Goal: Task Accomplishment & Management: Use online tool/utility

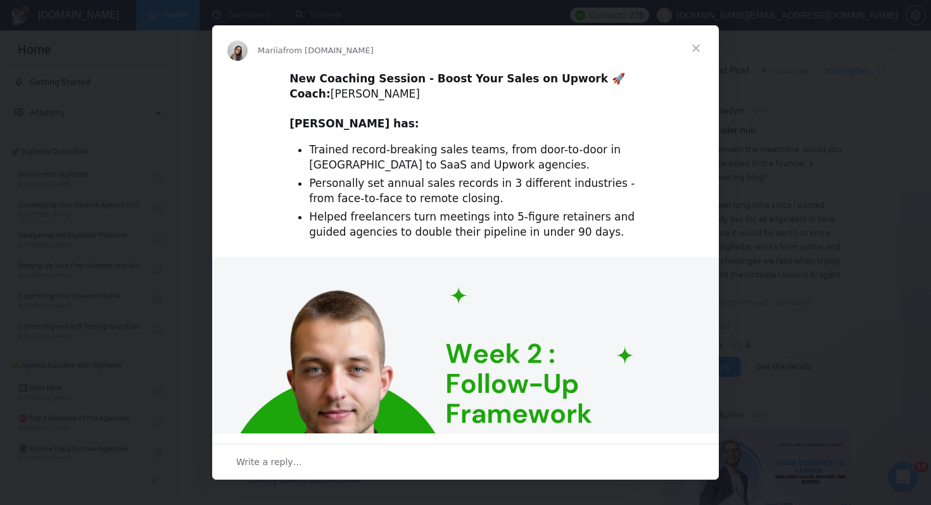
click at [820, 303] on div "Intercom messenger" at bounding box center [465, 252] width 931 height 505
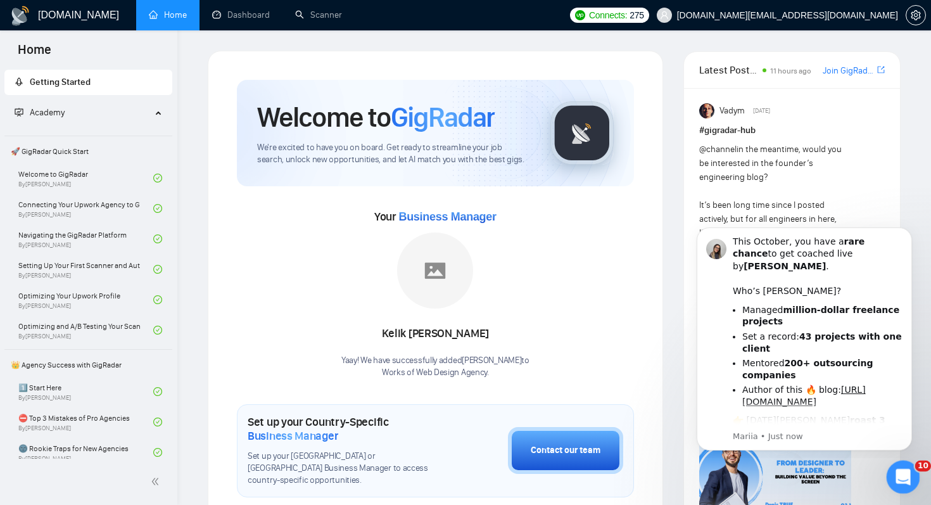
click at [901, 462] on div "Open Intercom Messenger" at bounding box center [901, 475] width 42 height 42
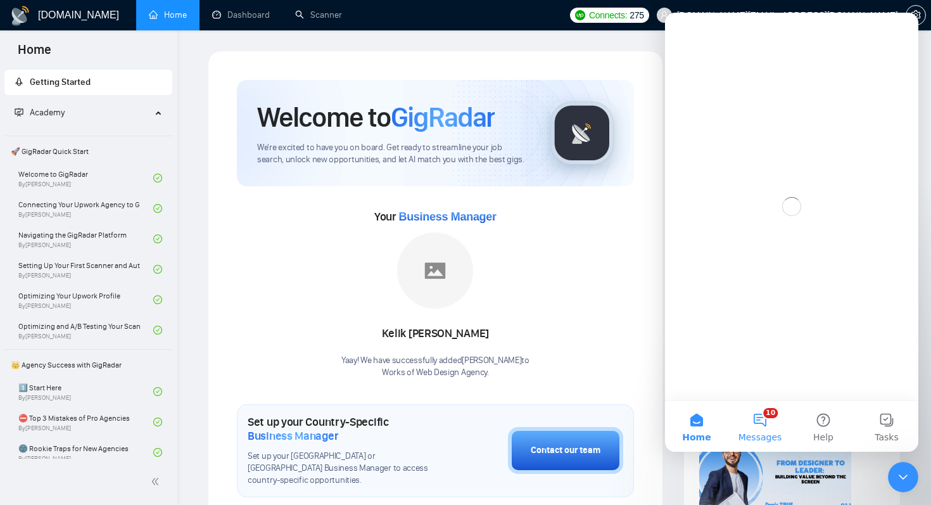
click at [756, 412] on button "10 Messages" at bounding box center [759, 426] width 63 height 51
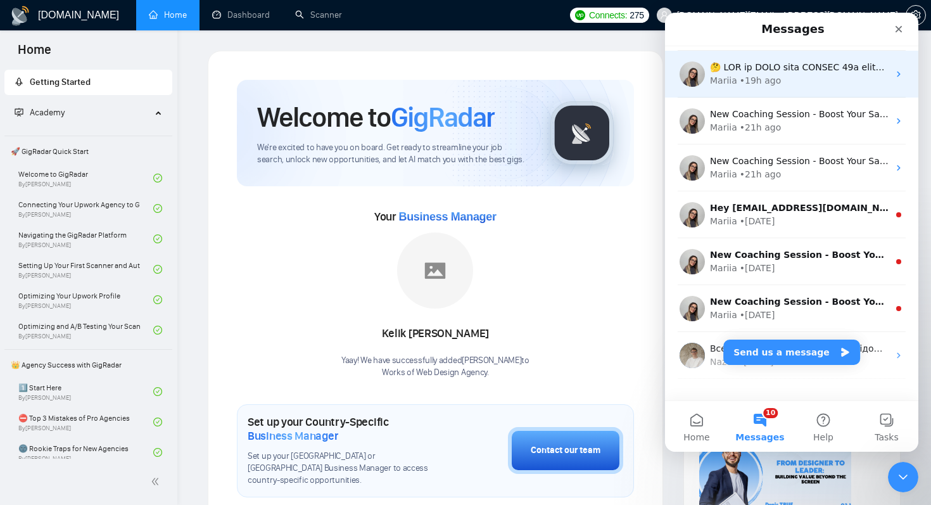
scroll to position [212, 0]
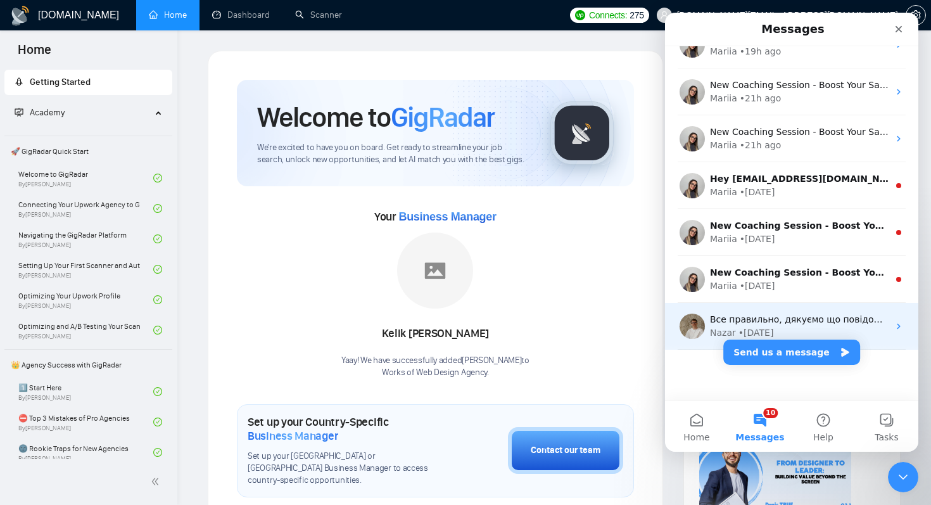
click at [805, 325] on div "Все правильно, дякуємо що повідомили😋" at bounding box center [799, 319] width 179 height 13
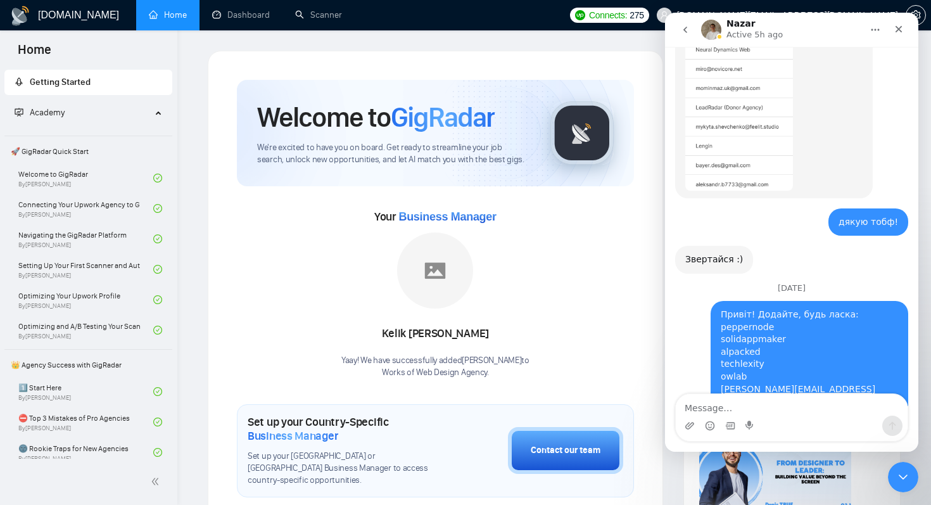
scroll to position [13850, 0]
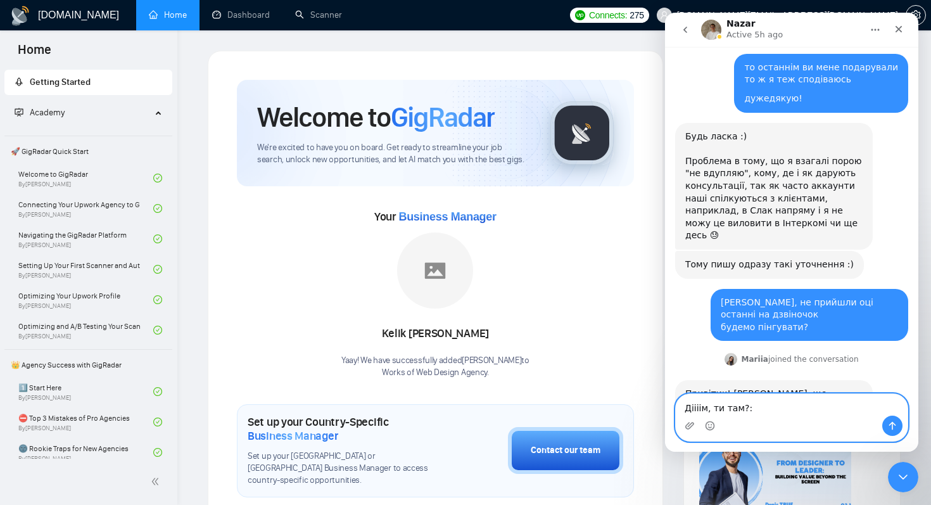
type textarea "Діііім, ти там?:)"
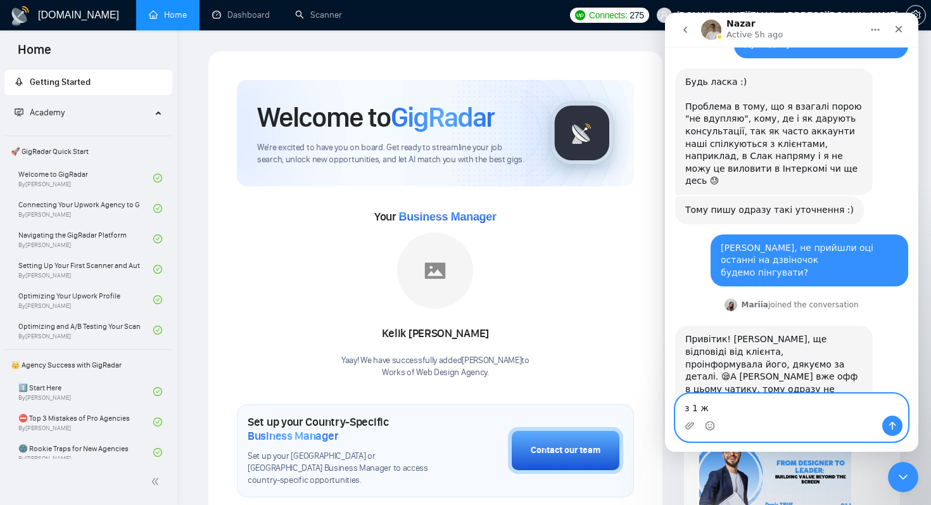
type textarea "з 1 жо"
type textarea "к"
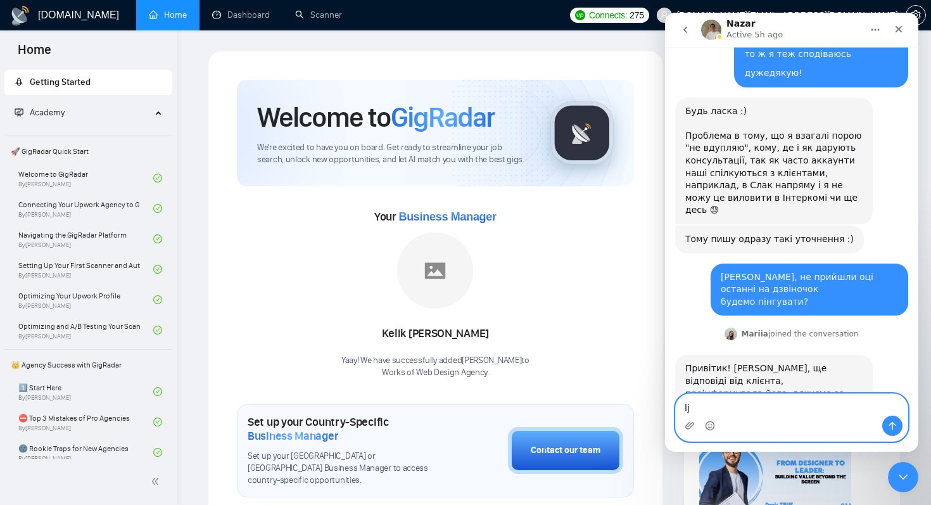
type textarea "l"
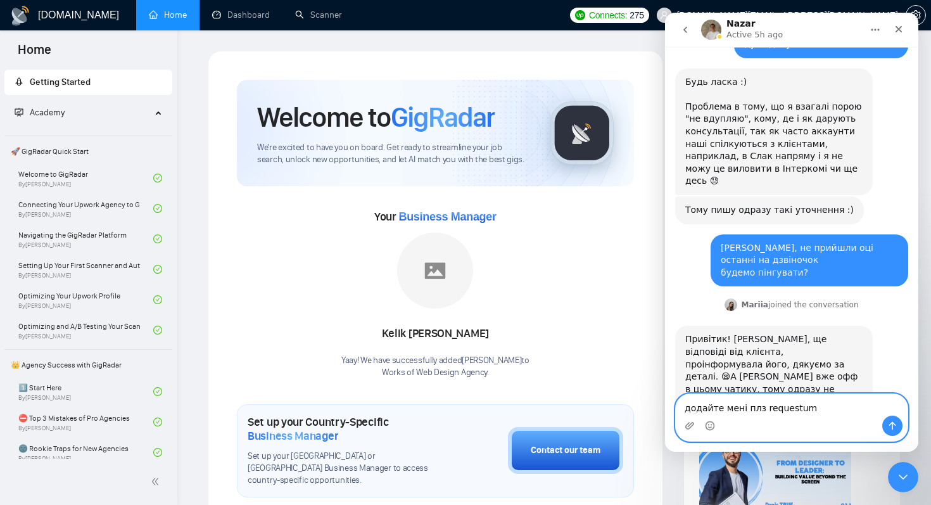
scroll to position [13946, 0]
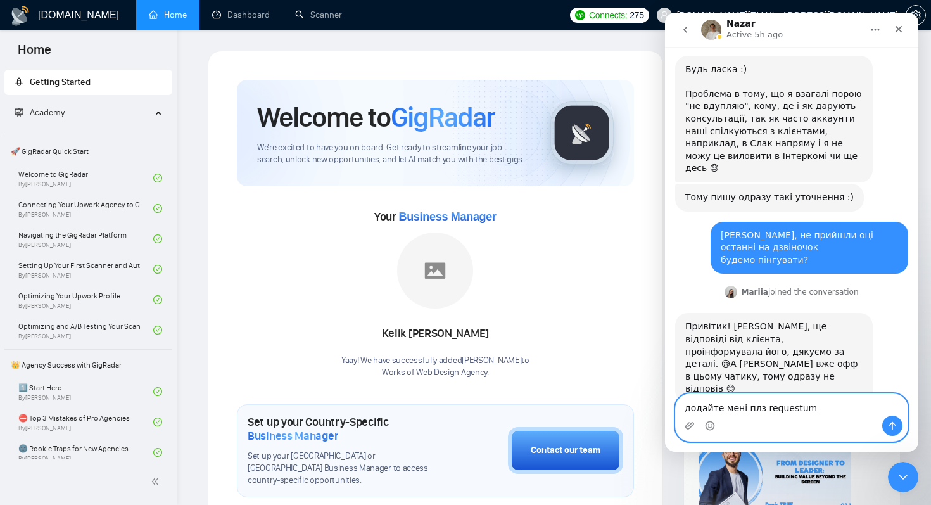
paste textarea "[PERSON_NAME][EMAIL_ADDRESS][DOMAIN_NAME]"
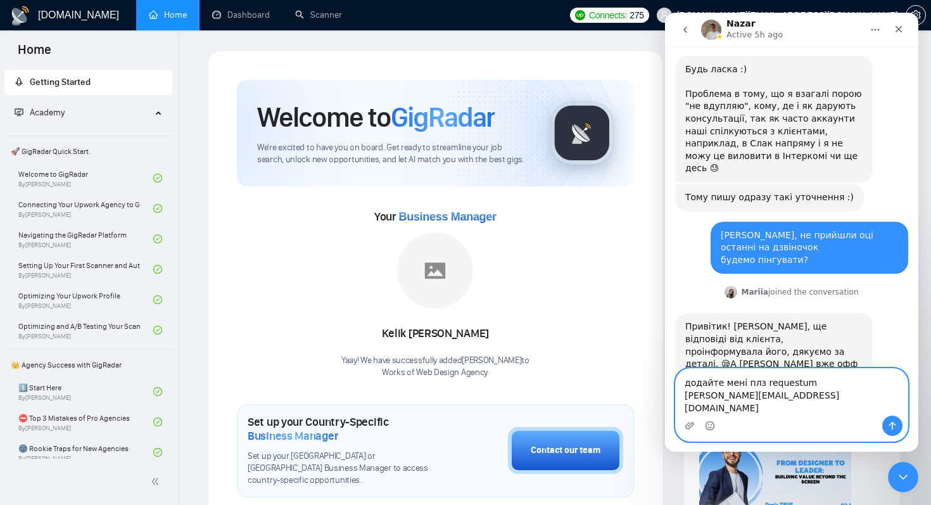
scroll to position [13959, 0]
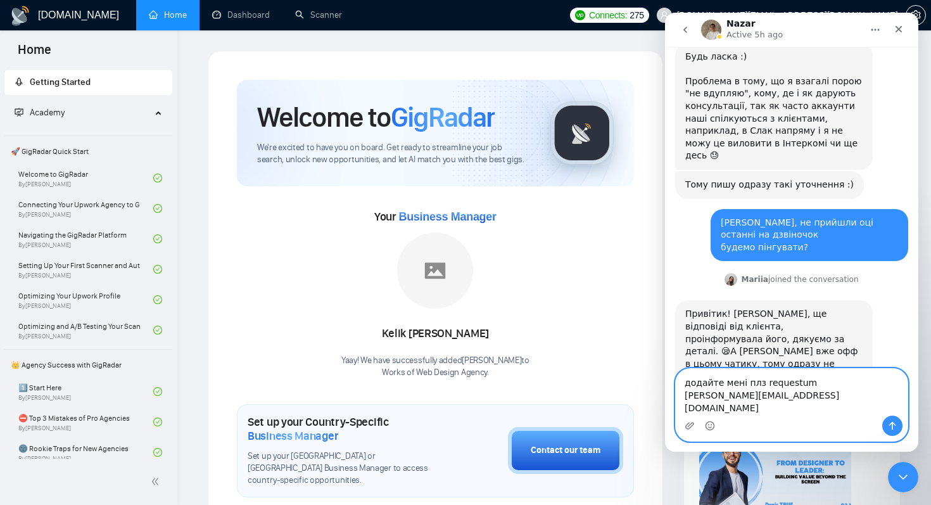
click at [763, 382] on textarea "додайте мені плз requestum trevor@vendlab.com" at bounding box center [792, 392] width 232 height 47
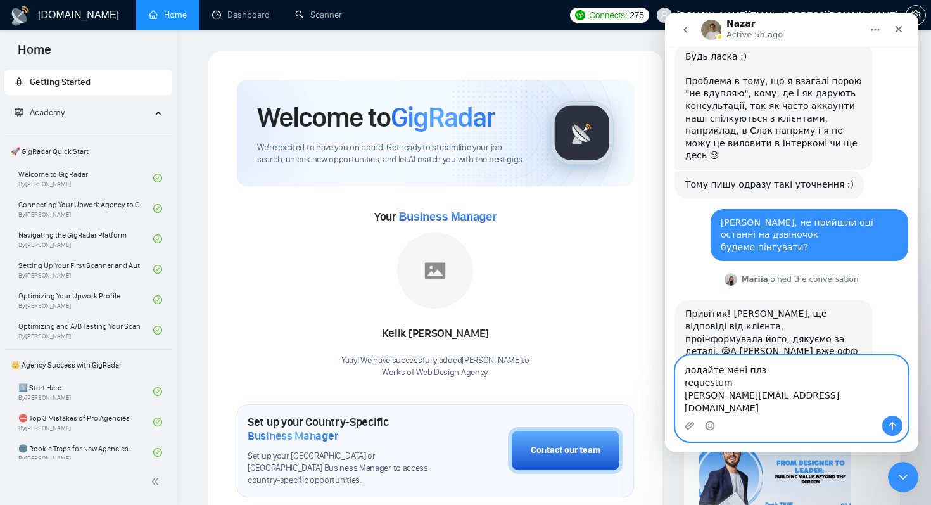
scroll to position [13971, 0]
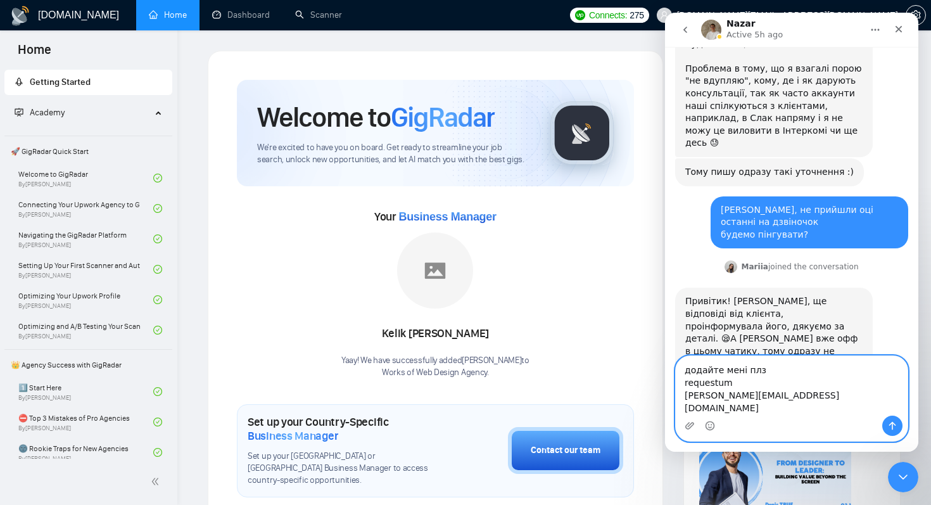
click at [746, 407] on textarea "додайте мені плз requestum trevor@vendlab.com" at bounding box center [792, 386] width 232 height 60
paste textarea "huemachine"
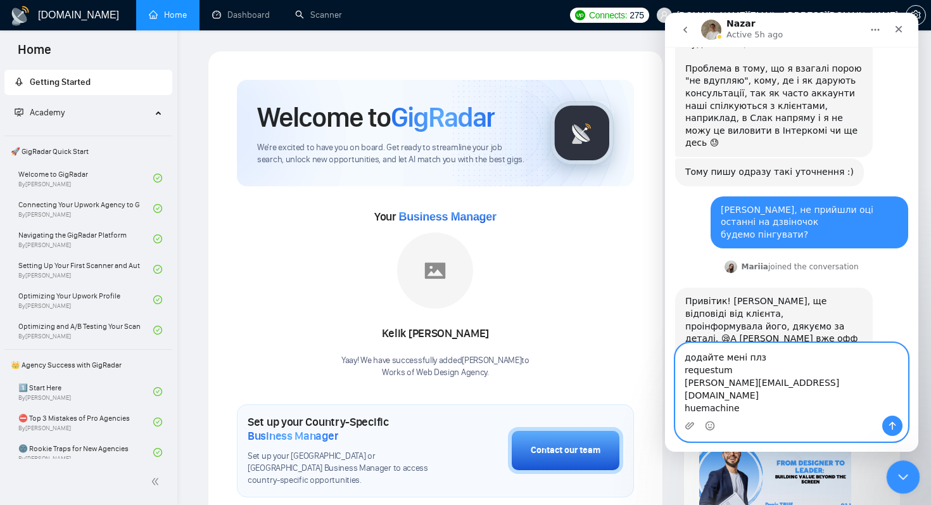
type textarea "додайте мені плз requestum trevor@vendlab.com huemachine"
click at [898, 479] on icon "Close Intercom Messenger" at bounding box center [901, 474] width 15 height 15
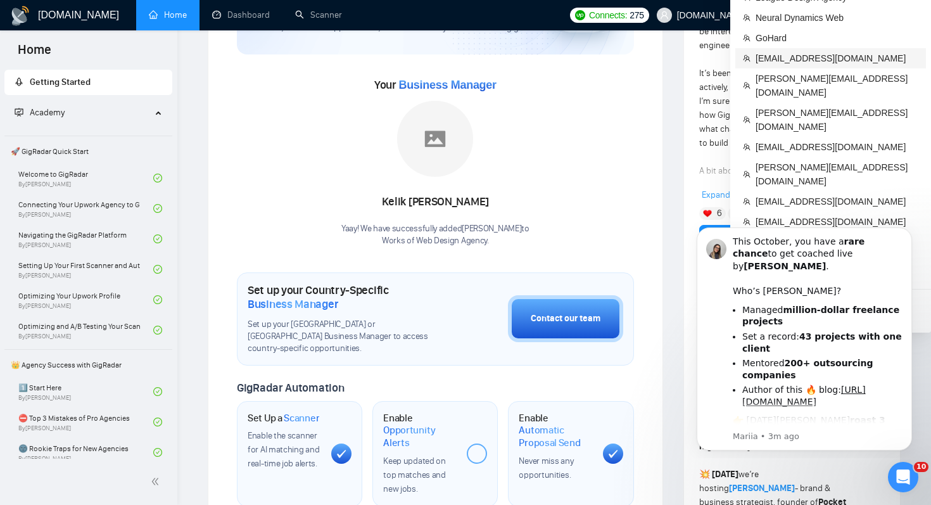
scroll to position [133, 0]
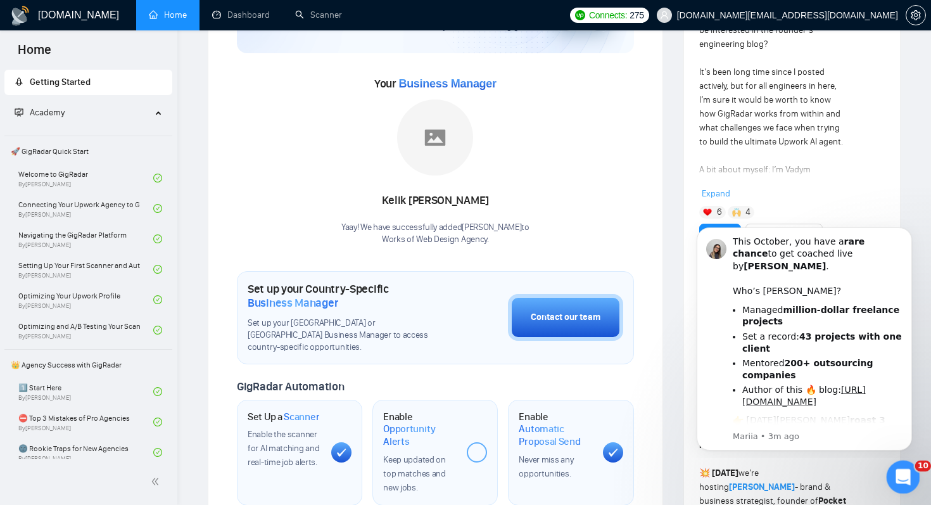
click at [899, 484] on div "Open Intercom Messenger" at bounding box center [901, 475] width 42 height 42
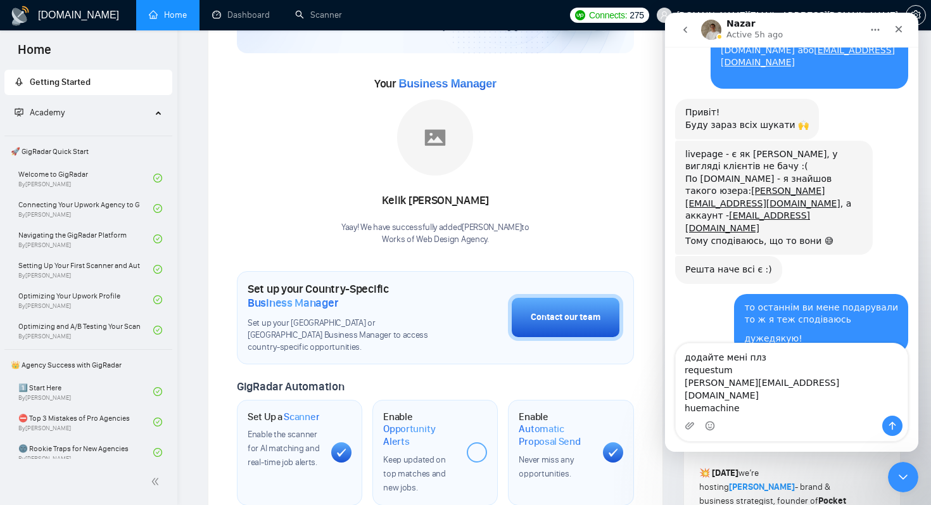
click at [736, 409] on textarea "додайте мені плз requestum trevor@vendlab.com huemachine" at bounding box center [792, 379] width 232 height 72
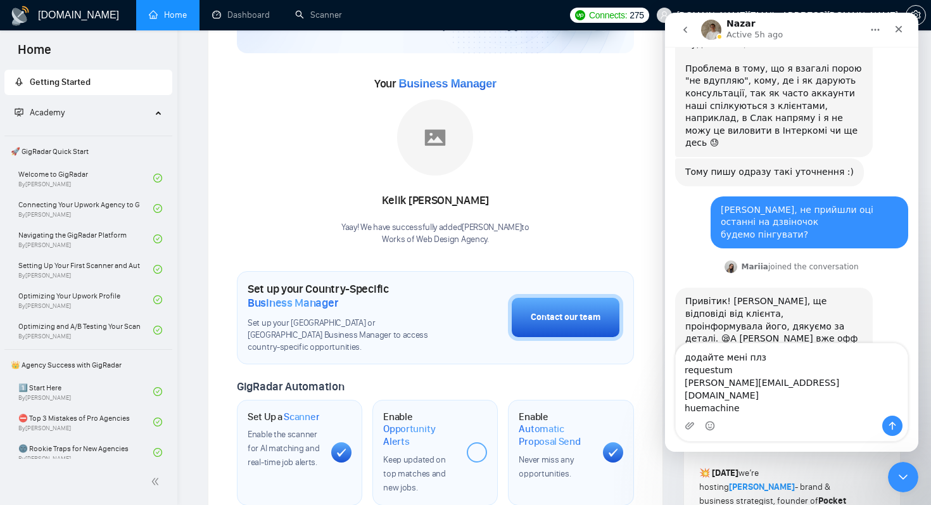
scroll to position [13971, 0]
drag, startPoint x: 756, startPoint y: 410, endPoint x: 651, endPoint y: 409, distance: 104.5
click at [665, 409] on html "Nazar Active 5h ago Ask us anything, or share your feedback. Dear Clients, Our …" at bounding box center [791, 232] width 253 height 439
type textarea "додайте мені плз requestum trevor@vendlab.com"
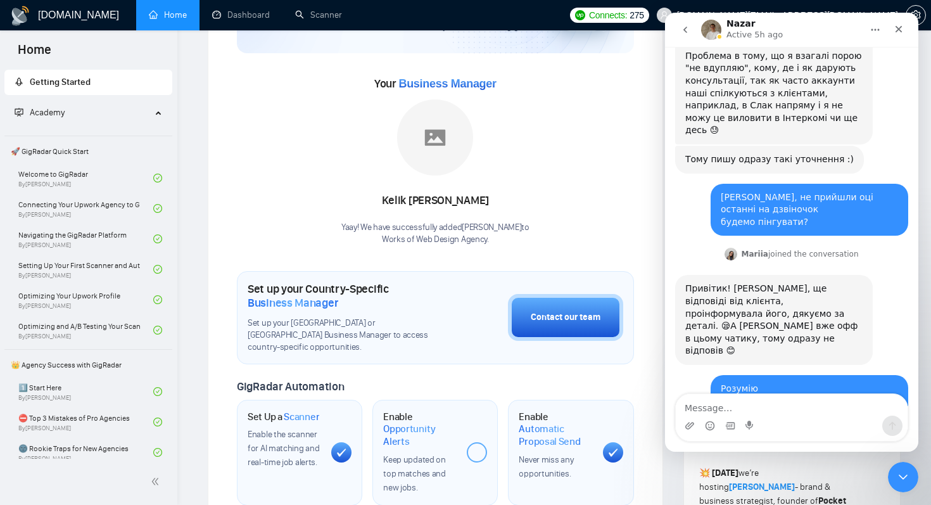
scroll to position [13987, 0]
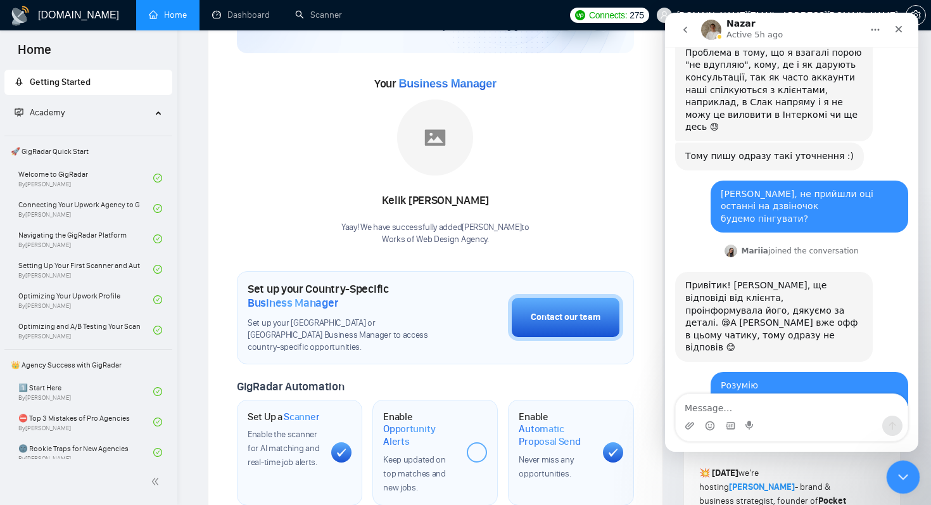
click at [914, 476] on div "Close Intercom Messenger" at bounding box center [901, 475] width 30 height 30
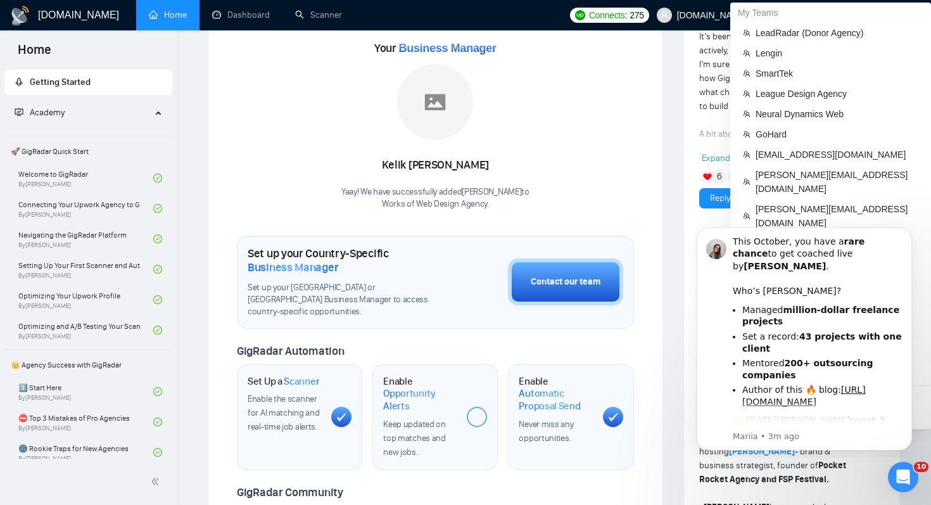
scroll to position [169, 0]
click at [816, 131] on span "GoHard" at bounding box center [837, 134] width 163 height 14
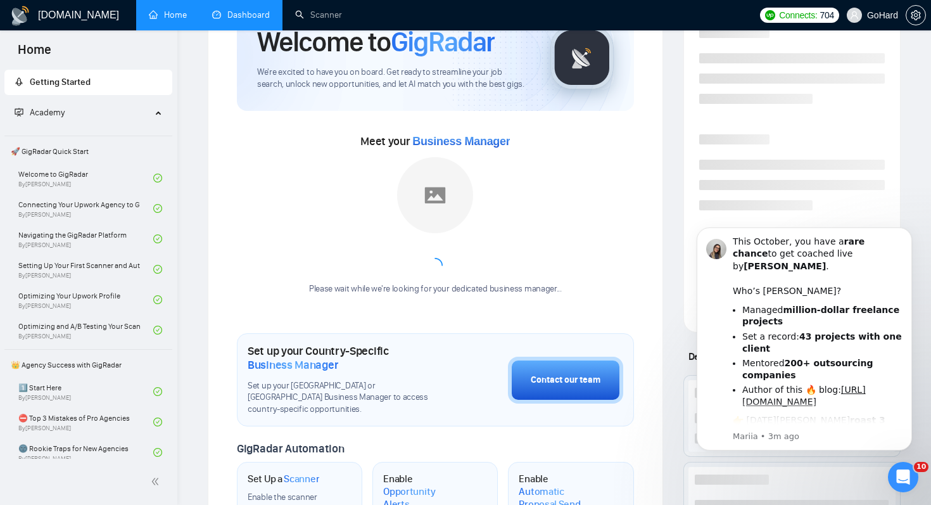
click at [247, 12] on link "Dashboard" at bounding box center [241, 15] width 58 height 11
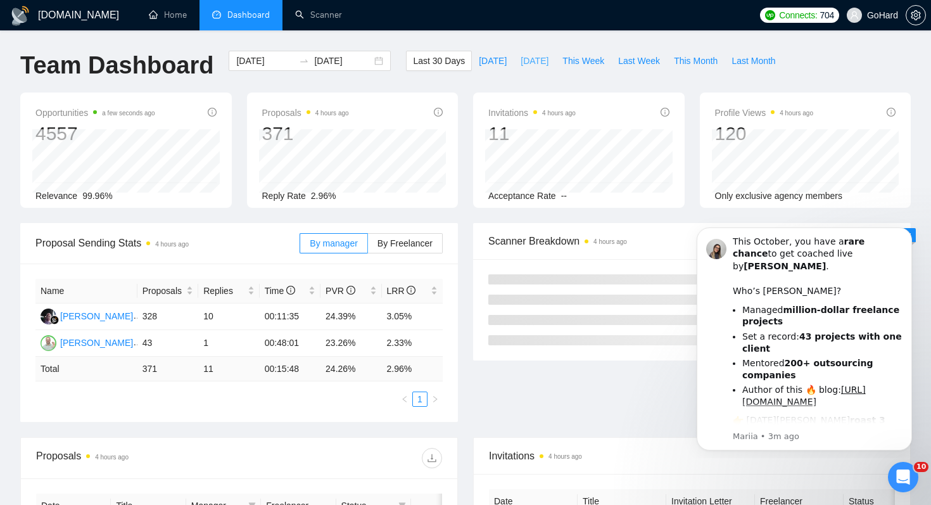
click at [531, 62] on span "[DATE]" at bounding box center [535, 61] width 28 height 14
type input "2025-09-30"
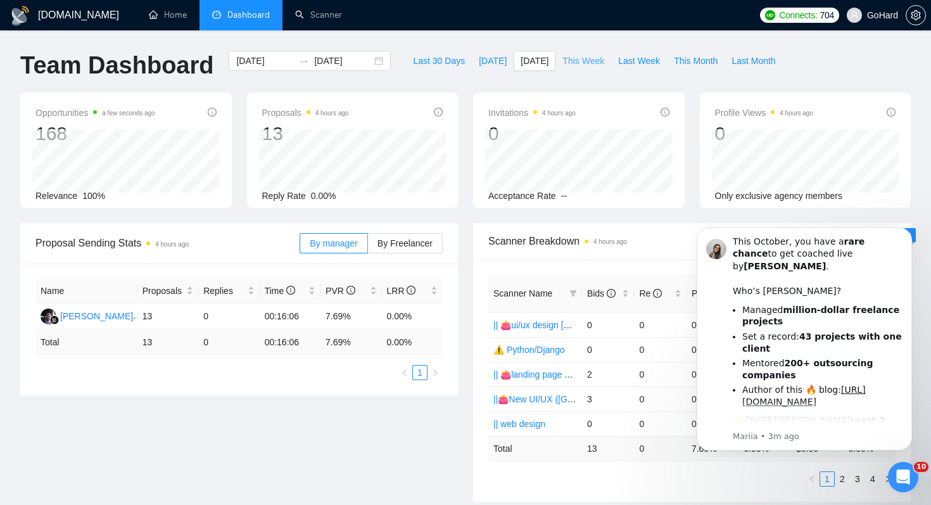
click at [585, 58] on span "This Week" at bounding box center [583, 61] width 42 height 14
type input "2025-09-29"
type input "2025-10-05"
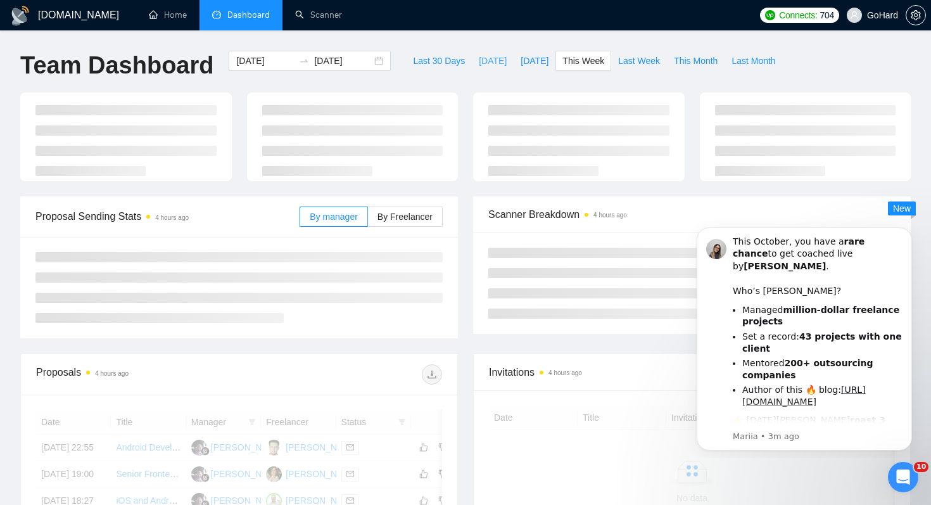
click at [481, 61] on span "Today" at bounding box center [493, 61] width 28 height 14
type input "2025-10-01"
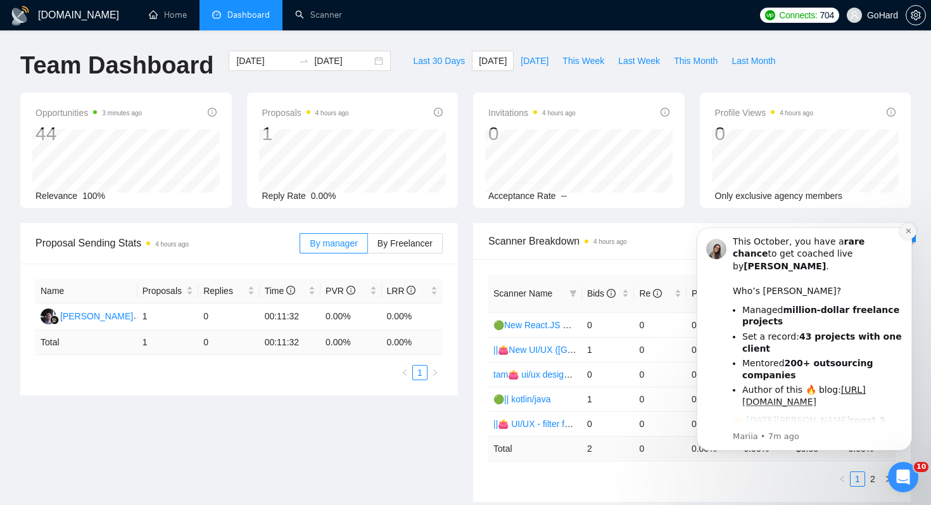
click at [906, 230] on icon "Dismiss notification" at bounding box center [908, 230] width 7 height 7
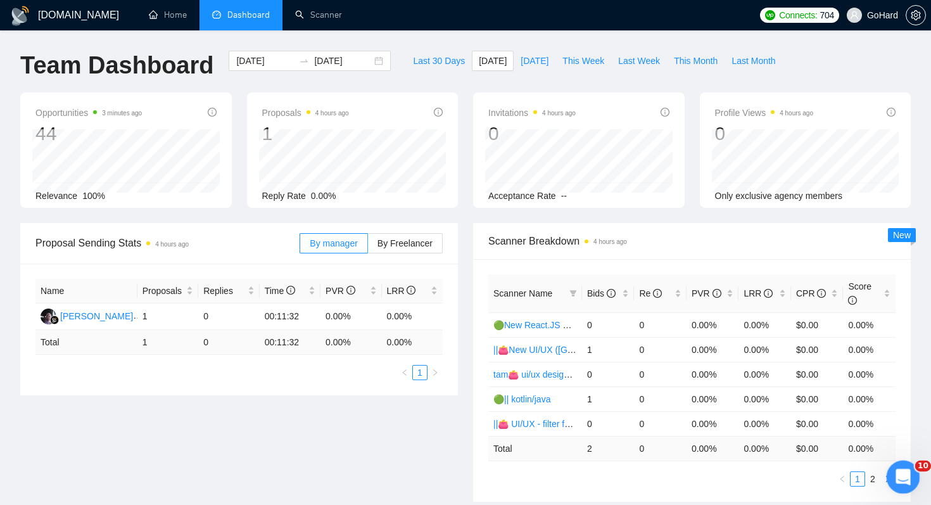
click at [906, 478] on icon "Open Intercom Messenger" at bounding box center [901, 475] width 21 height 21
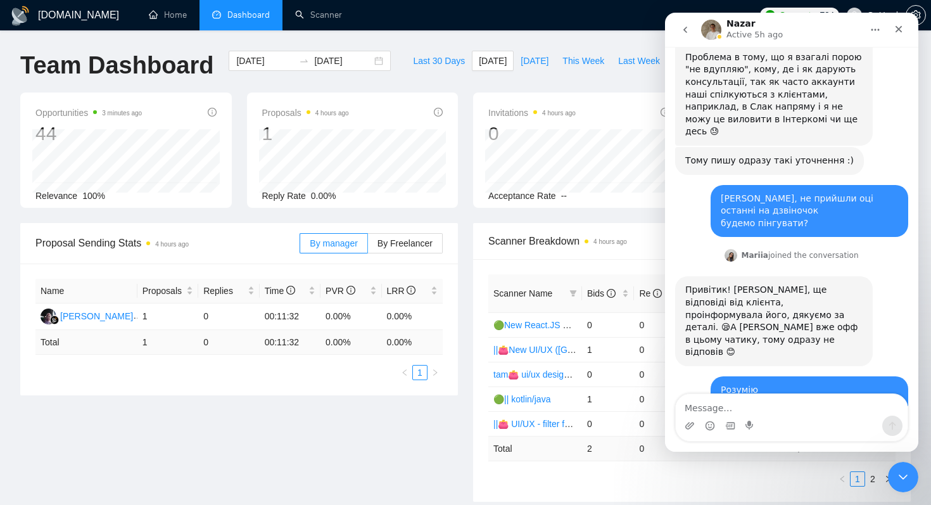
scroll to position [13987, 0]
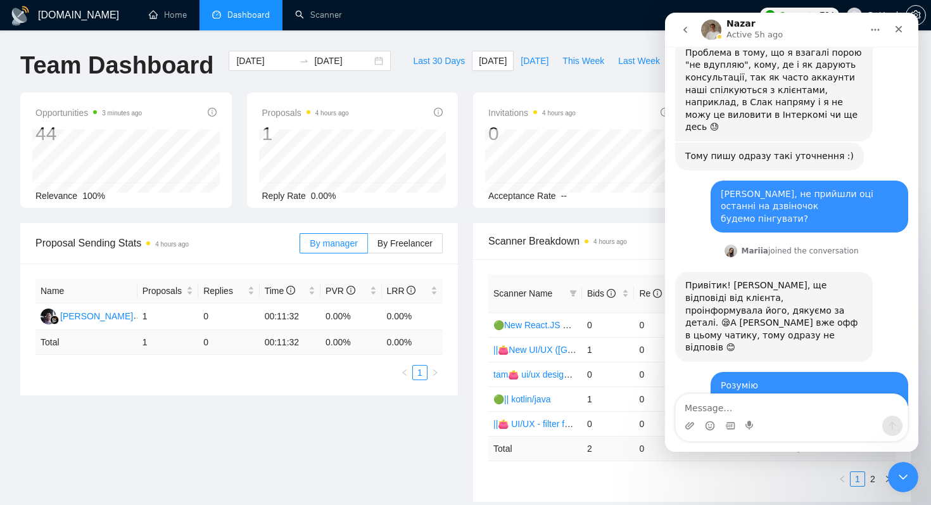
click at [685, 25] on icon "go back" at bounding box center [685, 30] width 10 height 10
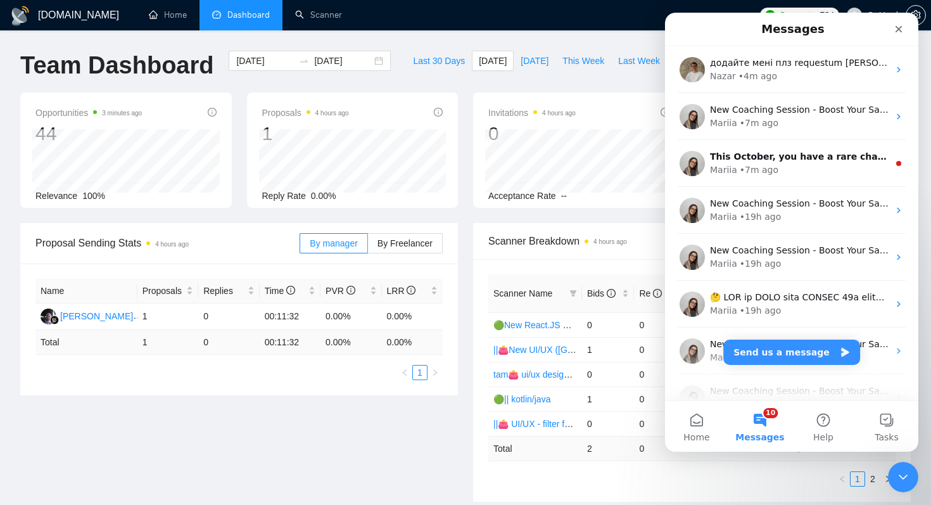
scroll to position [0, 0]
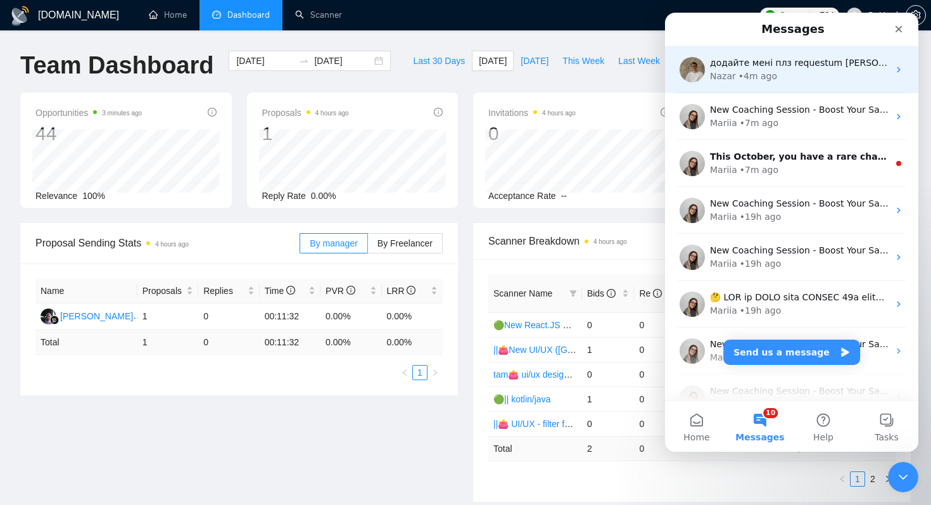
click at [802, 72] on div "Nazar • 4m ago" at bounding box center [799, 76] width 179 height 13
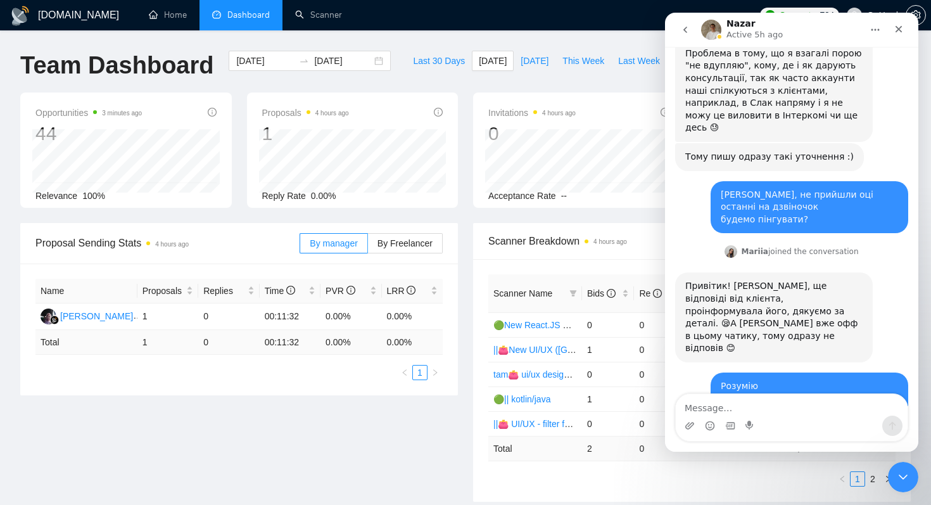
scroll to position [13987, 0]
drag, startPoint x: 813, startPoint y: 340, endPoint x: 919, endPoint y: 360, distance: 107.7
click at [918, 360] on html "Nazar Active 5h ago Ask us anything, or share your feedback. Dear Clients, Our …" at bounding box center [791, 232] width 253 height 439
copy div "додайте мені плз requestum trevor@vendlab.com"
click at [686, 23] on button "go back" at bounding box center [685, 30] width 24 height 24
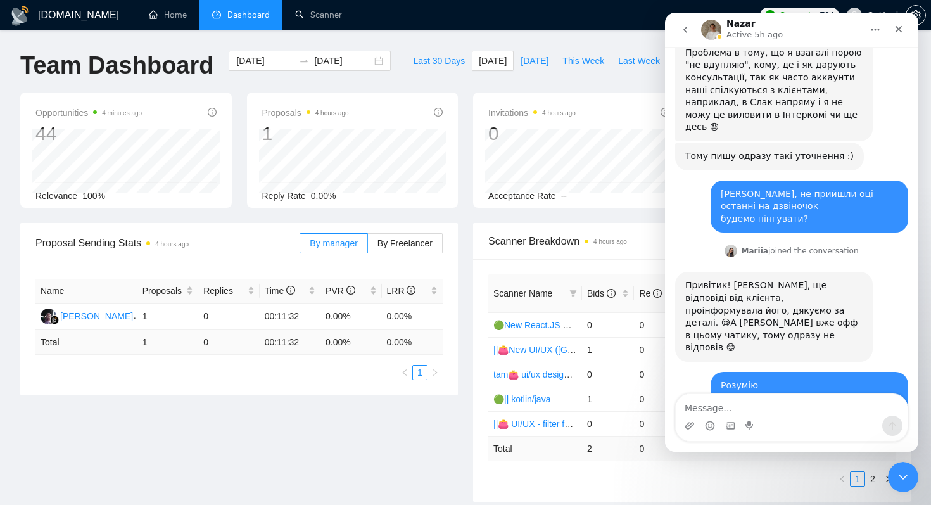
scroll to position [0, 0]
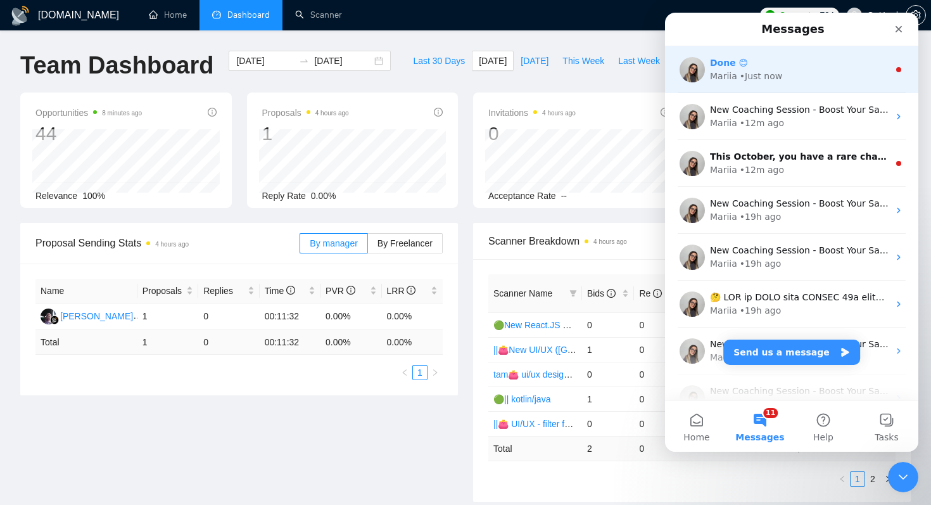
click at [796, 70] on div "Mariia • Just now" at bounding box center [799, 76] width 179 height 13
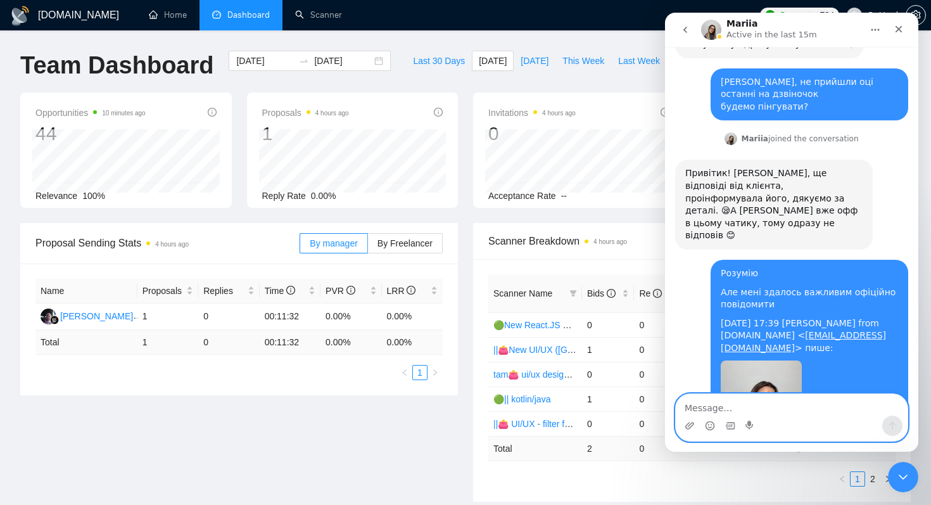
scroll to position [14175, 0]
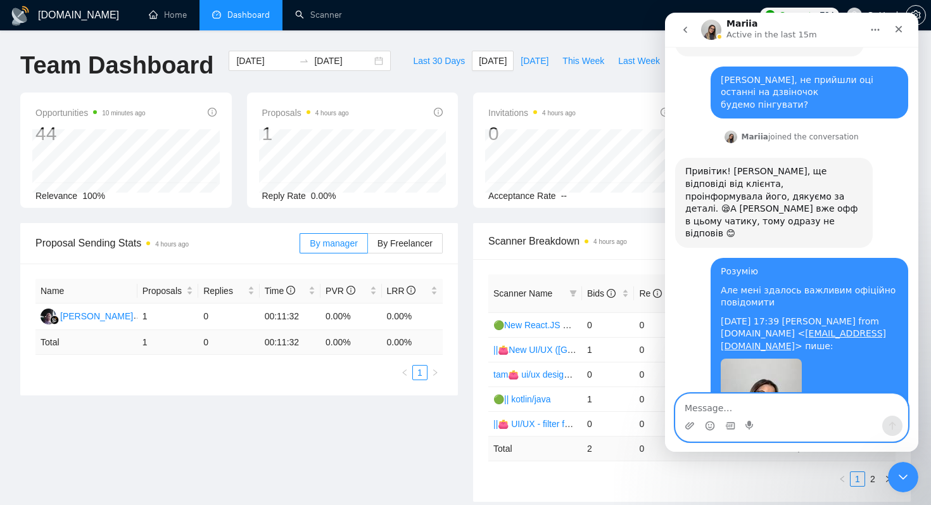
click at [741, 406] on textarea "Message…" at bounding box center [792, 405] width 232 height 22
type textarea "дякуюююю!"
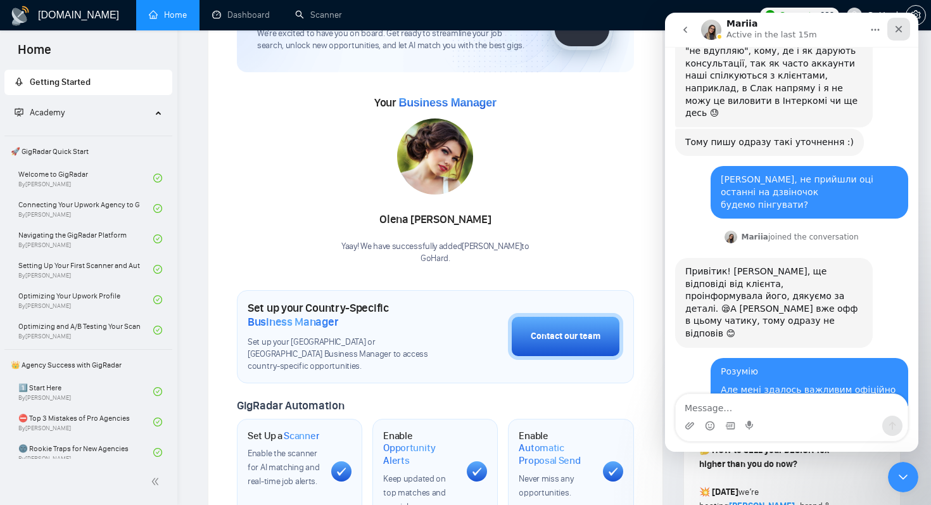
scroll to position [13612, 0]
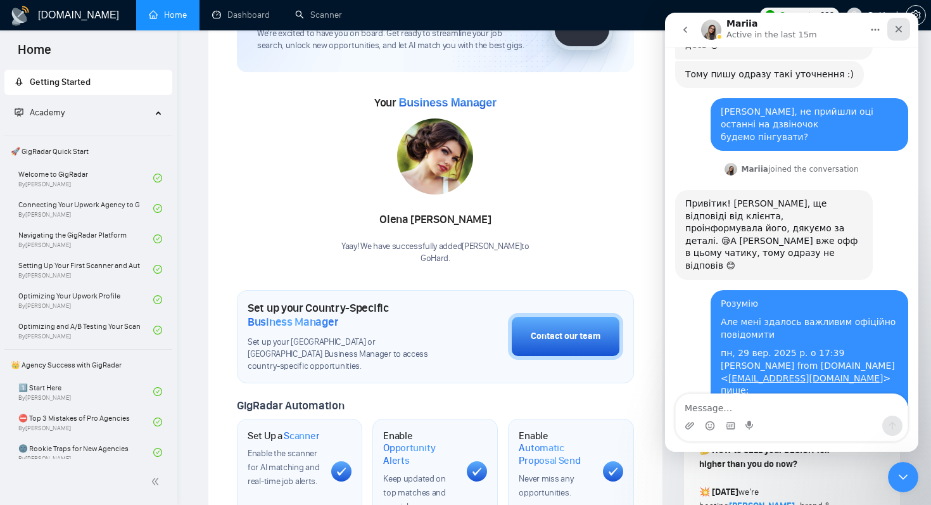
click at [897, 26] on icon "Close" at bounding box center [899, 29] width 10 height 10
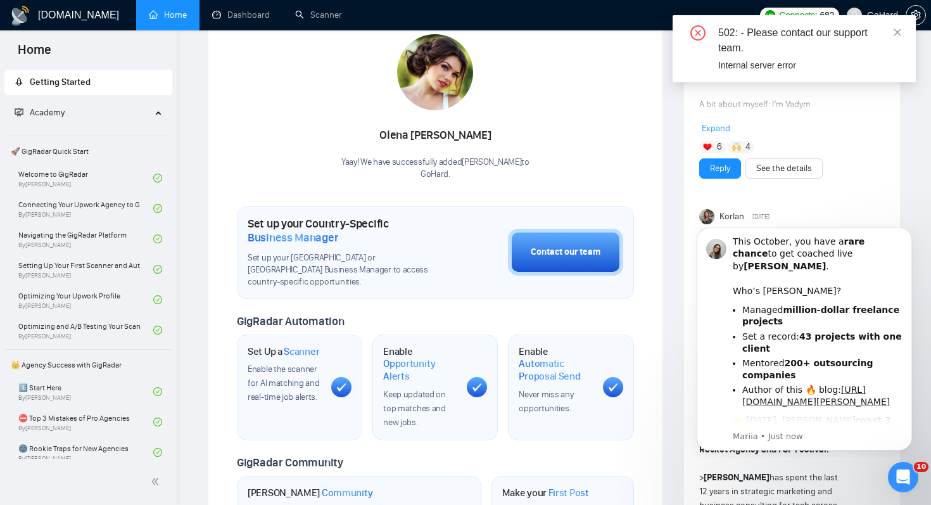
scroll to position [0, 0]
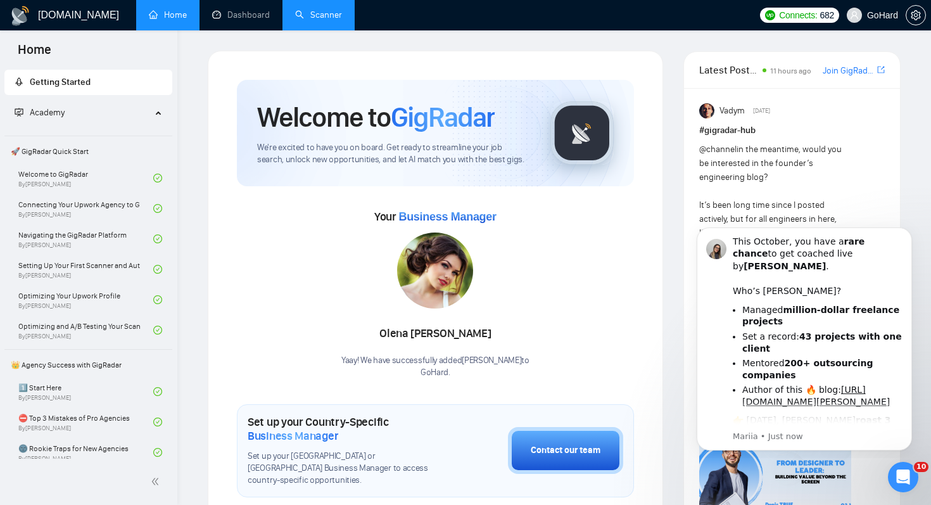
click at [329, 10] on link "Scanner" at bounding box center [318, 15] width 47 height 11
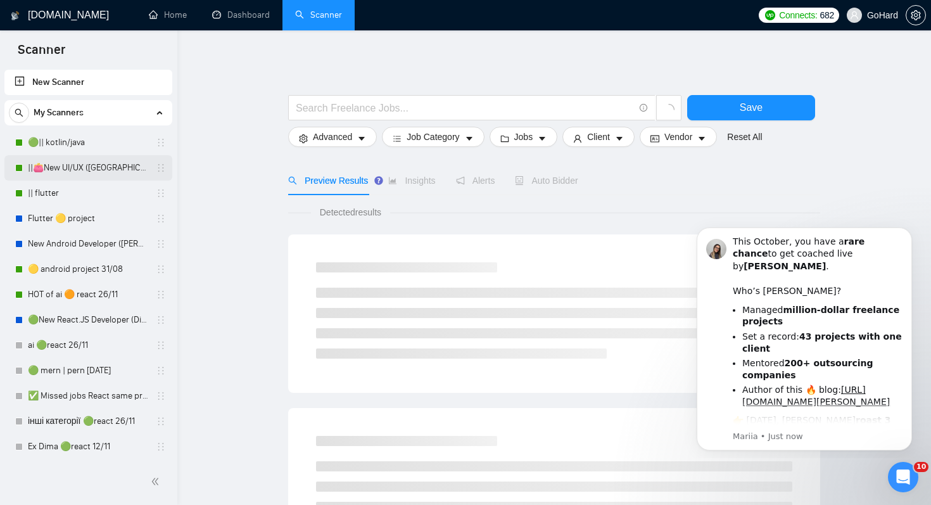
click at [75, 175] on link "||👛New UI/UX (Oksana)" at bounding box center [88, 167] width 120 height 25
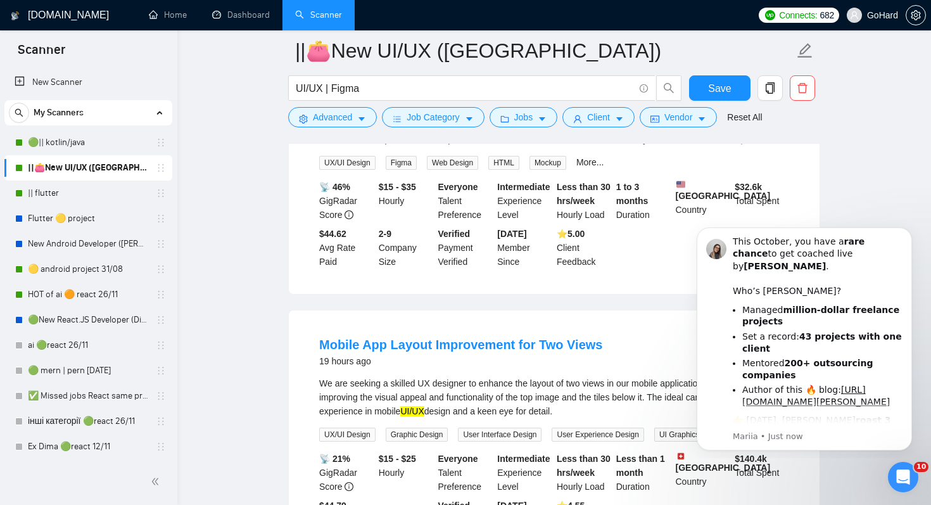
scroll to position [1043, 0]
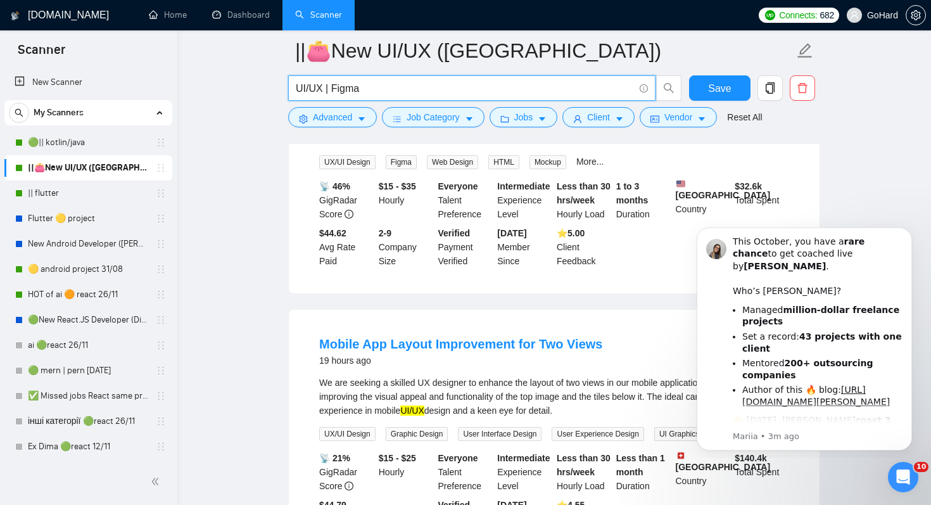
click at [531, 88] on input "UI/UX | Figma" at bounding box center [465, 88] width 338 height 16
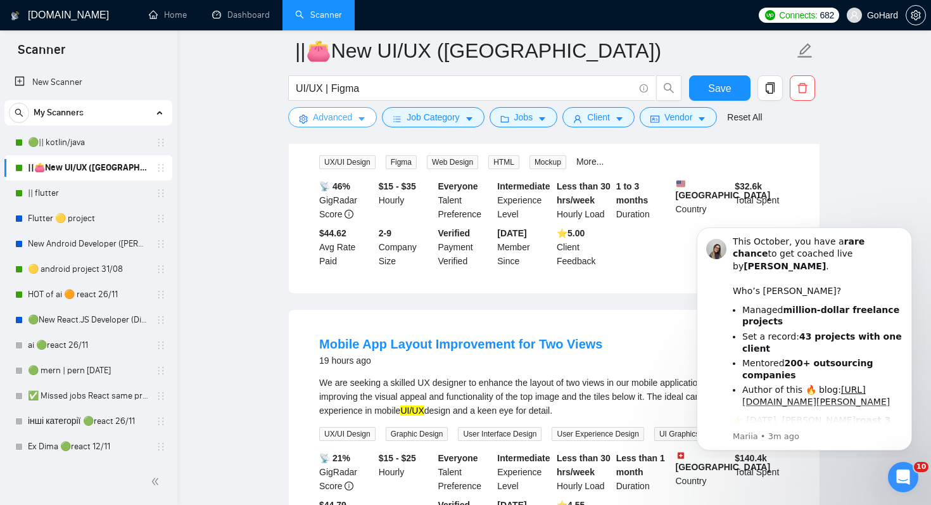
click at [354, 117] on button "Advanced" at bounding box center [332, 117] width 89 height 20
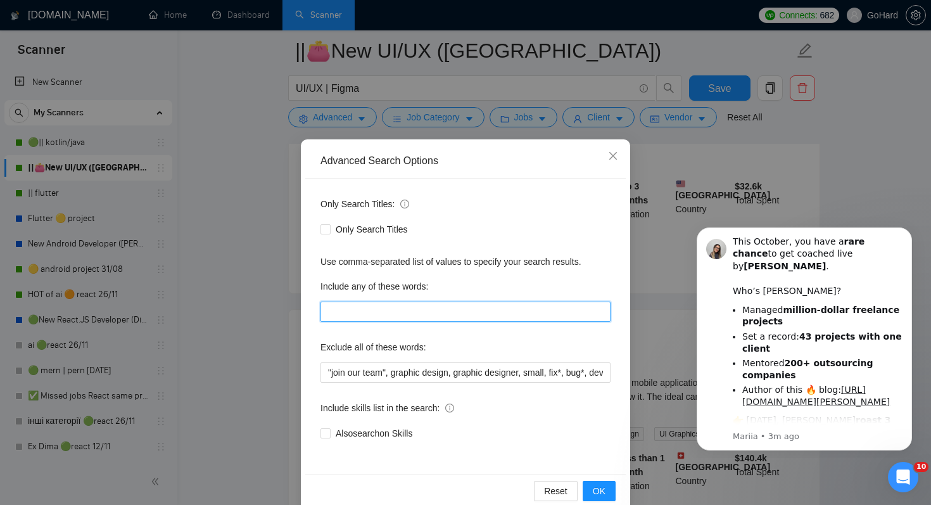
click at [429, 315] on input "text" at bounding box center [466, 312] width 290 height 20
type input "mobil*, phone*, iphone, android, iOS,"
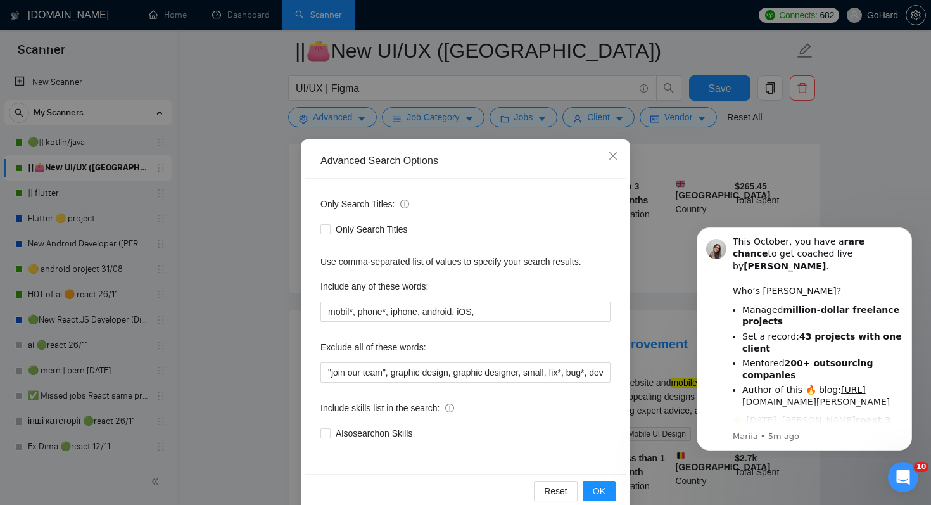
click at [751, 136] on div "Advanced Search Options Only Search Titles: Only Search Titles Use comma-separa…" at bounding box center [465, 252] width 931 height 505
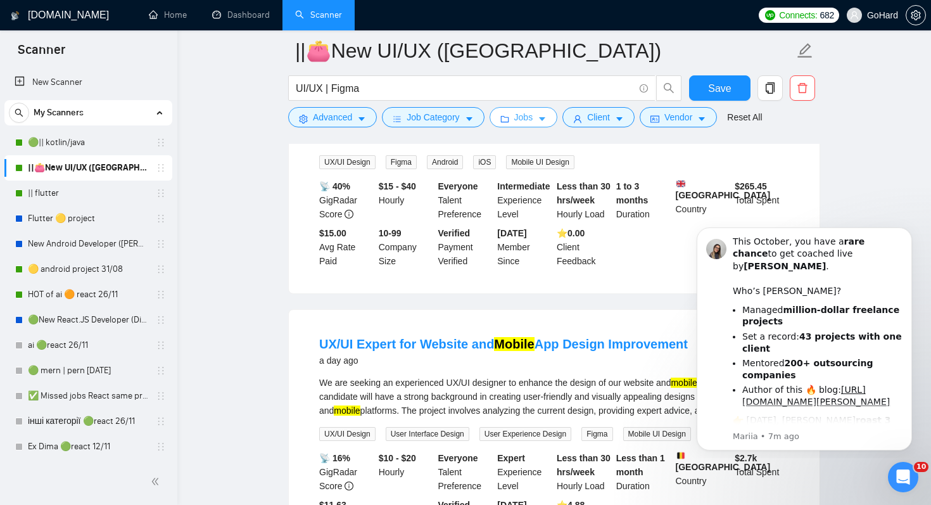
click at [542, 113] on button "Jobs" at bounding box center [524, 117] width 68 height 20
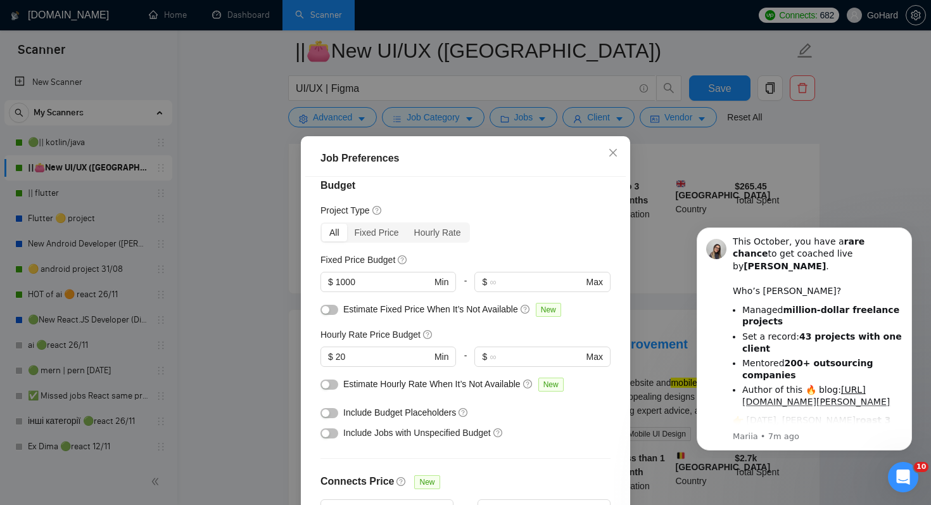
scroll to position [35, 0]
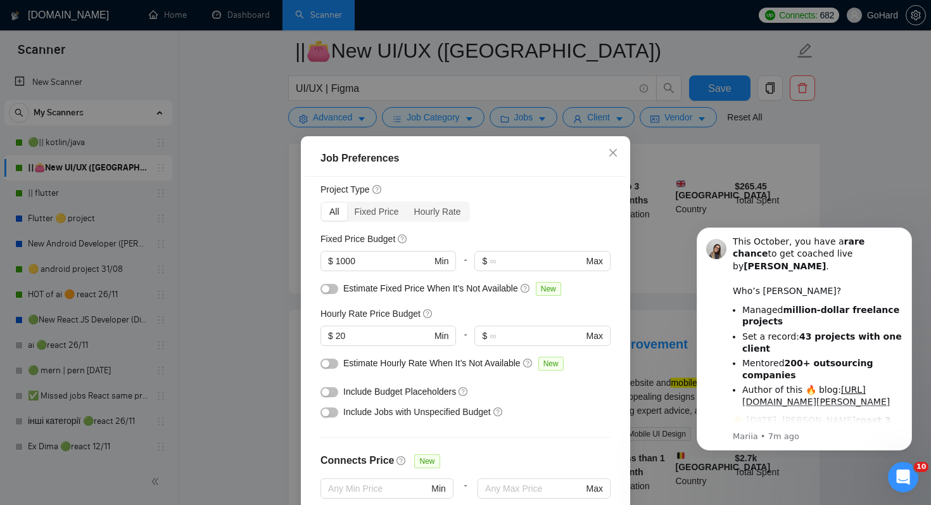
click at [587, 122] on div "Job Preferences Budget Project Type All Fixed Price Hourly Rate Fixed Price Bud…" at bounding box center [465, 252] width 931 height 505
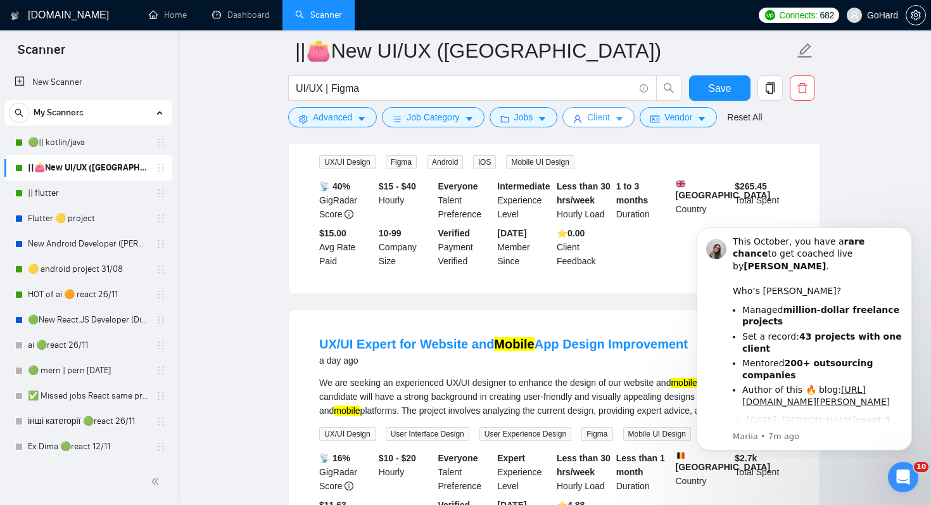
click at [600, 117] on span "Client" at bounding box center [598, 117] width 23 height 14
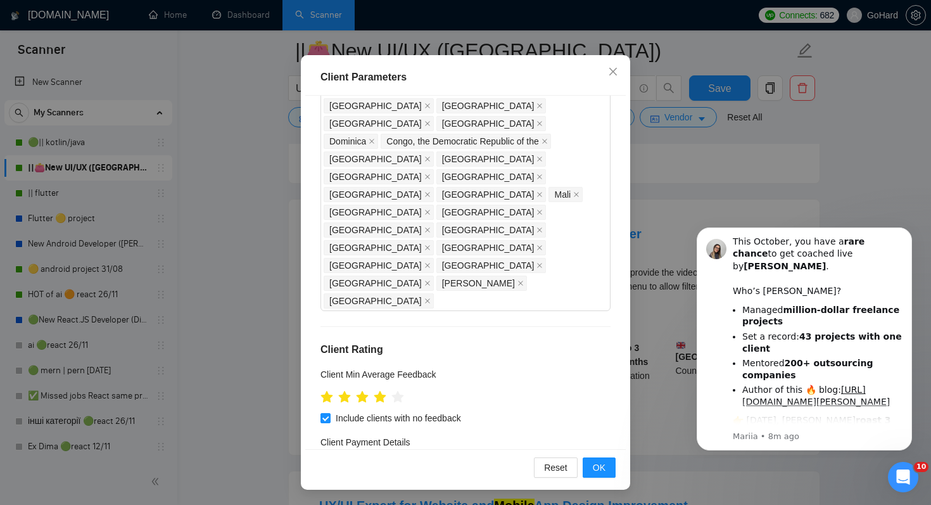
scroll to position [499, 0]
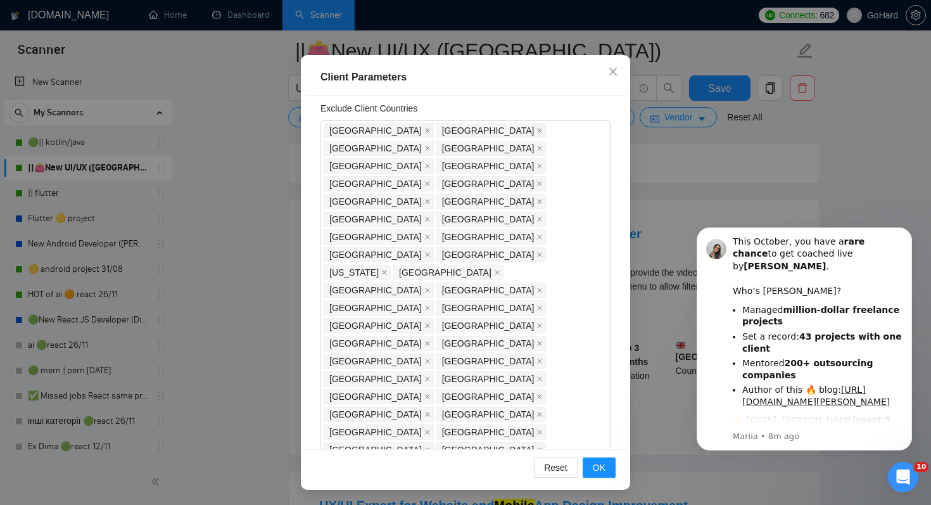
scroll to position [0, 0]
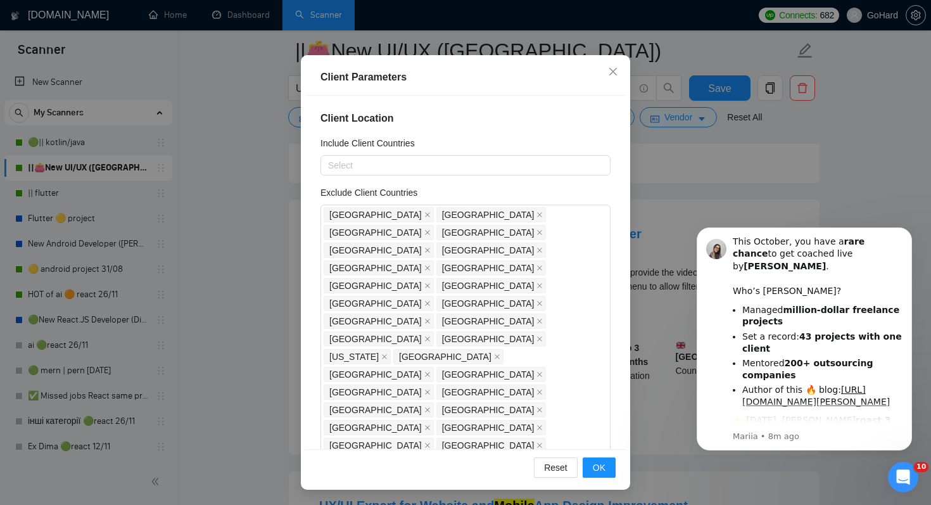
click at [497, 135] on div "Client Location Include Client Countries Select Exclude Client Countries India …" at bounding box center [465, 272] width 321 height 353
click at [504, 123] on h4 "Client Location" at bounding box center [466, 118] width 290 height 15
click at [685, 152] on div "Client Parameters Client Location Include Client Countries Select Exclude Clien…" at bounding box center [465, 252] width 931 height 505
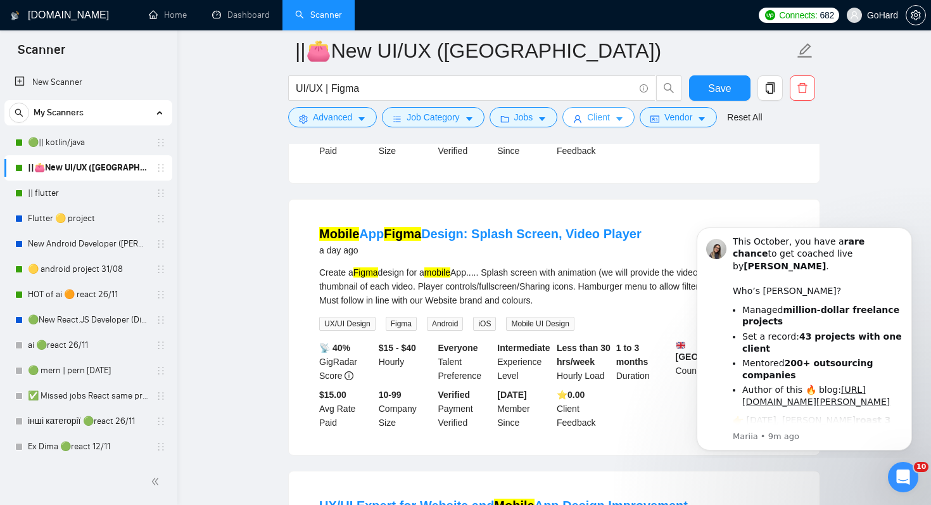
click at [616, 120] on button "Client" at bounding box center [598, 117] width 72 height 20
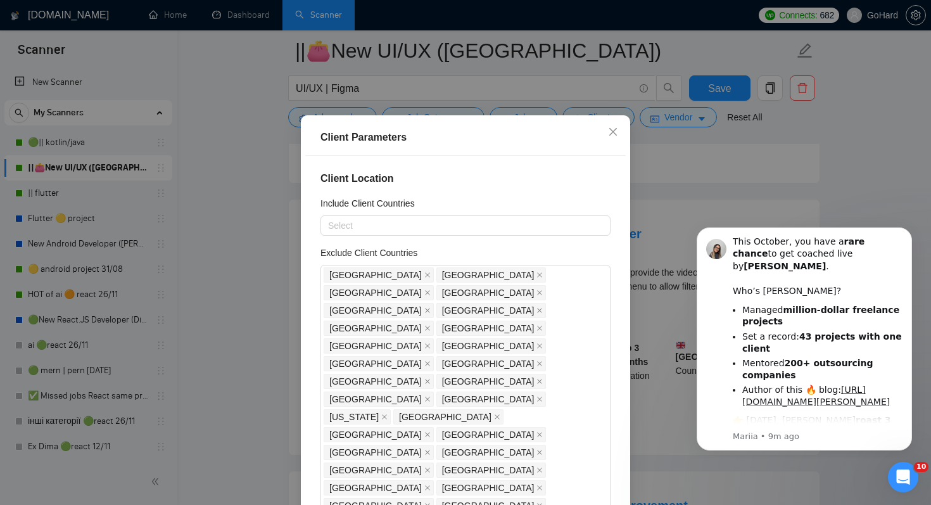
click at [678, 168] on div "Client Parameters Client Location Include Client Countries Select Exclude Clien…" at bounding box center [465, 252] width 931 height 505
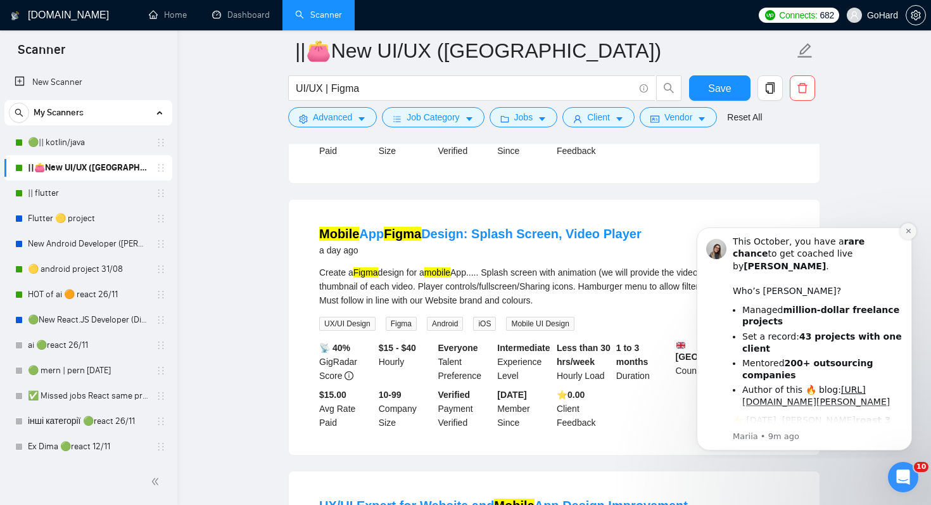
click at [907, 236] on button "Dismiss notification" at bounding box center [908, 231] width 16 height 16
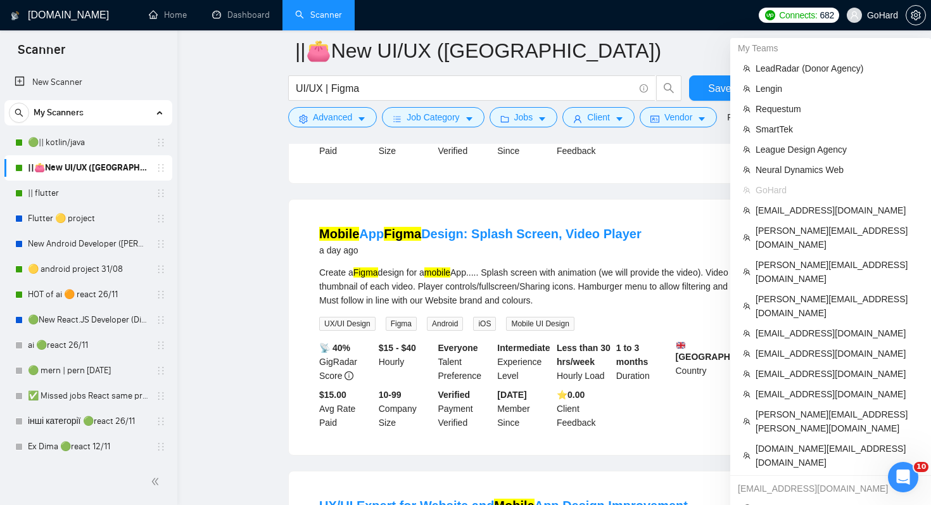
click at [877, 15] on span "GoHard" at bounding box center [882, 15] width 31 height 0
click at [771, 441] on span "[DOMAIN_NAME][EMAIL_ADDRESS][DOMAIN_NAME]" at bounding box center [837, 455] width 163 height 28
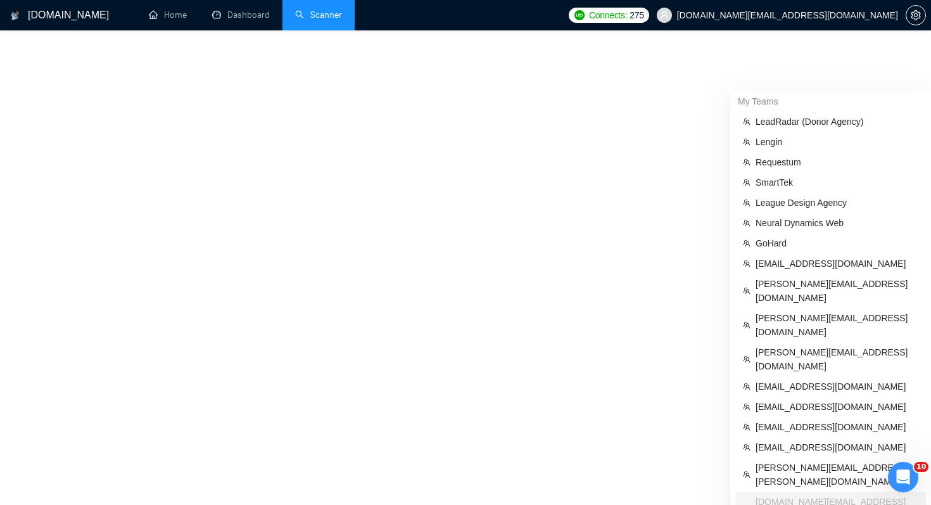
scroll to position [544, 0]
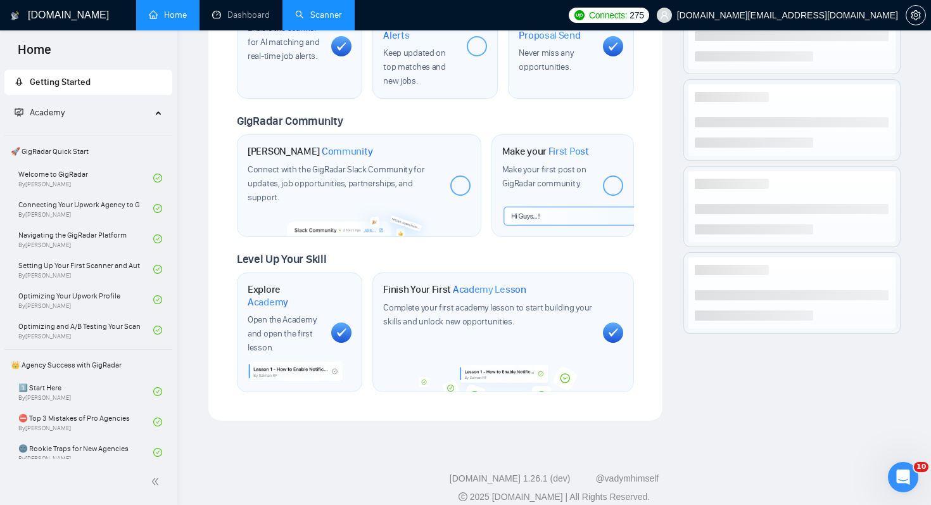
click at [341, 12] on link "Scanner" at bounding box center [318, 15] width 47 height 11
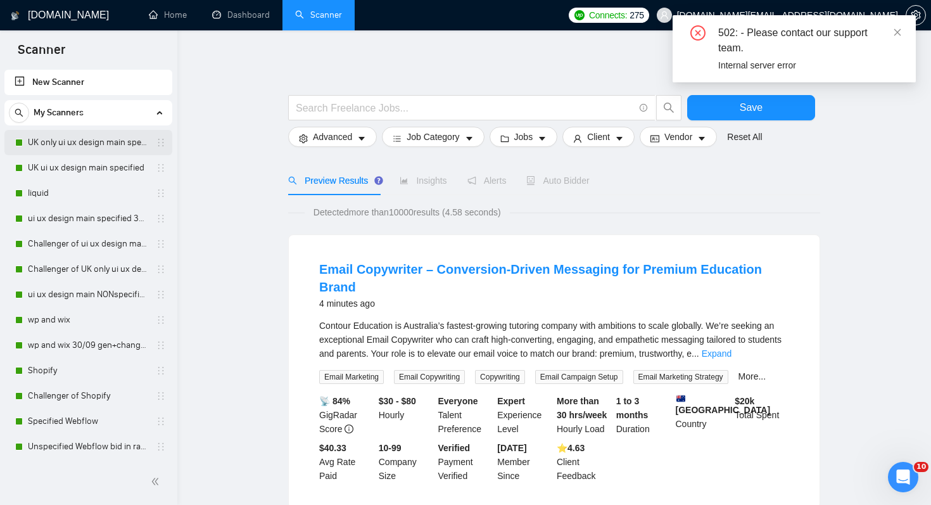
click at [61, 146] on link "UK only ui ux design main specified" at bounding box center [88, 142] width 120 height 25
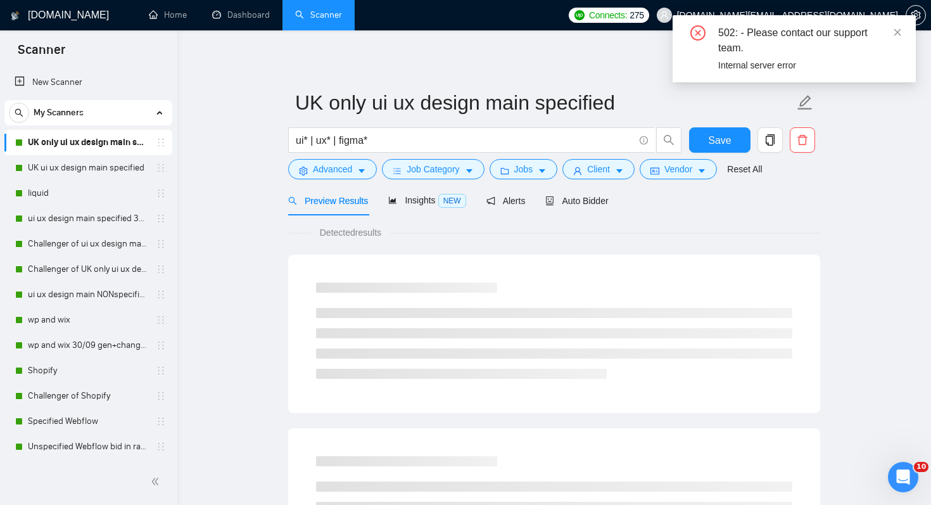
checkbox input "true"
click at [692, 170] on span "Vendor" at bounding box center [678, 169] width 28 height 14
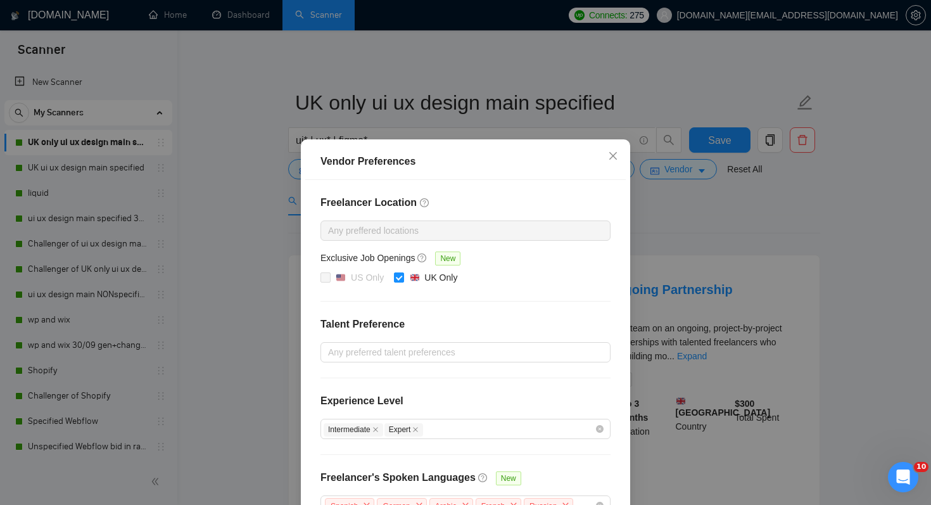
click at [210, 185] on div "Vendor Preferences Freelancer Location Any preffered locations Exclusive Job Op…" at bounding box center [465, 252] width 931 height 505
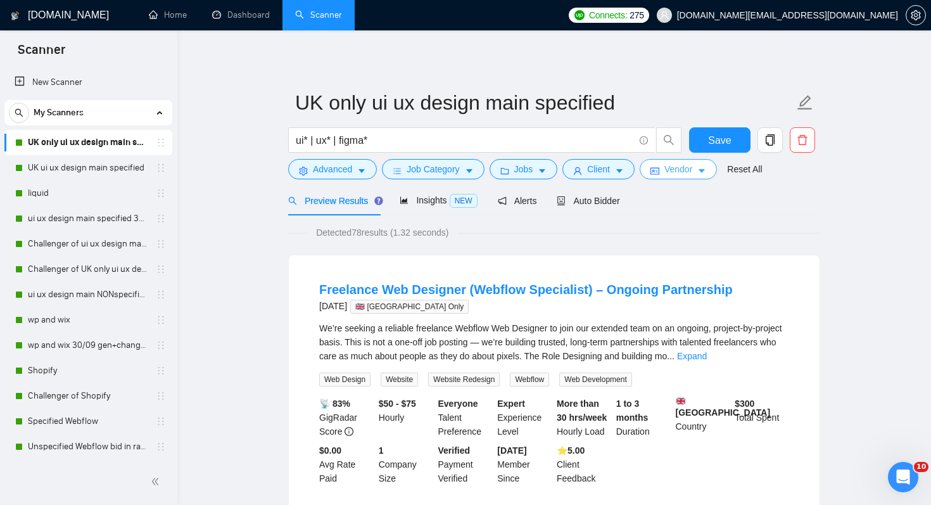
click at [675, 166] on span "Vendor" at bounding box center [678, 169] width 28 height 14
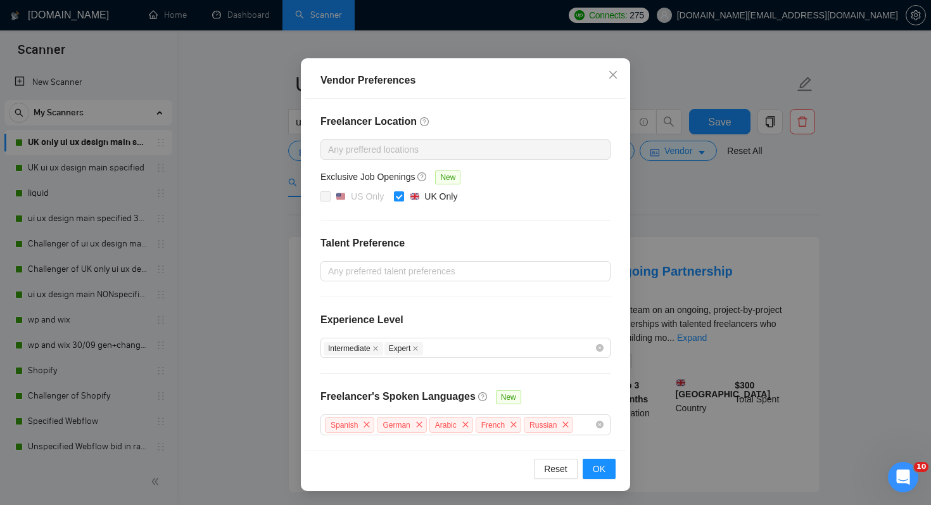
scroll to position [25, 0]
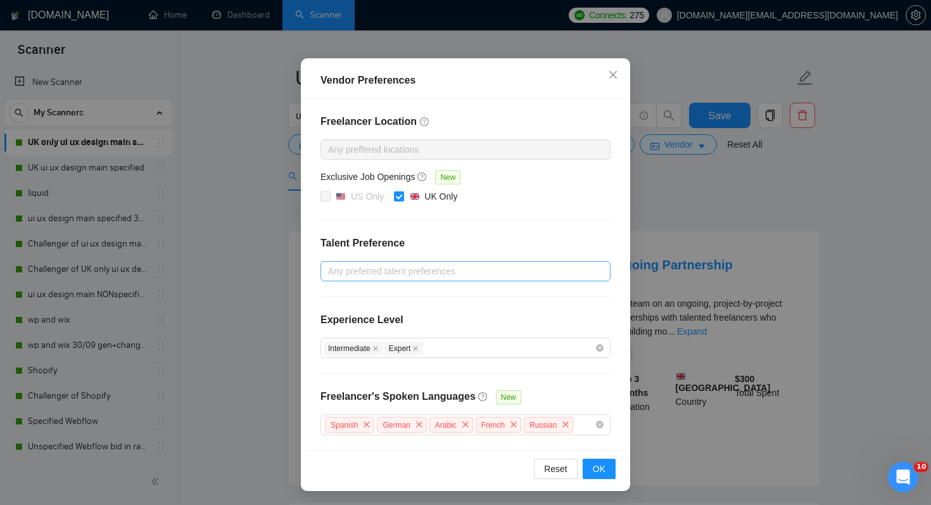
click at [471, 272] on div at bounding box center [459, 271] width 271 height 15
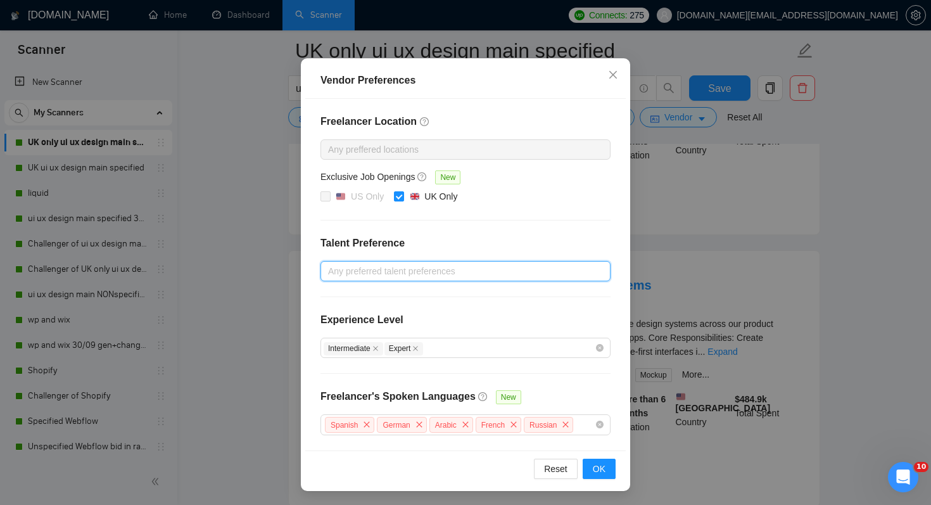
scroll to position [0, 0]
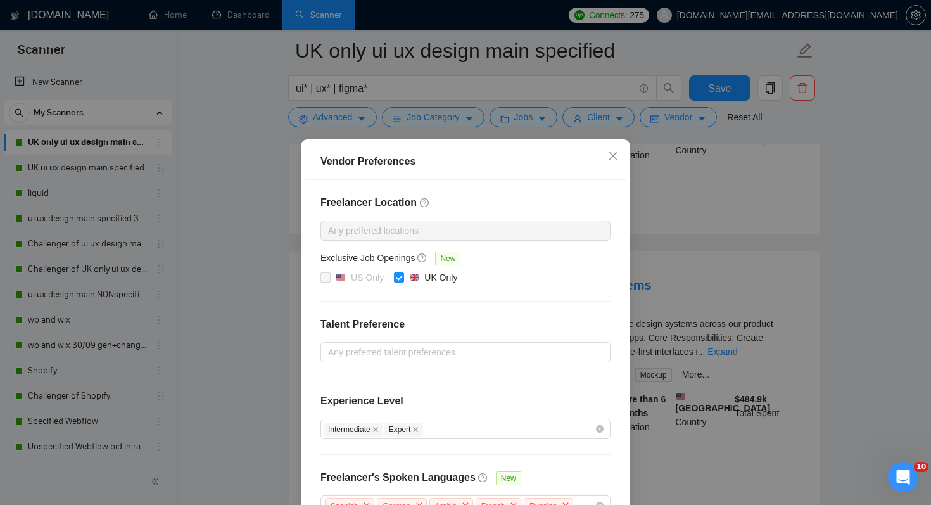
click at [682, 197] on div "Vendor Preferences Freelancer Location Any preffered locations Exclusive Job Op…" at bounding box center [465, 252] width 931 height 505
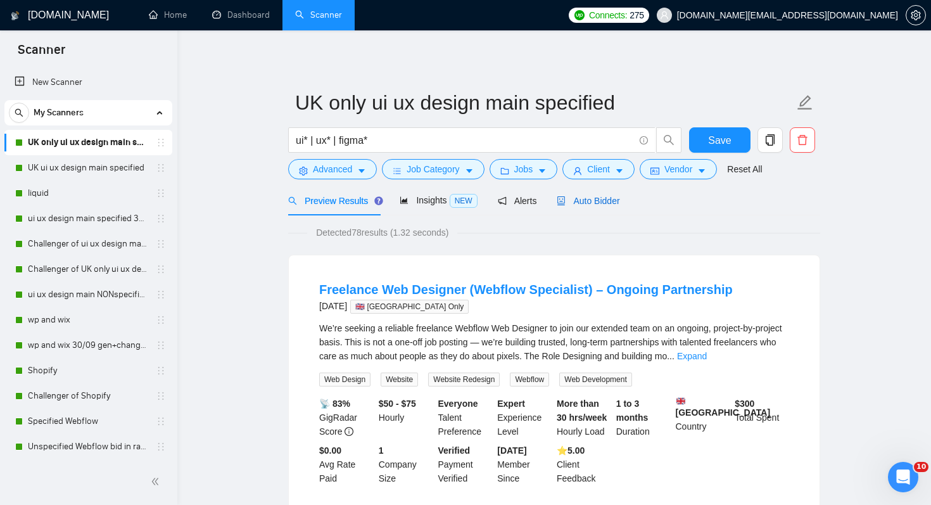
click at [601, 200] on span "Auto Bidder" at bounding box center [588, 201] width 63 height 10
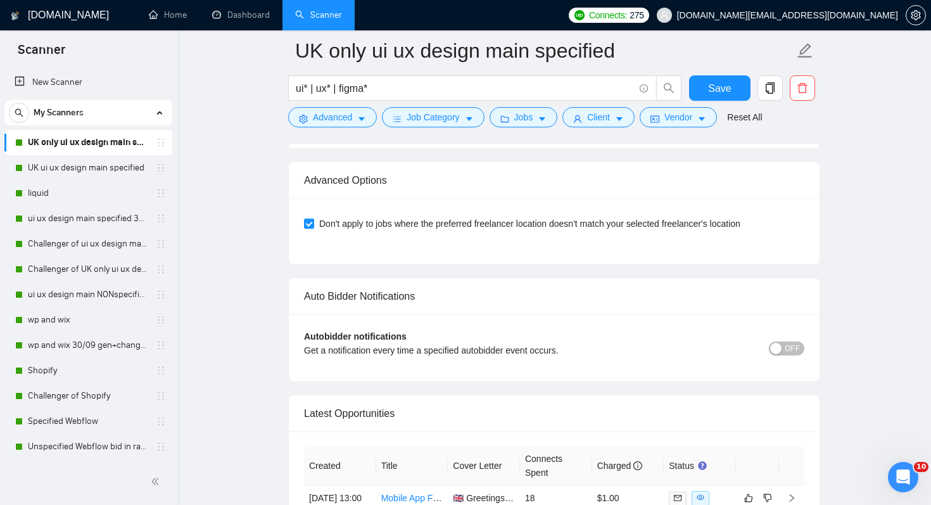
scroll to position [2918, 0]
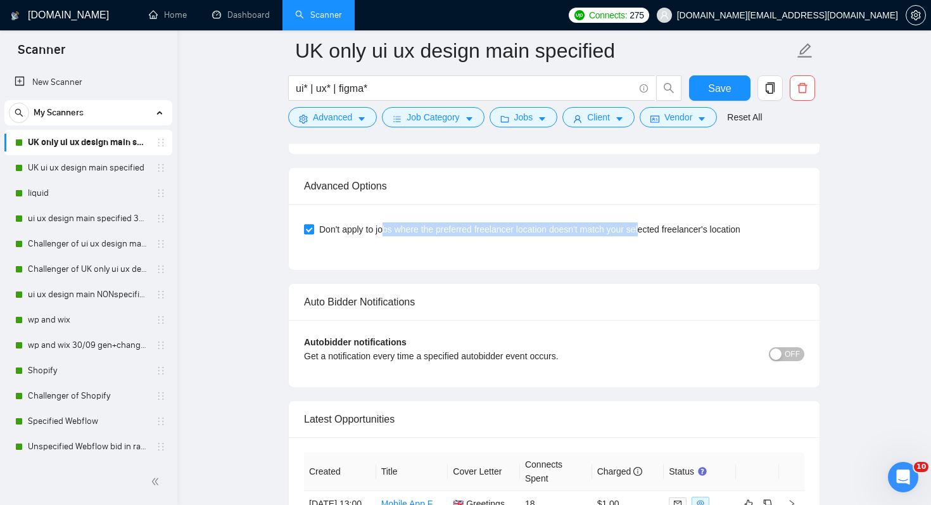
drag, startPoint x: 384, startPoint y: 223, endPoint x: 656, endPoint y: 224, distance: 271.7
click at [656, 224] on span "Don't apply to jobs where the preferred freelancer location doesn't match your …" at bounding box center [529, 229] width 431 height 14
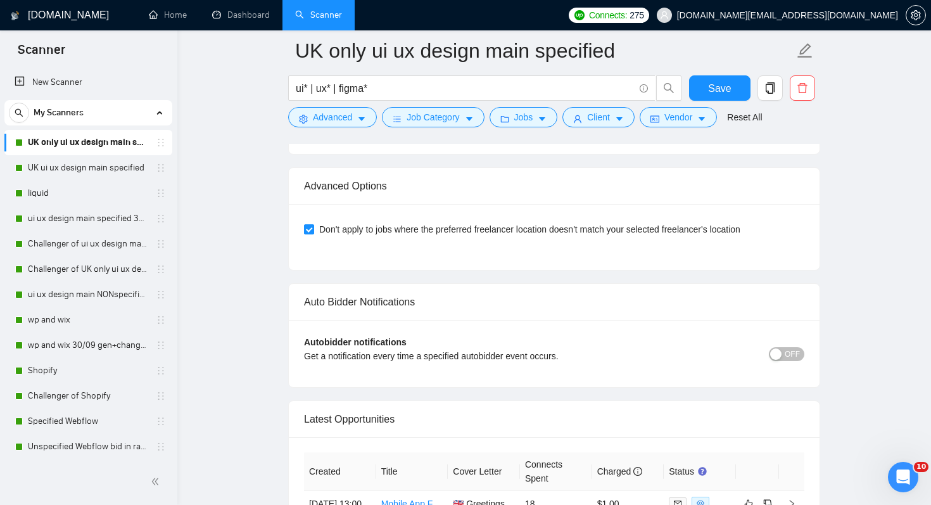
click at [484, 200] on div "Advanced Options" at bounding box center [554, 186] width 500 height 36
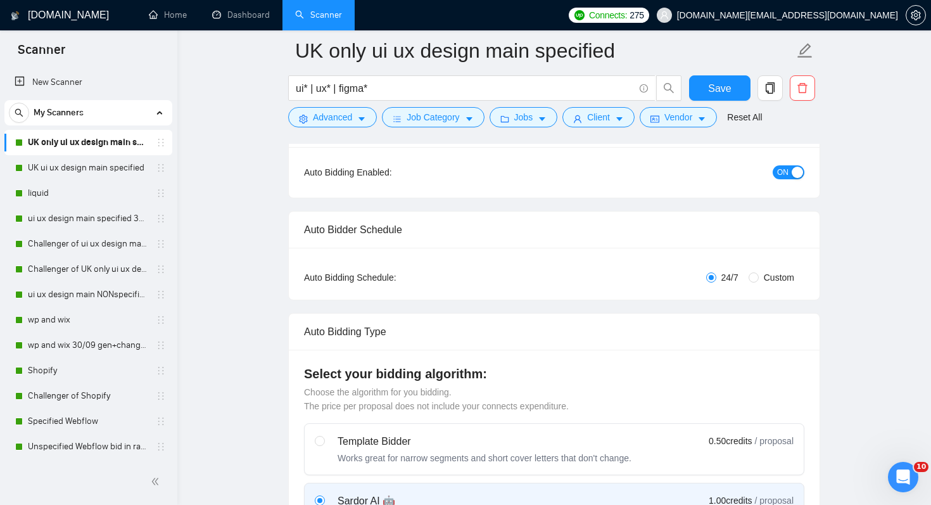
scroll to position [0, 0]
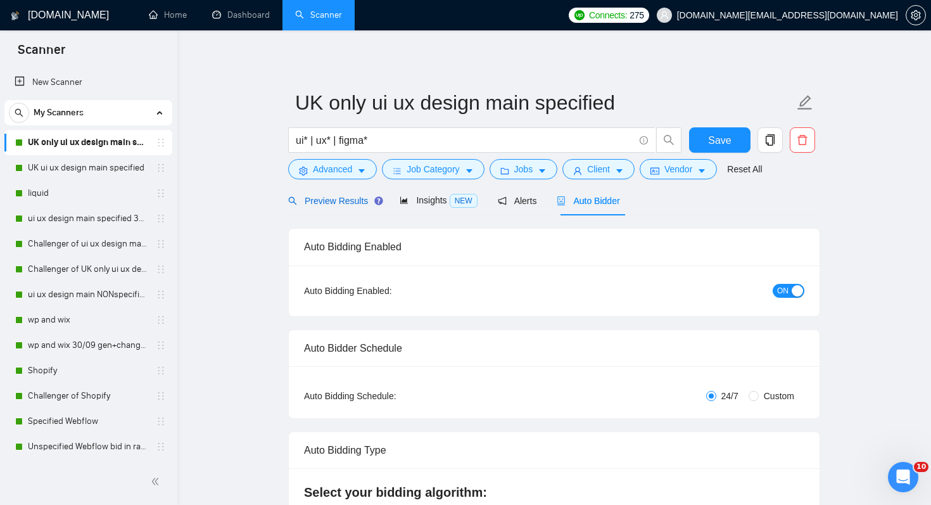
click at [346, 201] on span "Preview Results" at bounding box center [333, 201] width 91 height 10
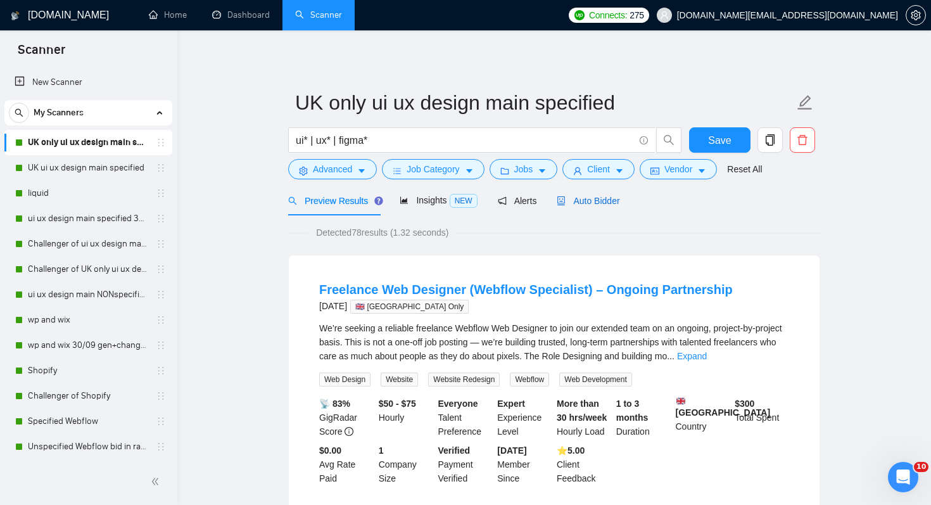
click at [602, 203] on span "Auto Bidder" at bounding box center [588, 201] width 63 height 10
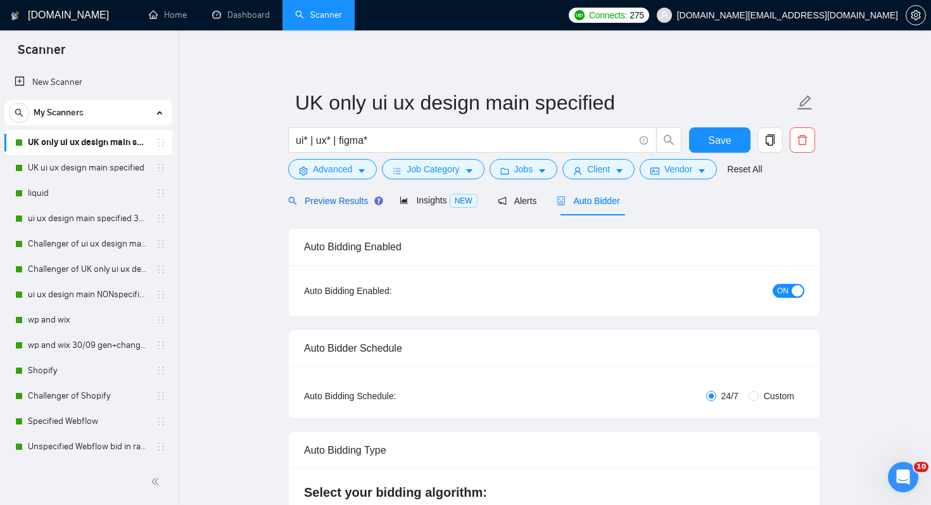
click at [326, 196] on span "Preview Results" at bounding box center [333, 201] width 91 height 10
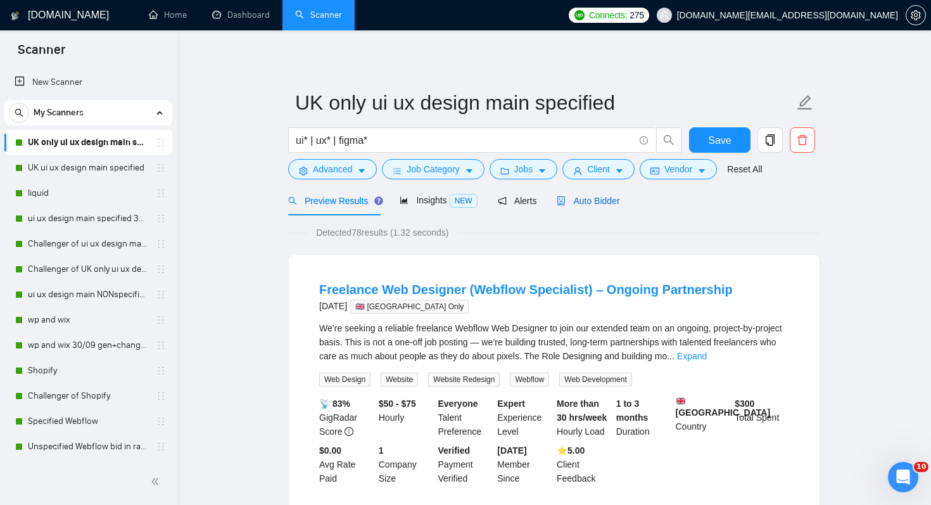
click at [586, 200] on span "Auto Bidder" at bounding box center [588, 201] width 63 height 10
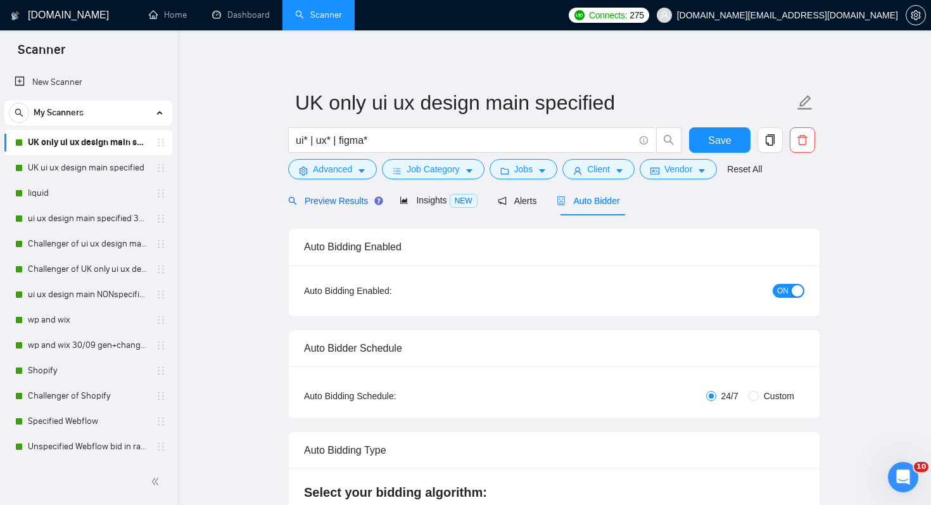
click at [346, 201] on span "Preview Results" at bounding box center [333, 201] width 91 height 10
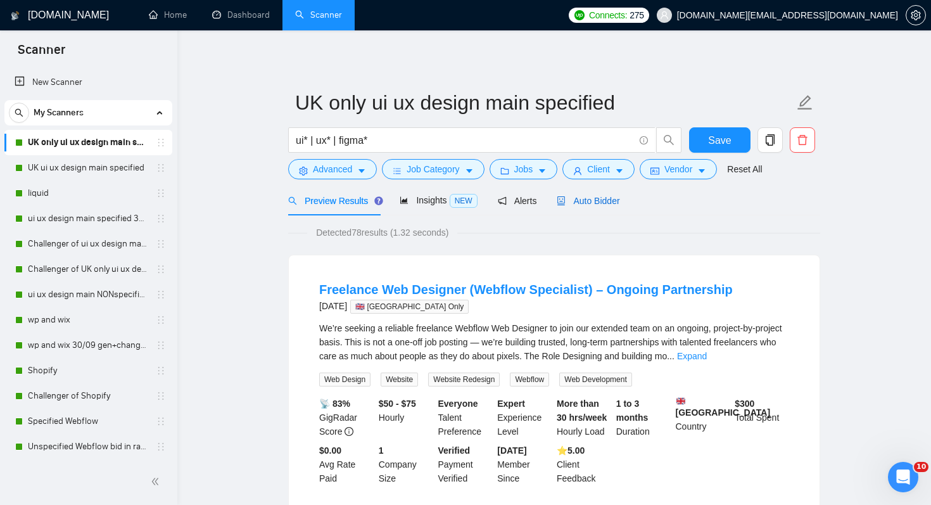
click at [583, 196] on span "Auto Bidder" at bounding box center [588, 201] width 63 height 10
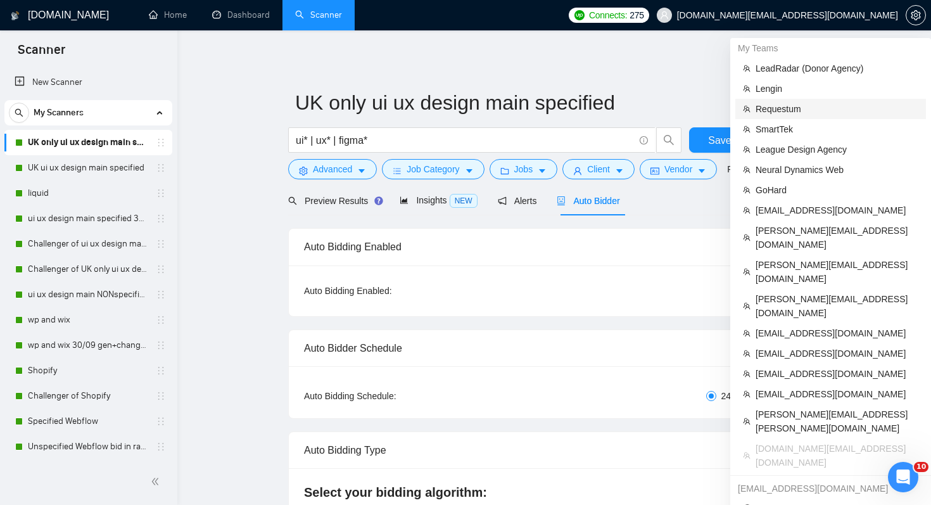
click at [792, 109] on span "Requestum" at bounding box center [837, 109] width 163 height 14
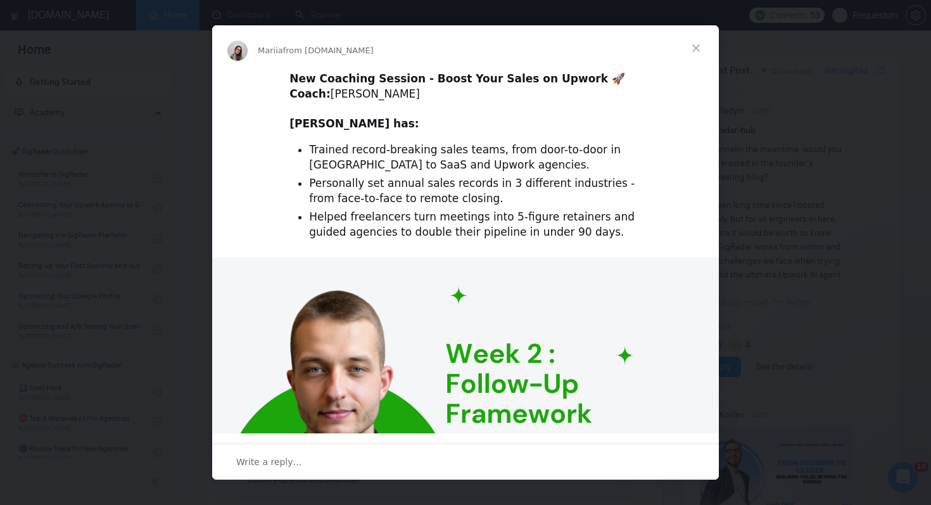
click at [697, 51] on span "Close" at bounding box center [696, 48] width 46 height 46
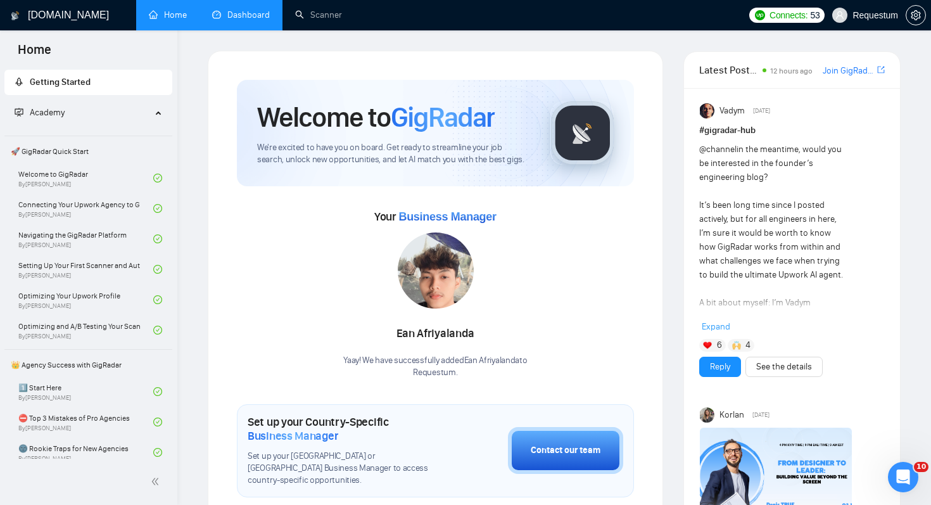
click at [215, 11] on link "Dashboard" at bounding box center [241, 15] width 58 height 11
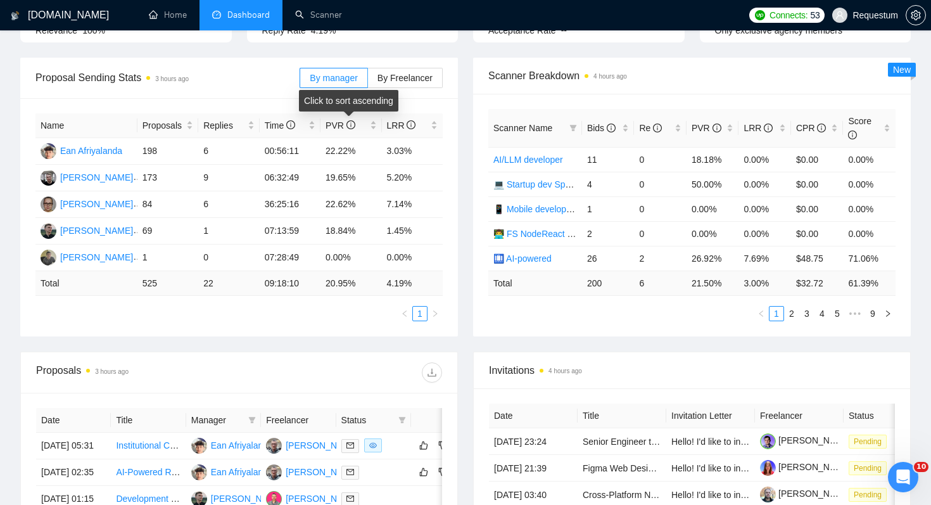
scroll to position [175, 0]
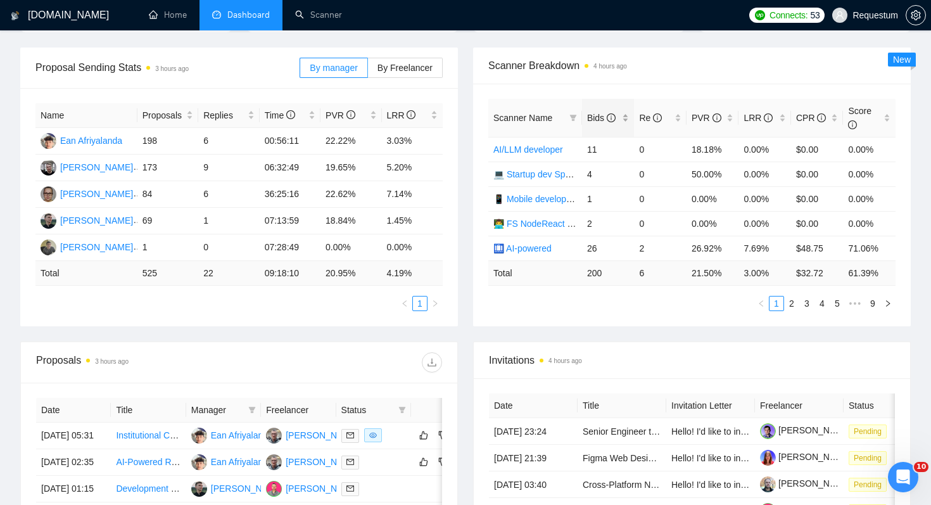
click at [600, 123] on span "Bids" at bounding box center [603, 118] width 33 height 14
click at [656, 160] on td "2" at bounding box center [660, 149] width 53 height 25
click at [531, 149] on link "🛄 AI-powered" at bounding box center [522, 149] width 58 height 10
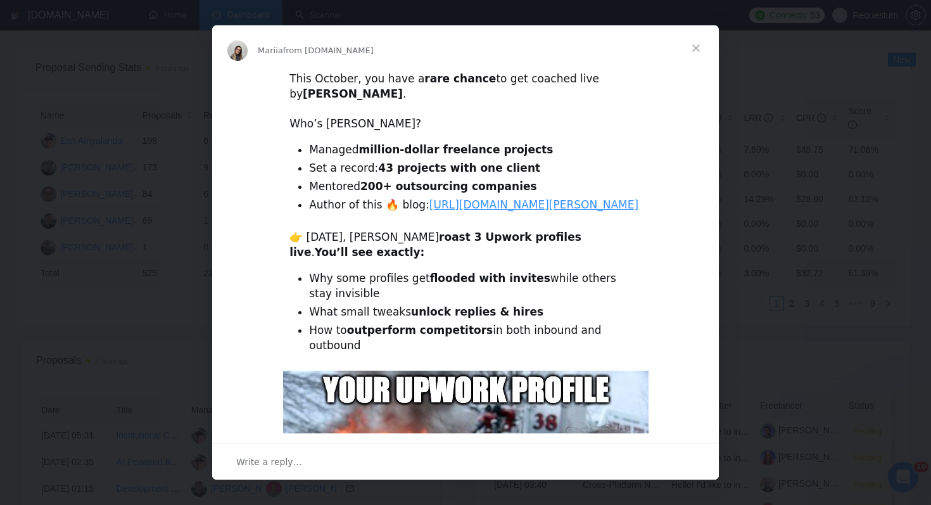
scroll to position [0, 0]
click at [696, 49] on span "Close" at bounding box center [696, 48] width 46 height 46
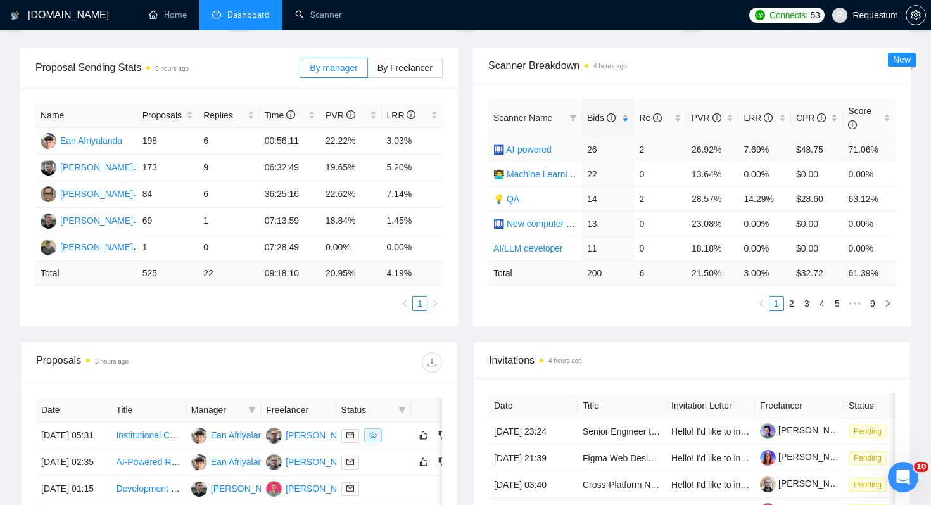
click at [533, 149] on link "🛄 AI-powered" at bounding box center [522, 149] width 58 height 10
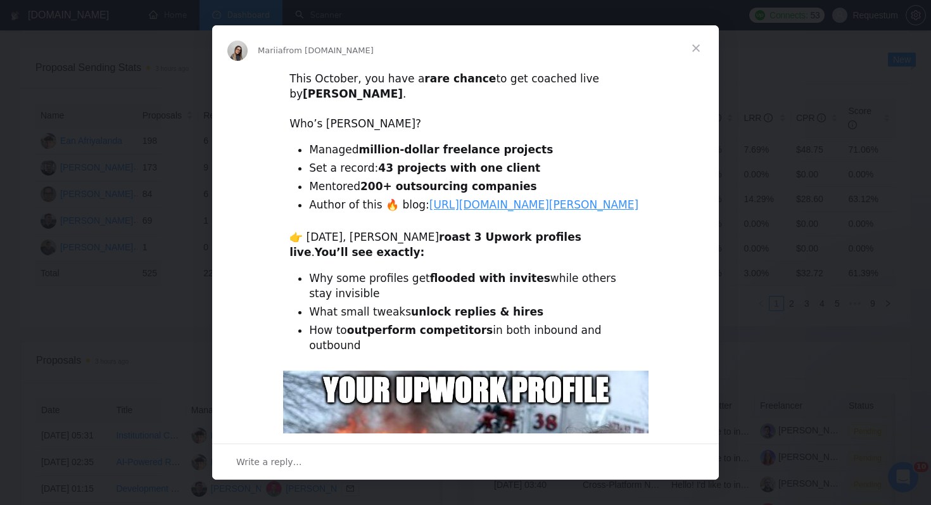
click at [692, 43] on span "Close" at bounding box center [696, 48] width 46 height 46
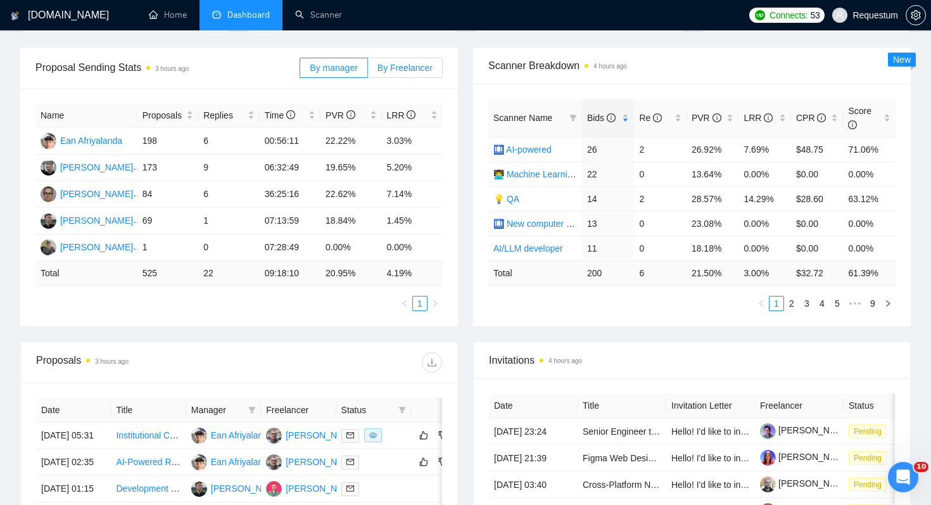
click at [407, 75] on label "By Freelancer" at bounding box center [405, 68] width 75 height 20
click at [368, 71] on input "By Freelancer" at bounding box center [368, 71] width 0 height 0
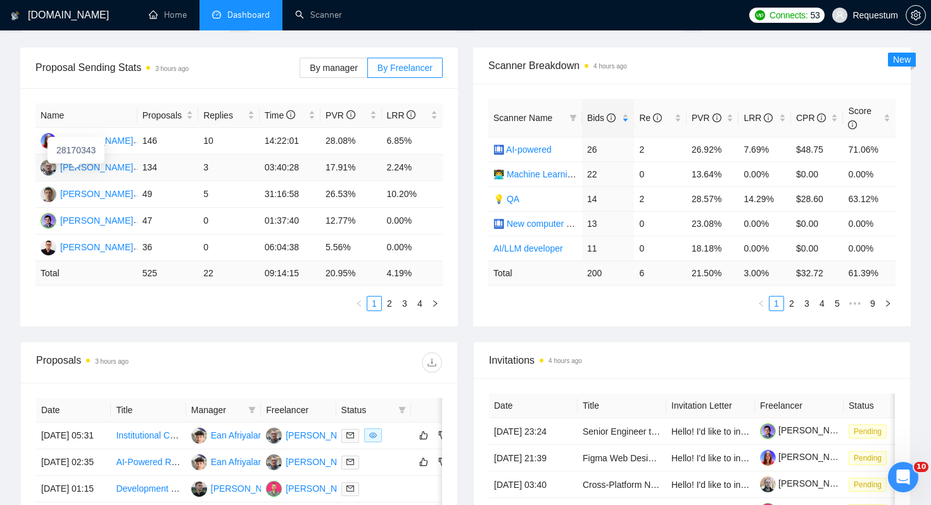
click at [94, 168] on div "[PERSON_NAME]" at bounding box center [96, 167] width 73 height 14
click at [736, 201] on td "28.57%" at bounding box center [713, 198] width 53 height 25
click at [704, 193] on td "28.57%" at bounding box center [713, 198] width 53 height 25
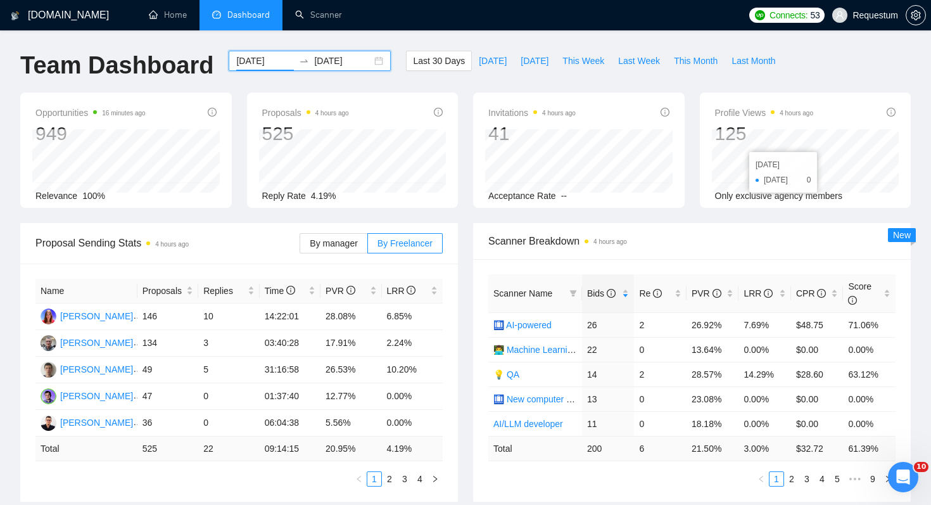
click at [250, 61] on input "2025-09-01" at bounding box center [265, 61] width 58 height 14
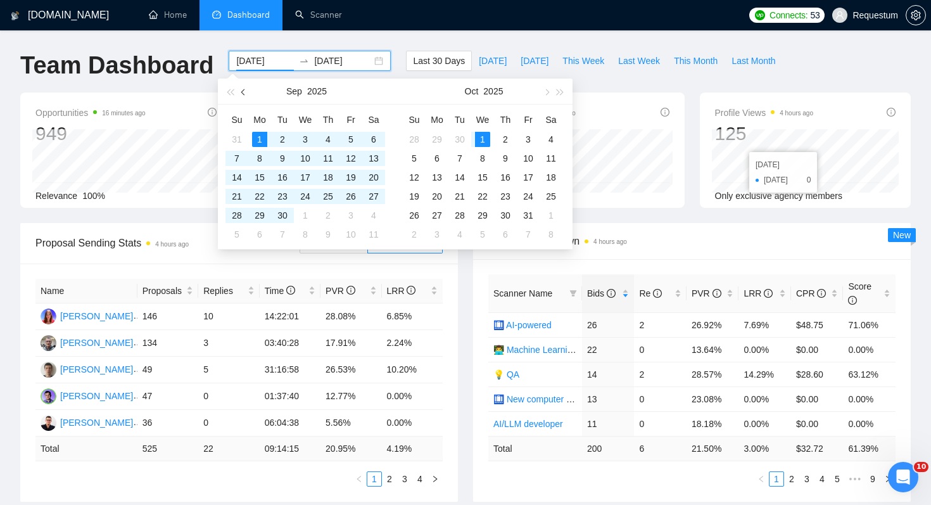
click at [243, 87] on button "button" at bounding box center [244, 91] width 14 height 25
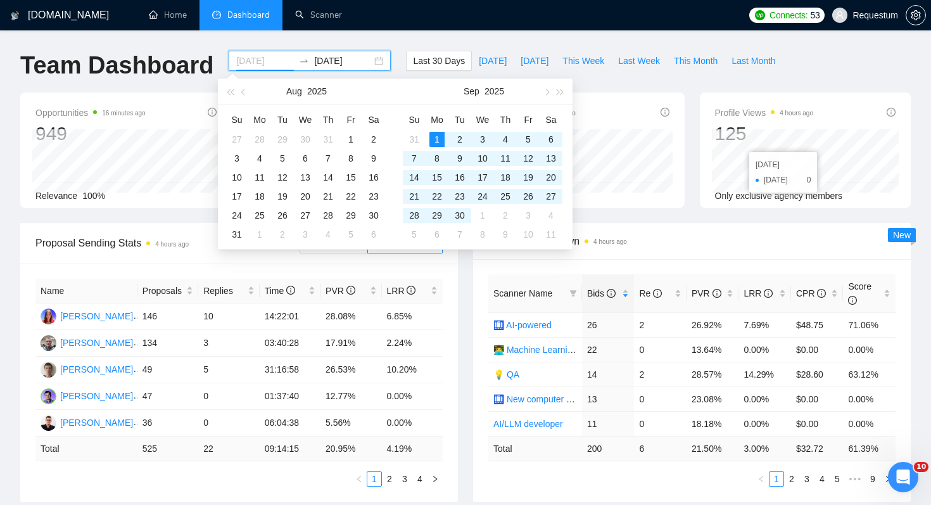
type input "2025-09-01"
click at [647, 254] on div "Scanner Breakdown 4 hours ago" at bounding box center [691, 241] width 407 height 36
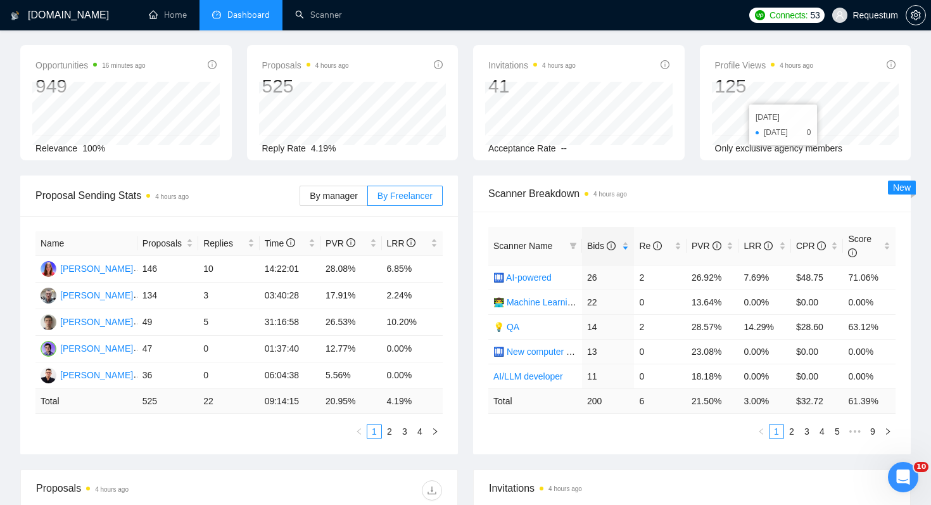
scroll to position [61, 0]
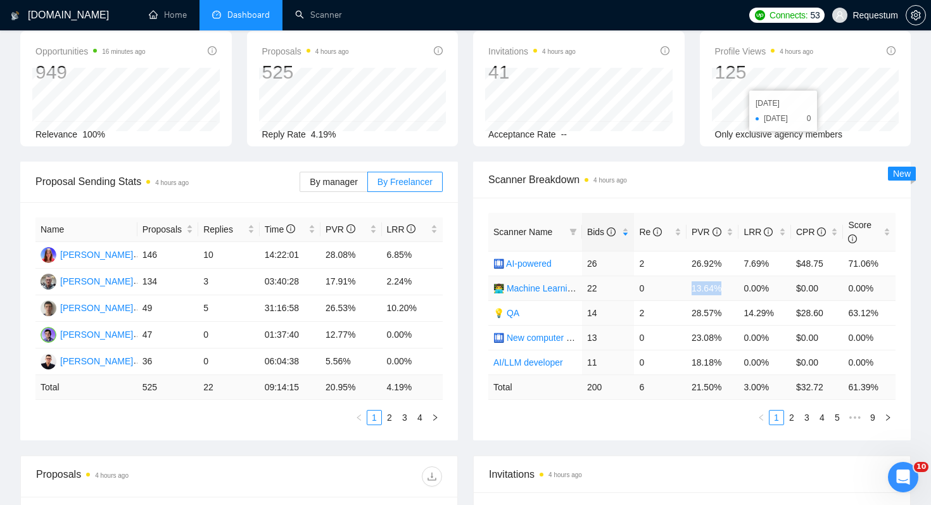
drag, startPoint x: 678, startPoint y: 291, endPoint x: 732, endPoint y: 284, distance: 53.6
click at [732, 284] on tr "👨‍💻 Machine Learning developer 22 0 13.64% 0.00% $0.00 0.00%" at bounding box center [691, 288] width 407 height 25
click at [723, 283] on td "13.64%" at bounding box center [713, 288] width 53 height 25
click at [545, 291] on link "👨‍💻 Machine Learning developer" at bounding box center [555, 288] width 125 height 10
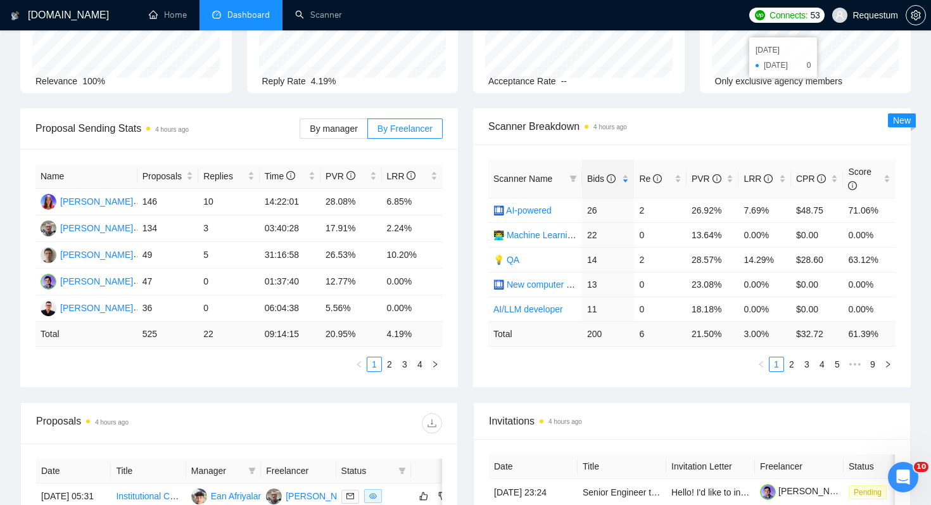
scroll to position [121, 0]
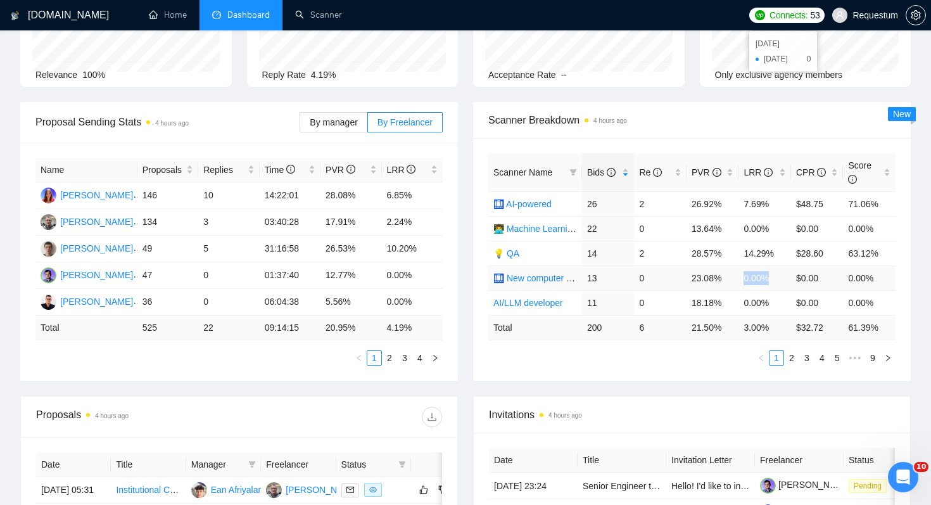
drag, startPoint x: 740, startPoint y: 280, endPoint x: 774, endPoint y: 280, distance: 34.2
click at [774, 280] on td "0.00%" at bounding box center [765, 277] width 53 height 25
click at [537, 277] on link "🛄 New computer vision" at bounding box center [541, 278] width 96 height 10
click at [718, 379] on div "Scanner Name Bids Re PVR LRR CPR Score 🛄 AI-powered 26 2 26.92% 7.69% $48.75 71…" at bounding box center [692, 259] width 438 height 243
click at [704, 412] on span "Invitations 4 hours ago" at bounding box center [692, 415] width 406 height 16
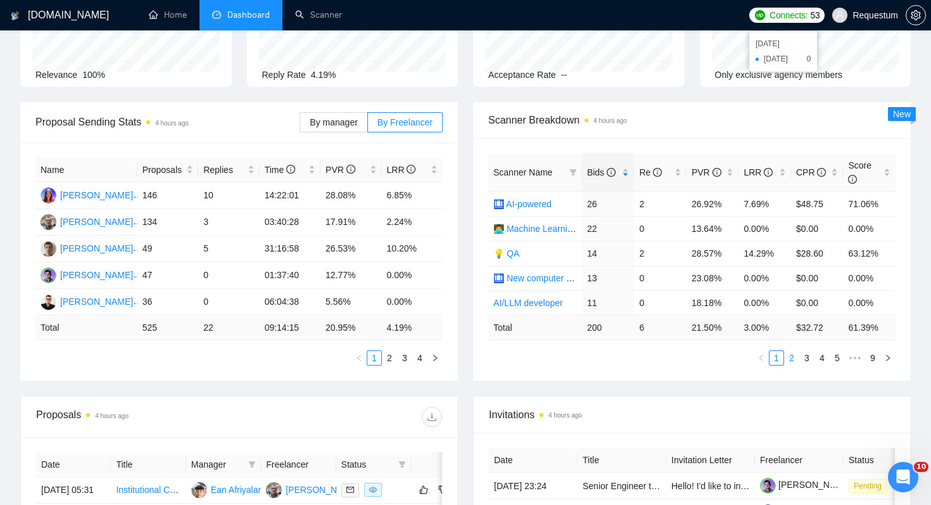
click at [792, 359] on link "2" at bounding box center [792, 358] width 14 height 14
click at [740, 391] on div "Proposal Sending Stats 4 hours ago By manager By Freelancer Name Proposals Repl…" at bounding box center [466, 249] width 906 height 294
click at [105, 278] on div "Maksym Pashynov" at bounding box center [96, 275] width 73 height 14
click at [641, 364] on ul "1 2 3 4 5 ••• 9" at bounding box center [691, 357] width 407 height 15
click at [575, 168] on icon "filter" at bounding box center [573, 172] width 8 height 8
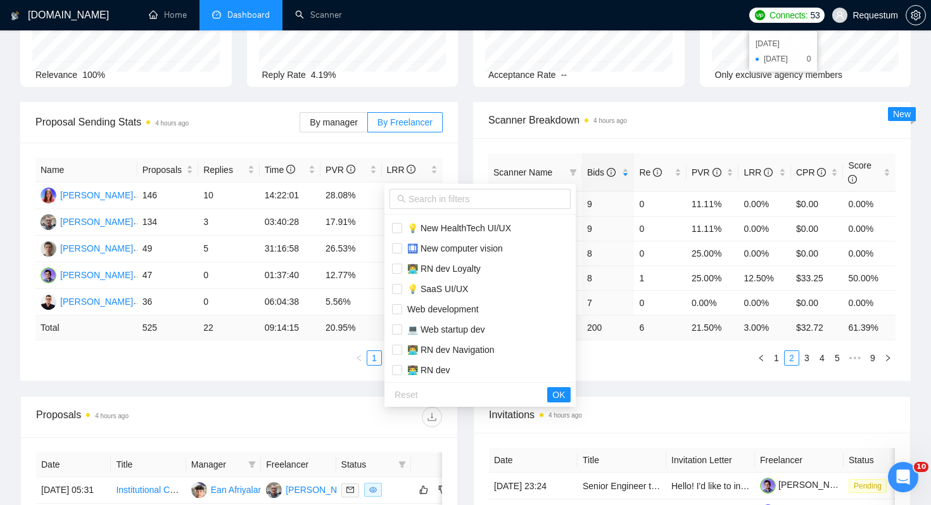
scroll to position [709, 0]
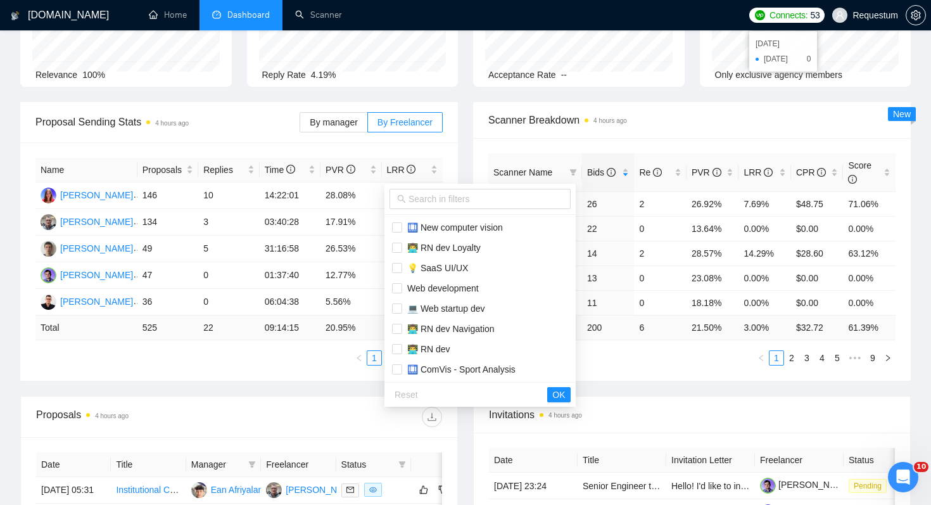
click at [323, 375] on div "Name Proposals Replies Time PVR LRR Iryna Pichka 146 10 14:22:01 28.08% 6.85% P…" at bounding box center [239, 262] width 438 height 238
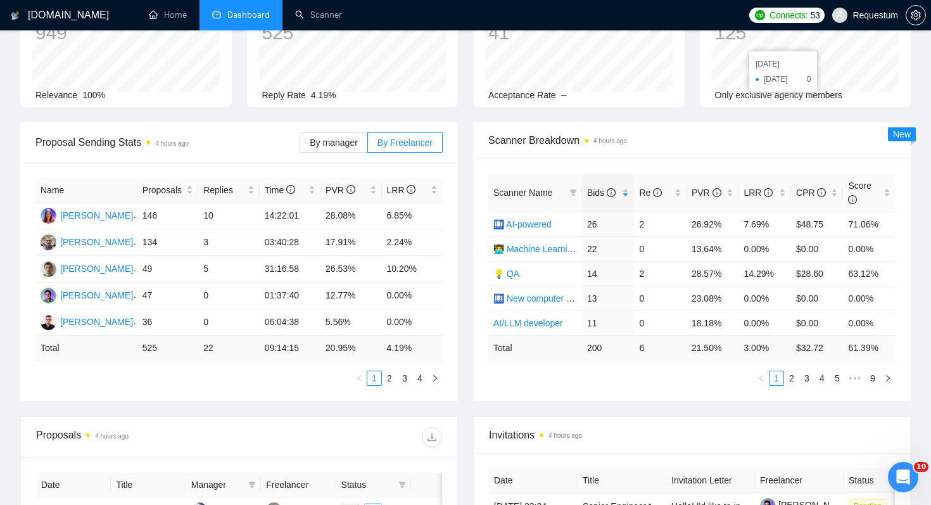
scroll to position [83, 0]
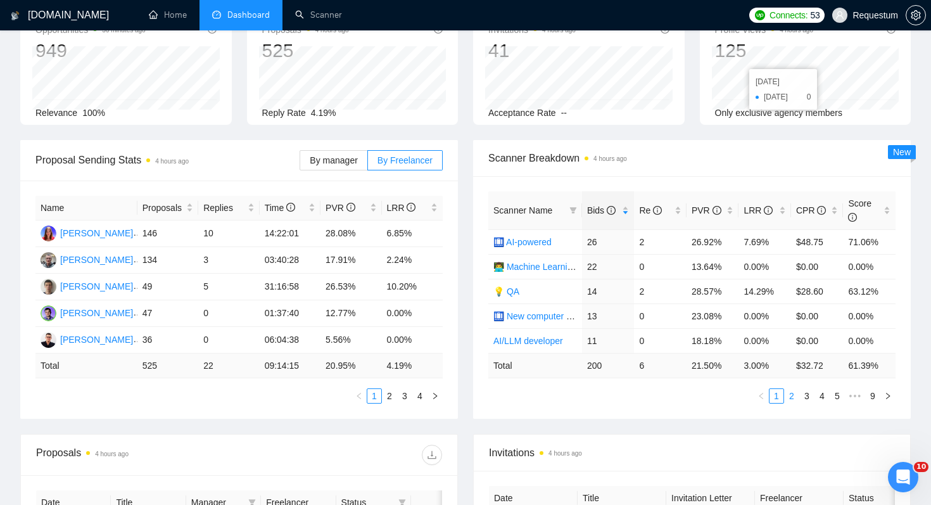
click at [790, 395] on link "2" at bounding box center [792, 396] width 14 height 14
click at [337, 163] on span "By manager" at bounding box center [334, 160] width 48 height 10
click at [300, 163] on input "By manager" at bounding box center [300, 163] width 0 height 0
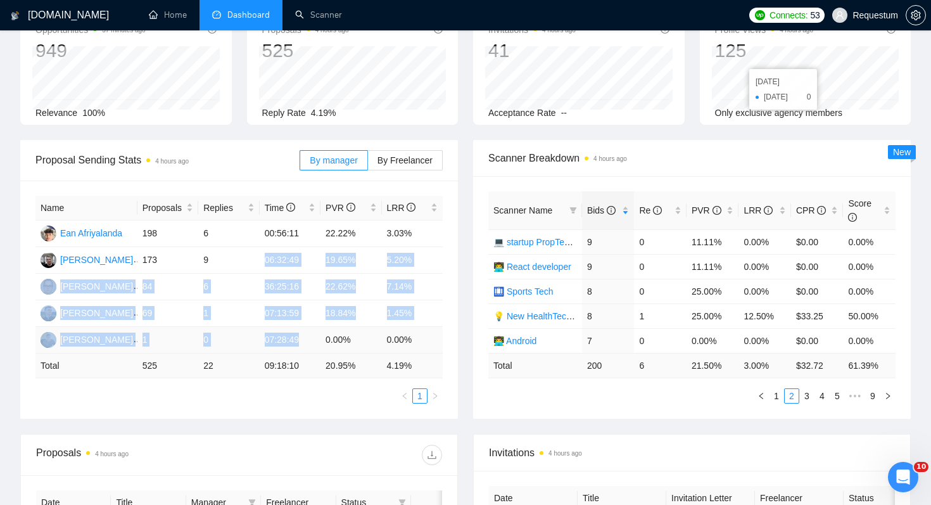
drag, startPoint x: 262, startPoint y: 257, endPoint x: 308, endPoint y: 343, distance: 98.6
click at [308, 343] on tbody "Ean Afriyalanda 198 6 00:56:11 22.22% 3.03% Vasiliy Litviakov 173 9 06:32:49 19…" at bounding box center [238, 286] width 407 height 133
click at [308, 343] on td "07:28:49" at bounding box center [290, 340] width 61 height 27
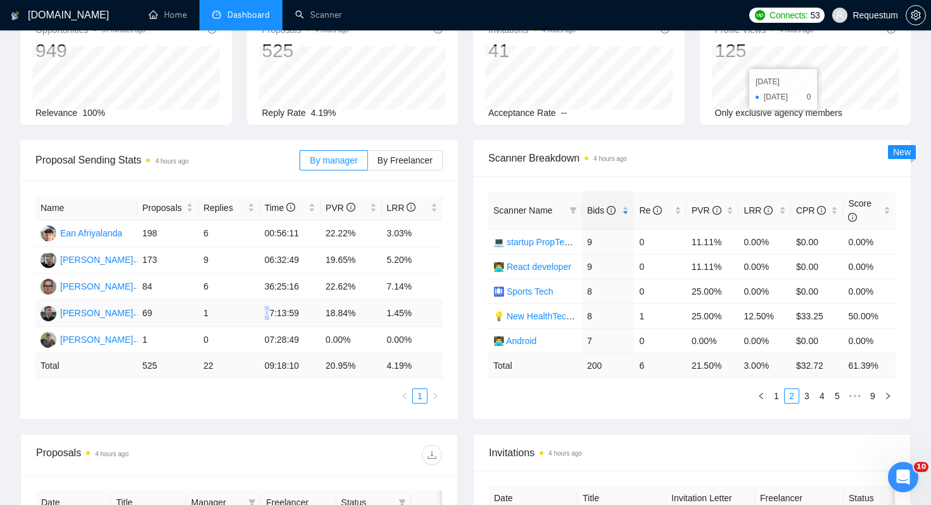
drag, startPoint x: 269, startPoint y: 307, endPoint x: 293, endPoint y: 305, distance: 23.5
click at [293, 305] on td "07:13:59" at bounding box center [290, 313] width 61 height 27
click at [298, 309] on td "07:13:59" at bounding box center [290, 313] width 61 height 27
click at [423, 167] on label "By Freelancer" at bounding box center [405, 160] width 75 height 20
click at [368, 163] on input "By Freelancer" at bounding box center [368, 163] width 0 height 0
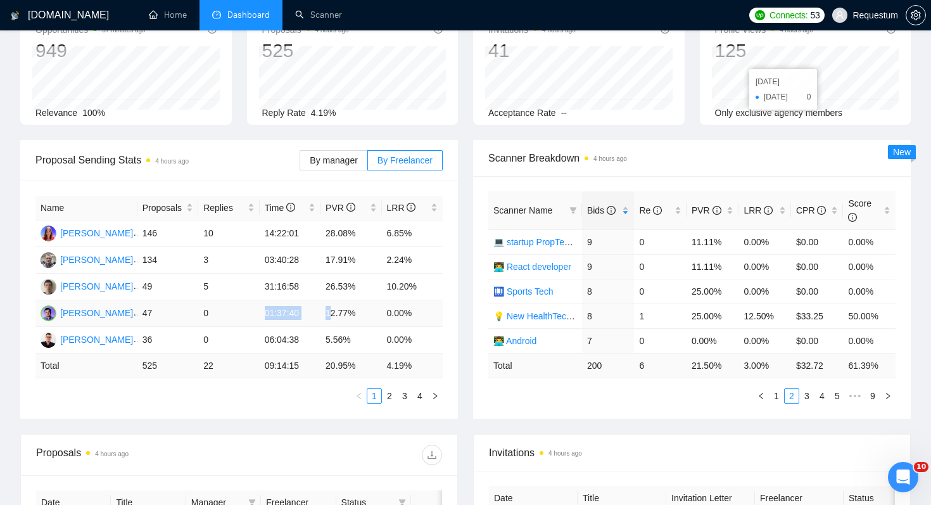
drag, startPoint x: 260, startPoint y: 312, endPoint x: 328, endPoint y: 312, distance: 68.4
click at [328, 312] on tr "Maksym Pashynov 47 0 01:37:40 12.77% 0.00%" at bounding box center [238, 313] width 407 height 27
click at [563, 406] on div "Scanner Name Bids Re PVR LRR CPR Score 💻 startup PropTech+CRM+Construction 9 0 …" at bounding box center [692, 297] width 438 height 243
click at [514, 340] on link "👨‍💻 Android" at bounding box center [514, 341] width 43 height 10
click at [572, 215] on span at bounding box center [573, 210] width 13 height 19
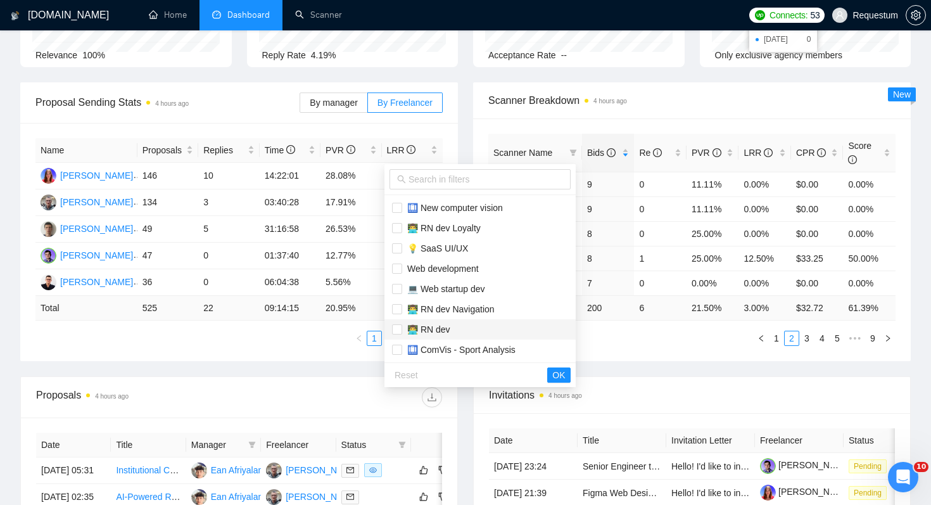
scroll to position [151, 0]
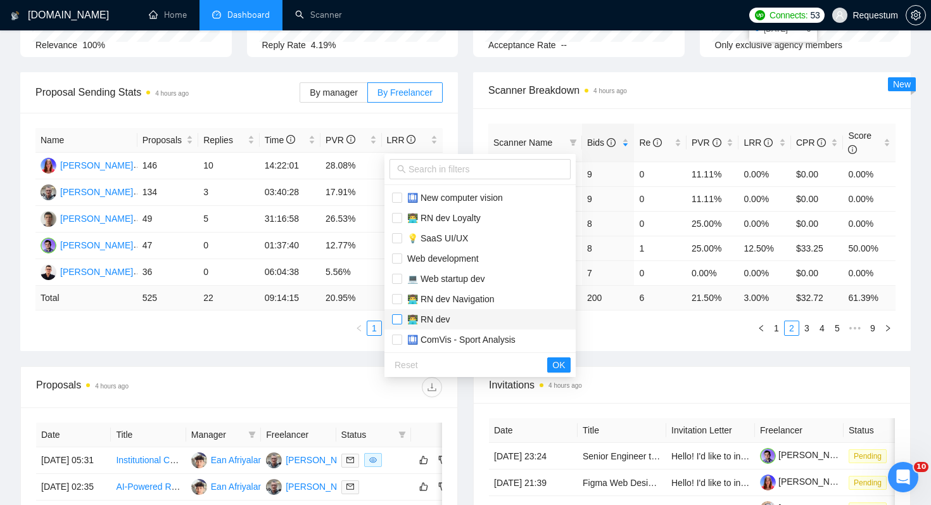
click at [397, 319] on input "checkbox" at bounding box center [397, 319] width 10 height 10
checkbox input "true"
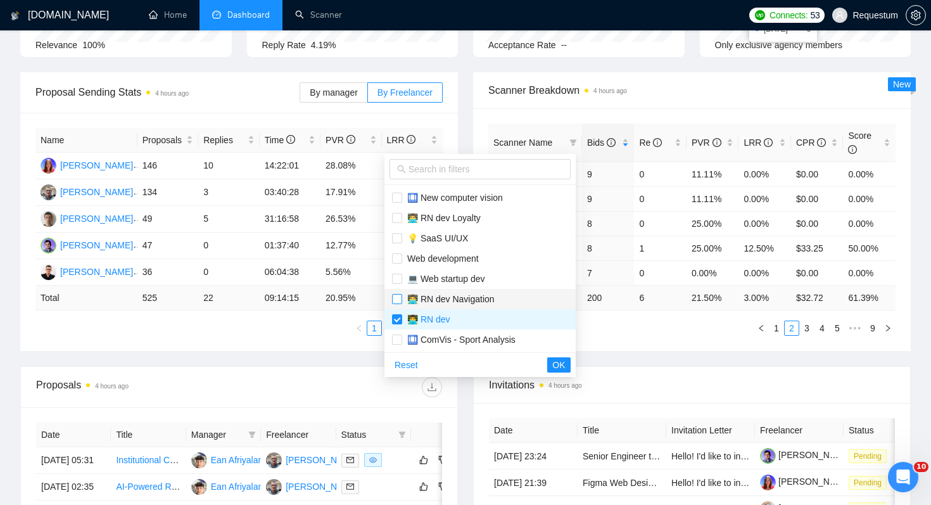
click at [398, 303] on input "checkbox" at bounding box center [397, 299] width 10 height 10
checkbox input "true"
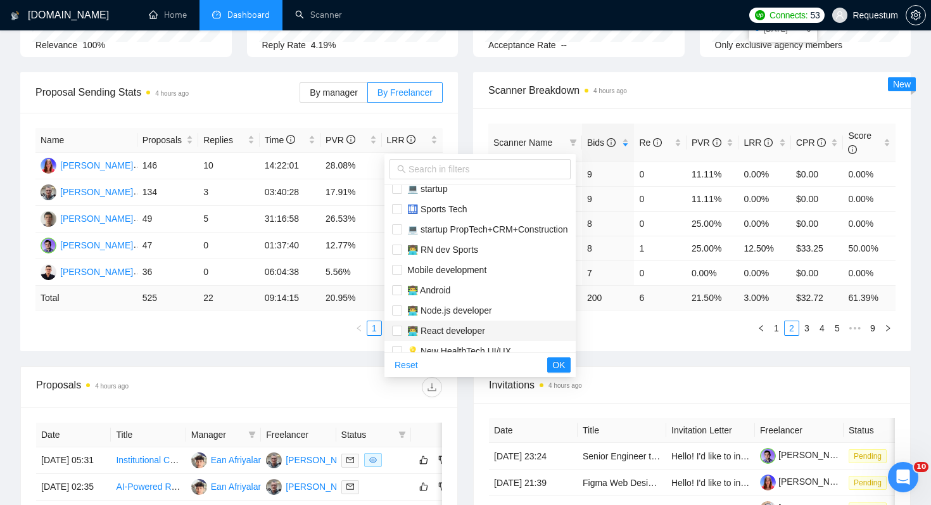
scroll to position [533, 0]
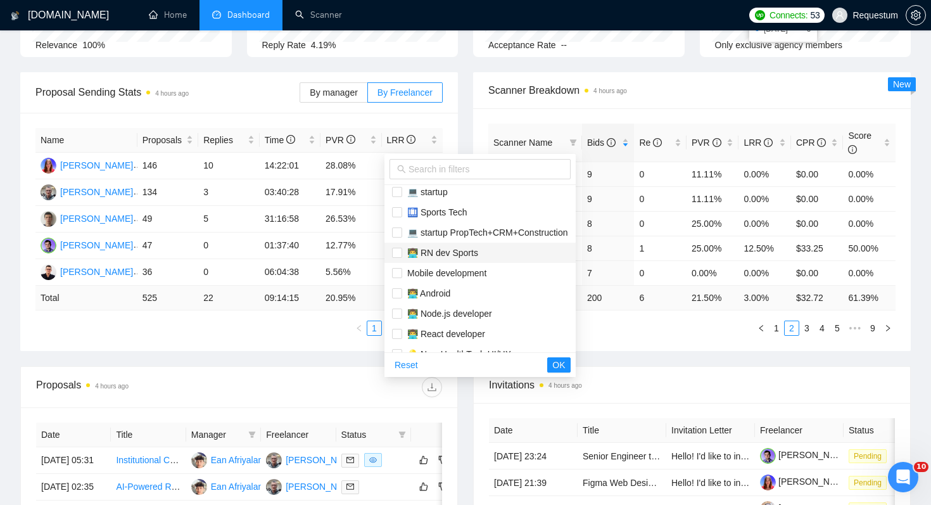
click at [456, 251] on span "👨‍💻 RN dev Sports" at bounding box center [440, 253] width 76 height 10
checkbox input "true"
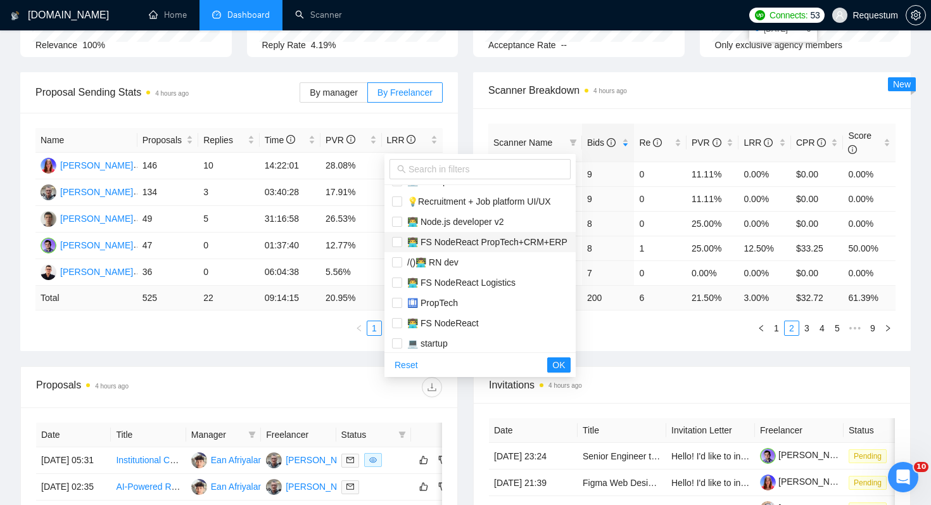
scroll to position [377, 0]
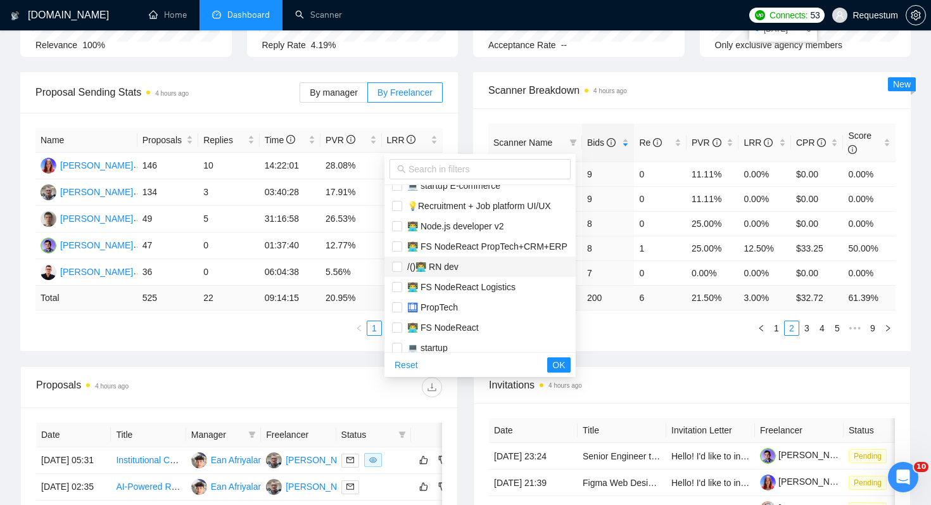
click at [456, 269] on span "/()👨‍💻 RN dev" at bounding box center [430, 267] width 56 height 10
checkbox input "true"
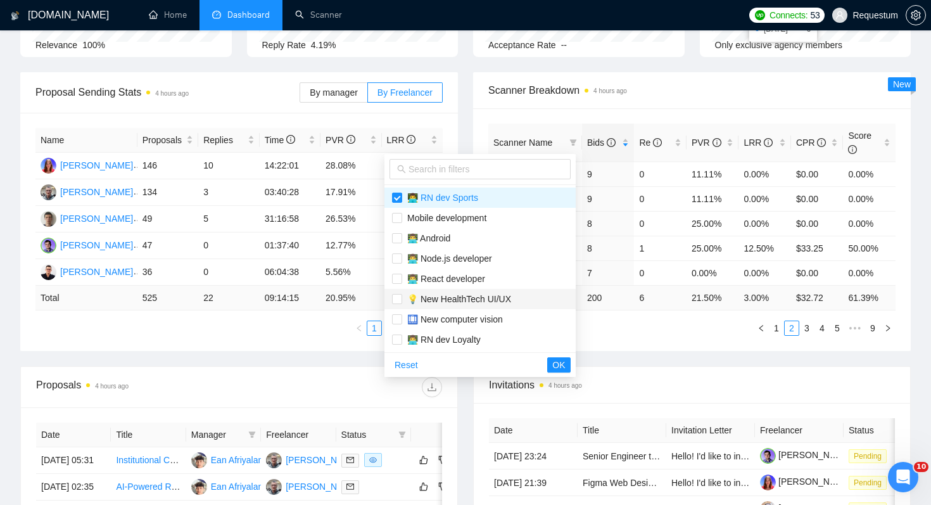
scroll to position [580, 0]
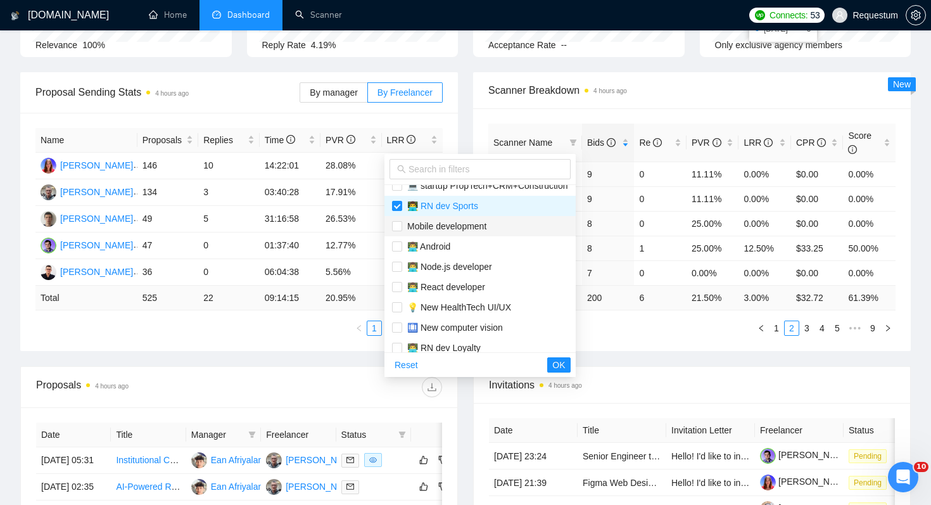
click at [469, 224] on span "Mobile development" at bounding box center [444, 226] width 84 height 10
checkbox input "true"
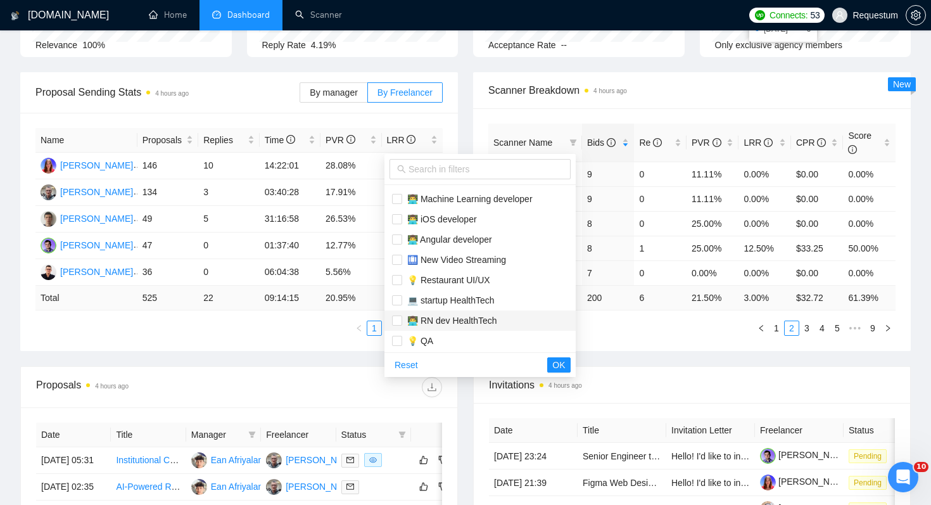
scroll to position [96, 0]
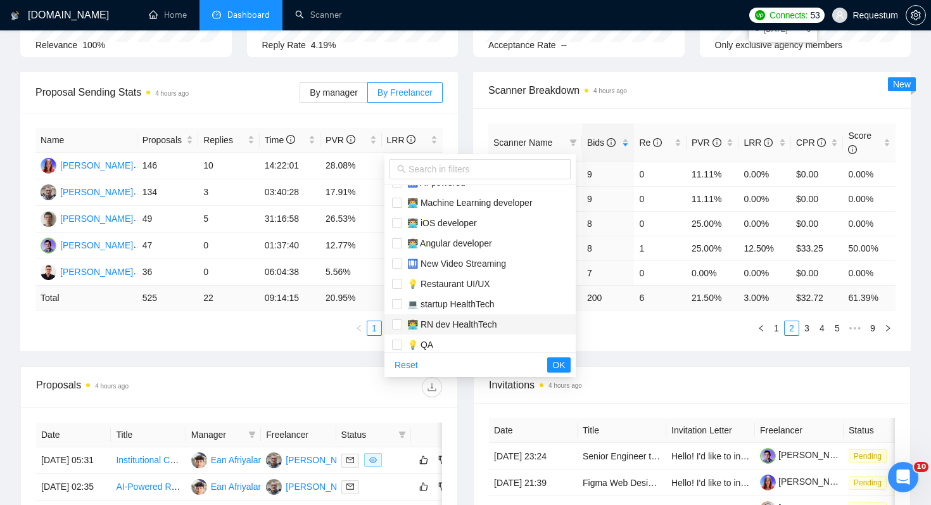
click at [500, 326] on span "👨‍💻 RN dev HealthTech" at bounding box center [480, 324] width 176 height 14
checkbox input "true"
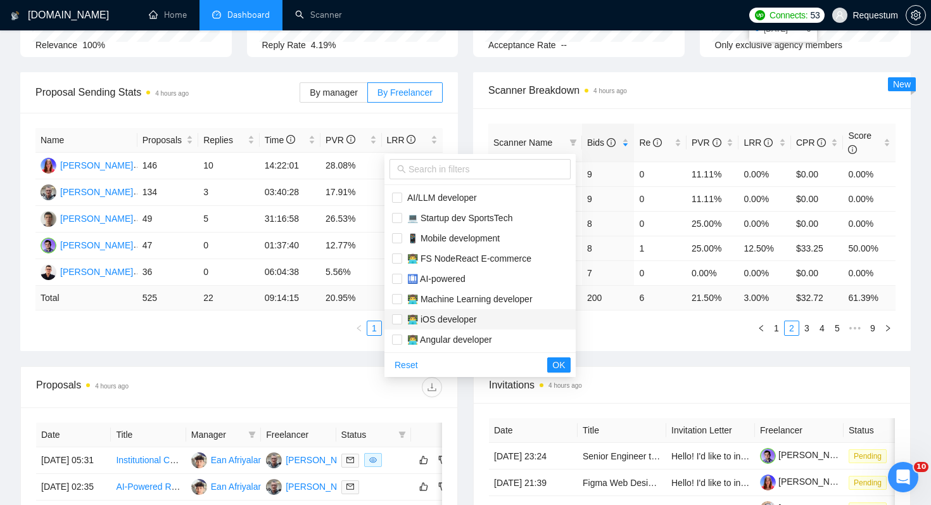
scroll to position [144, 0]
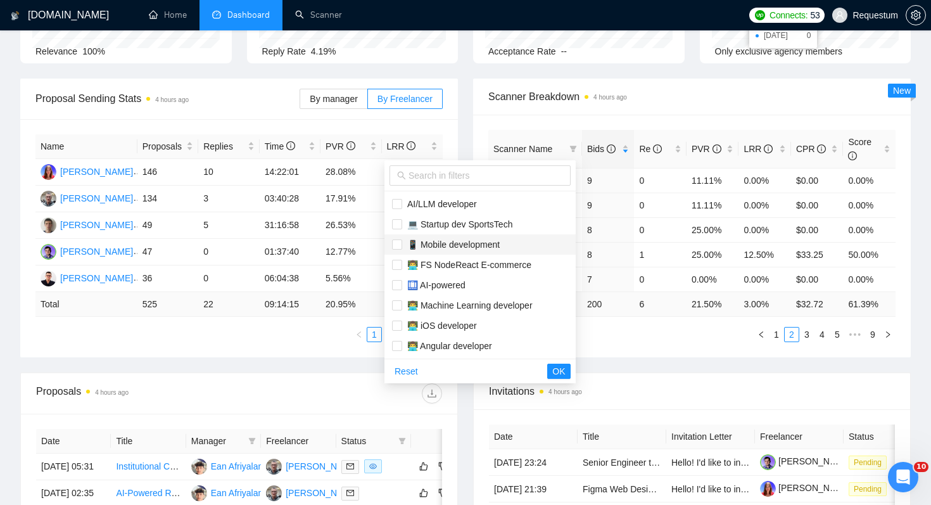
click at [492, 245] on span "📱 Mobile development" at bounding box center [451, 244] width 98 height 10
checkbox input "true"
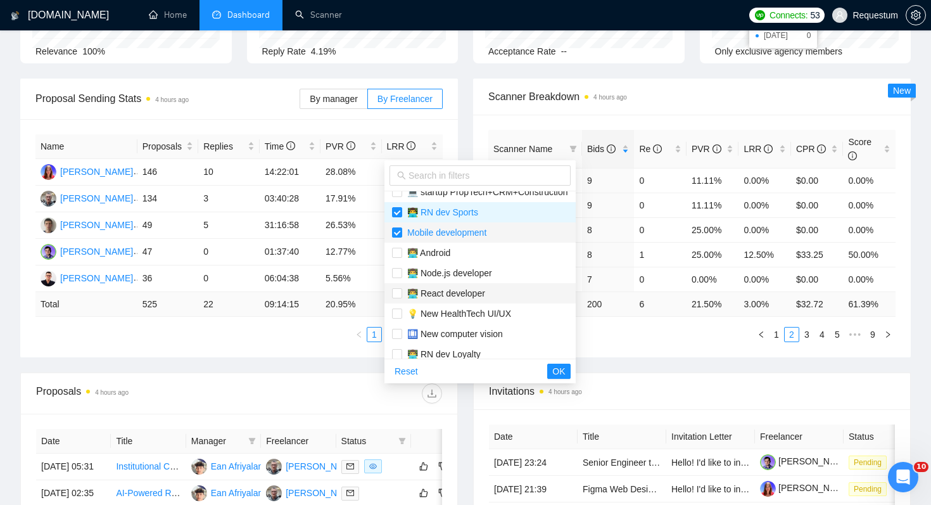
scroll to position [576, 0]
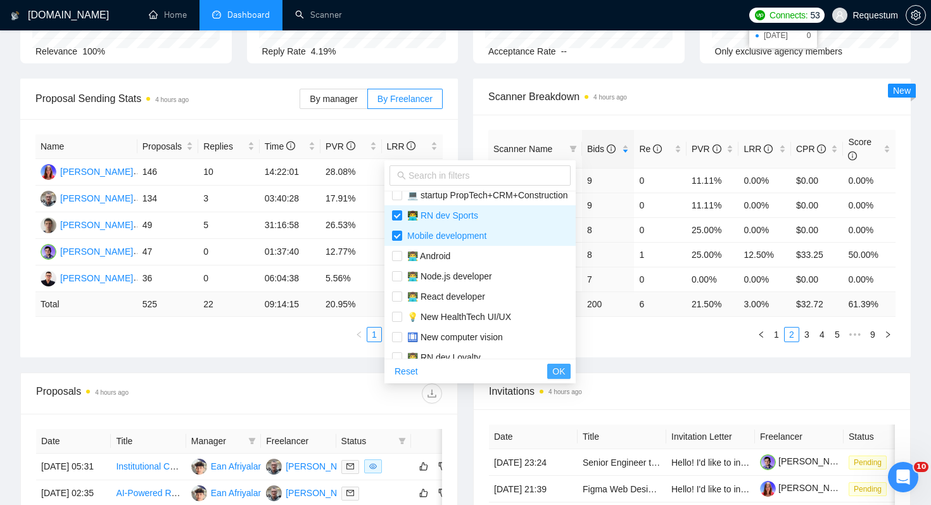
click at [554, 372] on button "OK" at bounding box center [558, 371] width 23 height 15
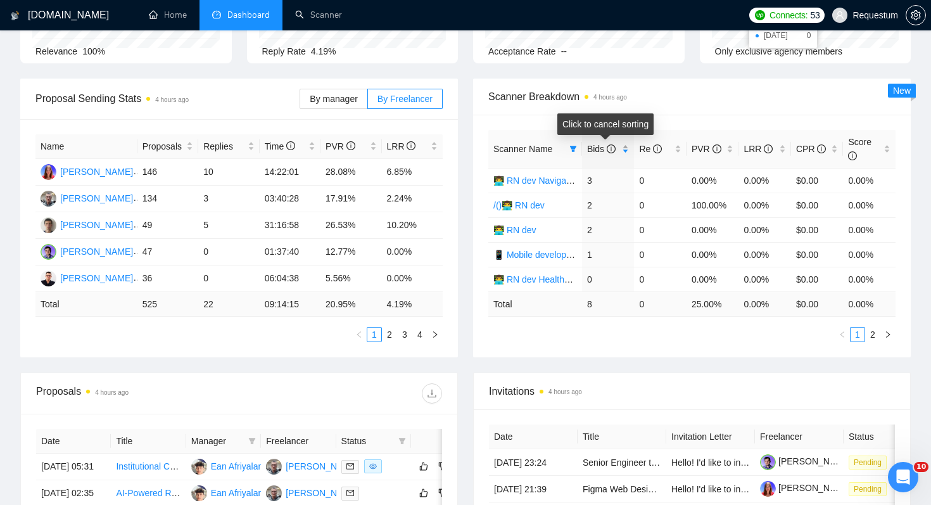
click at [597, 148] on span "Bids" at bounding box center [601, 149] width 29 height 10
click at [596, 152] on span "Bids" at bounding box center [601, 149] width 29 height 10
click at [590, 302] on td "8" at bounding box center [608, 303] width 53 height 25
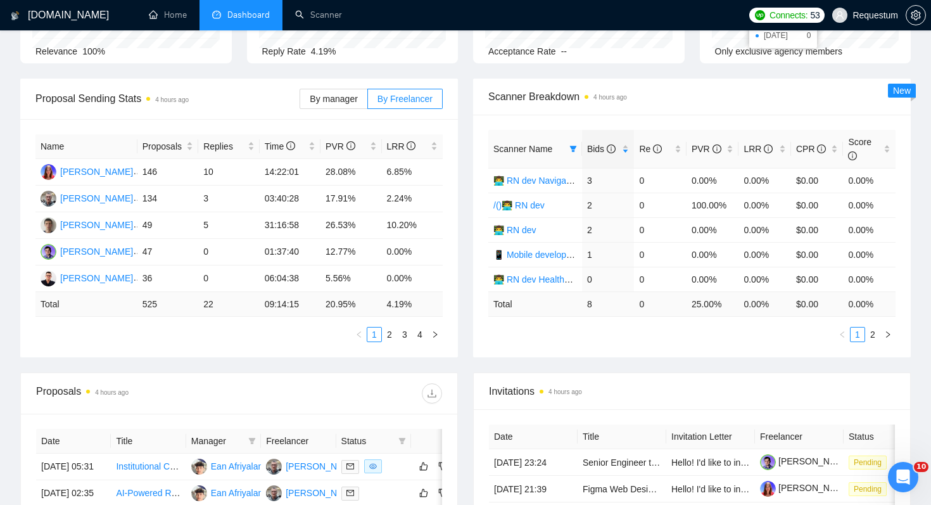
click at [590, 302] on td "8" at bounding box center [608, 303] width 53 height 25
drag, startPoint x: 590, startPoint y: 302, endPoint x: 618, endPoint y: 306, distance: 28.8
click at [618, 306] on td "8" at bounding box center [608, 303] width 53 height 25
drag, startPoint x: 684, startPoint y: 302, endPoint x: 732, endPoint y: 304, distance: 47.6
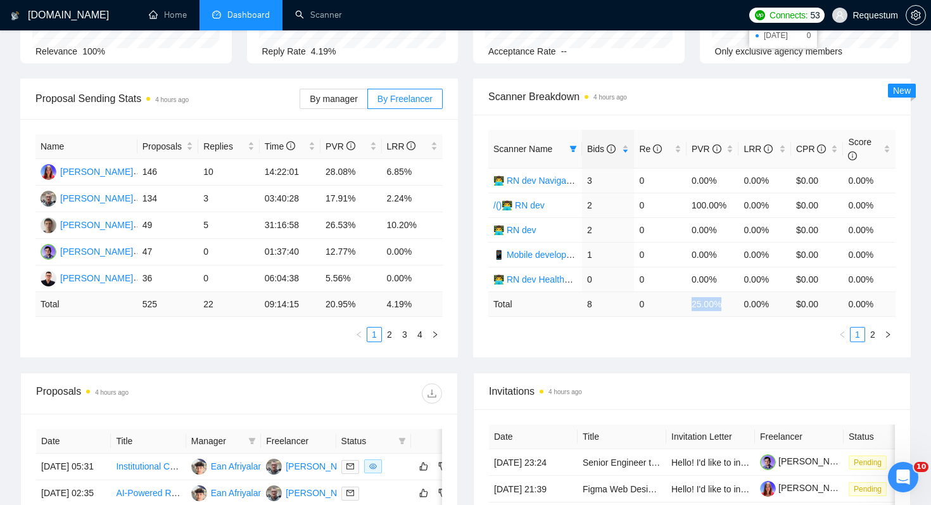
click at [732, 305] on tr "Total 8 0 25.00 % 0.00 % $ 0.00 0.00 %" at bounding box center [691, 303] width 407 height 25
click at [682, 335] on ul "1 2" at bounding box center [691, 334] width 407 height 15
drag, startPoint x: 676, startPoint y: 300, endPoint x: 730, endPoint y: 305, distance: 54.7
click at [732, 305] on tr "Total 8 0 25.00 % 0.00 % $ 0.00 0.00 %" at bounding box center [691, 303] width 407 height 25
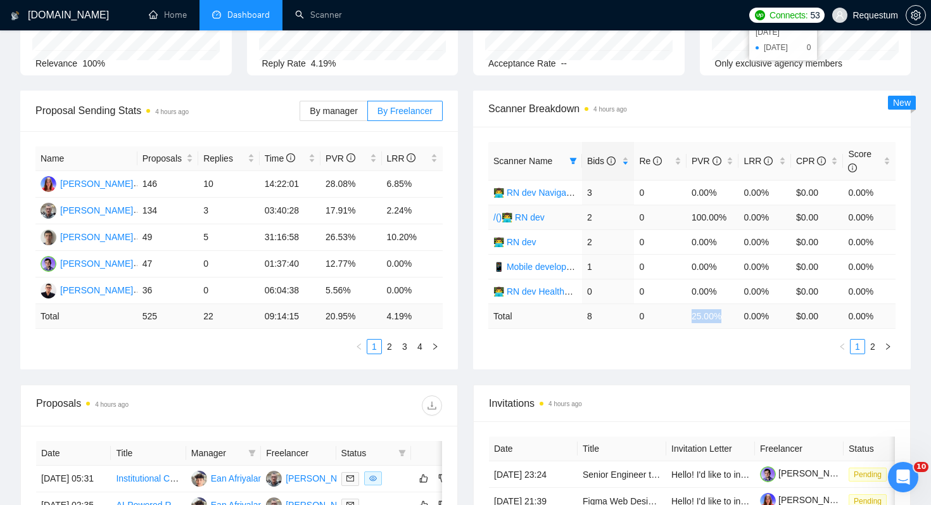
scroll to position [131, 0]
click at [711, 342] on ul "1 2" at bounding box center [691, 347] width 407 height 15
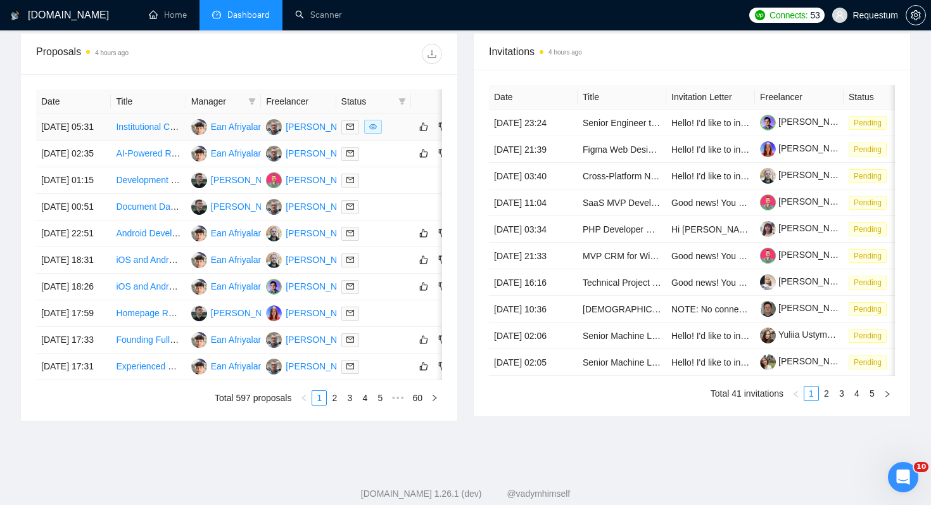
scroll to position [499, 0]
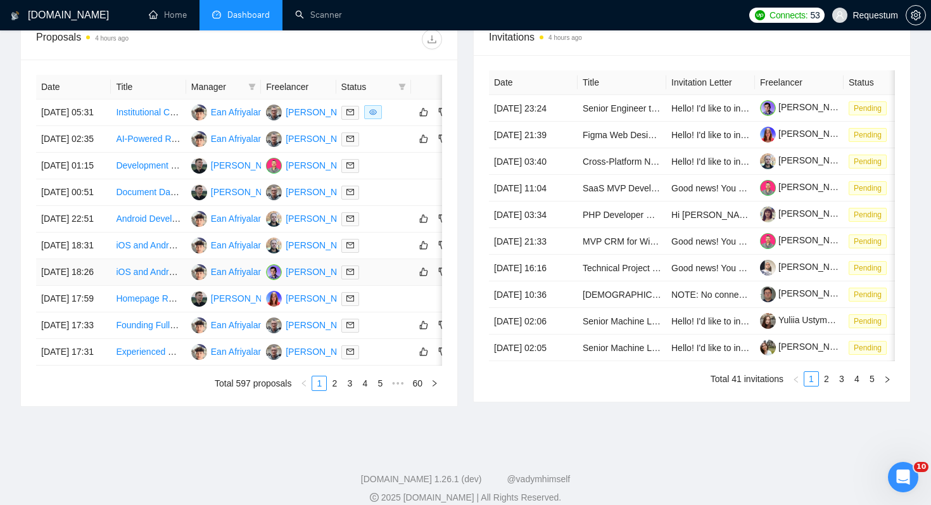
click at [134, 286] on td "iOS and Android App Rewrite with AI Integration" at bounding box center [148, 272] width 75 height 27
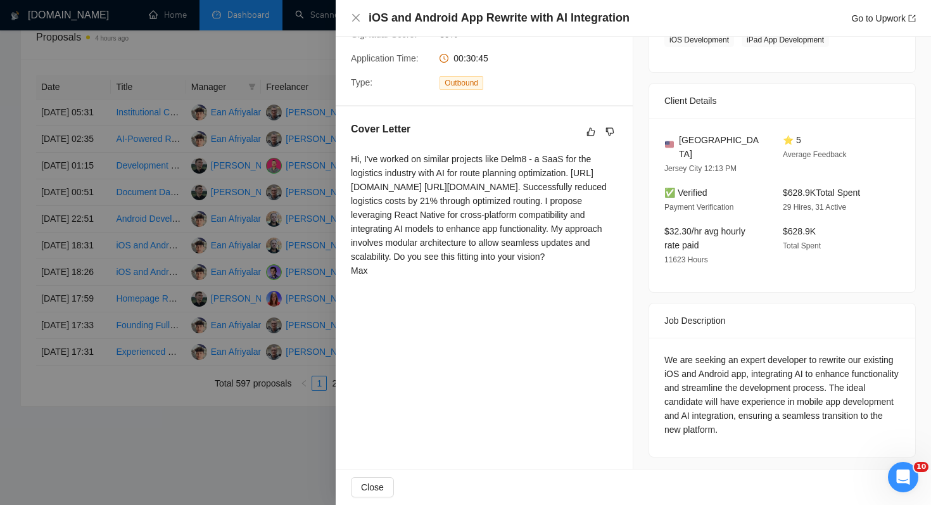
scroll to position [253, 0]
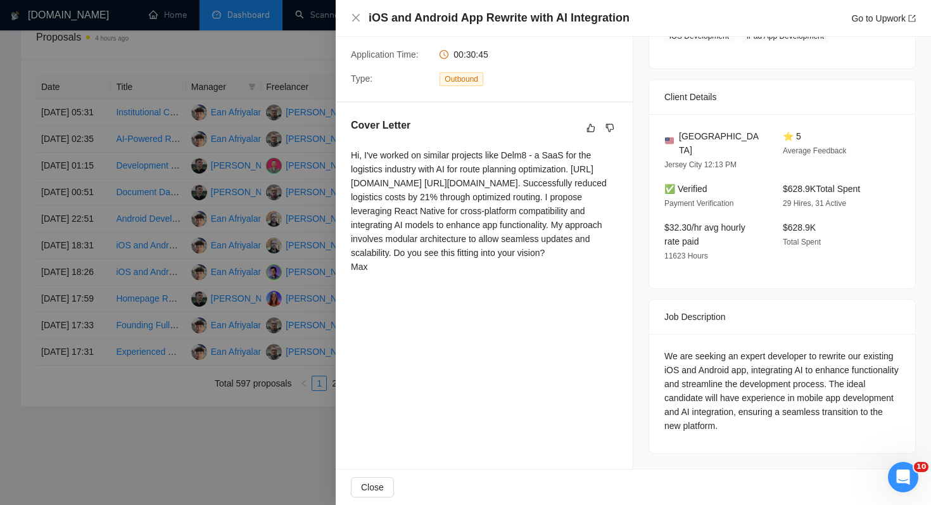
click at [229, 357] on div at bounding box center [465, 252] width 931 height 505
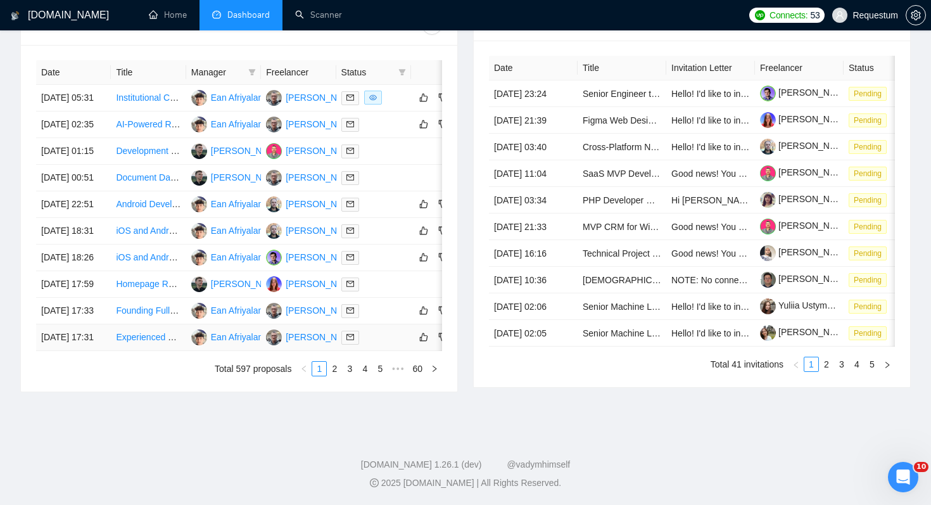
scroll to position [494, 0]
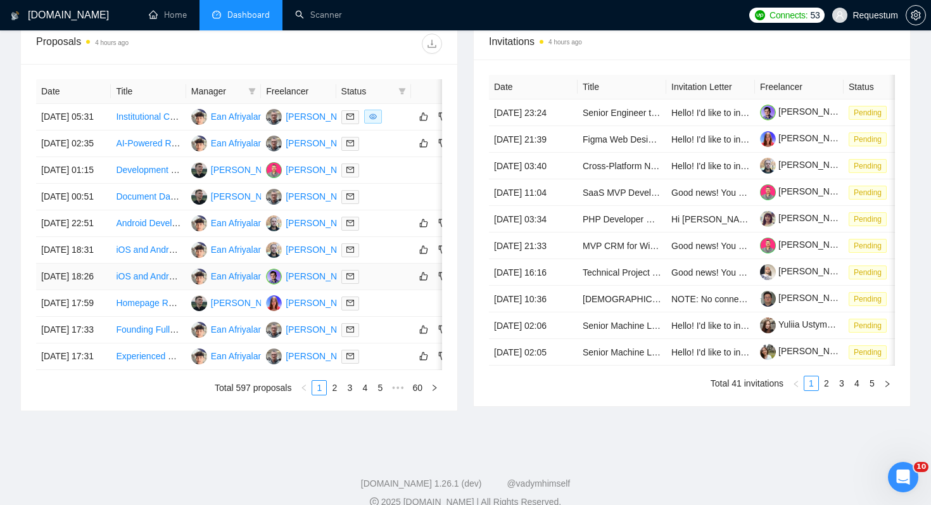
click at [146, 281] on link "iOS and Android App Rewrite with AI Integration" at bounding box center [210, 276] width 188 height 10
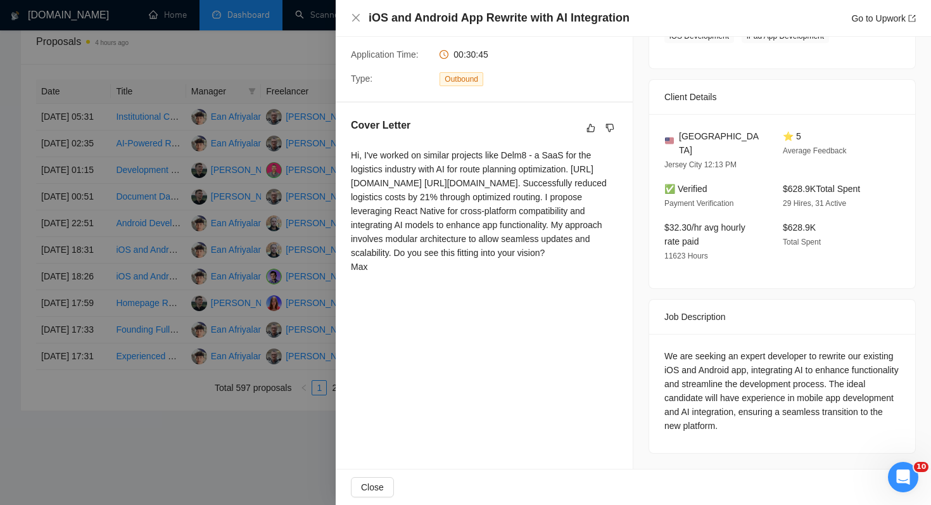
click at [319, 185] on div at bounding box center [465, 252] width 931 height 505
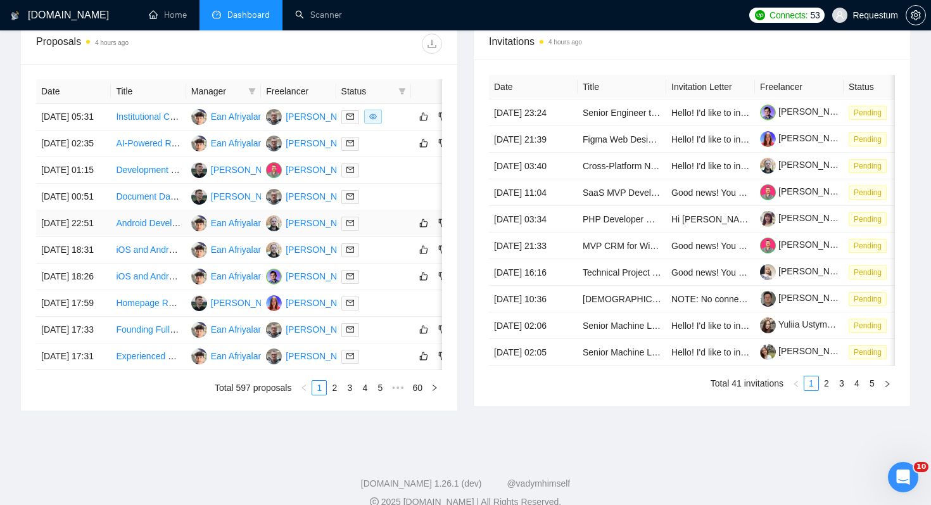
scroll to position [633, 0]
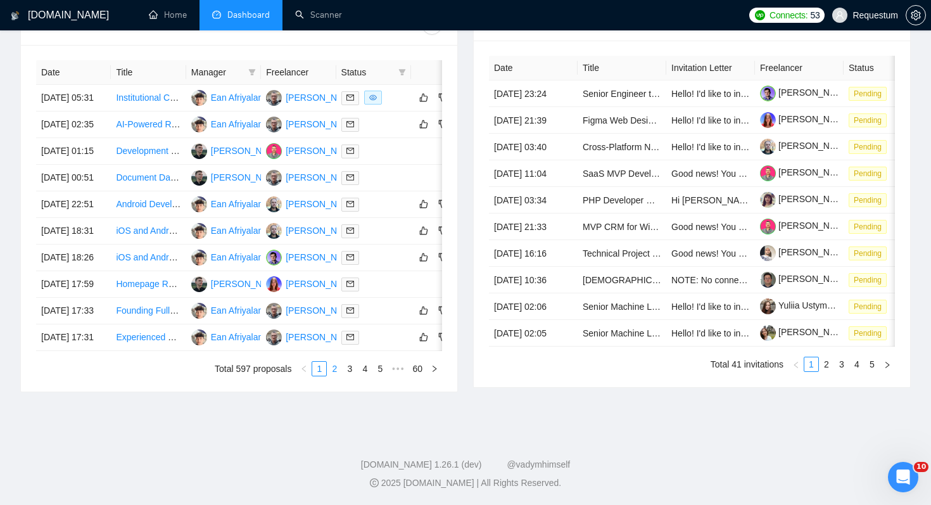
click at [334, 362] on link "2" at bounding box center [334, 369] width 14 height 14
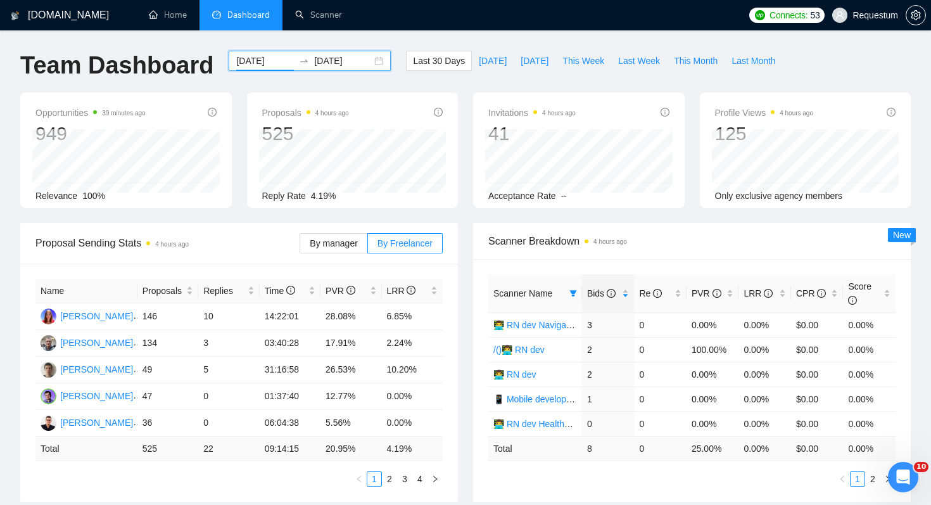
click at [269, 67] on input "2025-09-01" at bounding box center [265, 61] width 58 height 14
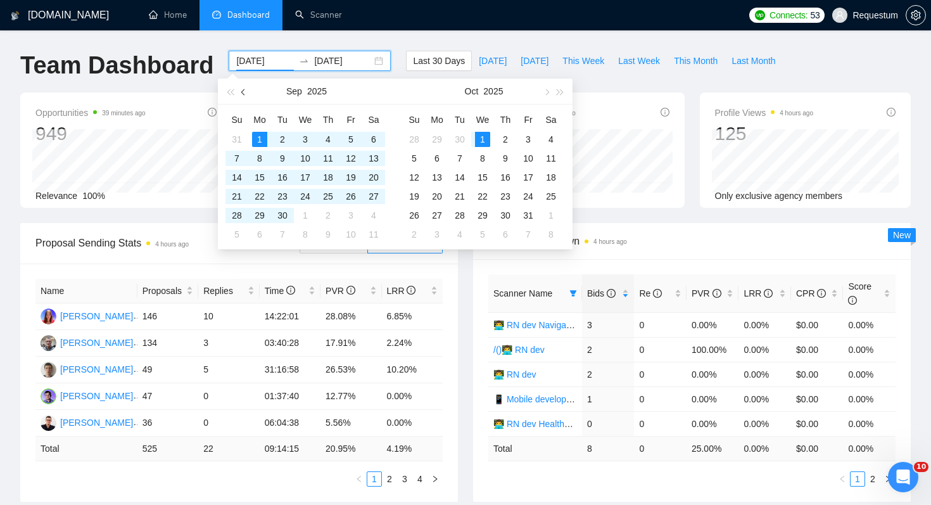
click at [245, 94] on button "button" at bounding box center [244, 91] width 14 height 25
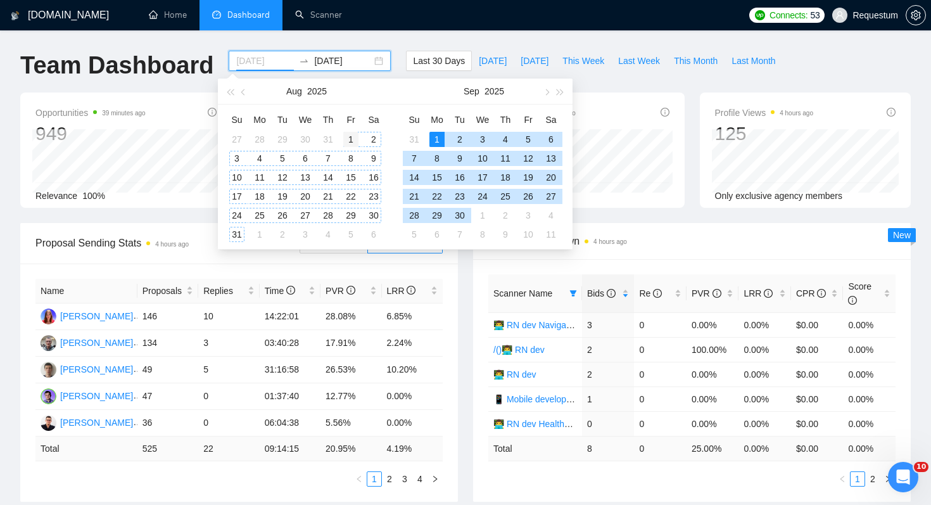
type input "2025-08-01"
click at [353, 139] on div "1" at bounding box center [350, 139] width 15 height 15
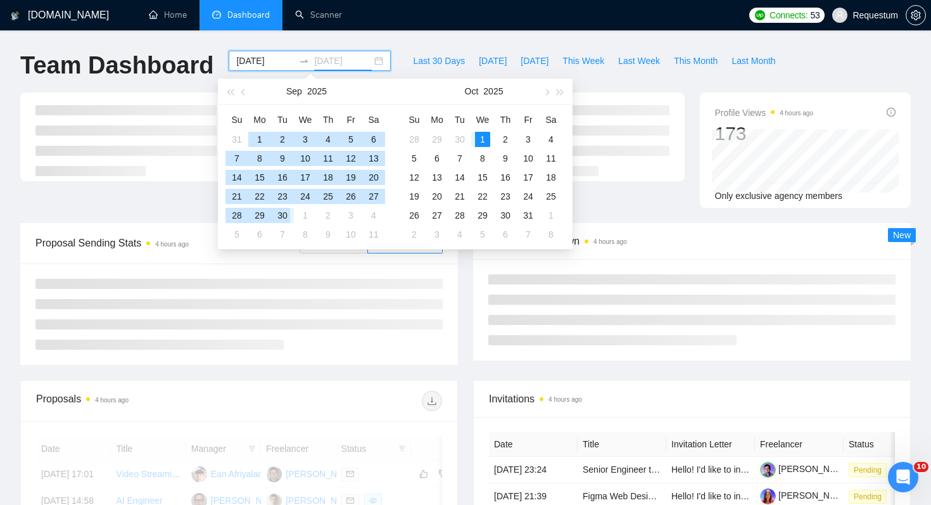
type input "2025-10-01"
click at [485, 140] on div "1" at bounding box center [482, 139] width 15 height 15
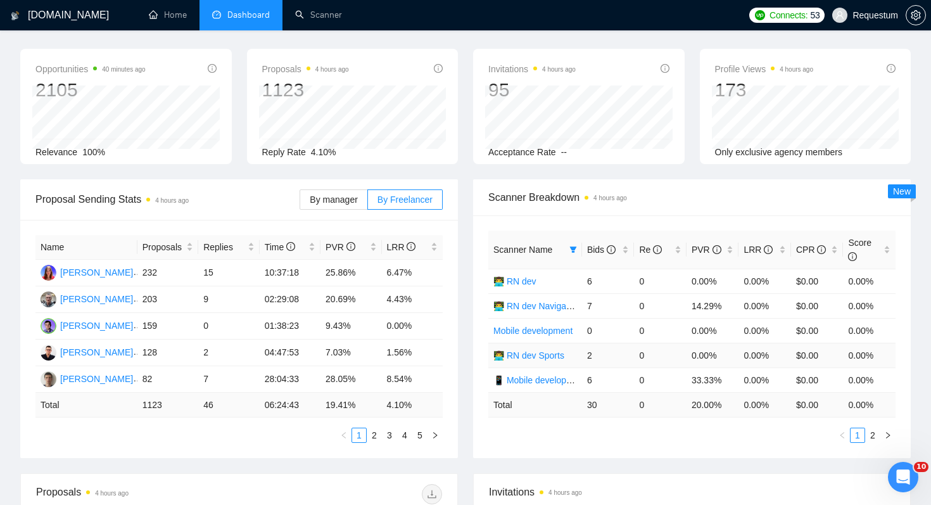
scroll to position [63, 0]
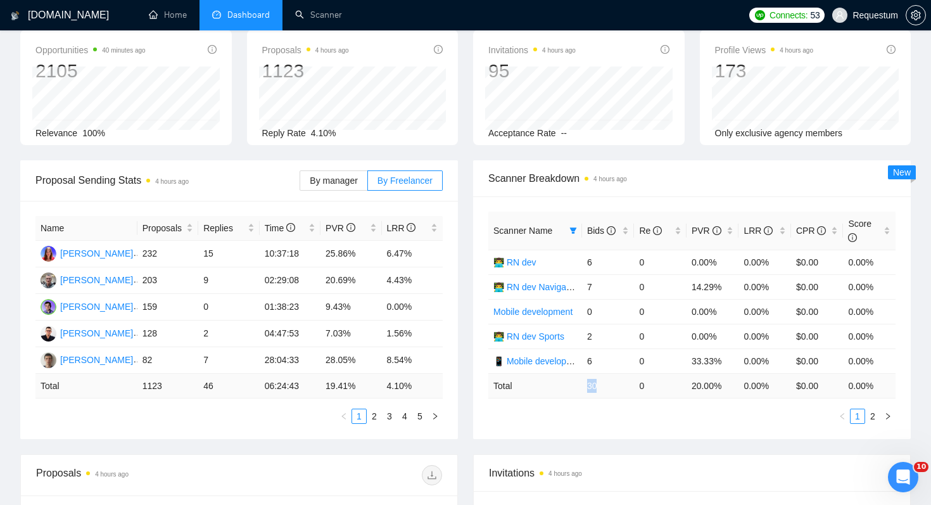
drag, startPoint x: 577, startPoint y: 389, endPoint x: 606, endPoint y: 390, distance: 28.5
click at [606, 390] on tr "Total 30 0 20.00 % 0.00 % $ 0.00 0.00 %" at bounding box center [691, 385] width 407 height 25
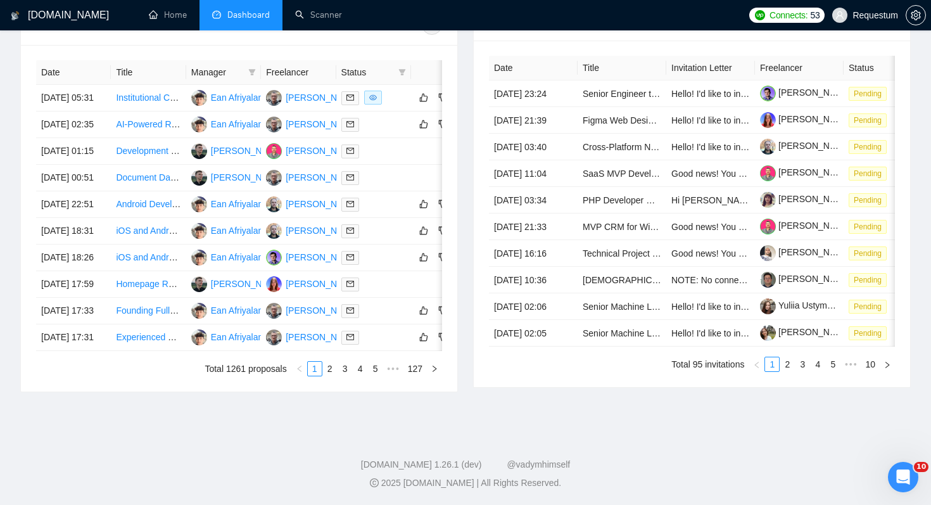
scroll to position [605, 0]
click at [329, 376] on link "2" at bounding box center [330, 369] width 14 height 14
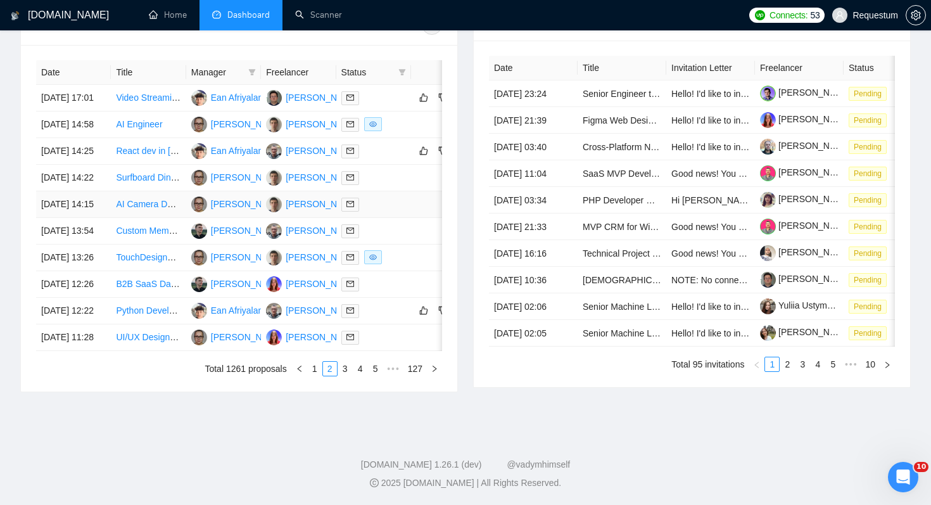
scroll to position [633, 0]
click at [345, 365] on link "3" at bounding box center [345, 369] width 14 height 14
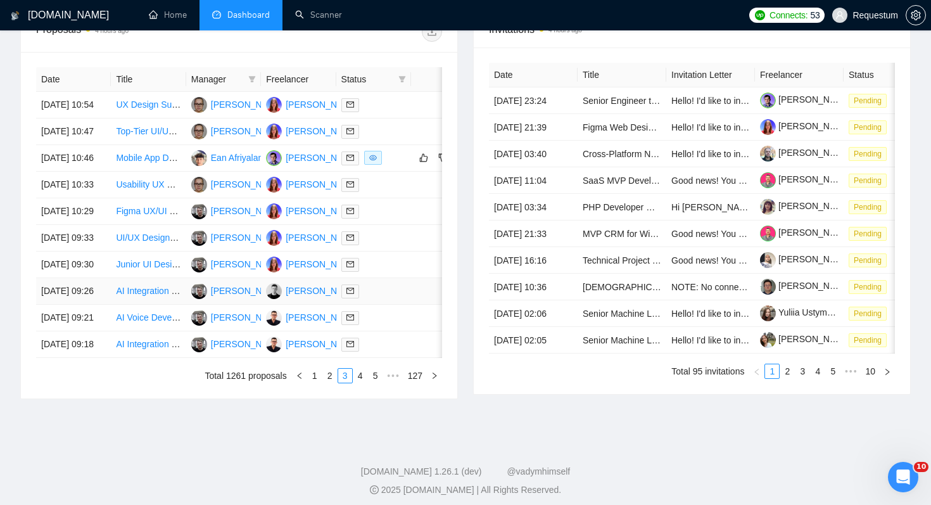
scroll to position [504, 0]
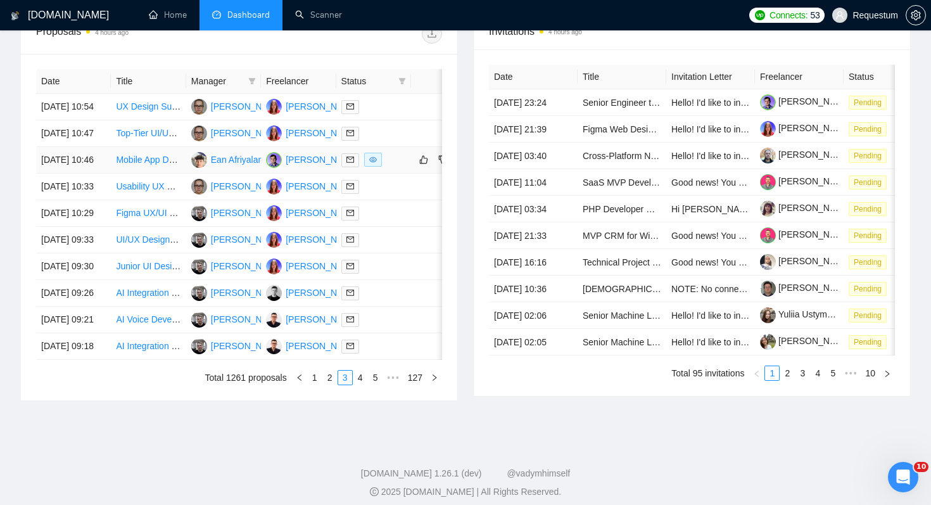
click at [395, 174] on td at bounding box center [373, 160] width 75 height 27
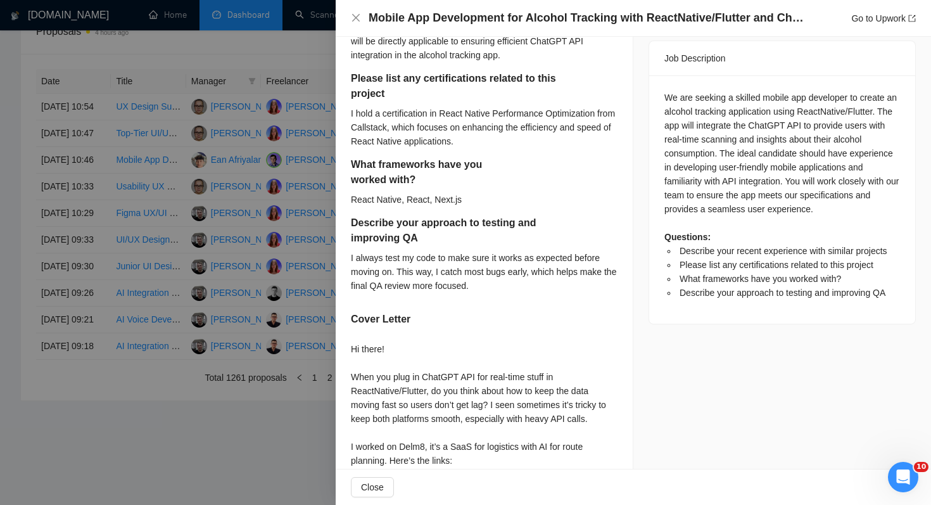
scroll to position [738, 0]
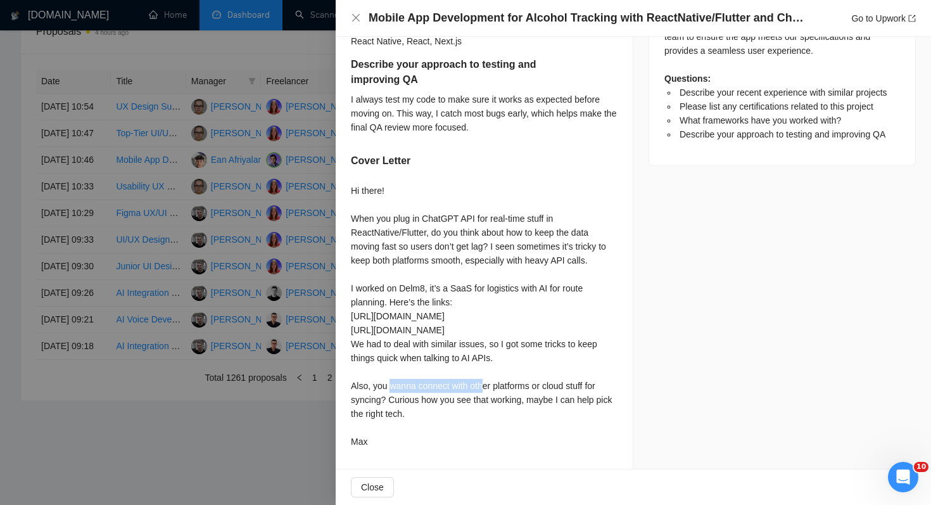
drag, startPoint x: 356, startPoint y: 345, endPoint x: 444, endPoint y: 345, distance: 88.0
click at [444, 345] on div "Hi there! When you plug in ChatGPT API for real-time stuff in ReactNative/Flutt…" at bounding box center [484, 316] width 267 height 265
click at [445, 345] on div "Hi there! When you plug in ChatGPT API for real-time stuff in ReactNative/Flutt…" at bounding box center [484, 316] width 267 height 265
drag, startPoint x: 450, startPoint y: 383, endPoint x: 458, endPoint y: 402, distance: 20.7
click at [458, 402] on div "Hi there! When you plug in ChatGPT API for real-time stuff in ReactNative/Flutt…" at bounding box center [484, 316] width 267 height 265
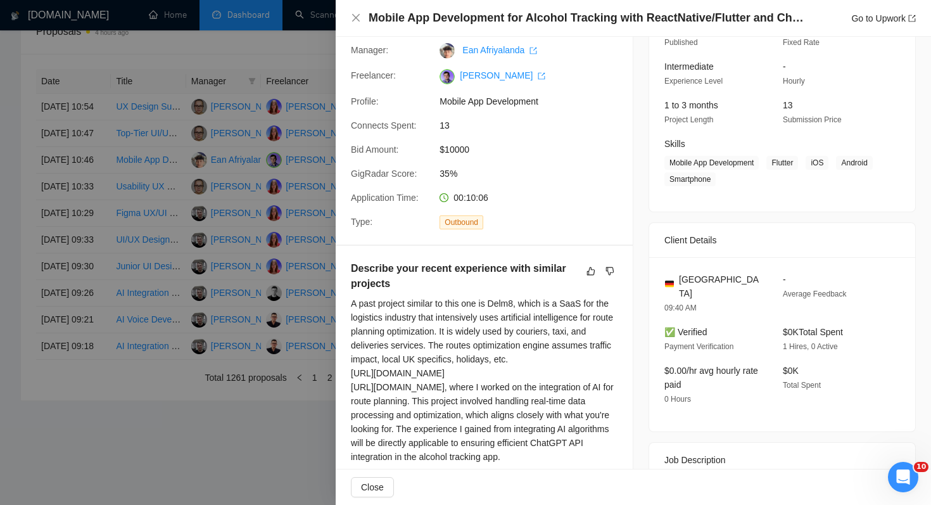
scroll to position [0, 0]
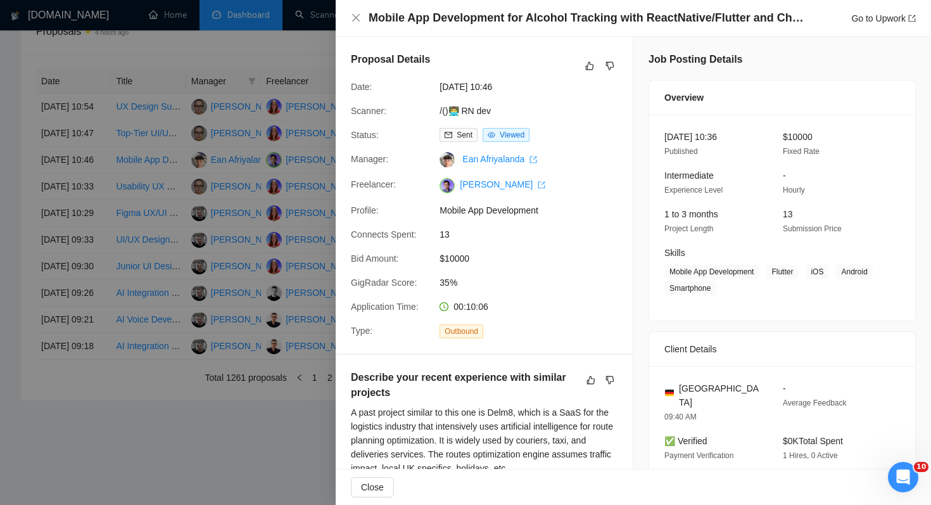
click at [144, 437] on div at bounding box center [465, 252] width 931 height 505
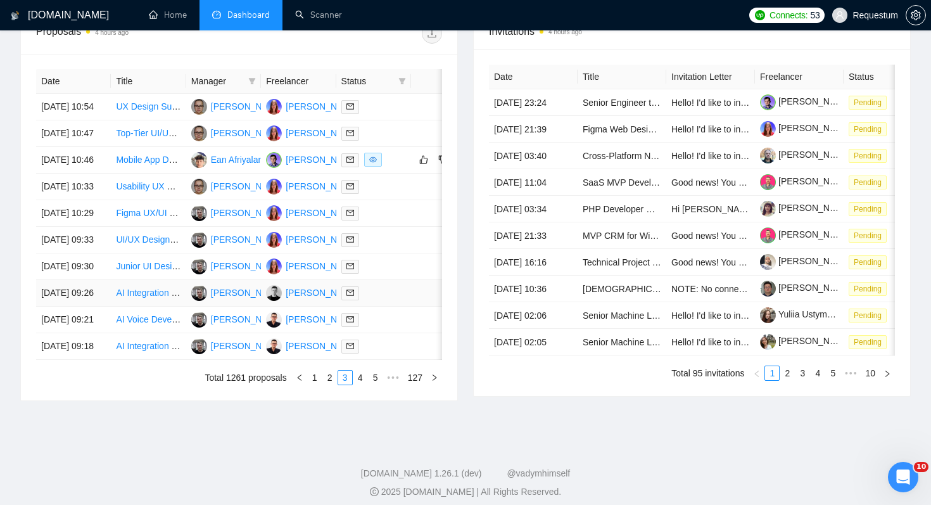
scroll to position [633, 0]
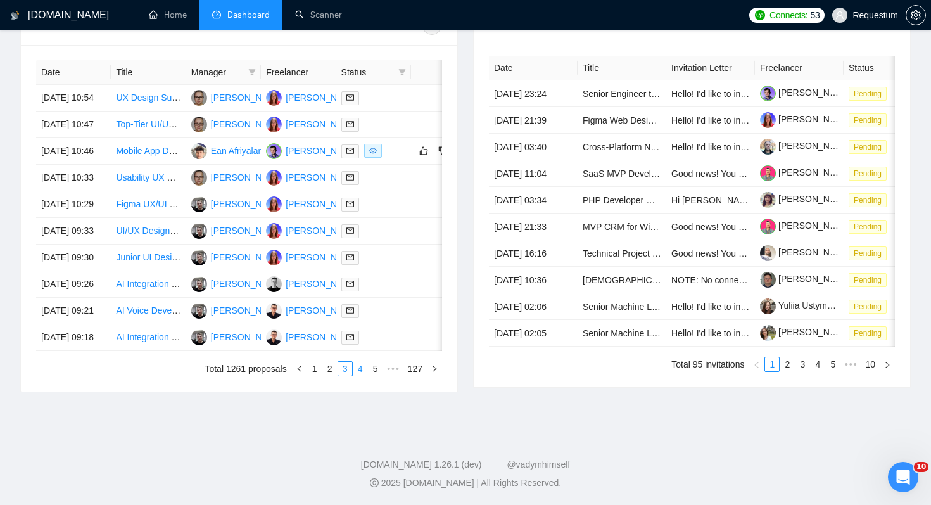
click at [360, 369] on link "4" at bounding box center [360, 369] width 14 height 14
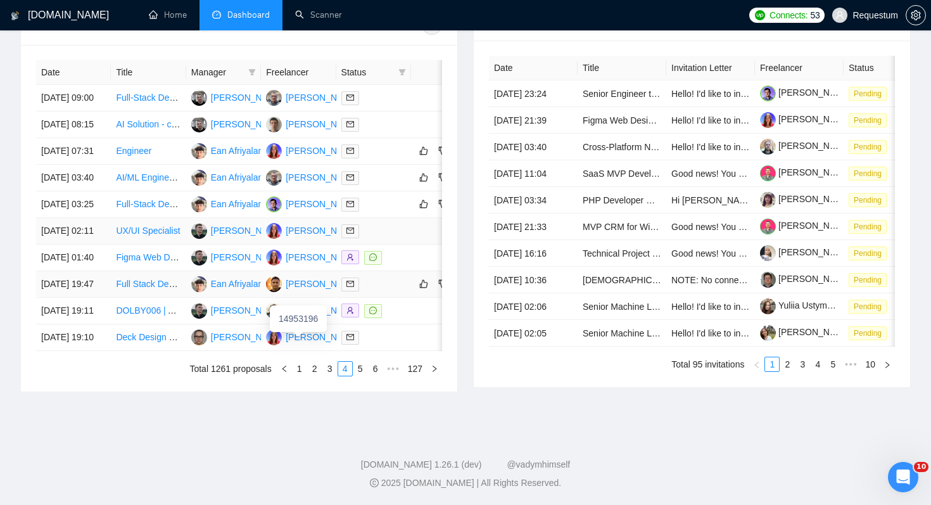
scroll to position [576, 0]
click at [357, 376] on link "5" at bounding box center [360, 369] width 14 height 14
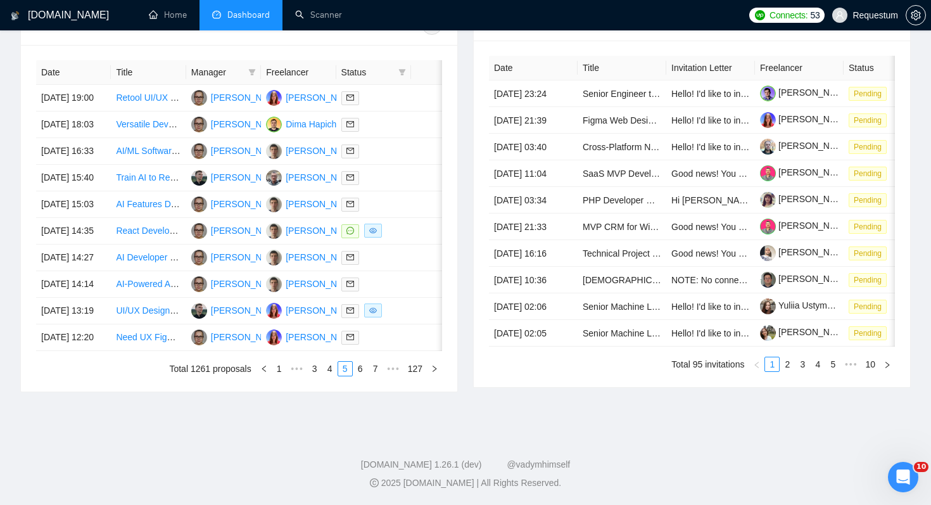
scroll to position [633, 0]
click at [359, 369] on link "6" at bounding box center [360, 369] width 14 height 14
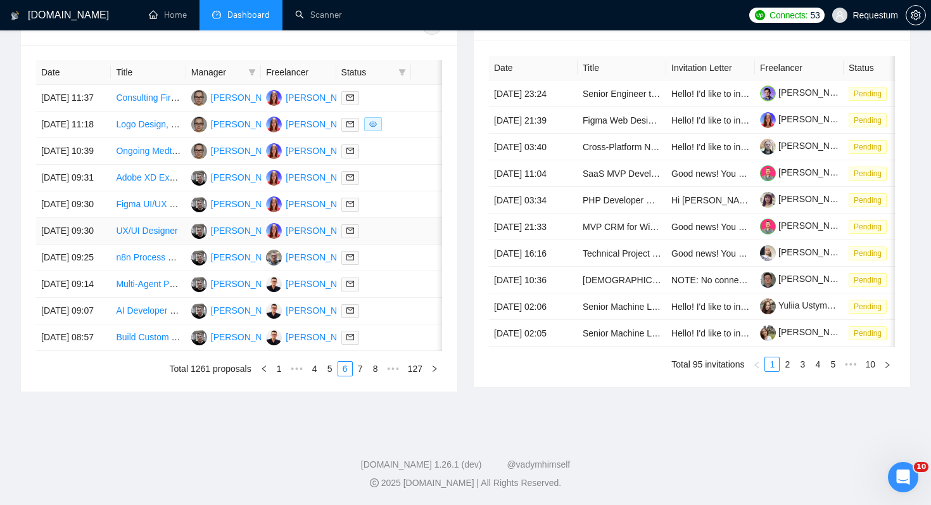
scroll to position [631, 0]
click at [353, 369] on link "7" at bounding box center [360, 369] width 14 height 14
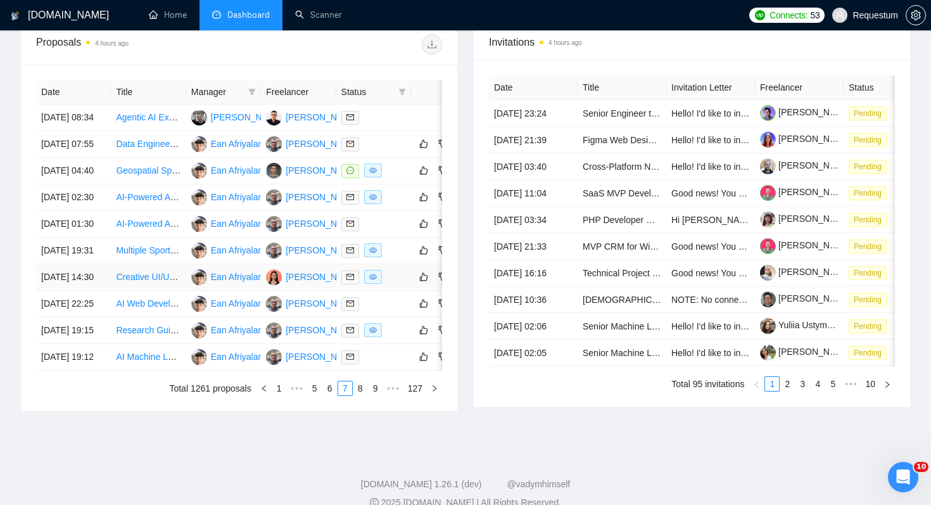
scroll to position [633, 0]
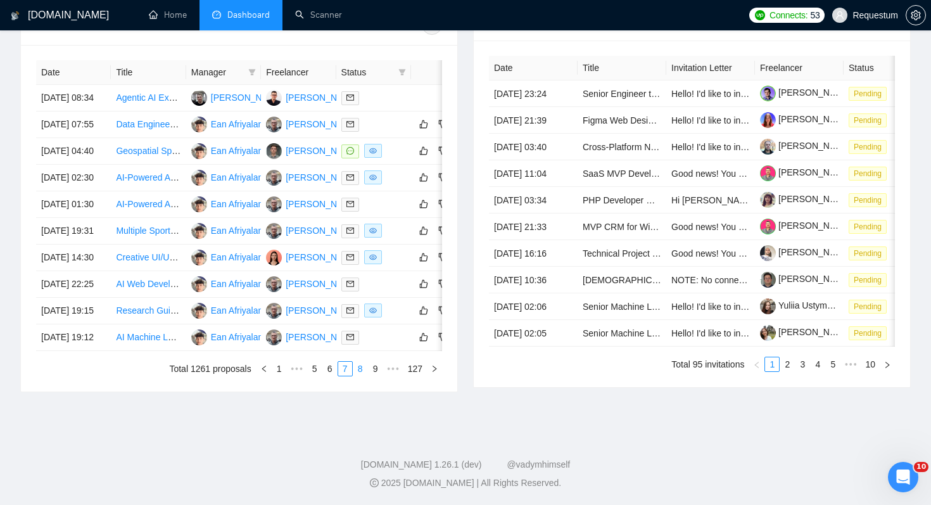
click at [361, 367] on link "8" at bounding box center [360, 369] width 14 height 14
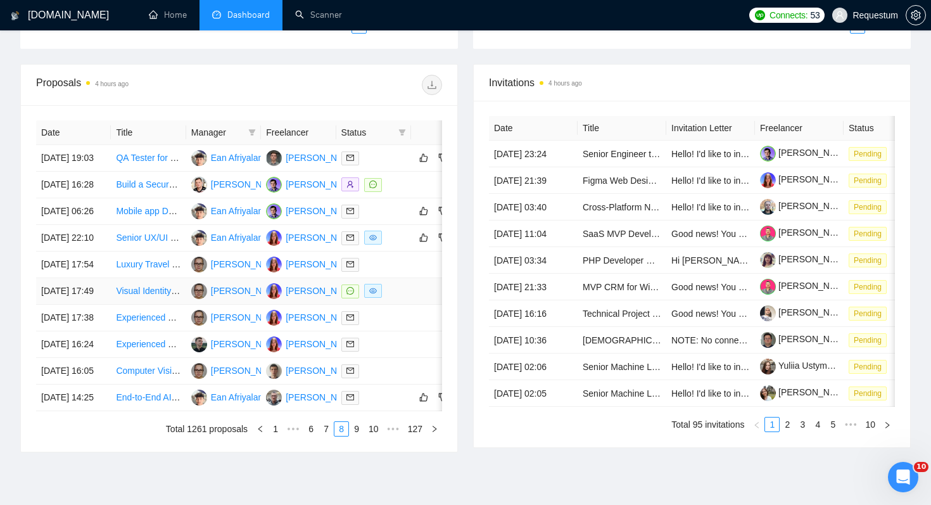
scroll to position [474, 0]
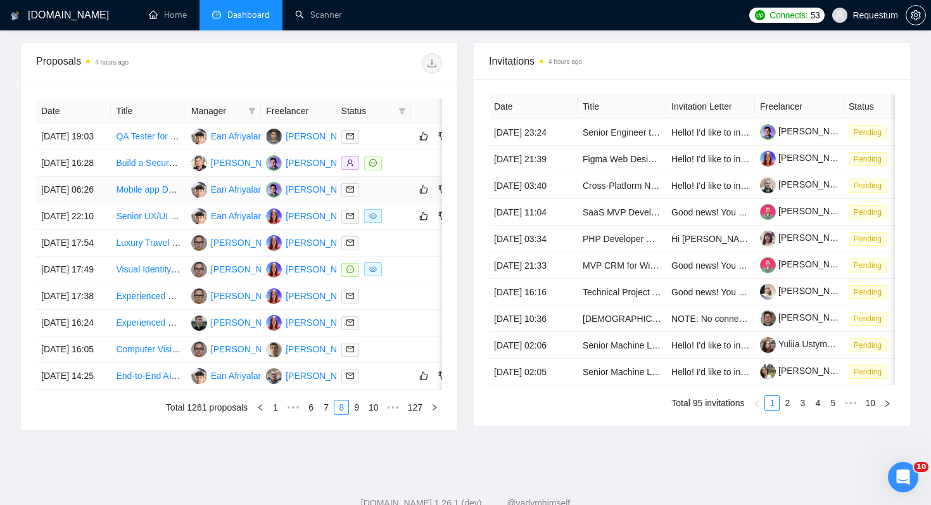
click at [164, 203] on td "Mobile app Develo" at bounding box center [148, 190] width 75 height 27
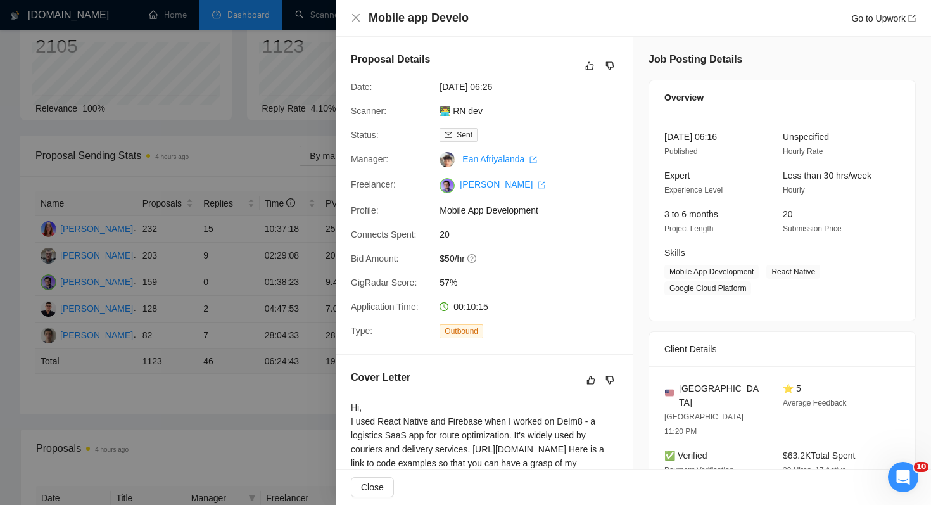
scroll to position [67, 0]
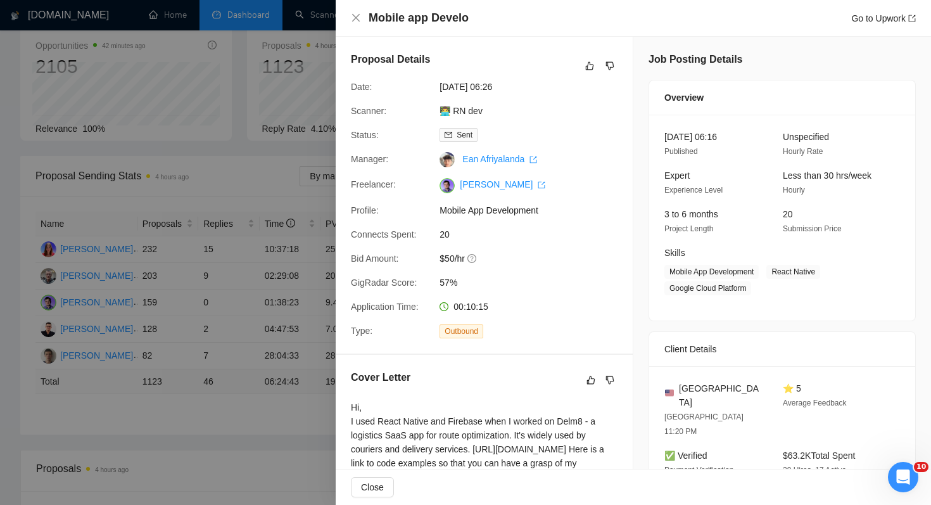
click at [231, 402] on div at bounding box center [465, 252] width 931 height 505
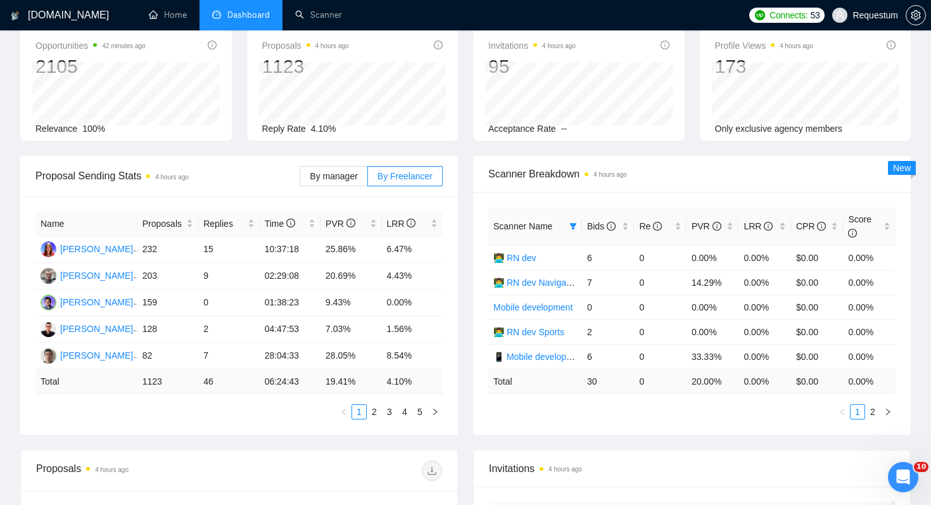
scroll to position [0, 0]
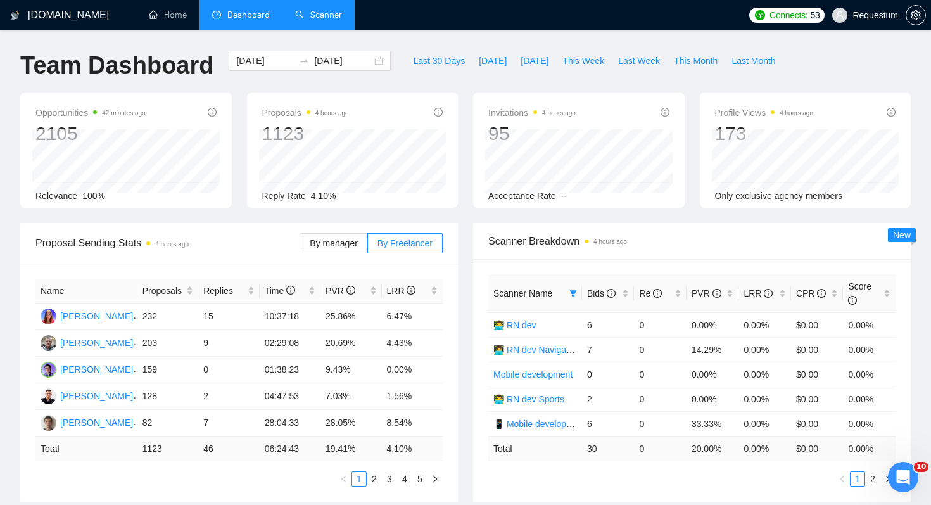
click at [312, 20] on link "Scanner" at bounding box center [318, 15] width 47 height 11
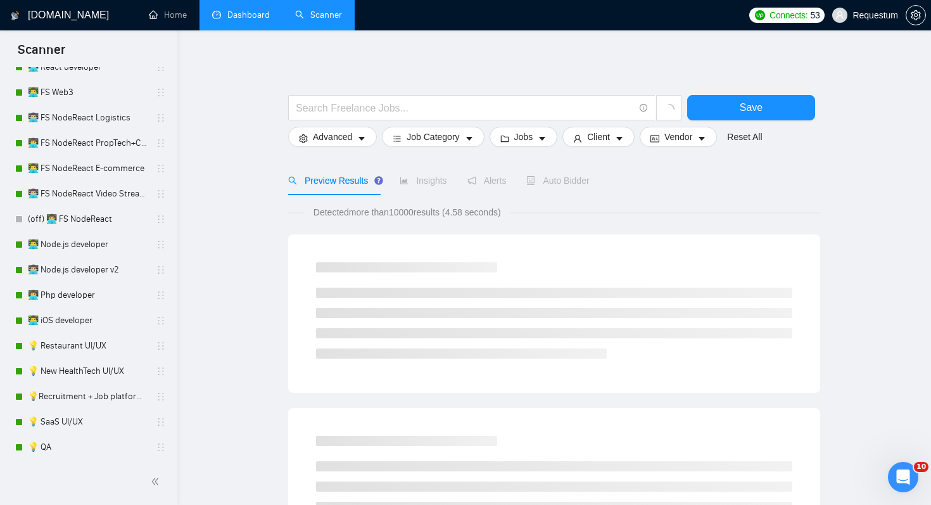
scroll to position [737, 0]
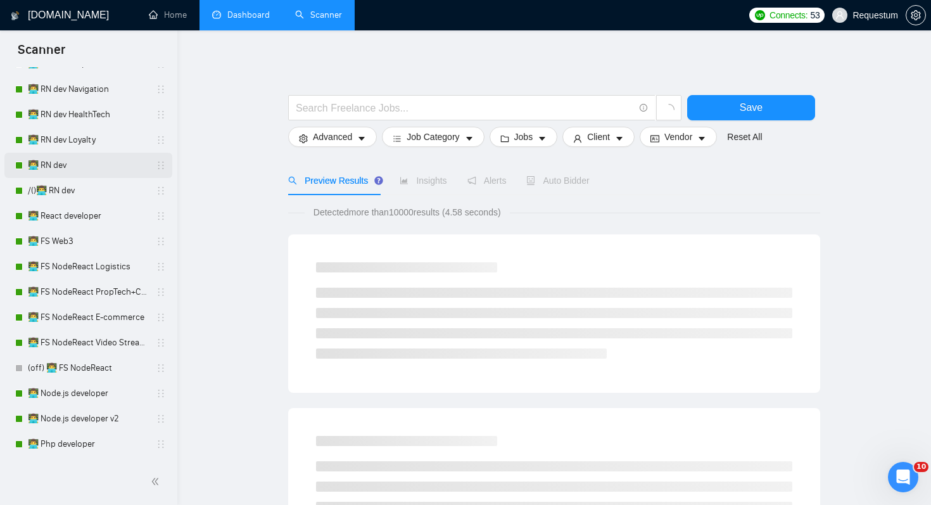
click at [104, 160] on link "👨‍💻 RN dev" at bounding box center [88, 165] width 120 height 25
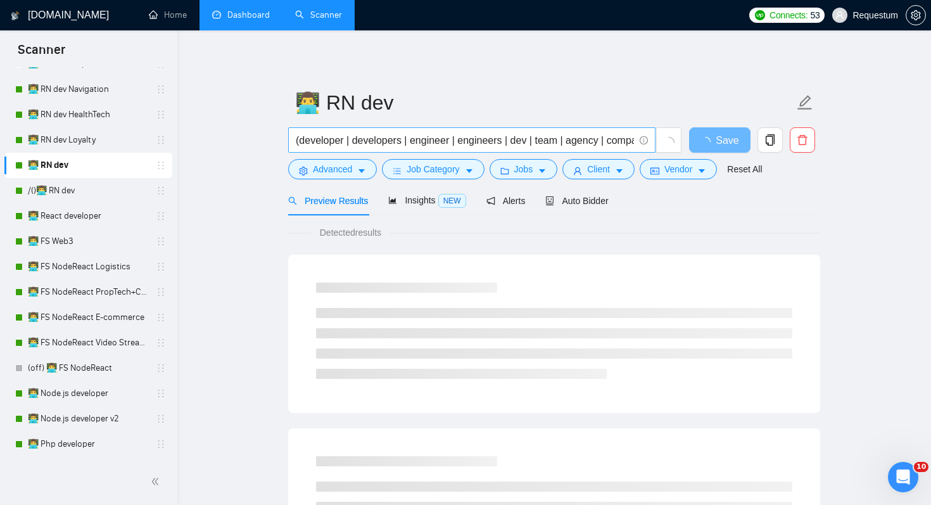
click at [408, 136] on input "(developer | developers | engineer | engineers | dev | team | agency | company …" at bounding box center [465, 140] width 338 height 16
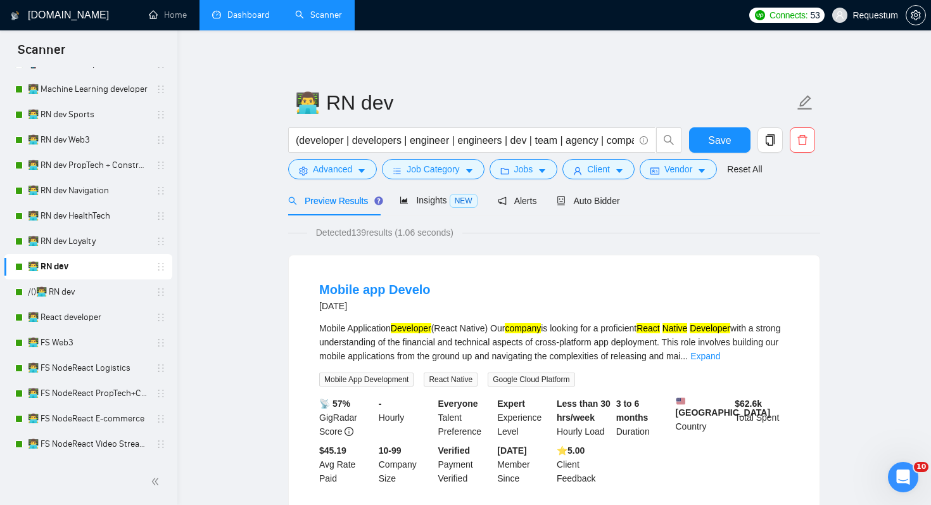
click at [117, 262] on link "👨‍💻 RN dev" at bounding box center [88, 266] width 120 height 25
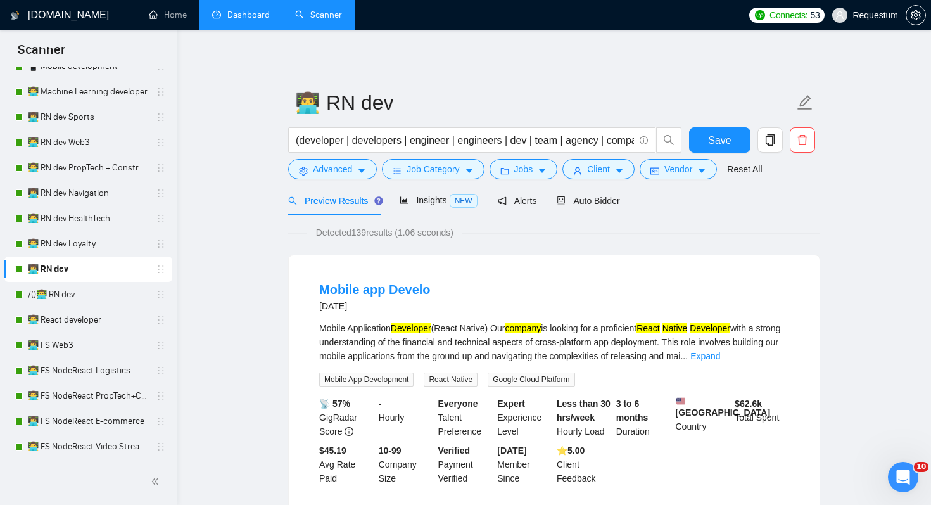
scroll to position [636, 0]
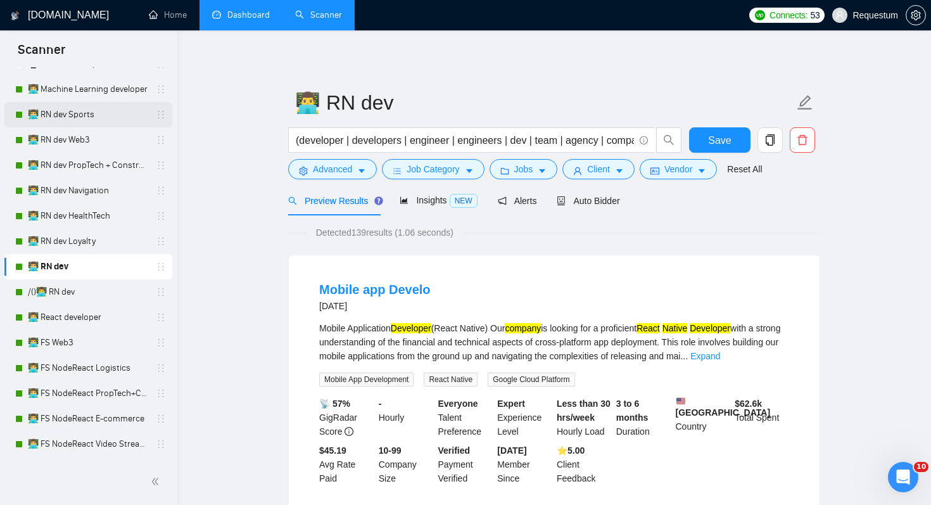
click at [77, 117] on link "👨‍💻 RN dev Sports" at bounding box center [88, 114] width 120 height 25
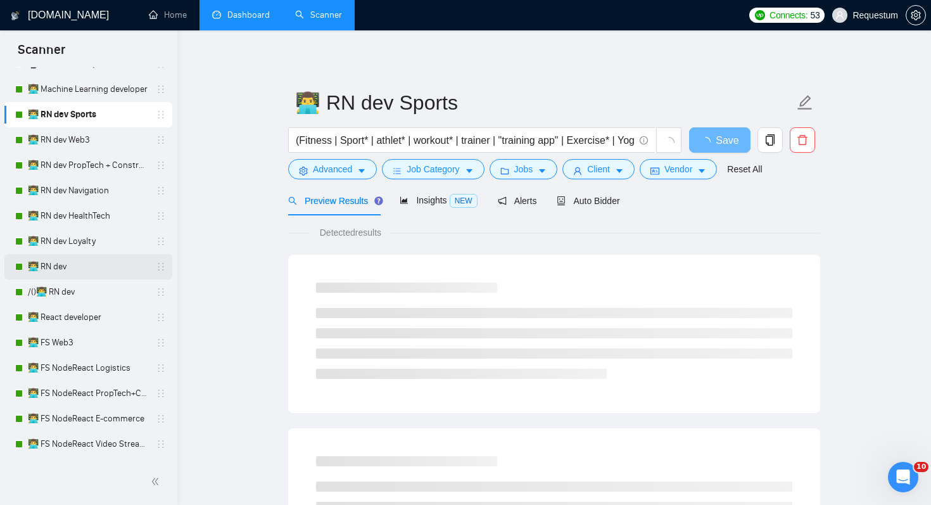
click at [60, 262] on link "👨‍💻 RN dev" at bounding box center [88, 266] width 120 height 25
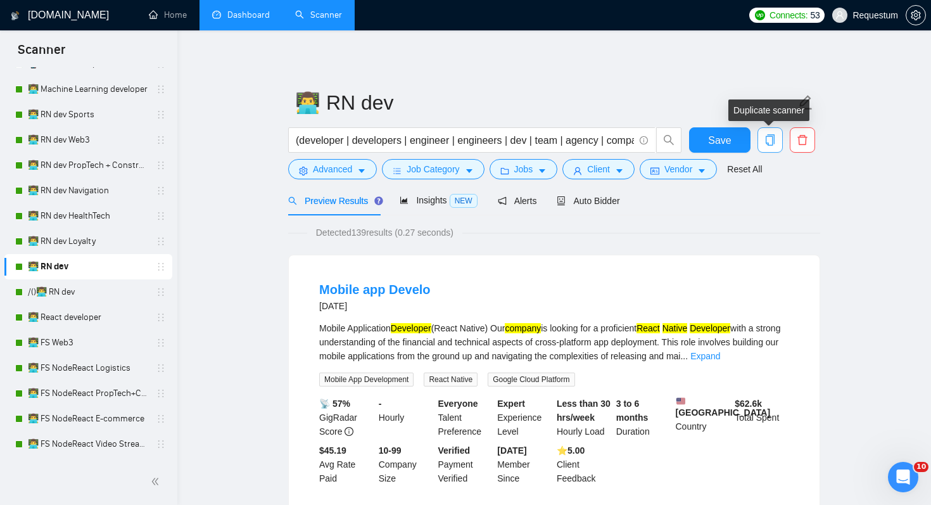
click at [773, 131] on button "button" at bounding box center [770, 139] width 25 height 25
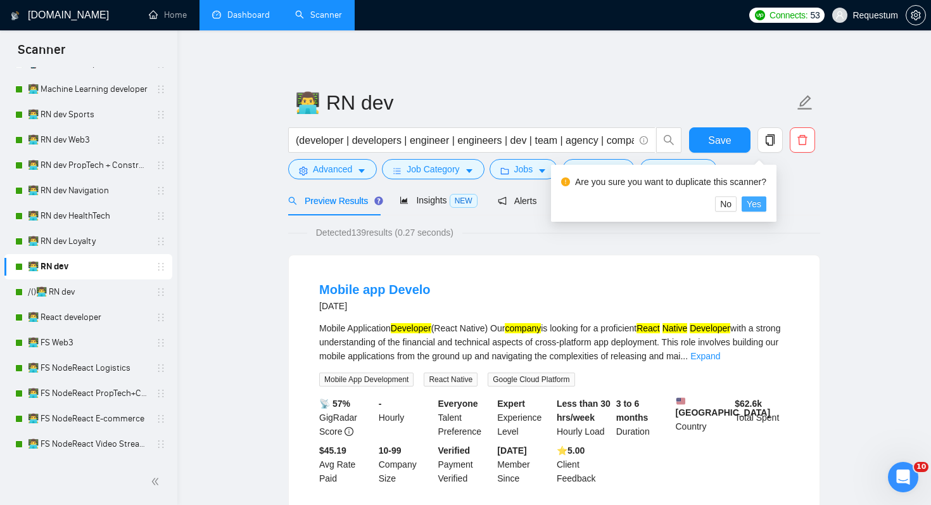
click at [761, 205] on span "Yes" at bounding box center [754, 204] width 15 height 14
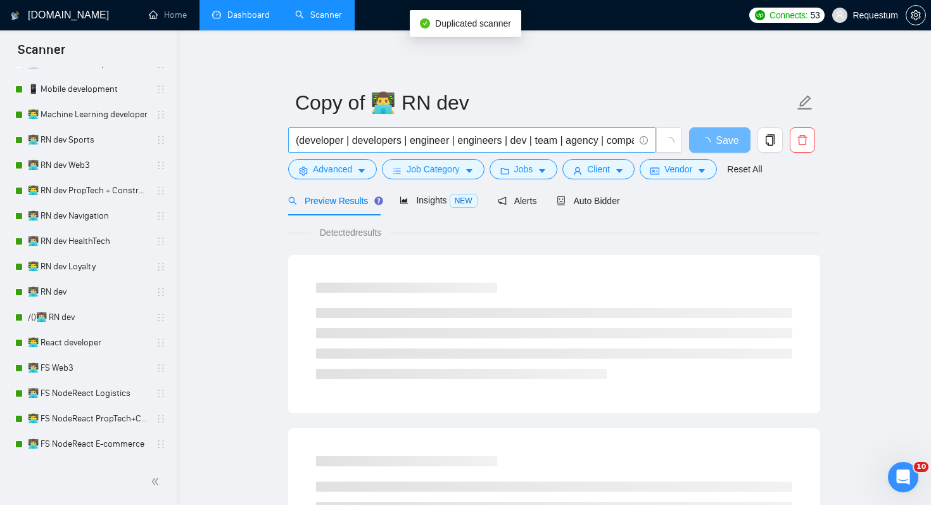
click at [410, 144] on input "(developer | developers | engineer | engineers | dev | team | agency | company …" at bounding box center [465, 140] width 338 height 16
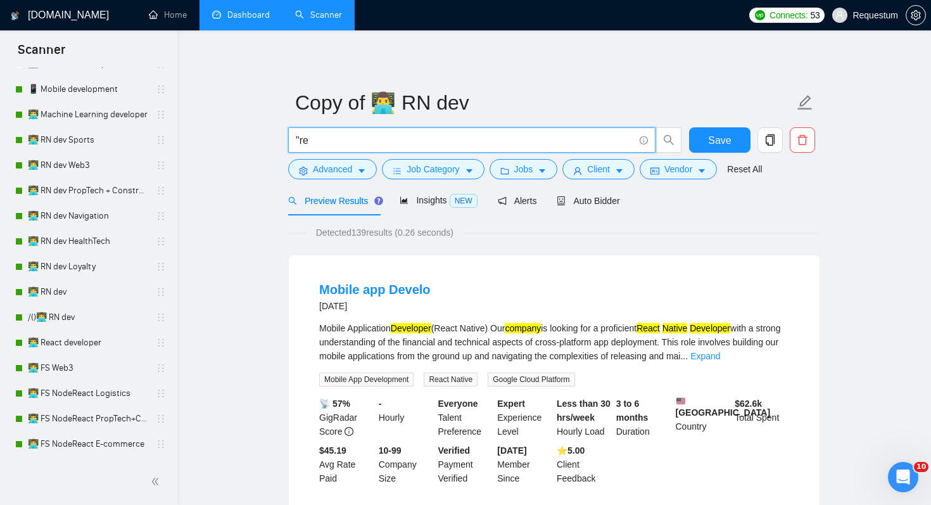
type input ""react native""
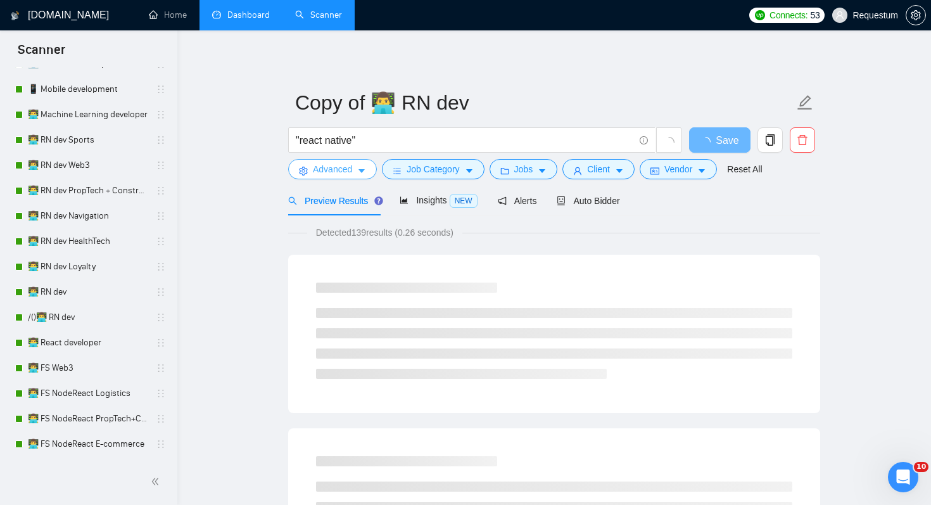
click at [314, 175] on span "Advanced" at bounding box center [332, 169] width 39 height 14
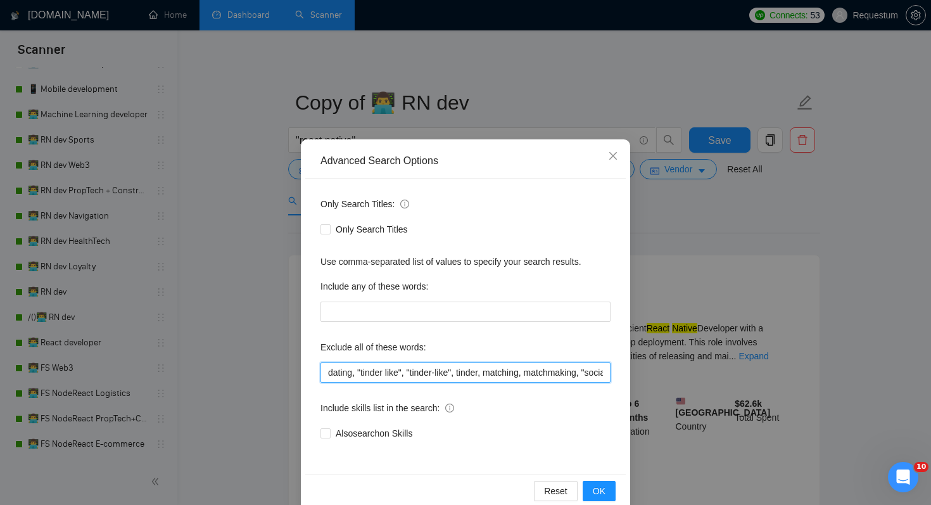
click at [346, 369] on input "dating, "tinder like", "tinder-like", tinder, matching, matchmaking, "social me…" at bounding box center [466, 372] width 290 height 20
click at [201, 385] on div "Advanced Search Options Only Search Titles: Only Search Titles Use comma-separa…" at bounding box center [465, 252] width 931 height 505
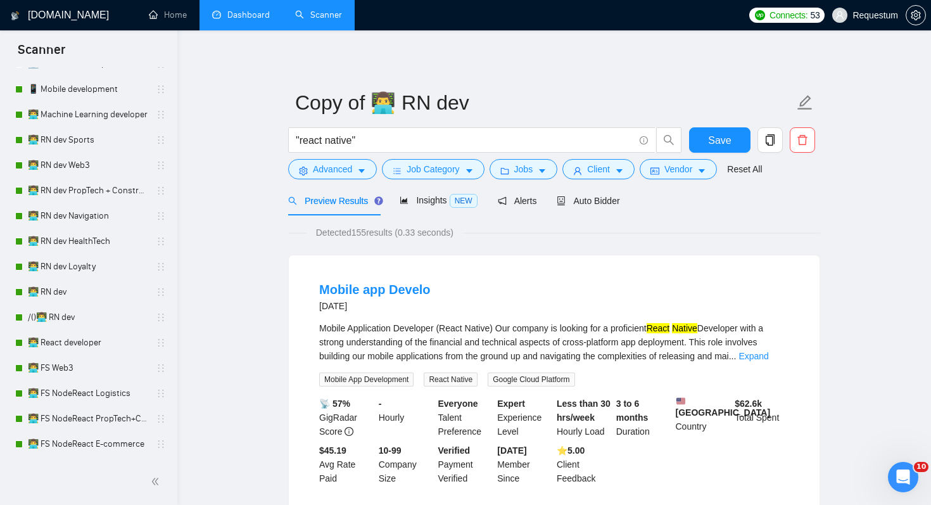
click at [459, 168] on span "Job Category" at bounding box center [433, 169] width 53 height 14
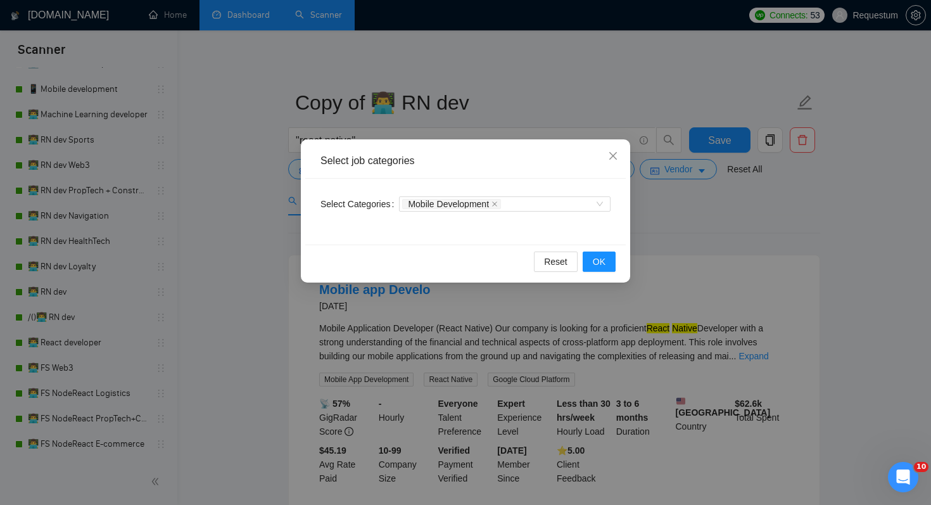
click at [671, 222] on div "Select job categories Select Categories Mobile Development Reset OK" at bounding box center [465, 252] width 931 height 505
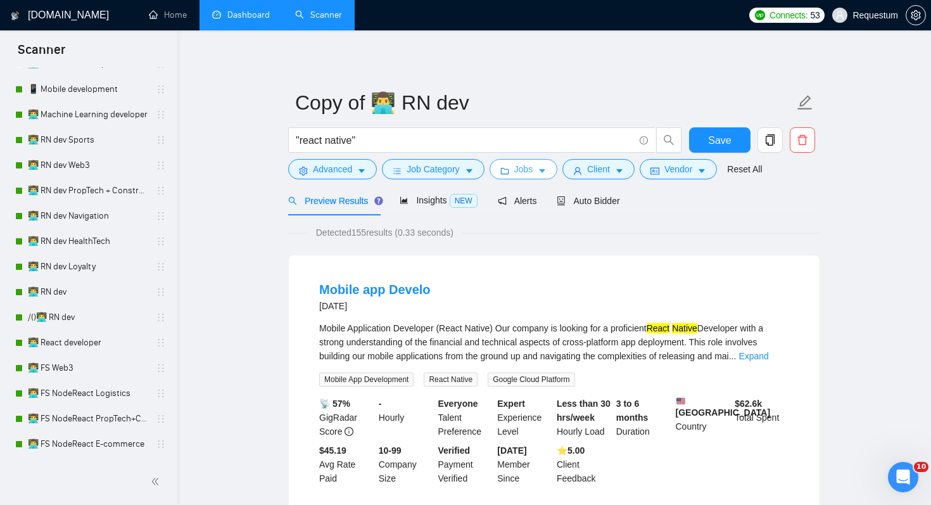
click at [542, 167] on icon "caret-down" at bounding box center [542, 171] width 9 height 9
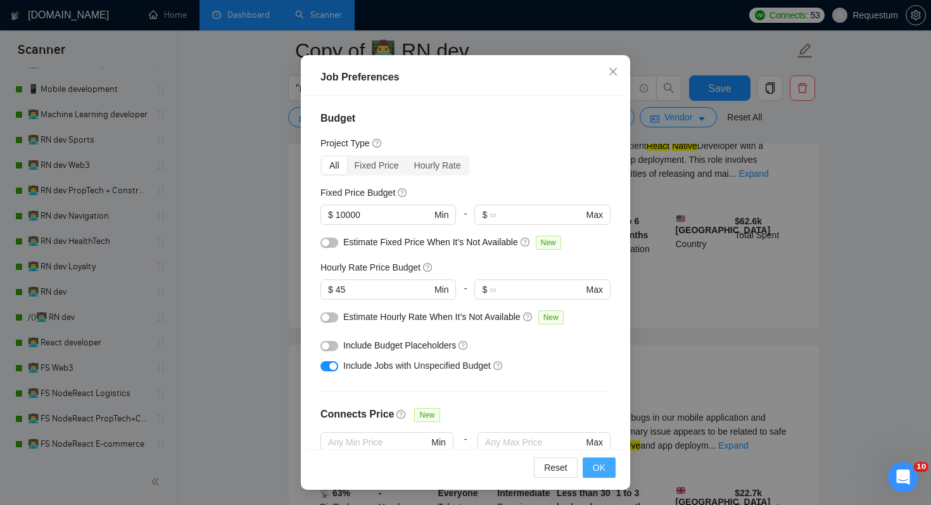
click at [607, 464] on button "OK" at bounding box center [599, 467] width 33 height 20
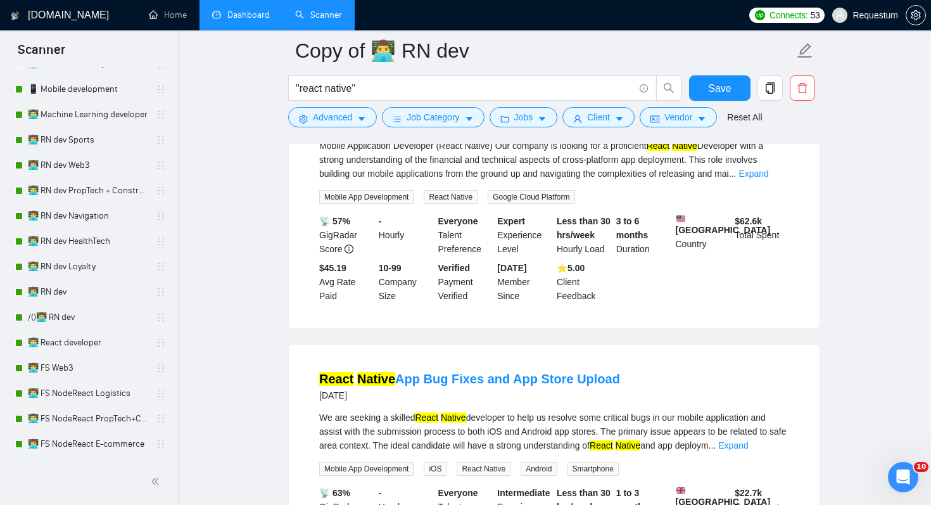
scroll to position [21, 0]
click at [348, 117] on span "Advanced" at bounding box center [332, 117] width 39 height 14
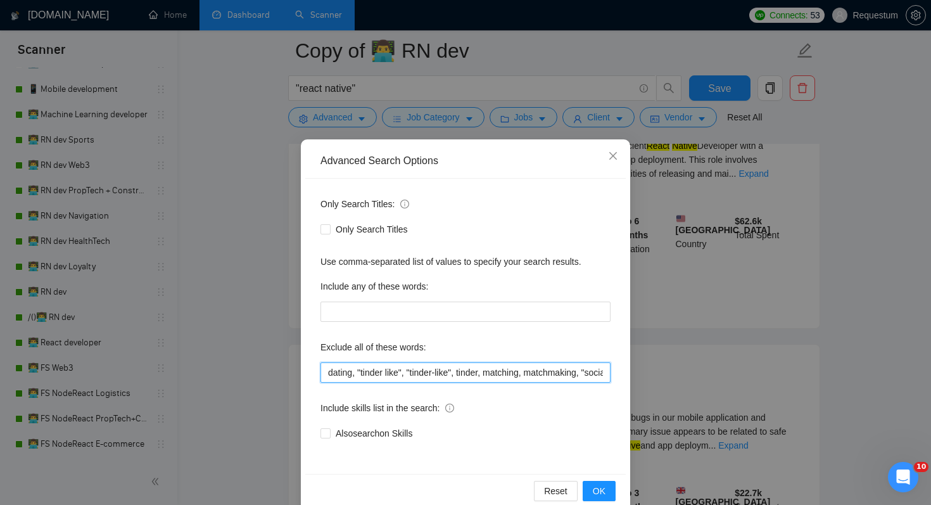
click at [488, 368] on input "dating, "tinder like", "tinder-like", tinder, matching, matchmaking, "social me…" at bounding box center [466, 372] width 290 height 20
click at [716, 115] on div "Advanced Search Options Only Search Titles: Only Search Titles Use comma-separa…" at bounding box center [465, 252] width 931 height 505
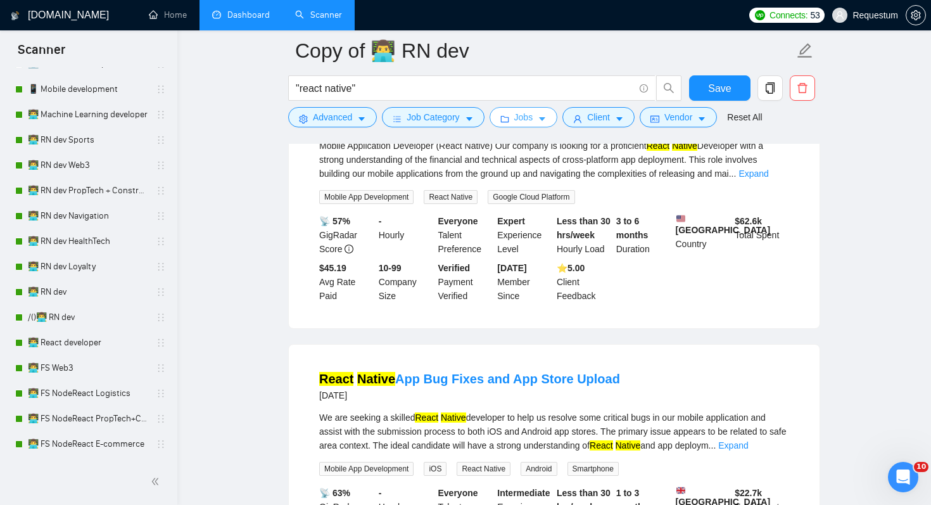
click at [534, 124] on button "Jobs" at bounding box center [524, 117] width 68 height 20
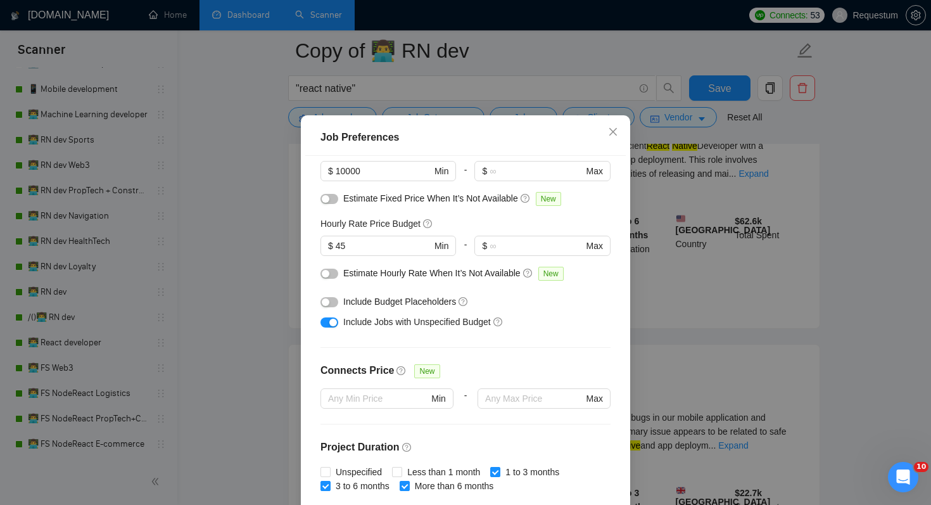
scroll to position [85, 0]
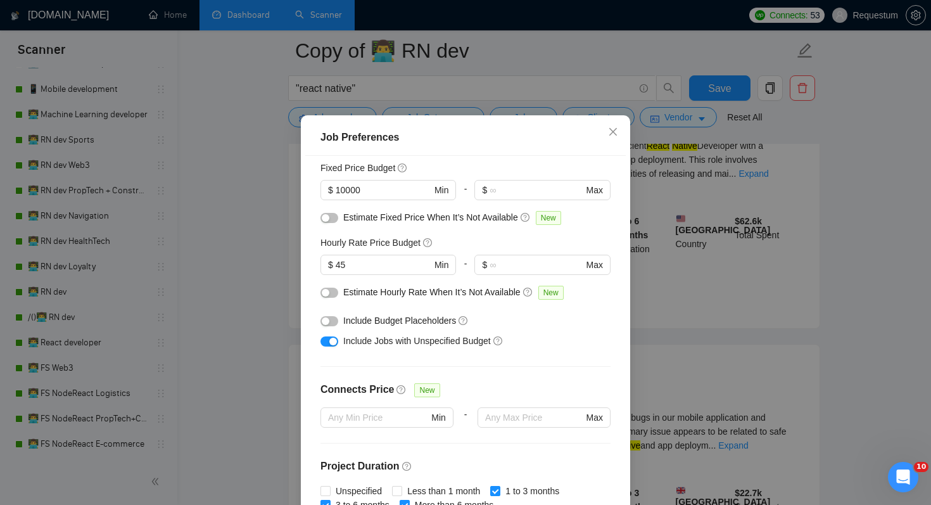
click at [589, 112] on div "Job Preferences Budget Project Type All Fixed Price Hourly Rate Fixed Price Bud…" at bounding box center [465, 252] width 931 height 505
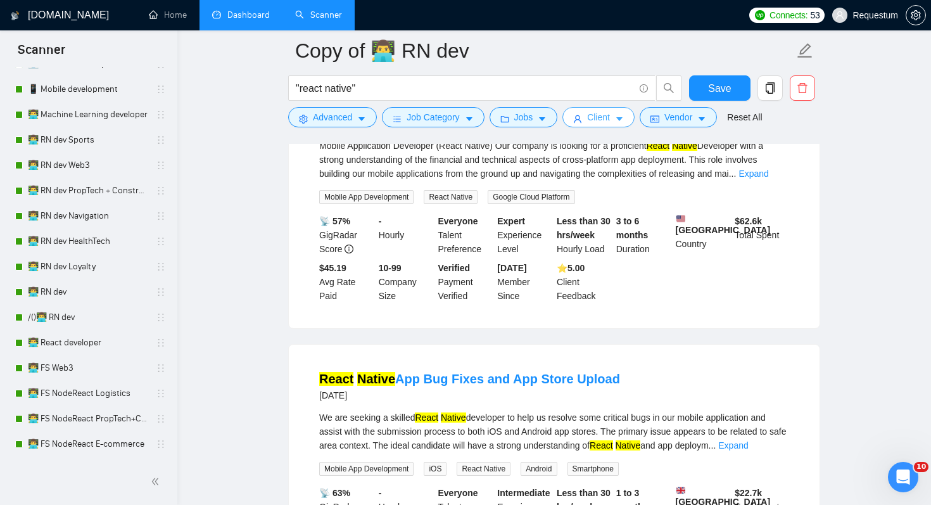
click at [607, 120] on span "Client" at bounding box center [598, 117] width 23 height 14
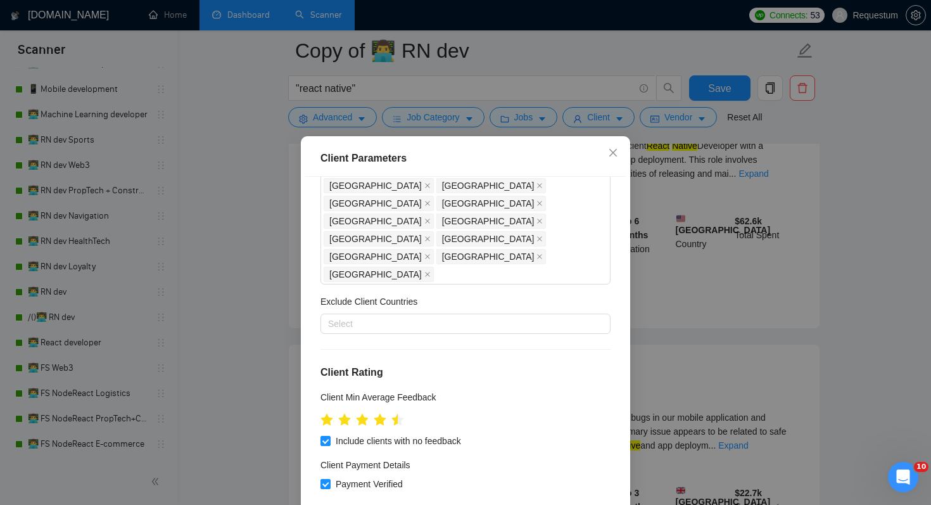
scroll to position [264, 0]
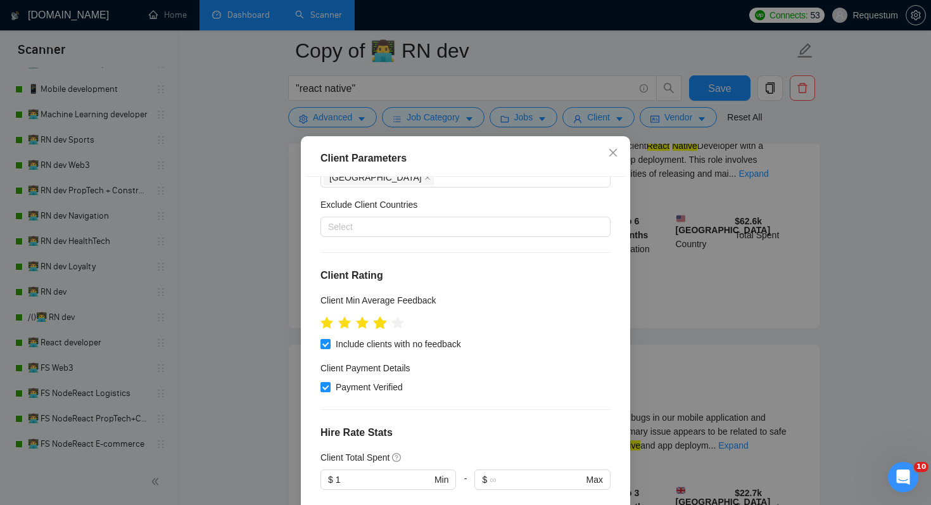
click at [383, 316] on icon "star" at bounding box center [380, 322] width 13 height 13
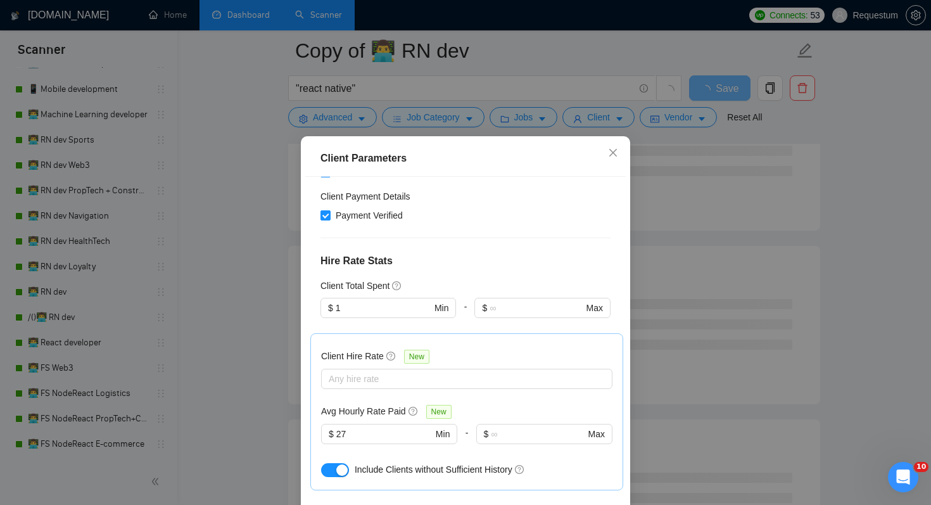
scroll to position [438, 0]
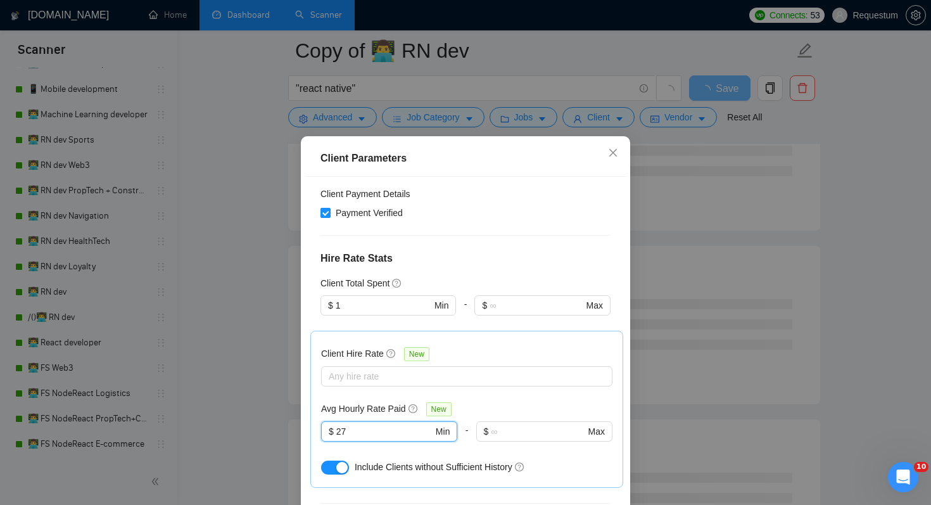
drag, startPoint x: 355, startPoint y: 324, endPoint x: 310, endPoint y: 324, distance: 45.0
click at [310, 331] on div "Client Hire Rate New Any hire rate Avg Hourly Rate Paid New 27 $ 27 Min - $ Max…" at bounding box center [466, 409] width 313 height 157
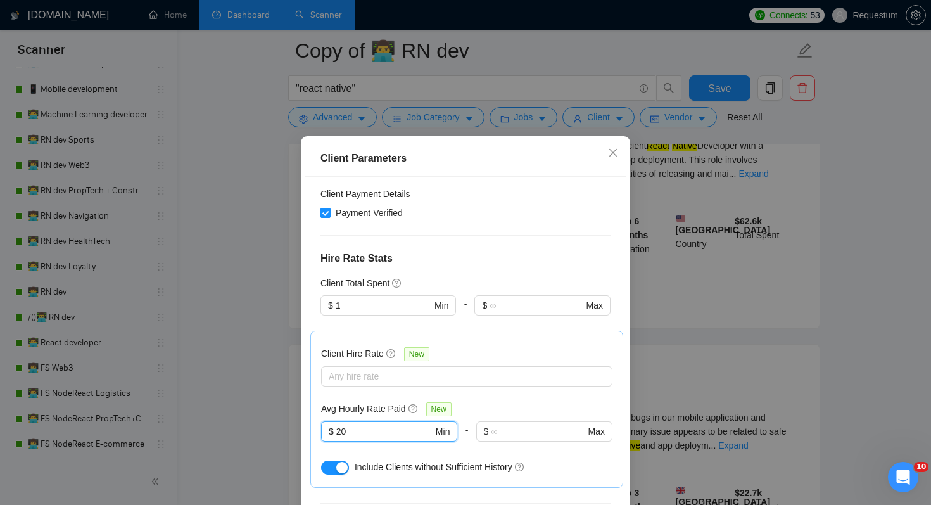
type input "20"
click at [447, 403] on div "Client Location Include Client Countries United States United Kingdom Canada Au…" at bounding box center [465, 353] width 321 height 353
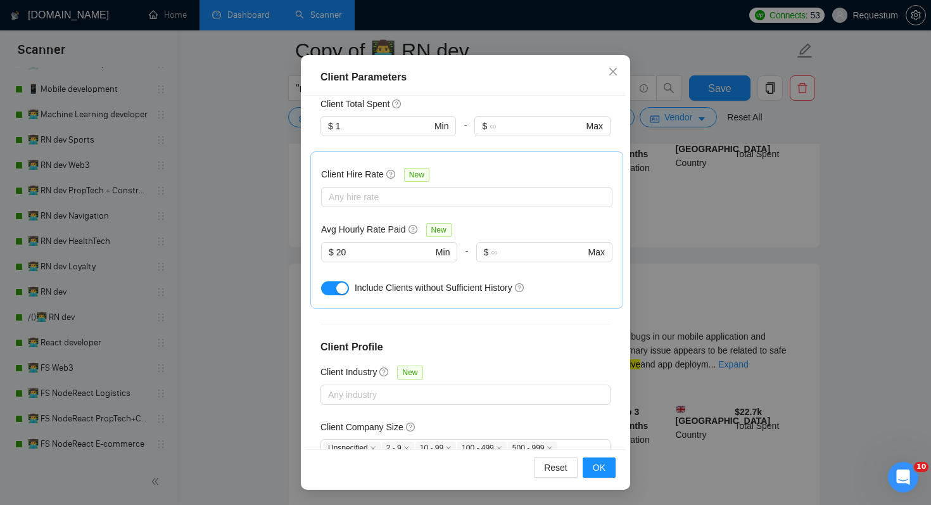
scroll to position [281, 0]
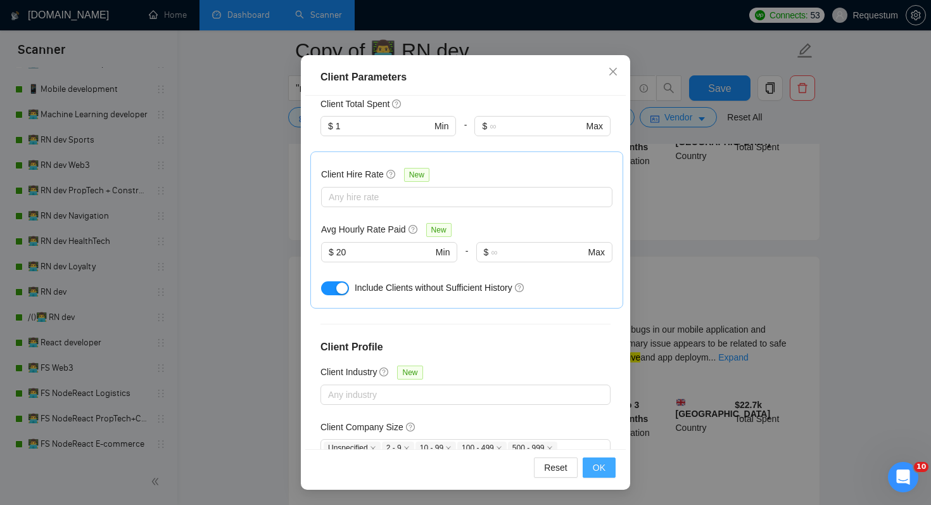
click at [609, 472] on button "OK" at bounding box center [599, 467] width 33 height 20
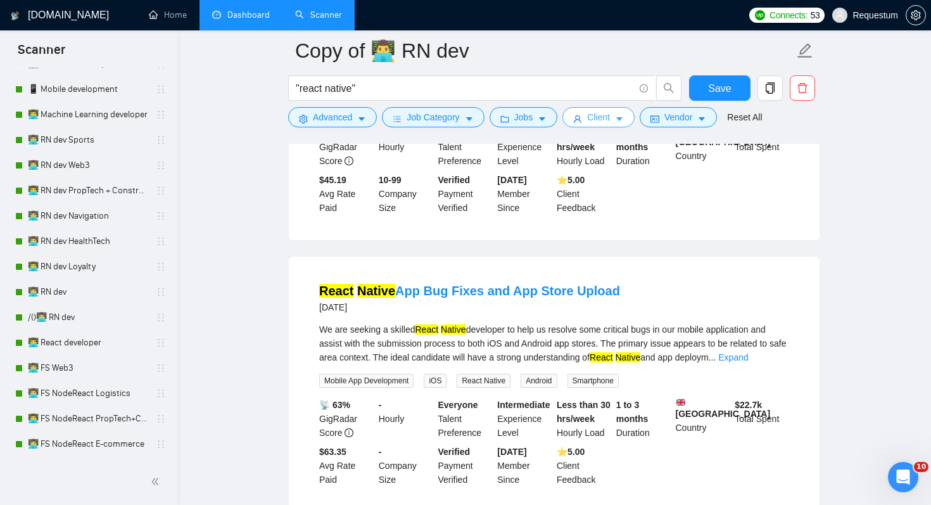
scroll to position [0, 0]
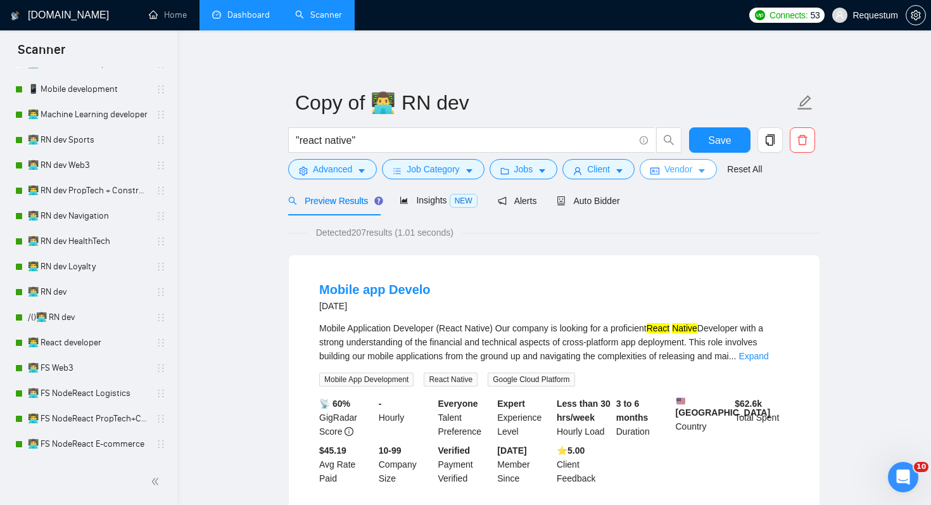
click at [675, 167] on span "Vendor" at bounding box center [678, 169] width 28 height 14
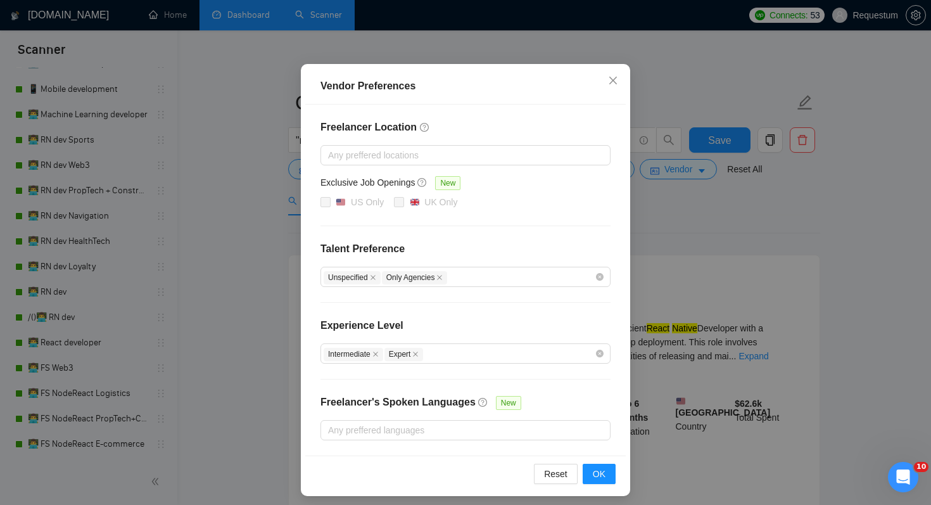
scroll to position [81, 0]
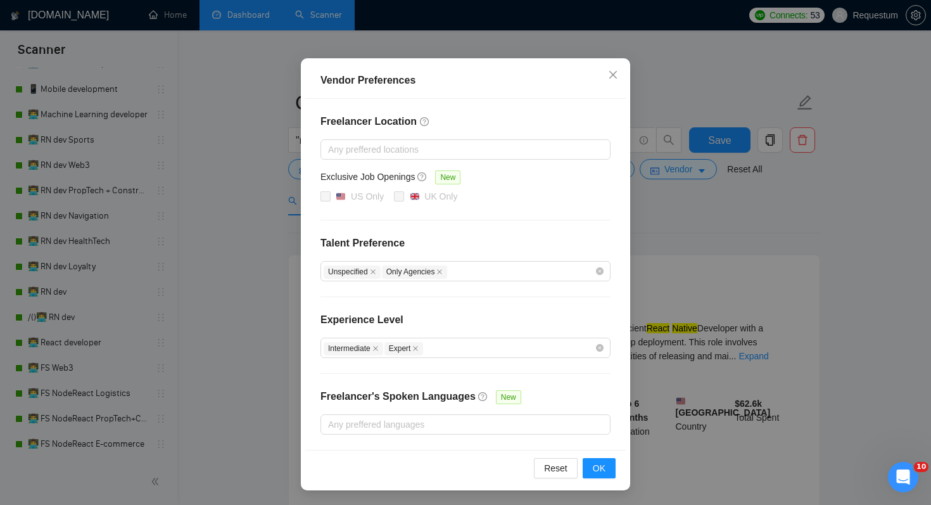
click at [523, 282] on div "Freelancer Location Any preffered locations Exclusive Job Openings New US Only …" at bounding box center [465, 274] width 321 height 351
click at [525, 268] on div "Unspecified Only Agencies" at bounding box center [459, 271] width 271 height 15
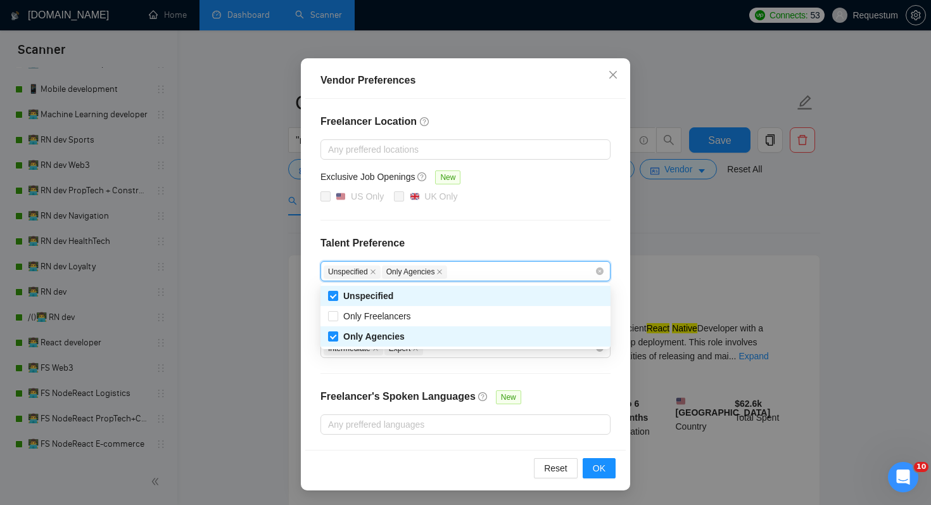
click at [550, 225] on div "Freelancer Location Any preffered locations Exclusive Job Openings New US Only …" at bounding box center [465, 274] width 321 height 351
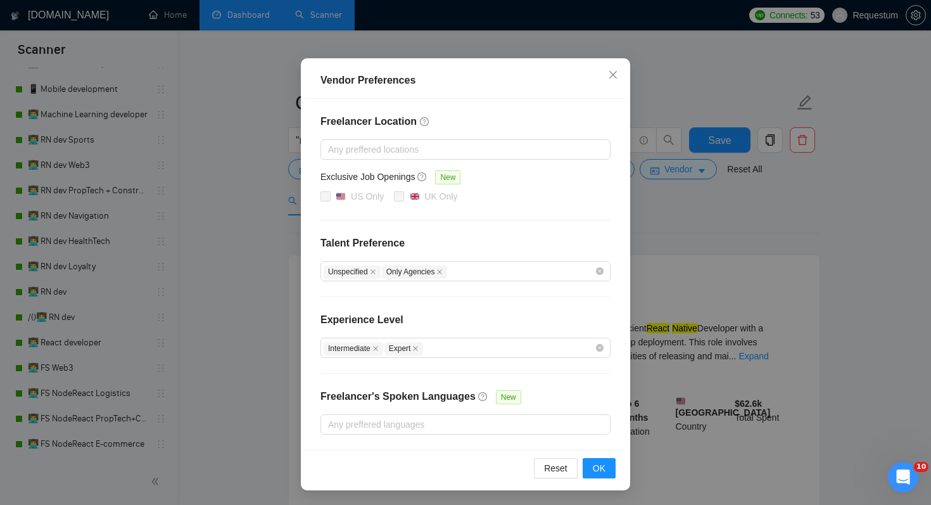
click at [726, 222] on div "Vendor Preferences Freelancer Location Any preffered locations Exclusive Job Op…" at bounding box center [465, 252] width 931 height 505
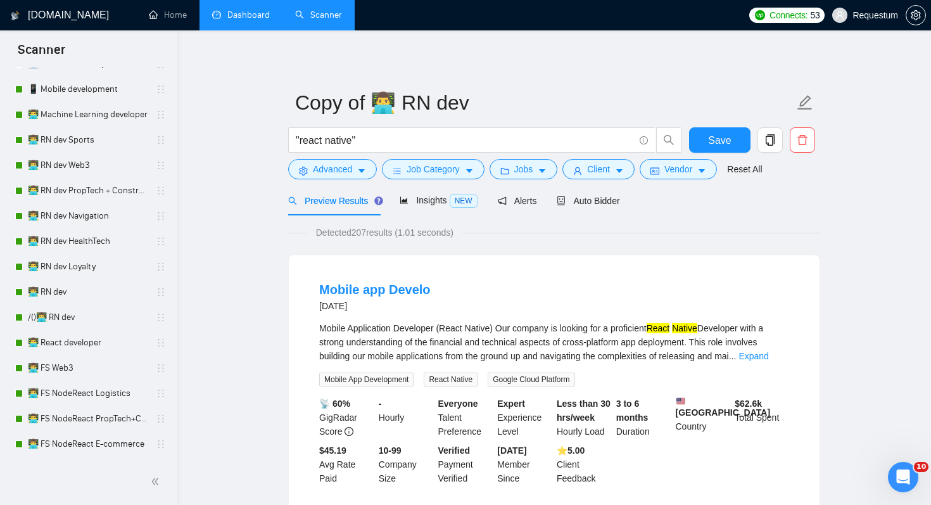
scroll to position [18, 0]
click at [598, 172] on span "Client" at bounding box center [598, 169] width 23 height 14
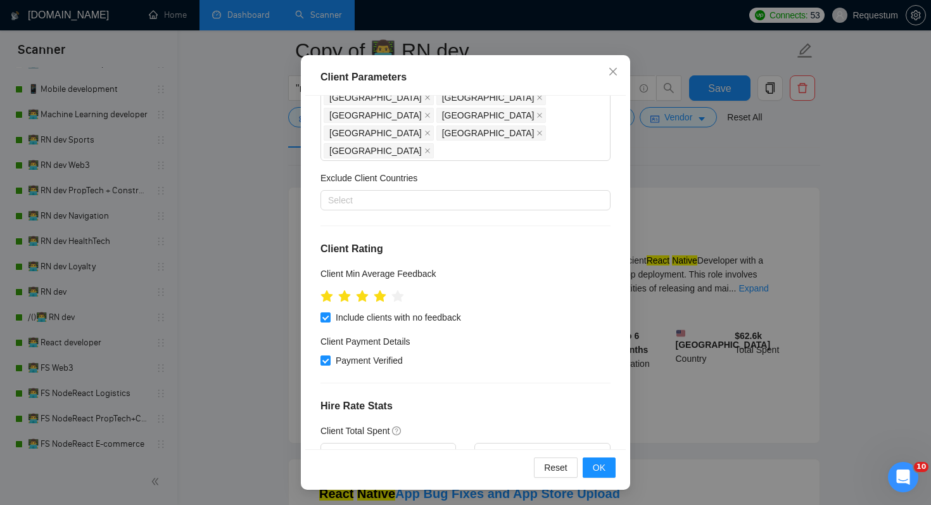
scroll to position [226, 0]
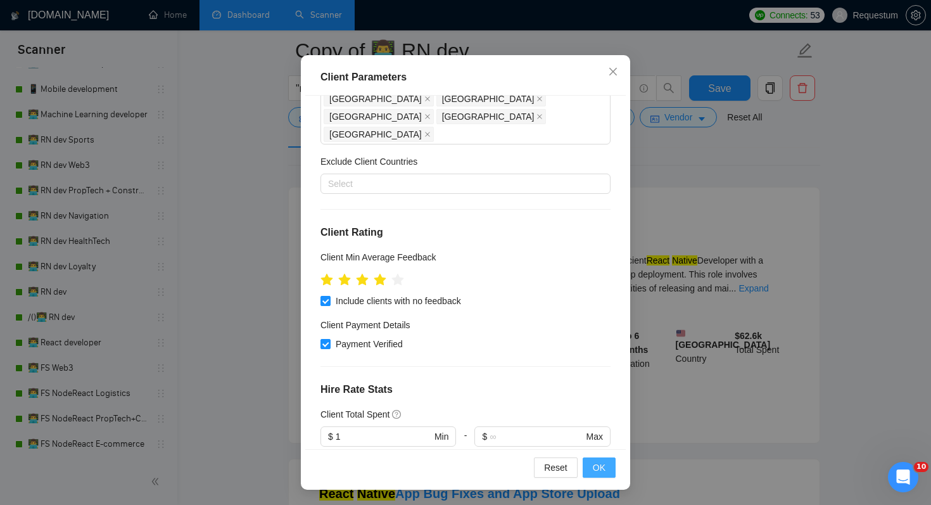
click at [611, 472] on button "OK" at bounding box center [599, 467] width 33 height 20
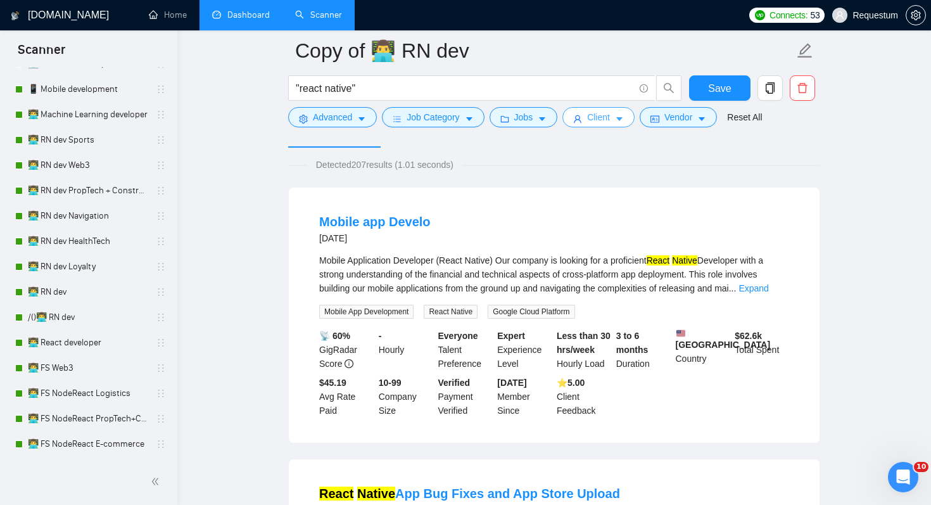
scroll to position [0, 0]
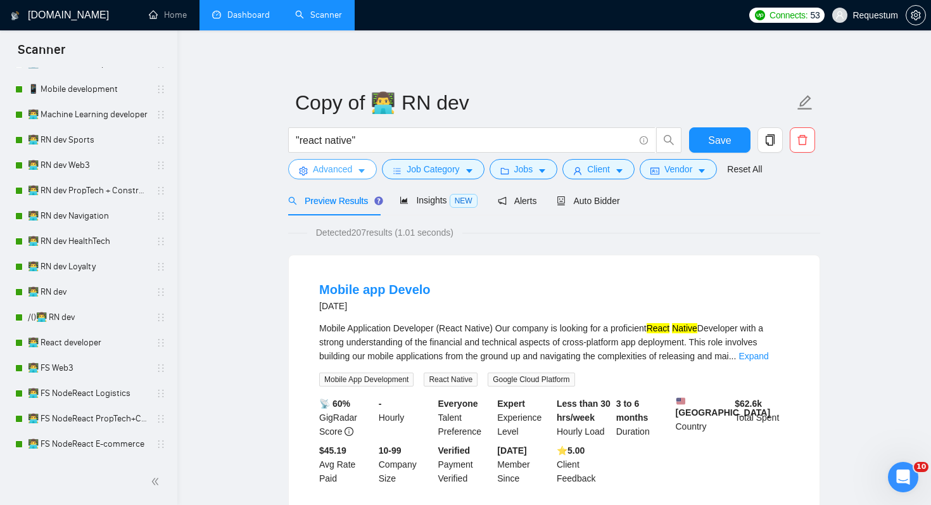
click at [343, 175] on span "Advanced" at bounding box center [332, 169] width 39 height 14
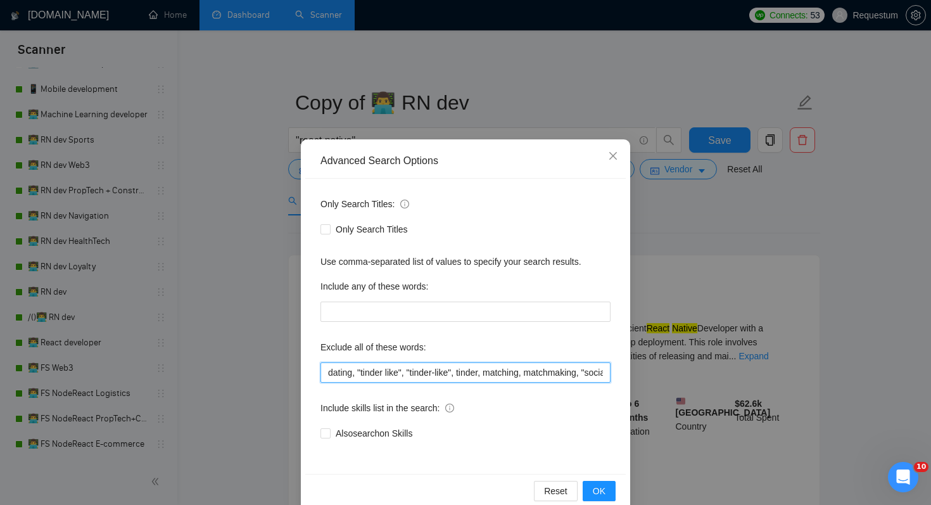
click at [458, 371] on input "dating, "tinder like", "tinder-like", tinder, matching, matchmaking, "social me…" at bounding box center [466, 372] width 290 height 20
click at [668, 234] on div "Advanced Search Options Only Search Titles: Only Search Titles Use comma-separa…" at bounding box center [465, 252] width 931 height 505
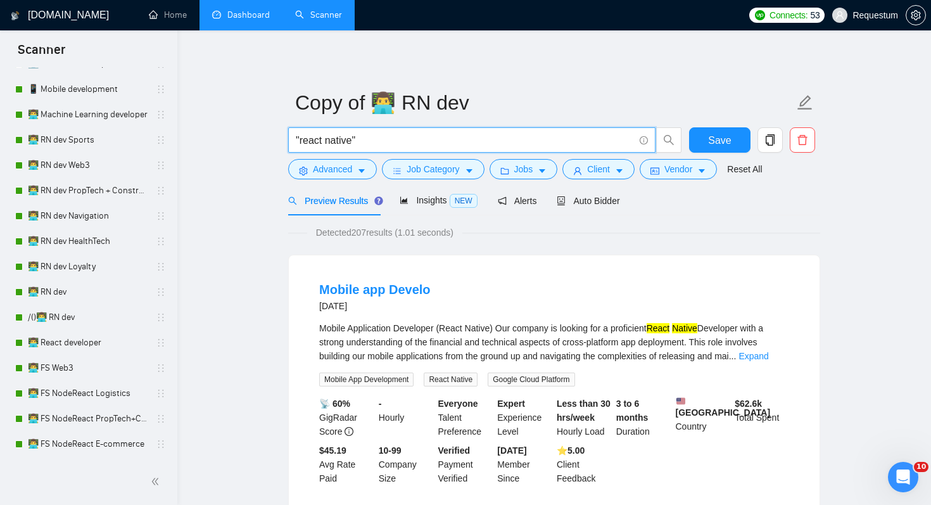
click at [453, 142] on input ""react native"" at bounding box center [465, 140] width 338 height 16
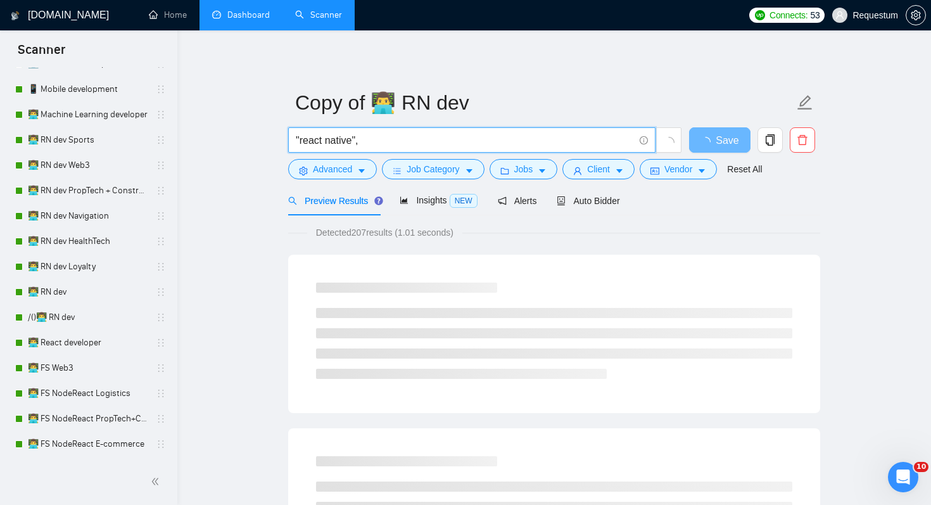
type input ""react native""
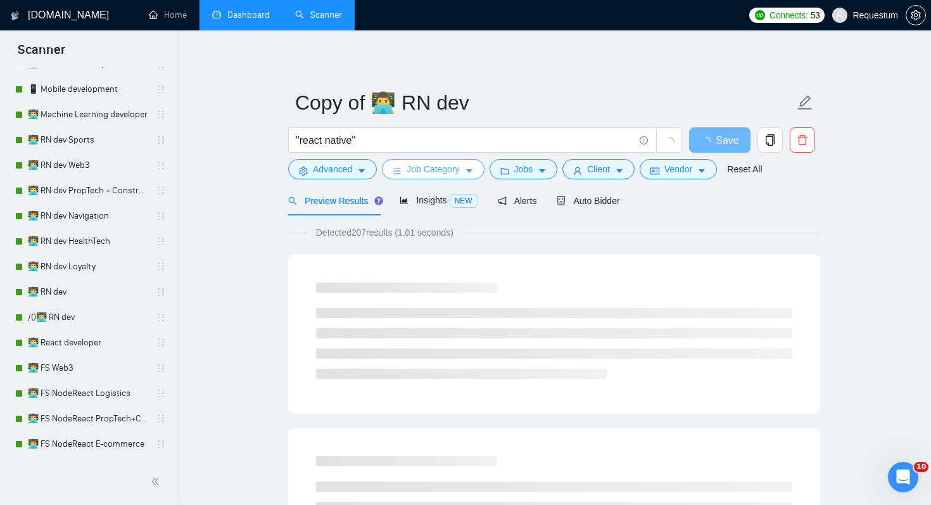
click at [474, 170] on icon "caret-down" at bounding box center [469, 171] width 9 height 9
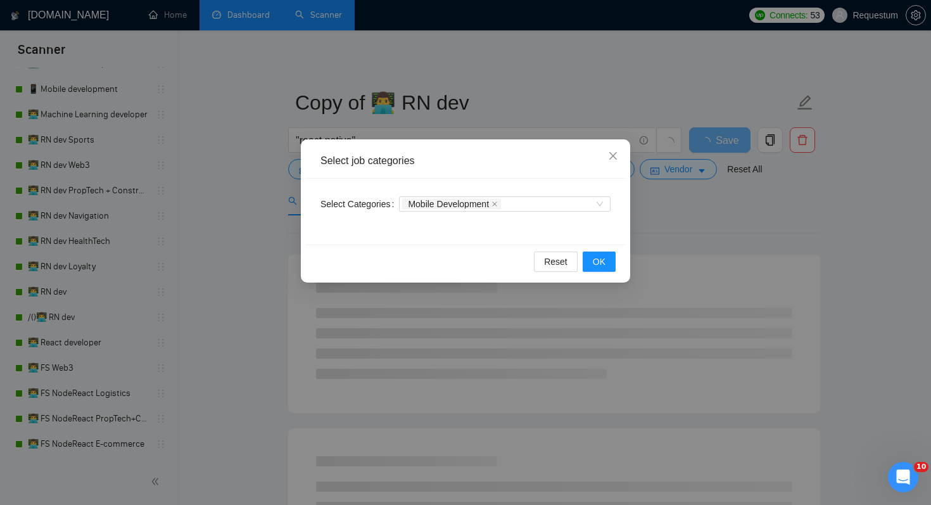
click at [545, 212] on div "Mobile Development" at bounding box center [505, 204] width 212 height 20
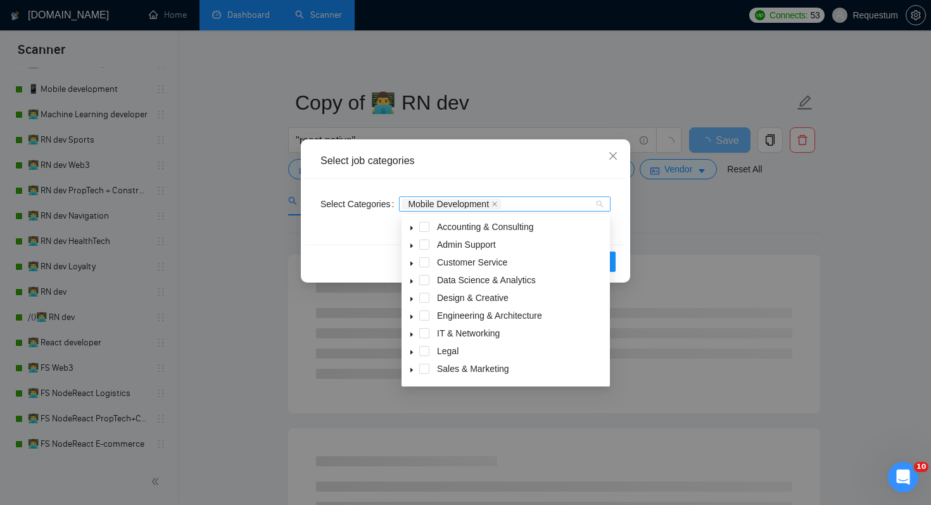
click at [538, 199] on div "Mobile Development" at bounding box center [498, 204] width 193 height 13
click at [706, 245] on div "Select job categories Select Categories Mobile Development Reset OK" at bounding box center [465, 252] width 931 height 505
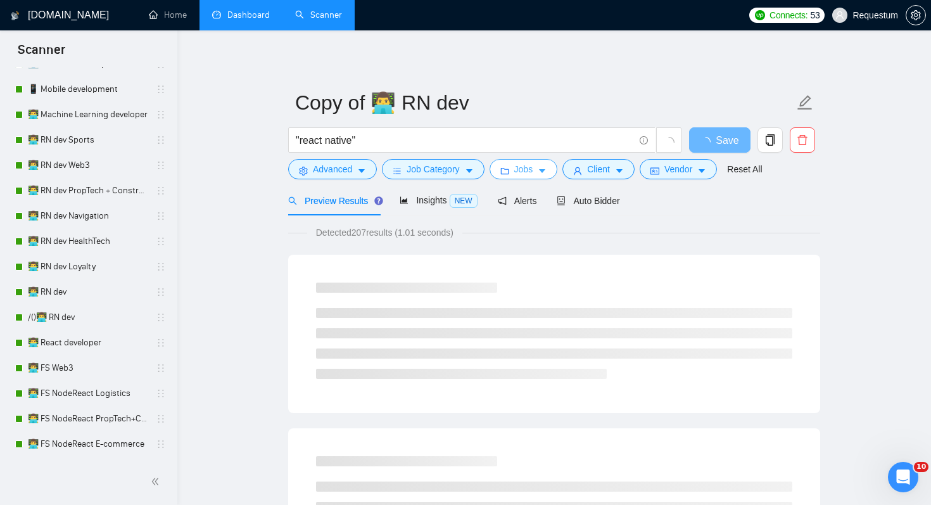
click at [533, 170] on span "Jobs" at bounding box center [523, 169] width 19 height 14
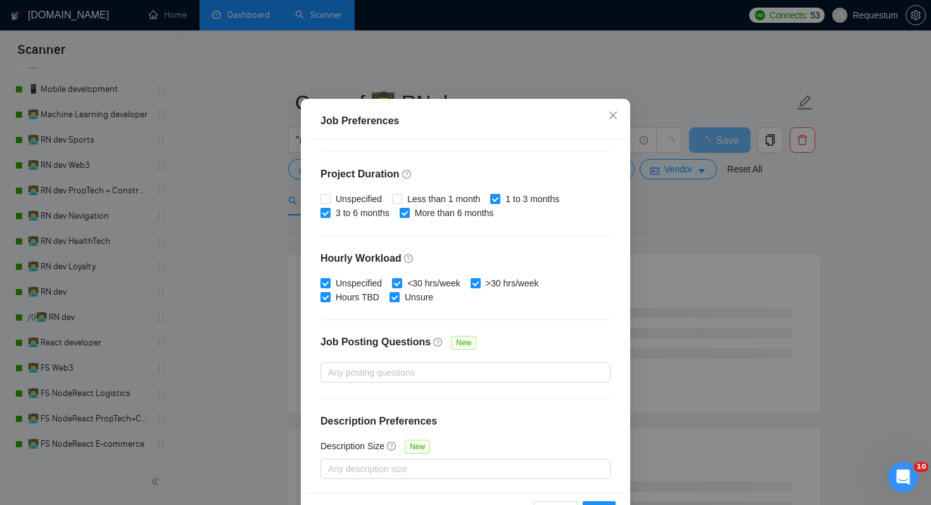
scroll to position [81, 0]
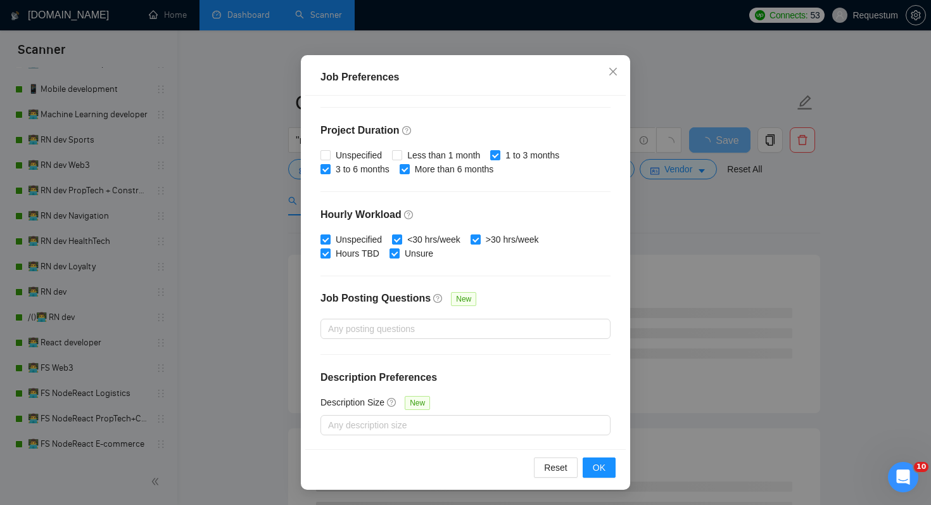
click at [668, 239] on div "Job Preferences Budget Project Type All Fixed Price Hourly Rate Fixed Price Bud…" at bounding box center [465, 252] width 931 height 505
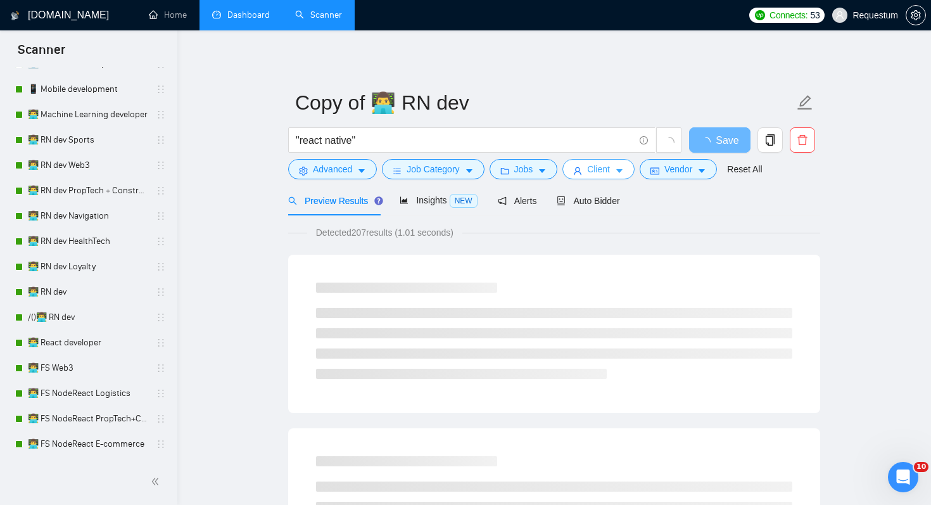
scroll to position [21, 0]
click at [614, 178] on button "Client" at bounding box center [598, 169] width 72 height 20
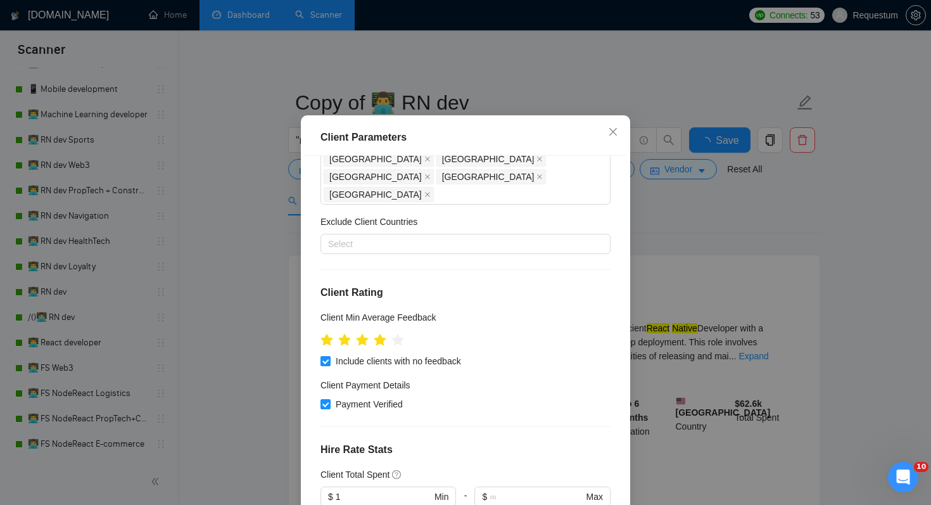
scroll to position [316, 0]
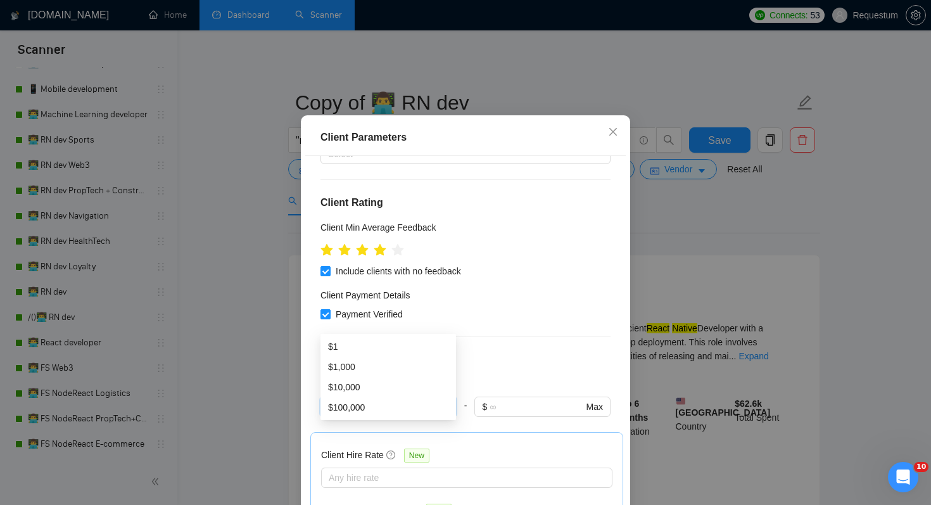
drag, startPoint x: 365, startPoint y: 321, endPoint x: 281, endPoint y: 321, distance: 83.6
click at [281, 321] on div "Client Parameters Client Location Include Client Countries United States United…" at bounding box center [465, 252] width 931 height 505
click at [518, 352] on h4 "Hire Rate Stats" at bounding box center [466, 359] width 290 height 15
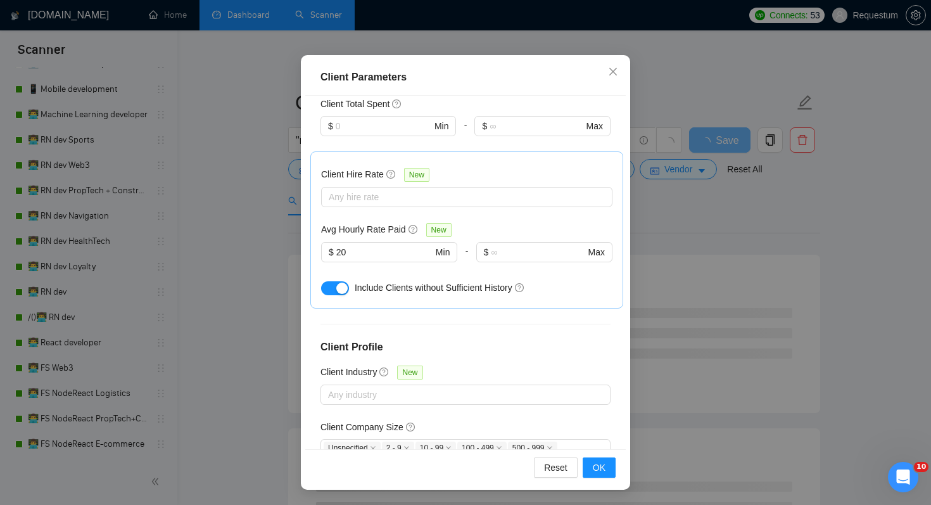
scroll to position [123, 0]
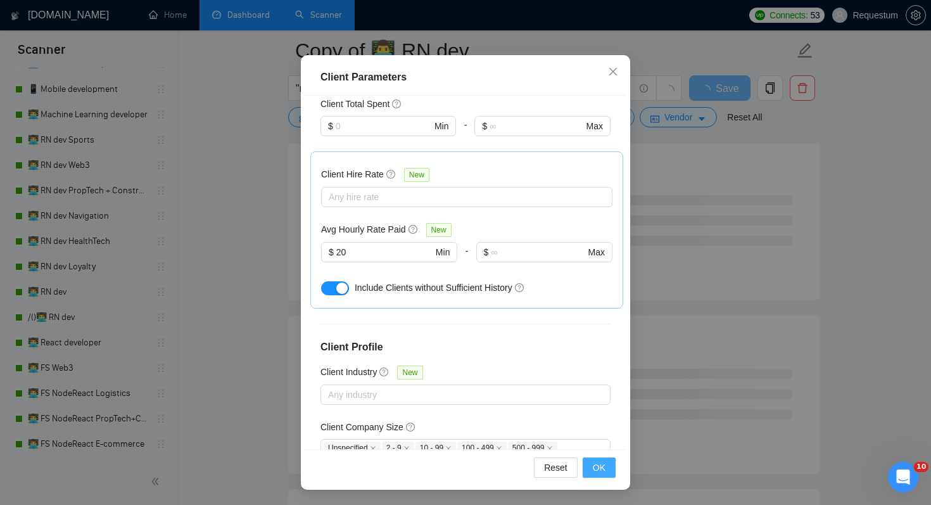
click at [613, 467] on button "OK" at bounding box center [599, 467] width 33 height 20
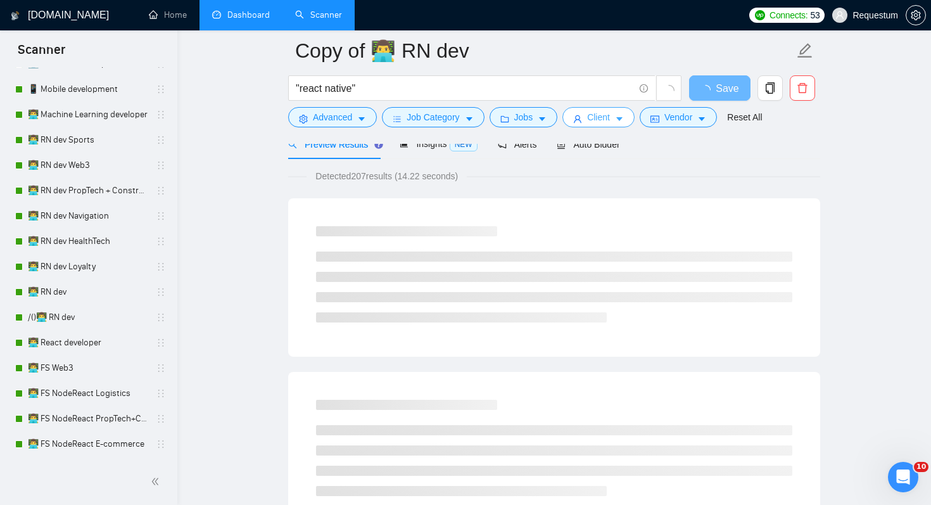
scroll to position [0, 0]
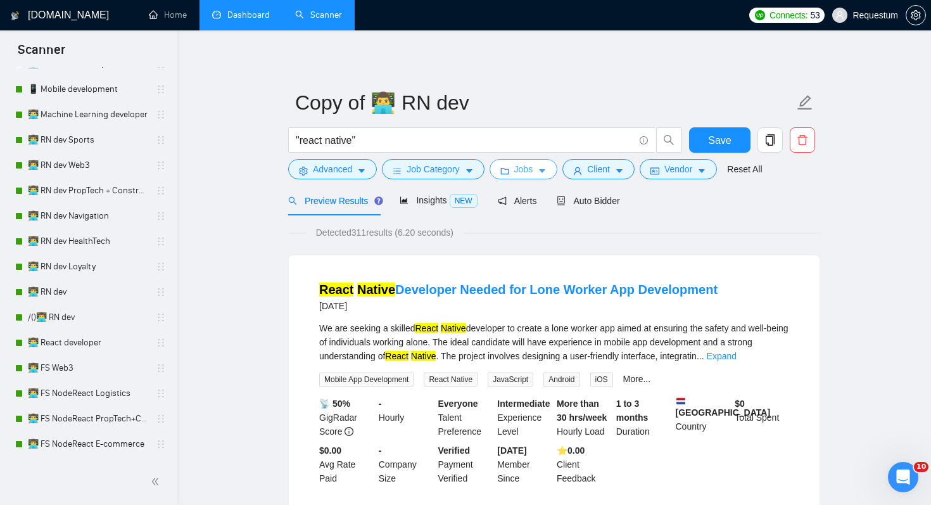
click at [533, 165] on span "Jobs" at bounding box center [523, 169] width 19 height 14
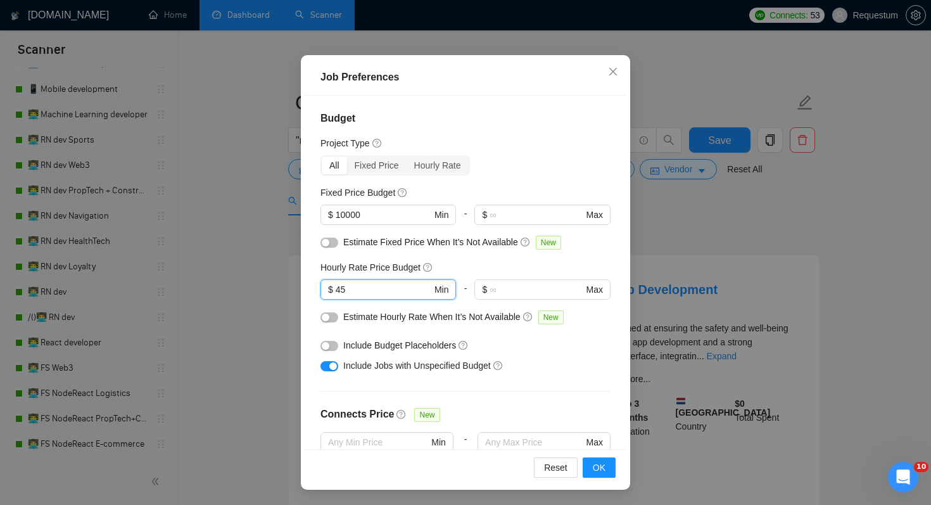
drag, startPoint x: 344, startPoint y: 285, endPoint x: 317, endPoint y: 288, distance: 26.8
click at [317, 288] on div "Budget Project Type All Fixed Price Hourly Rate Fixed Price Budget $ 10000 Min …" at bounding box center [465, 272] width 321 height 353
click at [367, 285] on input "45" at bounding box center [384, 290] width 96 height 14
type input "40"
click at [567, 386] on div "Budget Project Type All Fixed Price Hourly Rate Fixed Price Budget $ 10000 Min …" at bounding box center [465, 272] width 321 height 353
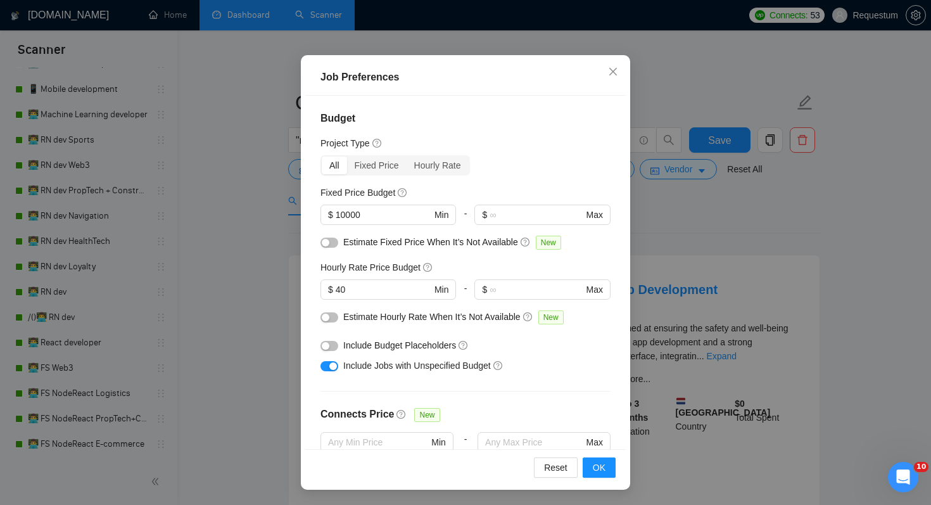
scroll to position [184, 0]
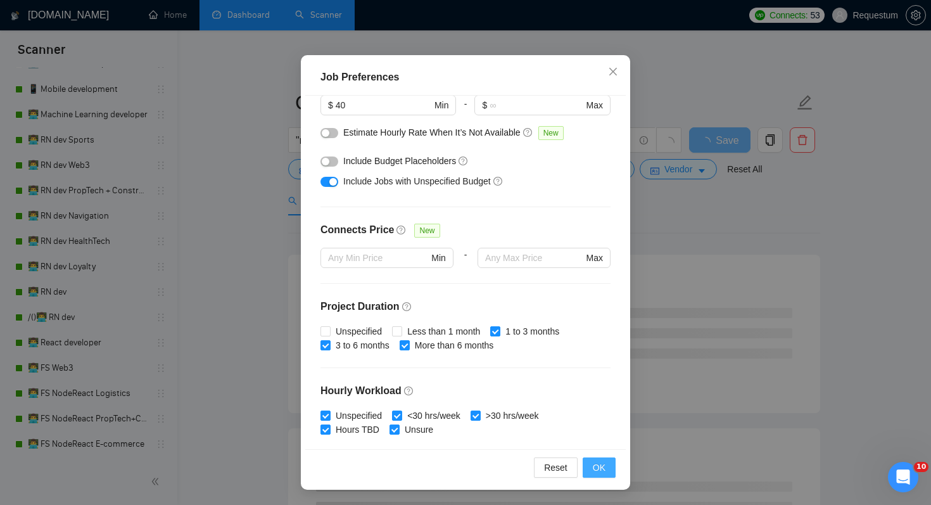
click at [610, 467] on button "OK" at bounding box center [599, 467] width 33 height 20
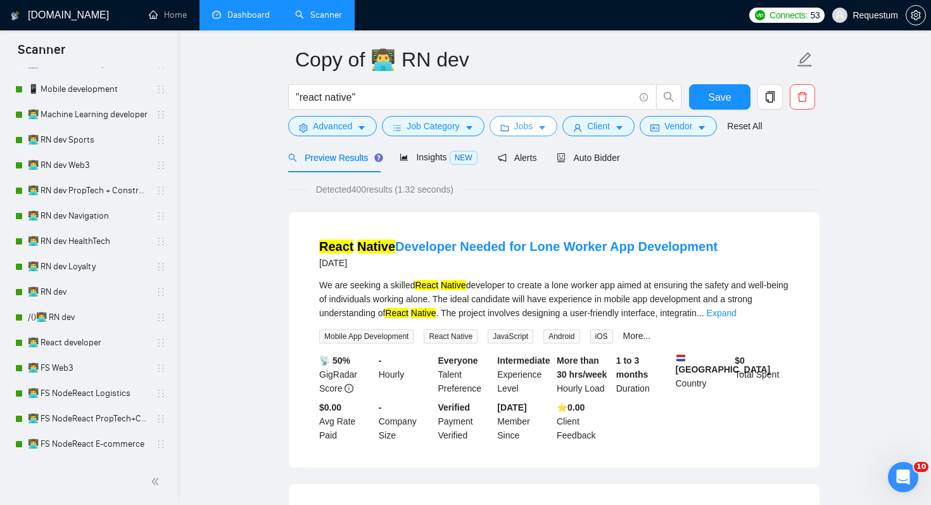
scroll to position [0, 0]
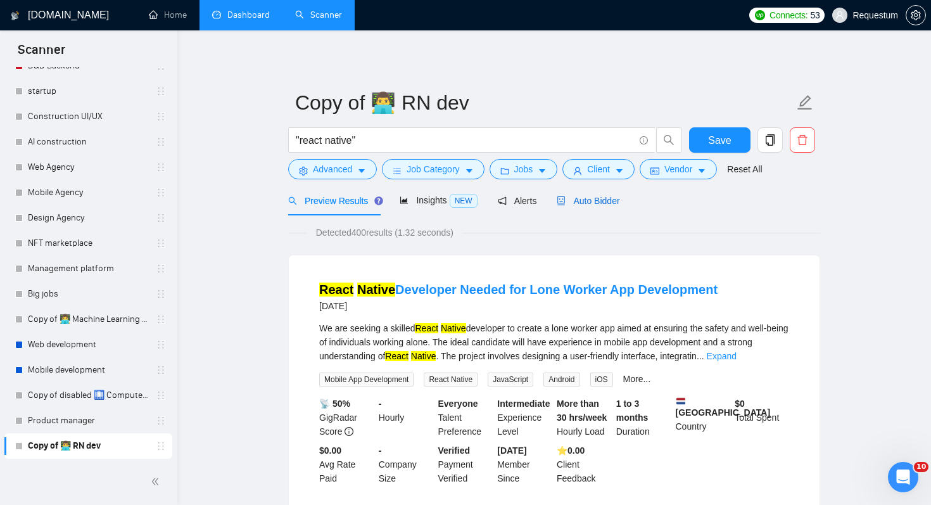
click at [599, 205] on span "Auto Bidder" at bounding box center [588, 201] width 63 height 10
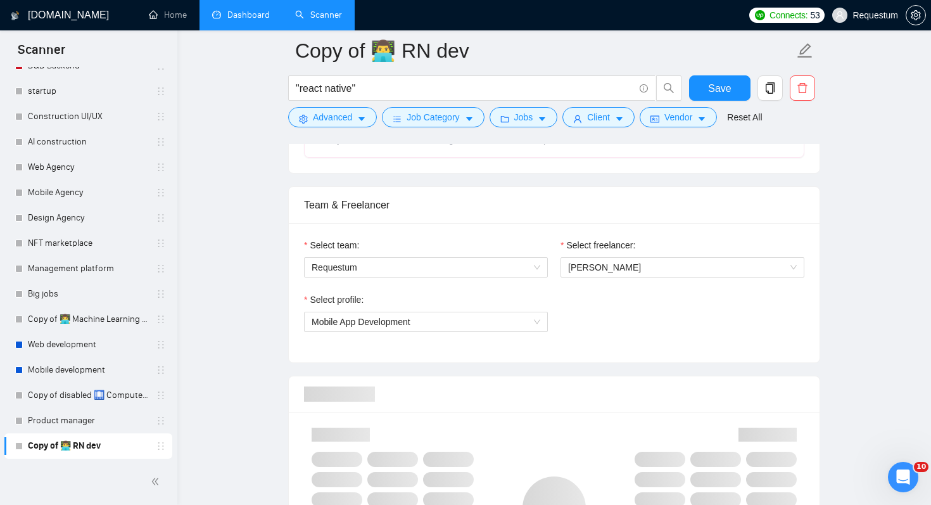
scroll to position [602, 0]
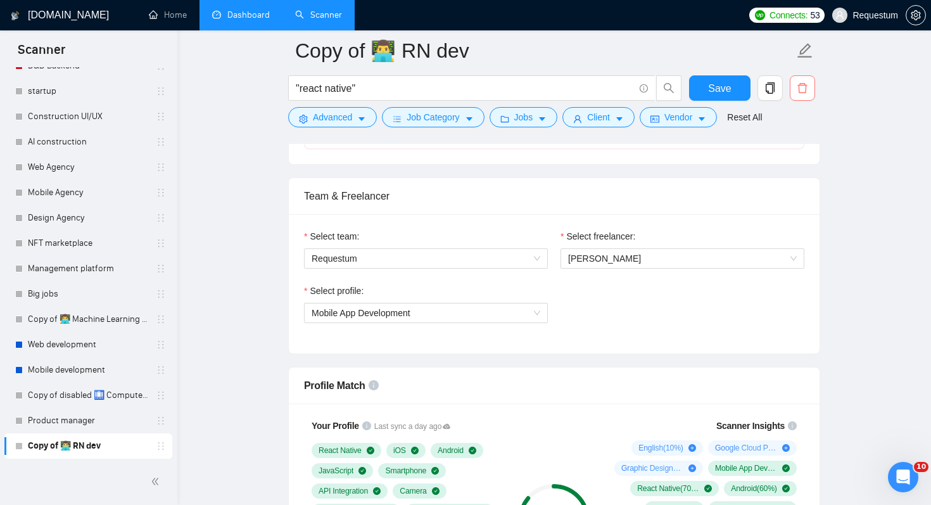
click at [807, 89] on icon "delete" at bounding box center [802, 87] width 11 height 11
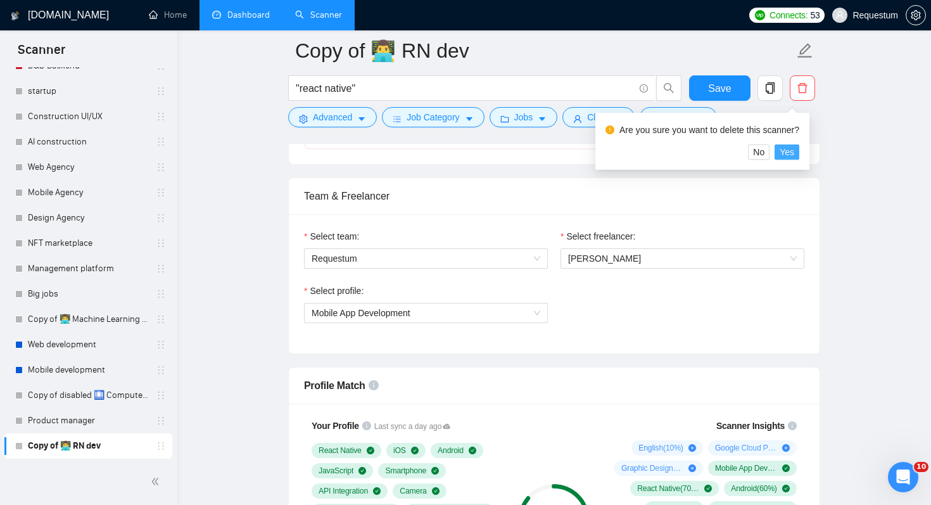
click at [794, 150] on span "Yes" at bounding box center [787, 152] width 15 height 14
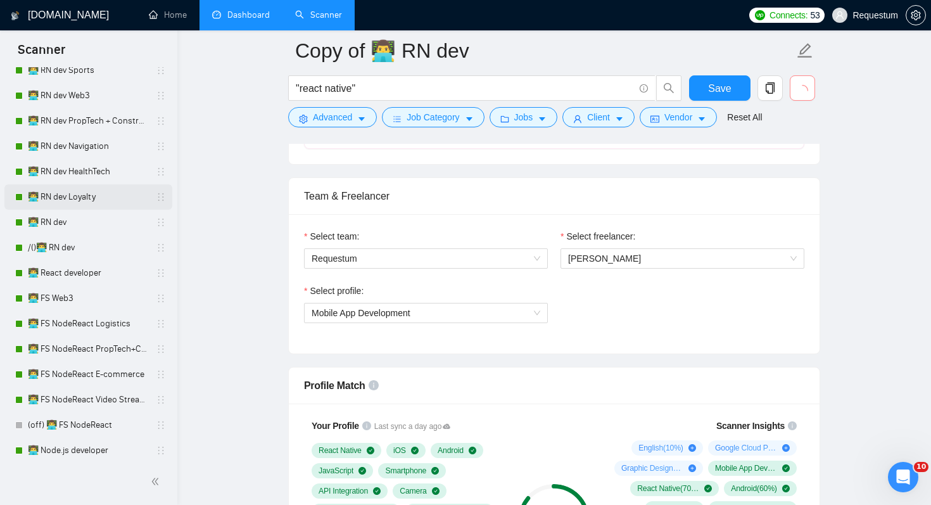
scroll to position [0, 0]
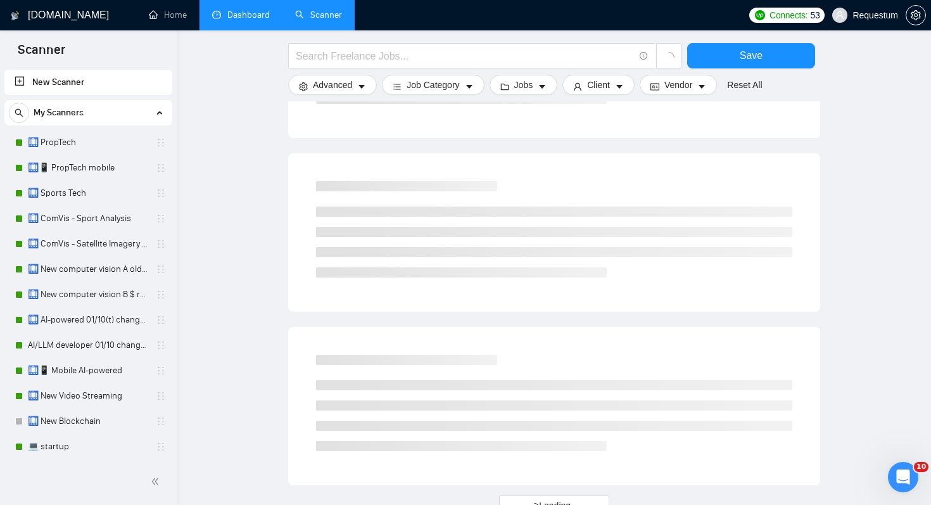
click at [72, 79] on link "New Scanner" at bounding box center [89, 82] width 148 height 25
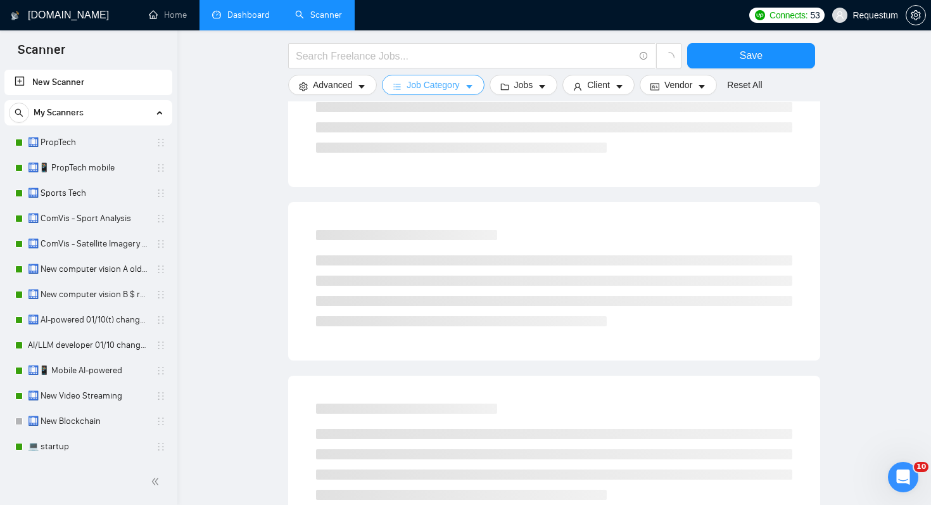
scroll to position [73, 0]
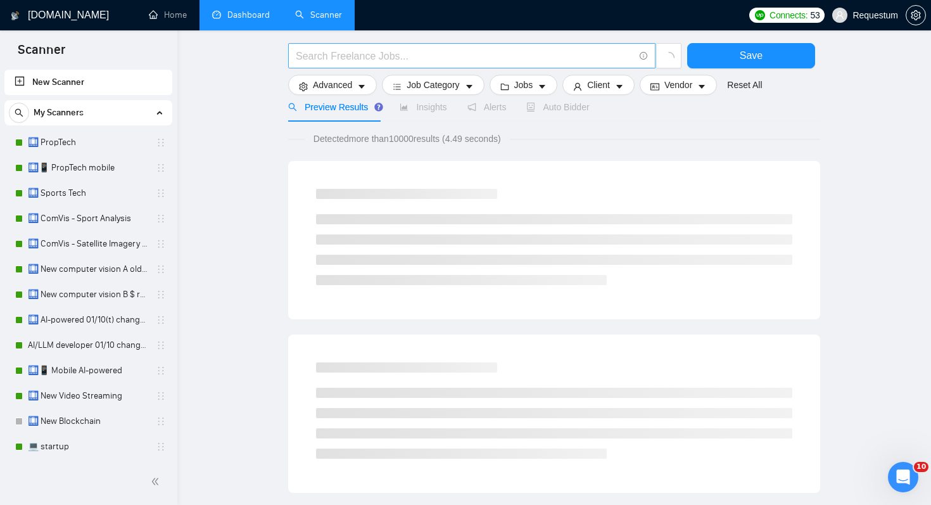
click at [391, 63] on span at bounding box center [471, 55] width 367 height 25
type input "react native"
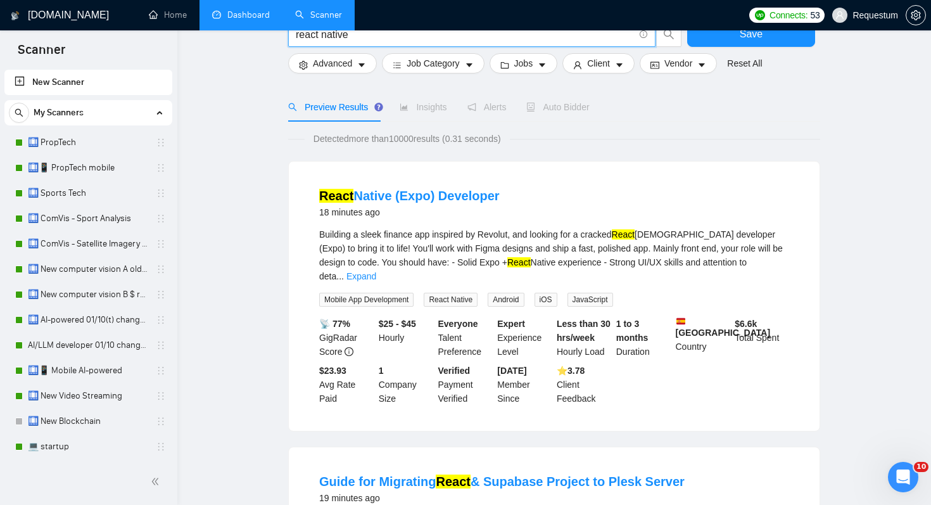
scroll to position [0, 0]
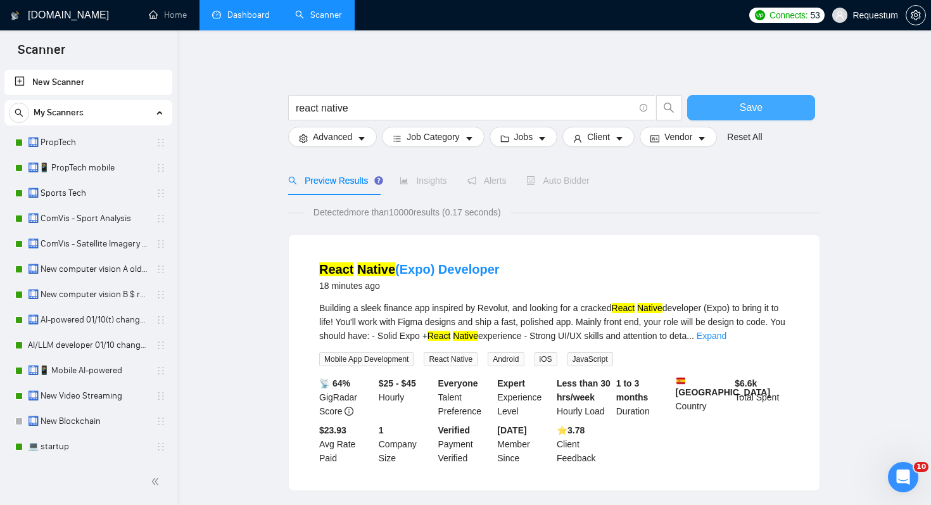
click at [765, 103] on button "Save" at bounding box center [751, 107] width 128 height 25
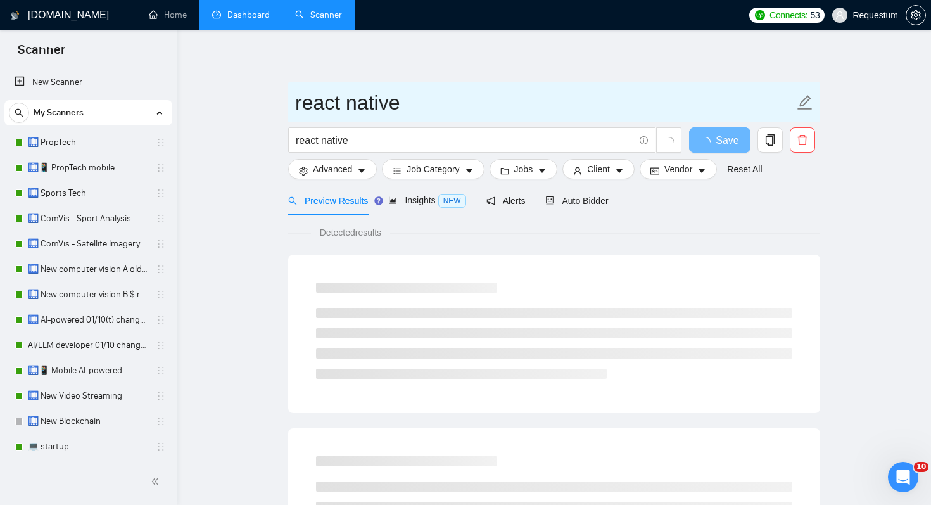
click at [458, 88] on input "react native" at bounding box center [544, 103] width 499 height 32
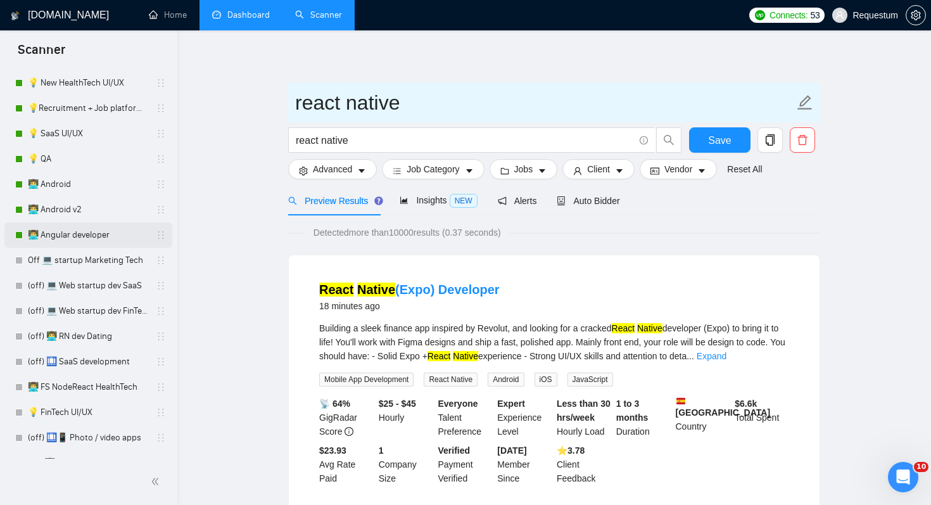
scroll to position [1181, 0]
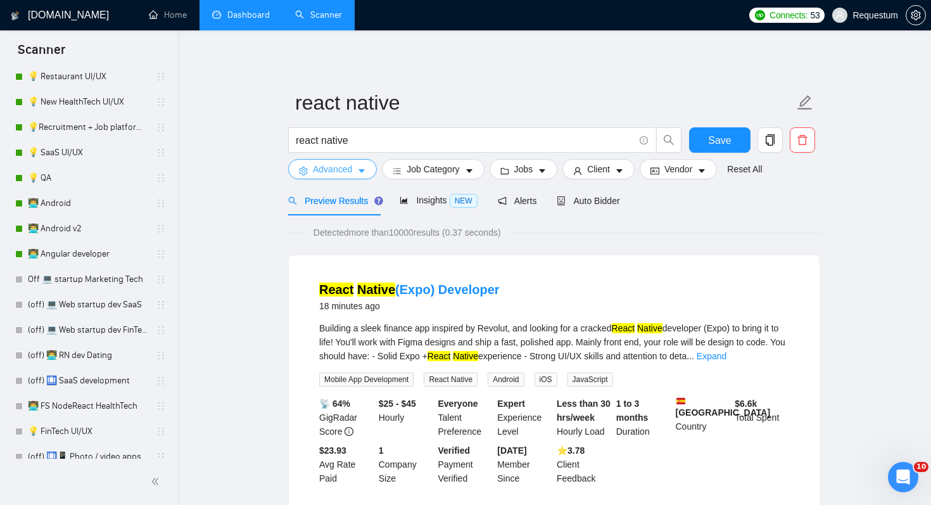
click at [356, 174] on button "Advanced" at bounding box center [332, 169] width 89 height 20
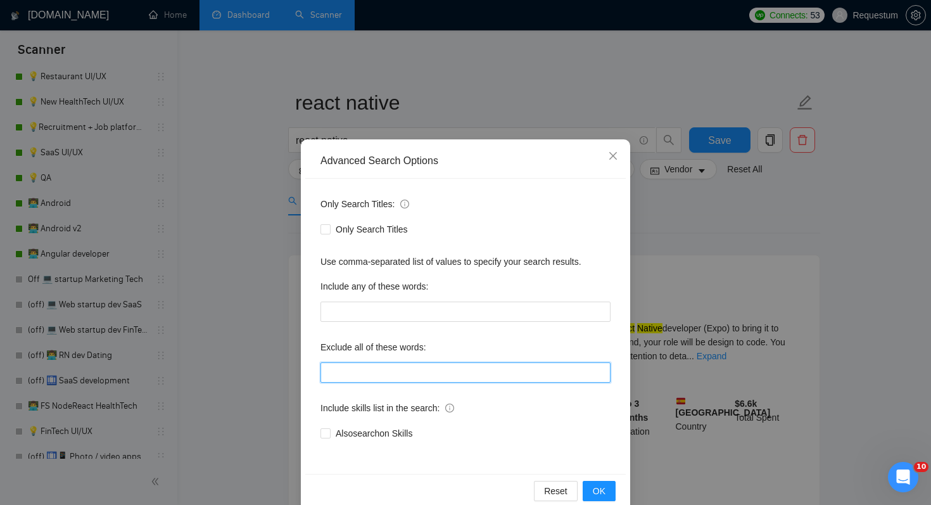
click at [340, 367] on input "text" at bounding box center [466, 372] width 290 height 20
click at [236, 281] on div "Advanced Search Options Only Search Titles: Only Search Titles Use comma-separa…" at bounding box center [465, 252] width 931 height 505
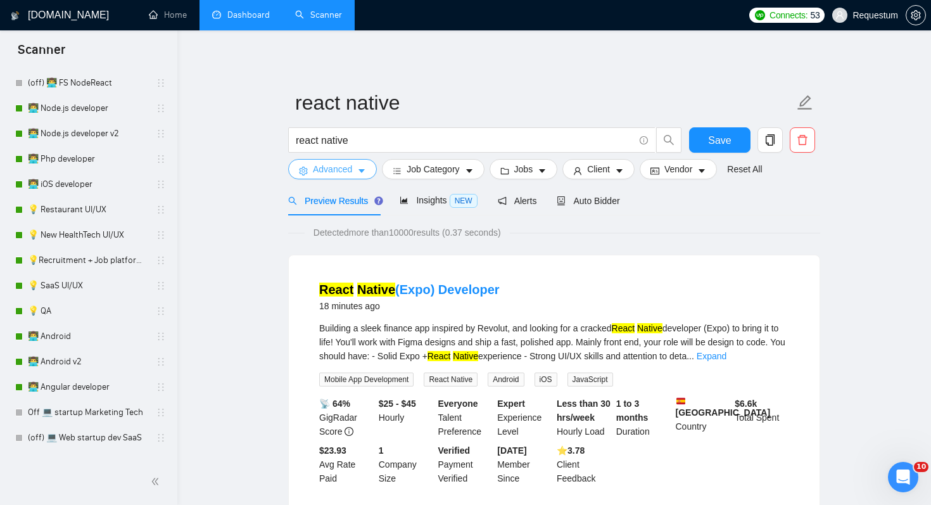
scroll to position [993, 0]
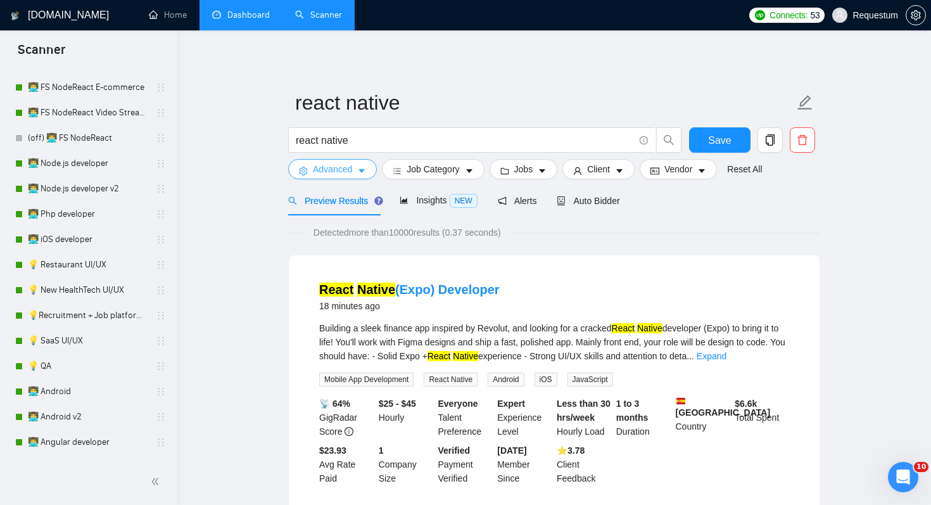
click at [354, 171] on button "Advanced" at bounding box center [332, 169] width 89 height 20
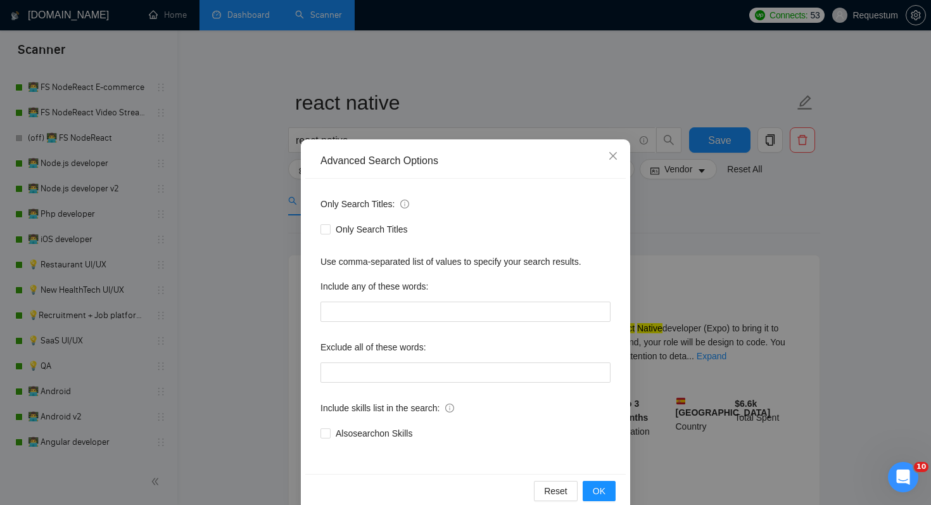
click at [241, 274] on div "Advanced Search Options Only Search Titles: Only Search Titles Use comma-separa…" at bounding box center [465, 252] width 931 height 505
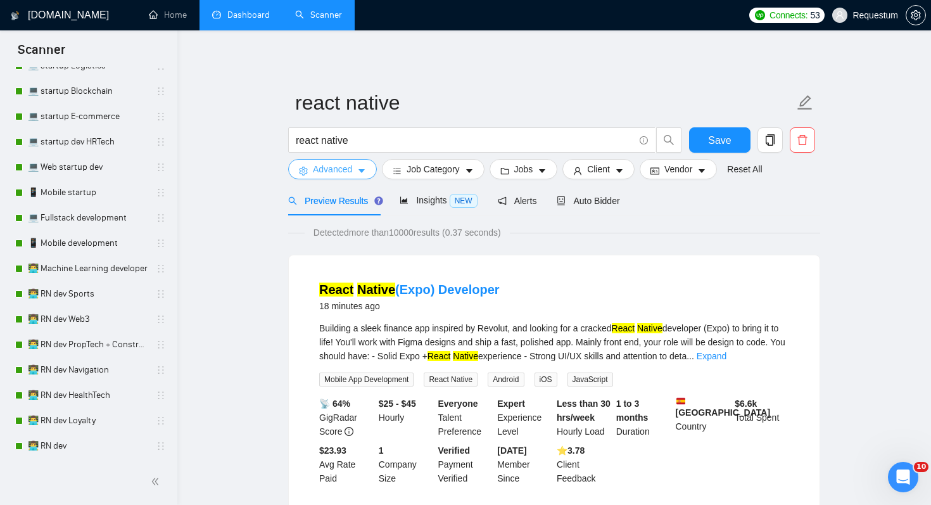
scroll to position [568, 0]
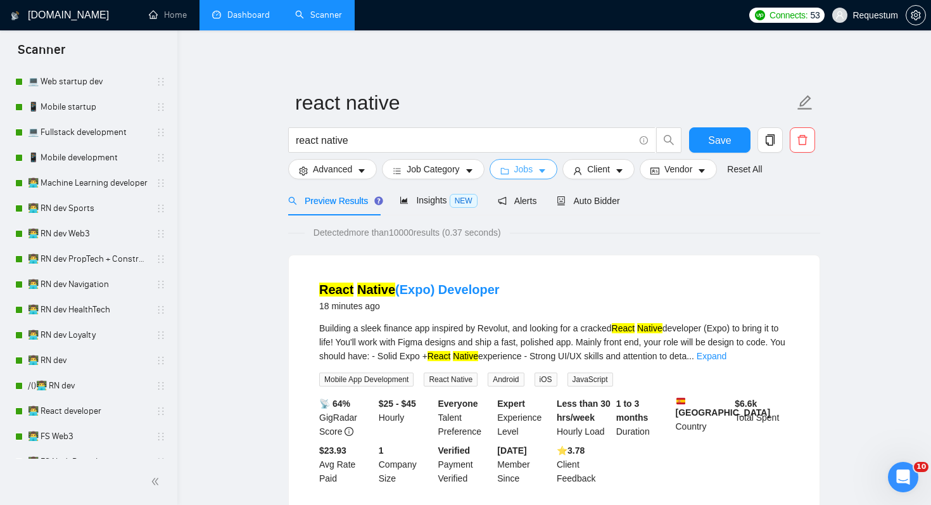
click at [526, 166] on span "Jobs" at bounding box center [523, 169] width 19 height 14
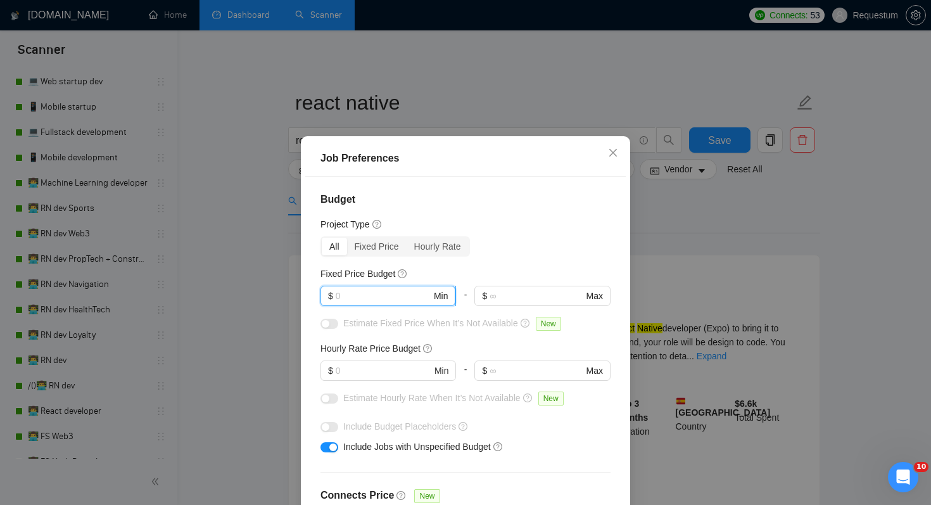
click at [376, 298] on input "text" at bounding box center [384, 296] width 96 height 14
type input "10000"
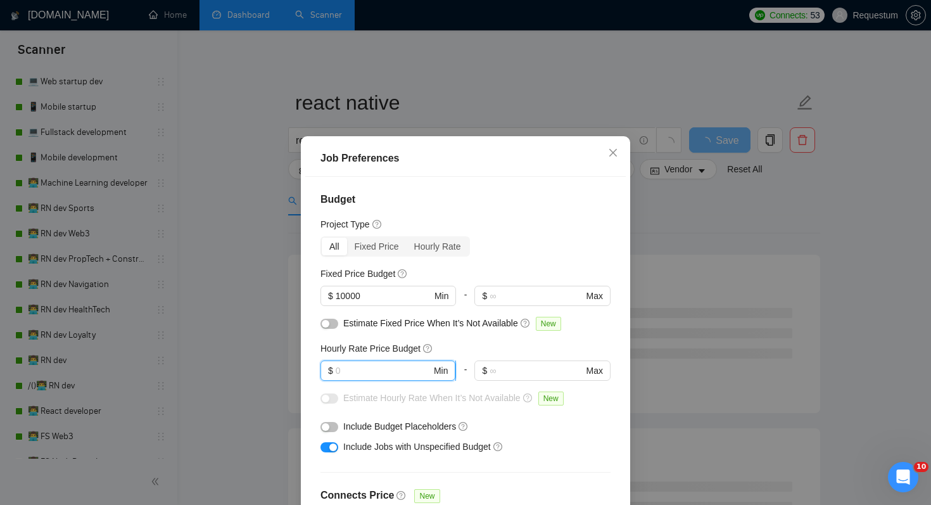
click at [386, 372] on input "text" at bounding box center [384, 371] width 96 height 14
type input "45"
click at [547, 416] on div "Include Budget Placeholders" at bounding box center [466, 426] width 290 height 20
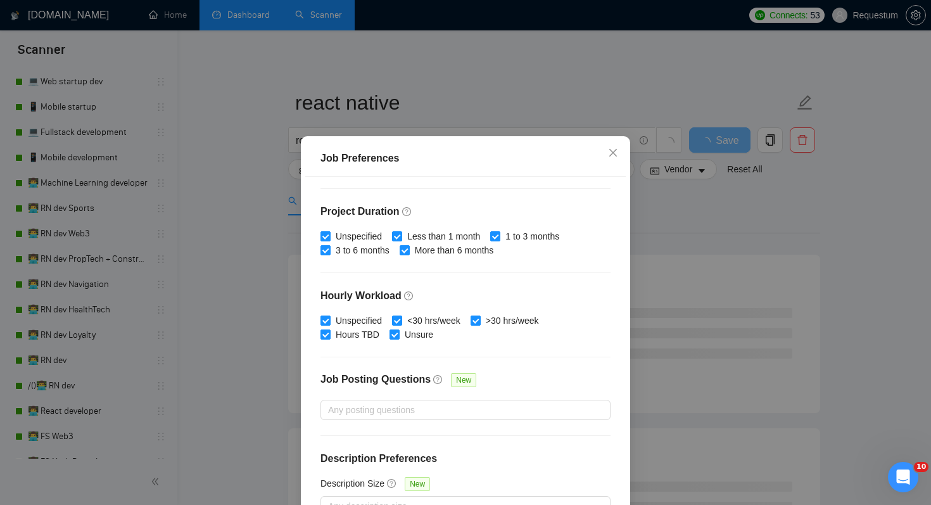
scroll to position [81, 0]
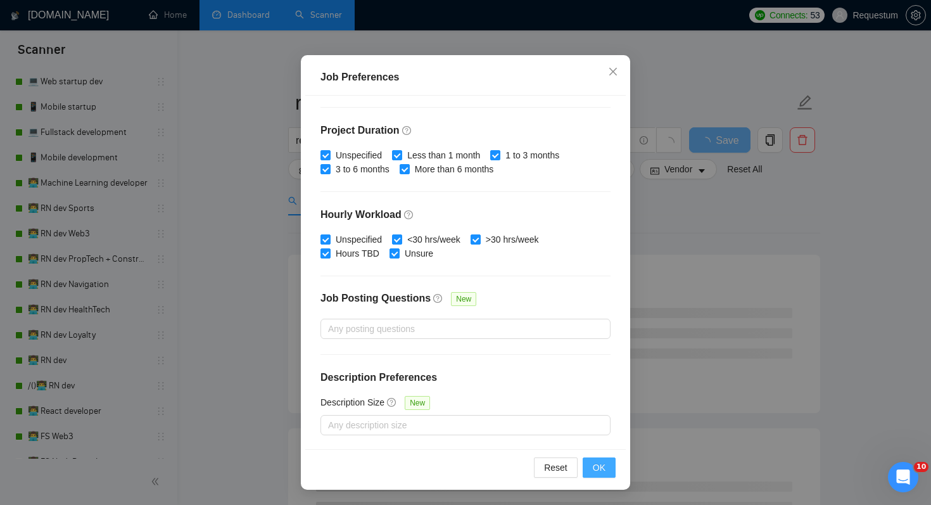
click at [608, 464] on button "OK" at bounding box center [599, 467] width 33 height 20
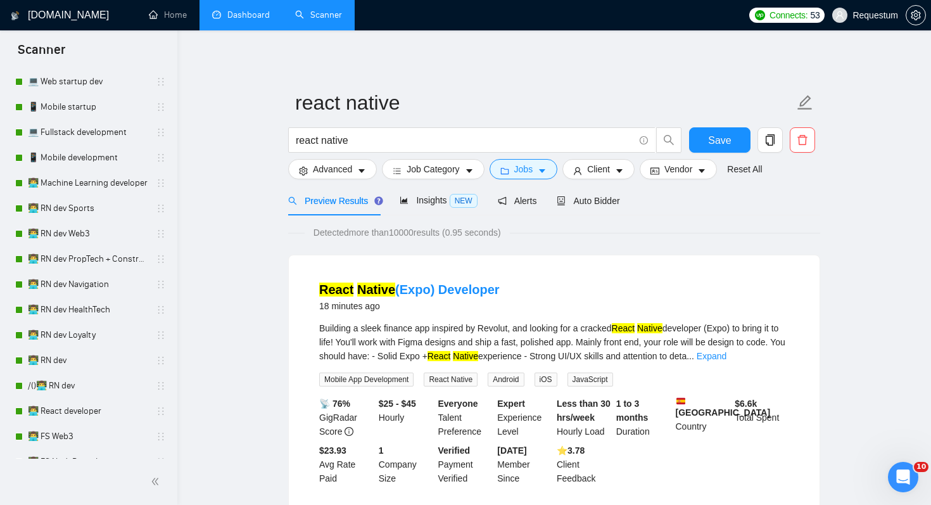
scroll to position [21, 0]
click at [446, 168] on span "Job Category" at bounding box center [433, 169] width 53 height 14
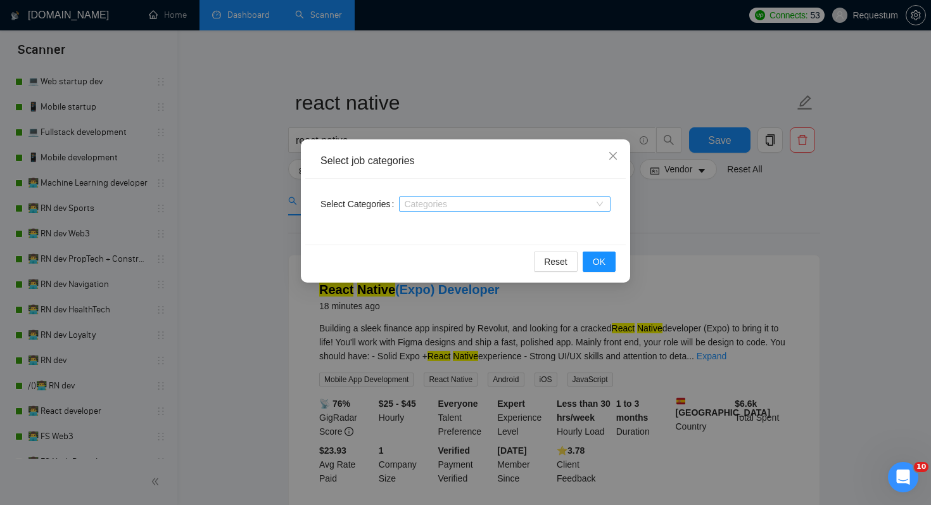
click at [473, 200] on div at bounding box center [498, 204] width 193 height 10
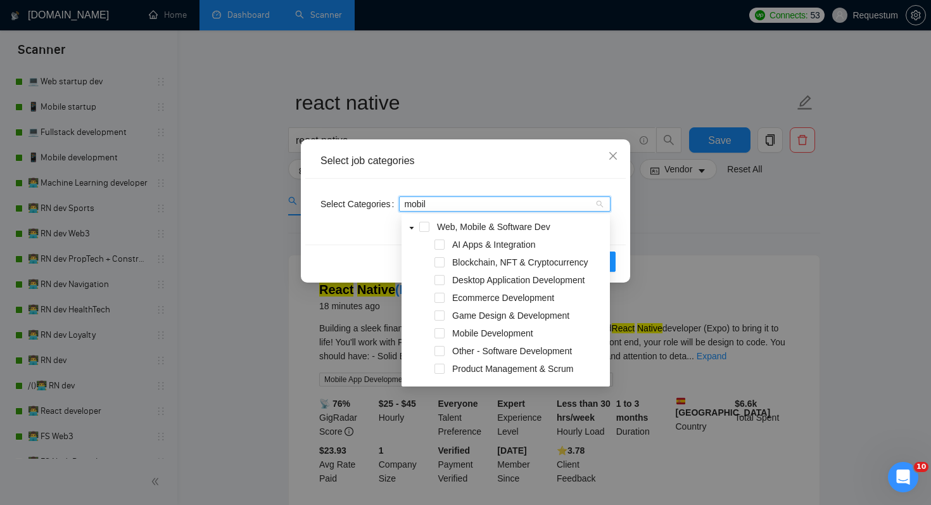
type input "mobile"
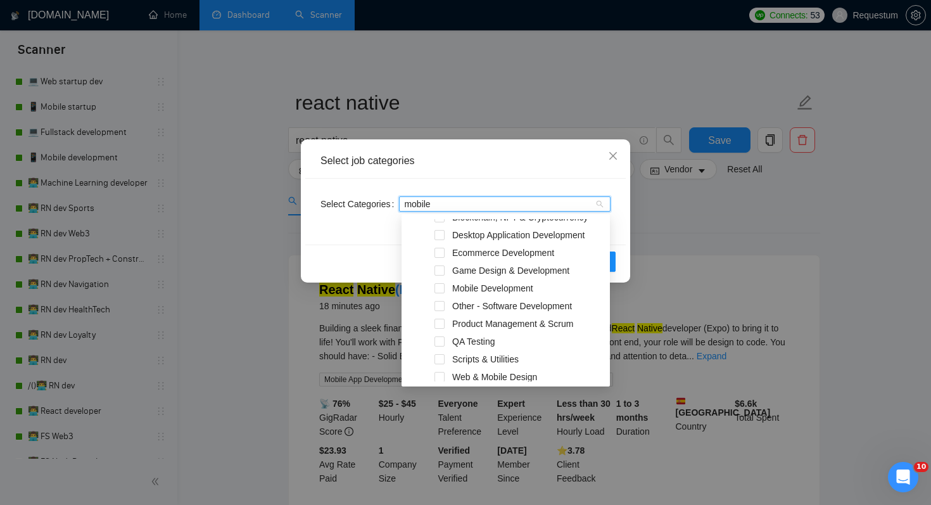
scroll to position [40, 0]
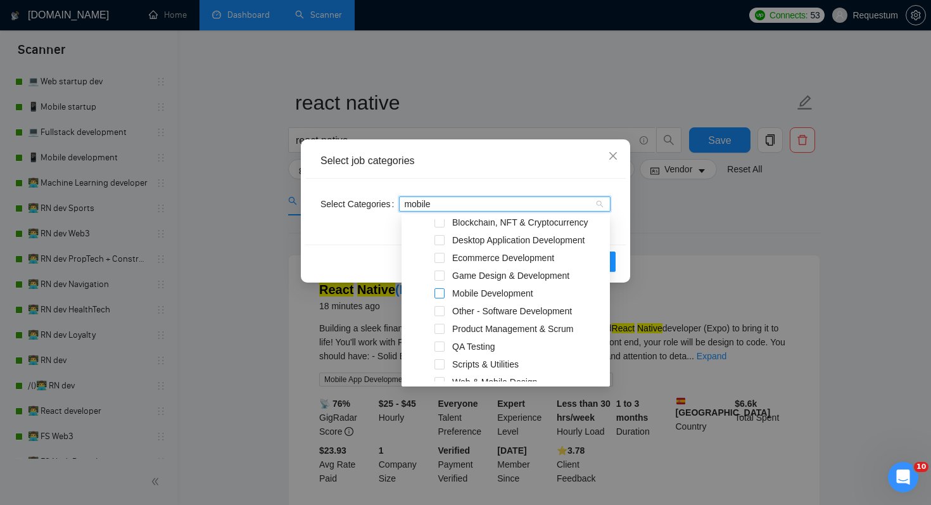
click at [441, 293] on span at bounding box center [440, 293] width 10 height 10
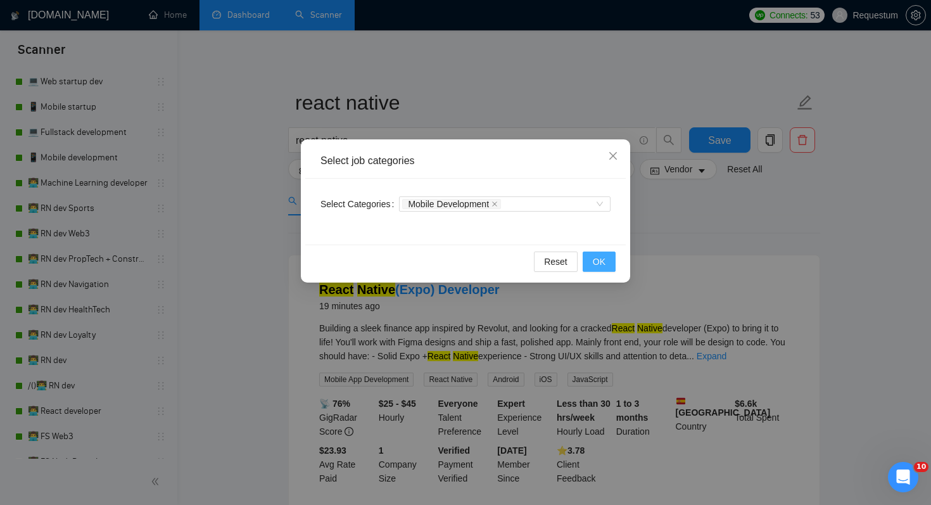
click at [614, 258] on button "OK" at bounding box center [599, 261] width 33 height 20
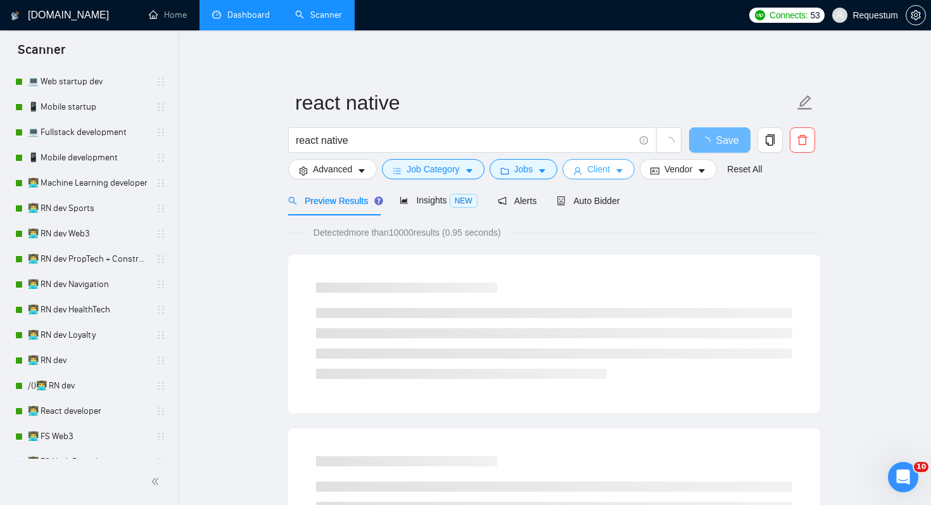
click at [610, 171] on span "Client" at bounding box center [598, 169] width 23 height 14
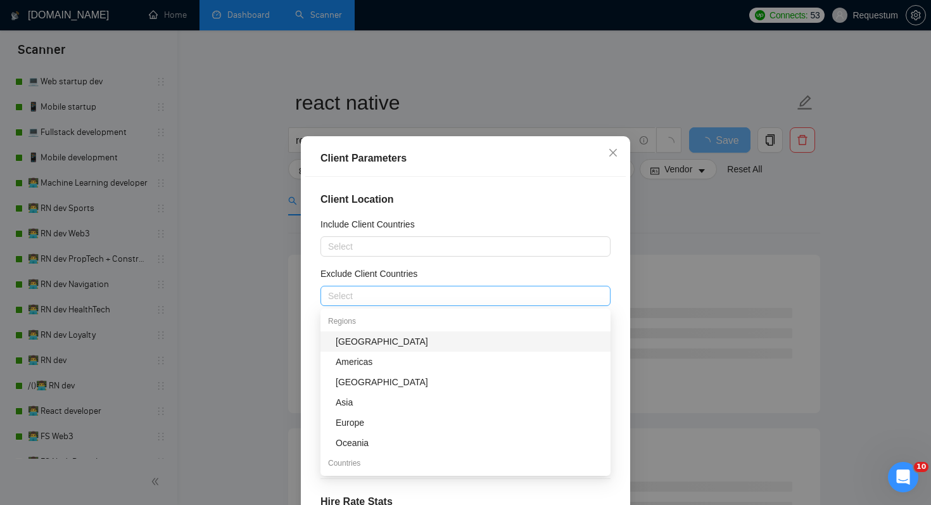
click at [427, 287] on div "Select" at bounding box center [466, 296] width 290 height 20
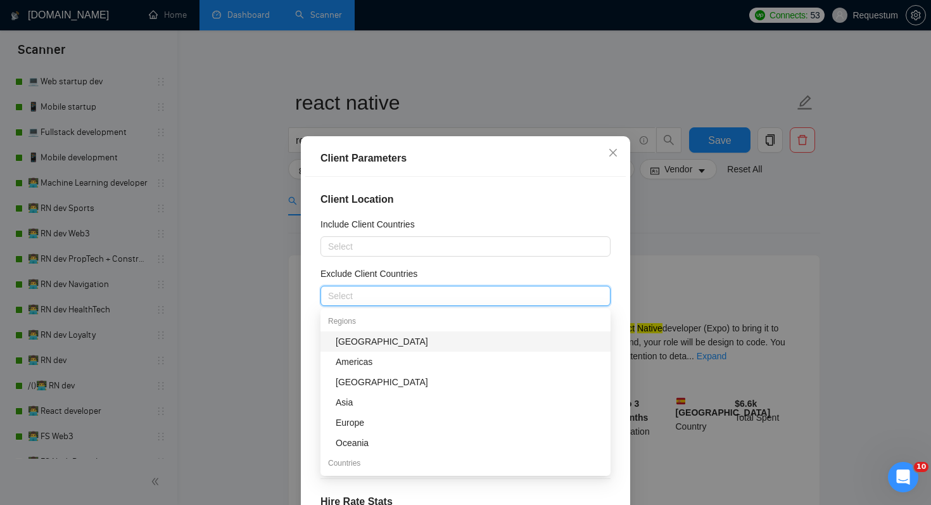
click at [386, 343] on div "[GEOGRAPHIC_DATA]" at bounding box center [469, 341] width 267 height 14
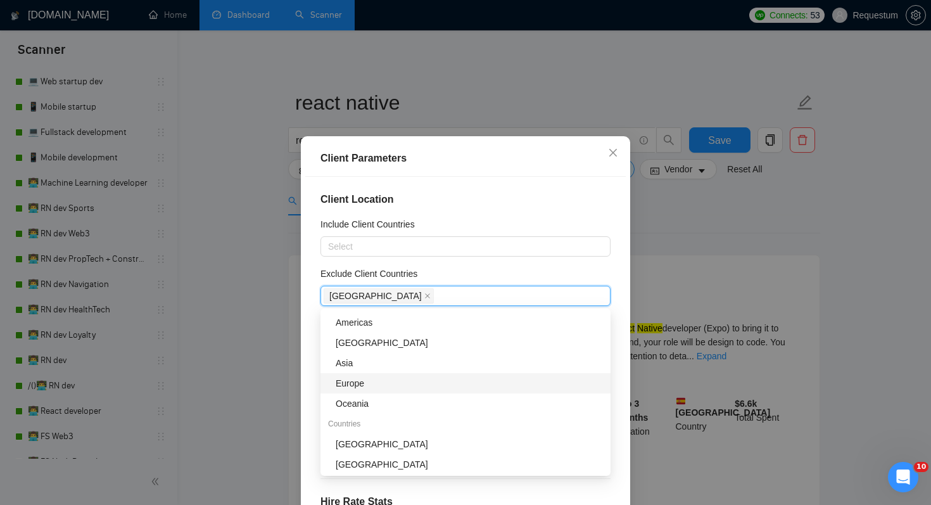
scroll to position [58, 0]
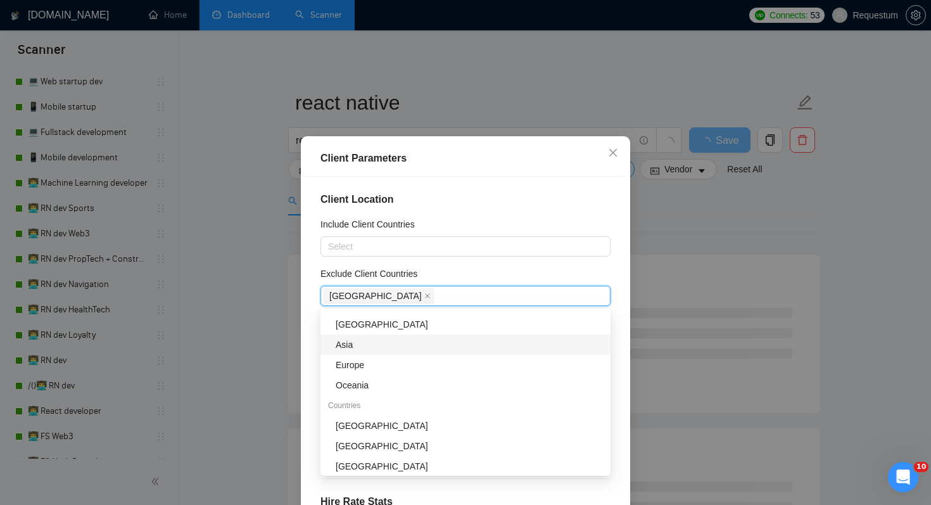
click at [395, 338] on div "Asia" at bounding box center [469, 345] width 267 height 14
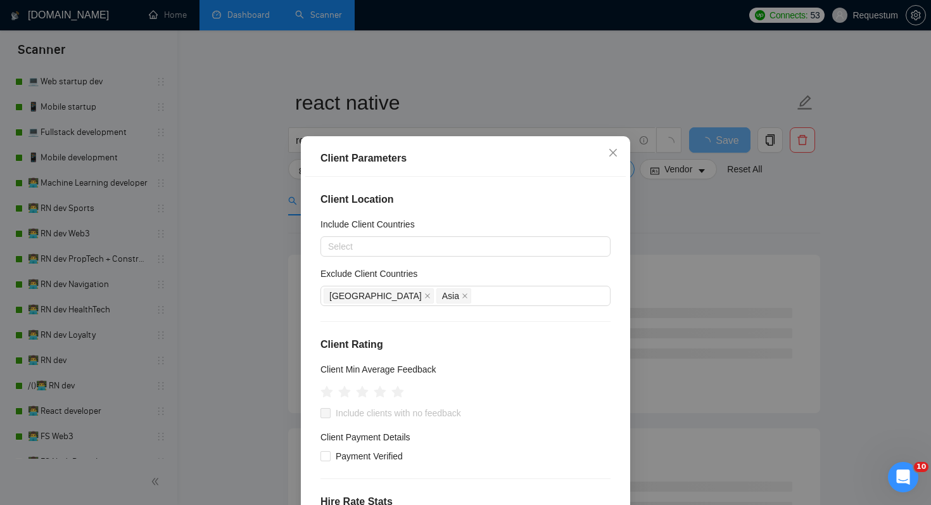
click at [442, 270] on div "Exclude Client Countries" at bounding box center [466, 276] width 290 height 19
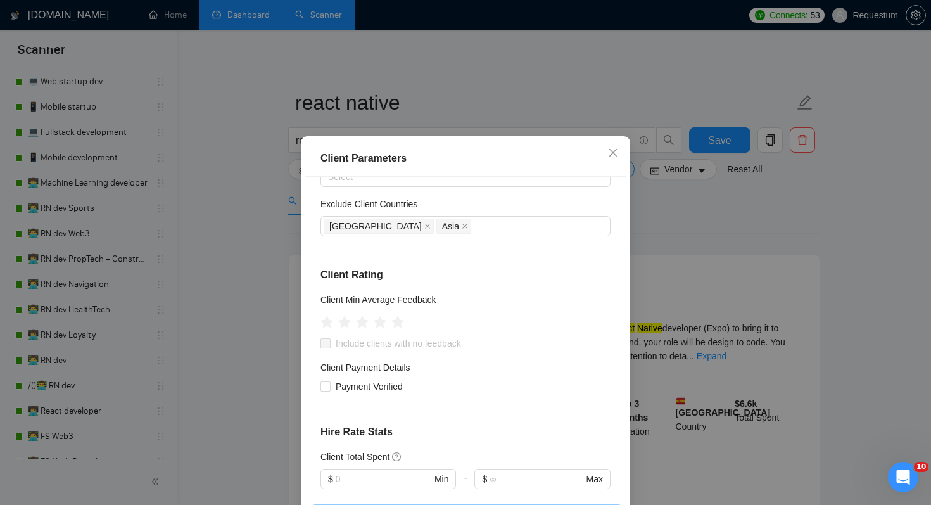
scroll to position [82, 0]
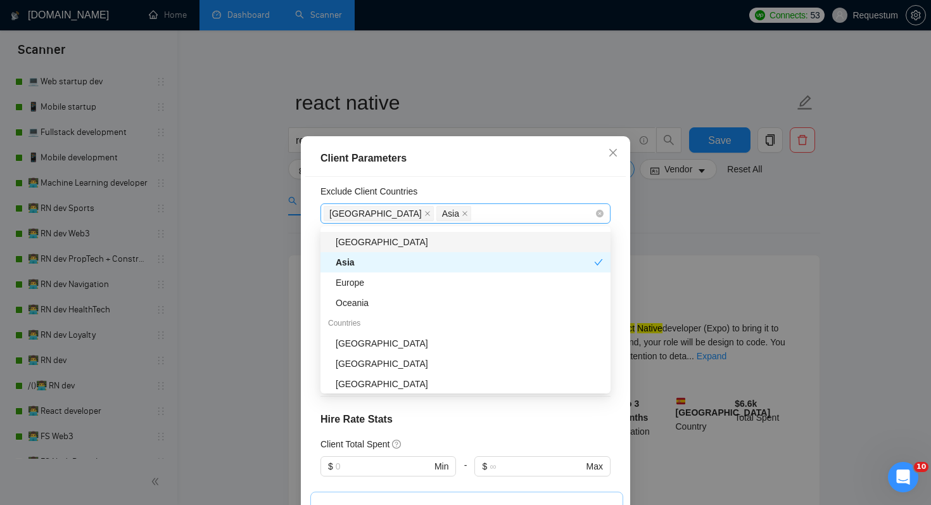
click at [452, 213] on div "Africa Asia" at bounding box center [459, 214] width 271 height 18
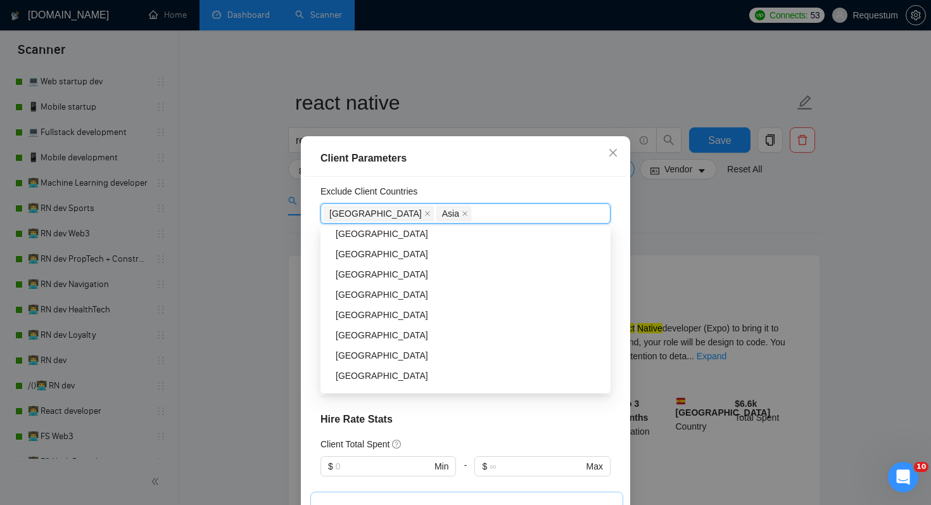
scroll to position [181, 0]
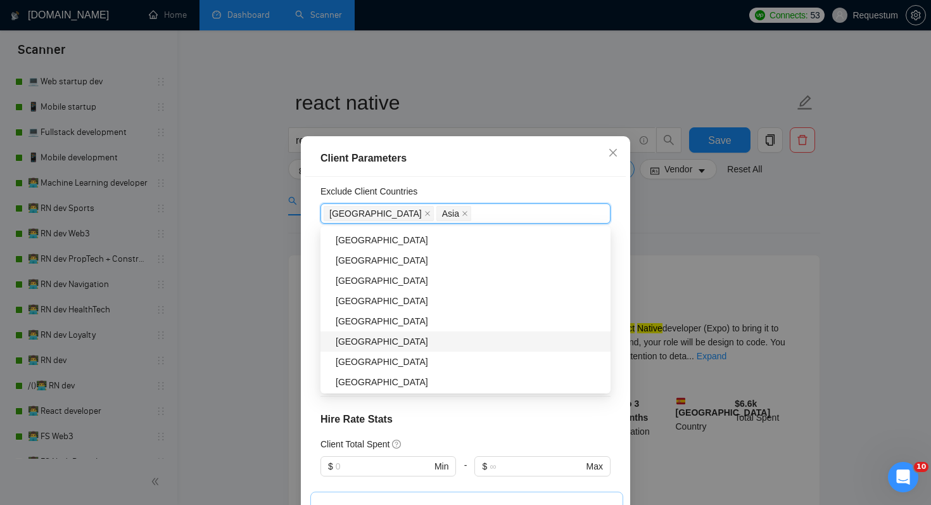
click at [436, 336] on div "[GEOGRAPHIC_DATA]" at bounding box center [469, 341] width 267 height 14
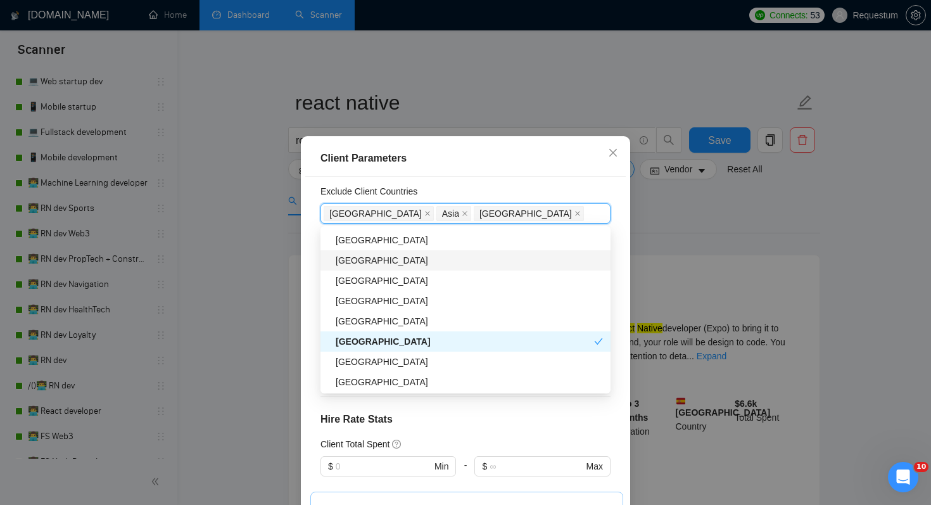
click at [426, 264] on div "[GEOGRAPHIC_DATA]" at bounding box center [469, 260] width 267 height 14
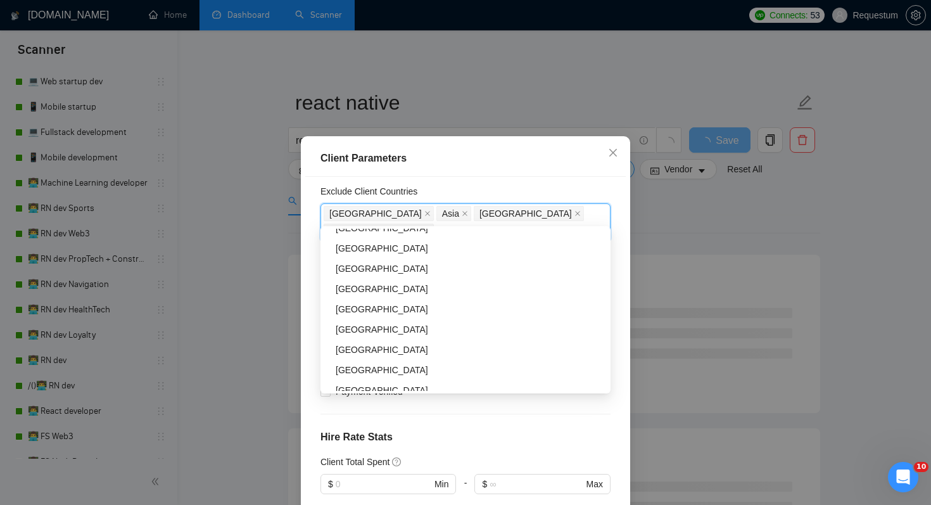
scroll to position [433, 0]
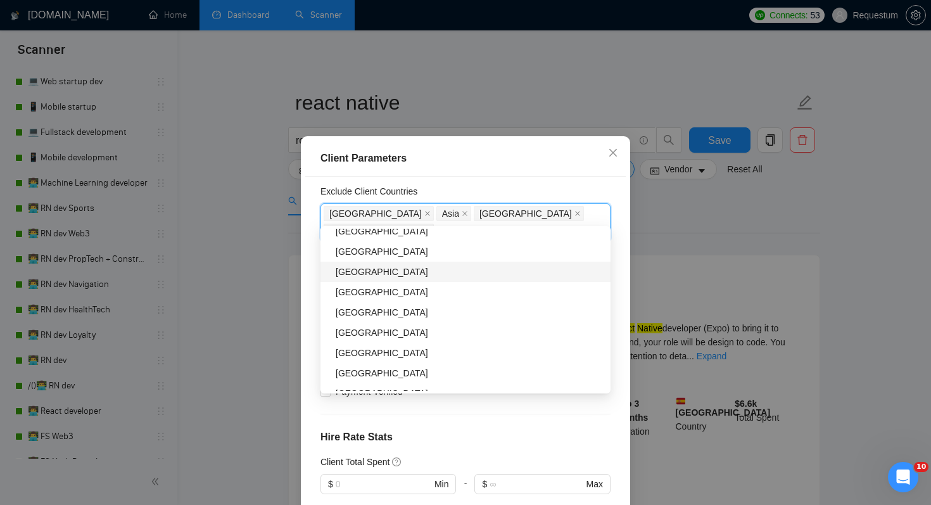
click at [405, 271] on div "[GEOGRAPHIC_DATA]" at bounding box center [469, 272] width 267 height 14
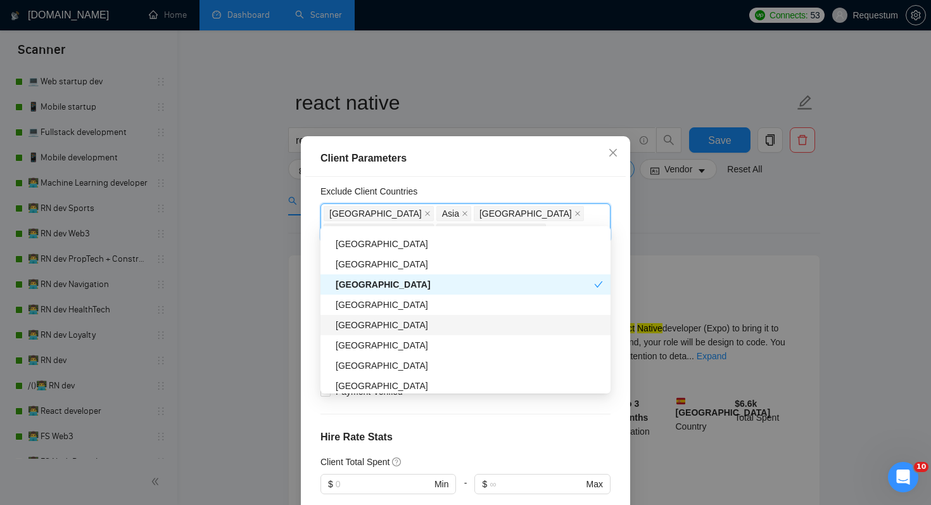
click at [371, 326] on div "[GEOGRAPHIC_DATA]" at bounding box center [469, 325] width 267 height 14
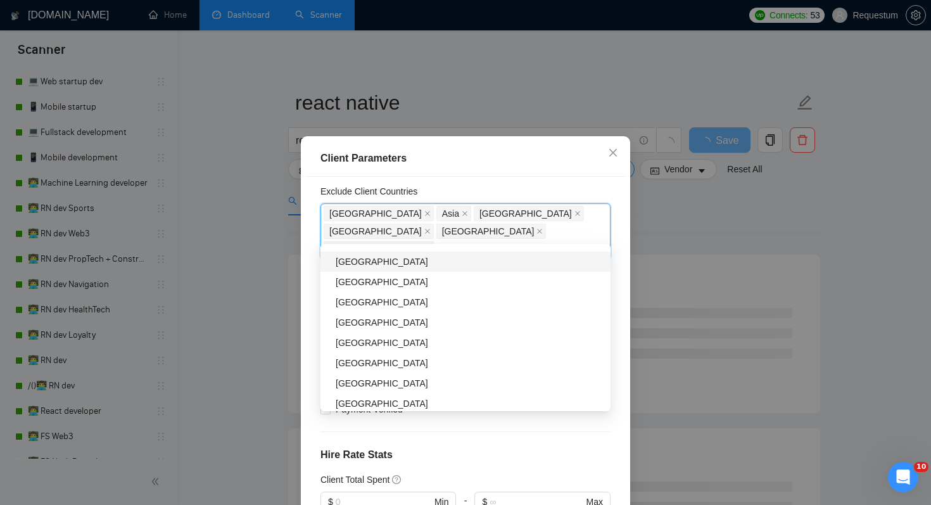
scroll to position [661, 0]
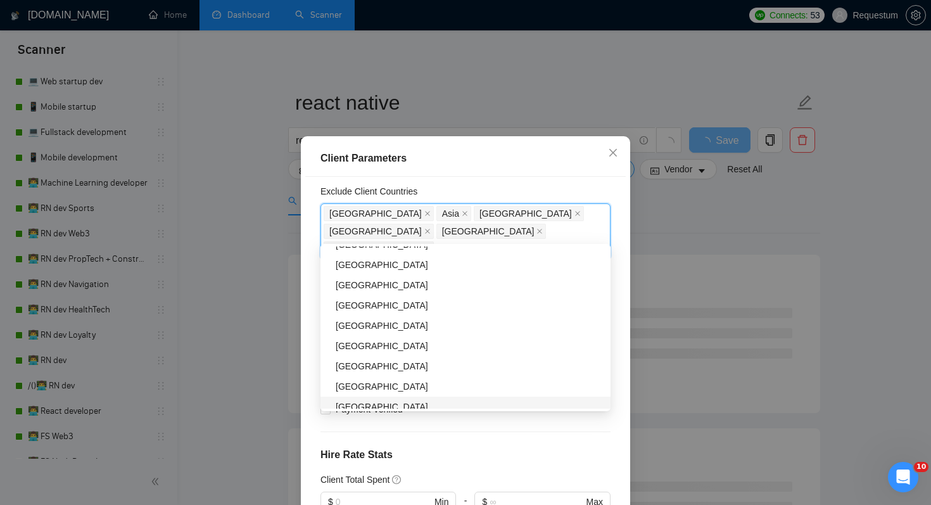
click at [436, 447] on h4 "Hire Rate Stats" at bounding box center [466, 454] width 290 height 15
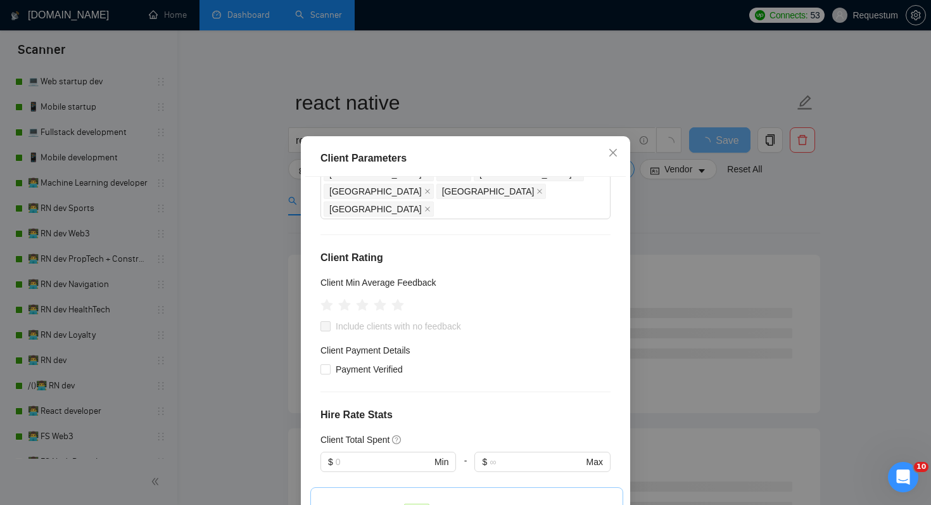
scroll to position [167, 0]
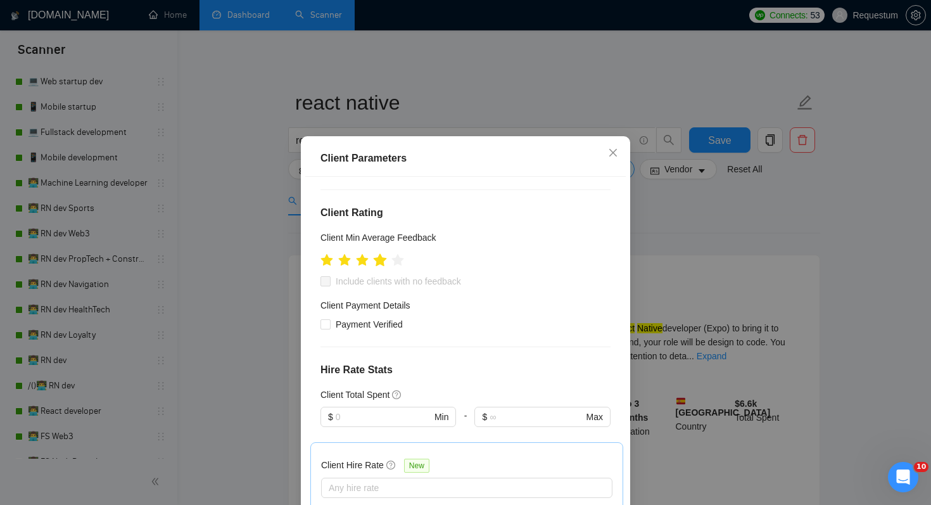
click at [381, 253] on icon "star" at bounding box center [380, 259] width 13 height 13
click at [388, 274] on span "Include clients with no feedback" at bounding box center [399, 281] width 136 height 14
click at [329, 276] on input "Include clients with no feedback" at bounding box center [325, 280] width 9 height 9
checkbox input "true"
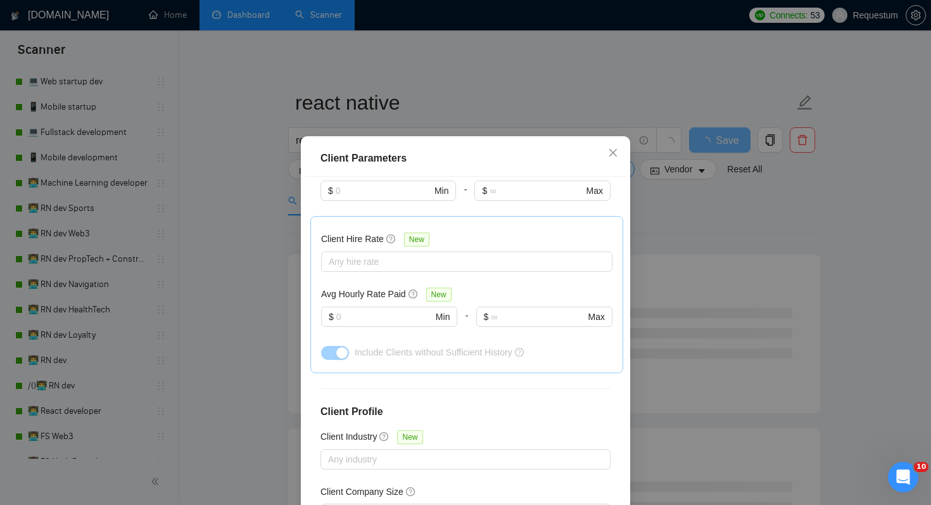
scroll to position [422, 0]
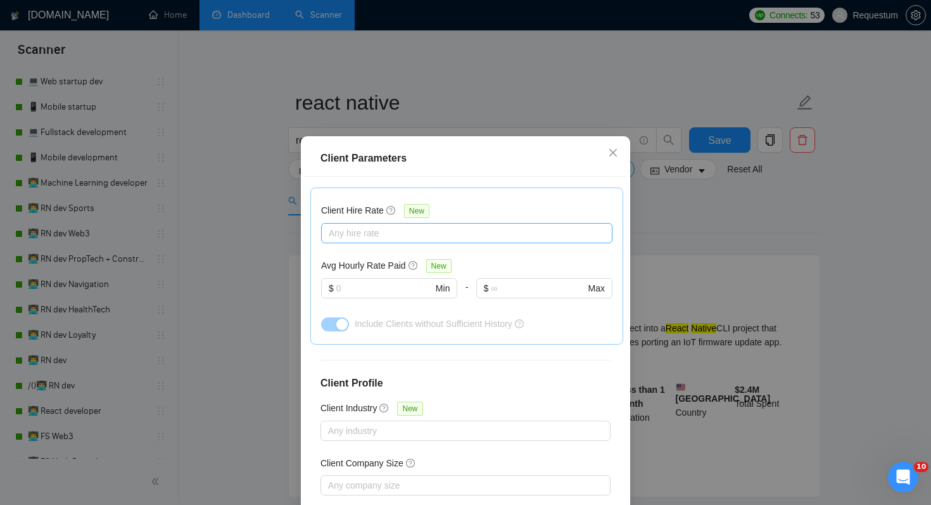
click at [425, 225] on div at bounding box center [460, 232] width 272 height 15
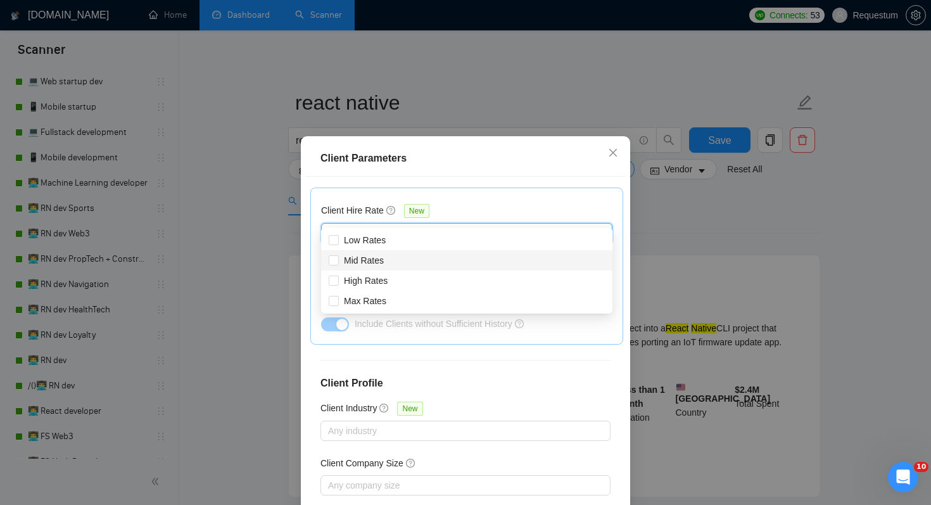
click at [440, 267] on div "Mid Rates" at bounding box center [467, 260] width 276 height 14
checkbox input "true"
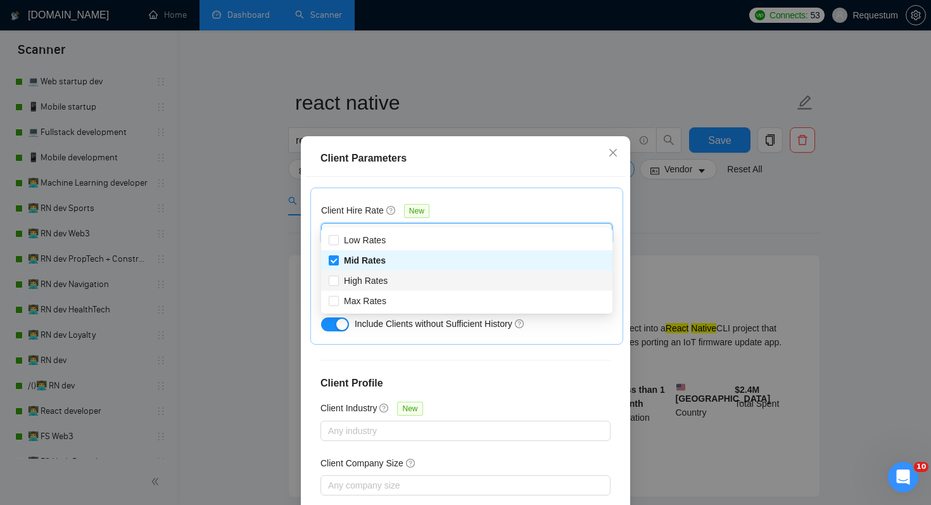
click at [440, 283] on div "High Rates" at bounding box center [467, 281] width 276 height 14
checkbox input "true"
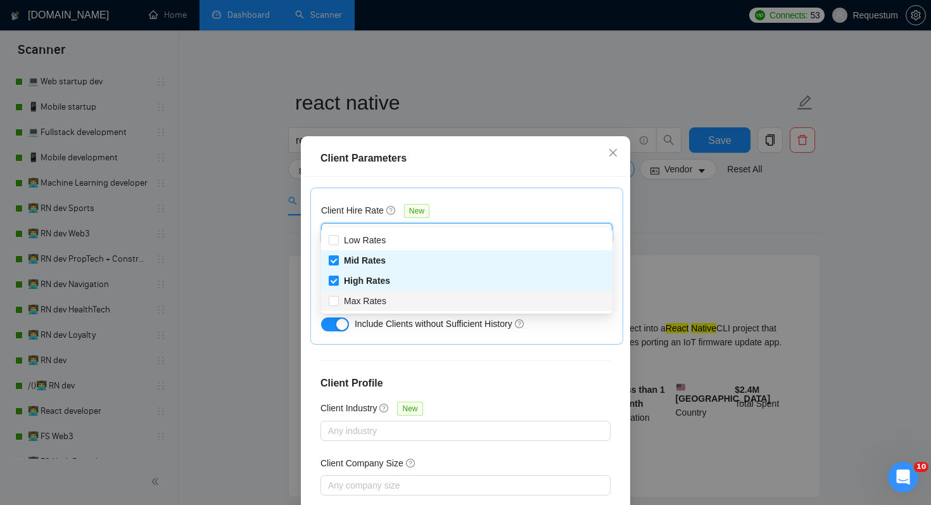
click at [440, 298] on div "Max Rates" at bounding box center [467, 301] width 276 height 14
checkbox input "true"
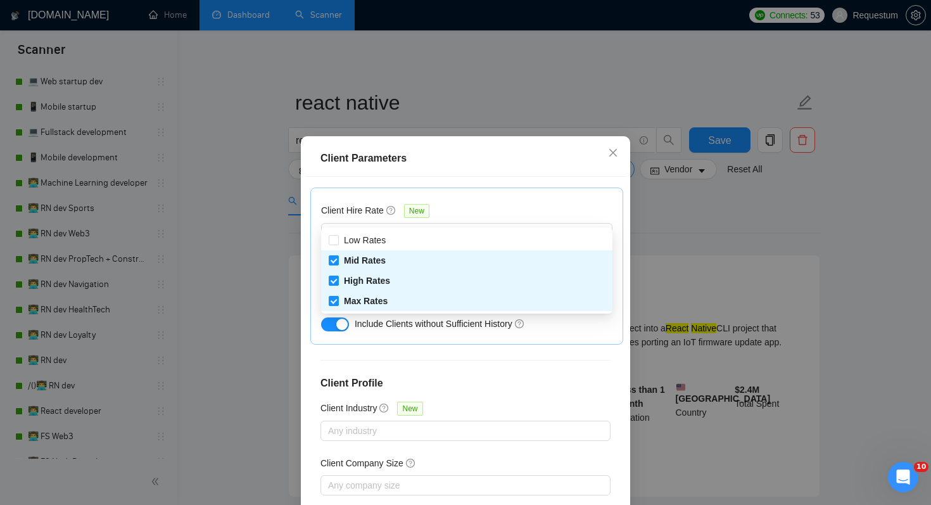
click at [467, 356] on div "Client Location Include Client Countries Select Exclude Client Countries Africa…" at bounding box center [465, 353] width 321 height 353
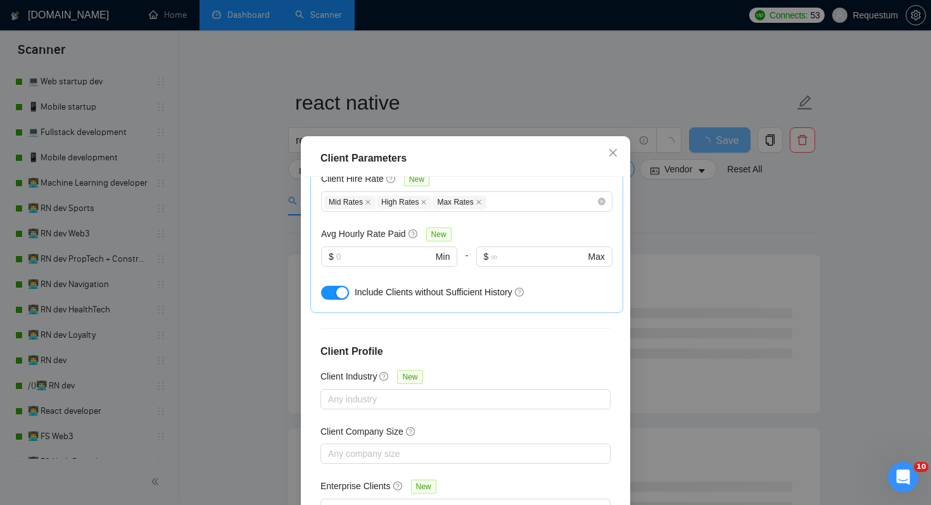
scroll to position [81, 0]
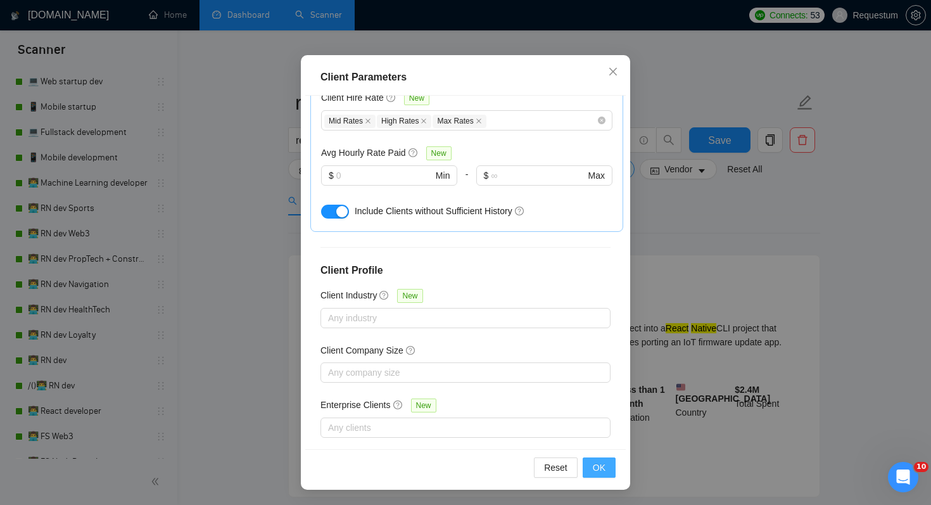
click at [610, 466] on button "OK" at bounding box center [599, 467] width 33 height 20
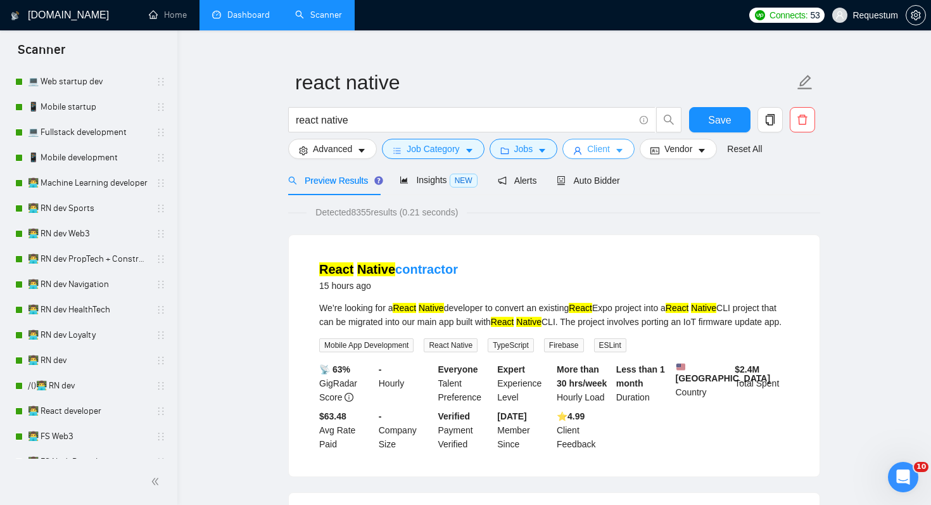
scroll to position [24, 0]
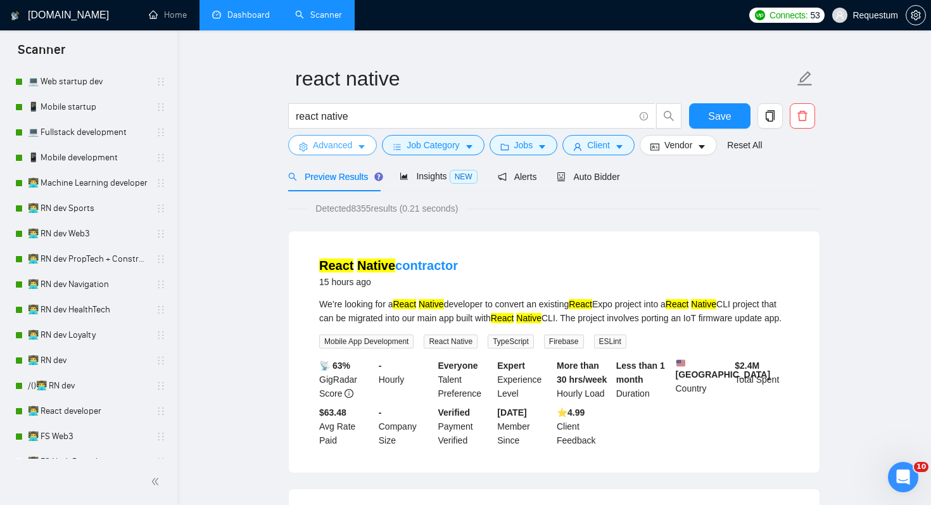
click at [352, 143] on span "Advanced" at bounding box center [332, 145] width 39 height 14
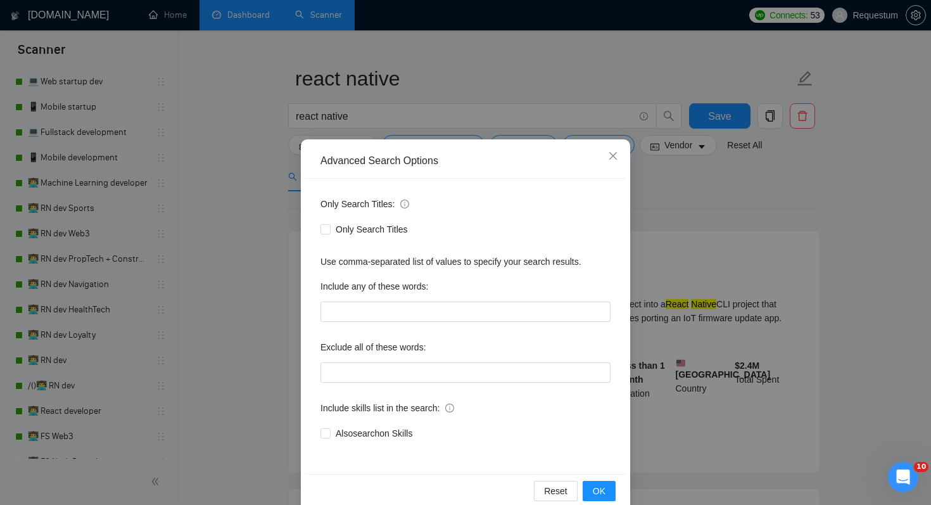
click at [389, 324] on div "Only Search Titles: Only Search Titles Use comma-separated list of values to sp…" at bounding box center [465, 326] width 321 height 295
click at [391, 371] on input "text" at bounding box center [466, 372] width 290 height 20
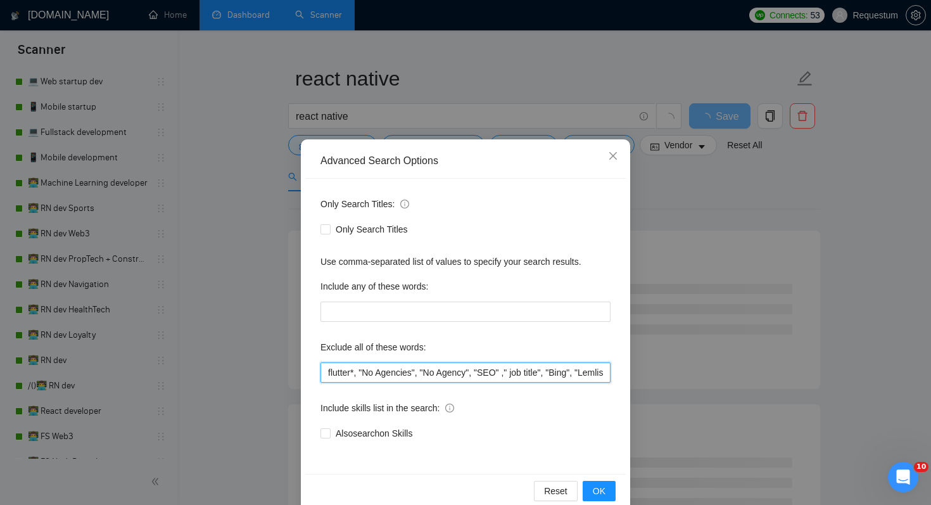
click at [502, 372] on input "flutter*, "No Agencies", "No Agency", "SEO" ," job title", "Bing", "Lemlist", "…" at bounding box center [466, 372] width 290 height 20
click at [602, 371] on input "flutter*, "No Agencies", "No Agency", "SEO" ," job title", "Bing", "Lemlist", "…" at bounding box center [466, 372] width 290 height 20
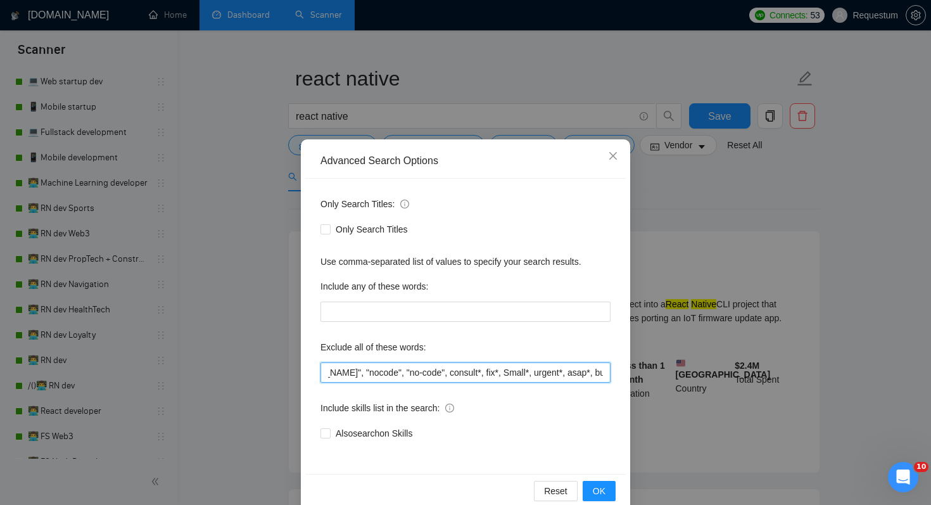
scroll to position [0, 457]
type input "flutter*, "No Agencies", "No Agency", "SEO" ," job title", "Bing", "Lemlist", "…"
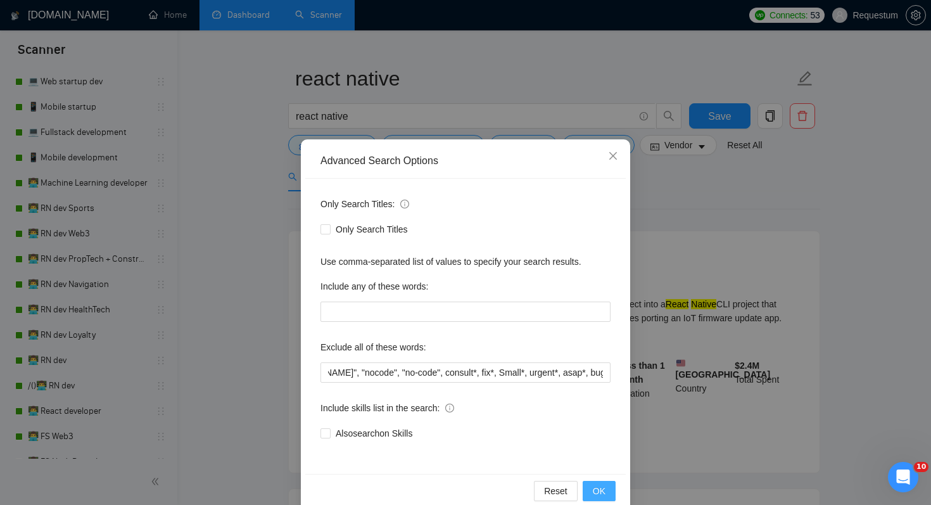
scroll to position [0, 0]
click at [609, 494] on button "OK" at bounding box center [599, 491] width 33 height 20
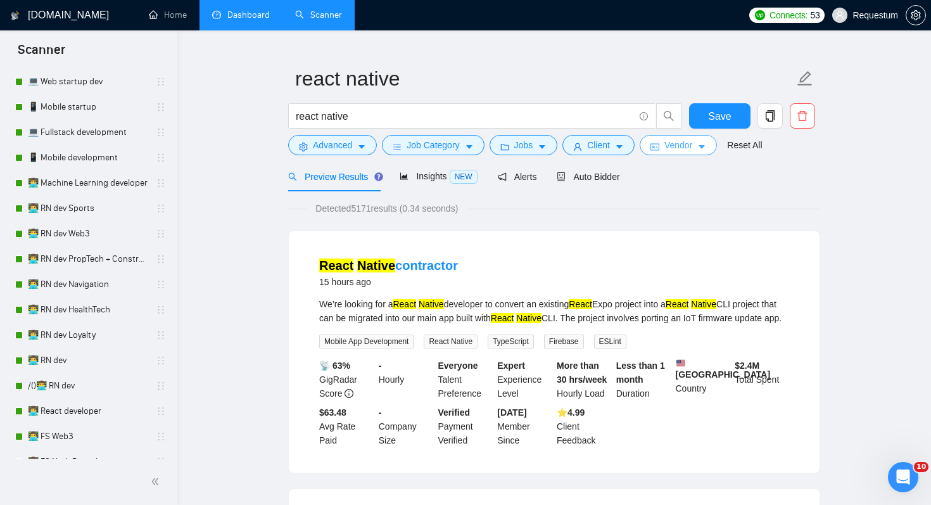
click at [678, 153] on button "Vendor" at bounding box center [678, 145] width 77 height 20
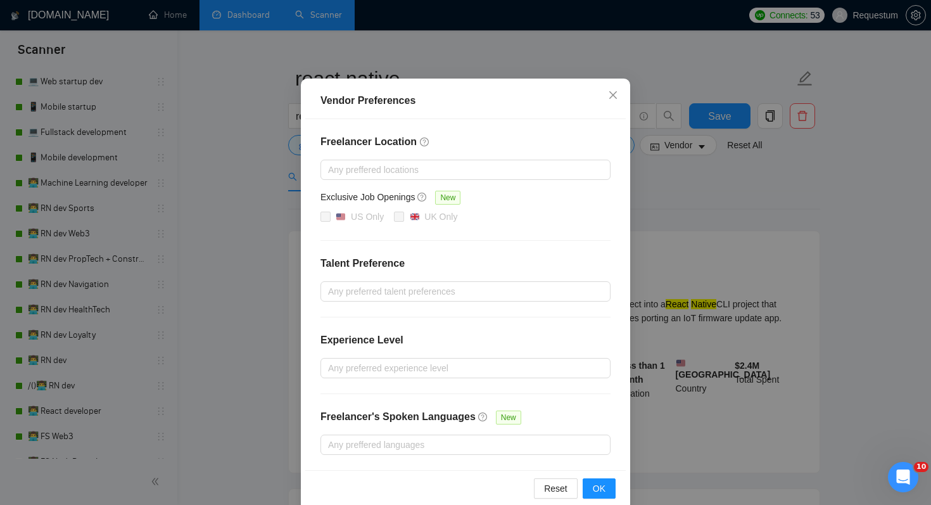
scroll to position [81, 0]
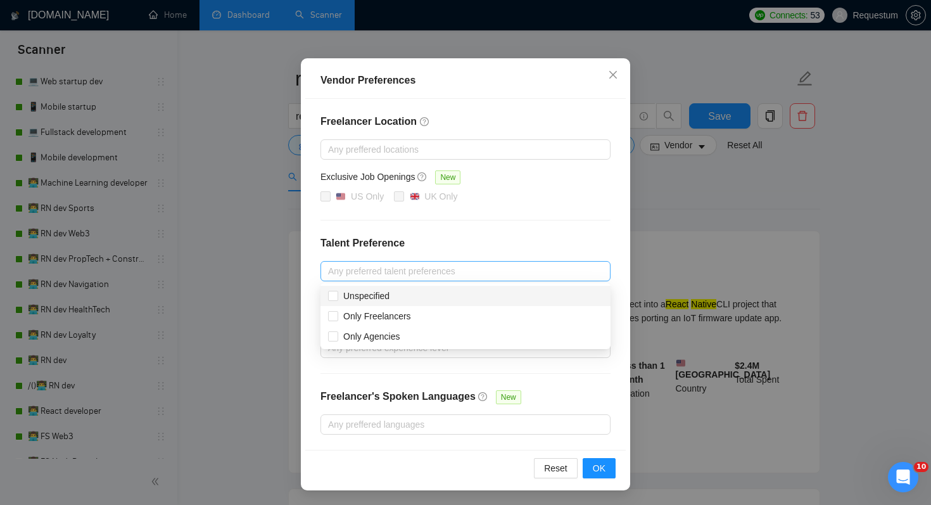
click at [514, 272] on div at bounding box center [459, 271] width 271 height 15
click at [495, 296] on div "Unspecified" at bounding box center [465, 296] width 275 height 14
checkbox input "true"
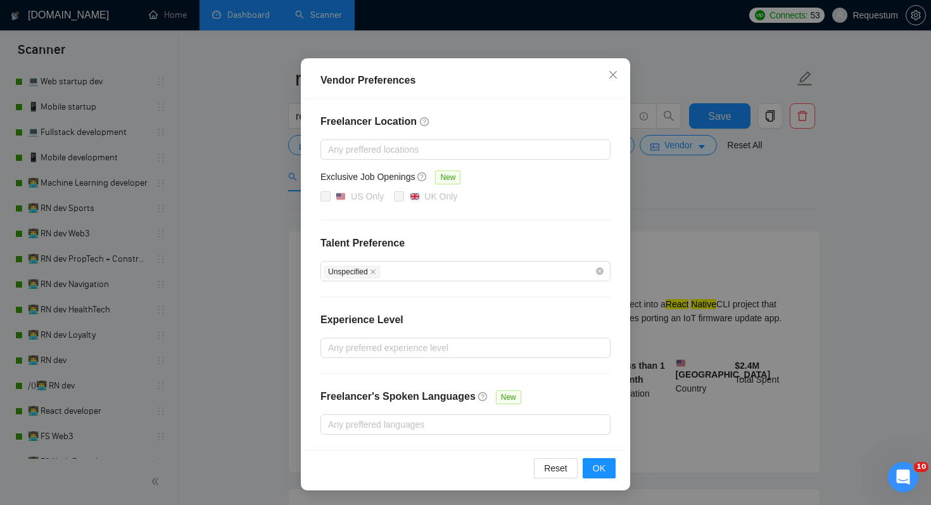
click at [490, 348] on body "Scanner New Scanner My Scanners 🛄 PropTech 🛄📱 PropTech mobile 🛄 Sports Tech 🛄 C…" at bounding box center [465, 228] width 931 height 505
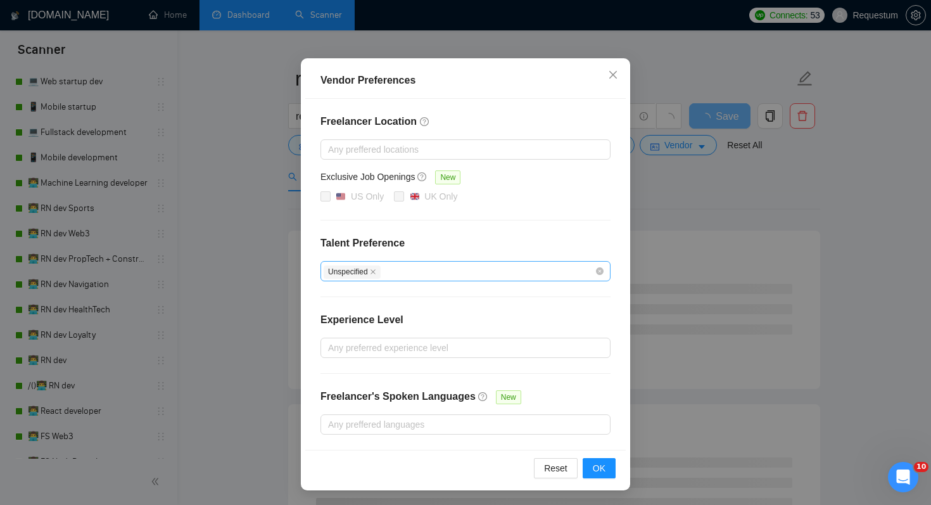
click at [492, 268] on div "Unspecified" at bounding box center [459, 271] width 271 height 15
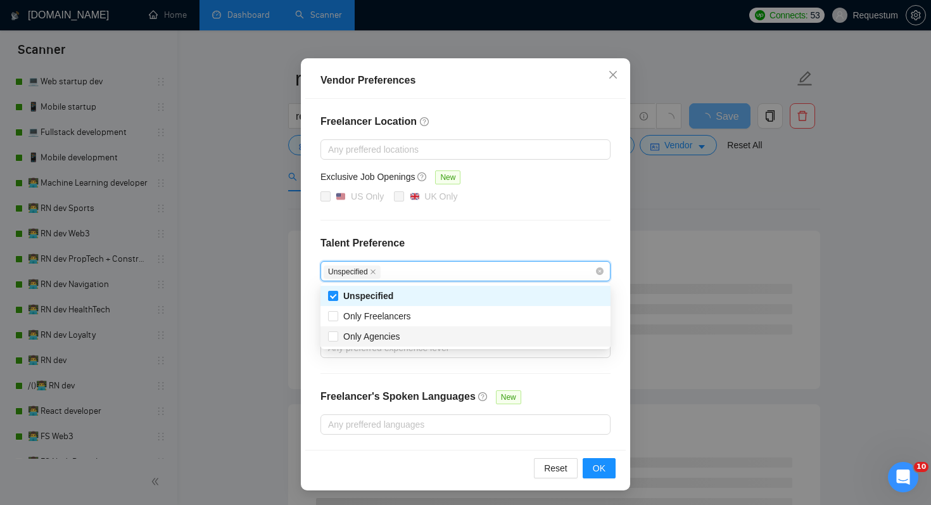
click at [483, 341] on div "Only Agencies" at bounding box center [465, 336] width 275 height 14
checkbox input "true"
click at [491, 381] on div "Freelancer Location Any preffered locations Exclusive Job Openings New US Only …" at bounding box center [465, 274] width 321 height 351
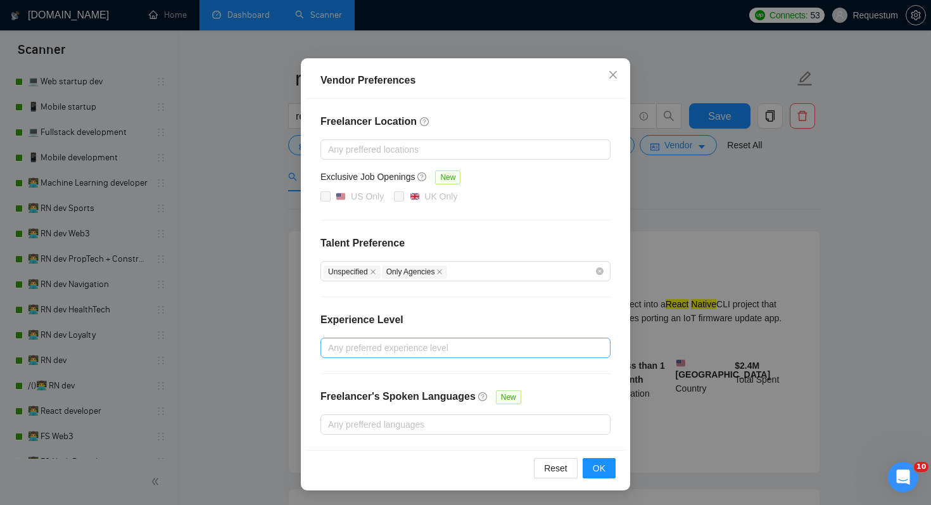
click at [457, 346] on div at bounding box center [459, 347] width 271 height 15
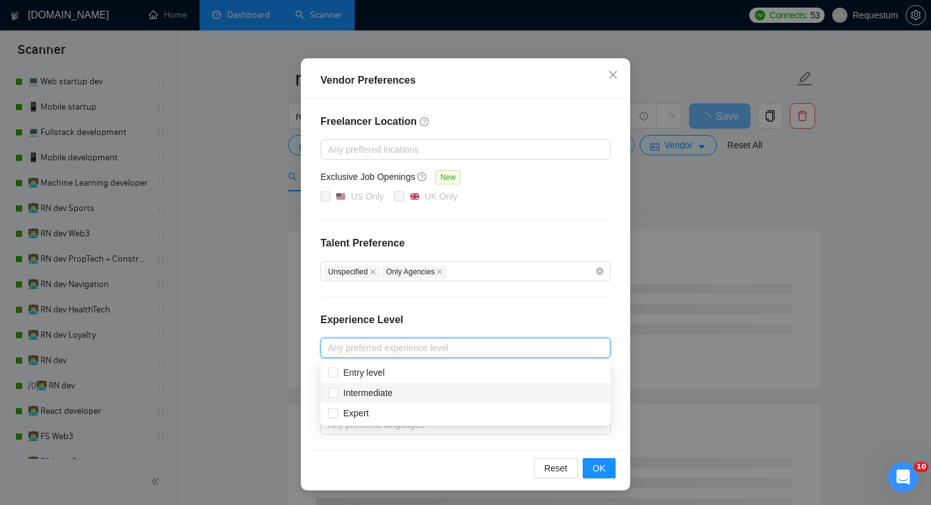
click at [434, 392] on div "Intermediate" at bounding box center [465, 393] width 275 height 14
checkbox input "true"
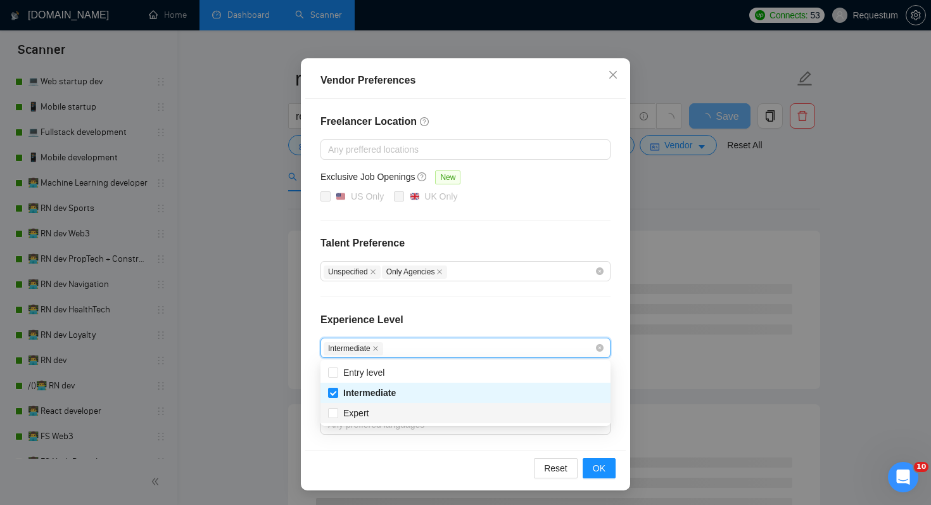
click at [434, 415] on div "Expert" at bounding box center [465, 413] width 275 height 14
checkbox input "true"
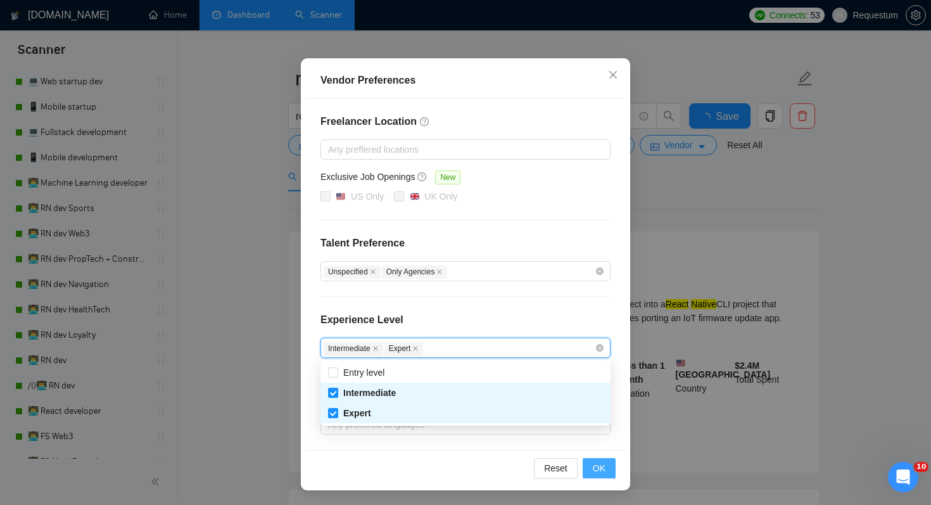
click at [600, 464] on span "OK" at bounding box center [599, 468] width 13 height 14
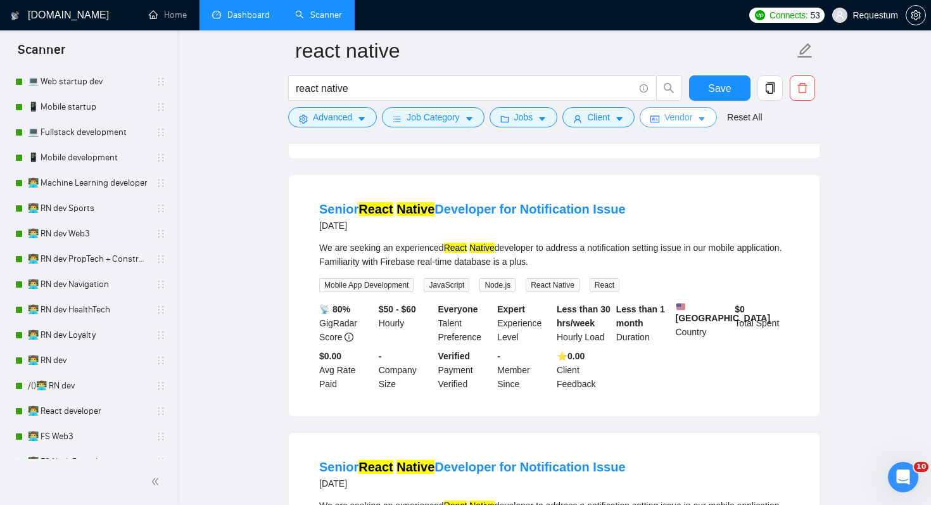
scroll to position [358, 0]
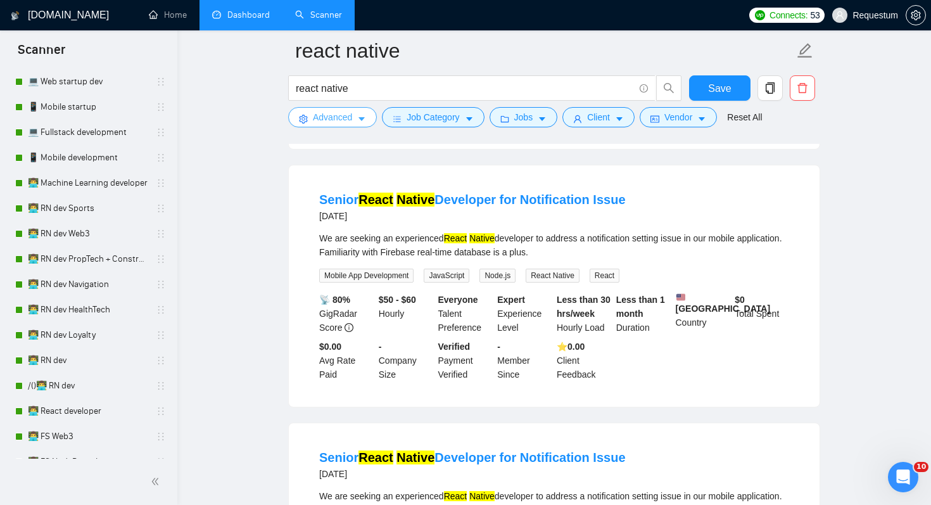
click at [345, 120] on span "Advanced" at bounding box center [332, 117] width 39 height 14
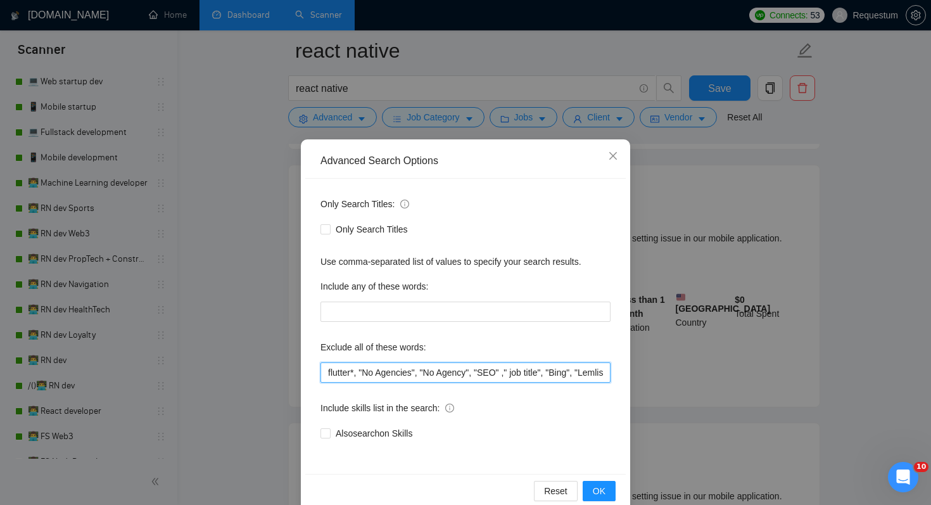
click at [325, 368] on input "flutter*, "No Agencies", "No Agency", "SEO" ," job title", "Bing", "Lemlist", "…" at bounding box center [466, 372] width 290 height 20
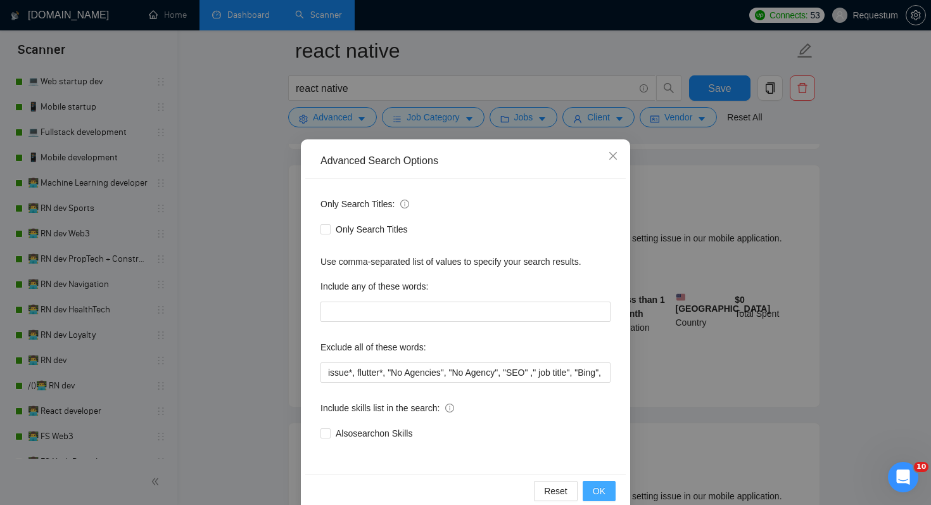
click at [610, 490] on button "OK" at bounding box center [599, 491] width 33 height 20
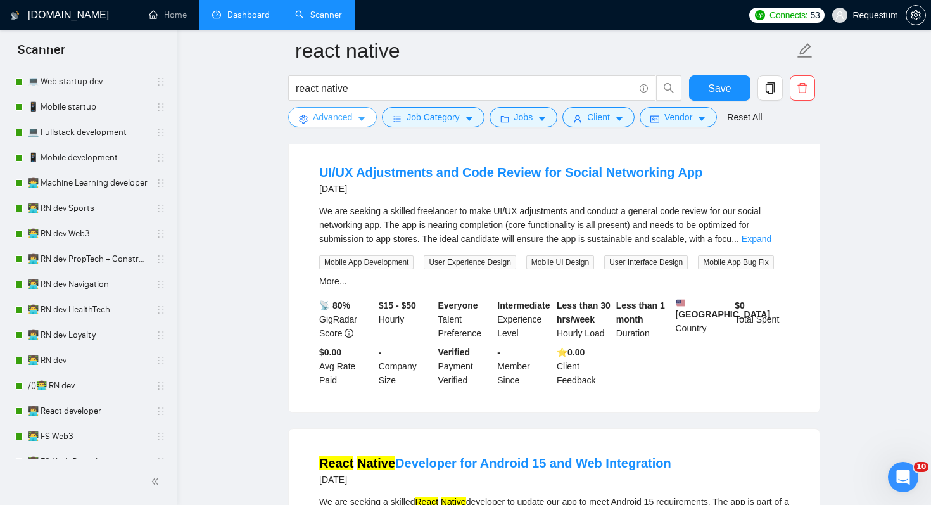
scroll to position [1205, 0]
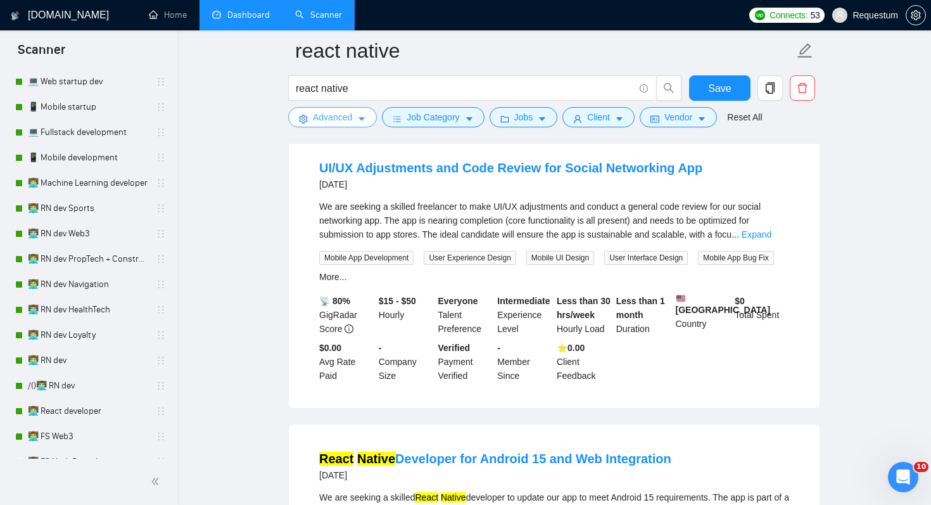
click at [337, 125] on button "Advanced" at bounding box center [332, 117] width 89 height 20
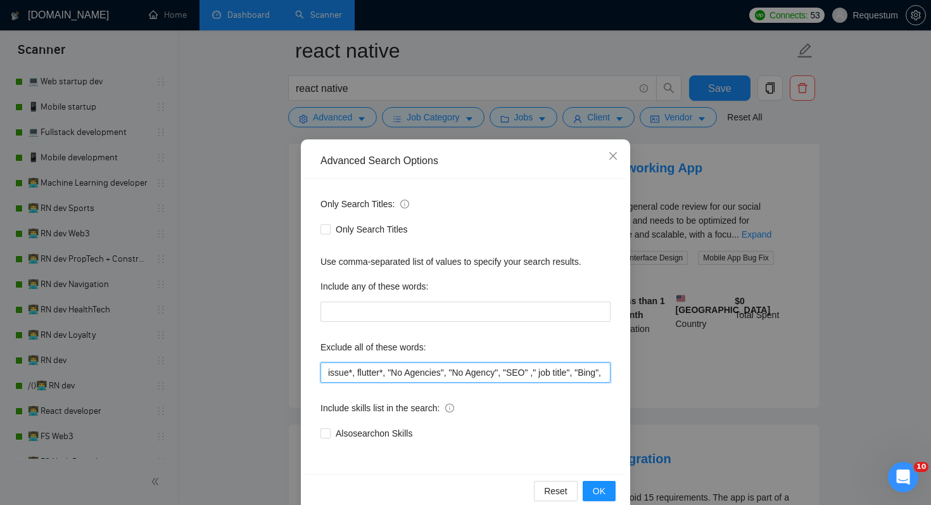
click at [326, 372] on input "issue*, flutter*, "No Agencies", "No Agency", "SEO" ," job title", "Bing", "Lem…" at bounding box center [466, 372] width 290 height 20
type input "review*, adjust*, issue*, flutter*, "No Agencies", "No Agency", "SEO" ," job ti…"
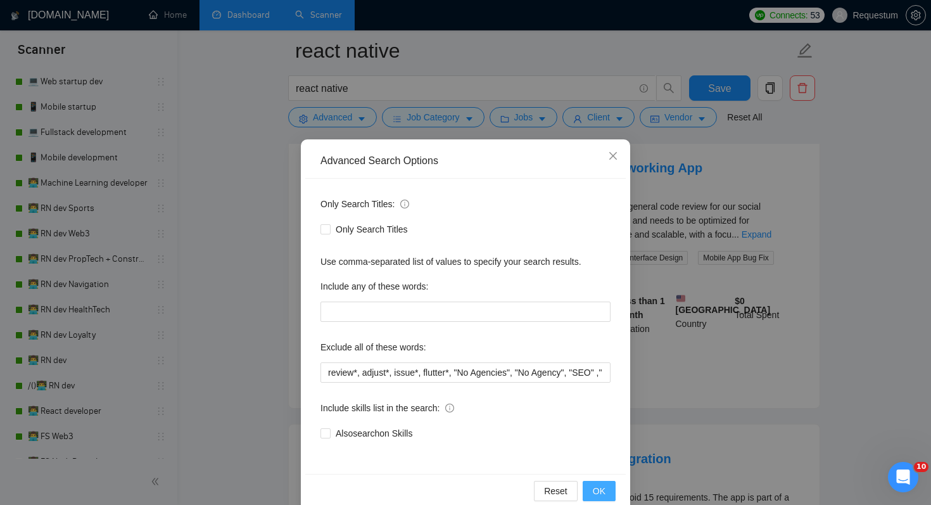
click at [609, 490] on button "OK" at bounding box center [599, 491] width 33 height 20
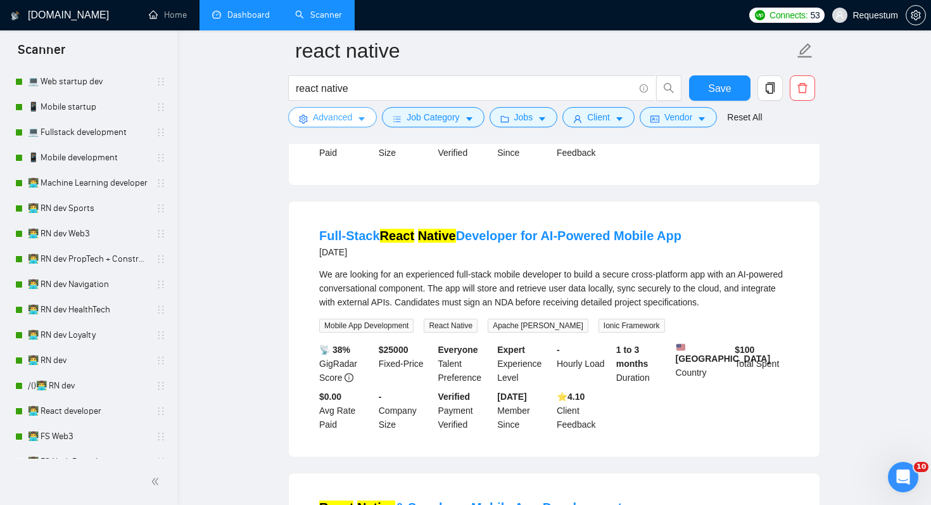
scroll to position [1686, 0]
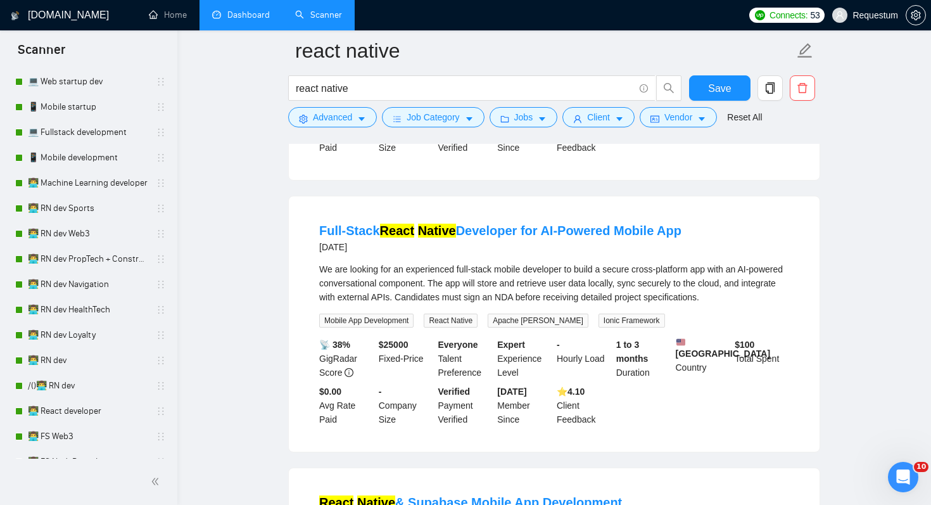
click at [409, 234] on div "Full-Stack React Native Developer for AI-Powered Mobile App 6 days ago We are l…" at bounding box center [554, 324] width 532 height 257
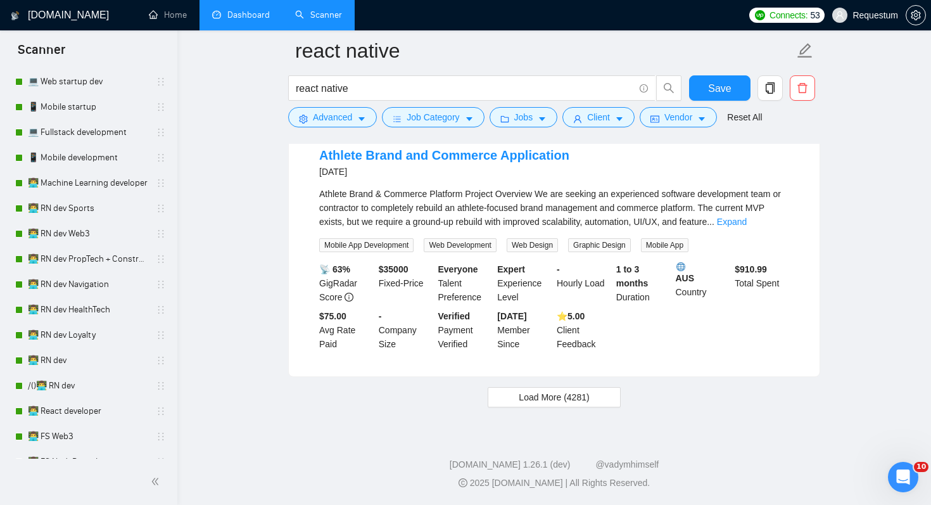
scroll to position [2640, 0]
click at [514, 395] on button "Load More (4281)" at bounding box center [554, 397] width 132 height 20
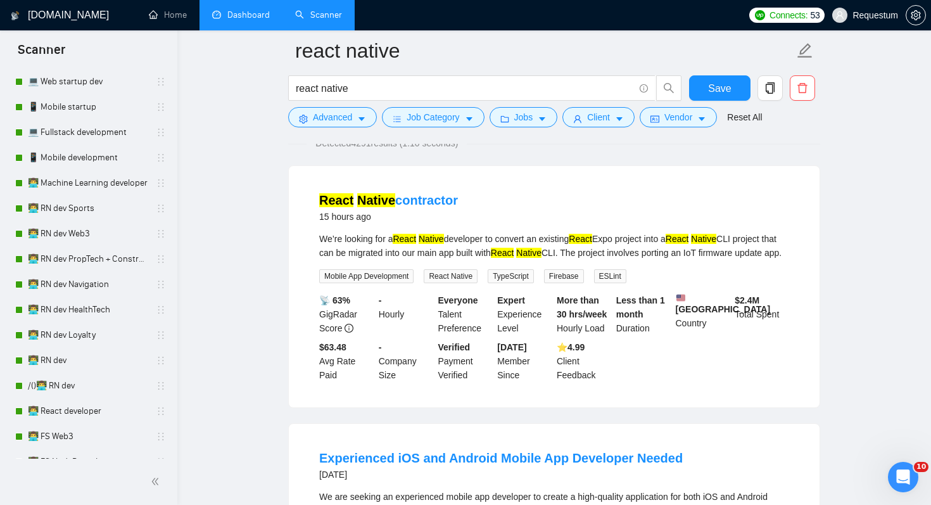
scroll to position [0, 0]
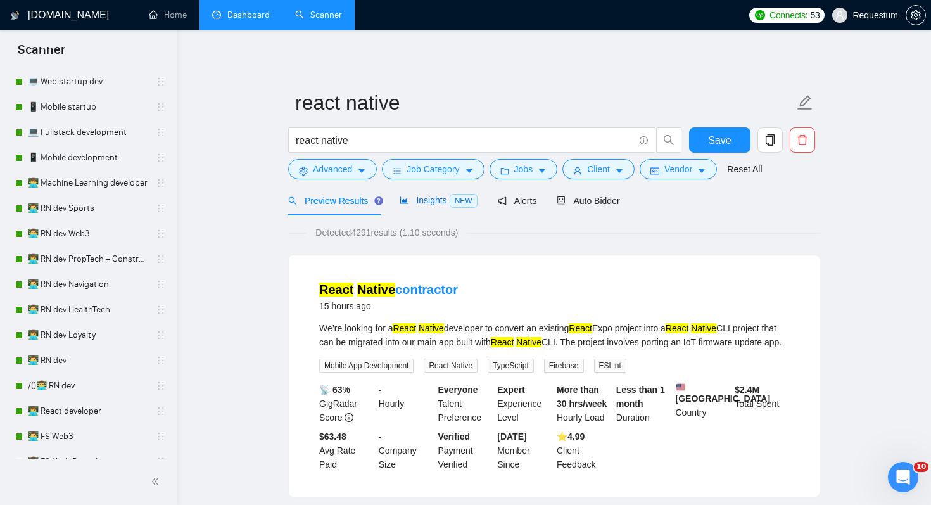
click at [419, 202] on span "Insights NEW" at bounding box center [438, 200] width 77 height 10
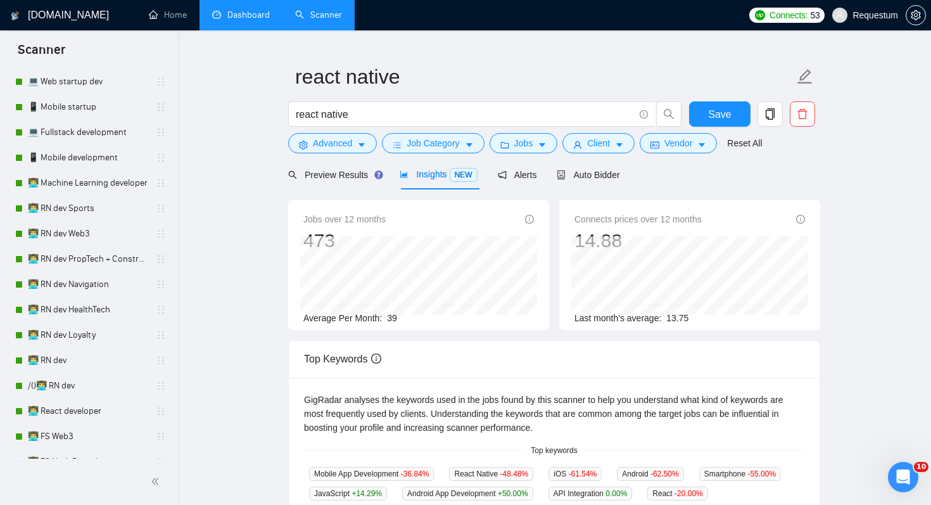
scroll to position [27, 0]
click at [339, 176] on span "Preview Results" at bounding box center [333, 174] width 91 height 10
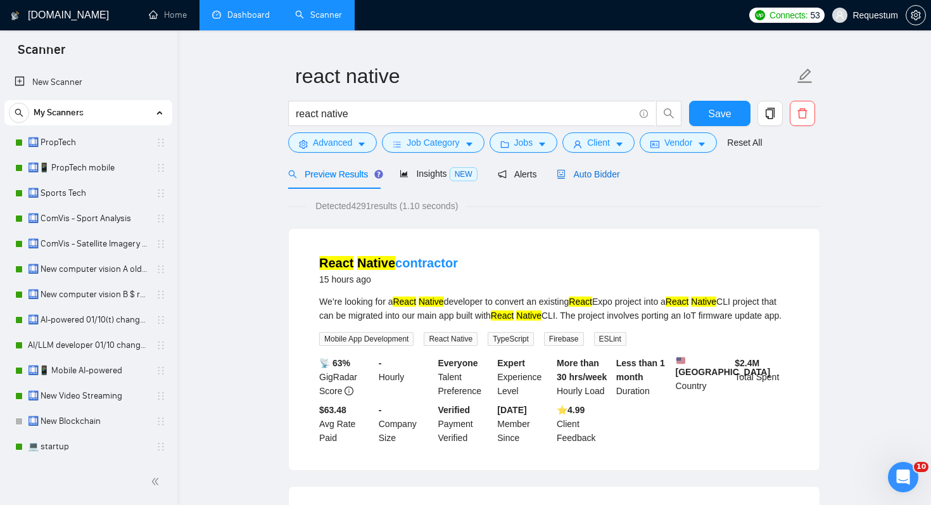
click at [604, 176] on span "Auto Bidder" at bounding box center [588, 174] width 63 height 10
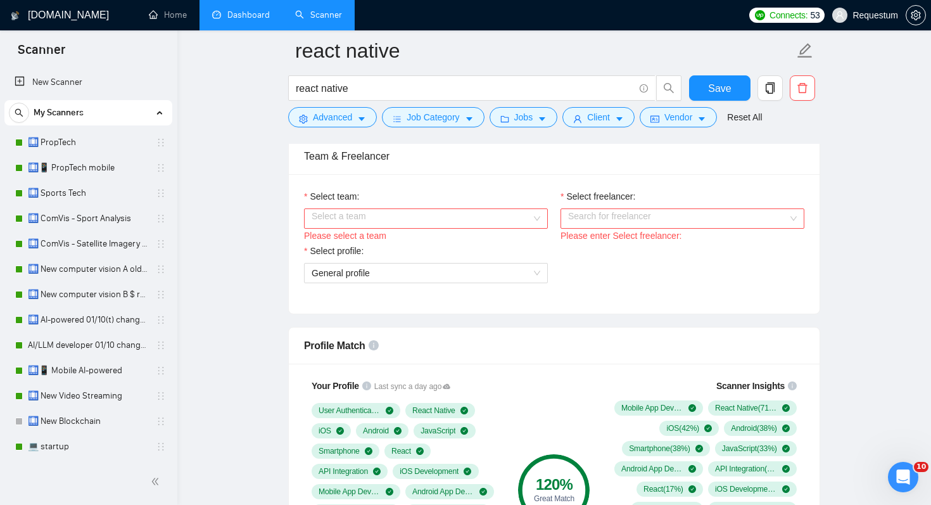
scroll to position [593, 0]
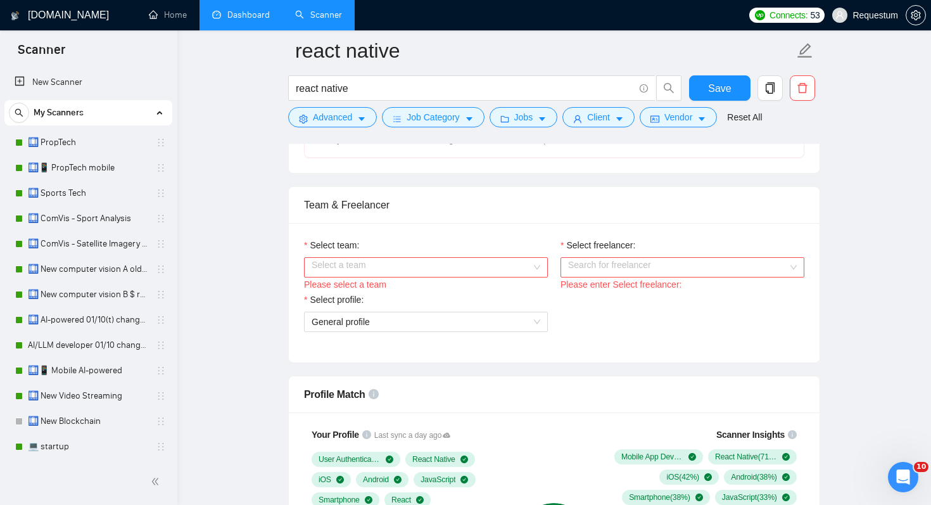
click at [467, 267] on input "Select team:" at bounding box center [422, 267] width 220 height 19
click at [466, 289] on div "Requestum" at bounding box center [426, 292] width 229 height 14
click at [637, 270] on input "Select freelancer:" at bounding box center [678, 267] width 220 height 19
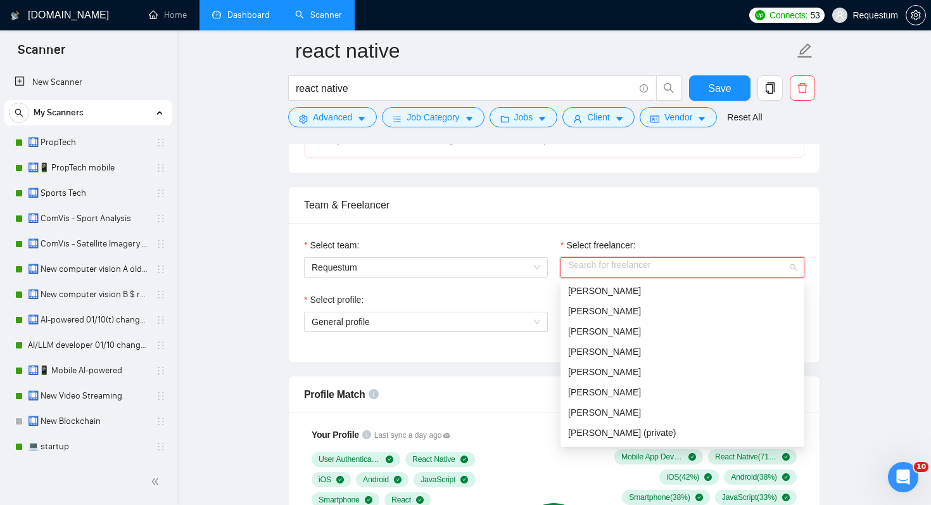
scroll to position [398, 0]
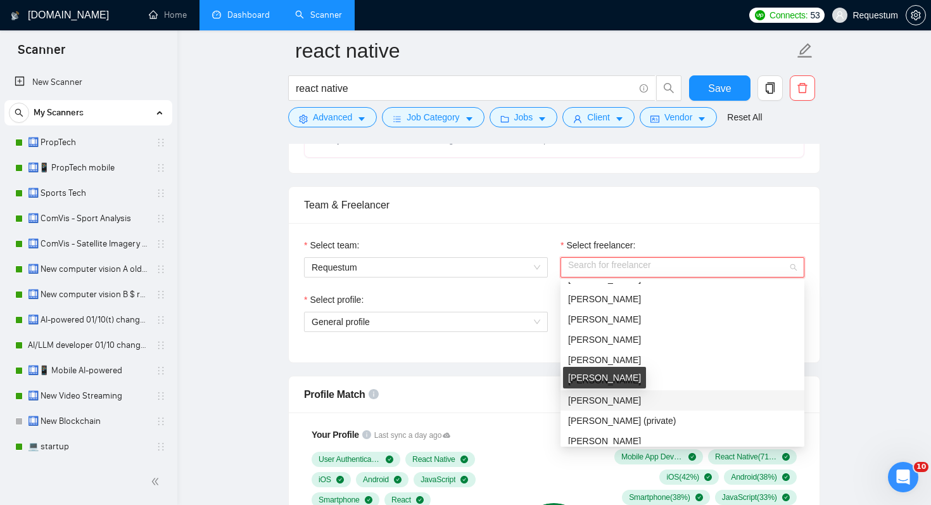
click at [629, 403] on span "[PERSON_NAME]" at bounding box center [604, 400] width 73 height 10
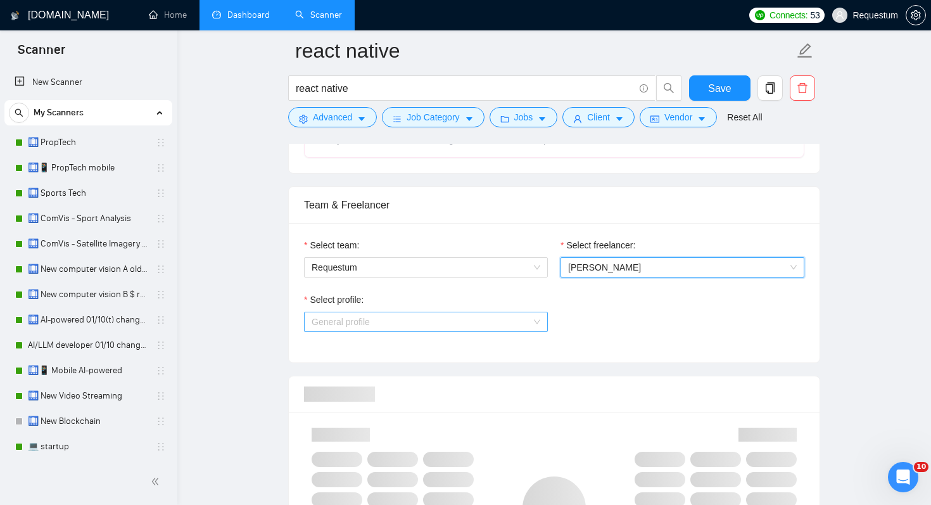
click at [475, 322] on span "General profile" at bounding box center [426, 321] width 229 height 19
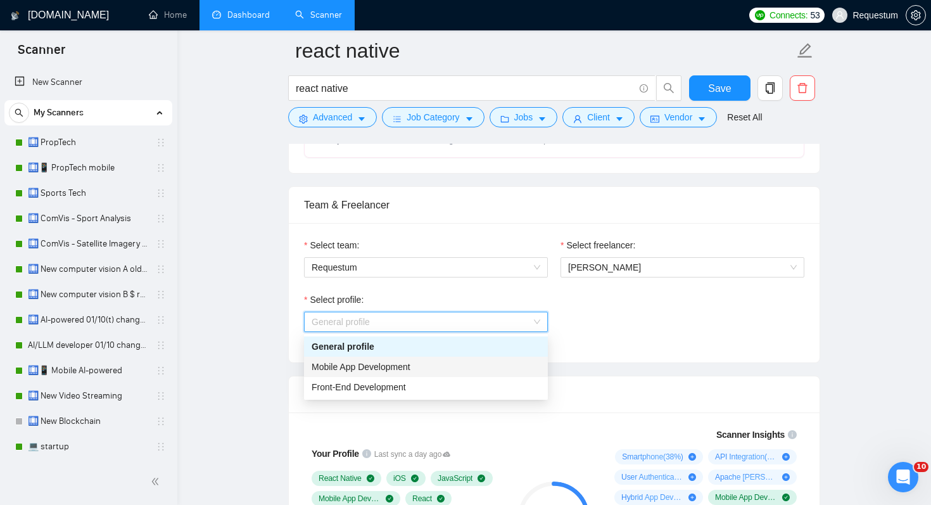
click at [466, 367] on div "Mobile App Development" at bounding box center [426, 367] width 229 height 14
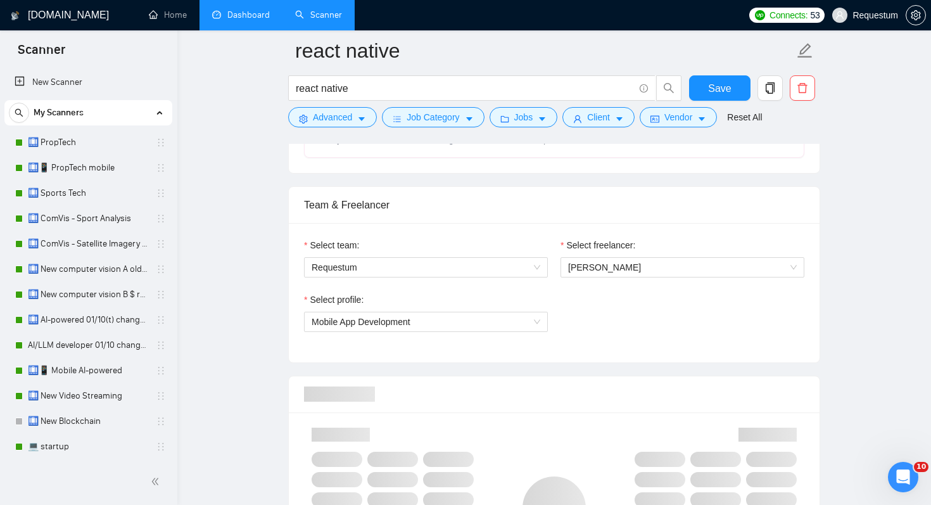
click at [615, 334] on div "Select profile: Mobile App Development" at bounding box center [554, 320] width 513 height 54
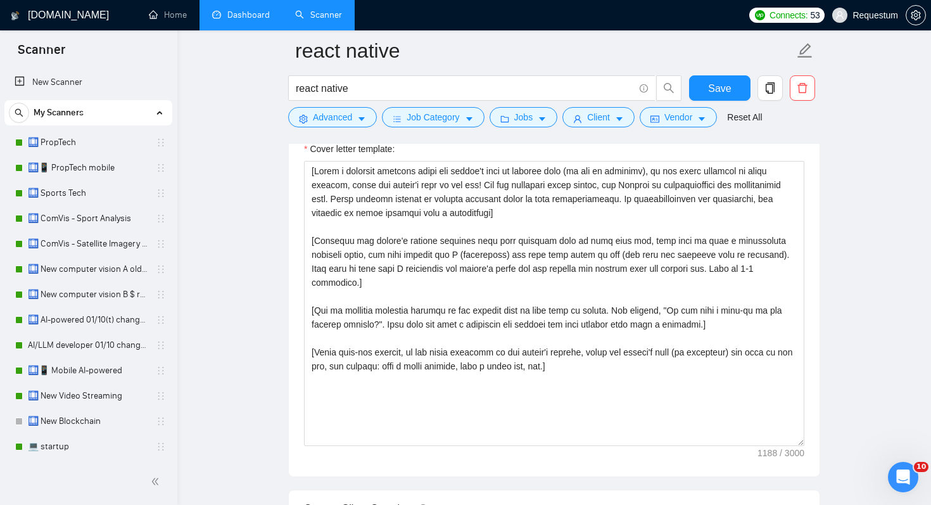
scroll to position [1528, 0]
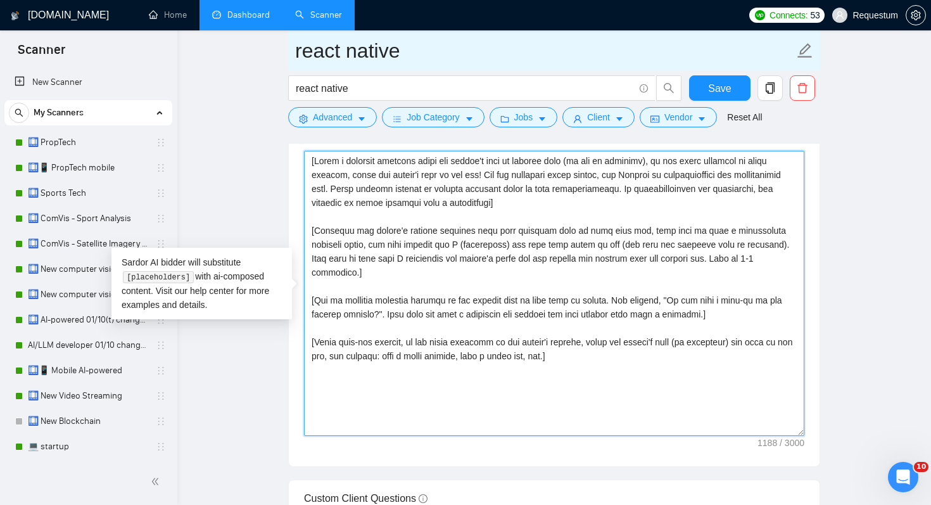
drag, startPoint x: 609, startPoint y: 353, endPoint x: 581, endPoint y: 60, distance: 294.5
click at [581, 60] on div "react native react native Save Advanced Job Category Jobs Client Vendor Reset A…" at bounding box center [554, 272] width 532 height 3500
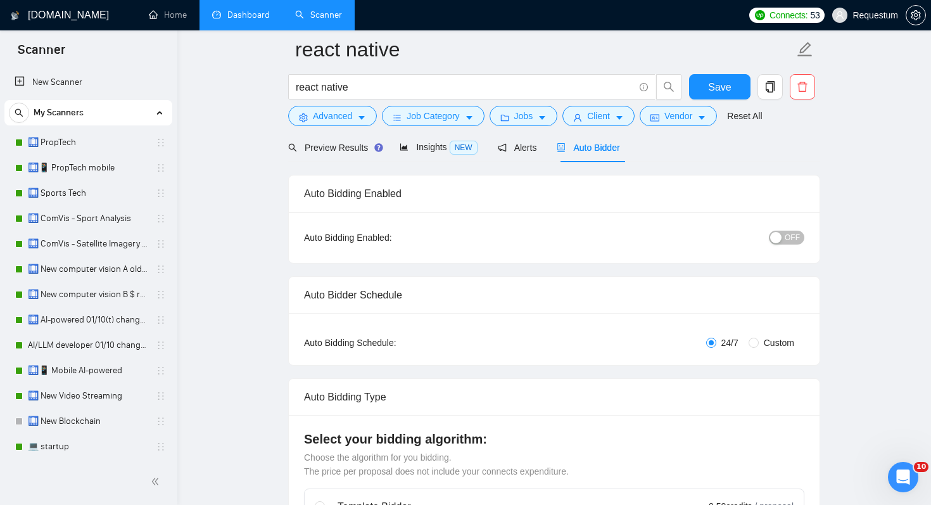
scroll to position [0, 0]
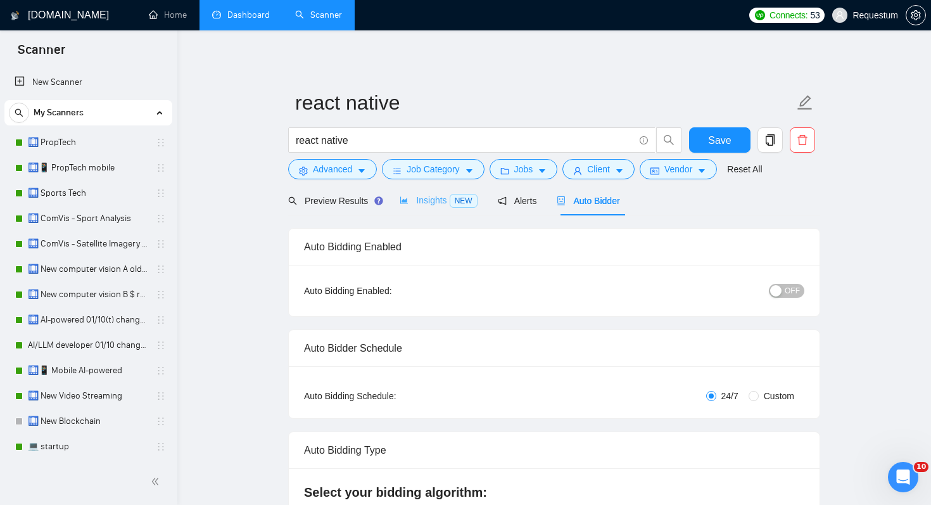
type textarea "Hi! Cur"
click at [437, 209] on div "Insights NEW" at bounding box center [438, 201] width 77 height 30
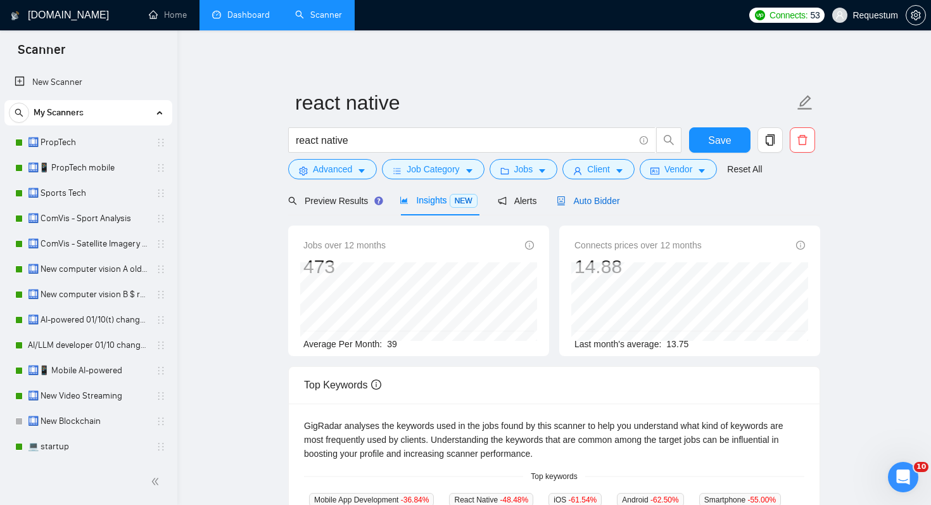
click at [617, 196] on span "Auto Bidder" at bounding box center [588, 201] width 63 height 10
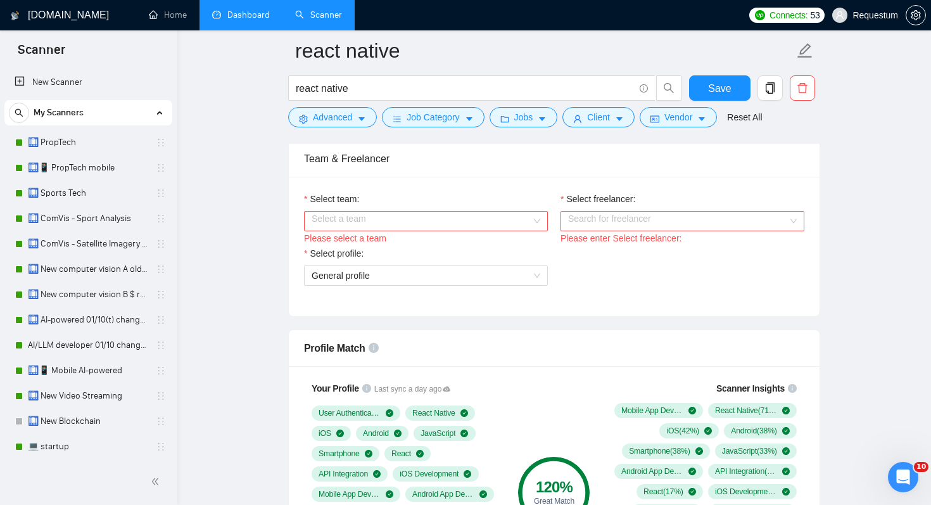
scroll to position [635, 0]
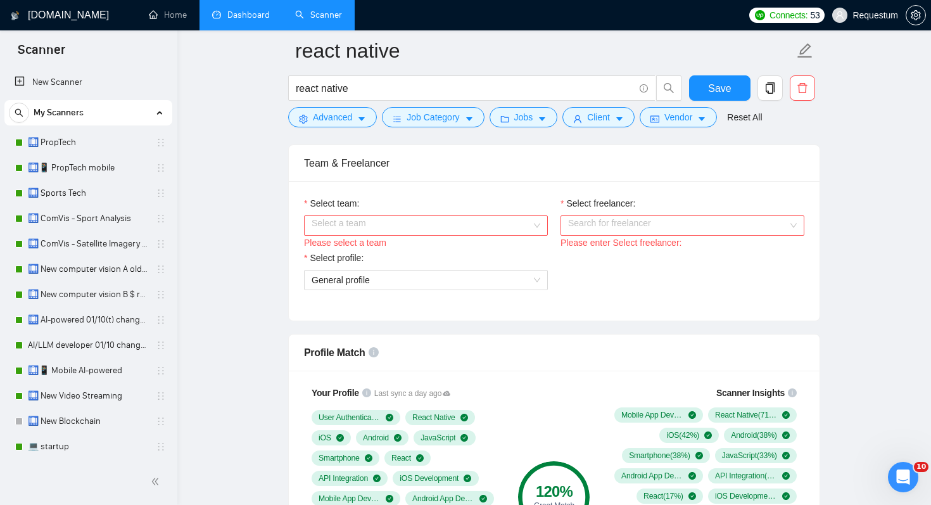
click at [483, 216] on input "Select team:" at bounding box center [422, 225] width 220 height 19
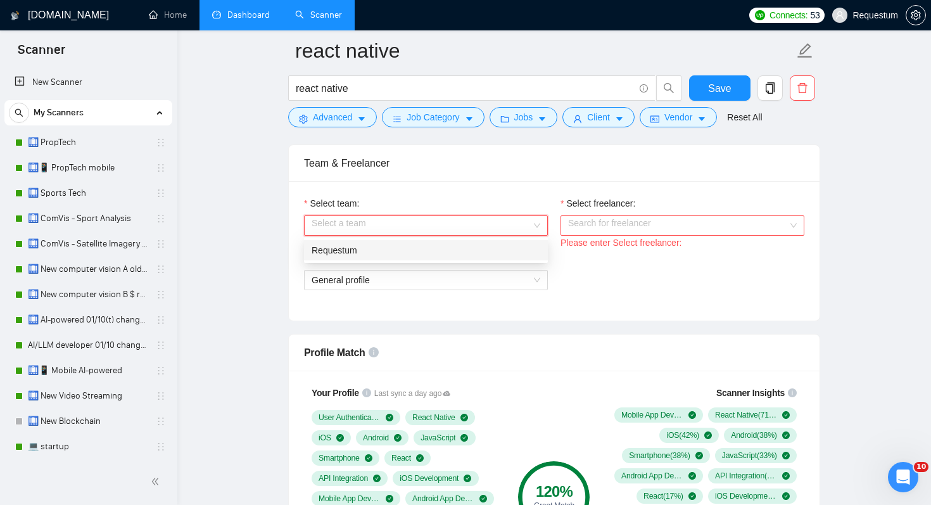
click at [485, 250] on div "Requestum" at bounding box center [426, 250] width 229 height 14
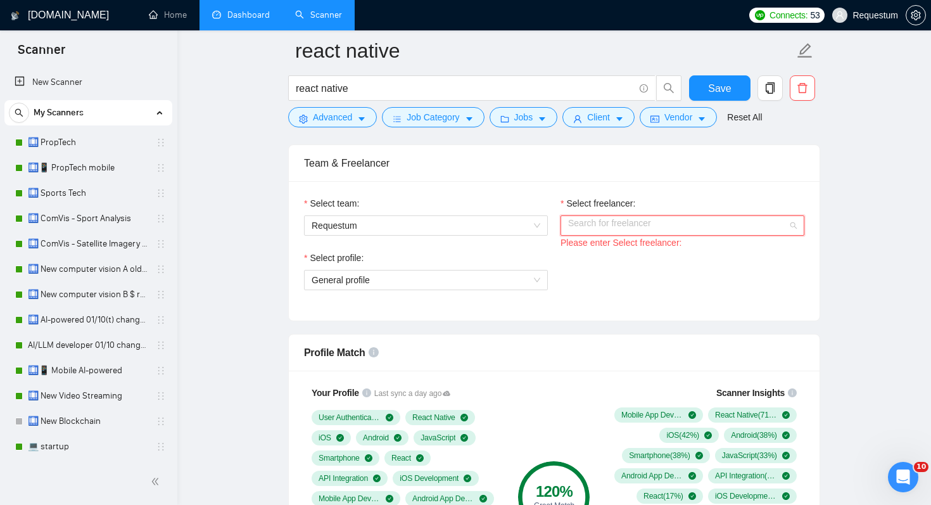
click at [650, 230] on input "Select freelancer:" at bounding box center [678, 225] width 220 height 19
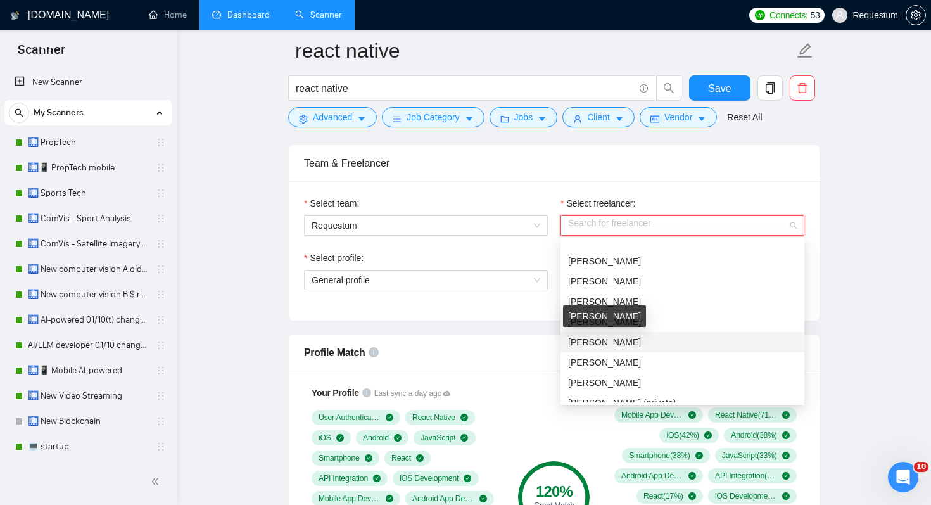
scroll to position [393, 0]
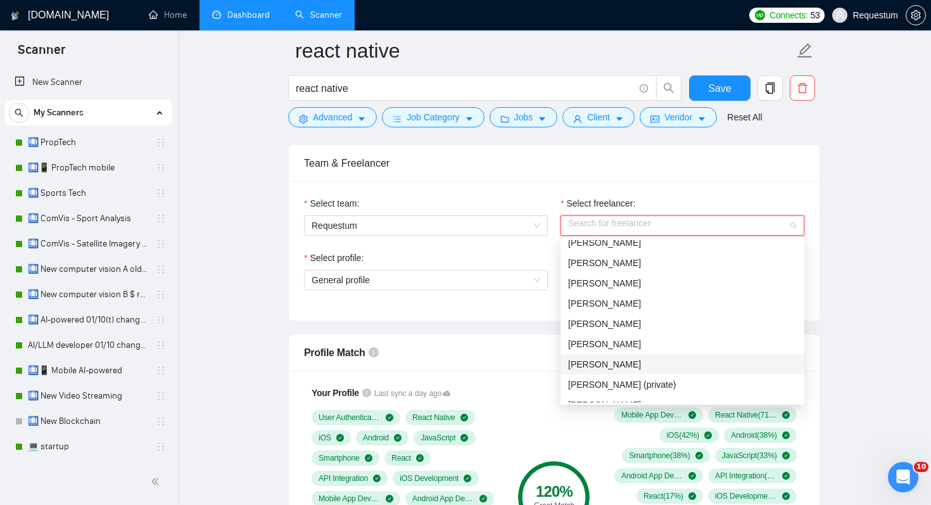
click at [639, 365] on span "[PERSON_NAME]" at bounding box center [604, 364] width 73 height 10
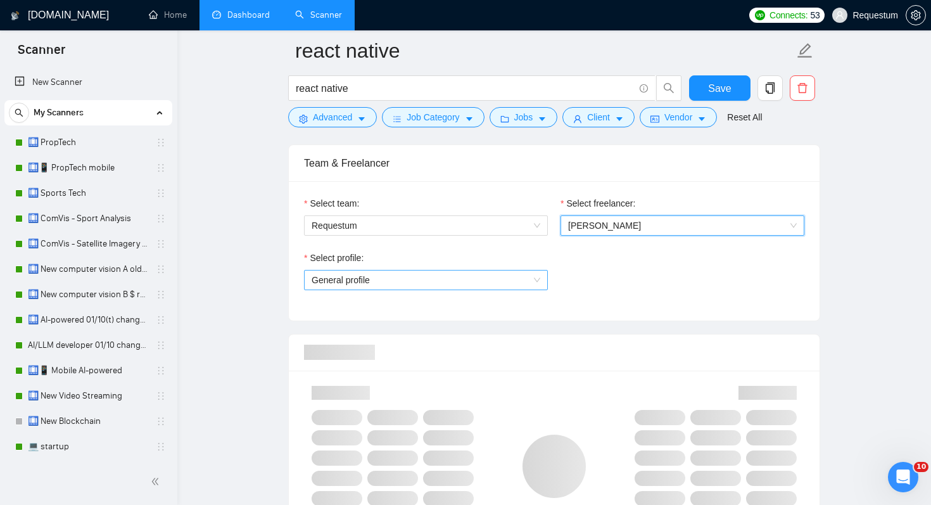
click at [454, 284] on span "General profile" at bounding box center [426, 279] width 229 height 19
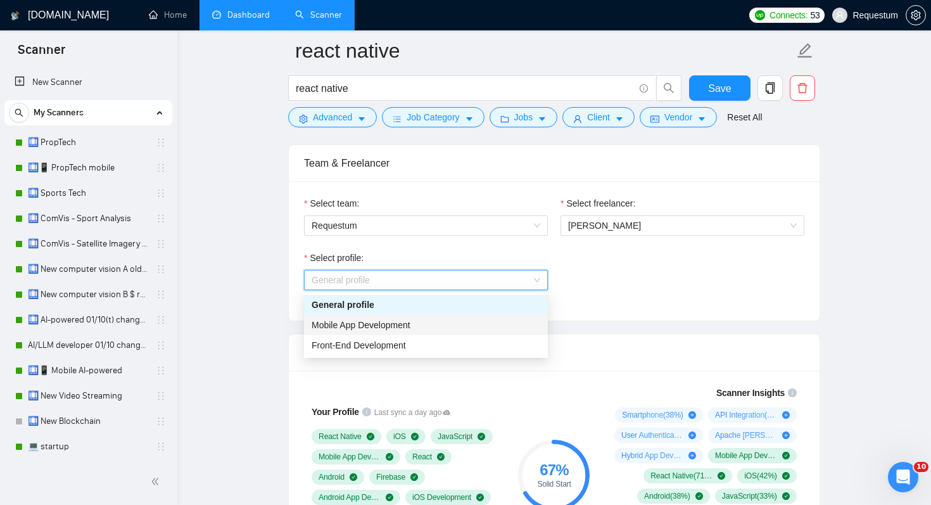
click at [450, 323] on div "Mobile App Development" at bounding box center [426, 325] width 229 height 14
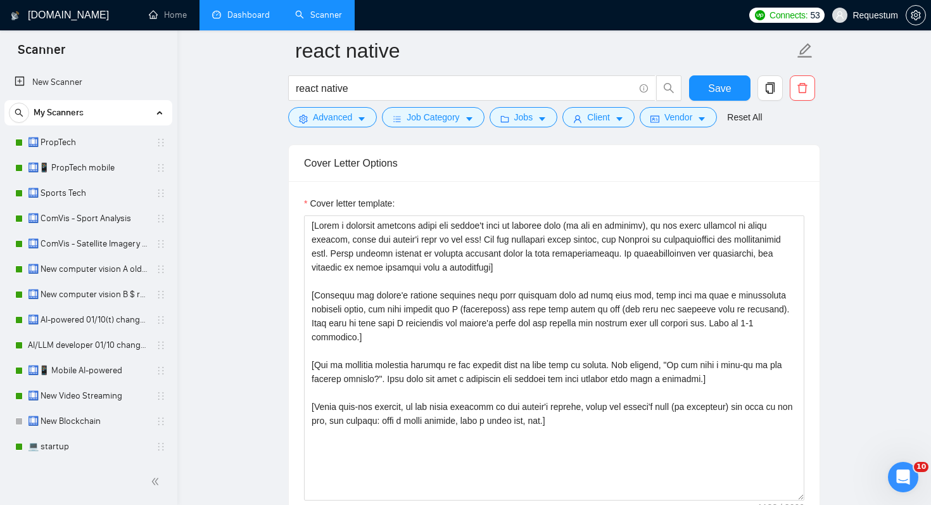
scroll to position [1476, 0]
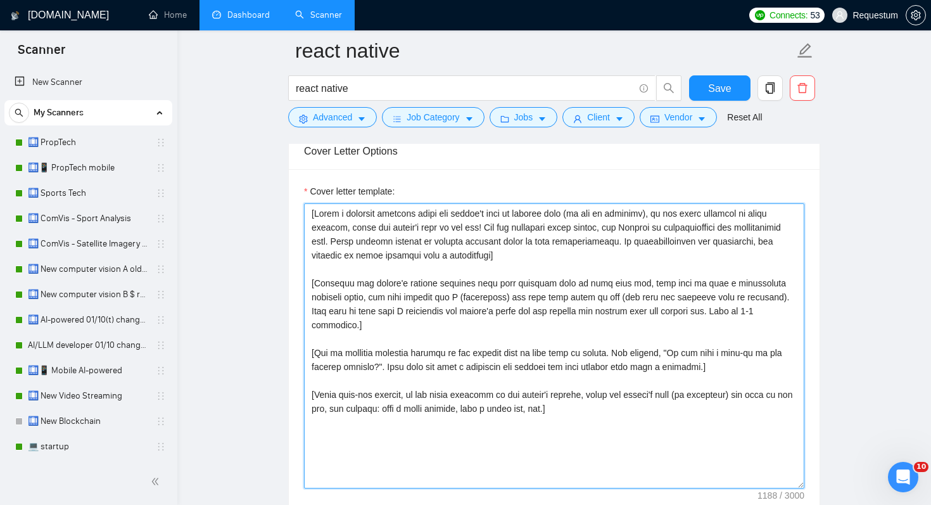
click at [450, 323] on textarea "Cover letter template:" at bounding box center [554, 345] width 500 height 285
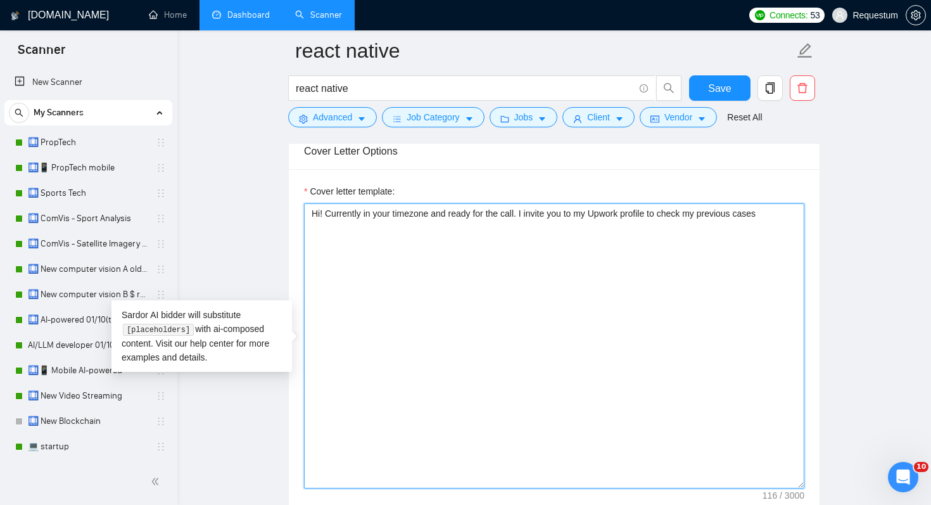
paste textarea "https://www.upwork.com/freelancers/~01b04ac9d83fe9d9d3"
click at [526, 211] on textarea "Hi! Currently in your timezone and ready for the call. I invite you to my Upwor…" at bounding box center [554, 345] width 500 height 285
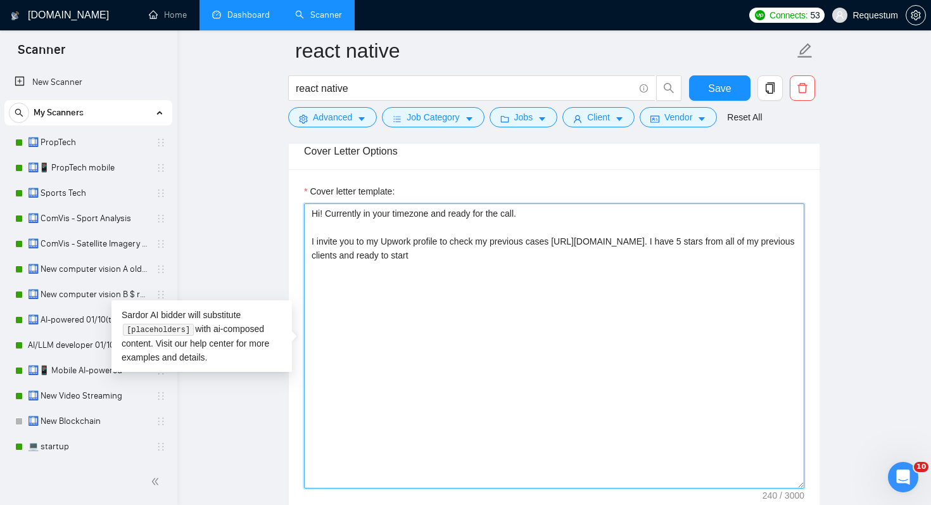
click at [528, 273] on textarea "Hi! Currently in your timezone and ready for the call. I invite you to my Upwor…" at bounding box center [554, 345] width 500 height 285
type textarea "Hi! Currently in your timezone and ready for the call. I invite you to my Upwor…"
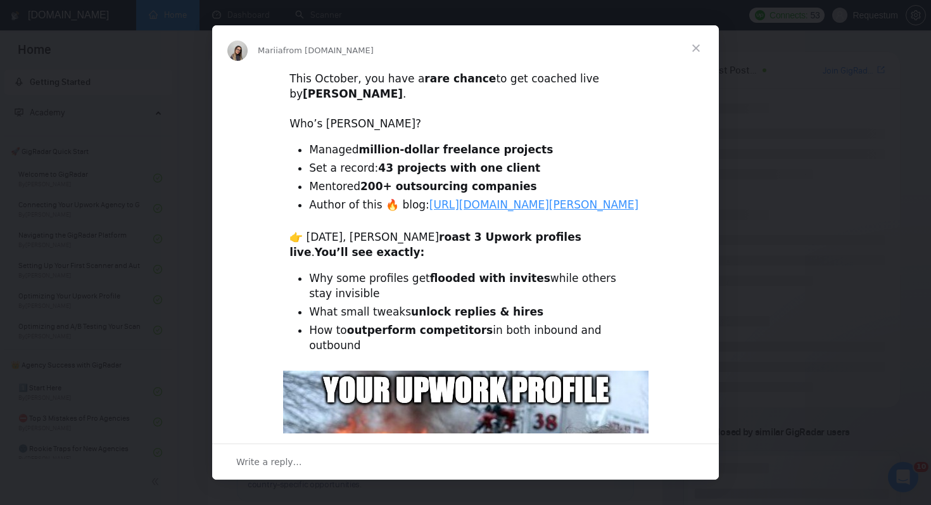
click at [698, 45] on span "Close" at bounding box center [696, 48] width 46 height 46
click at [693, 43] on span "Close" at bounding box center [696, 48] width 46 height 46
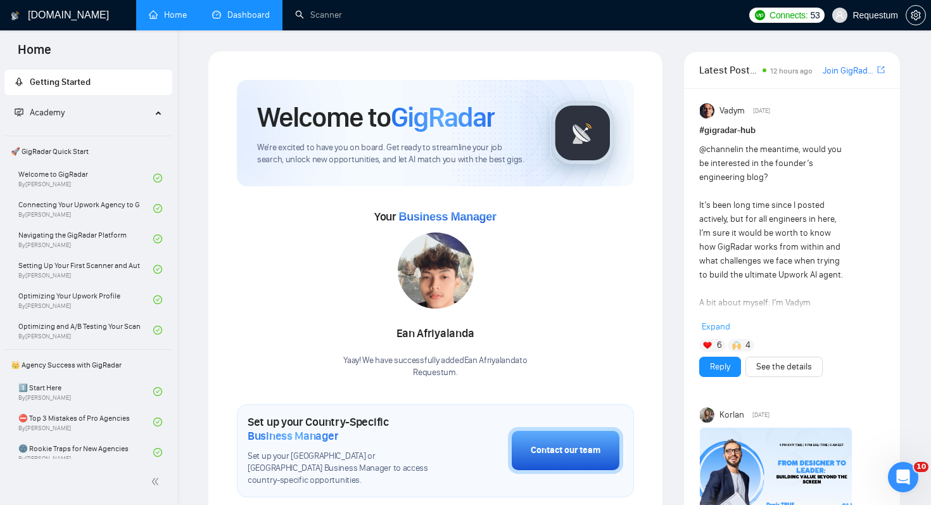
click at [234, 17] on link "Dashboard" at bounding box center [241, 15] width 58 height 11
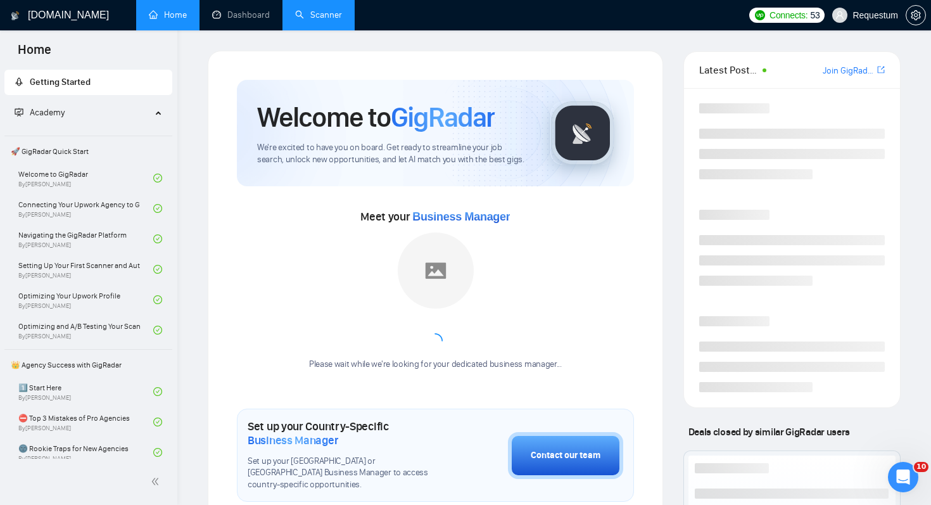
click at [327, 11] on link "Scanner" at bounding box center [318, 15] width 47 height 11
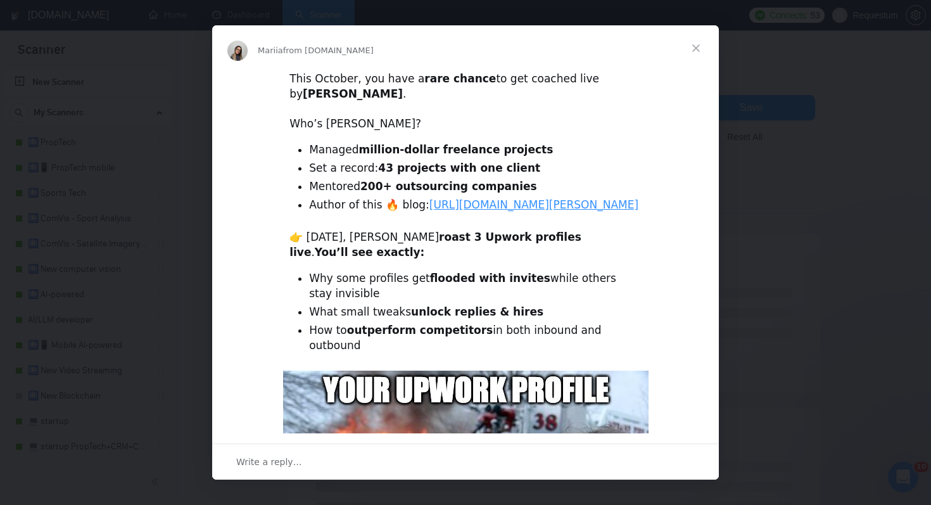
click at [695, 56] on span "Close" at bounding box center [696, 48] width 46 height 46
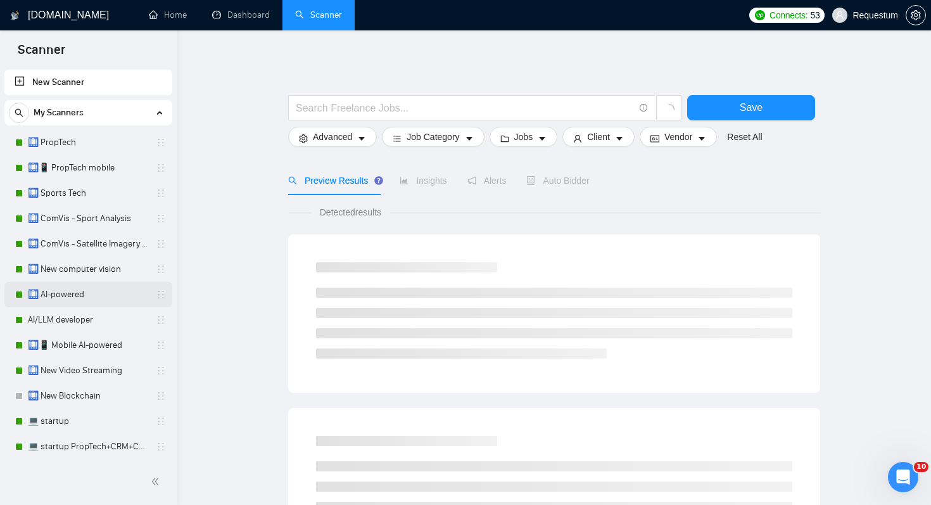
click at [61, 298] on link "🛄 AI-powered" at bounding box center [88, 294] width 120 height 25
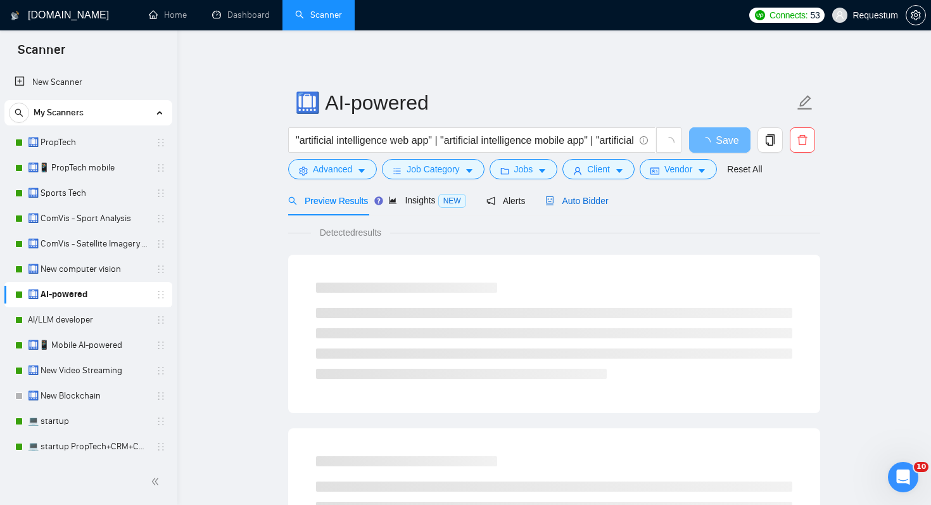
click at [566, 202] on span "Auto Bidder" at bounding box center [576, 201] width 63 height 10
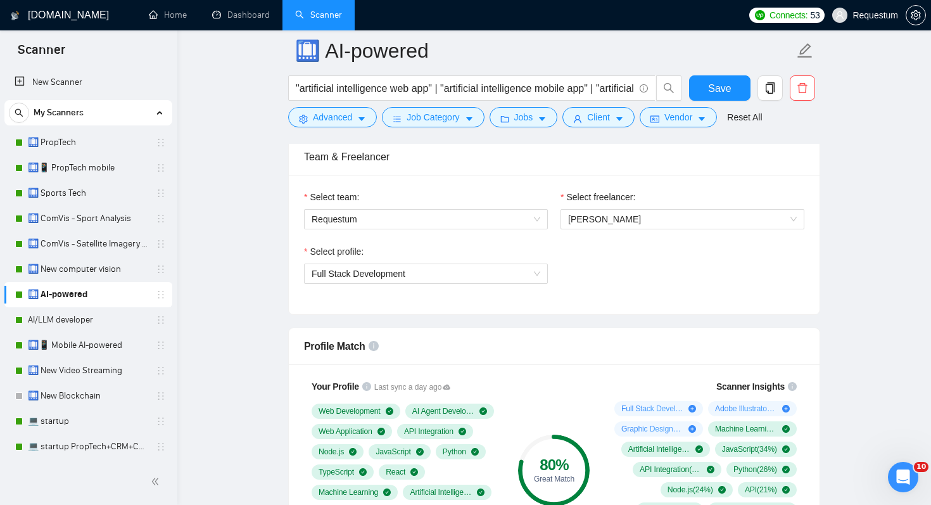
scroll to position [638, 0]
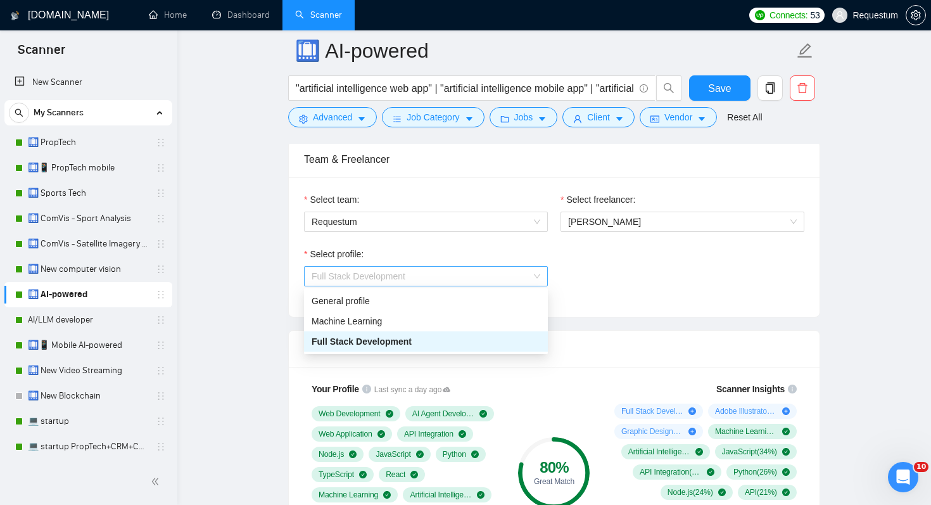
click at [486, 276] on span "Full Stack Development" at bounding box center [426, 276] width 229 height 19
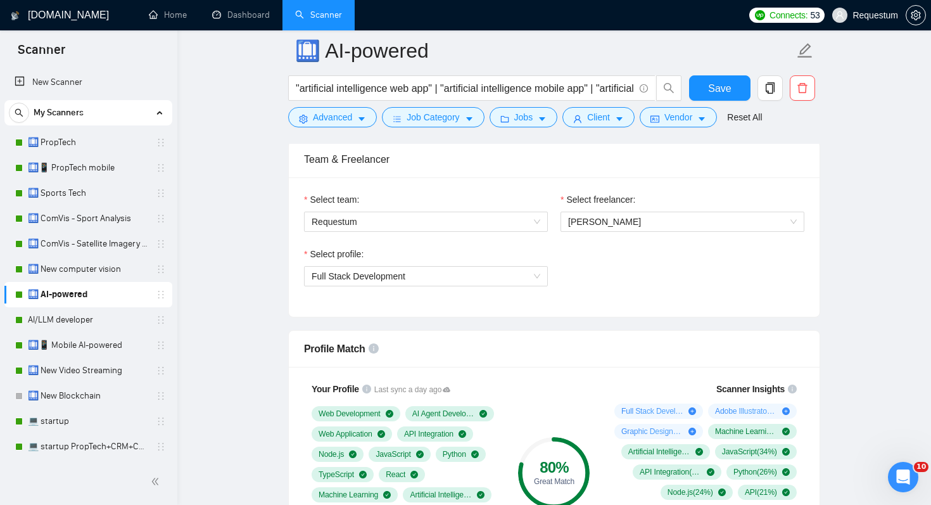
click at [723, 273] on div "Select profile: Full Stack Development" at bounding box center [554, 274] width 513 height 54
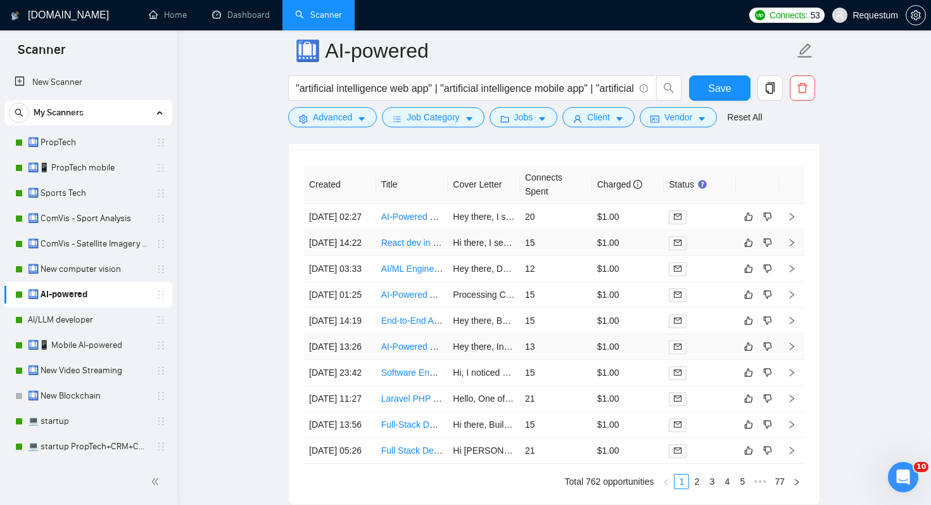
scroll to position [3371, 0]
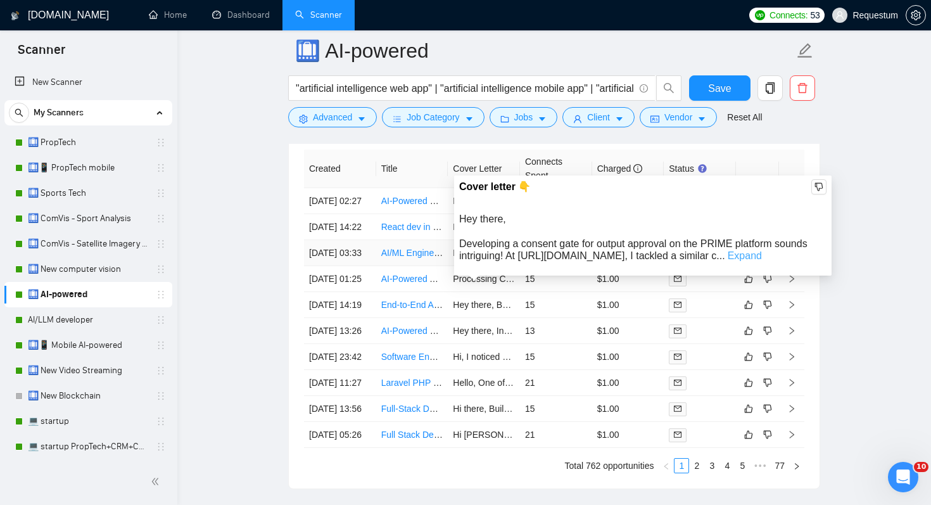
click at [728, 252] on link "Expand" at bounding box center [745, 255] width 34 height 11
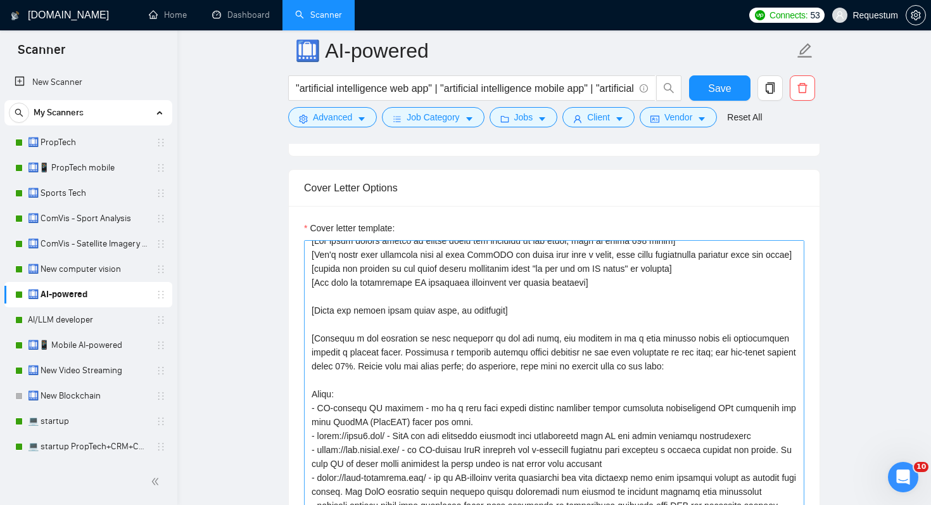
scroll to position [0, 0]
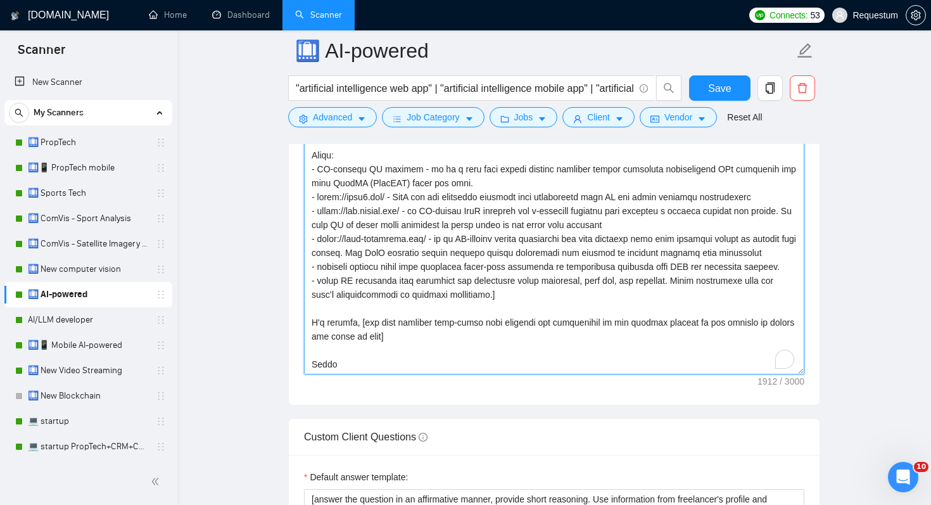
scroll to position [125, 0]
click at [426, 336] on textarea "Cover letter template:" at bounding box center [554, 231] width 500 height 285
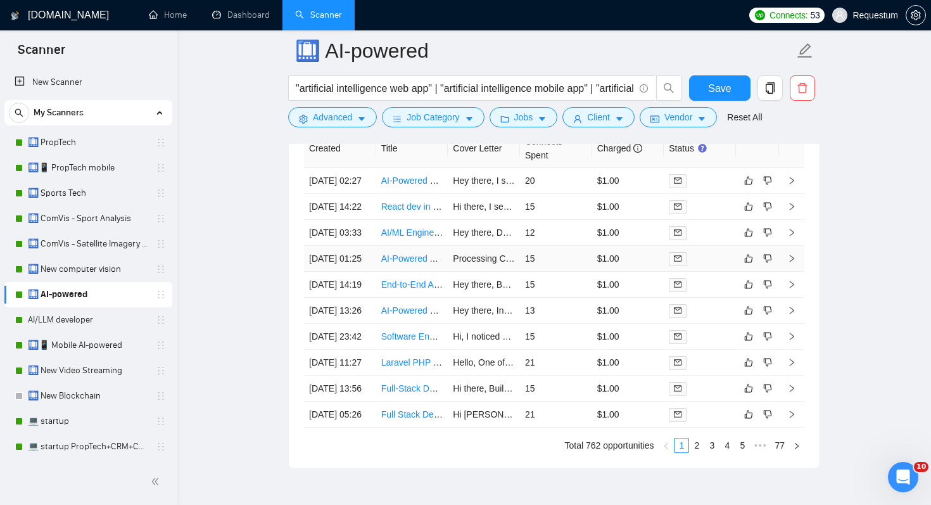
scroll to position [3394, 0]
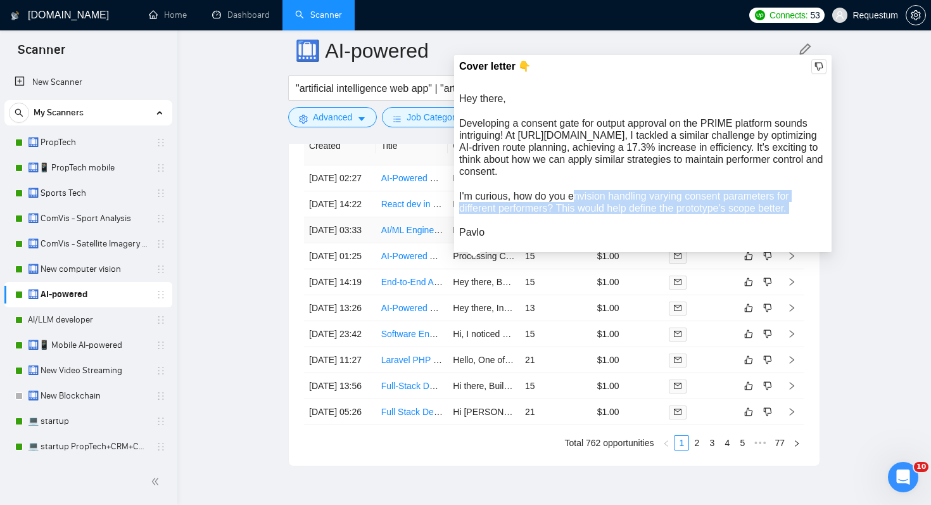
drag, startPoint x: 574, startPoint y: 199, endPoint x: 580, endPoint y: 220, distance: 21.8
click at [580, 220] on div "Hey there, Developing a consent gate for output approval on the PRIME platform …" at bounding box center [642, 165] width 367 height 146
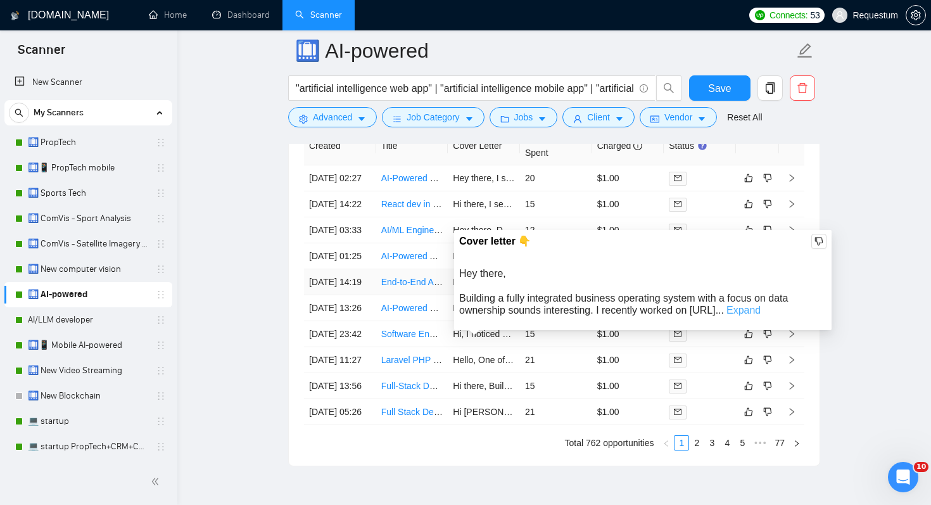
click at [761, 305] on link "Expand" at bounding box center [744, 310] width 34 height 11
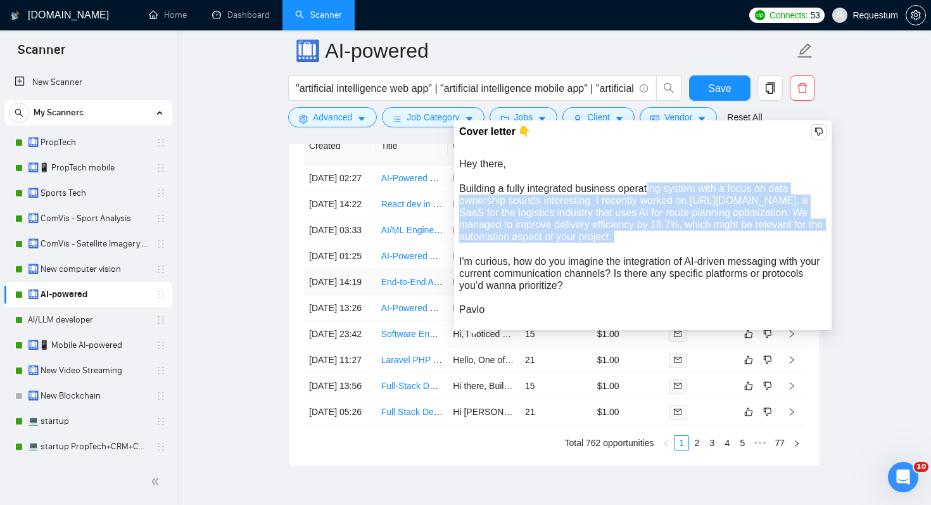
drag, startPoint x: 650, startPoint y: 187, endPoint x: 659, endPoint y: 252, distance: 65.3
click at [659, 252] on div "Hey there, Building a fully integrated business operating system with a focus o…" at bounding box center [642, 237] width 367 height 158
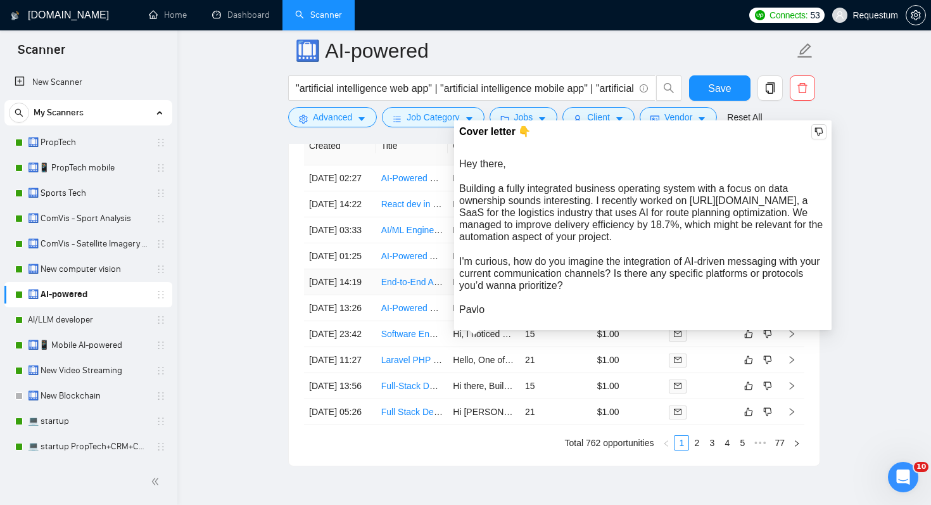
click at [624, 282] on div "Hey there, Building a fully integrated business operating system with a focus o…" at bounding box center [642, 237] width 367 height 158
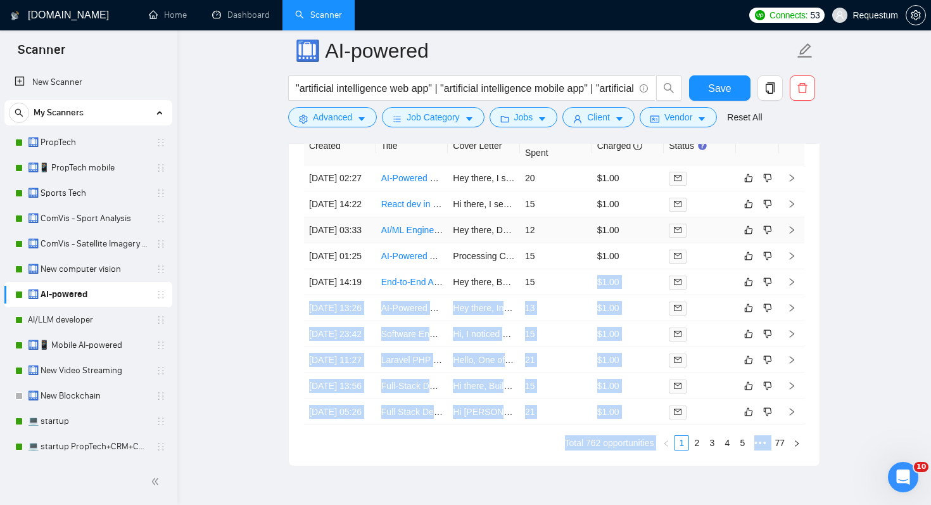
drag, startPoint x: 525, startPoint y: 268, endPoint x: 563, endPoint y: 246, distance: 43.7
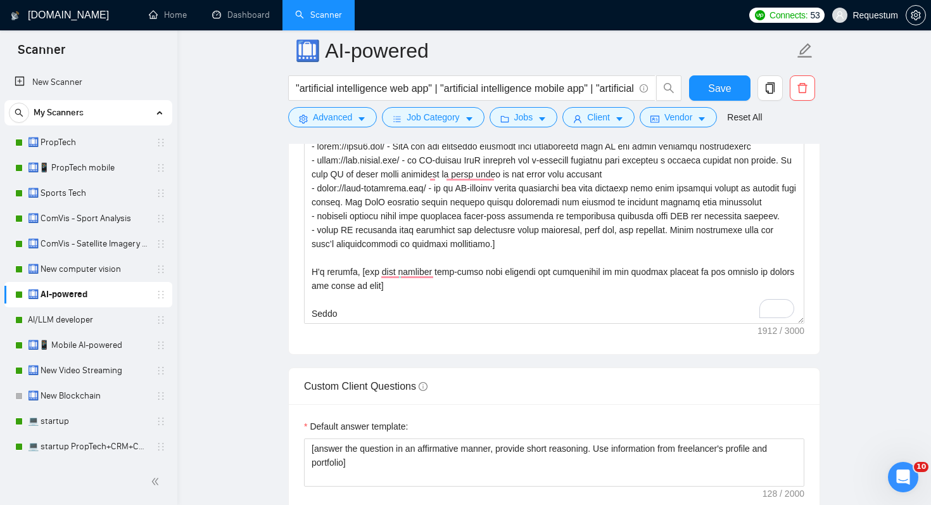
scroll to position [1593, 0]
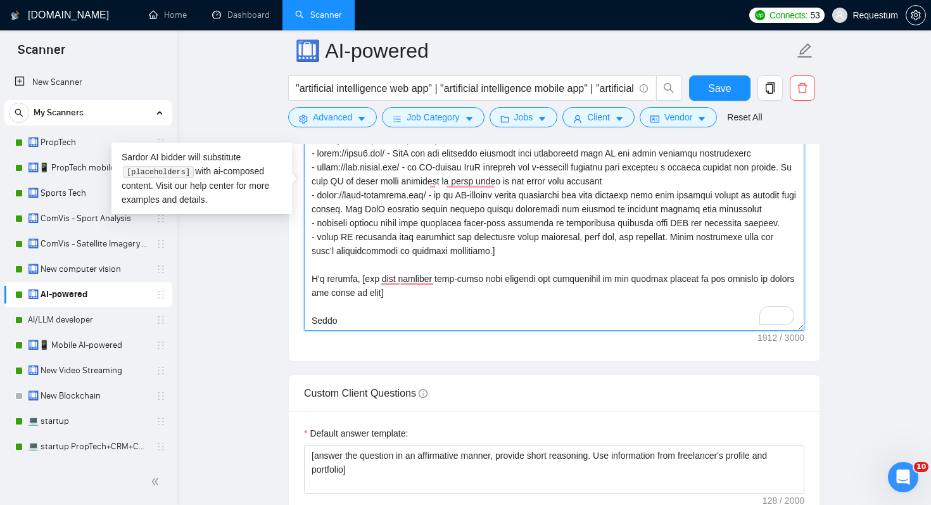
drag, startPoint x: 491, startPoint y: 318, endPoint x: 492, endPoint y: 301, distance: 17.1
click at [492, 301] on textarea "Cover letter template:" at bounding box center [554, 188] width 500 height 285
drag, startPoint x: 492, startPoint y: 302, endPoint x: 463, endPoint y: 295, distance: 29.3
click at [463, 295] on textarea "Cover letter template:" at bounding box center [554, 188] width 500 height 285
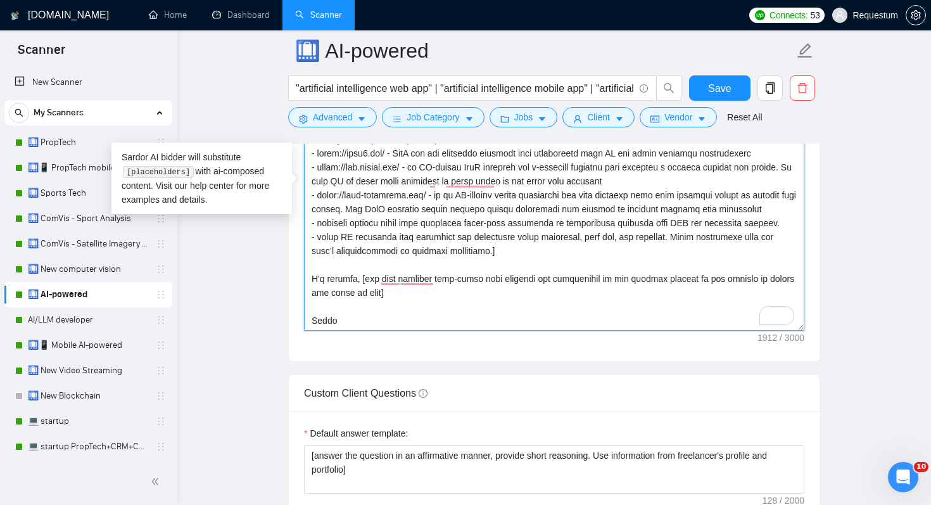
click at [454, 295] on textarea "Cover letter template:" at bounding box center [554, 188] width 500 height 285
drag, startPoint x: 454, startPoint y: 295, endPoint x: 292, endPoint y: 272, distance: 163.8
click at [292, 272] on div "Cover letter template:" at bounding box center [554, 186] width 531 height 350
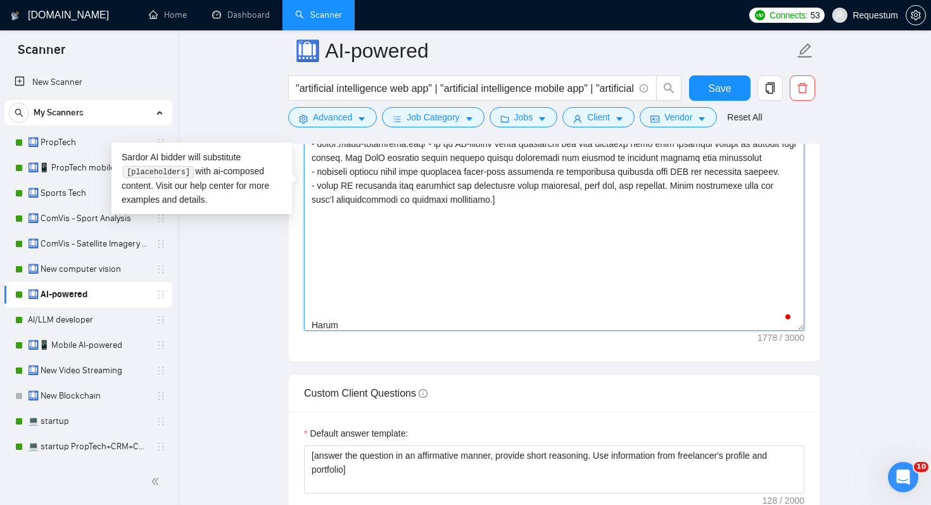
scroll to position [0, 0]
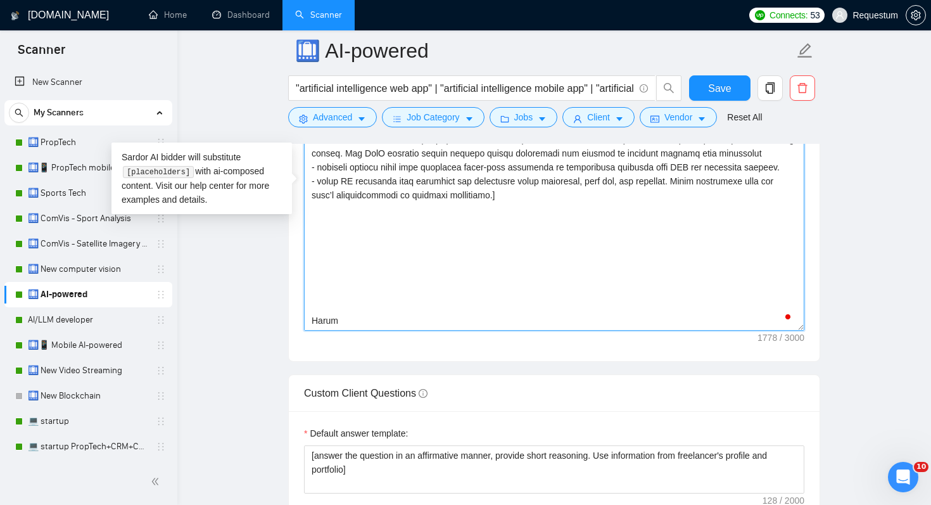
click at [365, 231] on textarea "Cover letter template:" at bounding box center [554, 188] width 500 height 285
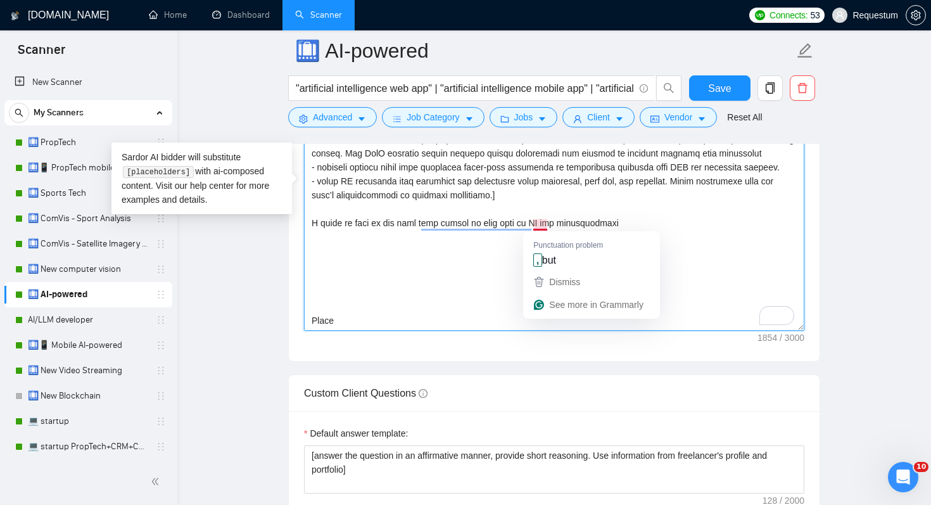
click at [559, 217] on textarea "Cover letter template:" at bounding box center [554, 188] width 500 height 285
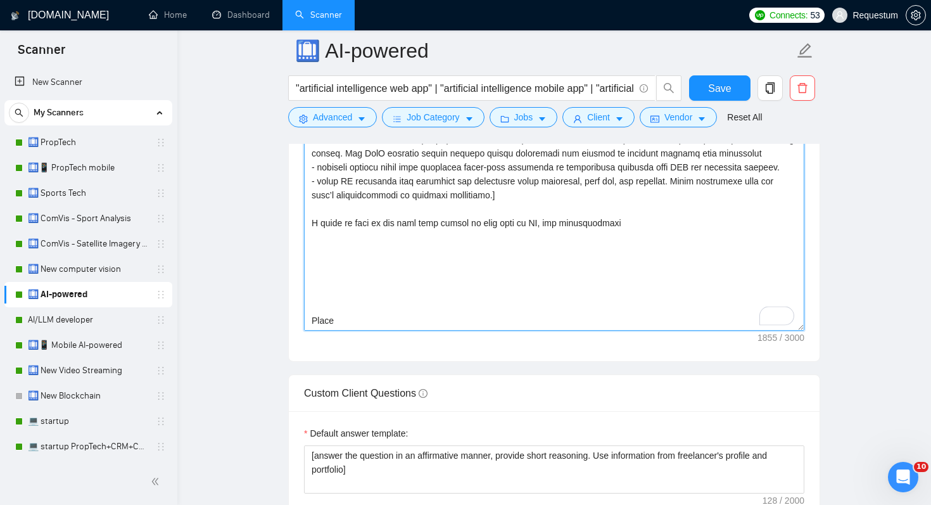
drag, startPoint x: 553, startPoint y: 225, endPoint x: 674, endPoint y: 234, distance: 121.3
click at [674, 234] on textarea "Cover letter template:" at bounding box center [554, 188] width 500 height 285
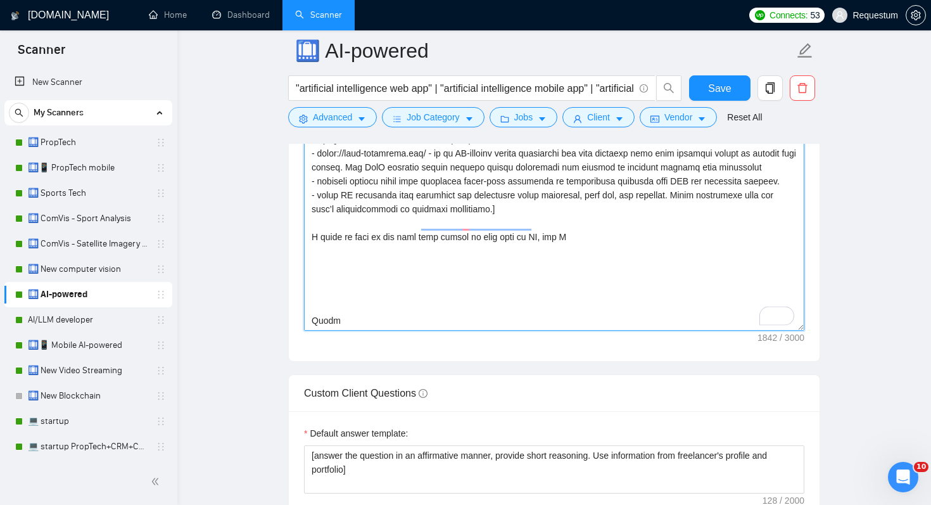
scroll to position [167, 0]
drag, startPoint x: 692, startPoint y: 234, endPoint x: 734, endPoint y: 234, distance: 41.2
click at [734, 234] on textarea "Cover letter template:" at bounding box center [554, 188] width 500 height 285
click at [554, 234] on textarea "Cover letter template:" at bounding box center [554, 188] width 500 height 285
click at [663, 251] on textarea "Cover letter template:" at bounding box center [554, 188] width 500 height 285
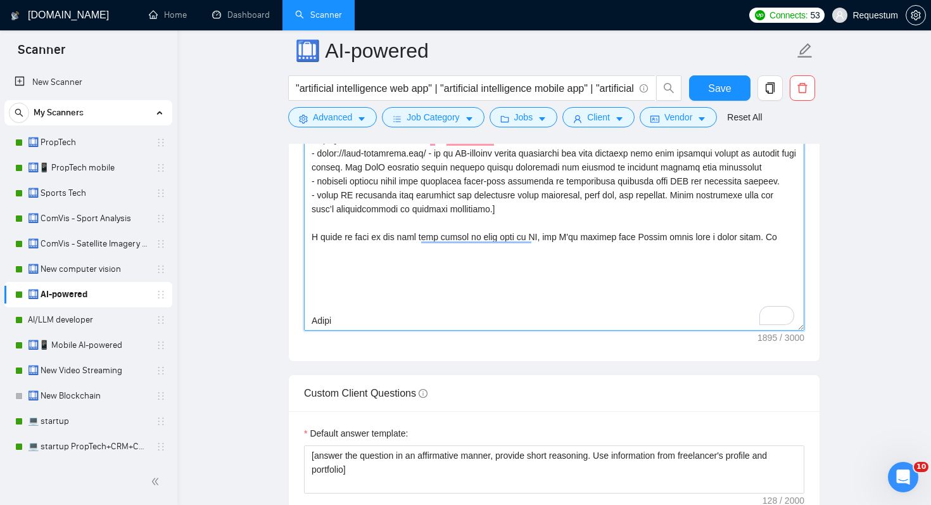
click at [789, 238] on textarea "Cover letter template:" at bounding box center [554, 188] width 500 height 285
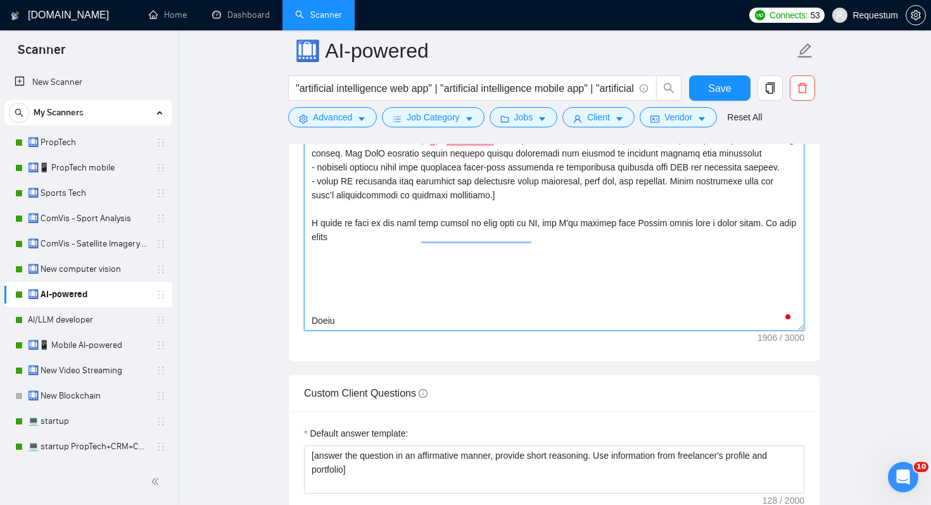
scroll to position [181, 0]
drag, startPoint x: 410, startPoint y: 283, endPoint x: 410, endPoint y: 262, distance: 20.9
click at [410, 262] on textarea "Cover letter template:" at bounding box center [554, 188] width 500 height 285
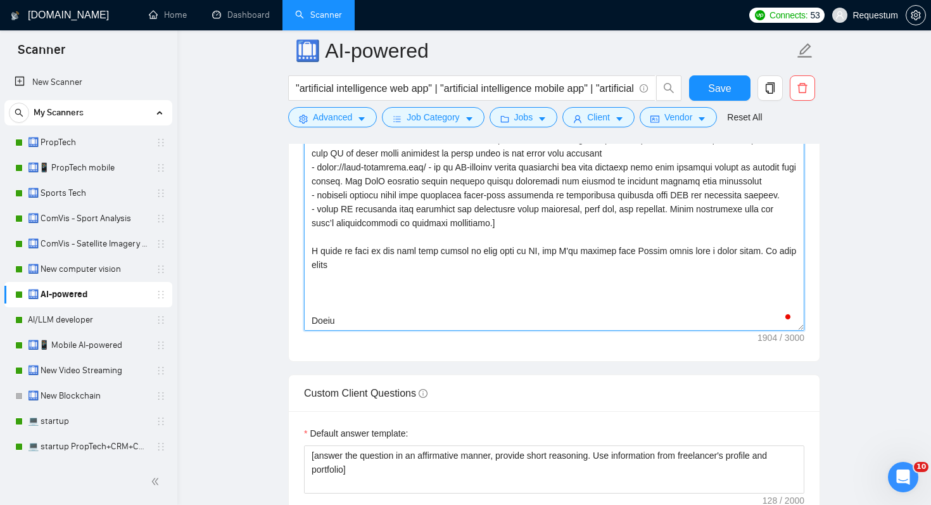
scroll to position [153, 0]
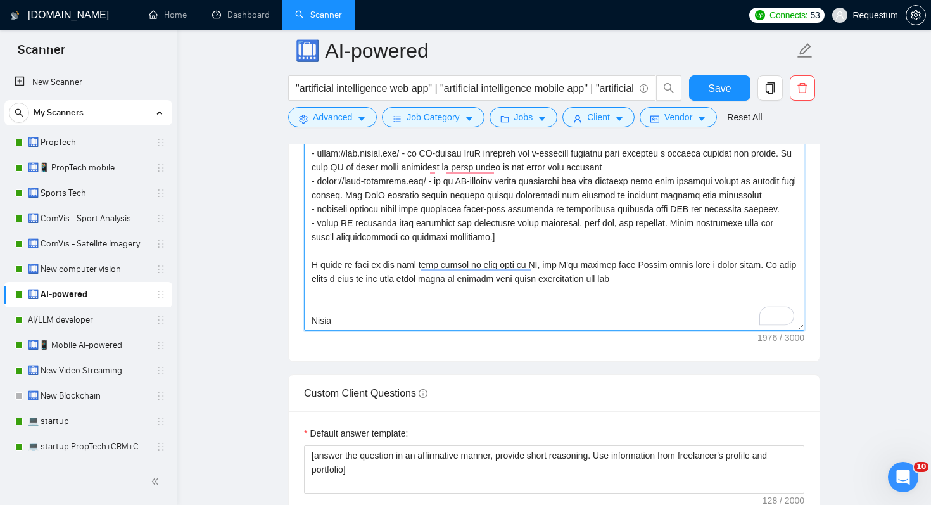
click at [380, 276] on textarea "Cover letter template:" at bounding box center [554, 188] width 500 height 285
drag, startPoint x: 487, startPoint y: 279, endPoint x: 675, endPoint y: 281, distance: 188.1
click at [675, 281] on textarea "Cover letter template:" at bounding box center [554, 188] width 500 height 285
click at [768, 268] on textarea "Cover letter template:" at bounding box center [554, 188] width 500 height 285
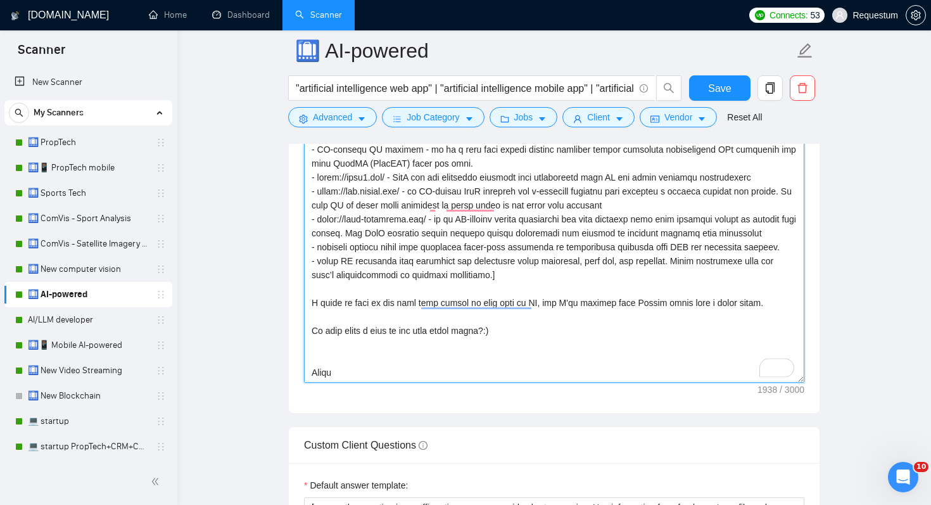
click at [545, 363] on textarea "Cover letter template:" at bounding box center [554, 240] width 500 height 285
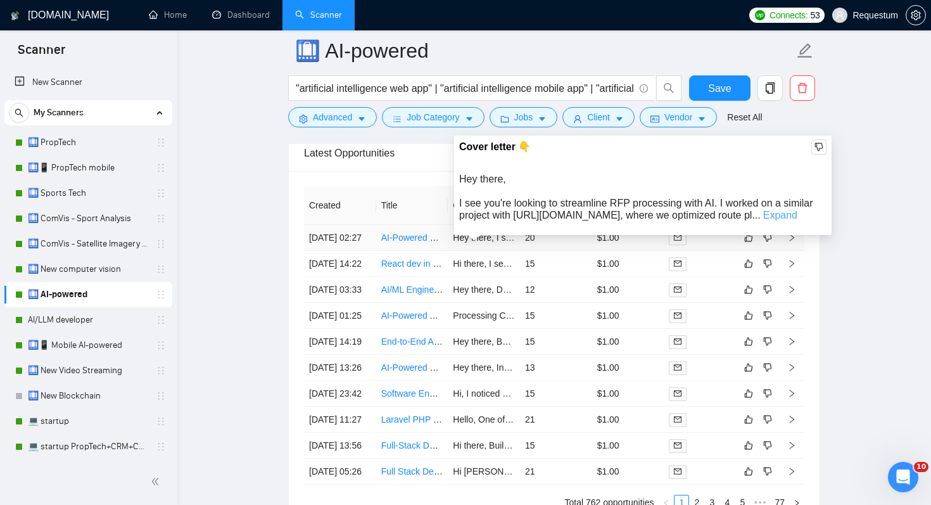
click at [763, 212] on link "Expand" at bounding box center [780, 215] width 34 height 11
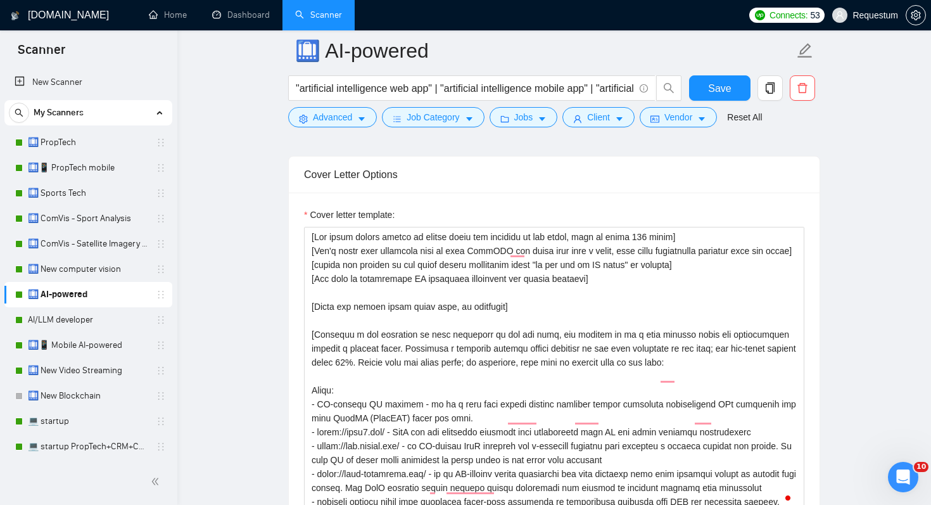
scroll to position [1426, 0]
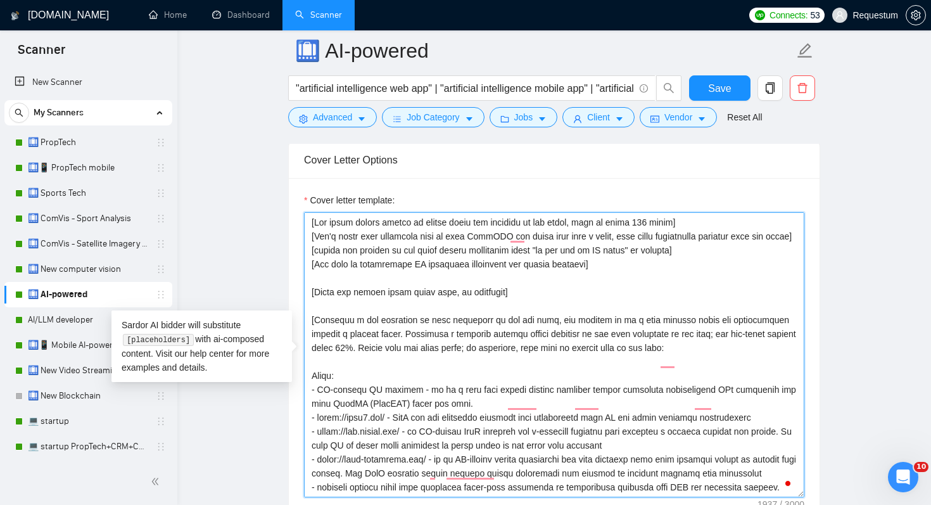
click at [484, 277] on textarea "Cover letter template:" at bounding box center [554, 354] width 500 height 285
click at [514, 314] on textarea "Cover letter template:" at bounding box center [554, 354] width 500 height 285
click at [430, 277] on textarea "Cover letter template:" at bounding box center [554, 354] width 500 height 285
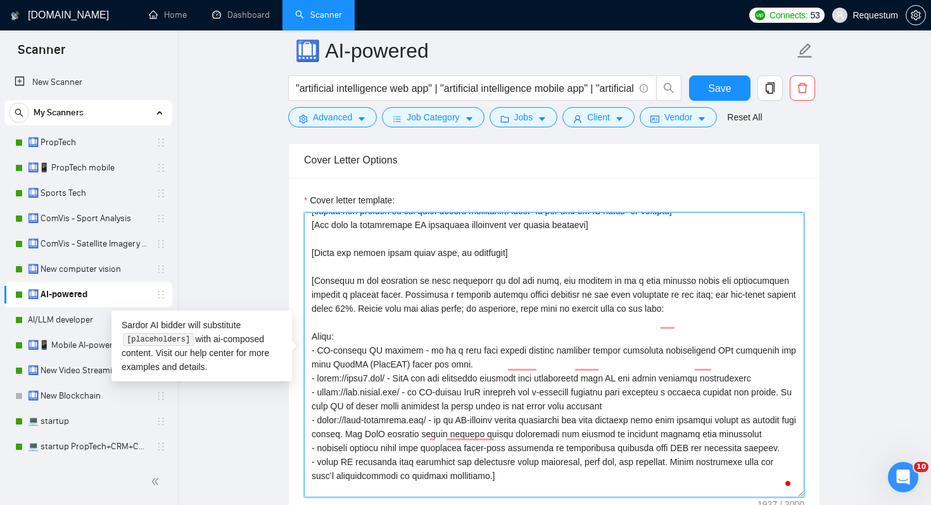
scroll to position [50, 0]
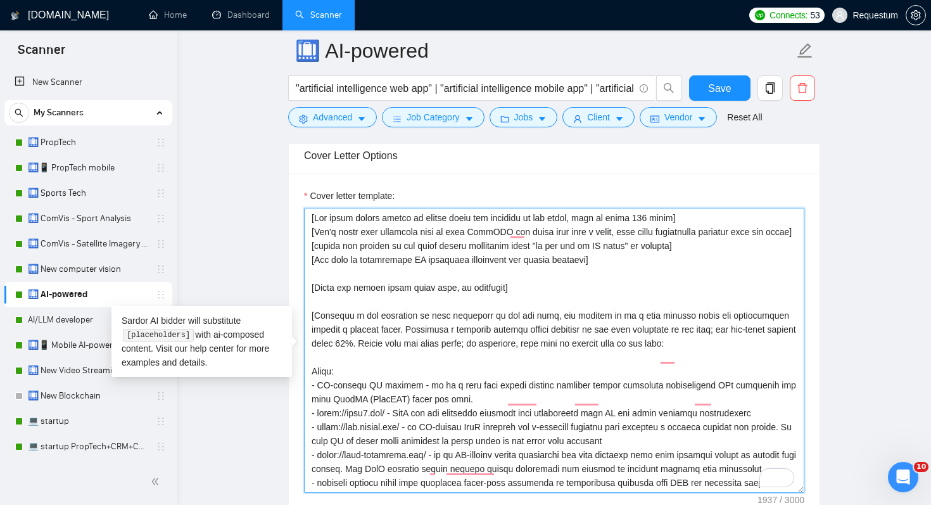
click at [500, 231] on textarea "Cover letter template:" at bounding box center [554, 350] width 500 height 285
click at [442, 223] on textarea "Cover letter template:" at bounding box center [554, 350] width 500 height 285
drag, startPoint x: 525, startPoint y: 312, endPoint x: 359, endPoint y: 177, distance: 214.0
click at [359, 177] on div "Cover letter template:" at bounding box center [554, 349] width 531 height 350
click at [416, 314] on textarea "Cover letter template:" at bounding box center [554, 350] width 500 height 285
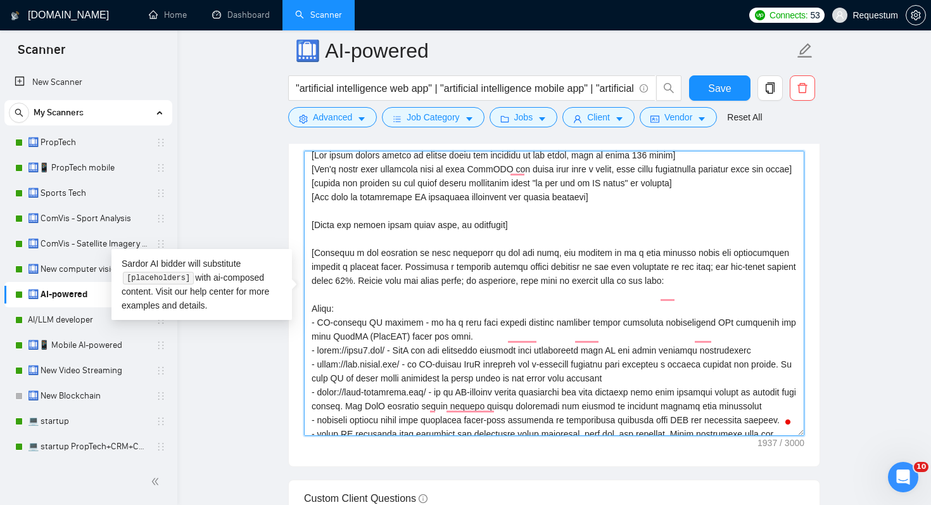
click at [428, 303] on textarea "Cover letter template:" at bounding box center [554, 293] width 500 height 285
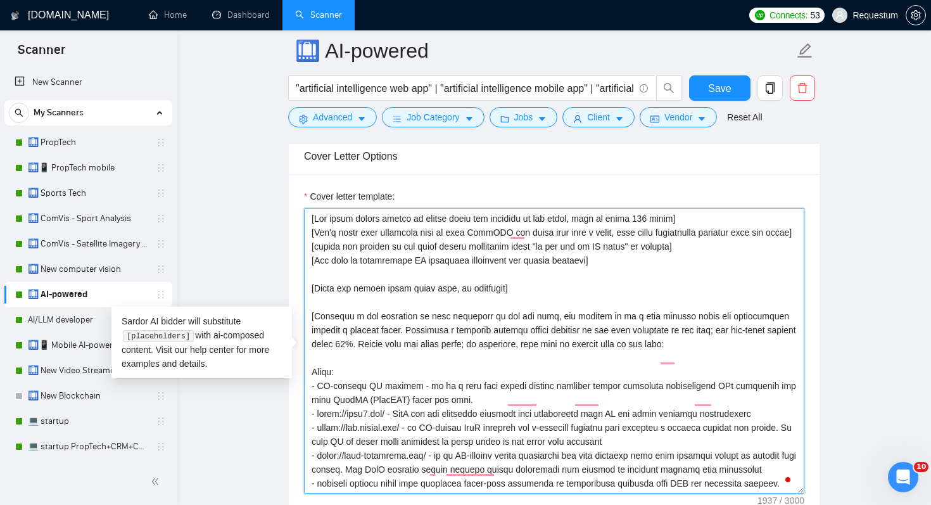
click at [381, 331] on textarea "Cover letter template:" at bounding box center [554, 350] width 500 height 285
click at [483, 329] on textarea "Cover letter template:" at bounding box center [554, 350] width 500 height 285
click at [469, 329] on textarea "Cover letter template:" at bounding box center [554, 350] width 500 height 285
click at [616, 327] on textarea "Cover letter template:" at bounding box center [554, 350] width 500 height 285
drag, startPoint x: 315, startPoint y: 330, endPoint x: 345, endPoint y: 331, distance: 29.8
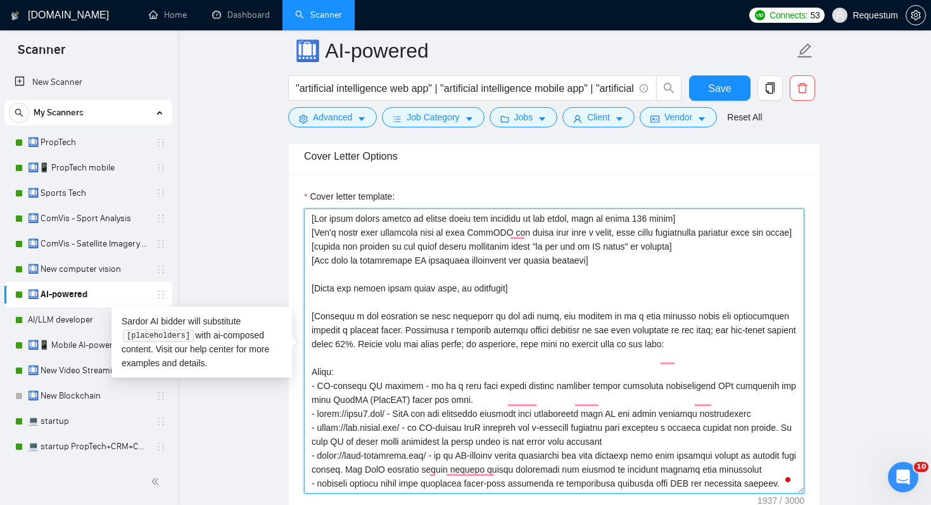
click at [345, 331] on textarea "Cover letter template:" at bounding box center [554, 350] width 500 height 285
click at [435, 348] on textarea "Cover letter template:" at bounding box center [554, 350] width 500 height 285
click at [482, 334] on textarea "Cover letter template:" at bounding box center [554, 350] width 500 height 285
click at [600, 334] on textarea "Cover letter template:" at bounding box center [554, 350] width 500 height 285
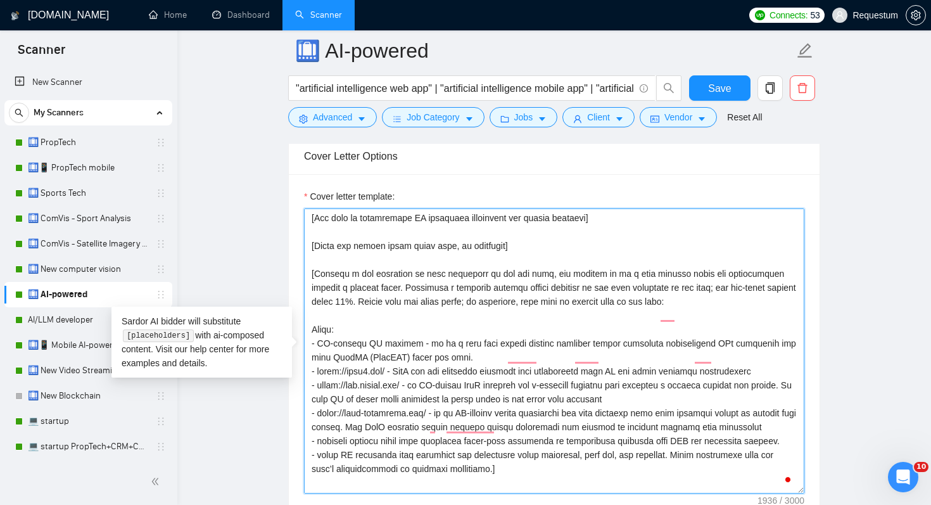
click at [407, 315] on textarea "Cover letter template:" at bounding box center [554, 350] width 500 height 285
click at [398, 320] on textarea "Cover letter template:" at bounding box center [554, 350] width 500 height 285
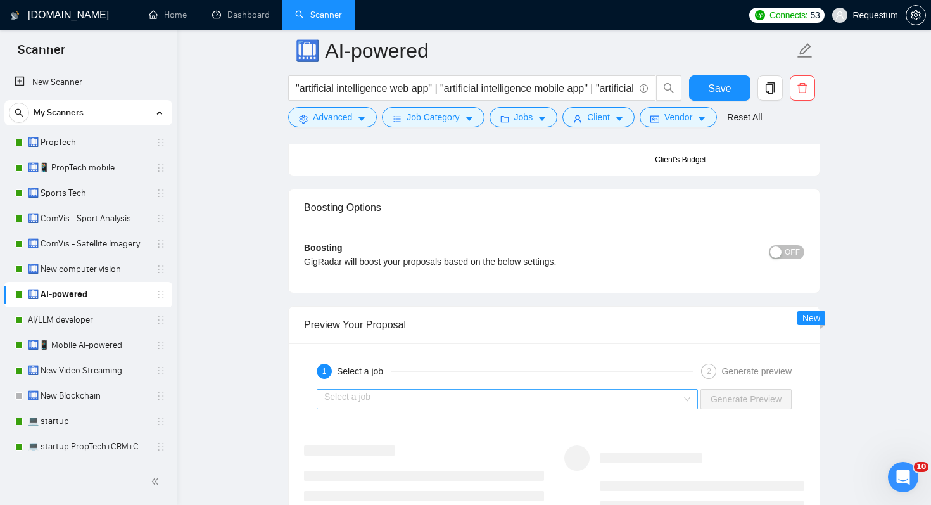
scroll to position [2316, 0]
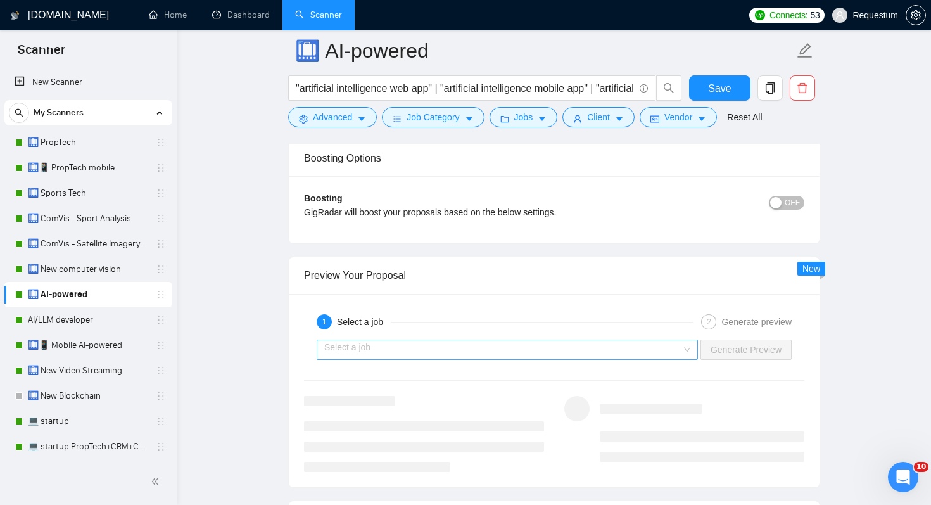
click at [589, 346] on input "search" at bounding box center [502, 349] width 357 height 19
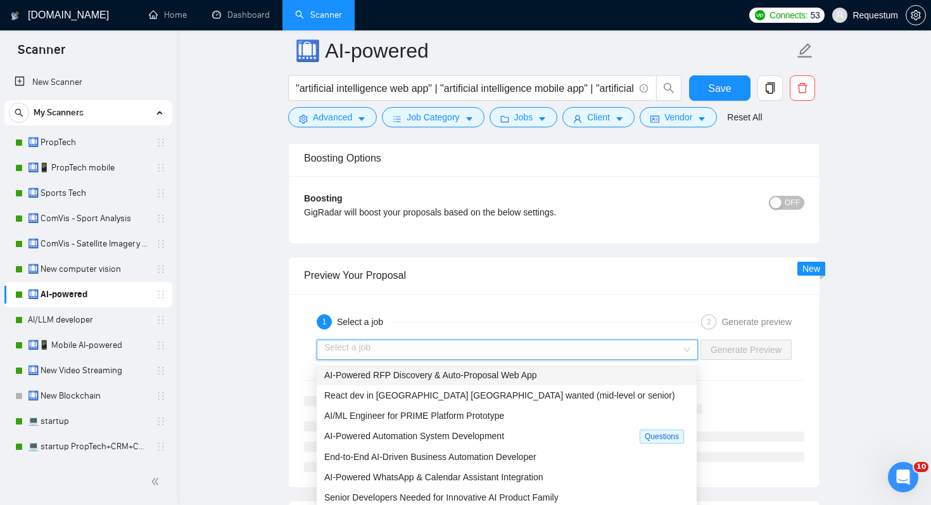
click at [548, 376] on div "AI-Powered RFP Discovery & Auto-Proposal Web App" at bounding box center [506, 375] width 365 height 14
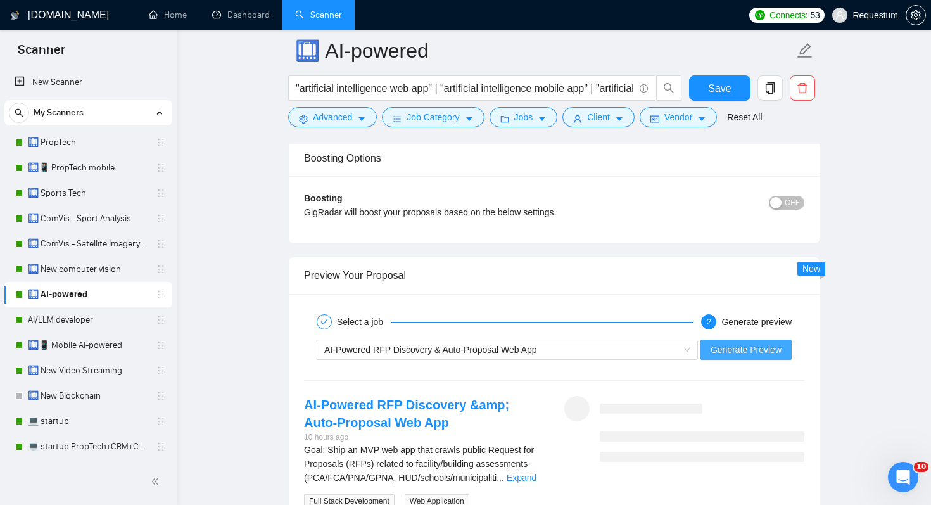
click at [714, 355] on span "Generate Preview" at bounding box center [746, 350] width 71 height 14
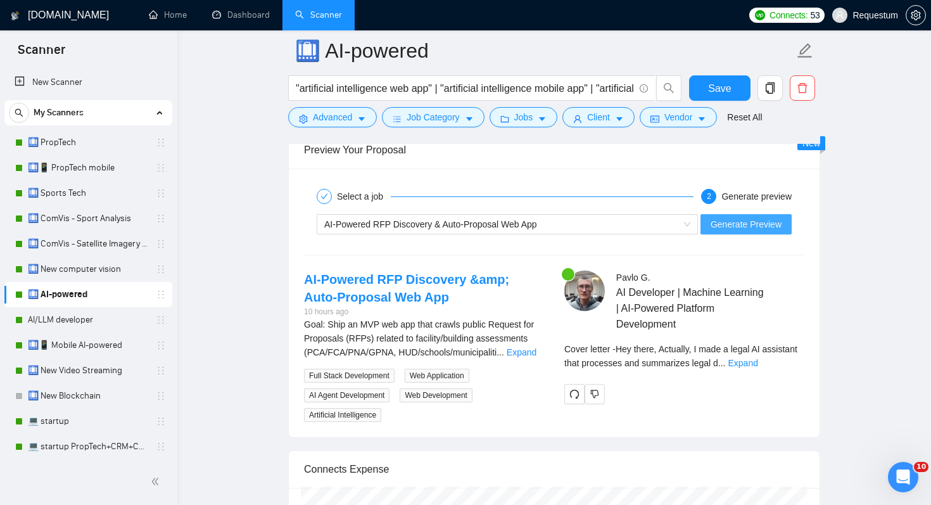
scroll to position [2455, 0]
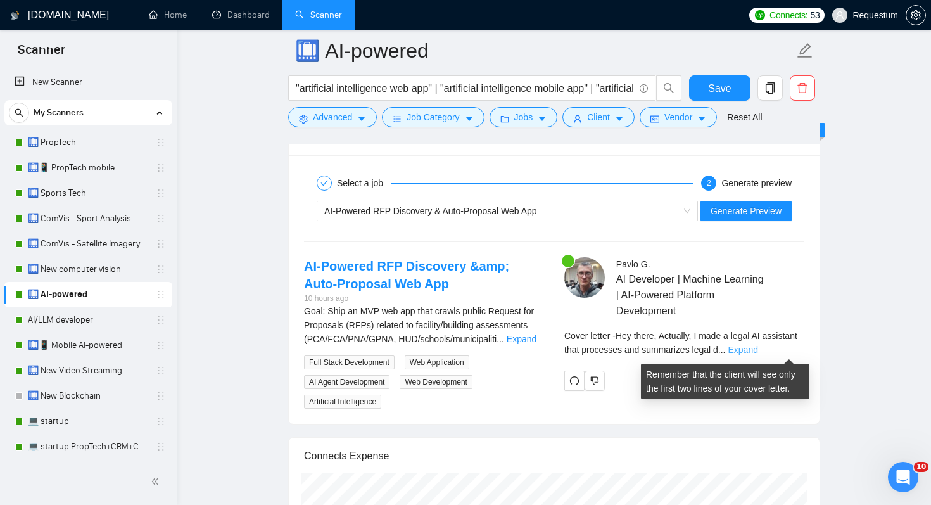
click at [758, 347] on link "Expand" at bounding box center [743, 350] width 30 height 10
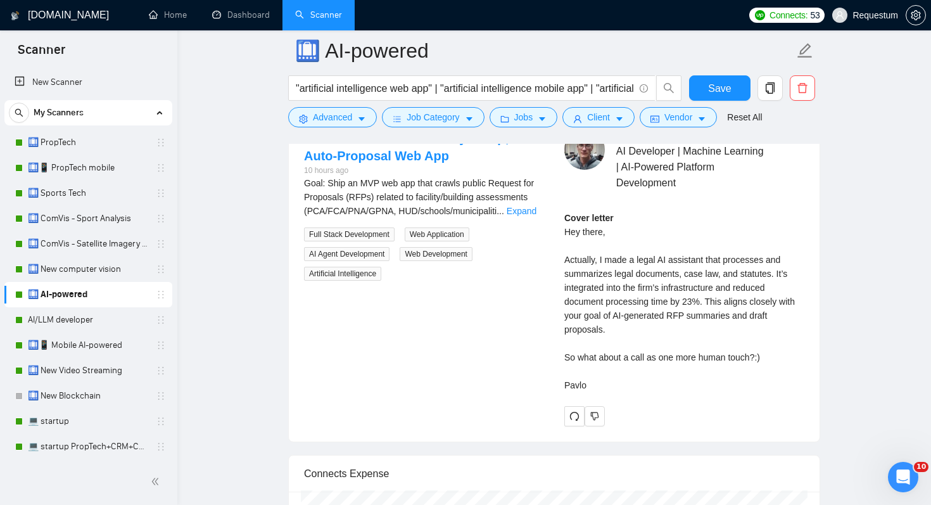
scroll to position [2575, 0]
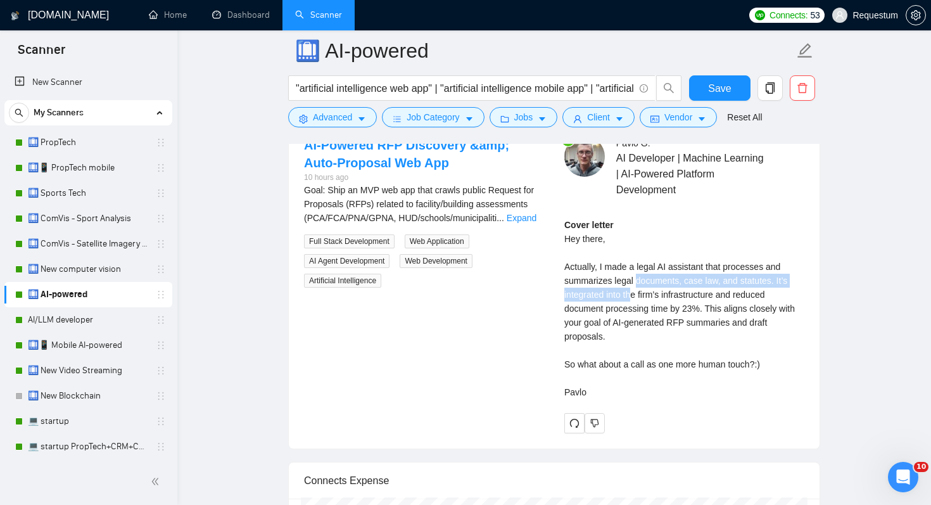
drag, startPoint x: 638, startPoint y: 277, endPoint x: 637, endPoint y: 291, distance: 14.6
click at [637, 291] on div "Cover letter Hey there, Actually, I made a legal AI assistant that processes an…" at bounding box center [684, 308] width 240 height 181
click at [644, 335] on div "Cover letter Hey there, Actually, I made a legal AI assistant that processes an…" at bounding box center [684, 308] width 240 height 181
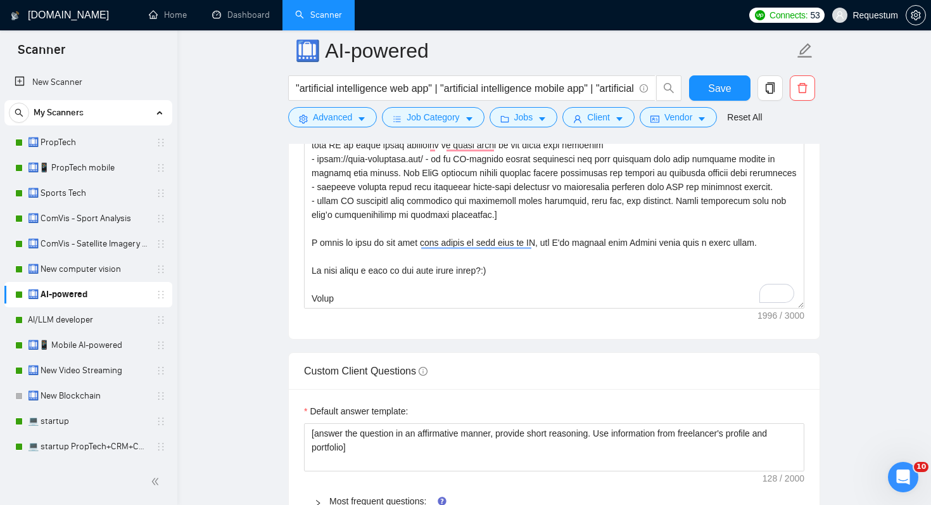
scroll to position [1488, 0]
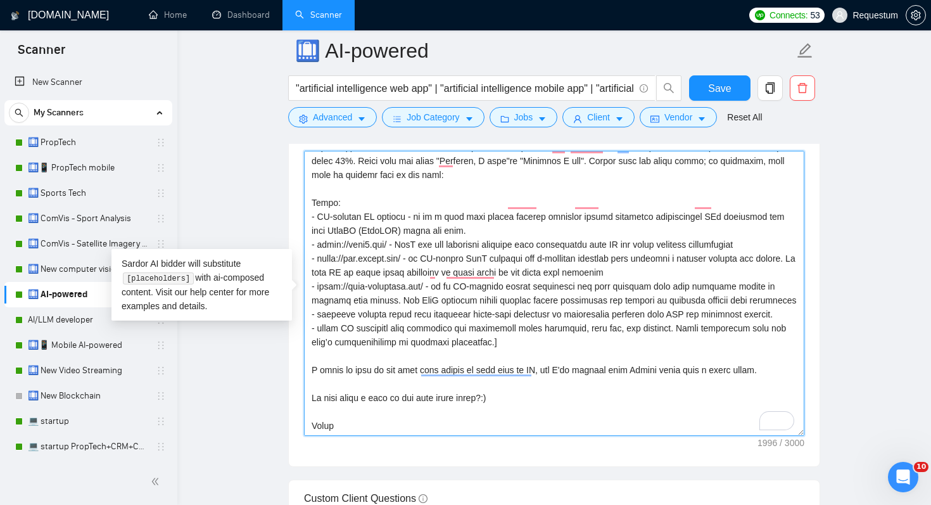
click at [476, 334] on textarea "Cover letter template:" at bounding box center [554, 293] width 500 height 285
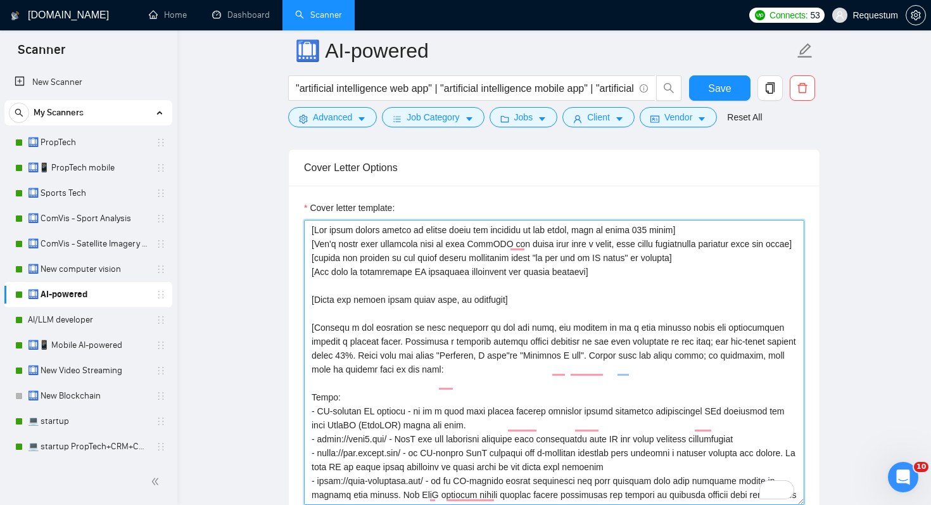
scroll to position [1345, 0]
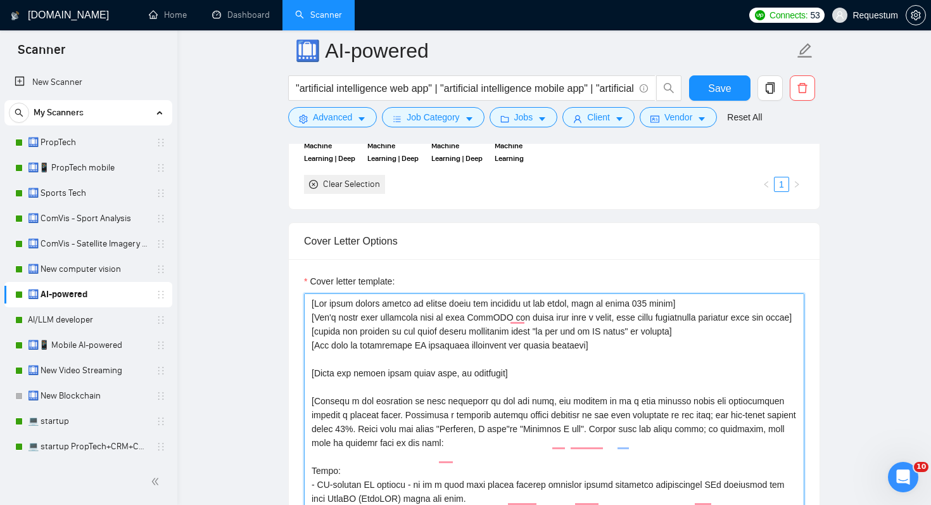
drag, startPoint x: 685, startPoint y: 362, endPoint x: 291, endPoint y: 347, distance: 394.9
click at [291, 347] on div "Cover letter template:" at bounding box center [554, 434] width 531 height 350
click at [386, 300] on textarea "Cover letter template:" at bounding box center [554, 435] width 500 height 285
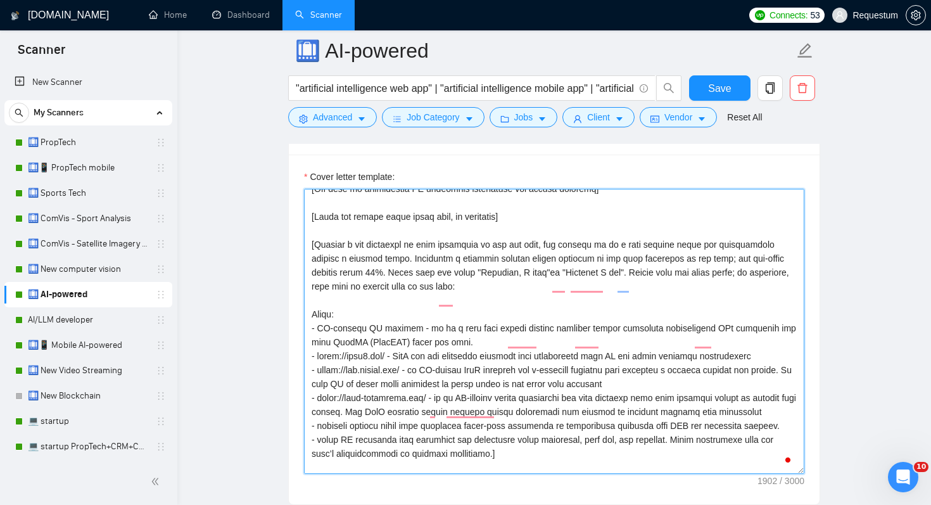
scroll to position [139, 0]
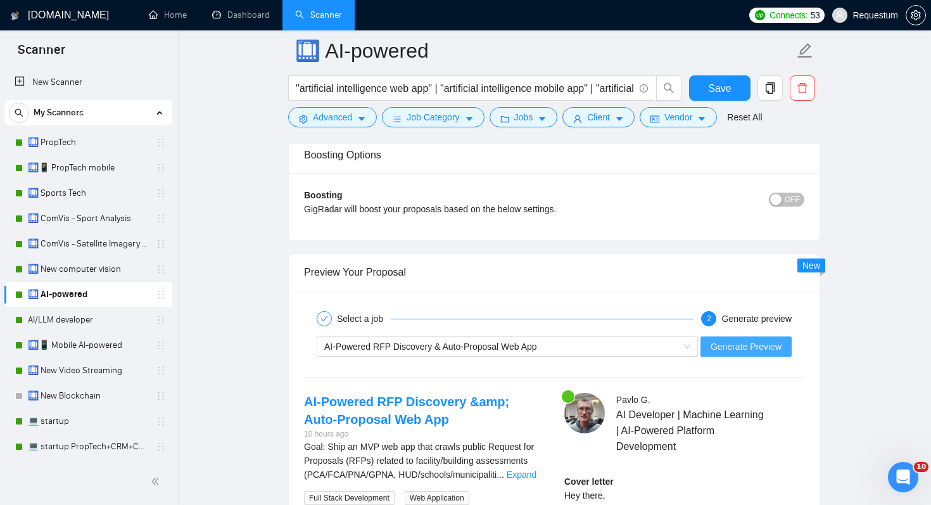
click at [721, 348] on span "Generate Preview" at bounding box center [746, 347] width 71 height 14
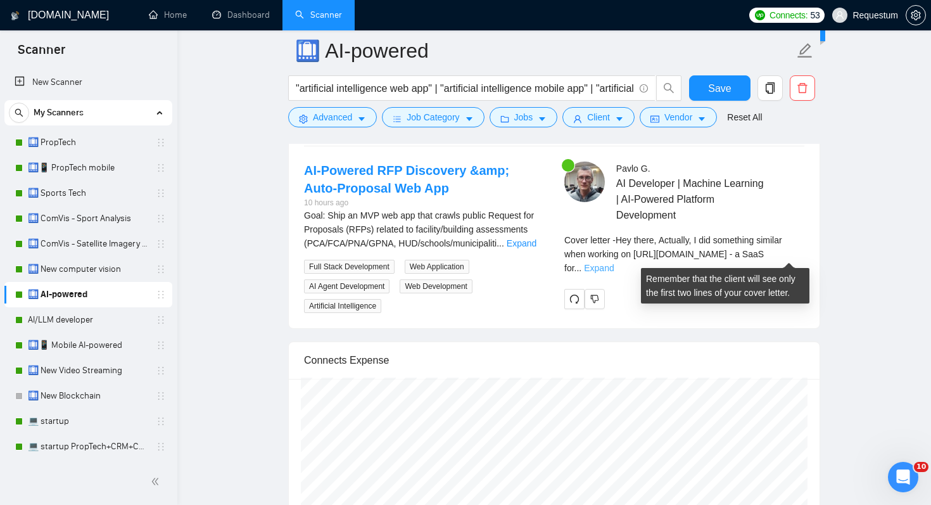
click at [614, 263] on link "Expand" at bounding box center [599, 268] width 30 height 10
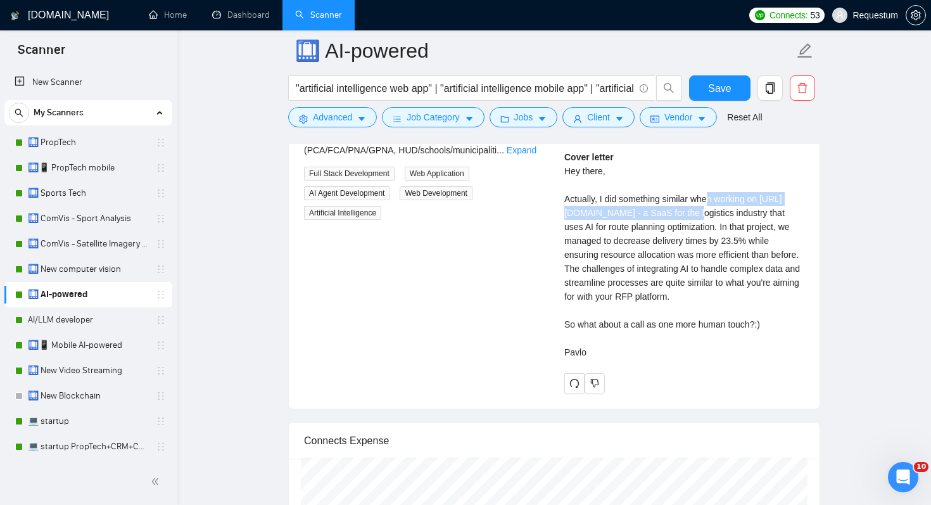
drag, startPoint x: 714, startPoint y: 194, endPoint x: 714, endPoint y: 212, distance: 17.7
click at [714, 212] on div "Cover letter Hey there, Actually, I did something similar when working on https…" at bounding box center [684, 254] width 240 height 209
click at [713, 376] on div at bounding box center [684, 383] width 240 height 20
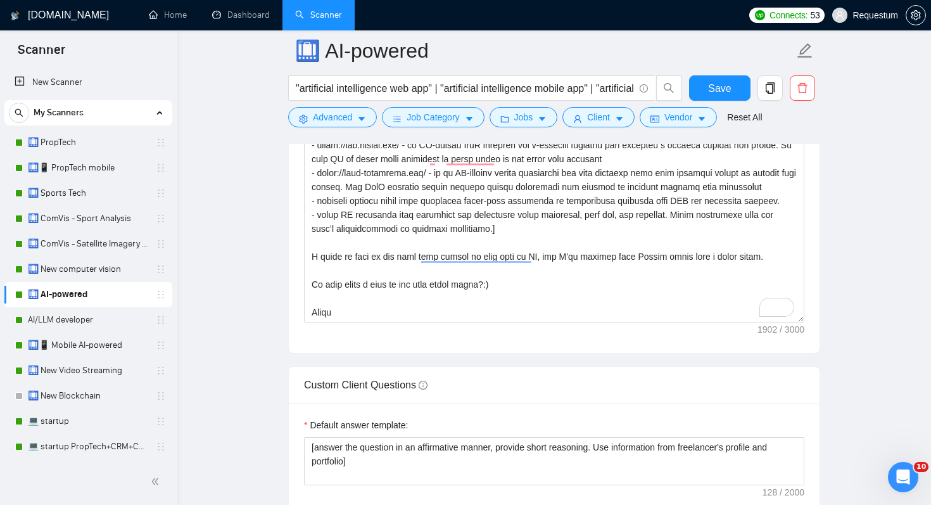
scroll to position [1589, 0]
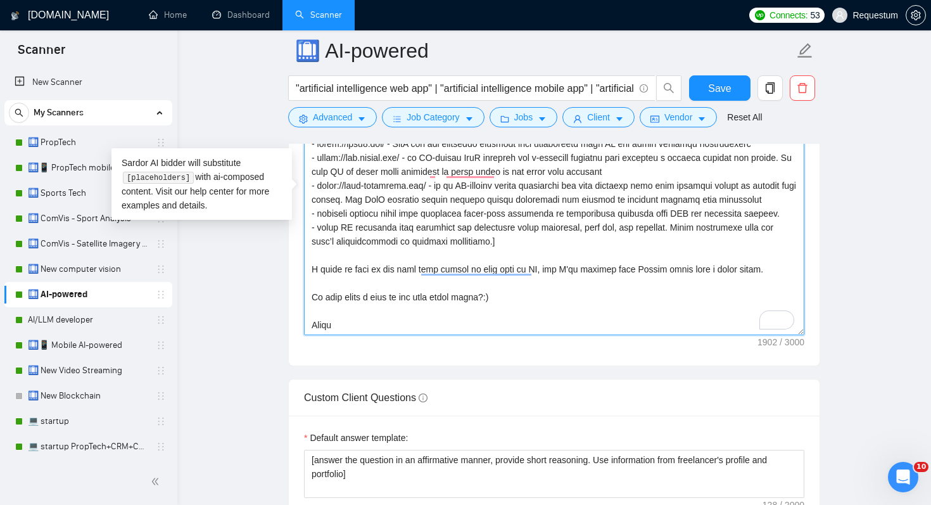
click at [403, 272] on textarea "Cover letter template:" at bounding box center [554, 192] width 500 height 285
click at [452, 246] on textarea "Cover letter template:" at bounding box center [554, 192] width 500 height 285
click at [374, 258] on textarea "Cover letter template:" at bounding box center [554, 192] width 500 height 285
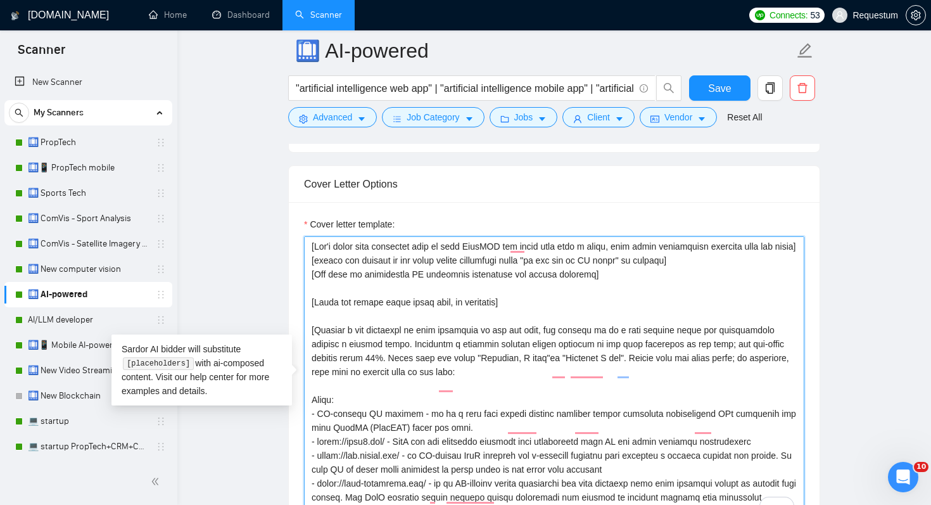
scroll to position [1376, 0]
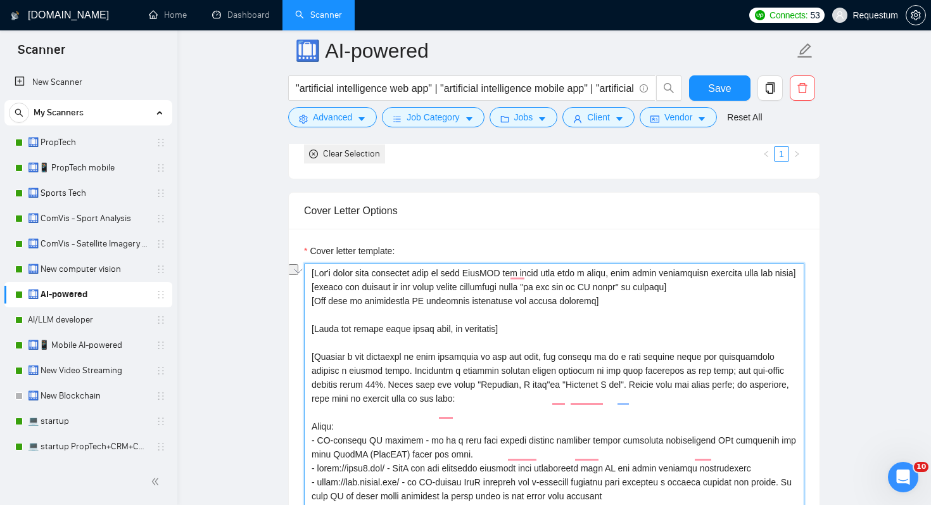
drag, startPoint x: 524, startPoint y: 344, endPoint x: 294, endPoint y: 345, distance: 229.9
click at [294, 345] on div "Cover letter template:" at bounding box center [554, 404] width 531 height 350
click at [353, 302] on textarea "Cover letter template:" at bounding box center [554, 405] width 500 height 285
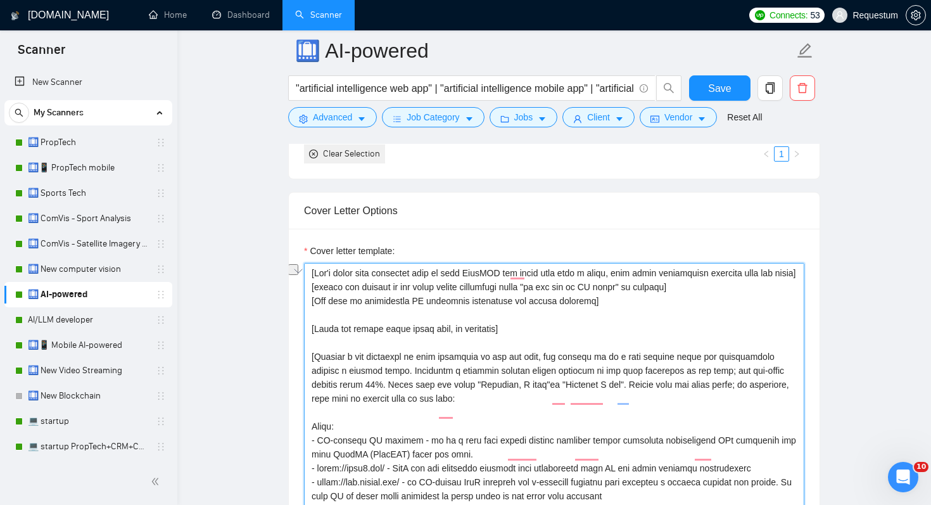
click at [589, 298] on textarea "Cover letter template:" at bounding box center [554, 405] width 500 height 285
click at [497, 296] on textarea "Cover letter template:" at bounding box center [554, 405] width 500 height 285
drag, startPoint x: 604, startPoint y: 312, endPoint x: 310, endPoint y: 296, distance: 295.0
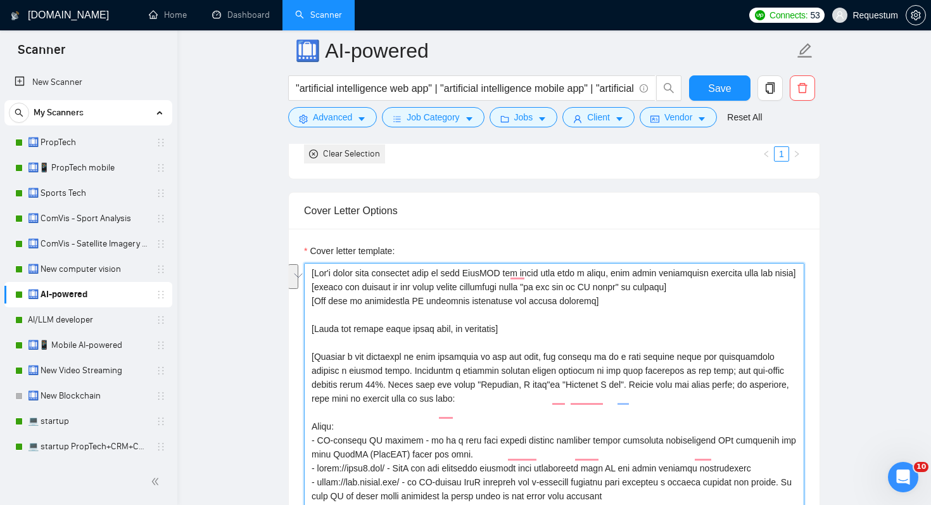
click at [304, 296] on div "Cover Letter Options Cover letter template:" at bounding box center [554, 385] width 532 height 387
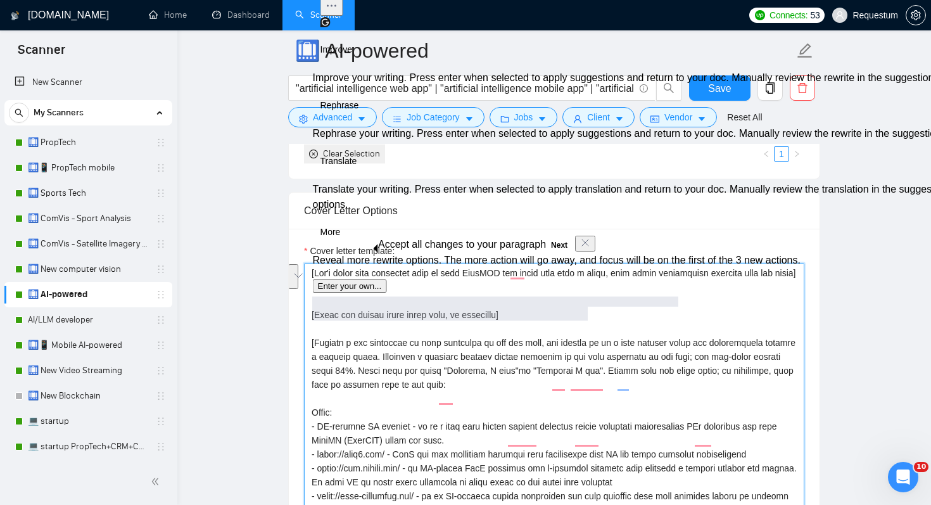
click at [443, 401] on textarea "Cover letter template:" at bounding box center [554, 405] width 500 height 285
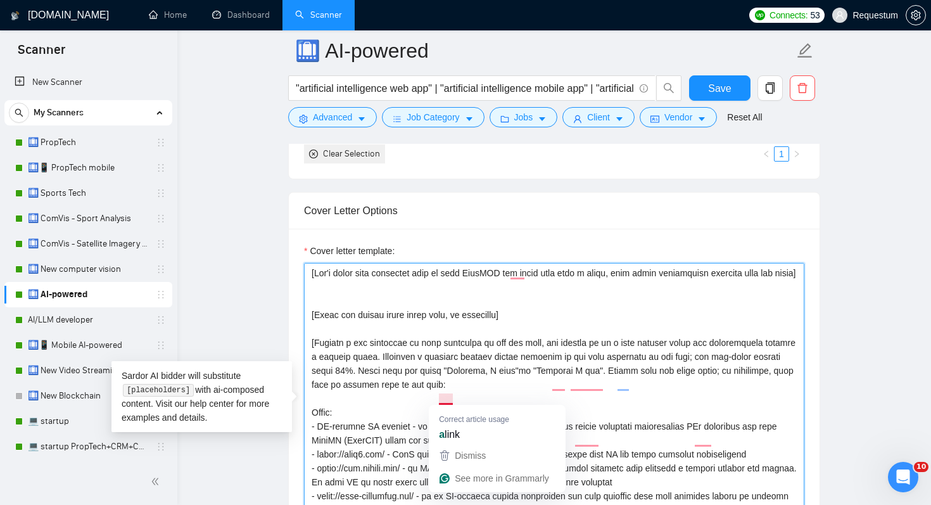
click at [400, 312] on textarea "Cover letter template:" at bounding box center [554, 405] width 500 height 285
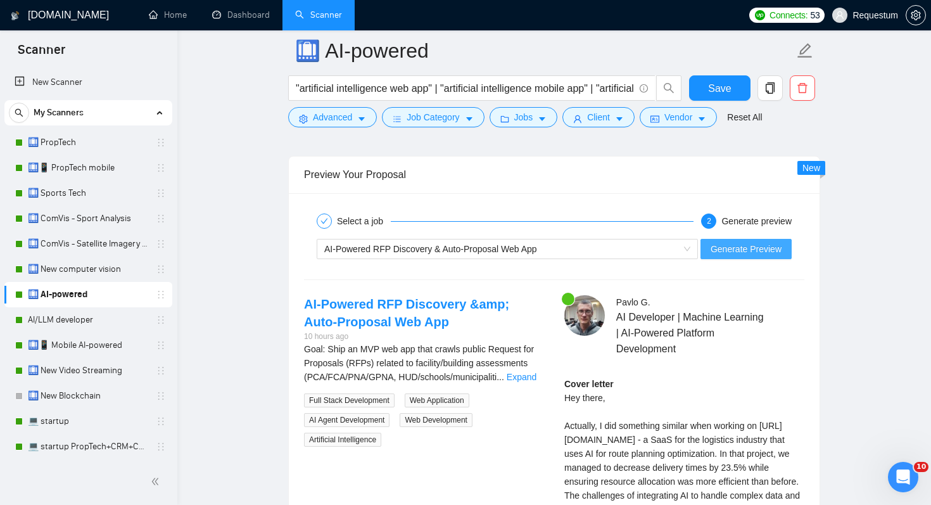
scroll to position [2433, 0]
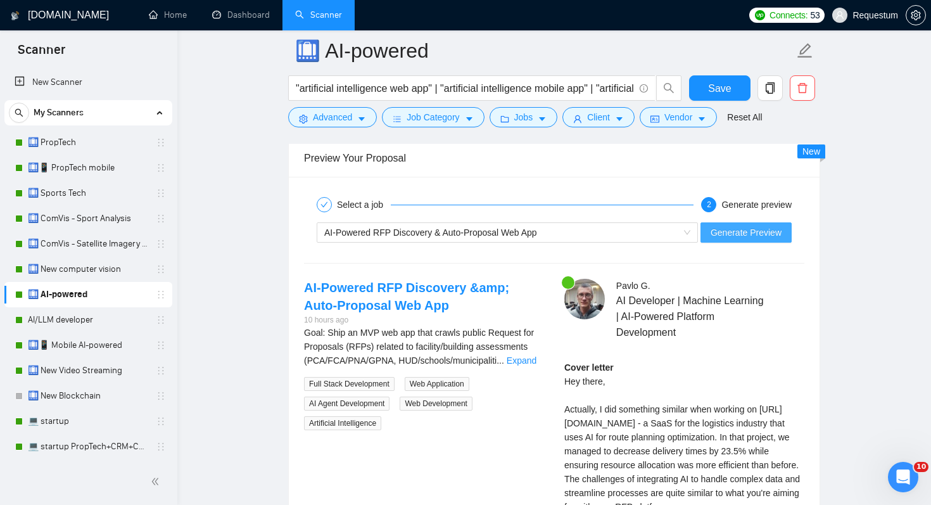
click at [765, 231] on span "Generate Preview" at bounding box center [746, 232] width 71 height 14
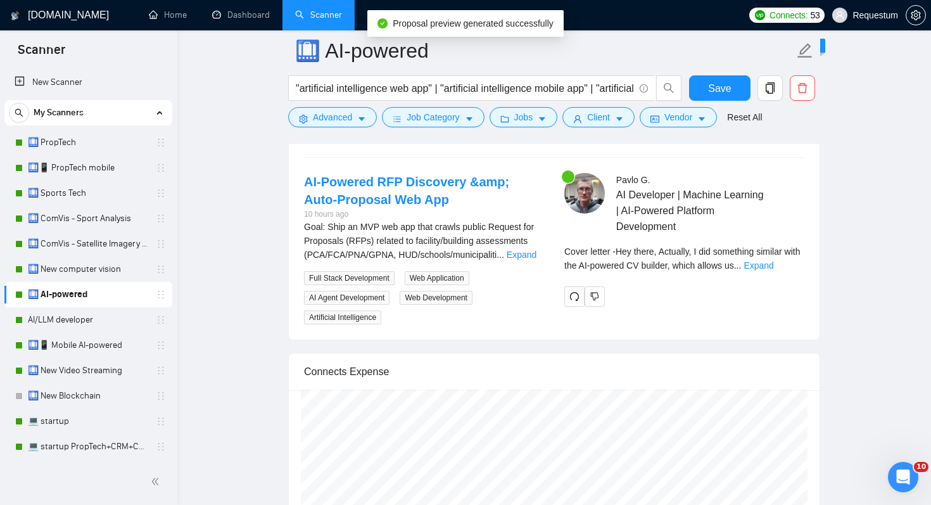
scroll to position [2539, 0]
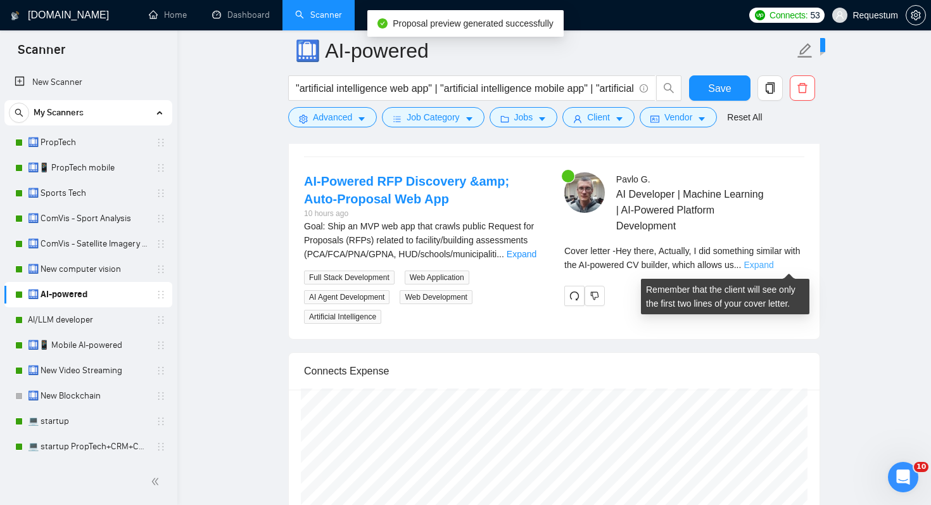
click at [773, 264] on link "Expand" at bounding box center [759, 265] width 30 height 10
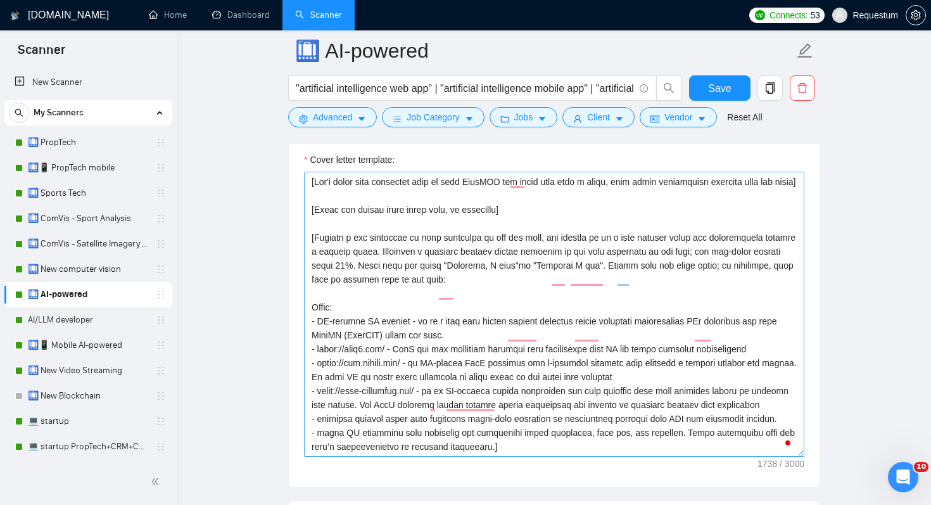
scroll to position [1461, 0]
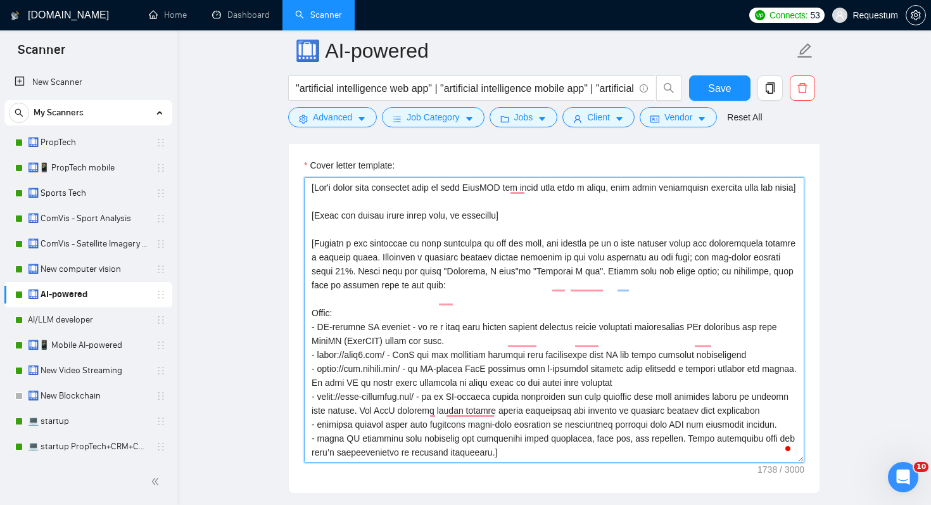
click at [550, 238] on textarea "Cover letter template:" at bounding box center [554, 319] width 500 height 285
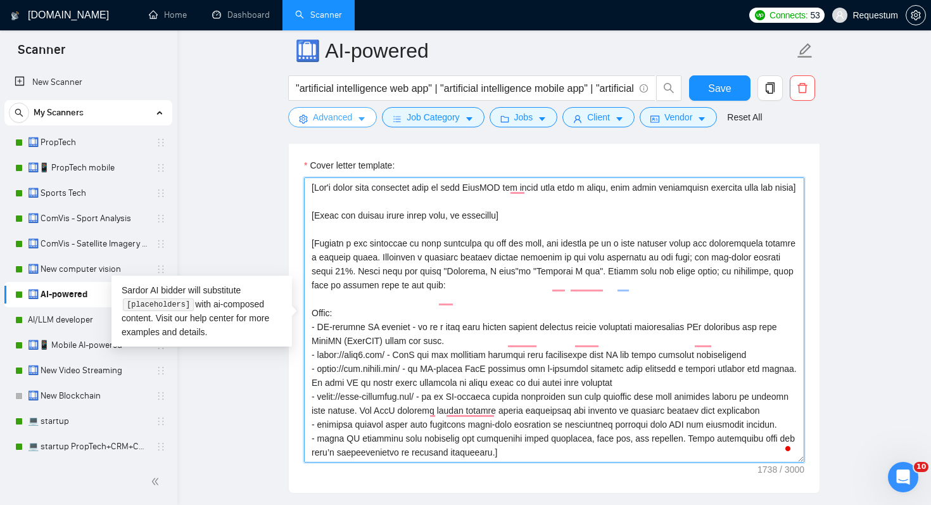
drag, startPoint x: 523, startPoint y: 227, endPoint x: 336, endPoint y: 125, distance: 212.6
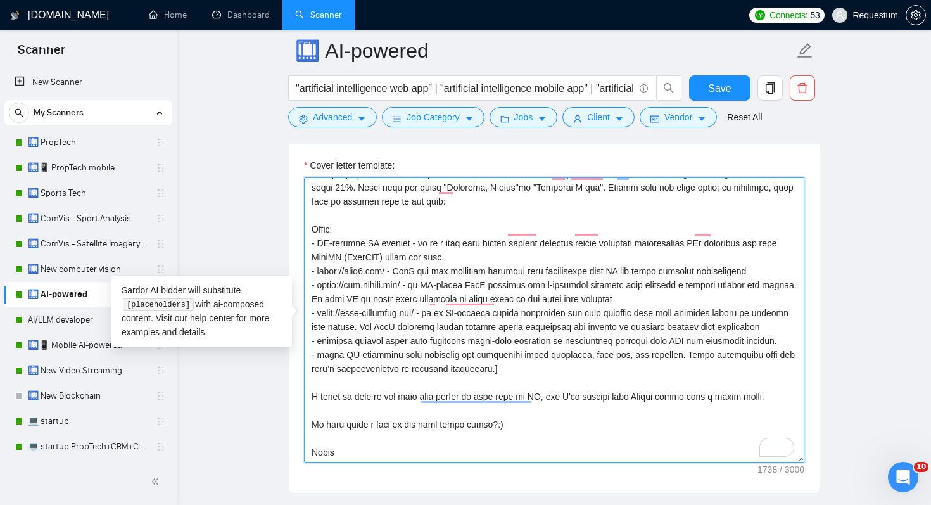
click at [524, 368] on textarea "Cover letter template:" at bounding box center [554, 319] width 500 height 285
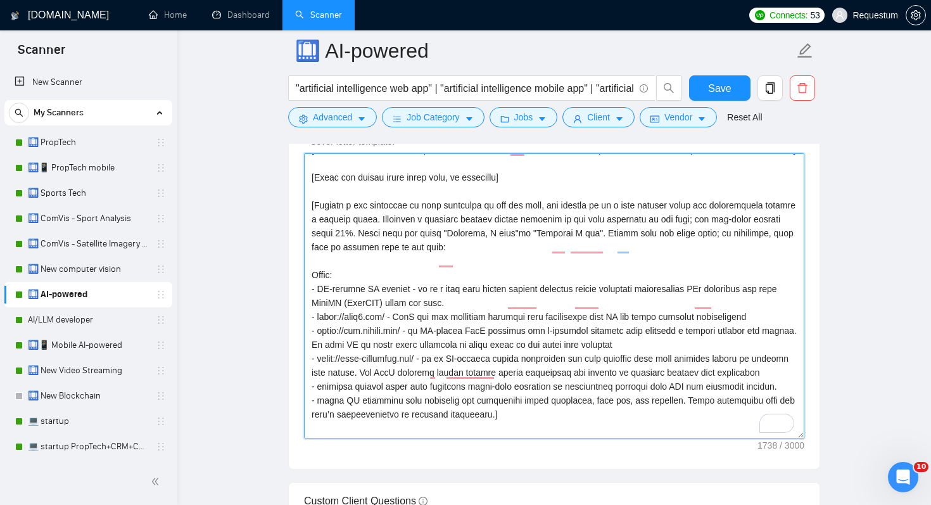
scroll to position [0, 0]
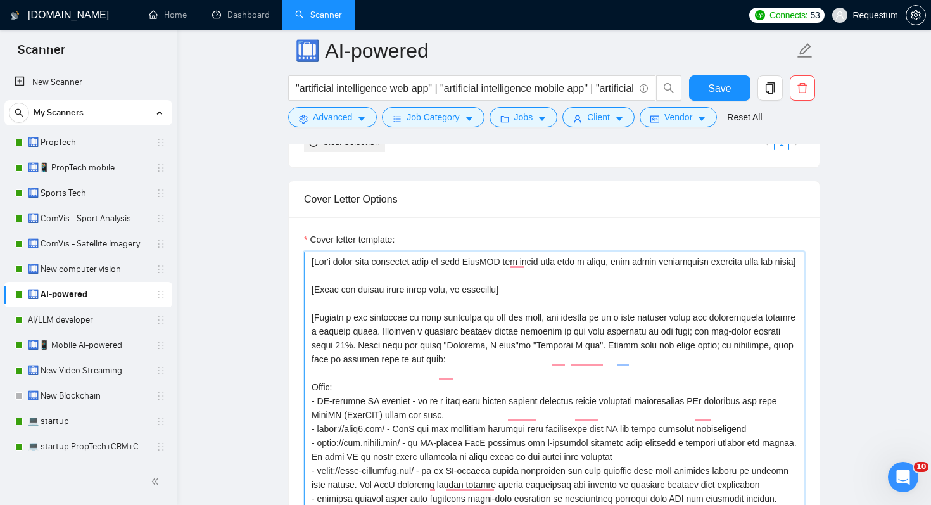
click at [527, 297] on textarea "Cover letter template:" at bounding box center [554, 393] width 500 height 285
drag, startPoint x: 371, startPoint y: 276, endPoint x: 353, endPoint y: 233, distance: 46.6
click at [353, 233] on div "Cover letter template:" at bounding box center [554, 384] width 500 height 304
drag, startPoint x: 516, startPoint y: 303, endPoint x: 496, endPoint y: 157, distance: 147.7
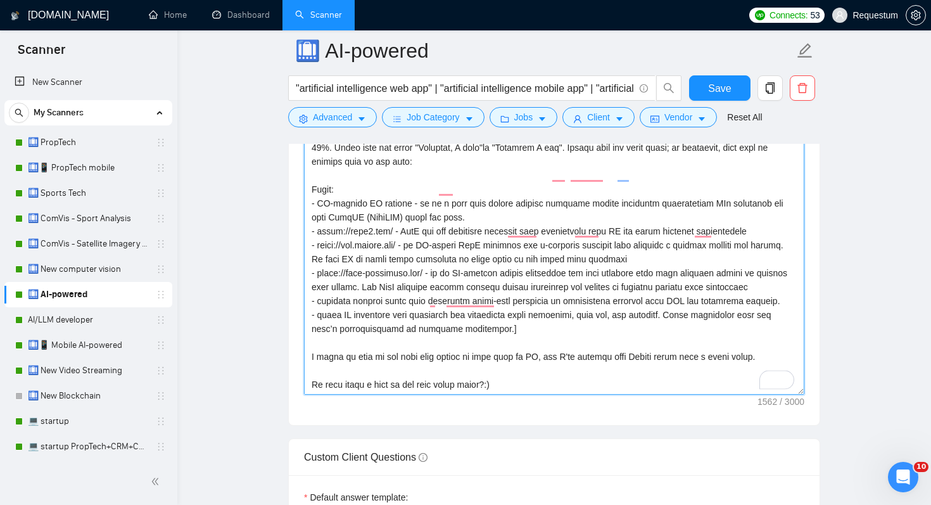
scroll to position [70, 0]
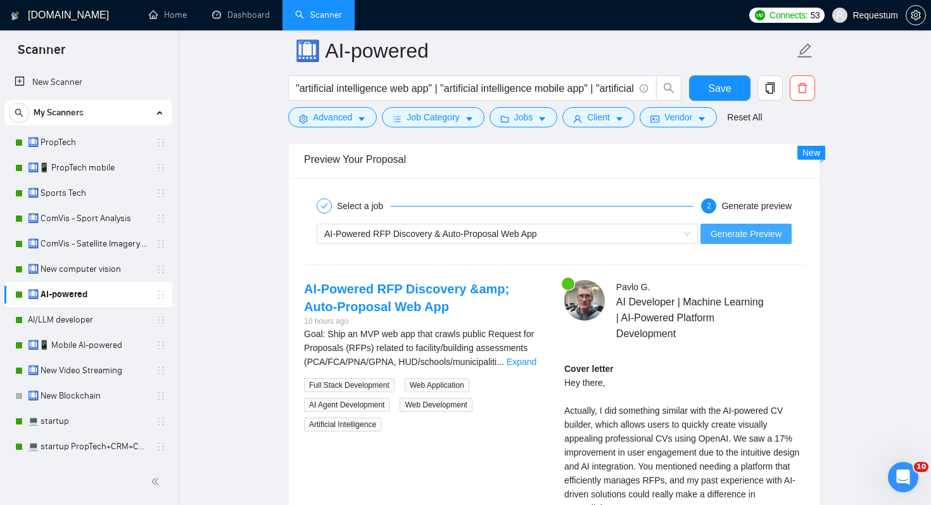
click at [768, 225] on button "Generate Preview" at bounding box center [746, 234] width 91 height 20
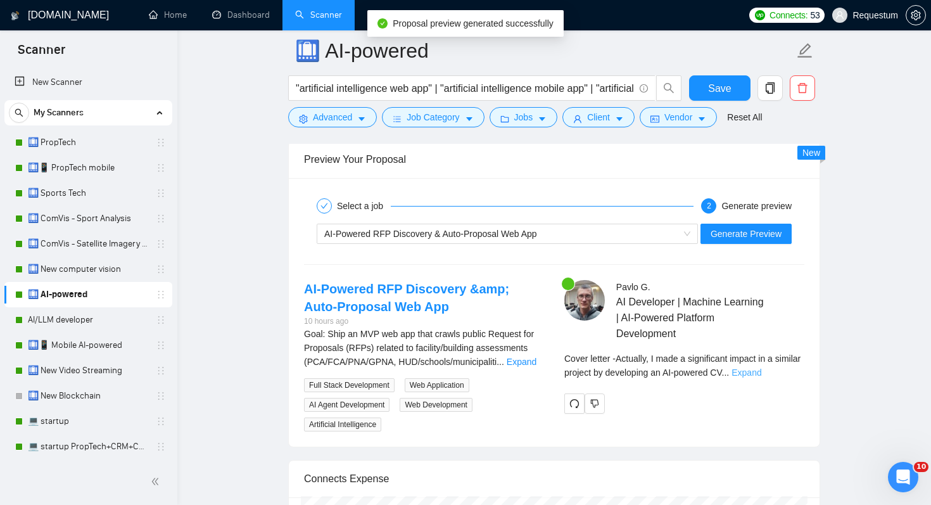
click at [761, 372] on link "Expand" at bounding box center [747, 372] width 30 height 10
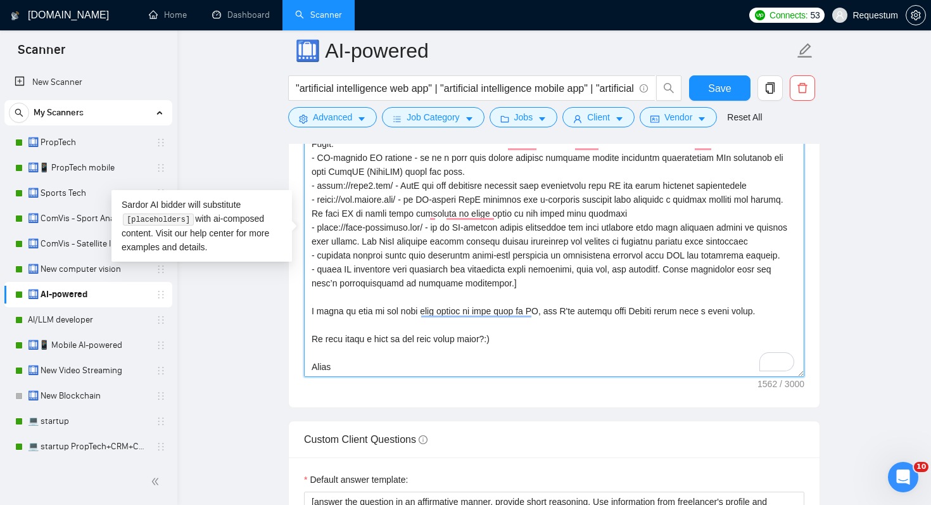
click at [618, 280] on textarea "Cover letter template:" at bounding box center [554, 234] width 500 height 285
click at [616, 297] on textarea "Cover letter template:" at bounding box center [554, 234] width 500 height 285
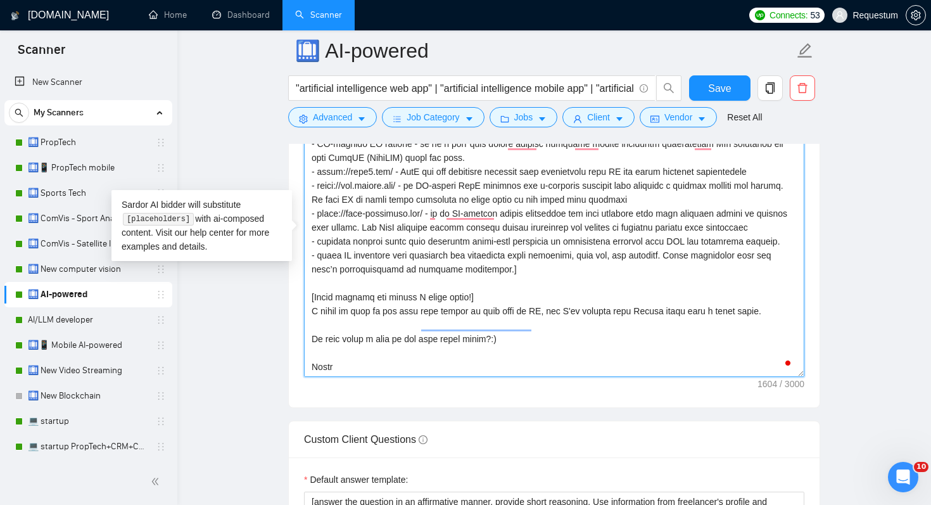
click at [732, 315] on textarea "Cover letter template:" at bounding box center [554, 234] width 500 height 285
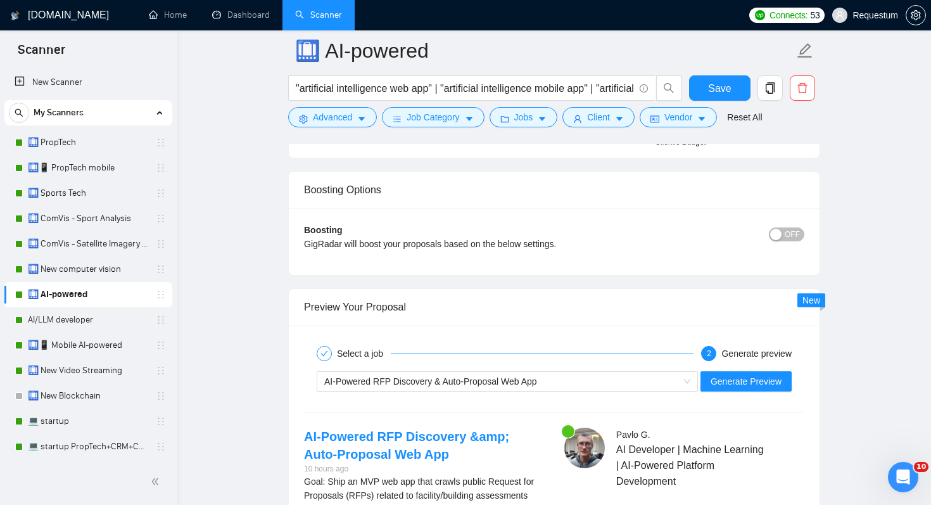
click at [738, 369] on div "AI-Powered RFP Discovery & Auto-Proposal Web App Generate Preview" at bounding box center [554, 381] width 503 height 30
click at [738, 376] on span "Generate Preview" at bounding box center [746, 381] width 71 height 14
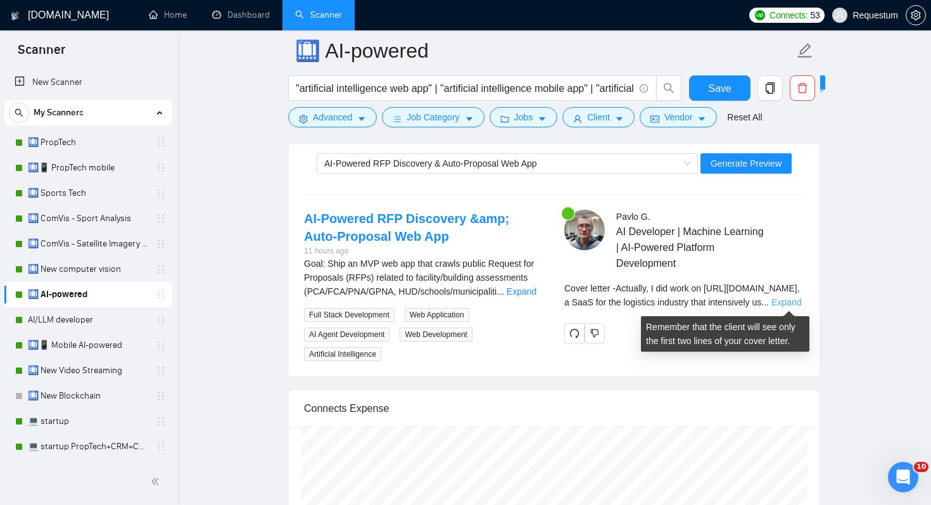
click at [782, 297] on link "Expand" at bounding box center [787, 302] width 30 height 10
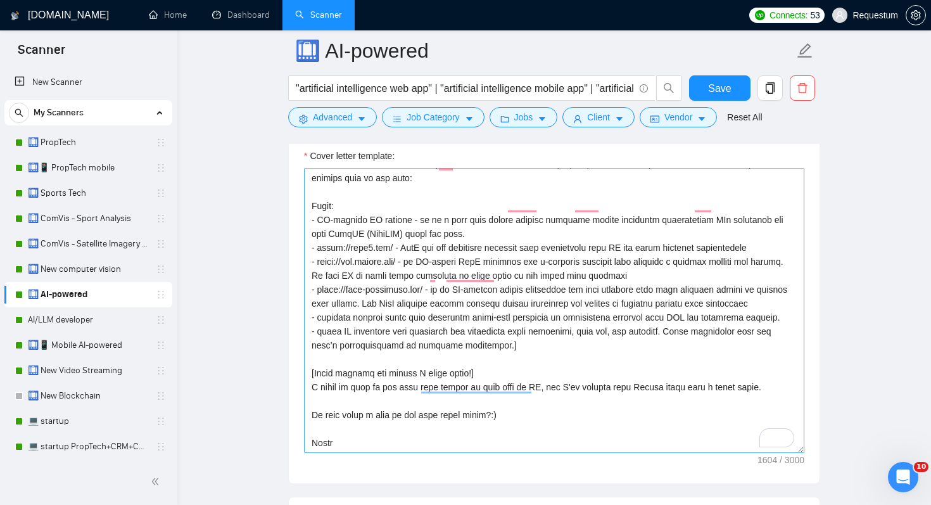
scroll to position [1492, 0]
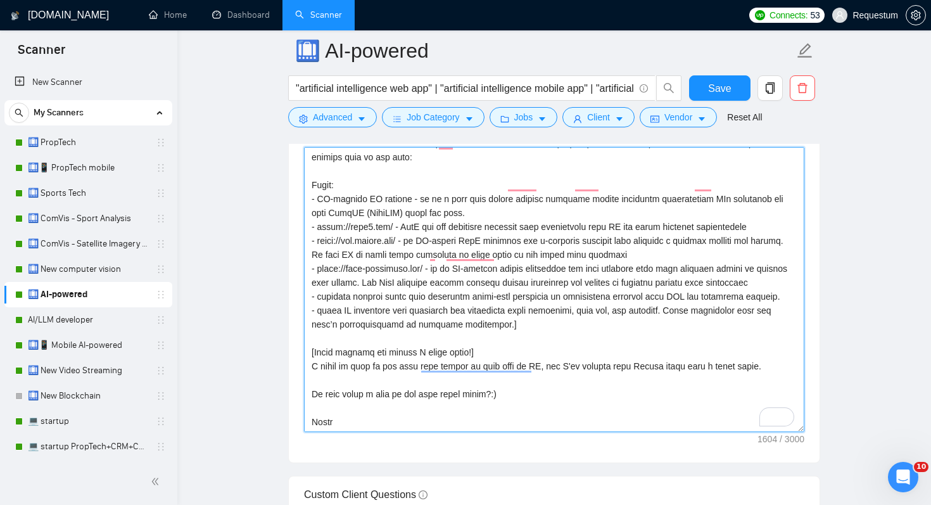
click at [680, 318] on textarea "Cover letter template:" at bounding box center [554, 289] width 500 height 285
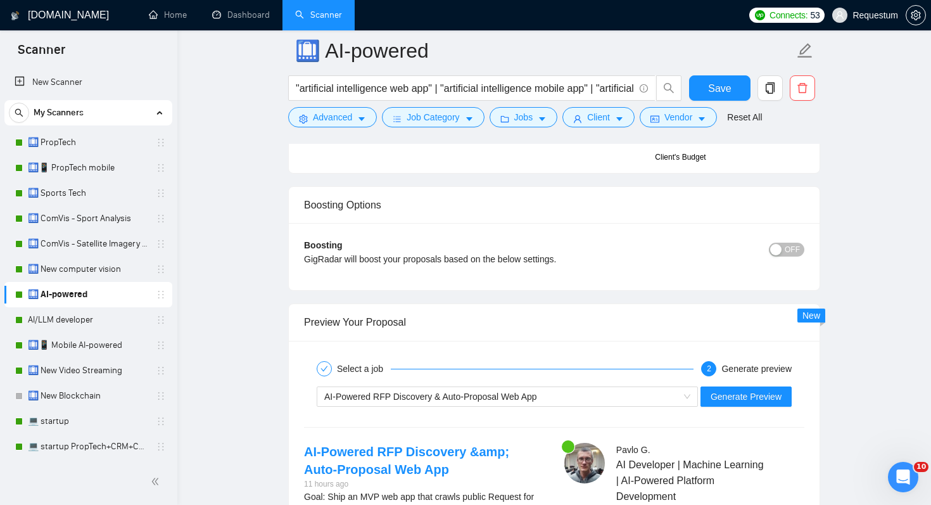
scroll to position [2315, 0]
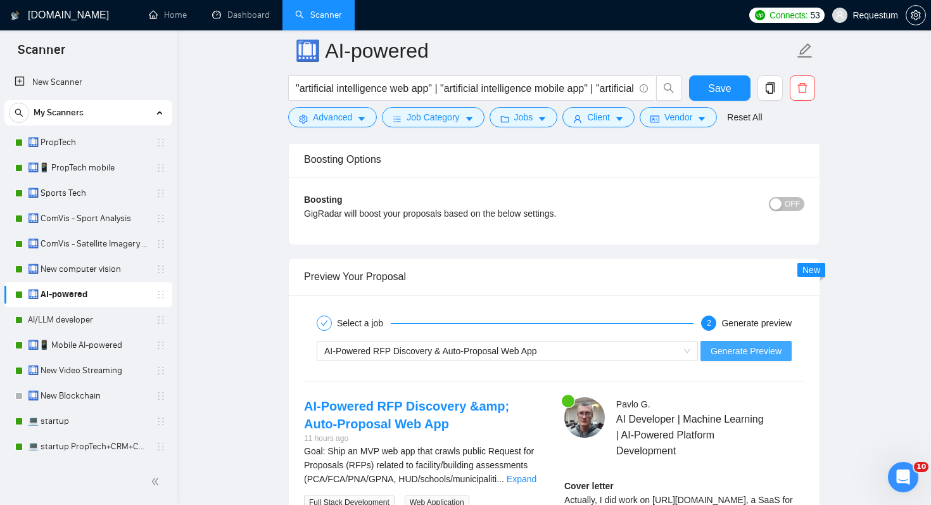
click at [735, 354] on span "Generate Preview" at bounding box center [746, 351] width 71 height 14
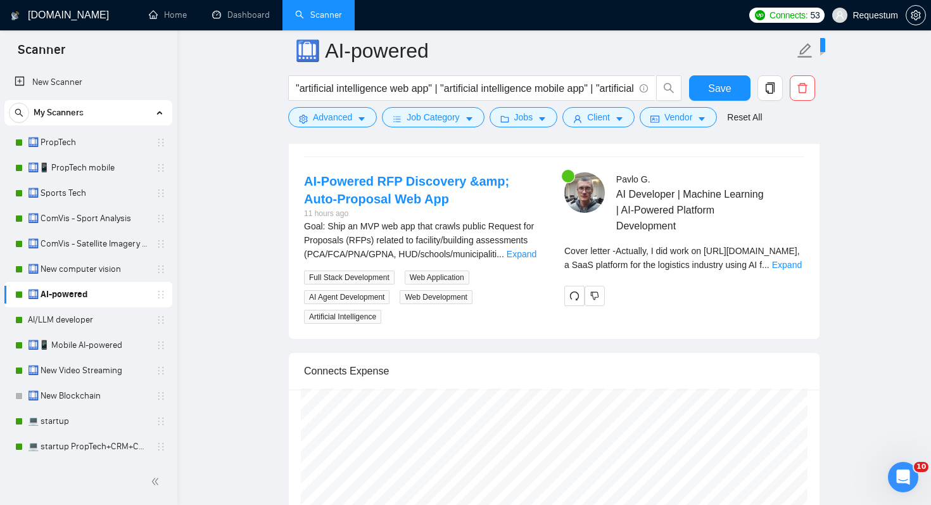
scroll to position [2600, 0]
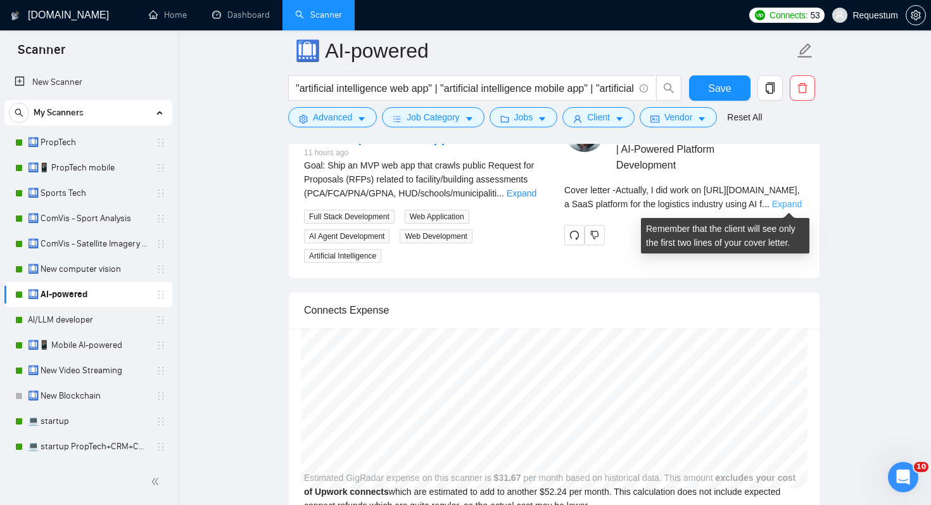
click at [799, 201] on link "Expand" at bounding box center [787, 204] width 30 height 10
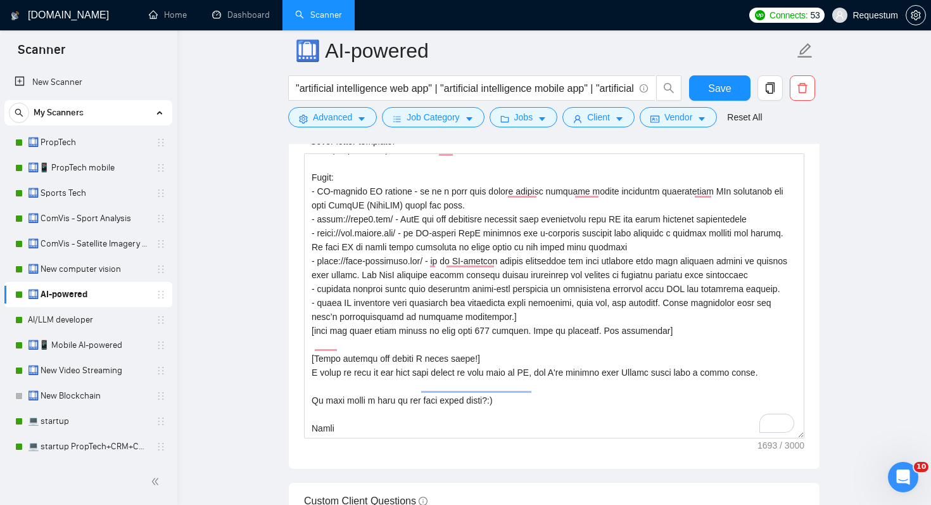
scroll to position [1464, 0]
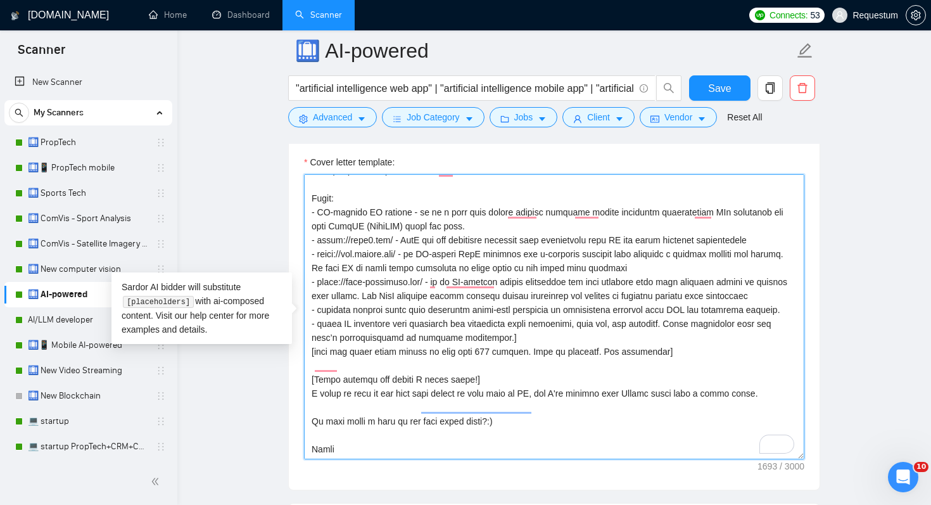
click at [552, 384] on textarea "Cover letter template:" at bounding box center [554, 316] width 500 height 285
click at [553, 391] on textarea "Cover letter template:" at bounding box center [554, 316] width 500 height 285
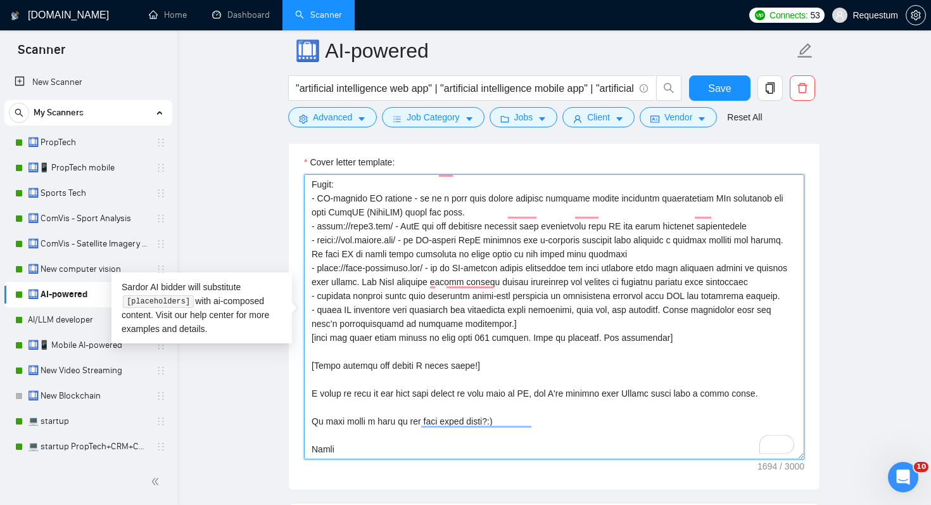
scroll to position [111, 0]
click at [498, 367] on textarea "Cover letter template:" at bounding box center [554, 316] width 500 height 285
click at [493, 437] on textarea "Cover letter template:" at bounding box center [554, 316] width 500 height 285
click at [521, 440] on textarea "Cover letter template:" at bounding box center [554, 316] width 500 height 285
click at [509, 445] on textarea "Cover letter template:" at bounding box center [554, 316] width 500 height 285
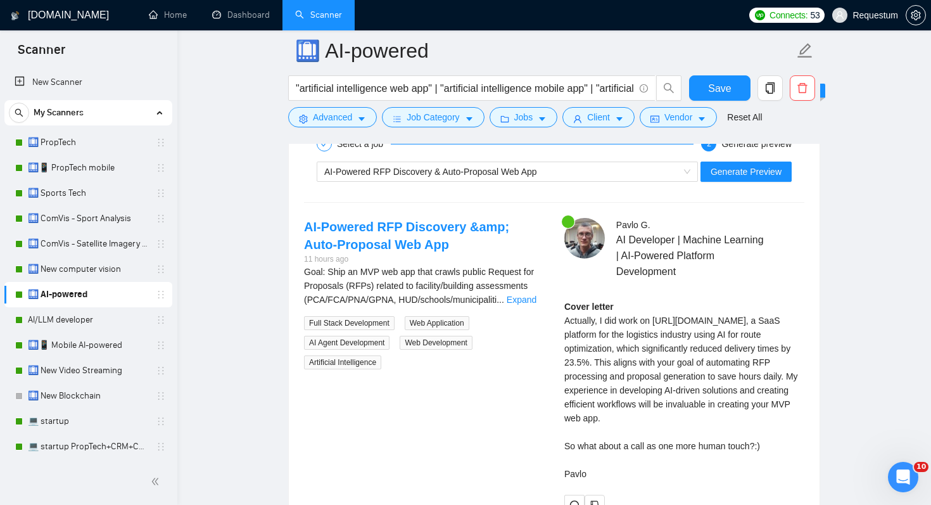
scroll to position [2427, 0]
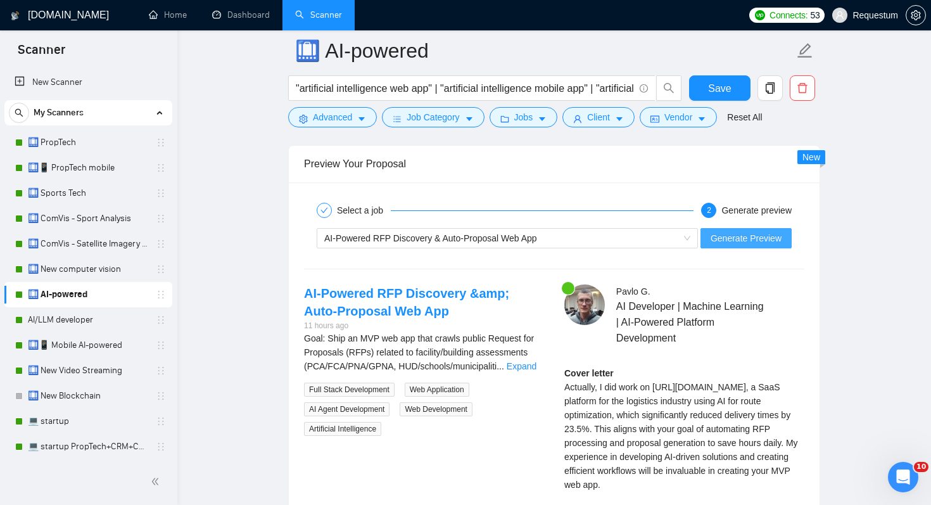
click at [763, 231] on span "Generate Preview" at bounding box center [746, 238] width 71 height 14
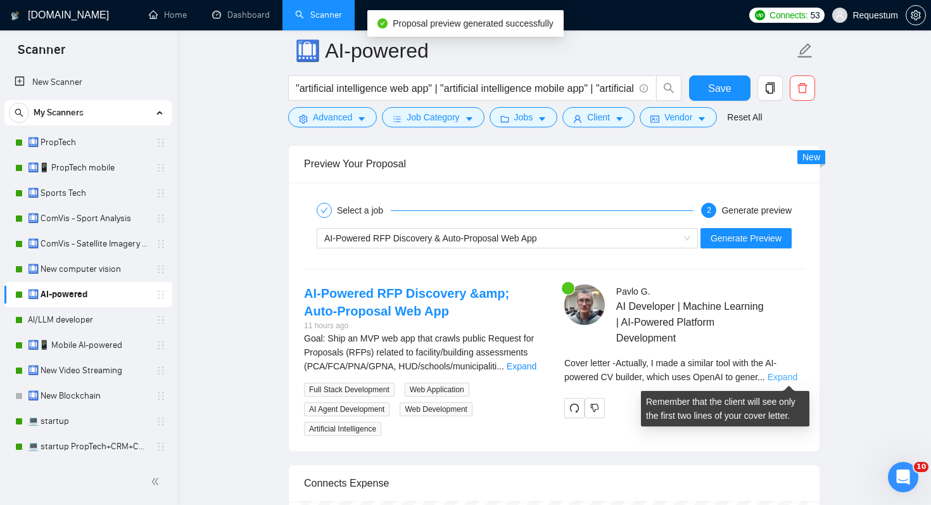
click at [786, 375] on link "Expand" at bounding box center [783, 377] width 30 height 10
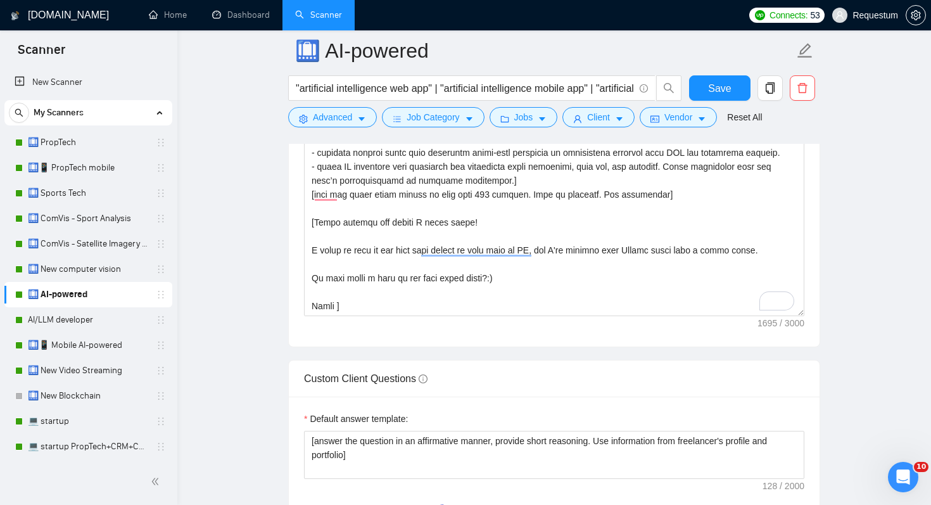
scroll to position [1599, 0]
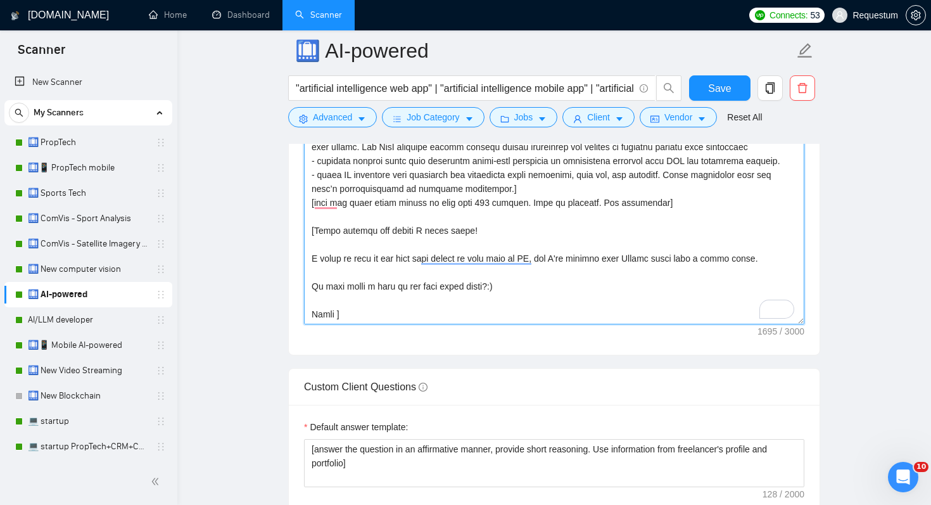
click at [395, 314] on textarea "Cover letter template:" at bounding box center [554, 181] width 500 height 285
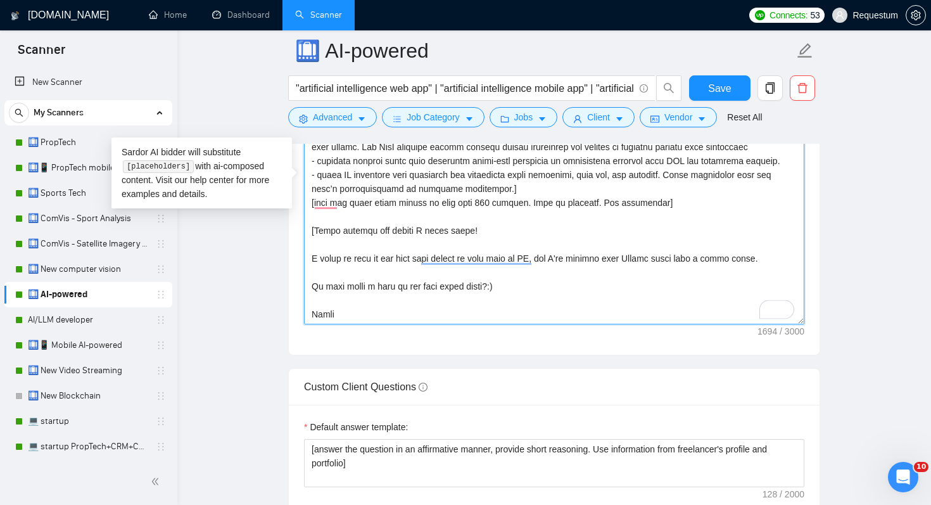
click at [519, 229] on textarea "Cover letter template:" at bounding box center [554, 181] width 500 height 285
click at [560, 274] on textarea "Cover letter template:" at bounding box center [554, 181] width 500 height 285
click at [490, 206] on textarea "Cover letter template:" at bounding box center [554, 181] width 500 height 285
click at [607, 269] on textarea "Cover letter template:" at bounding box center [554, 181] width 500 height 285
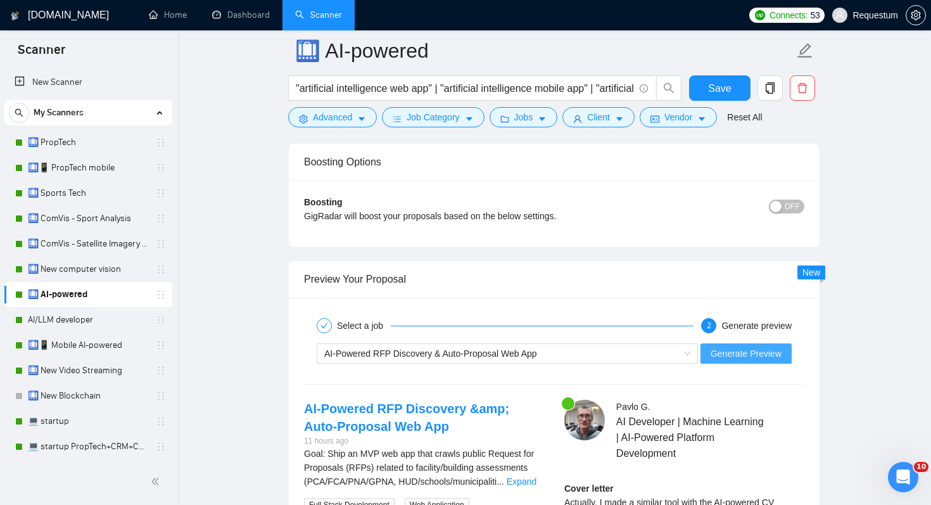
type textarea "[Analyse a key challenge or goal mentioned in the job post, and connect it to a…"
click at [744, 350] on span "Generate Preview" at bounding box center [746, 353] width 71 height 14
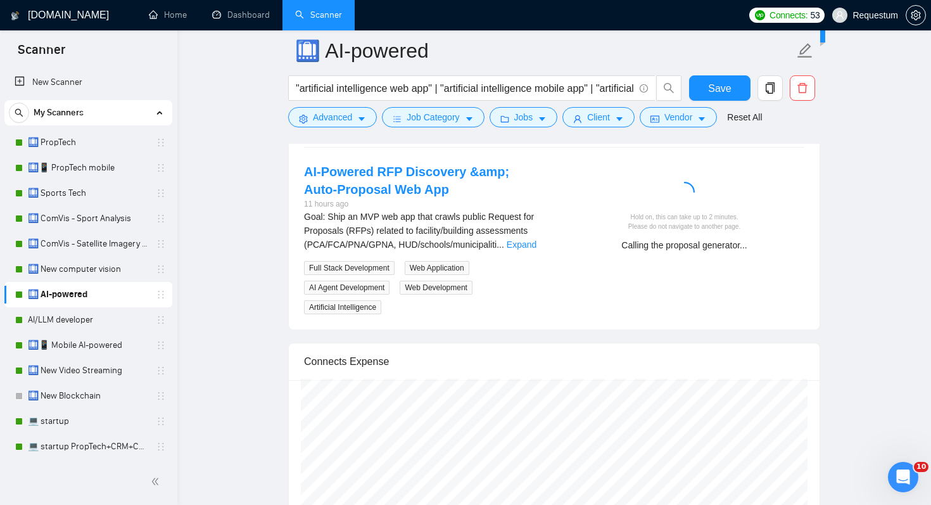
scroll to position [2530, 0]
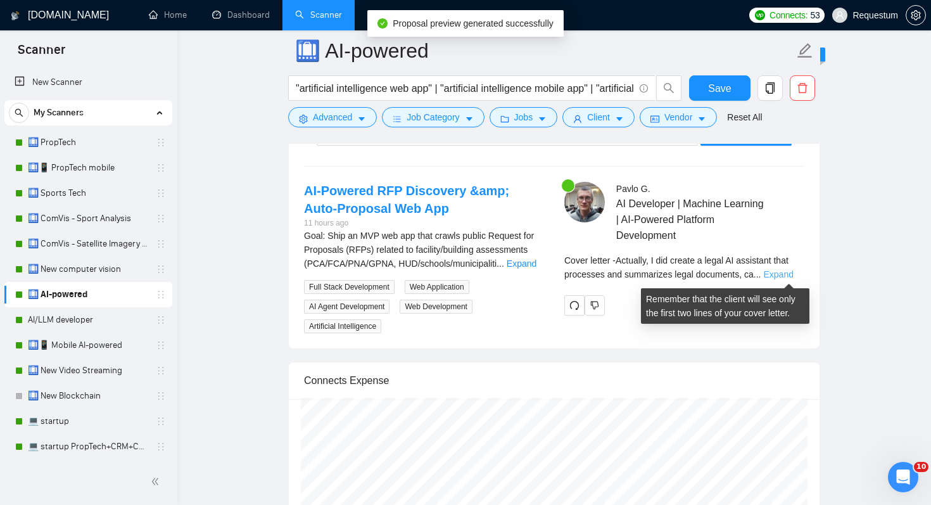
click at [789, 270] on link "Expand" at bounding box center [778, 274] width 30 height 10
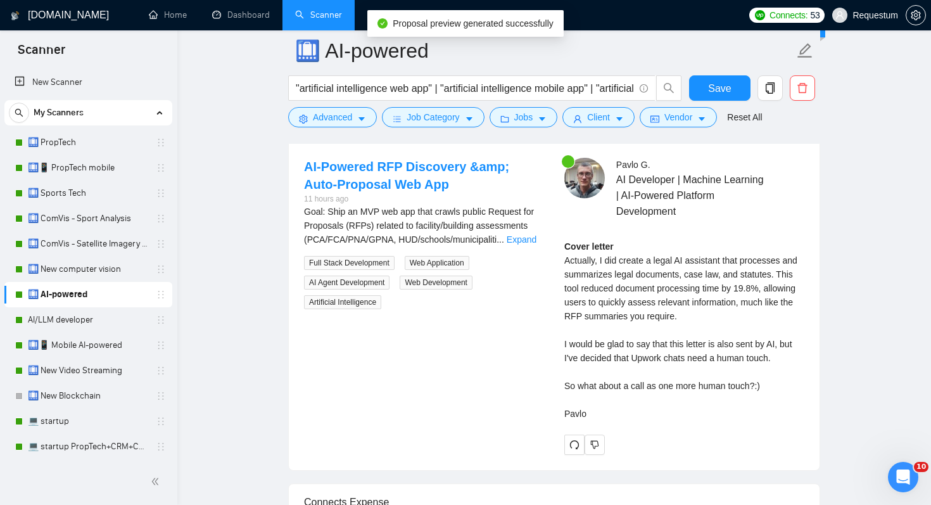
scroll to position [2553, 0]
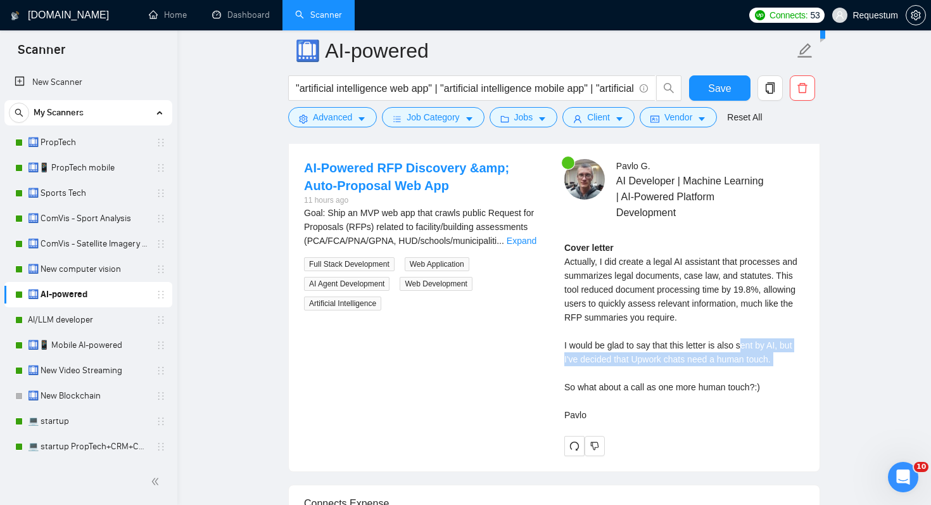
drag, startPoint x: 749, startPoint y: 347, endPoint x: 754, endPoint y: 372, distance: 25.8
click at [754, 372] on div "Cover letter Actually, I did create a legal AI assistant that processes and sum…" at bounding box center [684, 331] width 240 height 181
click at [737, 380] on div "Cover letter Actually, I did create a legal AI assistant that processes and sum…" at bounding box center [684, 331] width 240 height 181
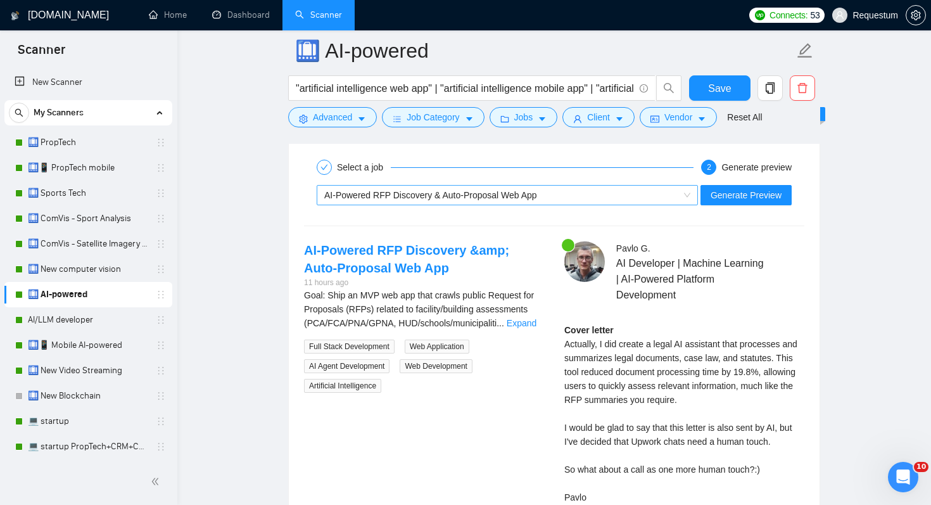
click at [492, 194] on span "AI-Powered RFP Discovery & Auto-Proposal Web App" at bounding box center [430, 195] width 213 height 10
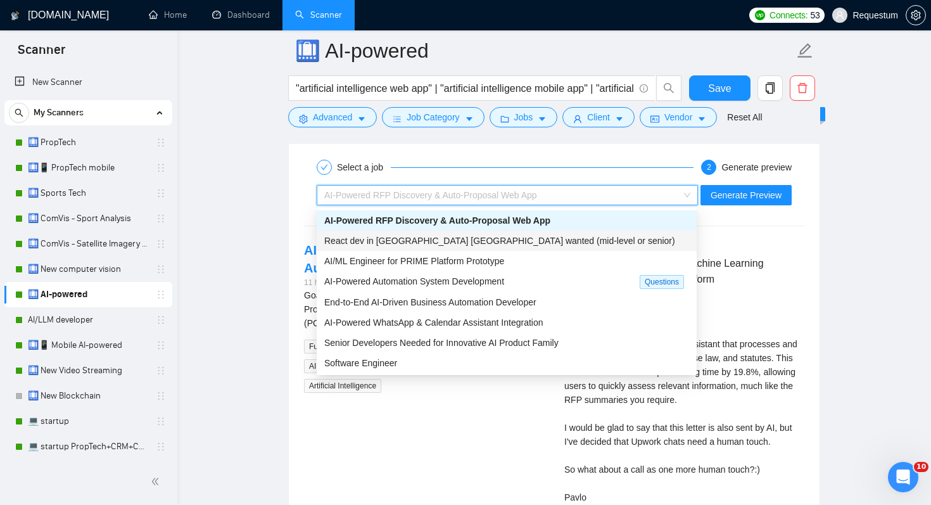
click at [476, 243] on span "React dev in Cornwall UK wanted (mid-level or senior)" at bounding box center [499, 241] width 351 height 10
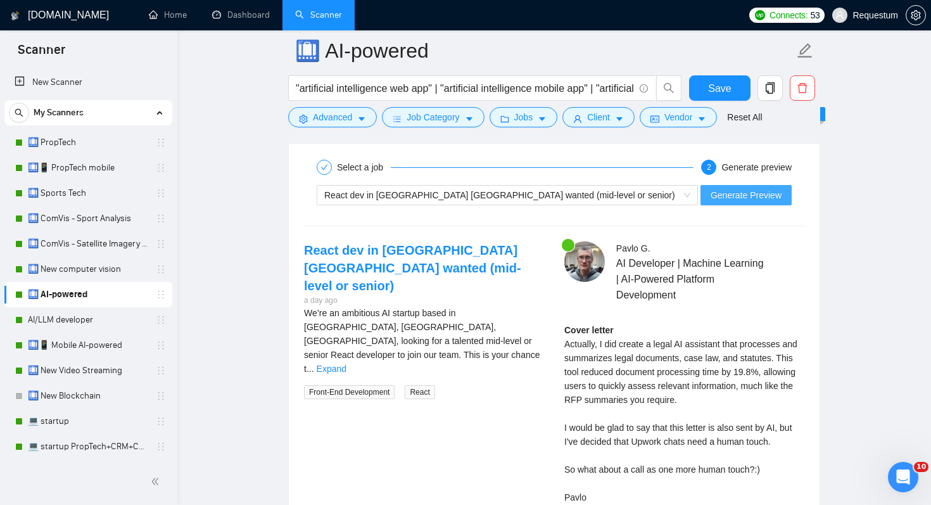
click at [767, 194] on span "Generate Preview" at bounding box center [746, 195] width 71 height 14
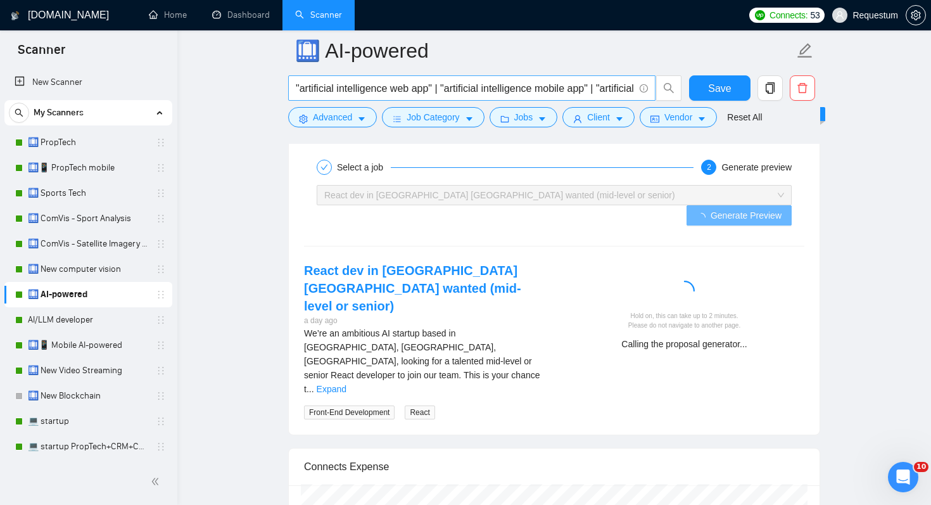
click at [447, 86] on input ""artificial intelligence web app" | "artificial intelligence mobile app" | "art…" at bounding box center [465, 88] width 338 height 16
click at [488, 87] on input ""artificial intelligence web app" | "artificial intelligence mobile app" | "art…" at bounding box center [465, 88] width 338 height 16
click at [346, 384] on link "Expand" at bounding box center [332, 389] width 30 height 10
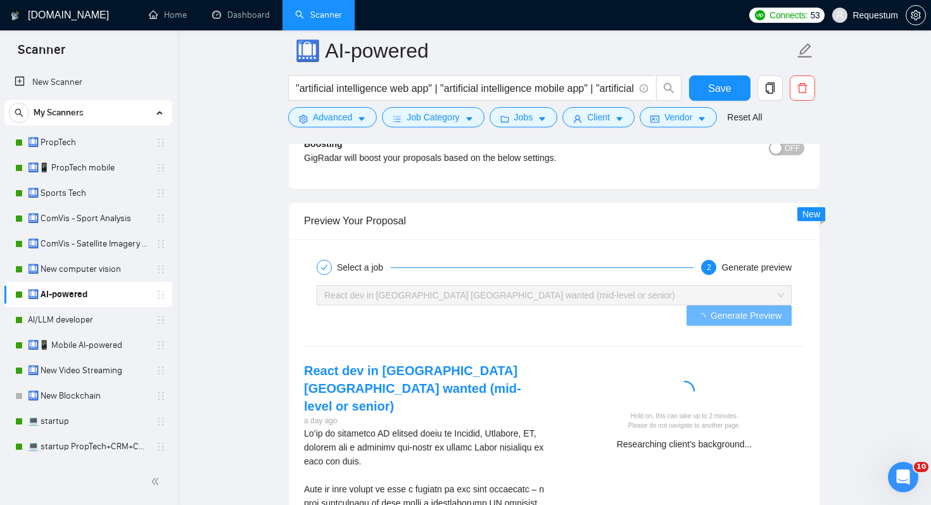
scroll to position [2399, 0]
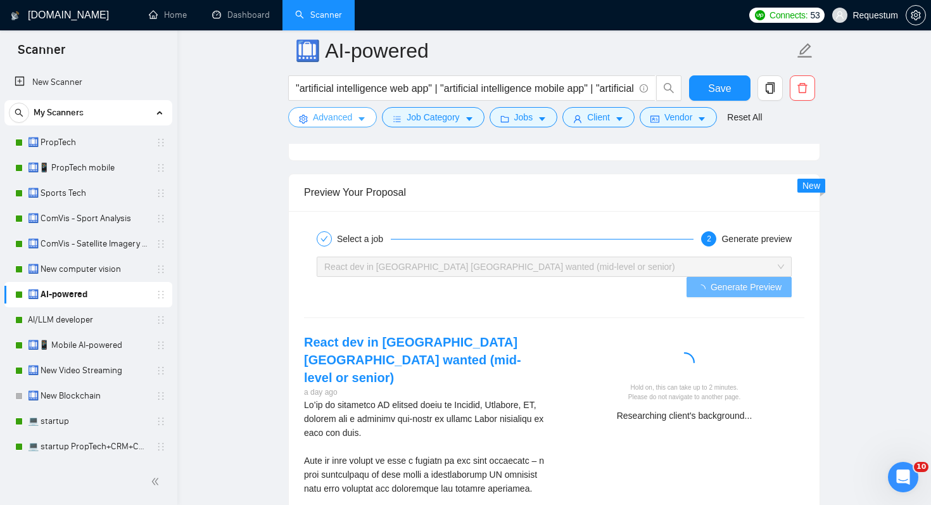
click at [350, 118] on span "Advanced" at bounding box center [332, 117] width 39 height 14
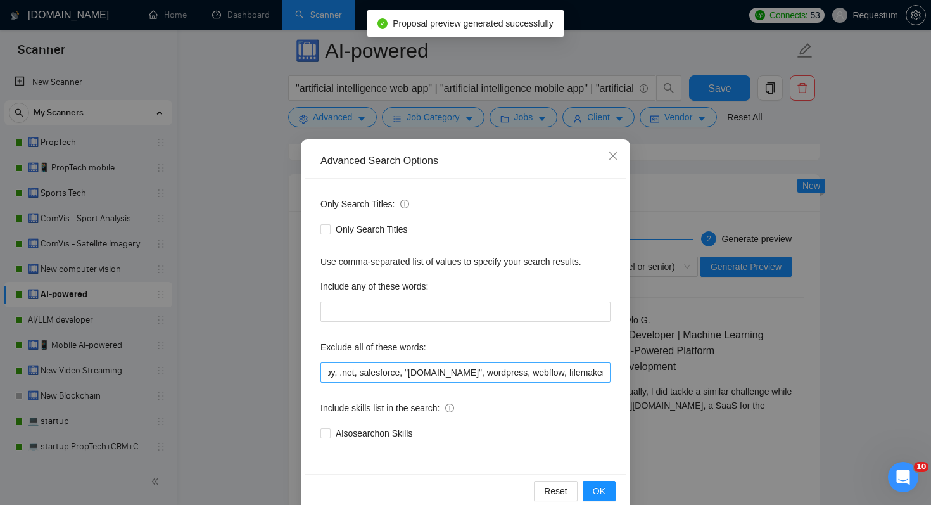
scroll to position [0, 563]
click at [749, 448] on div "Advanced Search Options Only Search Titles: Only Search Titles Use comma-separa…" at bounding box center [465, 252] width 931 height 505
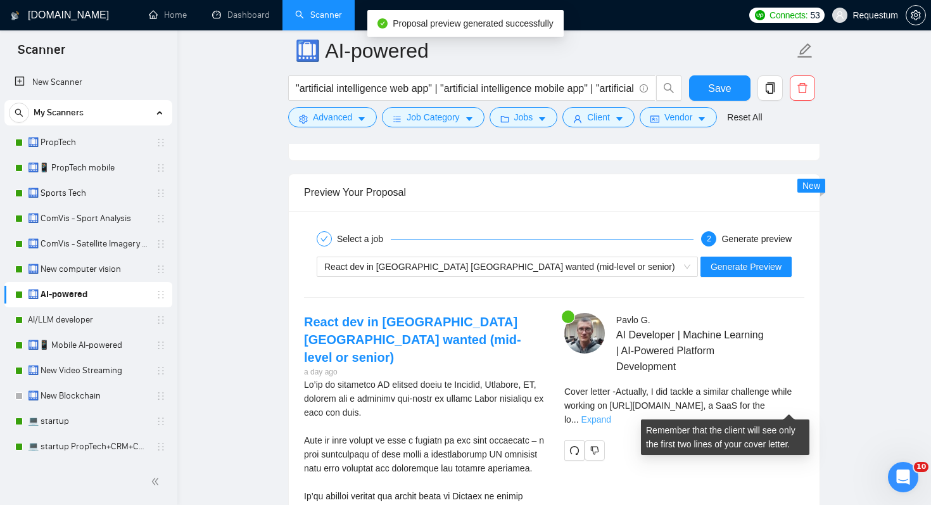
click at [611, 414] on link "Expand" at bounding box center [596, 419] width 30 height 10
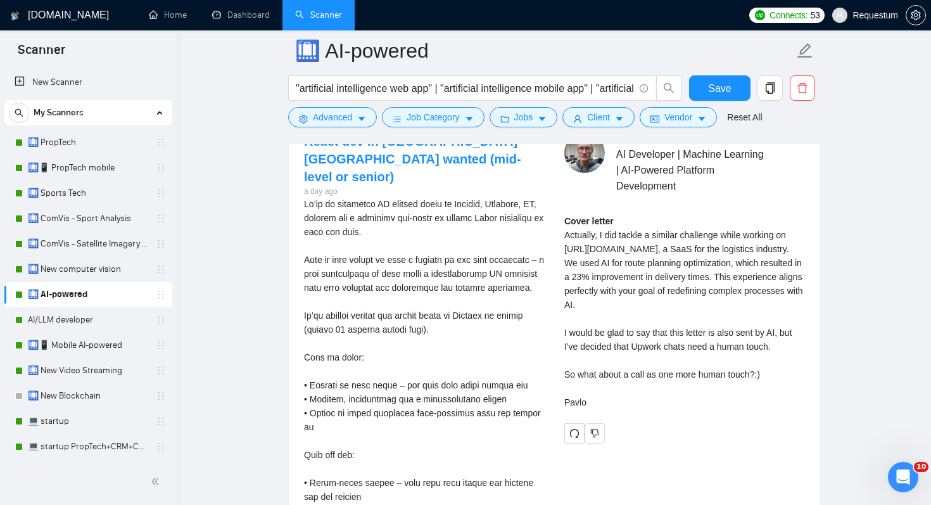
scroll to position [2626, 0]
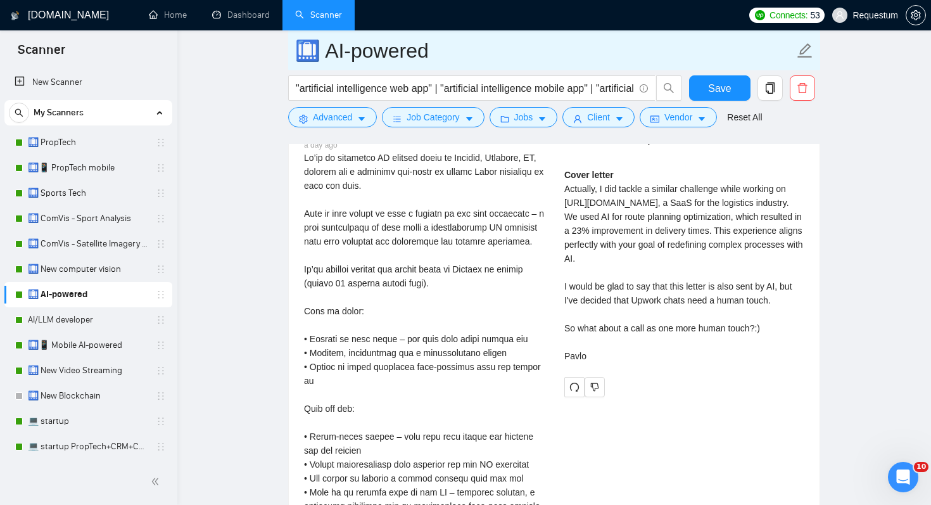
click at [454, 52] on input "🛄 AI-powered" at bounding box center [544, 51] width 499 height 32
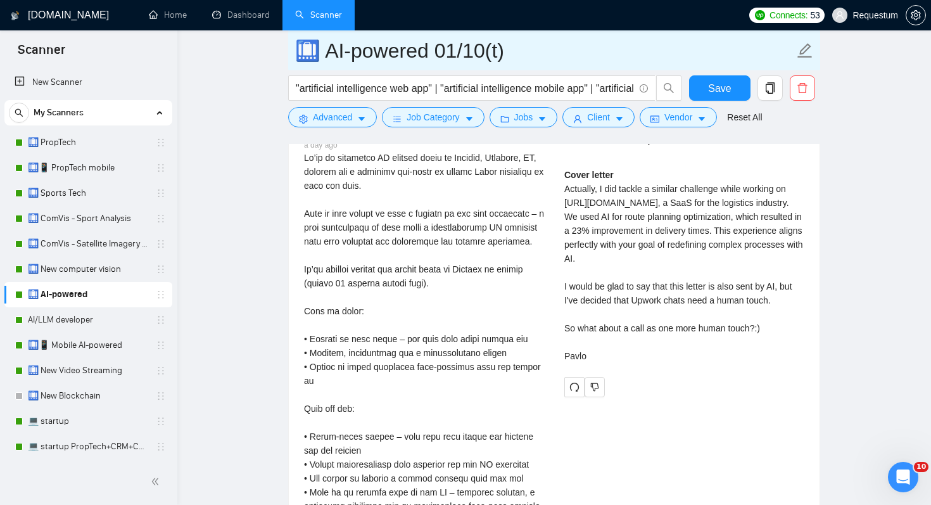
click at [557, 55] on input "🛄 AI-powered 01/10(t)" at bounding box center [544, 51] width 499 height 32
click at [540, 55] on input "🛄 AI-powered 01/10(t) changed end" at bounding box center [544, 51] width 499 height 32
type input "🛄 AI-powered 01/10(t) changed end"
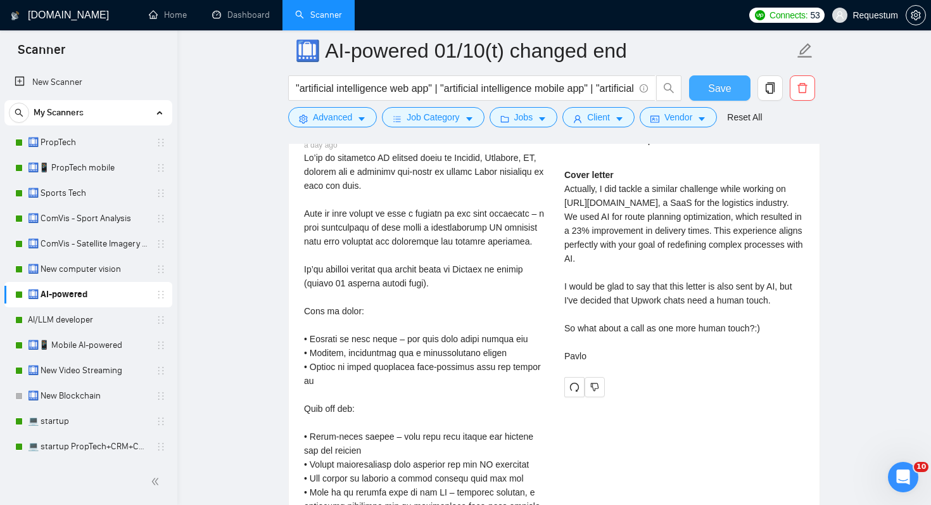
click at [716, 79] on button "Save" at bounding box center [719, 87] width 61 height 25
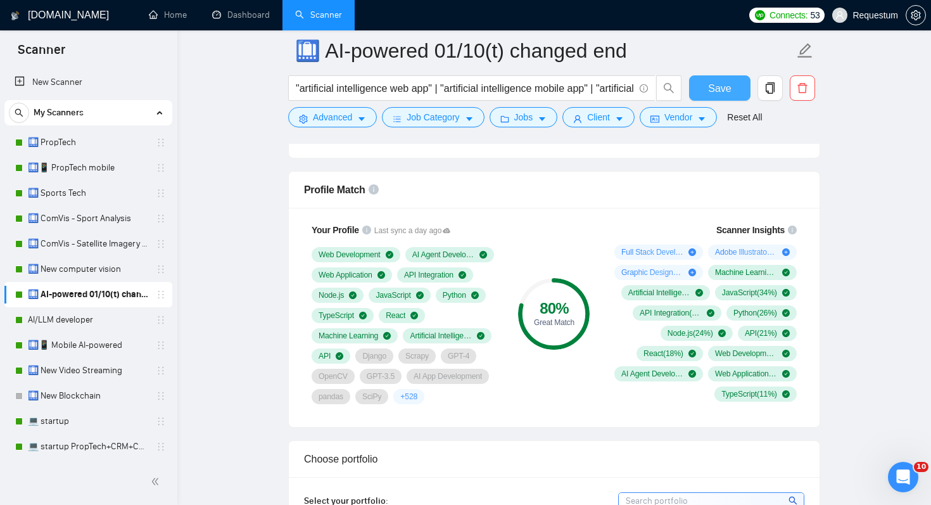
scroll to position [785, 0]
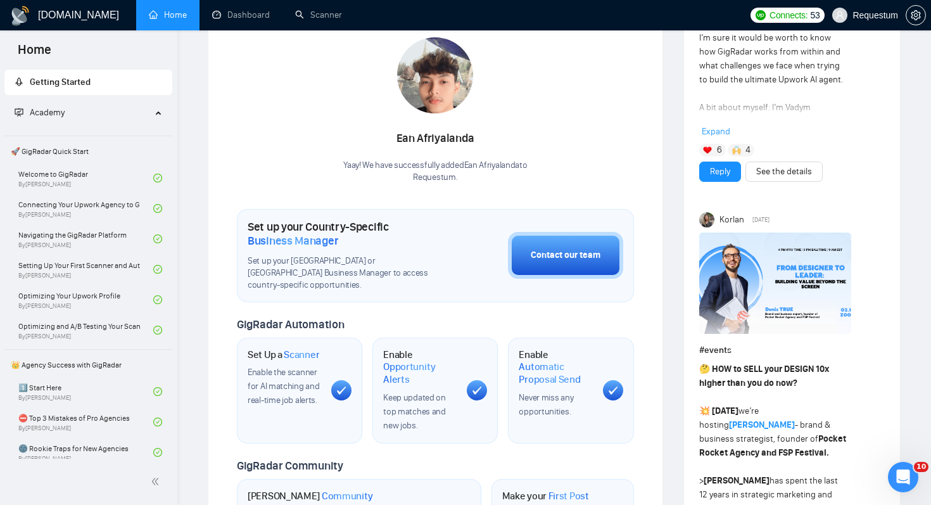
scroll to position [267, 0]
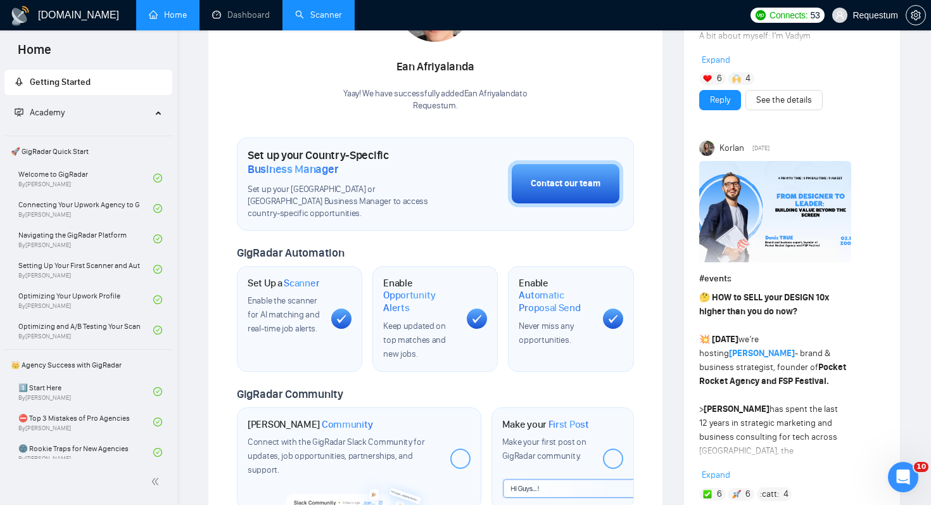
click at [340, 16] on link "Scanner" at bounding box center [318, 15] width 47 height 11
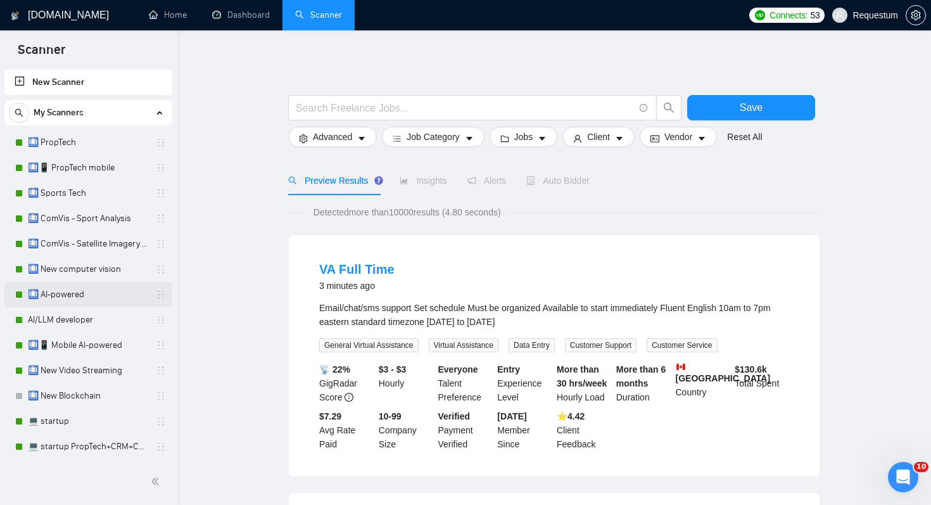
click at [87, 298] on link "🛄 AI-powered" at bounding box center [88, 294] width 120 height 25
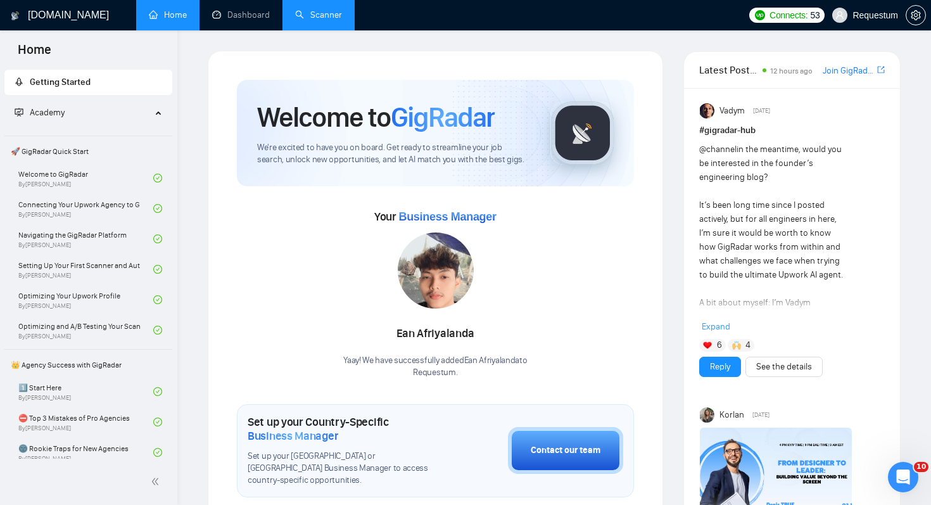
click at [314, 15] on link "Scanner" at bounding box center [318, 15] width 47 height 11
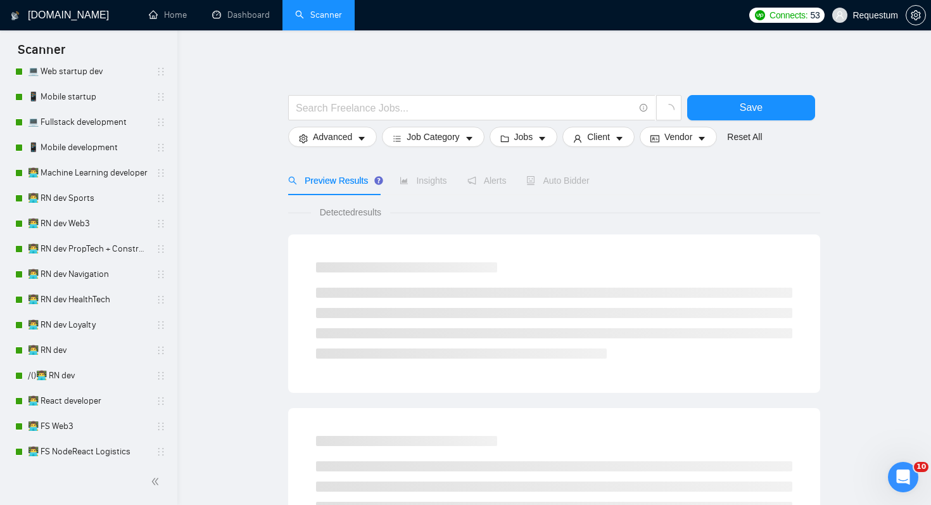
scroll to position [557, 0]
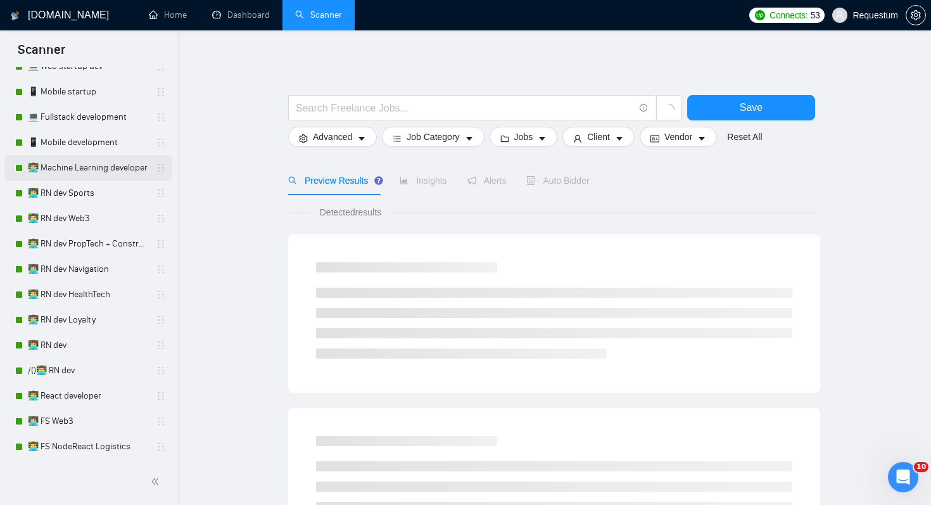
click at [99, 160] on link "👨‍💻 Machine Learning developer" at bounding box center [88, 167] width 120 height 25
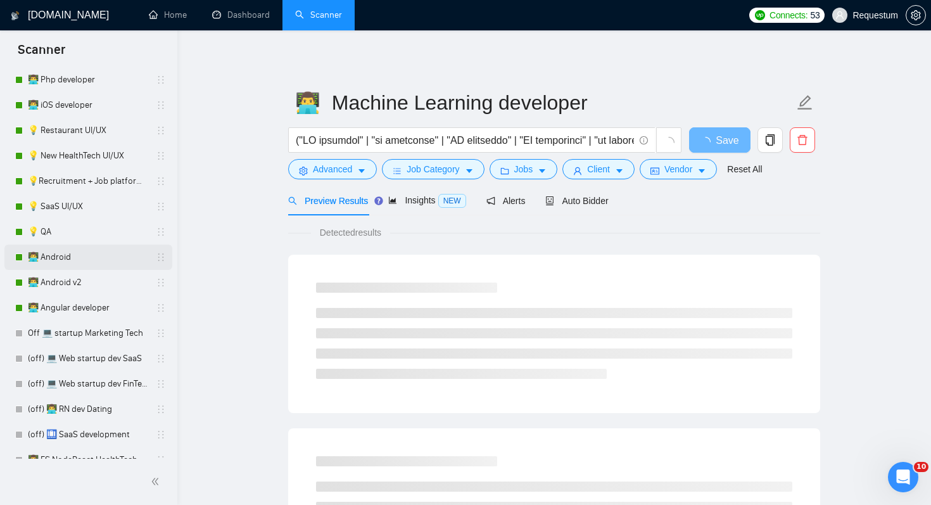
scroll to position [1102, 0]
click at [613, 206] on div "Auto Bidder" at bounding box center [588, 201] width 63 height 14
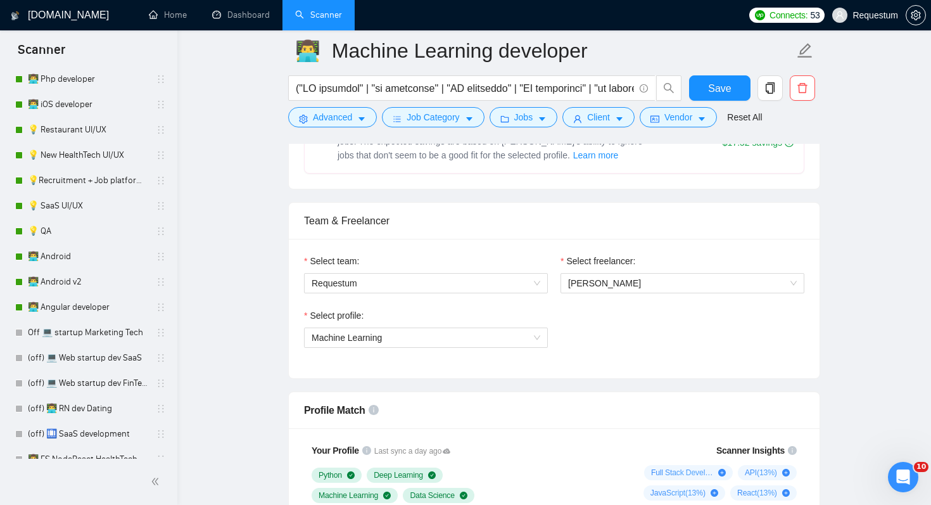
scroll to position [585, 0]
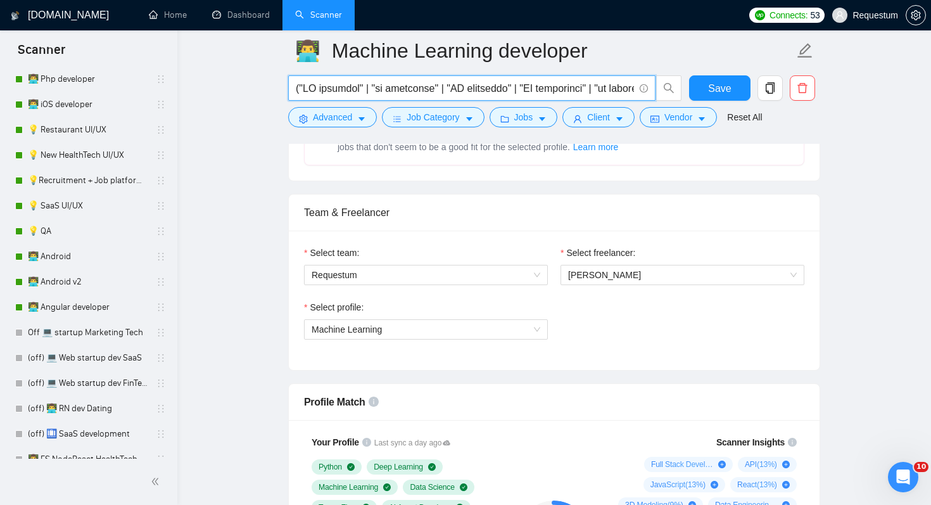
click at [514, 91] on input "text" at bounding box center [465, 88] width 338 height 16
click at [460, 82] on input "text" at bounding box center [465, 88] width 338 height 16
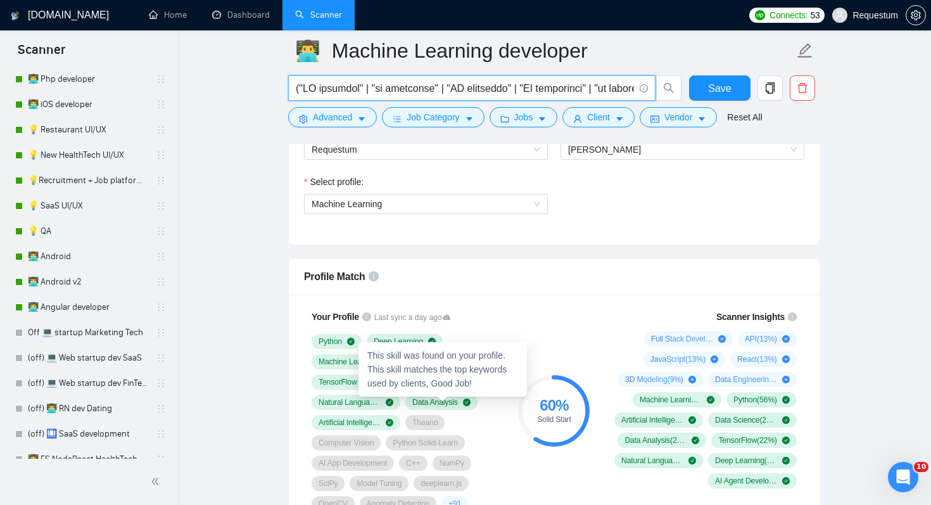
scroll to position [657, 0]
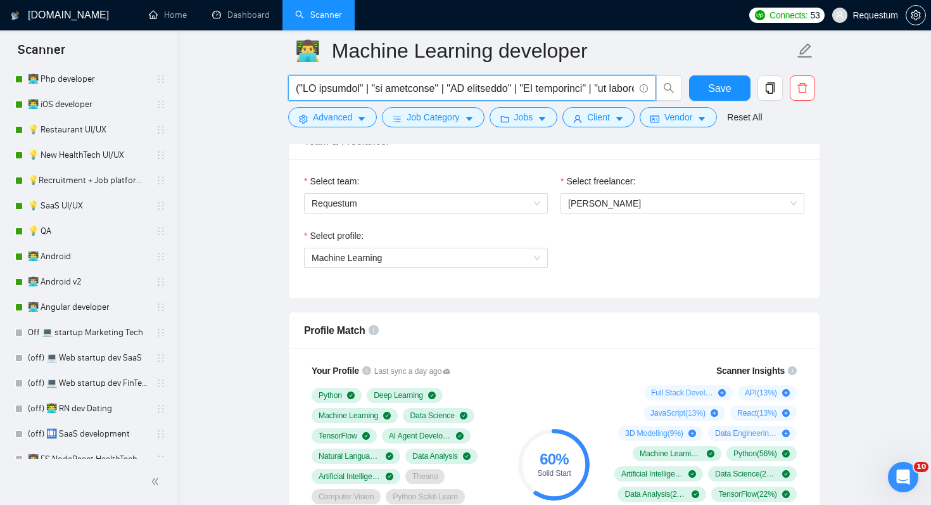
click at [563, 91] on input "text" at bounding box center [465, 88] width 338 height 16
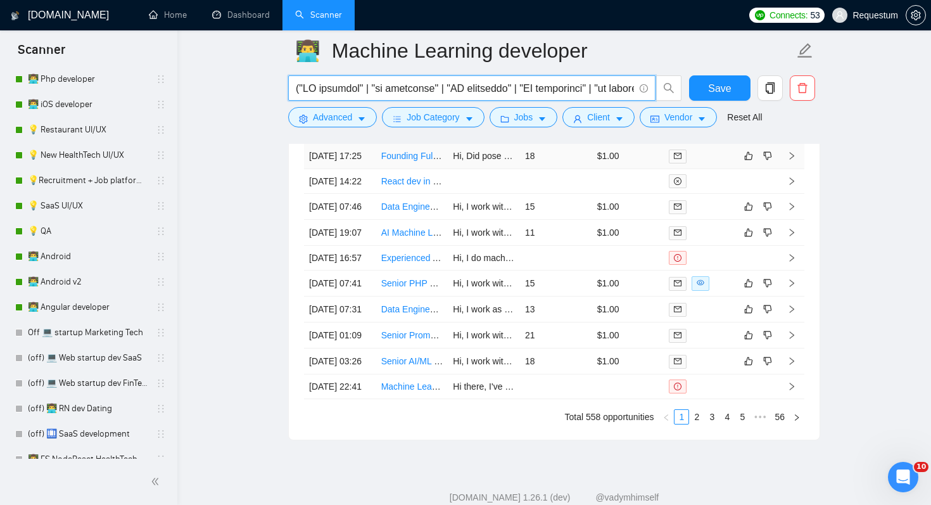
scroll to position [3438, 0]
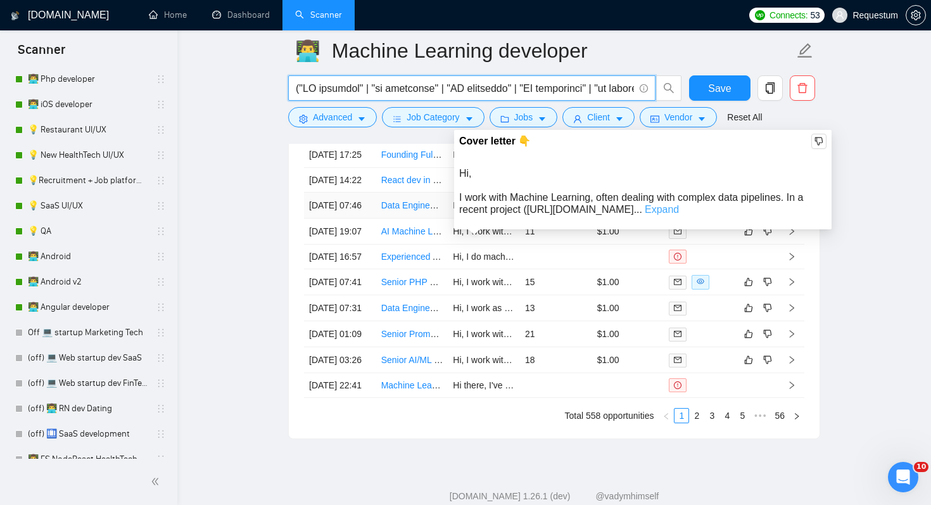
click at [679, 204] on link "Expand" at bounding box center [662, 209] width 34 height 11
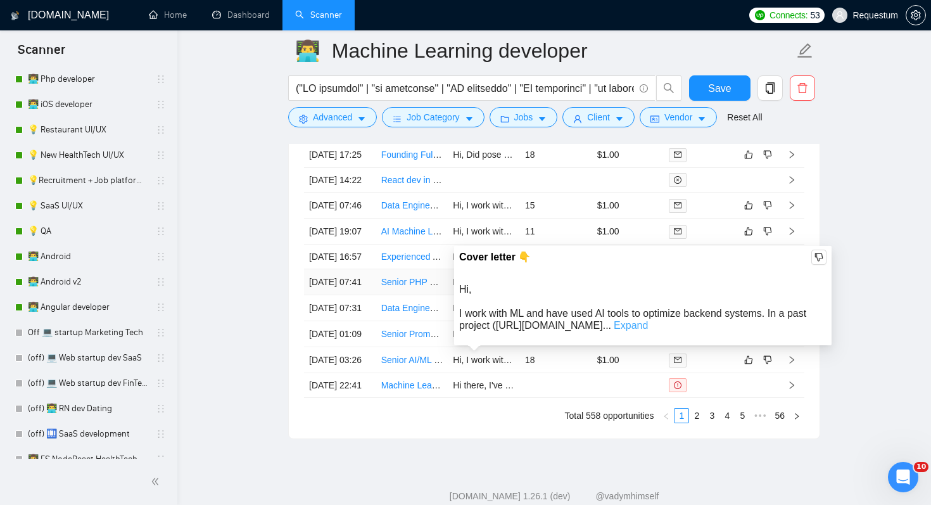
click at [648, 324] on link "Expand" at bounding box center [631, 325] width 34 height 11
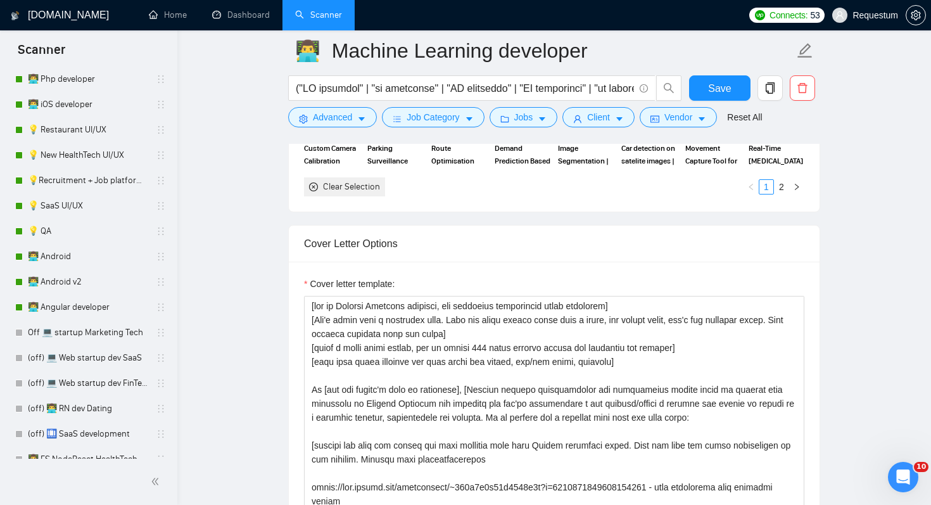
scroll to position [0, 0]
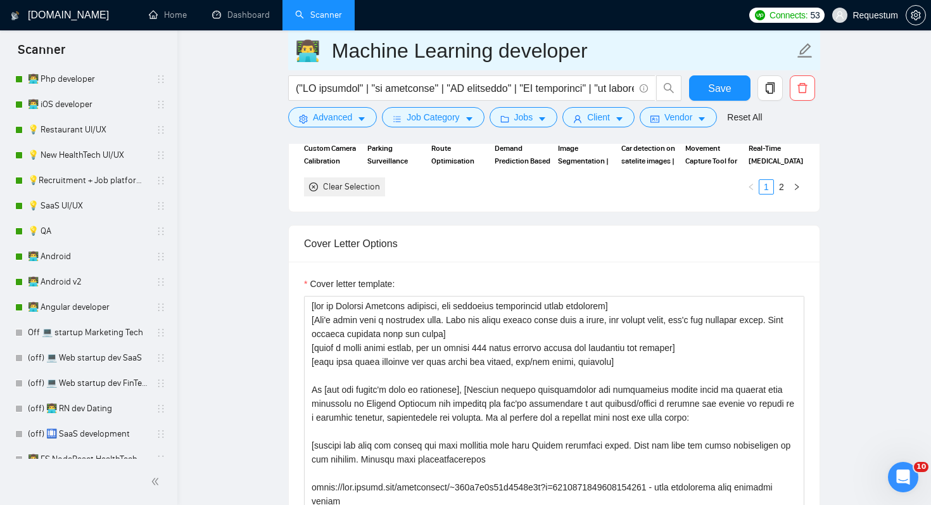
click at [656, 51] on input "👨‍💻 Machine Learning developer" at bounding box center [544, 51] width 499 height 32
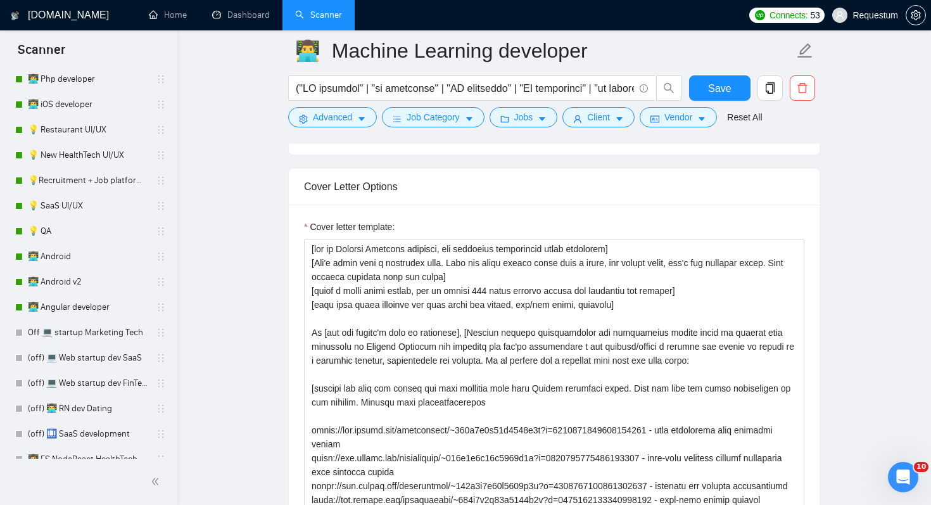
scroll to position [1490, 0]
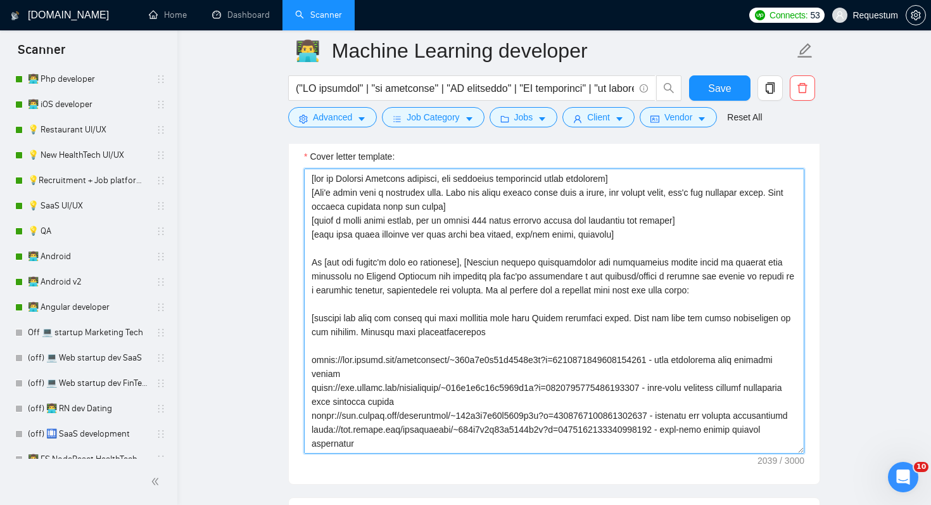
click at [603, 276] on textarea "Cover letter template:" at bounding box center [554, 310] width 500 height 285
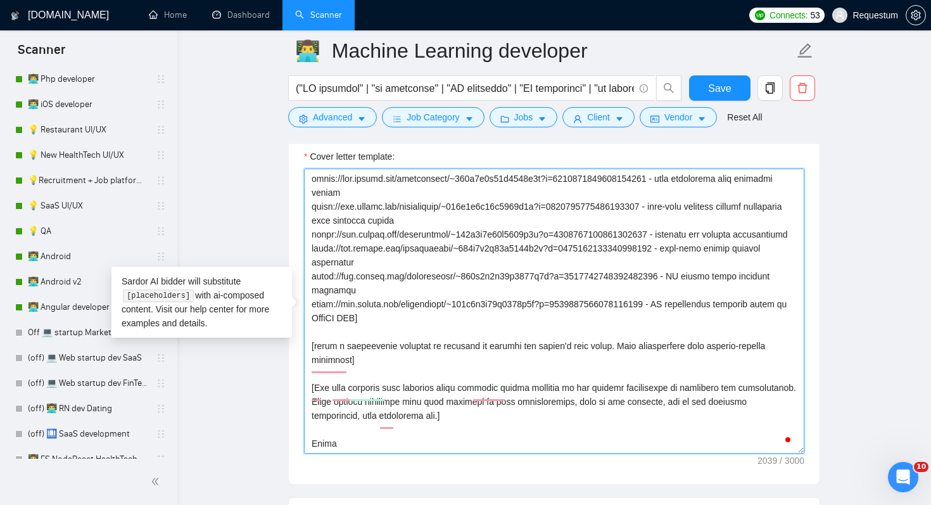
scroll to position [195, 0]
click at [621, 359] on textarea "Cover letter template:" at bounding box center [554, 310] width 500 height 285
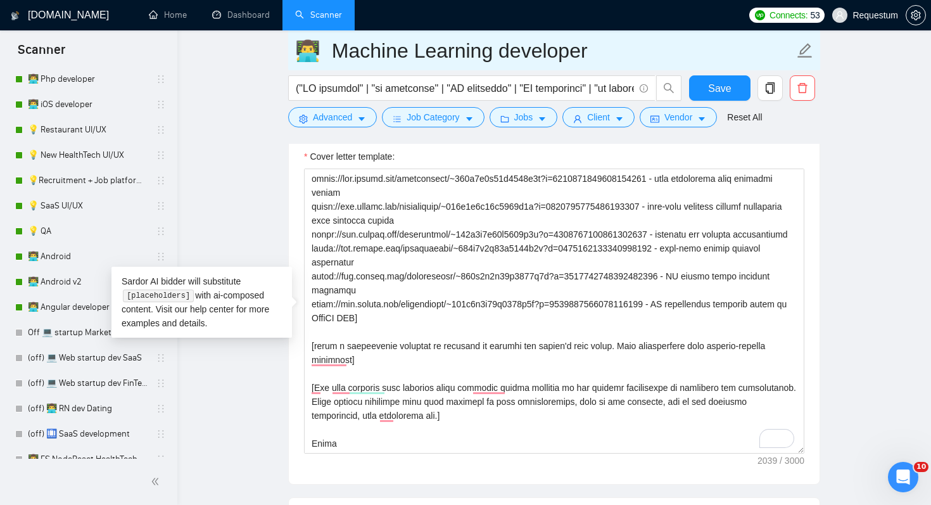
click at [307, 49] on input "👨‍💻 Machine Learning developer" at bounding box center [544, 51] width 499 height 32
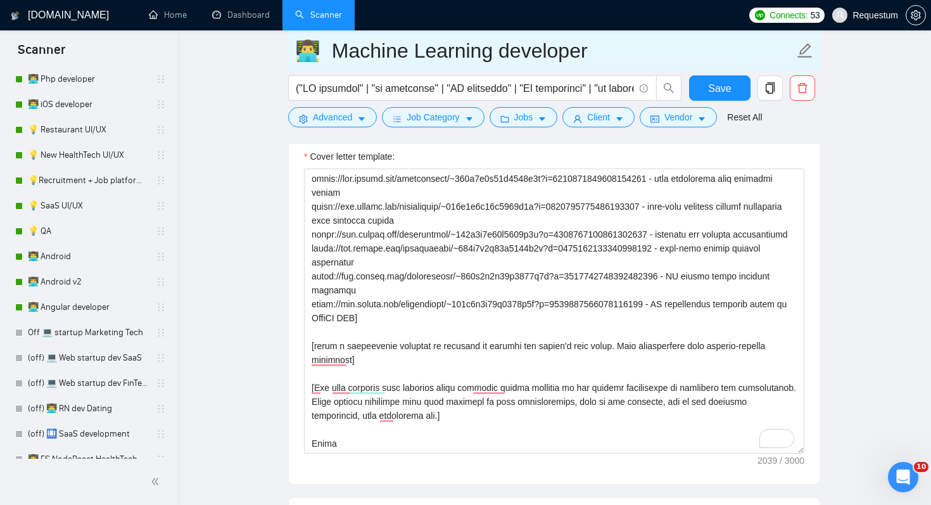
click at [307, 49] on input "👨‍💻 Machine Learning developer" at bounding box center [544, 51] width 499 height 32
click at [303, 49] on input "👨‍💻 Machine Learning developer" at bounding box center [544, 51] width 499 height 32
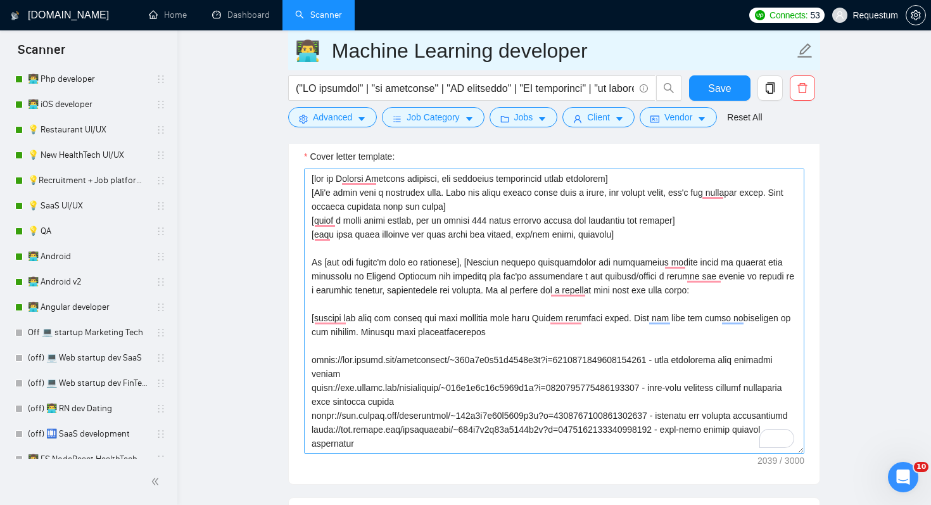
scroll to position [1356, 0]
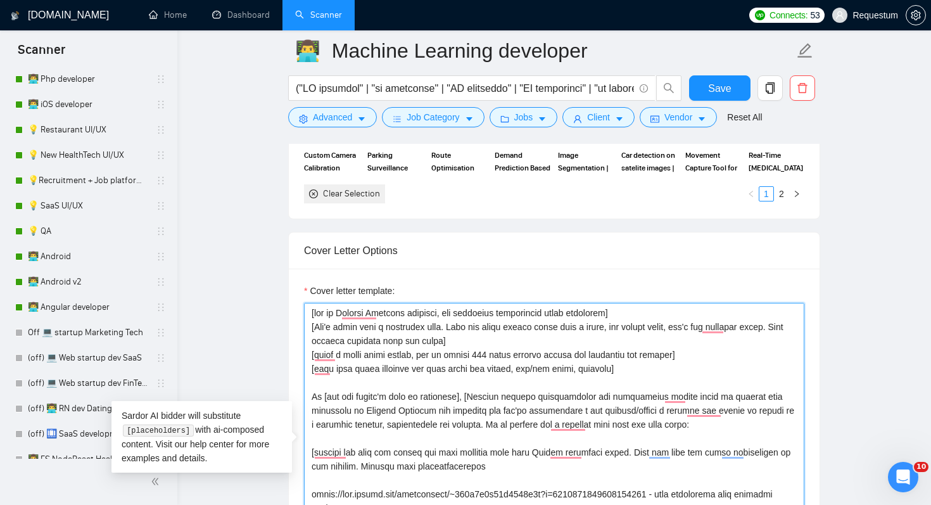
click at [309, 309] on textarea "Cover letter template:" at bounding box center [554, 445] width 500 height 285
paste textarea "👨‍💻"
click at [393, 422] on textarea "Cover letter template:" at bounding box center [554, 445] width 500 height 285
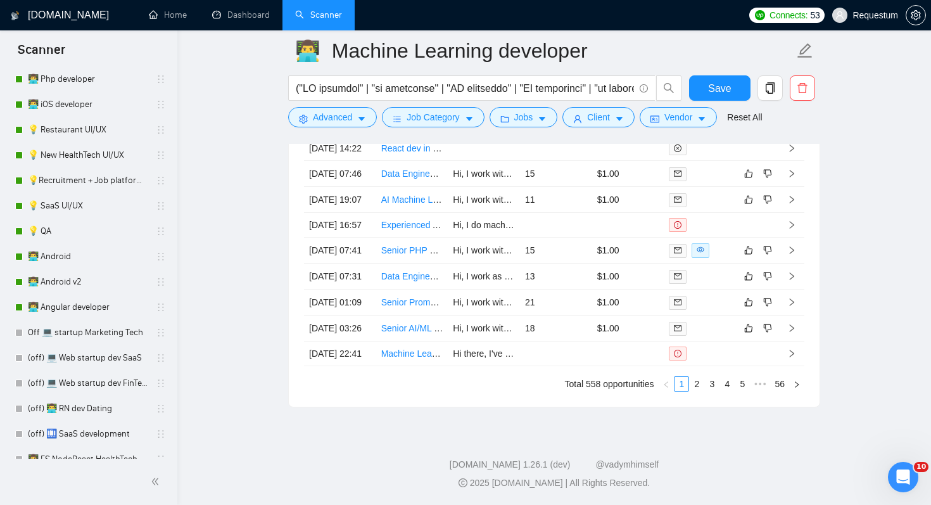
scroll to position [3573, 0]
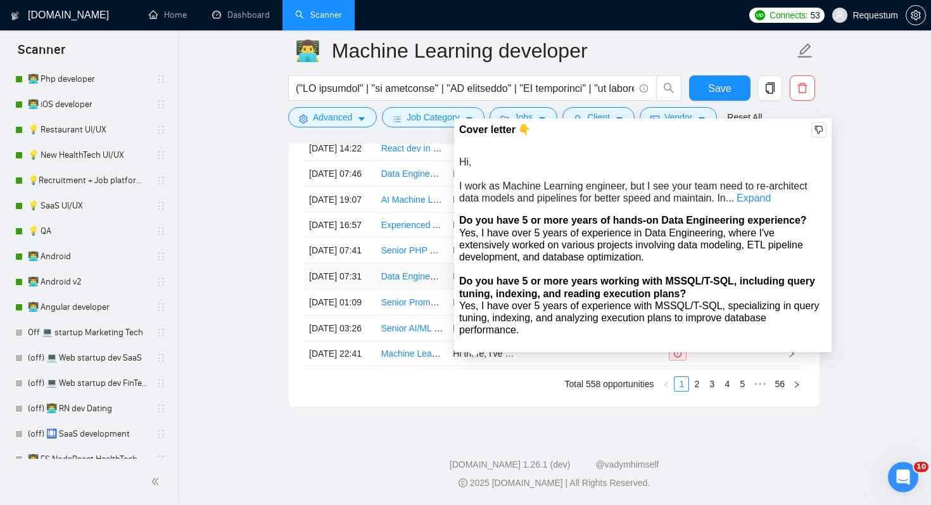
click at [764, 156] on span "Hi, I work as Machine Learning engineer, but I see your team need to re-archite…" at bounding box center [633, 180] width 348 height 48
click at [764, 193] on link "Expand" at bounding box center [754, 198] width 34 height 11
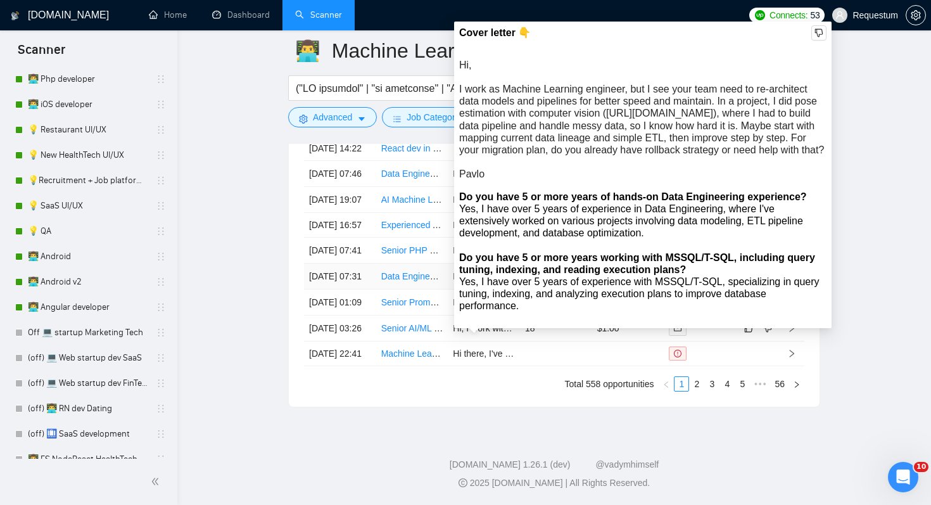
scroll to position [3496, 0]
drag, startPoint x: 692, startPoint y: 108, endPoint x: 721, endPoint y: 151, distance: 52.0
click at [721, 151] on div "Hi, I work as Machine Learning engineer, but I see your team need to re-archite…" at bounding box center [642, 120] width 367 height 122
click at [735, 232] on div "Yes, I have over 5 years of experience in Data Engineering, where I've extensiv…" at bounding box center [642, 221] width 367 height 37
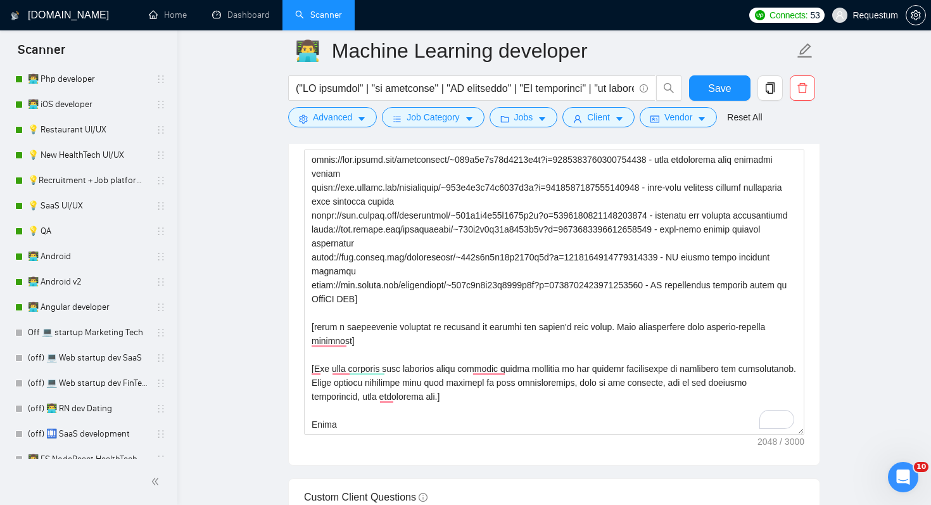
scroll to position [1451, 0]
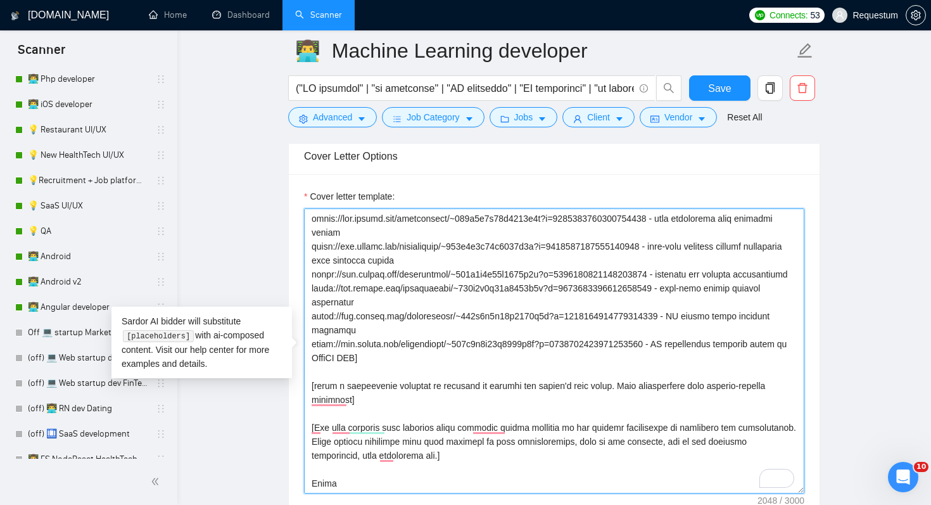
click at [619, 355] on textarea "Cover letter template:" at bounding box center [554, 350] width 500 height 285
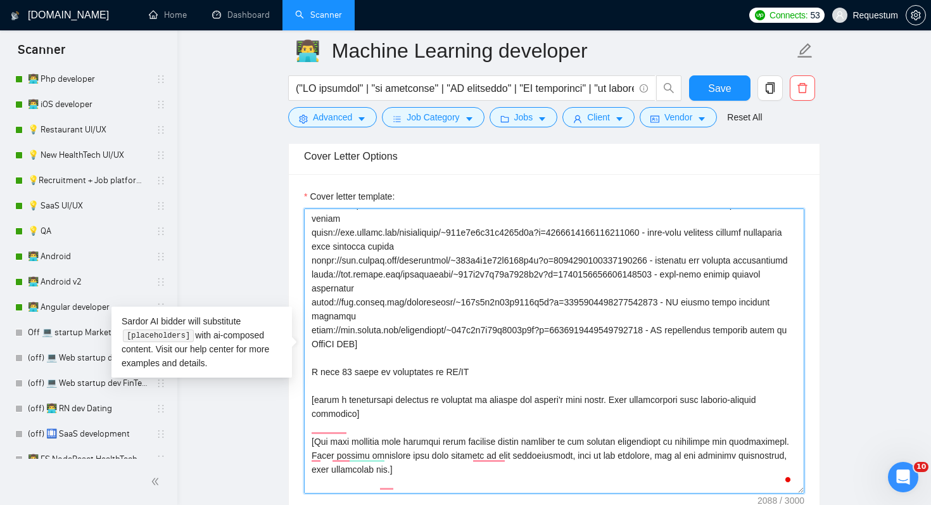
click at [622, 392] on textarea "Cover letter template:" at bounding box center [554, 350] width 500 height 285
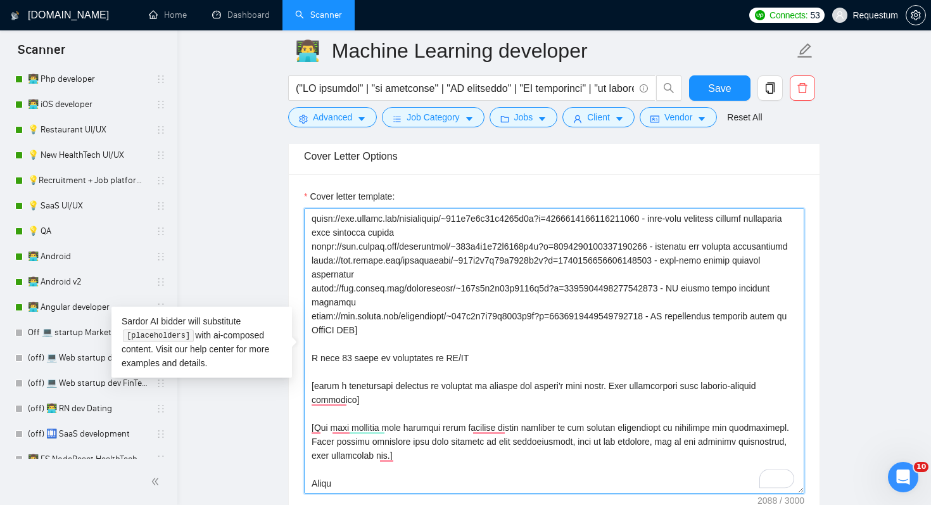
click at [616, 355] on textarea "Cover letter template:" at bounding box center [554, 350] width 500 height 285
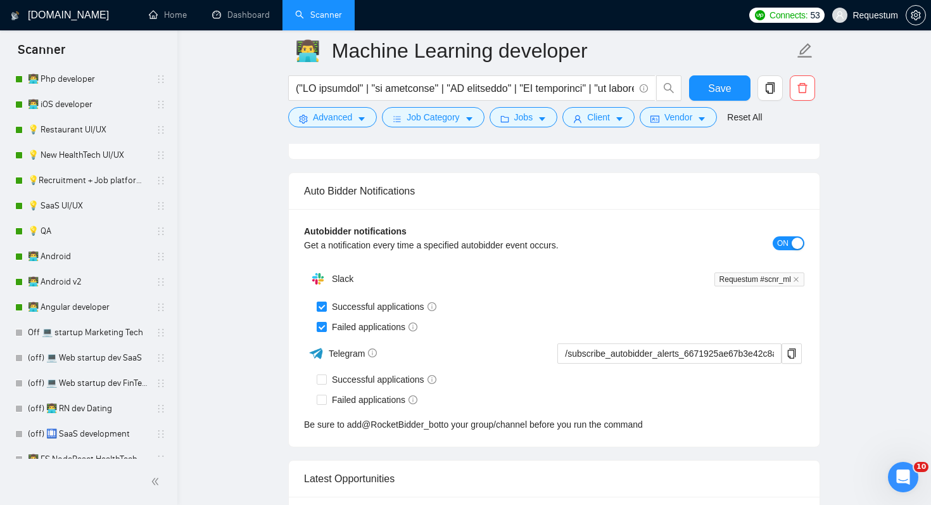
click at [662, 330] on div "Failed applications" at bounding box center [561, 327] width 488 height 14
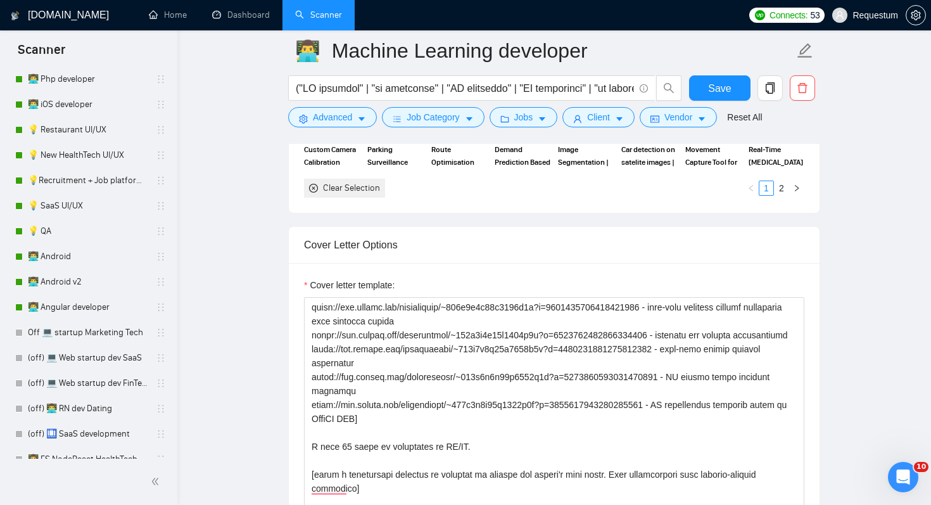
scroll to position [1359, 0]
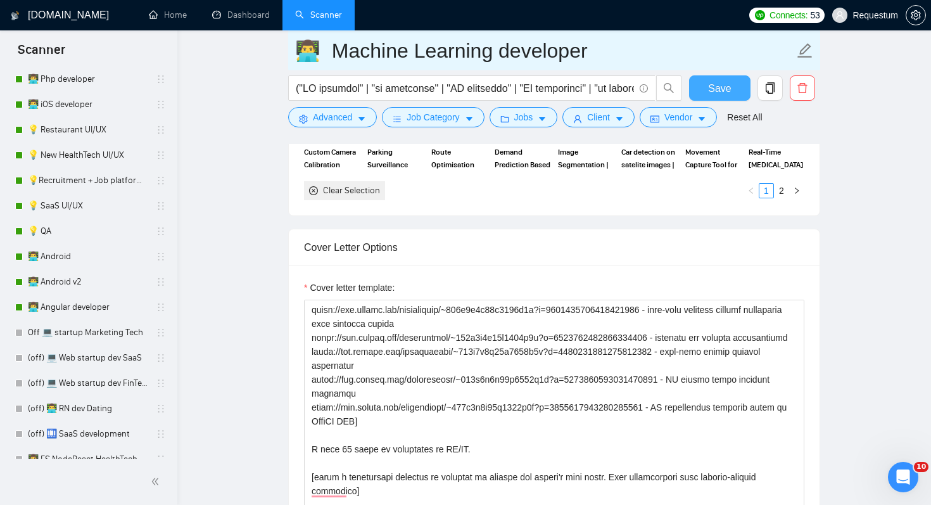
drag, startPoint x: 720, startPoint y: 83, endPoint x: 578, endPoint y: 39, distance: 149.1
click at [578, 39] on form "👨‍💻 Machine Learning developer Save Advanced Job Category Jobs Client Vendor Re…" at bounding box center [554, 81] width 532 height 103
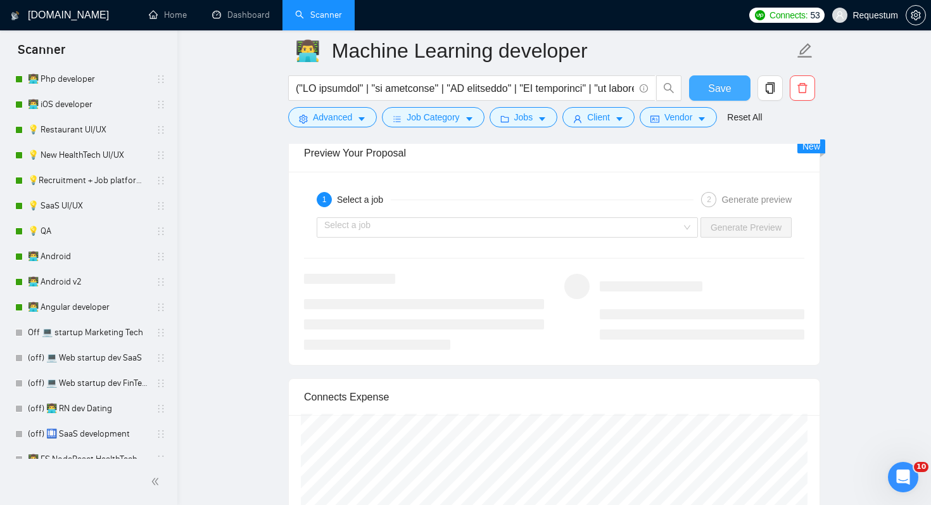
scroll to position [2507, 0]
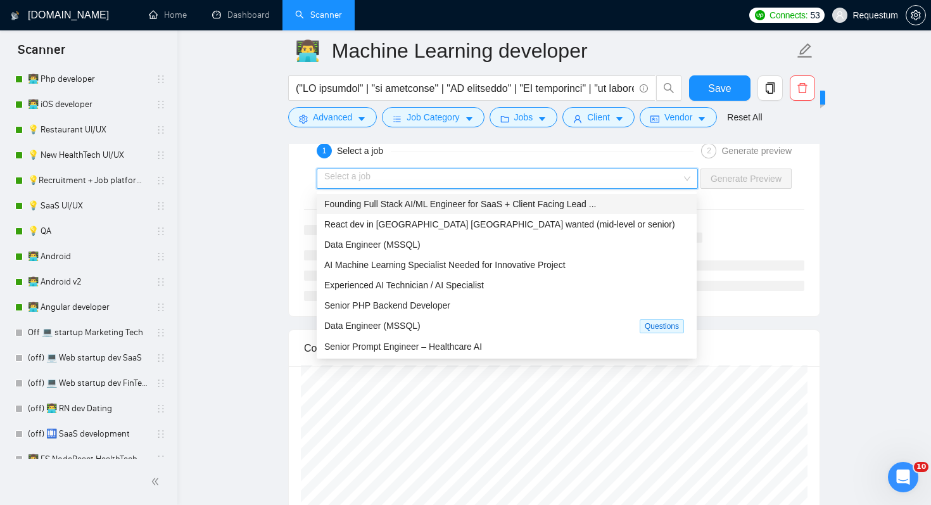
click at [577, 179] on input "search" at bounding box center [502, 178] width 357 height 19
click at [564, 204] on span "Founding Full Stack AI/ML Engineer for SaaS + Client Facing Lead ..." at bounding box center [460, 204] width 272 height 10
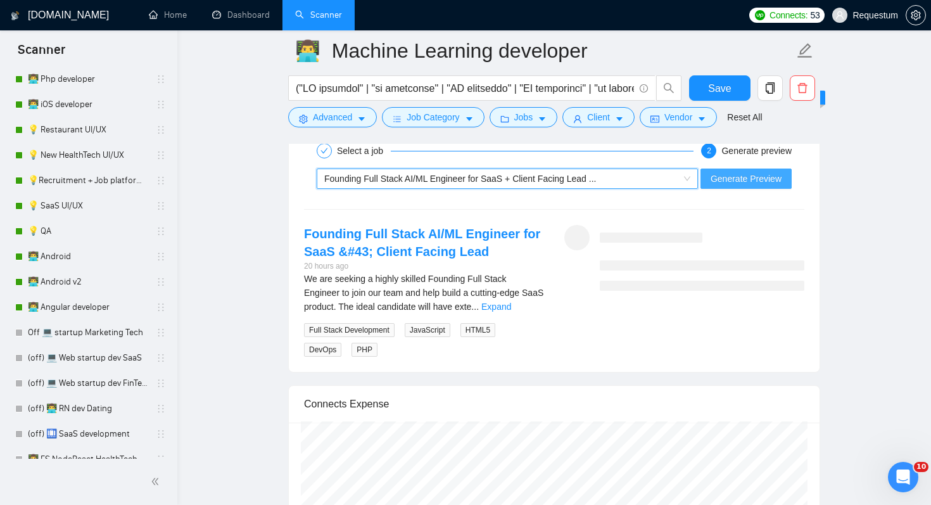
click at [776, 174] on span "Generate Preview" at bounding box center [746, 179] width 71 height 14
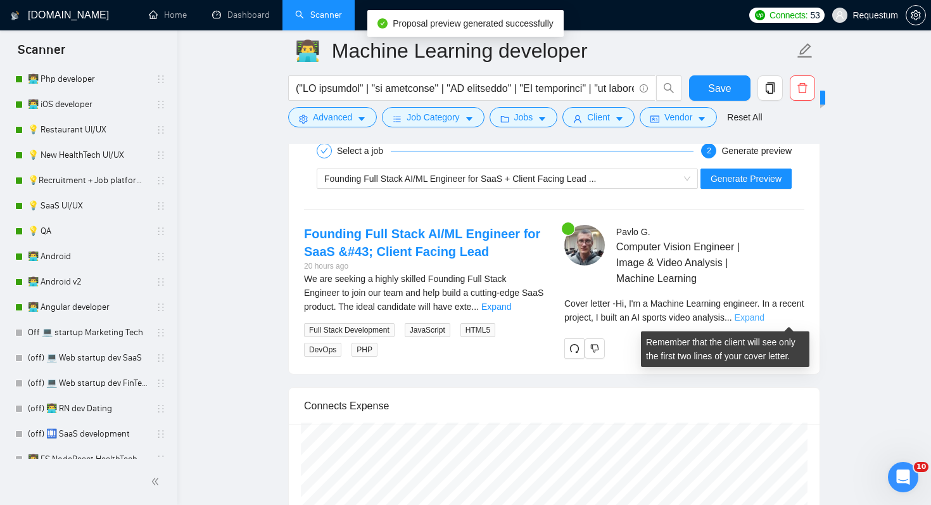
click at [765, 317] on link "Expand" at bounding box center [750, 317] width 30 height 10
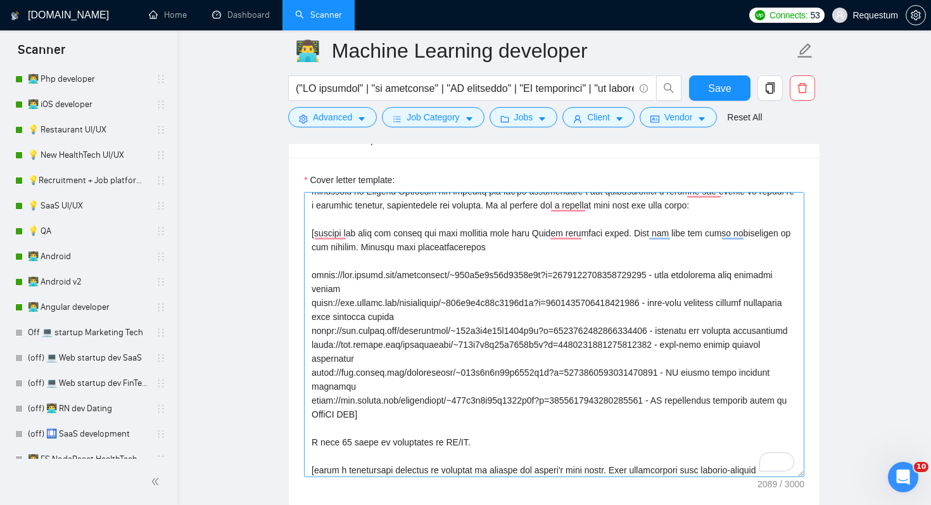
scroll to position [0, 0]
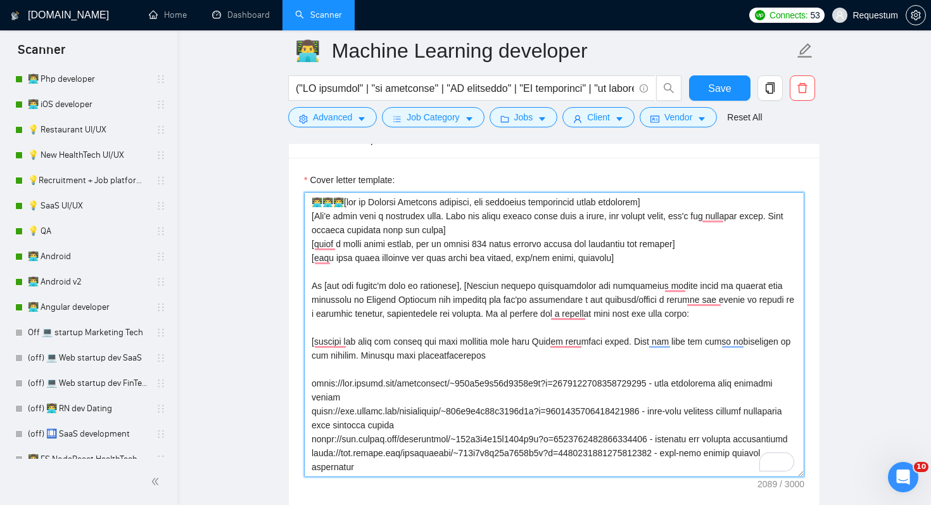
click at [338, 205] on textarea "Cover letter template:" at bounding box center [554, 334] width 500 height 285
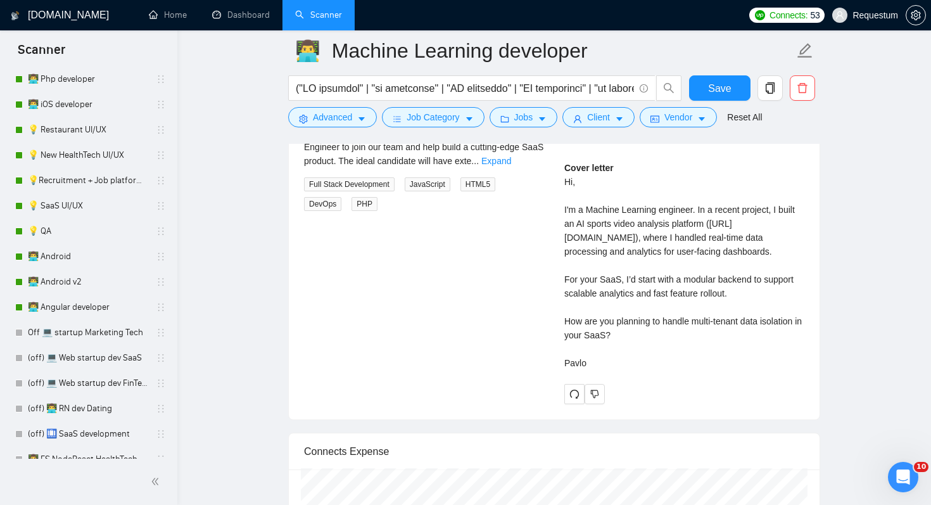
scroll to position [2642, 0]
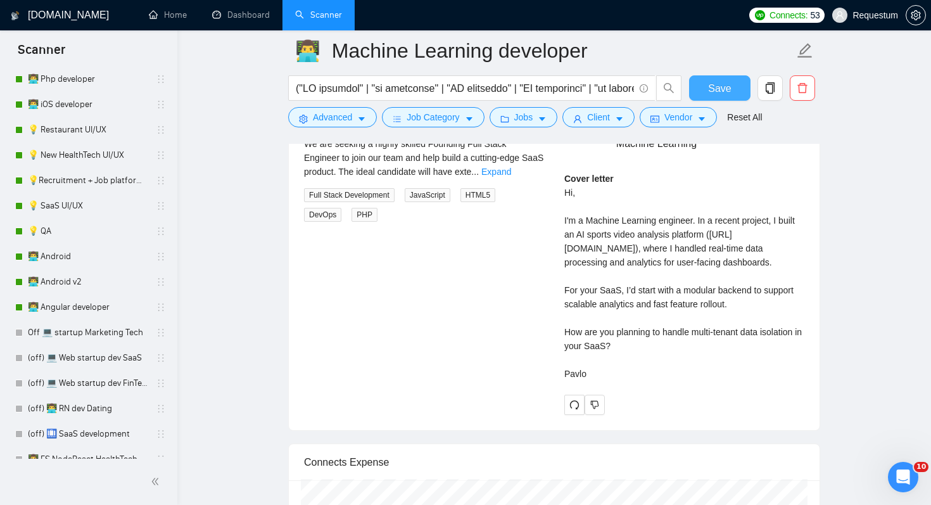
type textarea "👨‍💻👨‍💻👨‍💻 [act as Machine Learning engineer, use technical terminology where ne…"
click at [708, 83] on button "Save" at bounding box center [719, 87] width 61 height 25
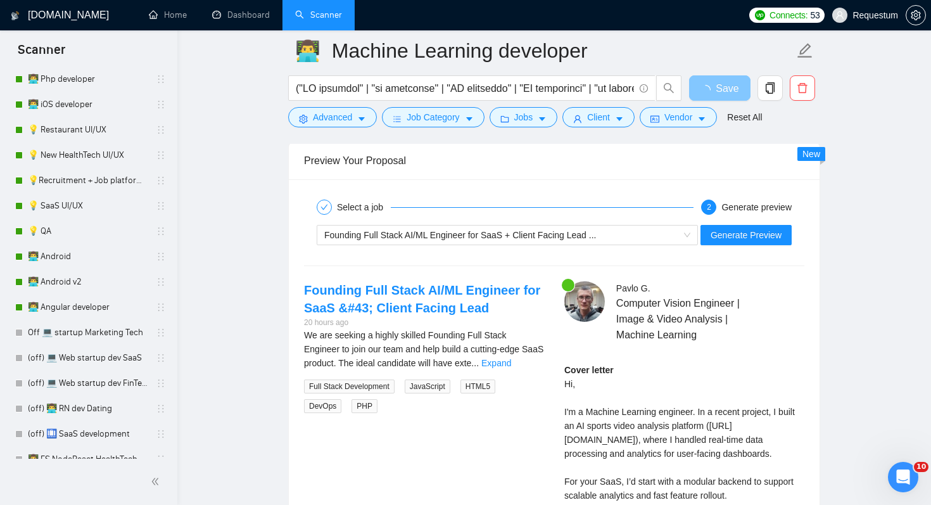
scroll to position [2583, 0]
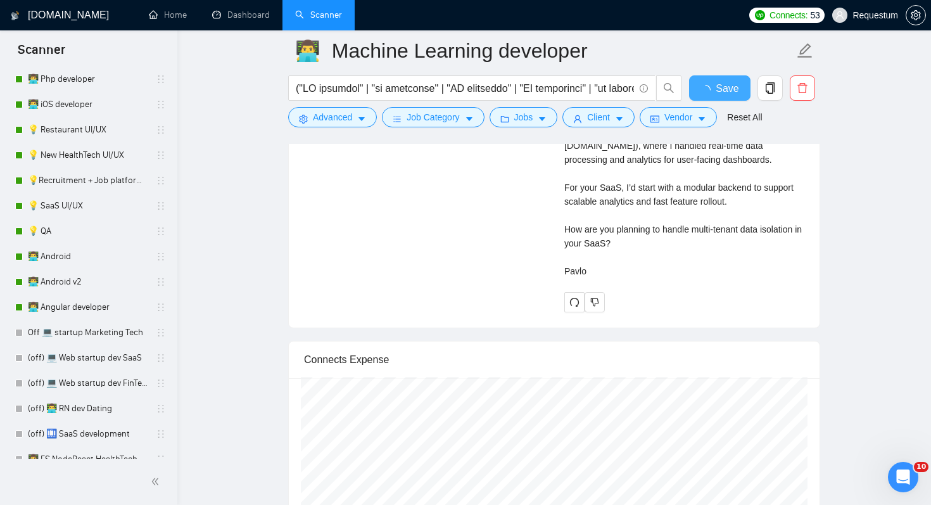
checkbox input "true"
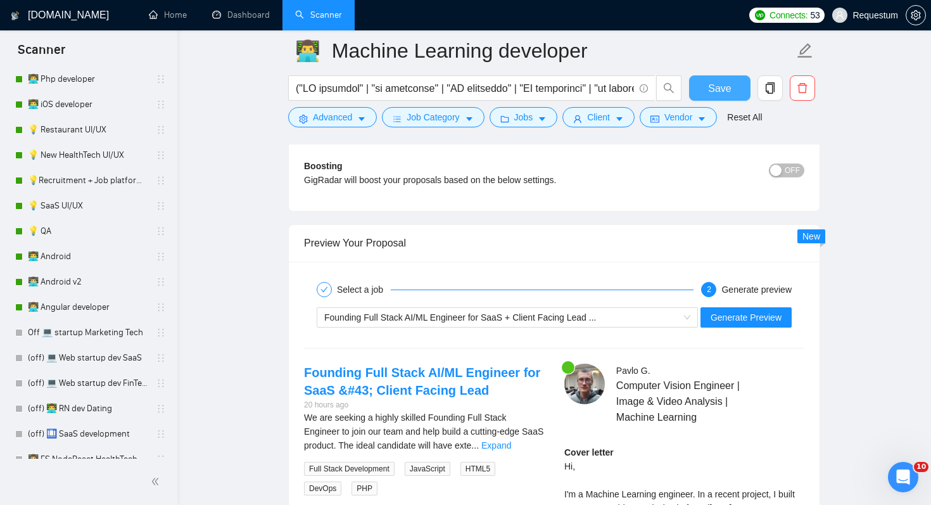
scroll to position [2375, 0]
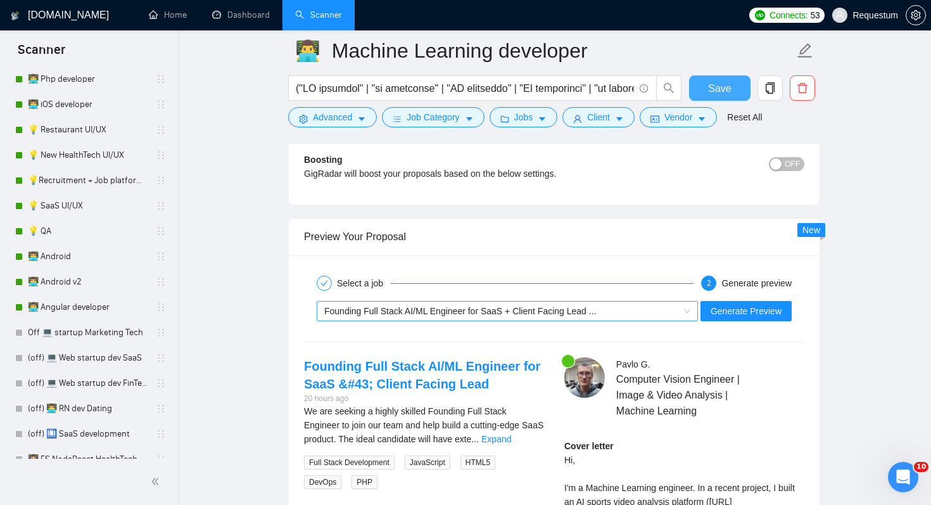
click at [585, 312] on span "Founding Full Stack AI/ML Engineer for SaaS + Client Facing Lead ..." at bounding box center [460, 311] width 272 height 10
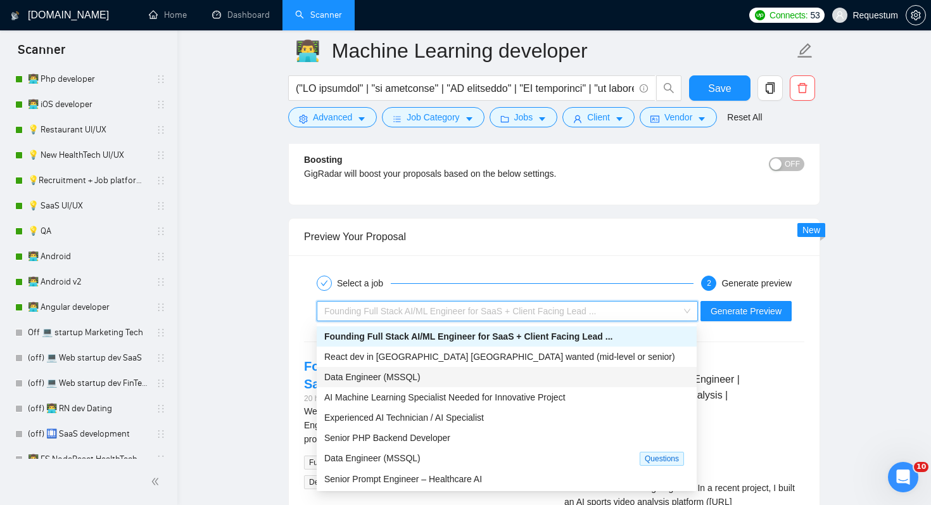
click at [577, 371] on div "Data Engineer (MSSQL)" at bounding box center [506, 377] width 365 height 14
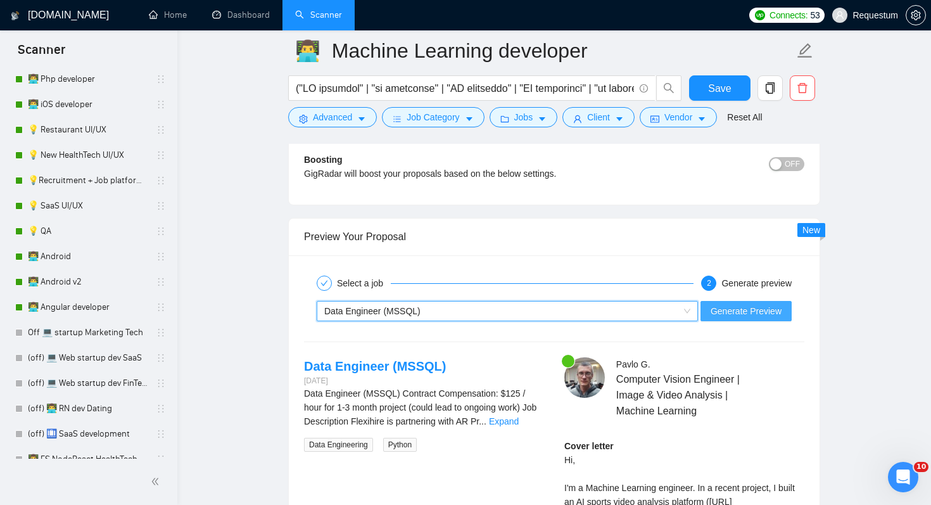
click at [735, 313] on span "Generate Preview" at bounding box center [746, 311] width 71 height 14
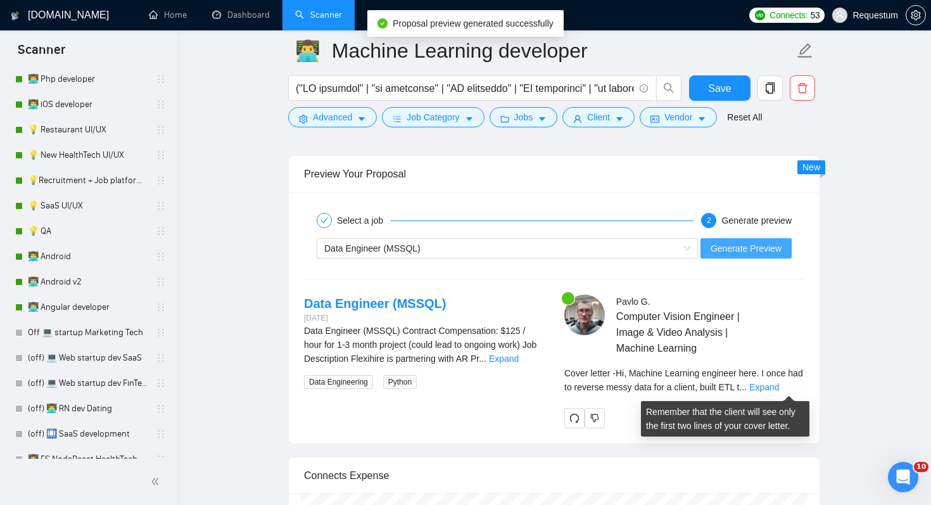
scroll to position [2455, 0]
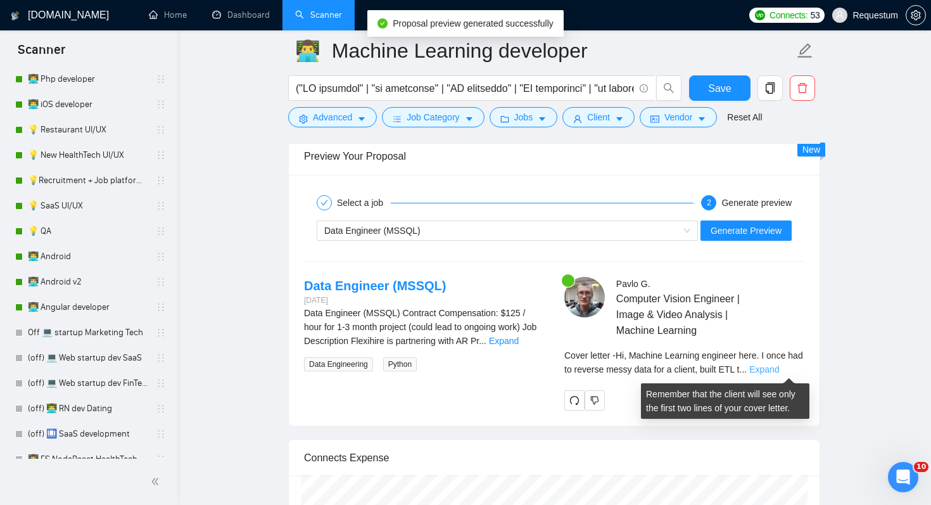
click at [779, 367] on link "Expand" at bounding box center [764, 369] width 30 height 10
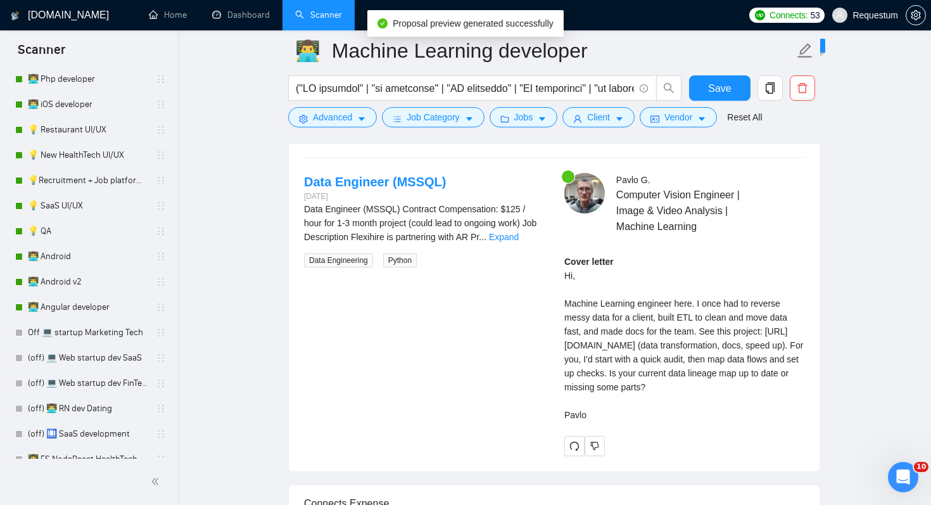
scroll to position [2579, 0]
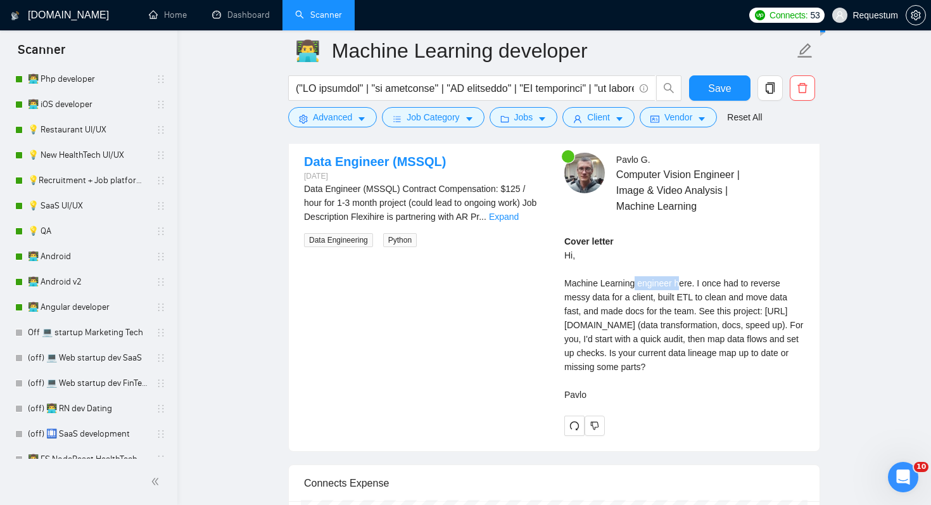
drag, startPoint x: 637, startPoint y: 289, endPoint x: 687, endPoint y: 289, distance: 50.0
click at [687, 289] on div "Cover letter Hi, Machine Learning engineer here. I once had to reverse messy da…" at bounding box center [684, 317] width 240 height 167
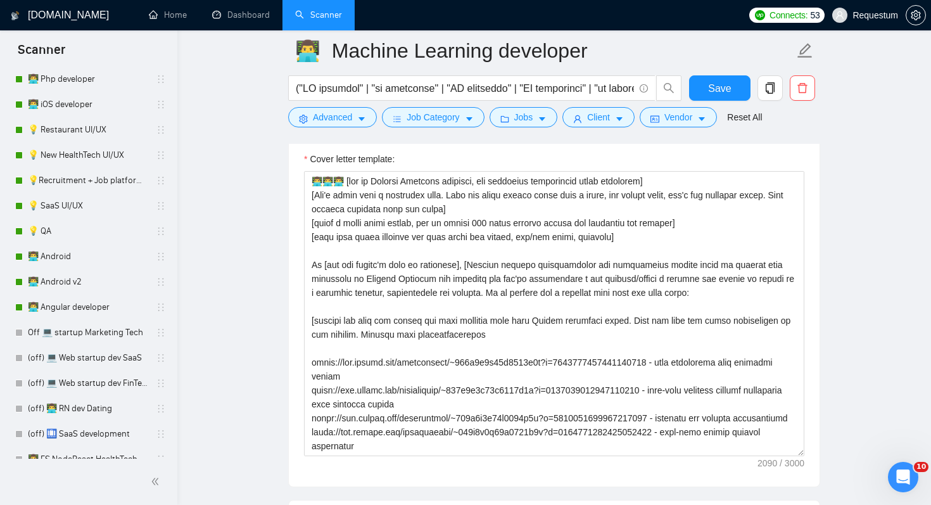
scroll to position [1472, 0]
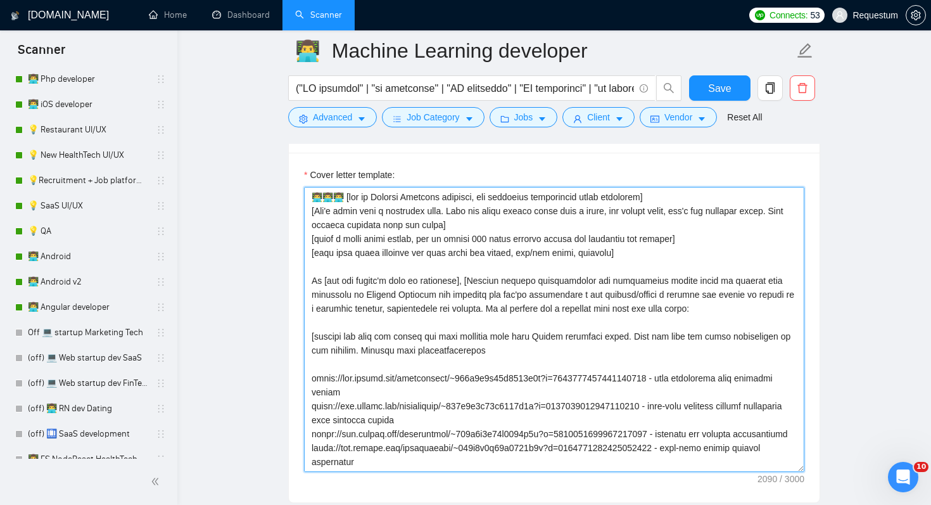
click at [678, 317] on textarea "Cover letter template:" at bounding box center [554, 329] width 500 height 285
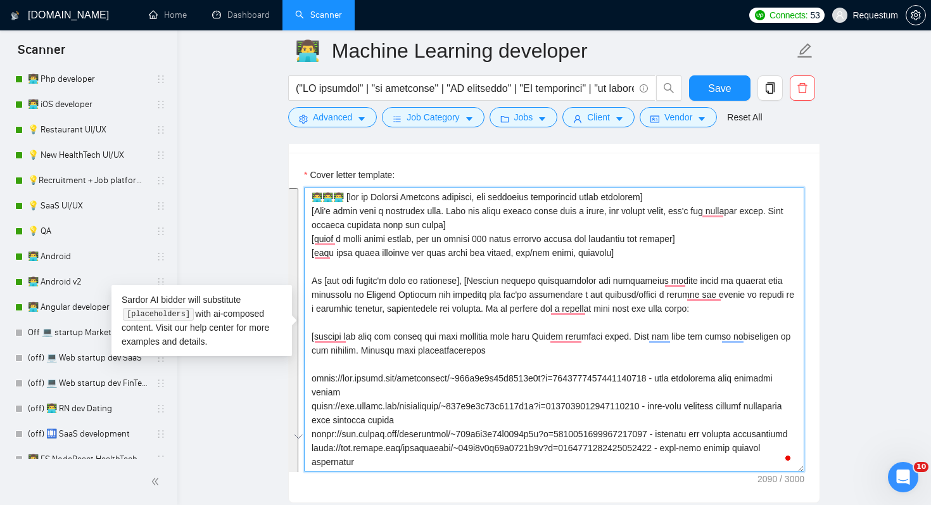
click at [633, 286] on textarea "Cover letter template:" at bounding box center [554, 329] width 500 height 285
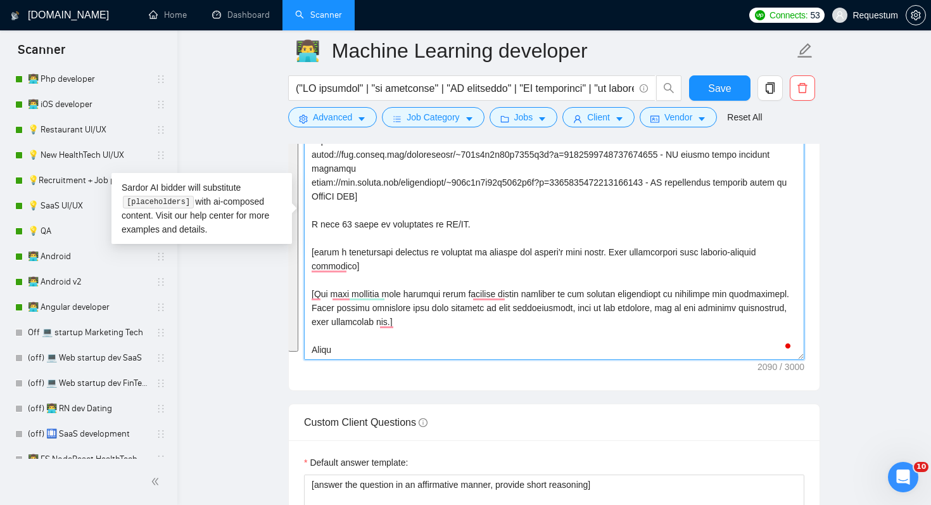
scroll to position [1590, 0]
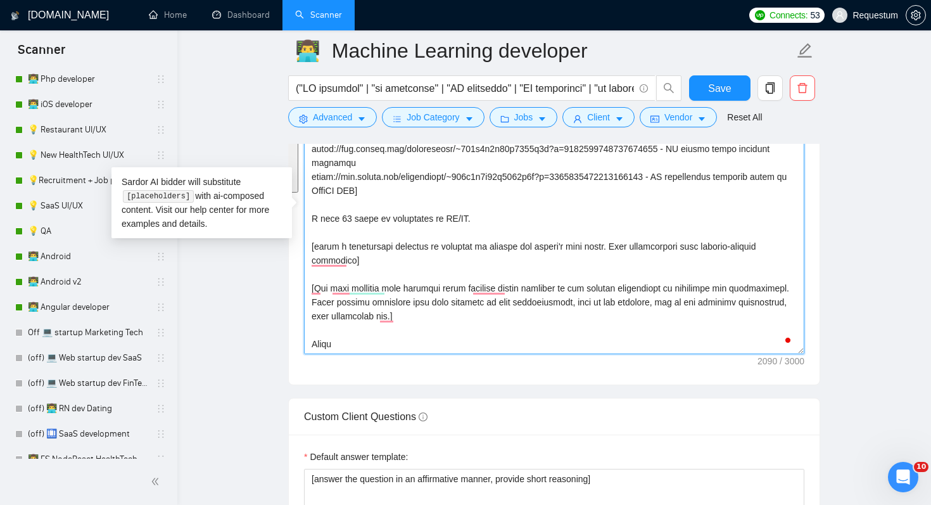
drag, startPoint x: 340, startPoint y: 196, endPoint x: 611, endPoint y: 194, distance: 270.5
click at [611, 194] on textarea "Cover letter template:" at bounding box center [554, 211] width 500 height 285
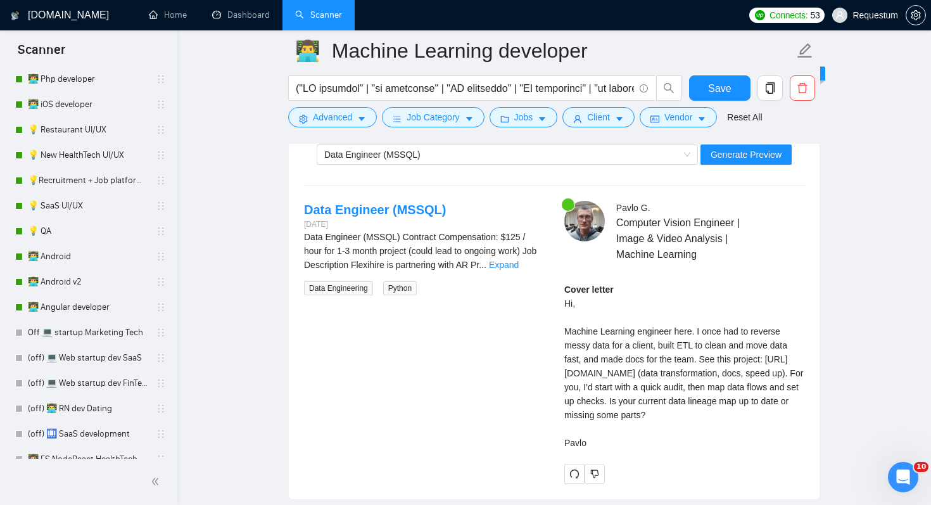
scroll to position [2496, 0]
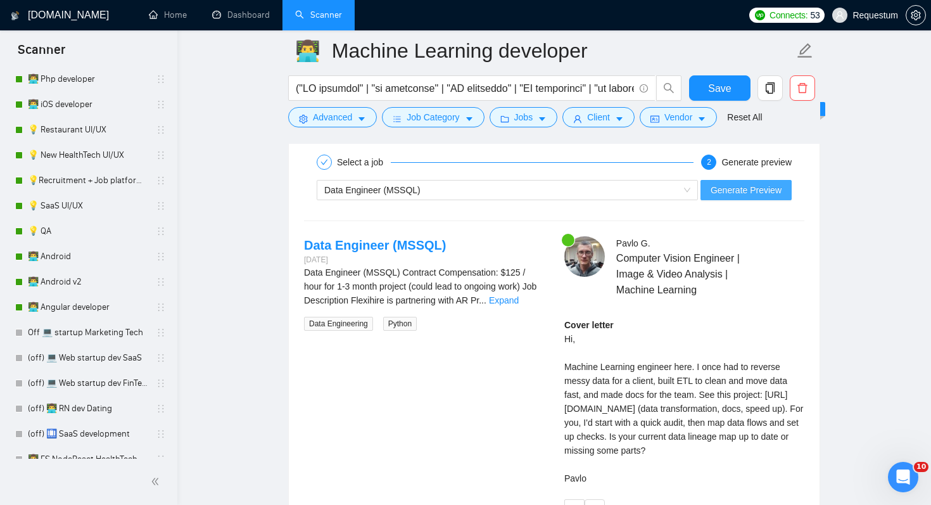
click at [746, 190] on span "Generate Preview" at bounding box center [746, 190] width 71 height 14
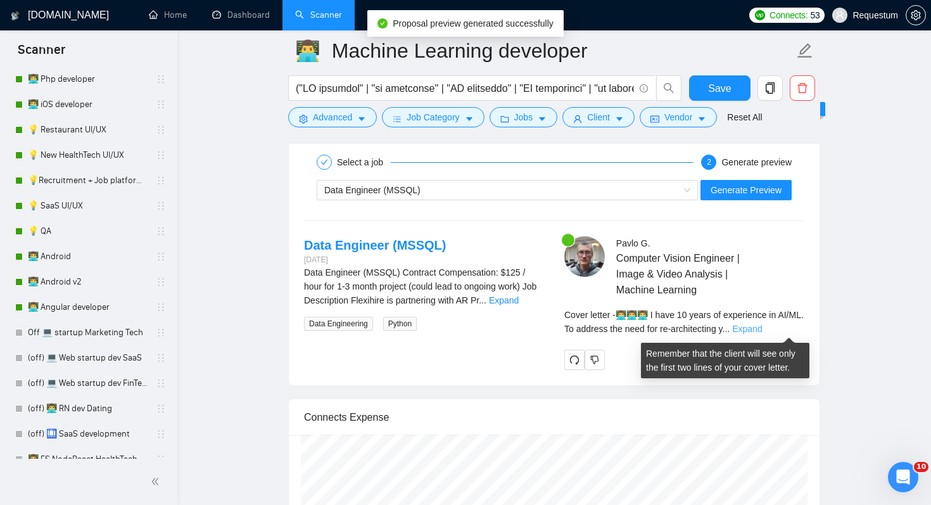
click at [762, 331] on link "Expand" at bounding box center [747, 329] width 30 height 10
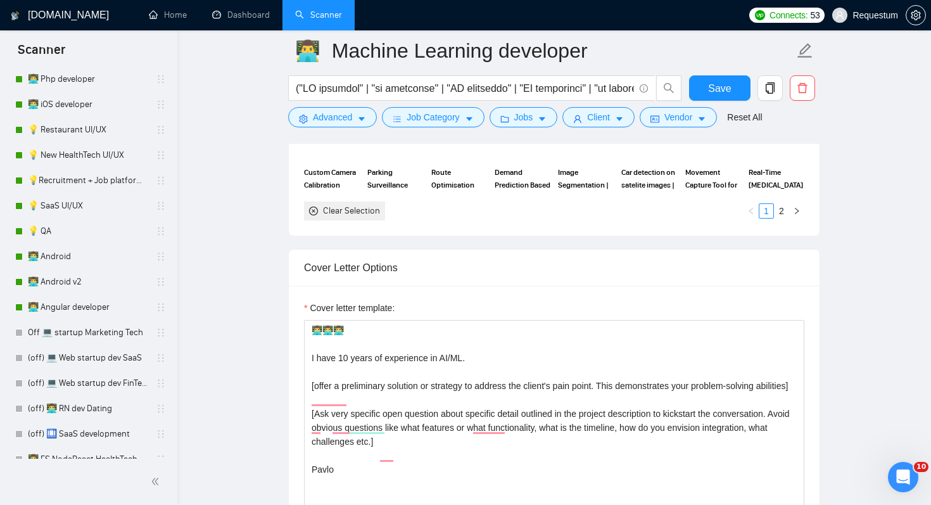
scroll to position [1400, 0]
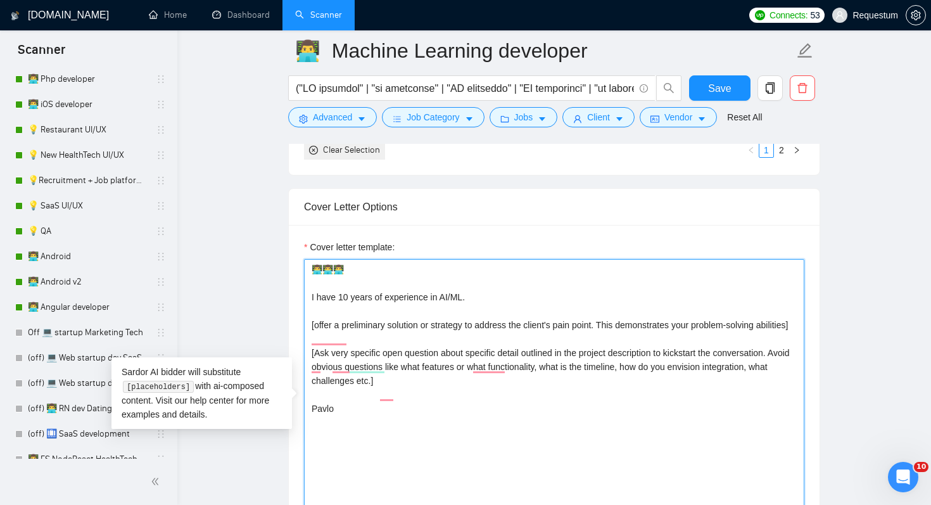
click at [694, 333] on textarea "👨‍💻👨‍💻👨‍💻 I have 10 years of experience in AI/ML. [offer a preliminary solution…" at bounding box center [554, 401] width 500 height 285
paste textarea "[act as Machine Learning engineer, use technical terminology where necessary] […"
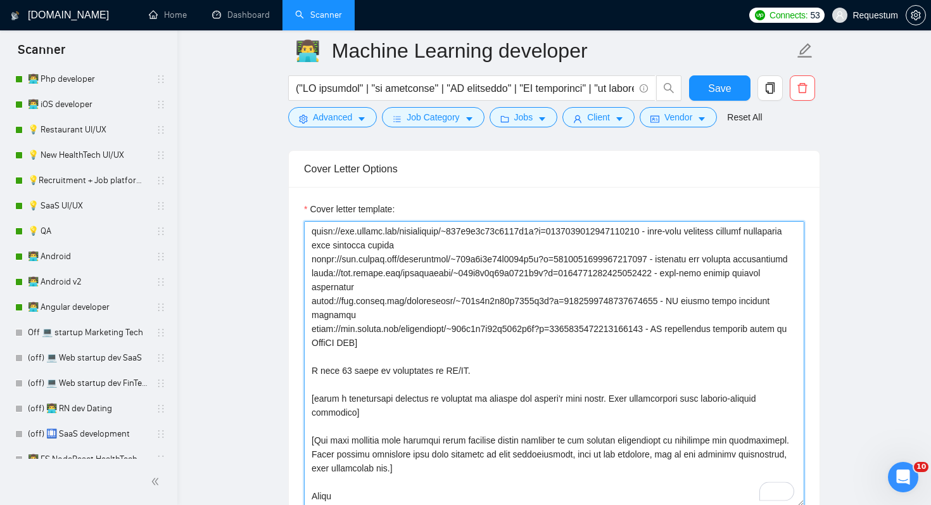
scroll to position [223, 0]
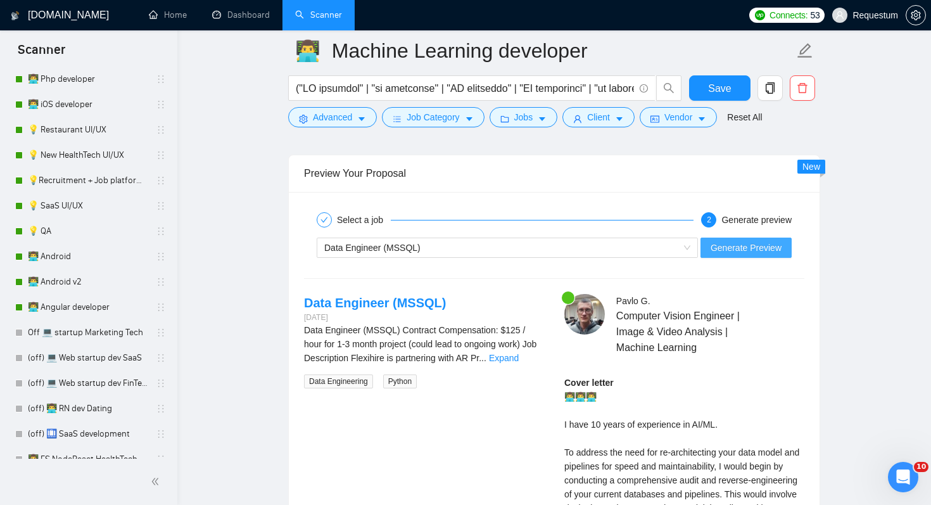
type textarea "👨‍💻👨‍💻👨‍💻 [act as Machine Learning engineer, use technical terminology where ne…"
click at [758, 245] on span "Generate Preview" at bounding box center [746, 248] width 71 height 14
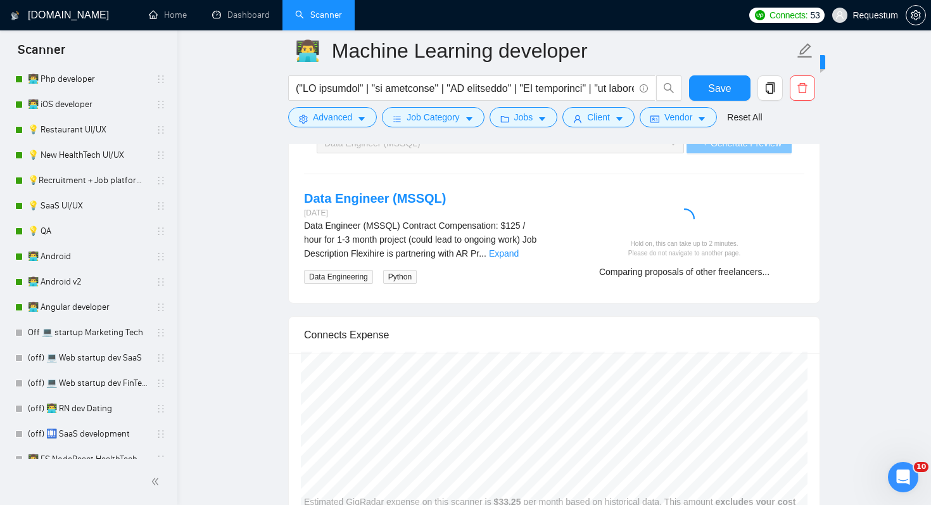
scroll to position [2530, 0]
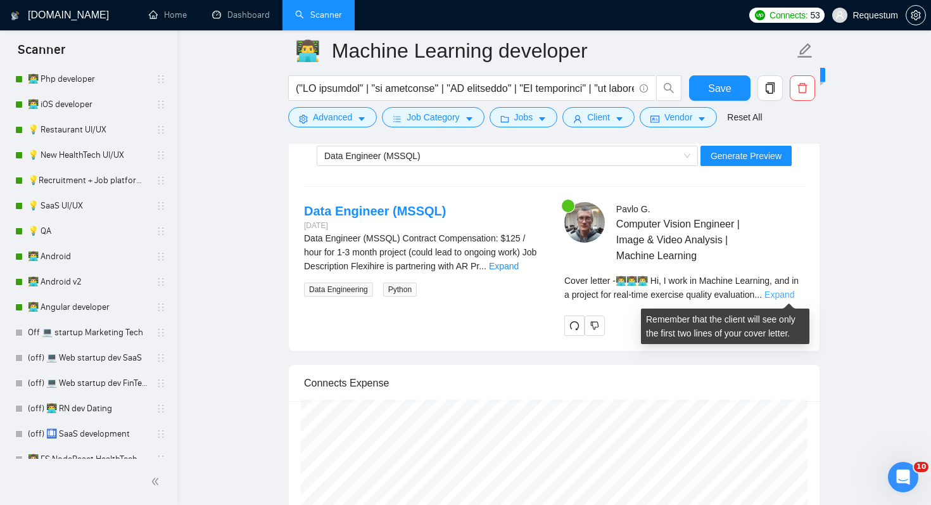
click at [789, 293] on link "Expand" at bounding box center [780, 294] width 30 height 10
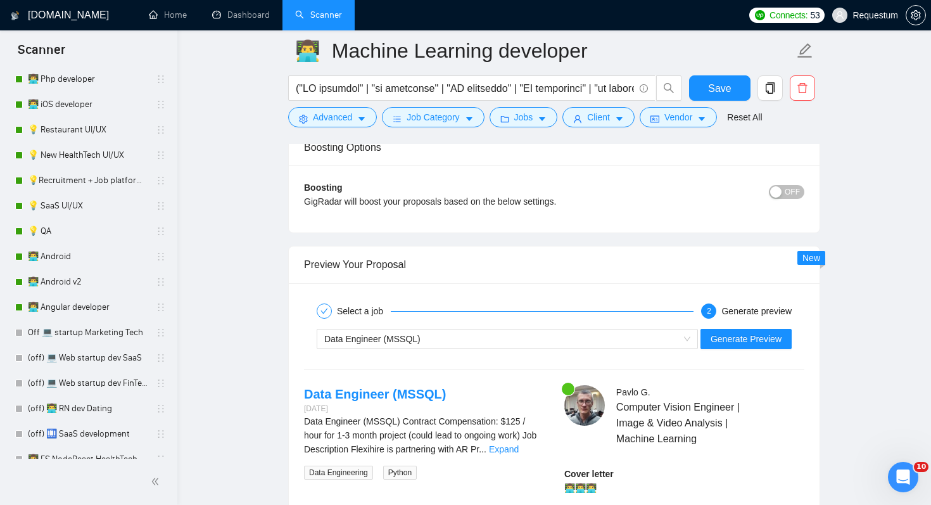
scroll to position [2336, 0]
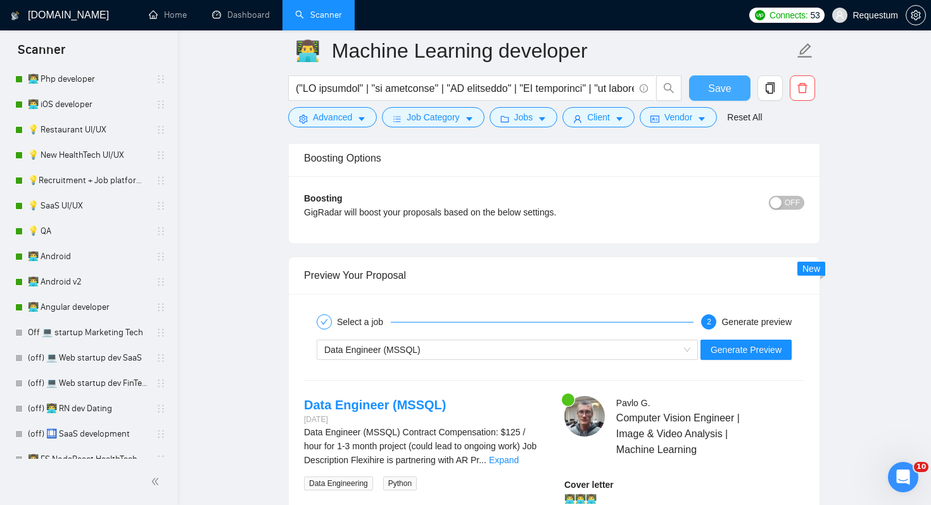
click at [721, 89] on span "Save" at bounding box center [719, 88] width 23 height 16
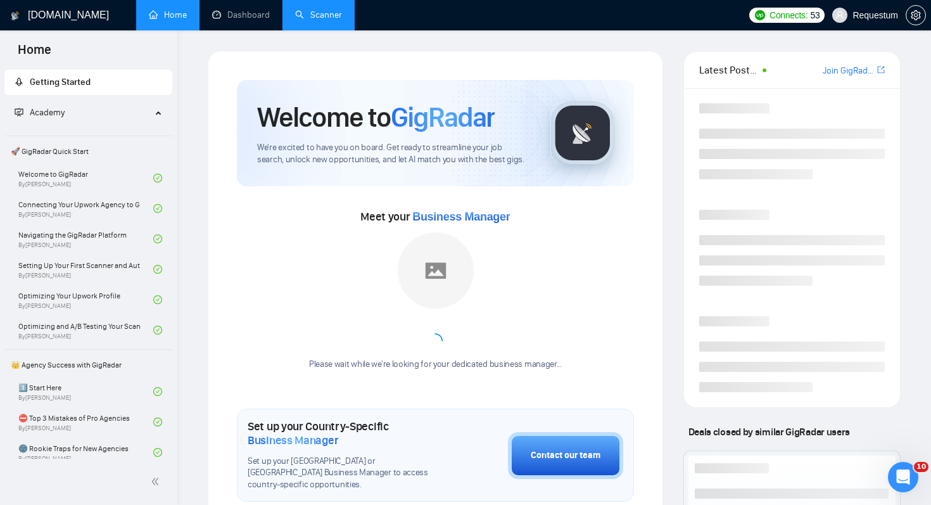
click at [326, 20] on link "Scanner" at bounding box center [318, 15] width 47 height 11
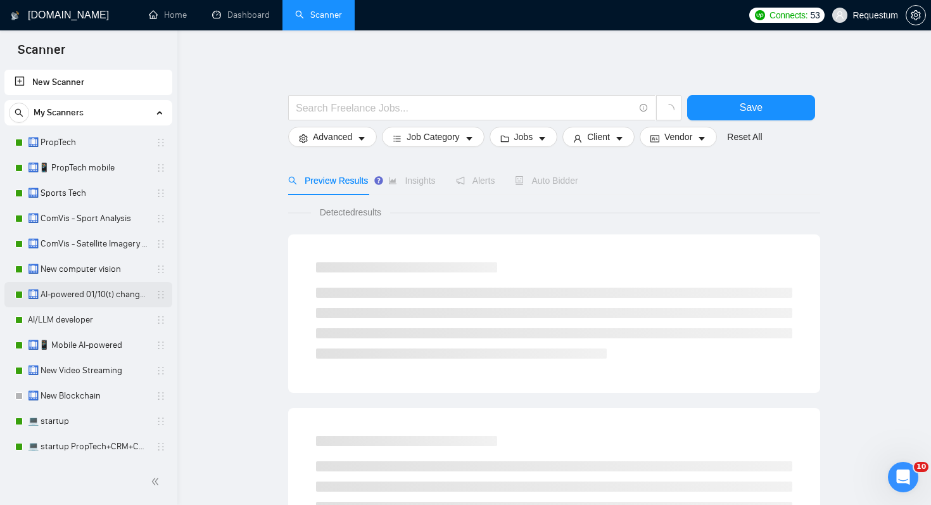
click at [106, 300] on link "🛄 AI-powered 01/10(t) changed end" at bounding box center [88, 294] width 120 height 25
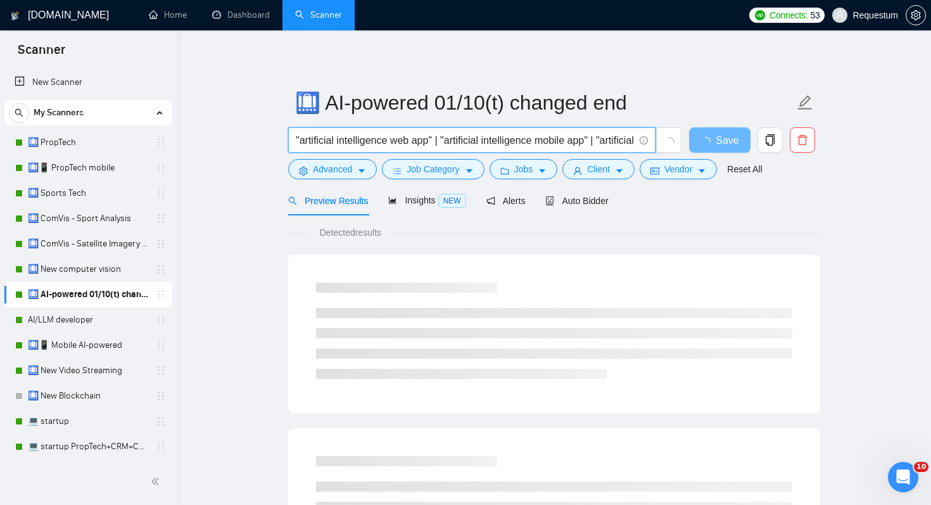
click at [475, 144] on input ""artificial intelligence web app" | "artificial intelligence mobile app" | "art…" at bounding box center [465, 140] width 338 height 16
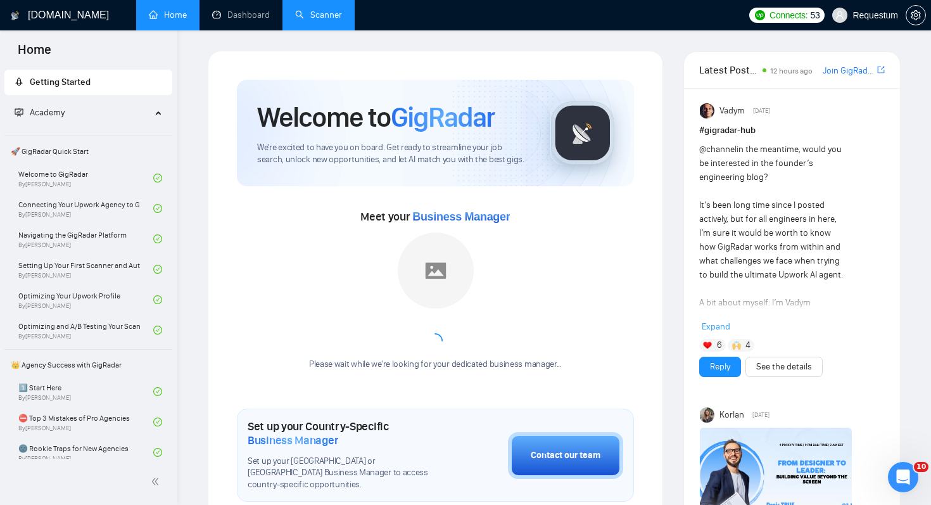
click at [326, 16] on link "Scanner" at bounding box center [318, 15] width 47 height 11
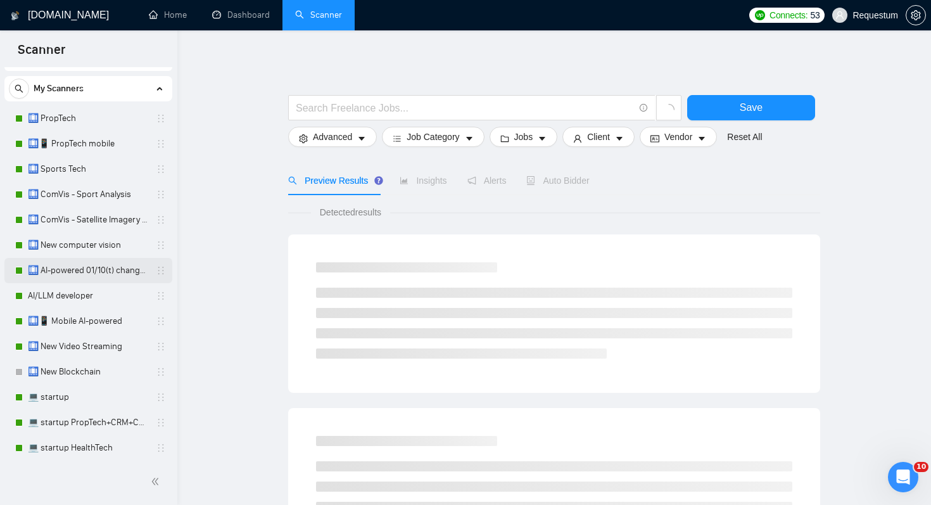
scroll to position [30, 0]
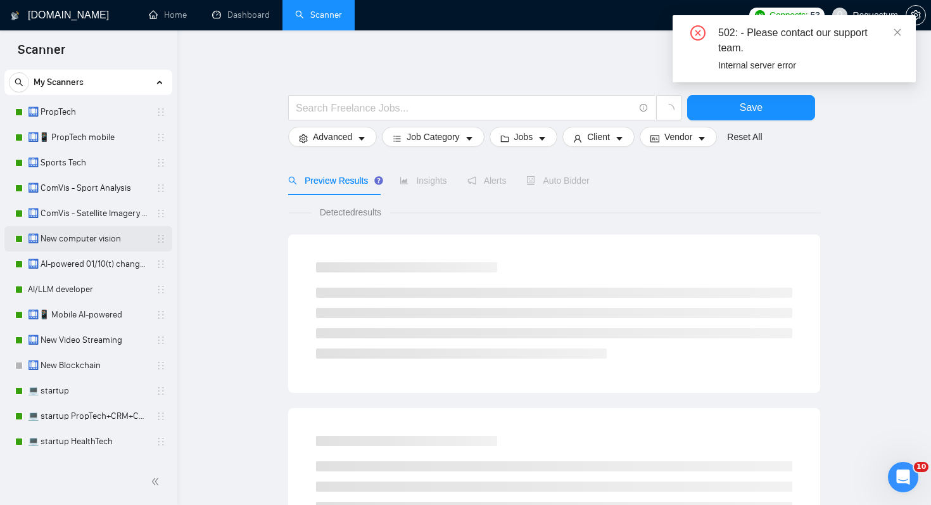
click at [87, 237] on link "🛄 New computer vision" at bounding box center [88, 238] width 120 height 25
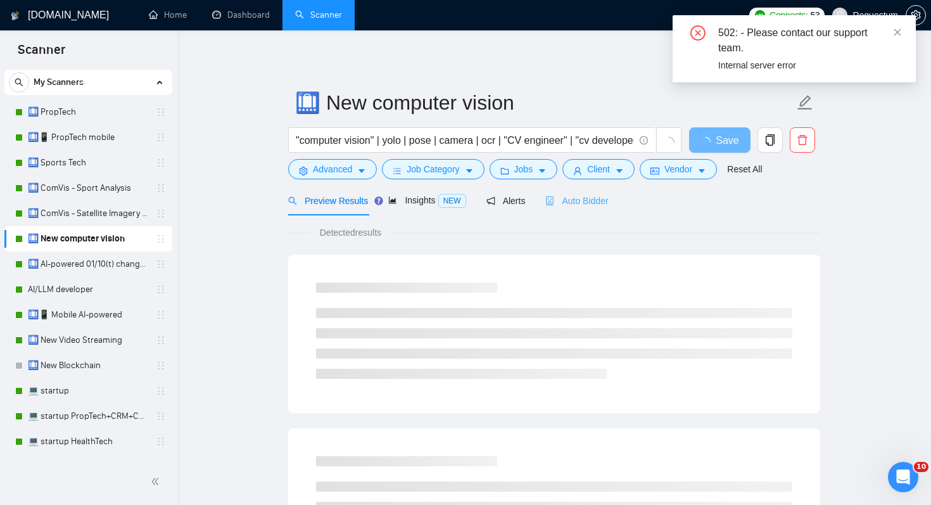
click at [600, 210] on div "Auto Bidder" at bounding box center [576, 201] width 63 height 30
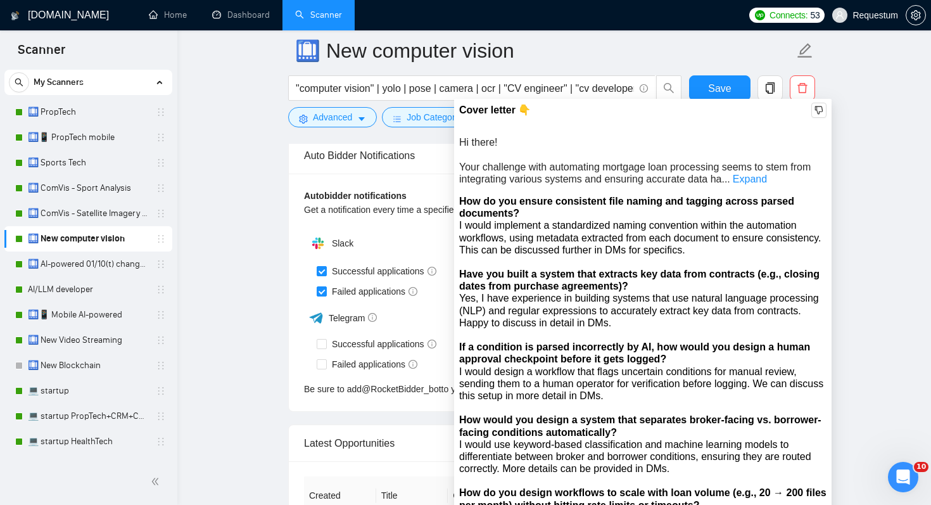
scroll to position [3061, 0]
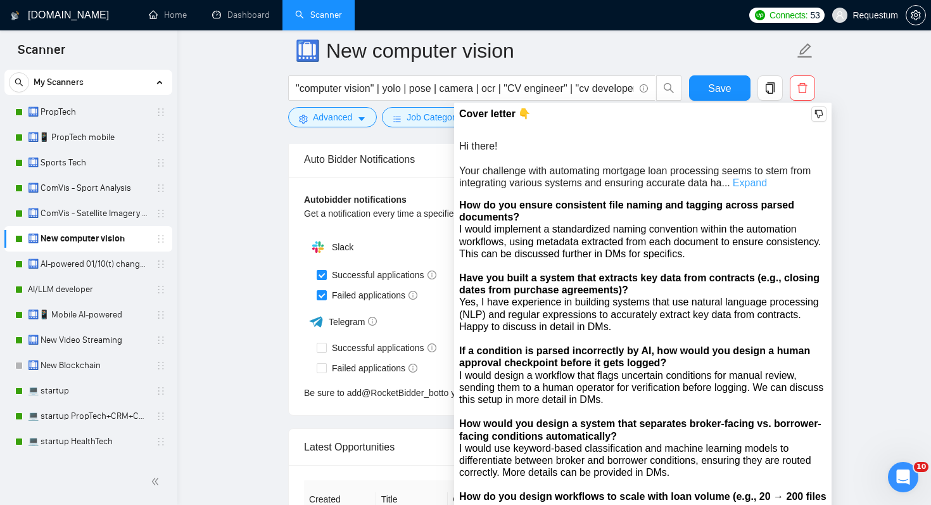
click at [751, 184] on link "Expand" at bounding box center [750, 182] width 34 height 11
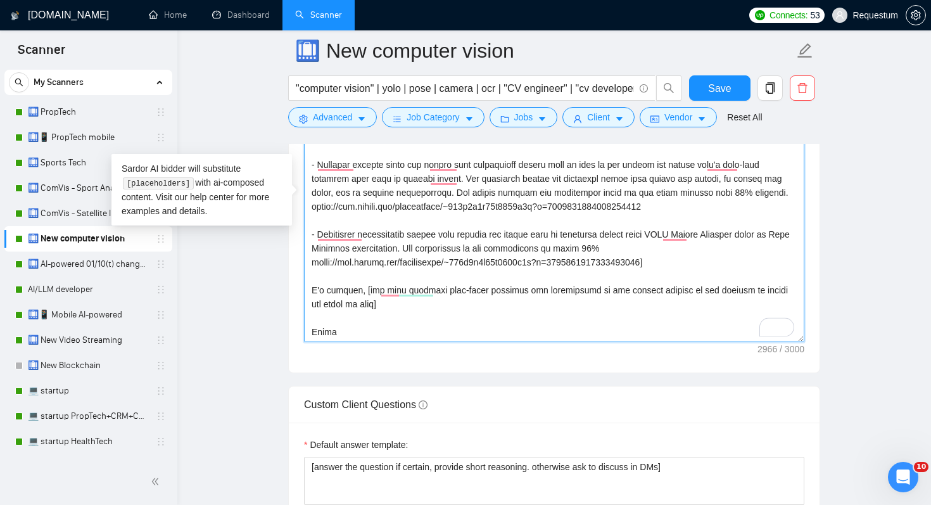
scroll to position [376, 0]
drag, startPoint x: 403, startPoint y: 309, endPoint x: 308, endPoint y: 290, distance: 96.3
click at [308, 291] on div "Cover Letter Options Cover letter template:" at bounding box center [554, 179] width 532 height 387
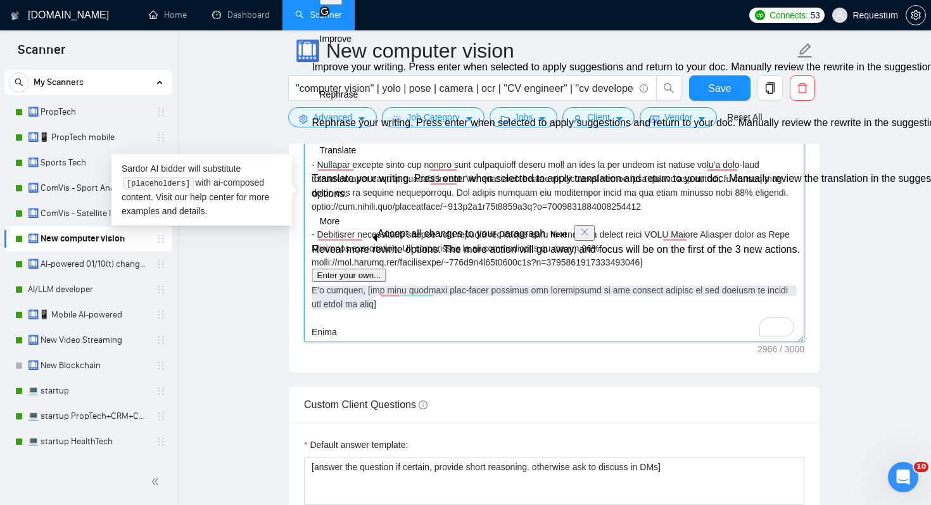
click at [564, 321] on textarea "Cover letter template:" at bounding box center [554, 199] width 500 height 285
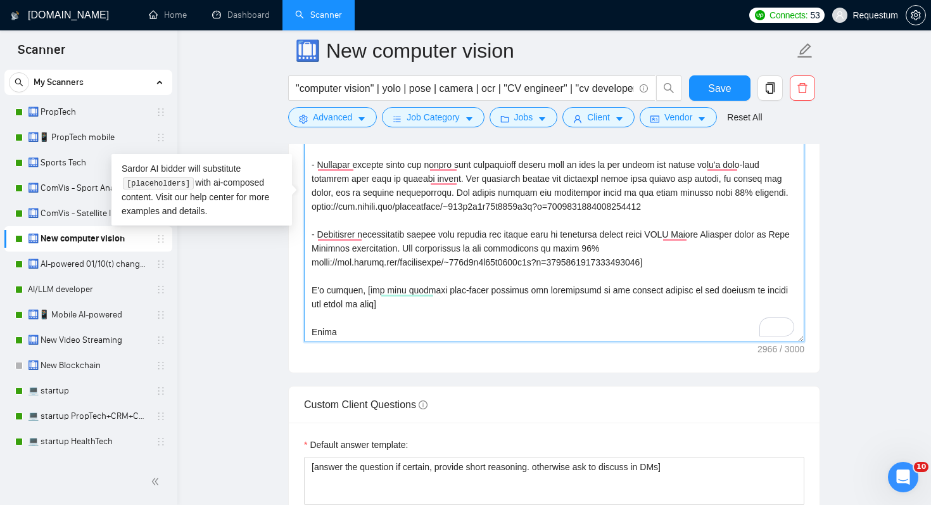
click at [320, 275] on textarea "Cover letter template:" at bounding box center [554, 199] width 500 height 285
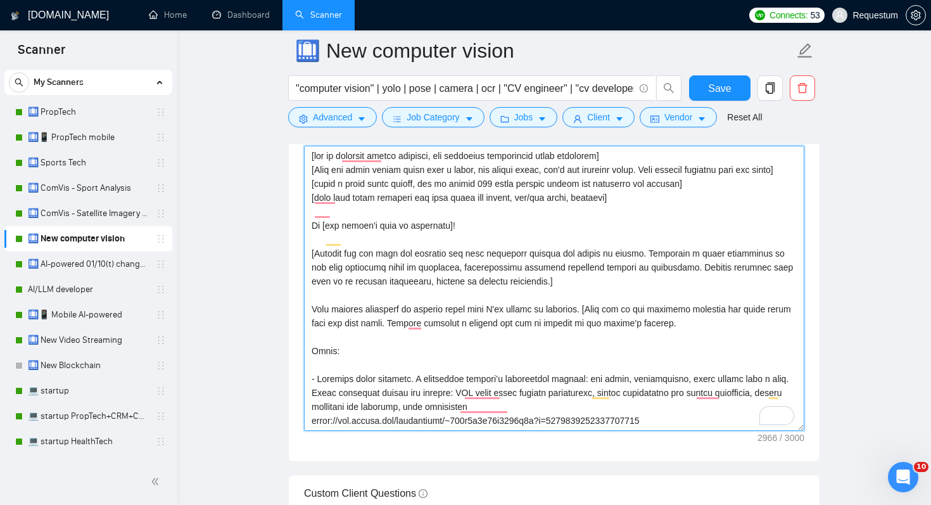
scroll to position [0, 0]
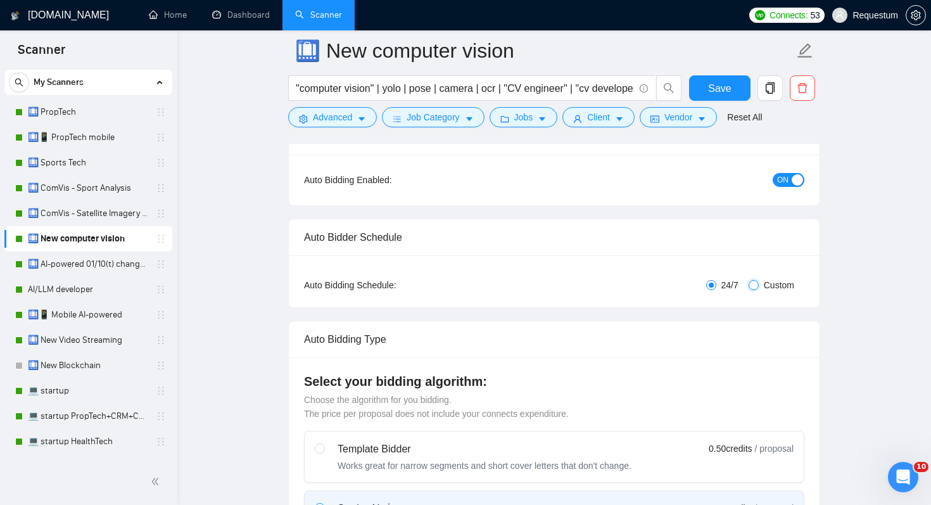
click at [753, 284] on input "Custom" at bounding box center [754, 285] width 10 height 10
radio input "true"
radio input "false"
checkbox input "true"
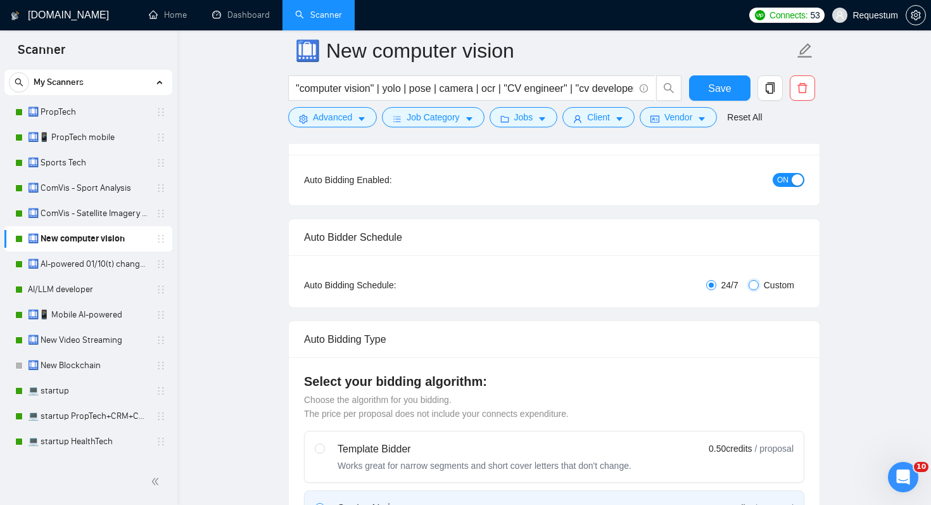
checkbox input "true"
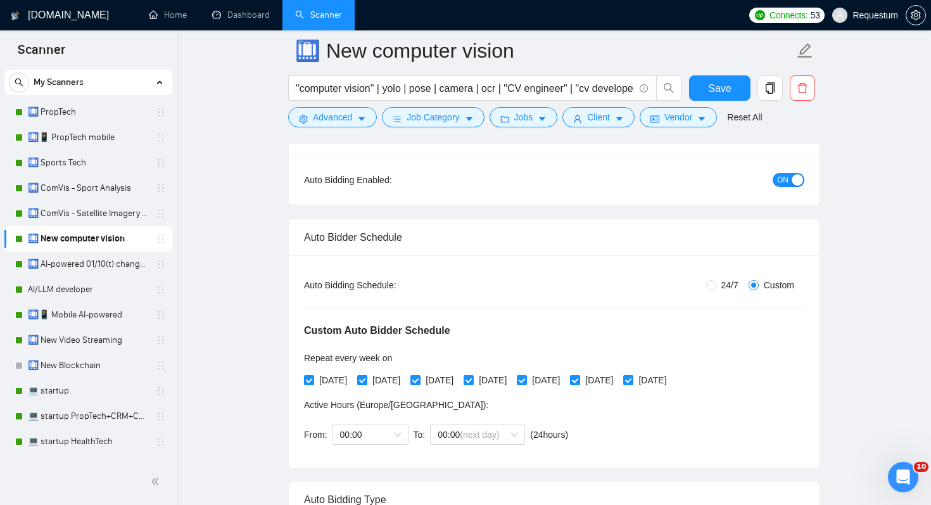
click at [393, 373] on span "[DATE]" at bounding box center [386, 380] width 38 height 14
click at [366, 375] on input "[DATE]" at bounding box center [361, 379] width 9 height 9
checkbox input "false"
click at [512, 381] on span "[DATE]" at bounding box center [493, 380] width 38 height 14
click at [473, 381] on input "[DATE]" at bounding box center [468, 379] width 9 height 9
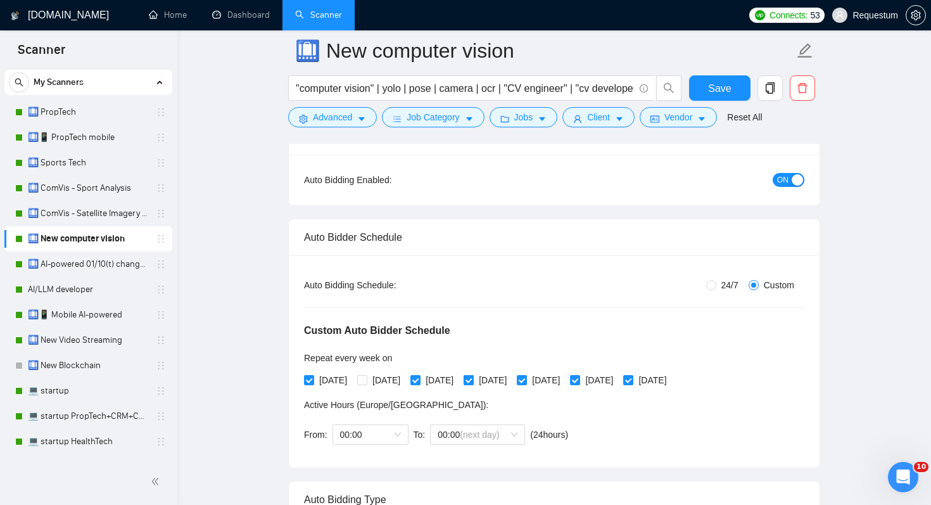
checkbox input "false"
click at [618, 380] on span "[DATE]" at bounding box center [599, 380] width 38 height 14
click at [579, 380] on input "[DATE]" at bounding box center [574, 379] width 9 height 9
checkbox input "false"
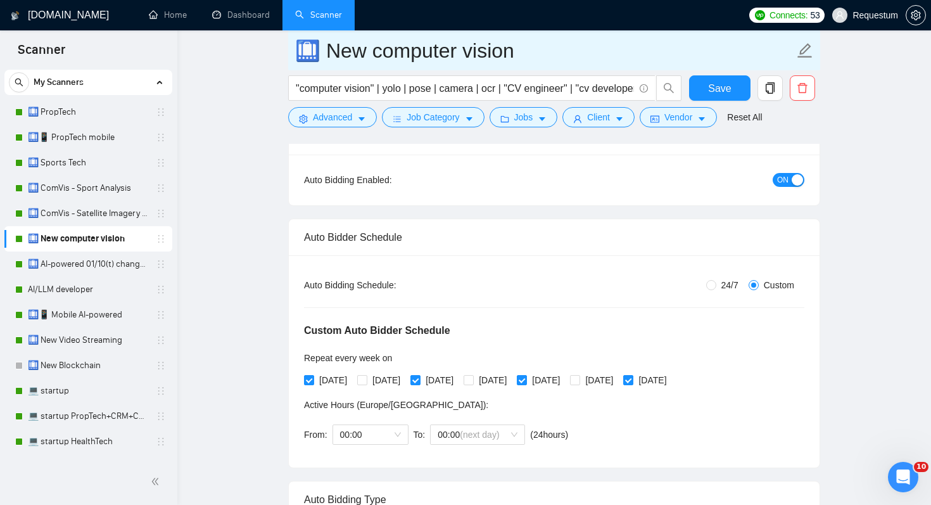
click at [559, 57] on input "🛄 New computer vision" at bounding box center [544, 51] width 499 height 32
type input "🛄 New computer vision A old rate"
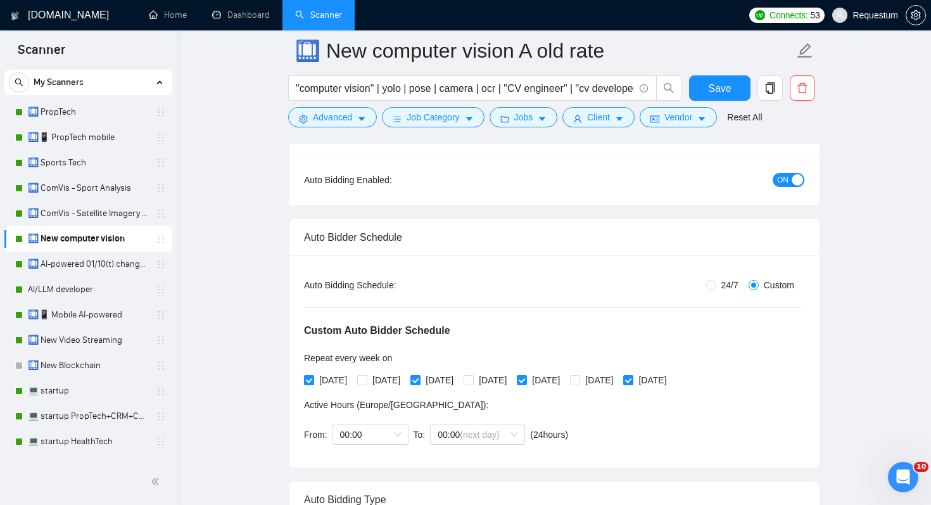
click at [707, 87] on button "Save" at bounding box center [719, 87] width 61 height 25
click at [774, 91] on icon "copy" at bounding box center [770, 87] width 9 height 11
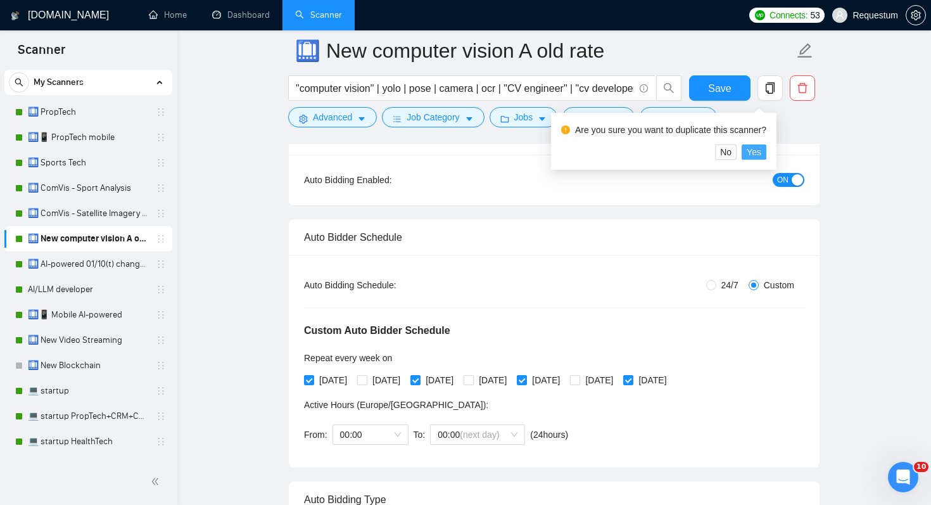
click at [759, 153] on span "Yes" at bounding box center [754, 152] width 15 height 14
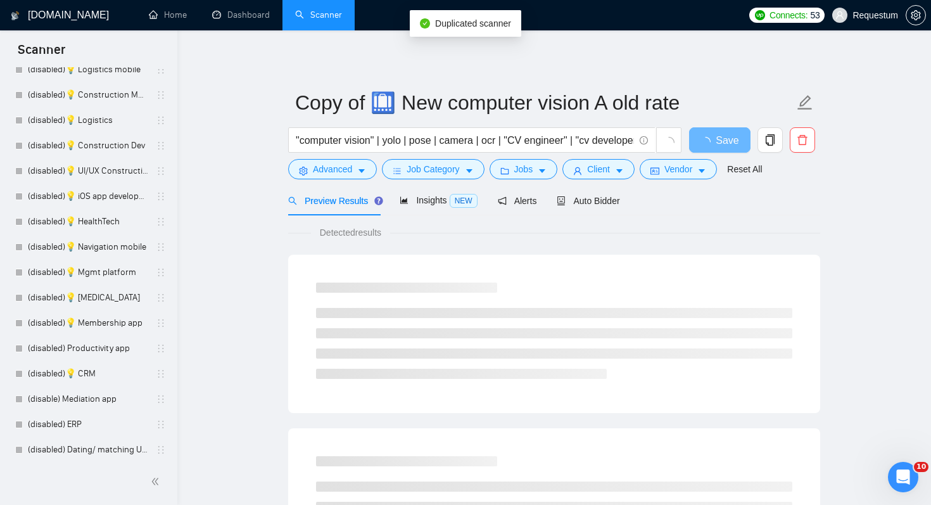
scroll to position [2408, 0]
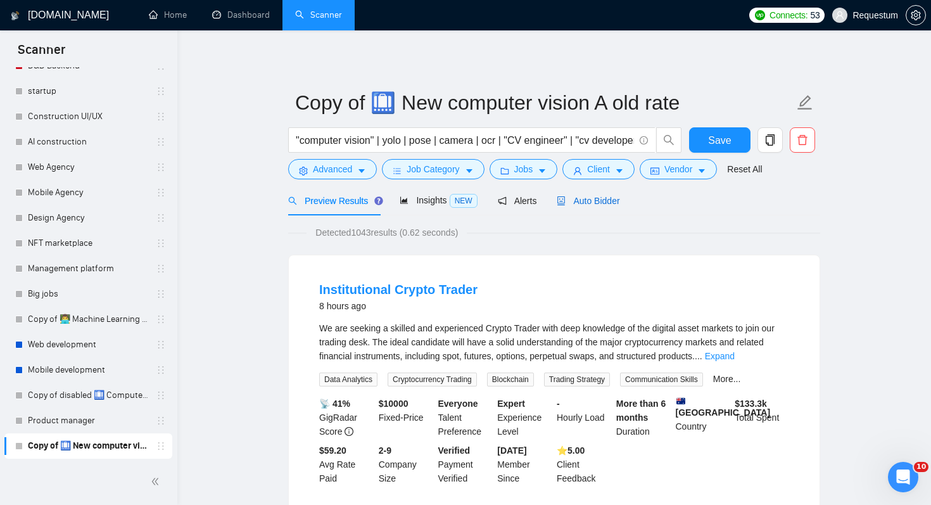
click at [599, 201] on span "Auto Bidder" at bounding box center [588, 201] width 63 height 10
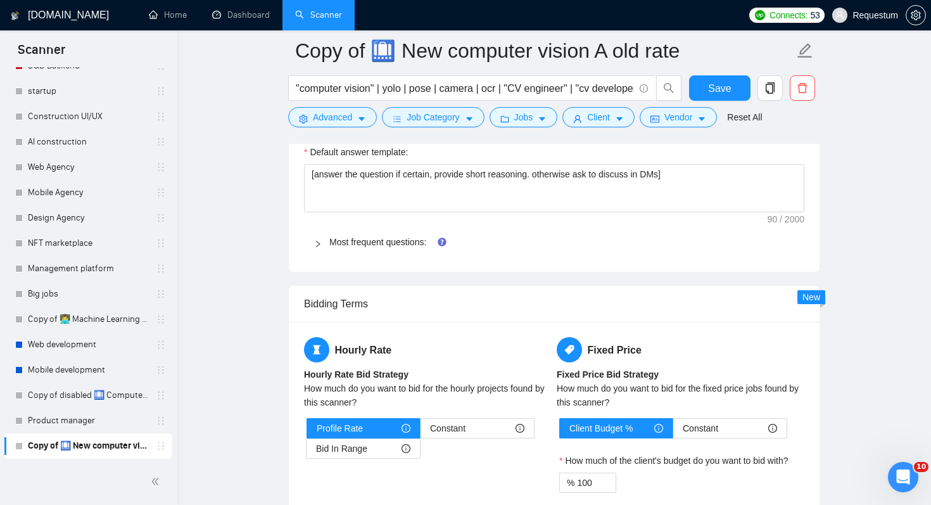
scroll to position [2078, 0]
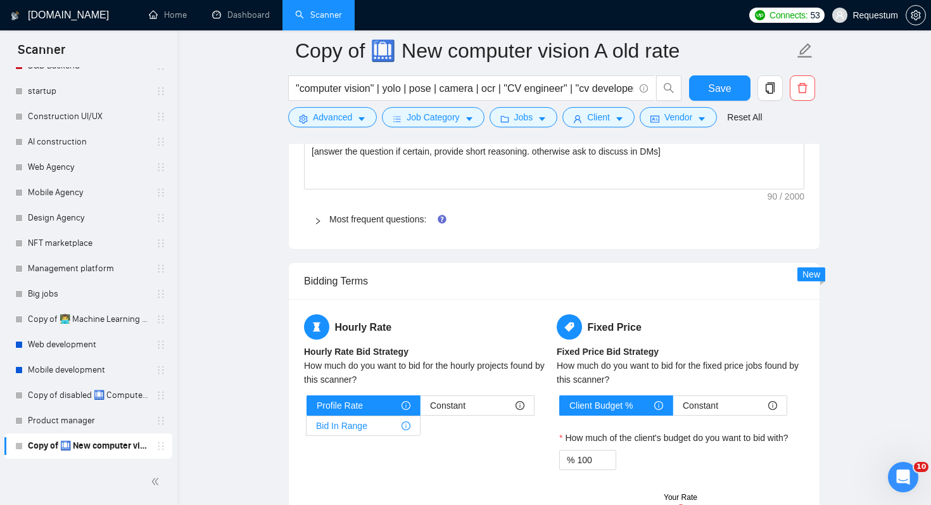
click at [367, 431] on div "Bid In Range" at bounding box center [363, 425] width 94 height 19
click at [307, 429] on input "Bid In Range" at bounding box center [307, 429] width 0 height 0
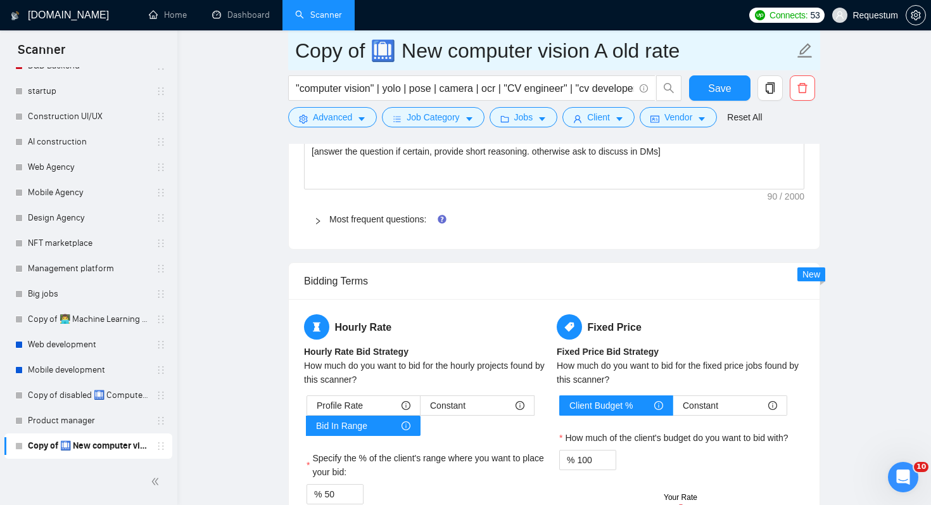
drag, startPoint x: 587, startPoint y: 48, endPoint x: 693, endPoint y: 48, distance: 106.4
click at [693, 48] on input "Copy of 🛄 New computer vision A old rate" at bounding box center [544, 51] width 499 height 32
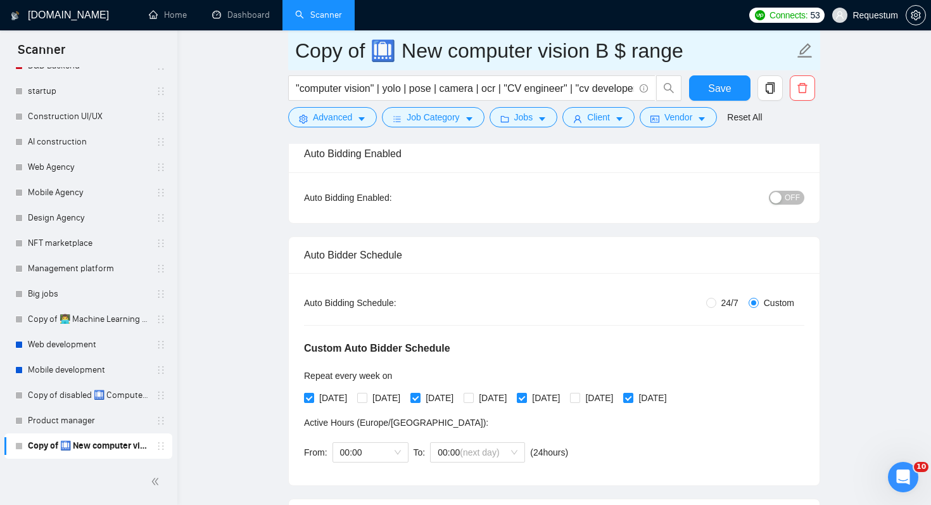
scroll to position [184, 0]
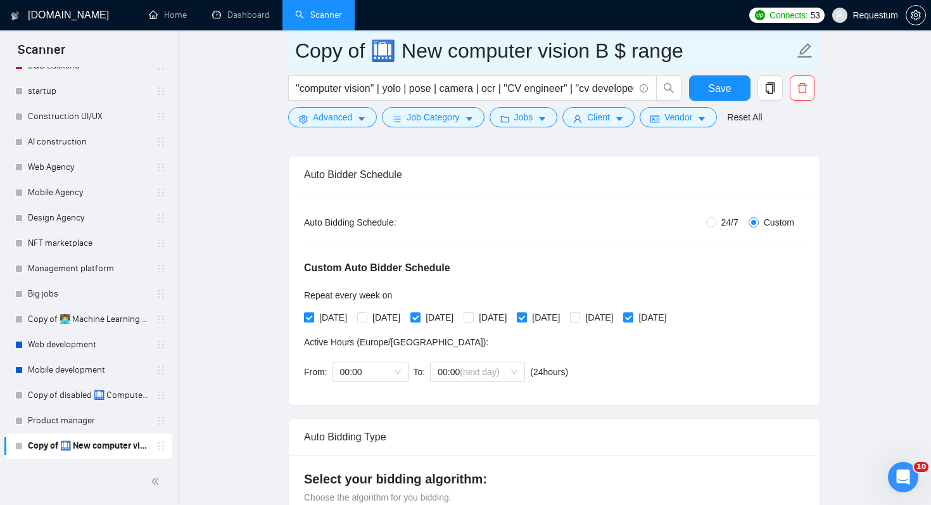
type input "Copy of 🛄 New computer vision B $ range"
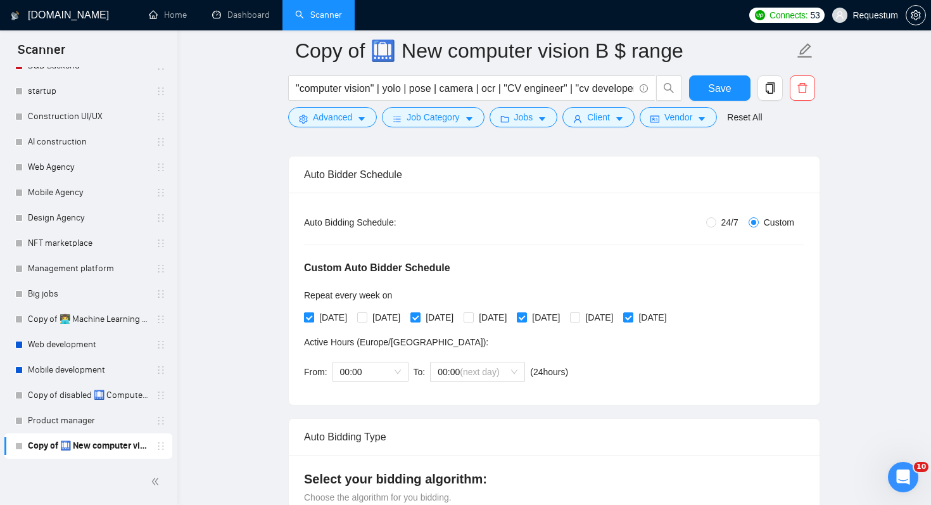
click at [341, 315] on span "[DATE]" at bounding box center [333, 317] width 38 height 14
click at [313, 315] on input "[DATE]" at bounding box center [308, 316] width 9 height 9
checkbox input "false"
click at [364, 315] on input "[DATE]" at bounding box center [361, 316] width 9 height 9
checkbox input "true"
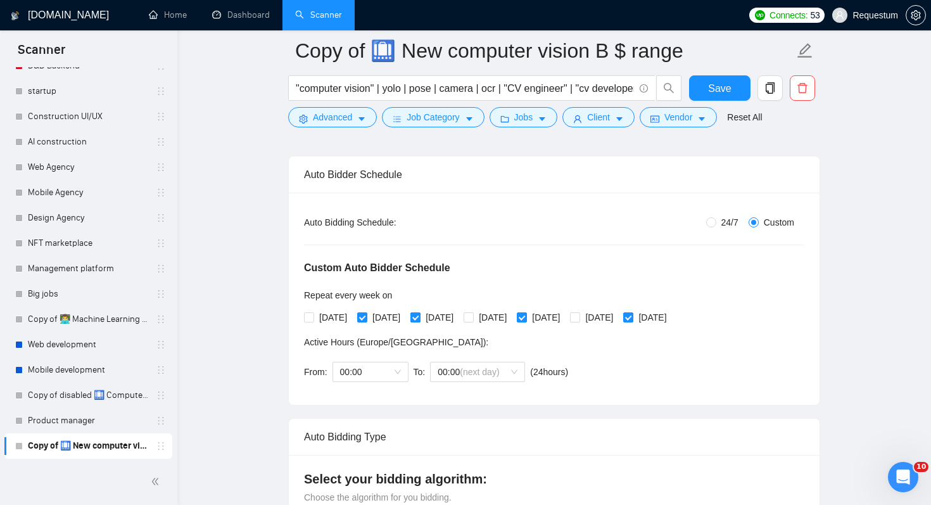
click at [454, 312] on span "[DATE]" at bounding box center [440, 317] width 38 height 14
click at [419, 312] on input "[DATE]" at bounding box center [414, 316] width 9 height 9
checkbox input "false"
click at [505, 315] on span "[DATE]" at bounding box center [493, 317] width 38 height 14
click at [473, 315] on input "[DATE]" at bounding box center [468, 316] width 9 height 9
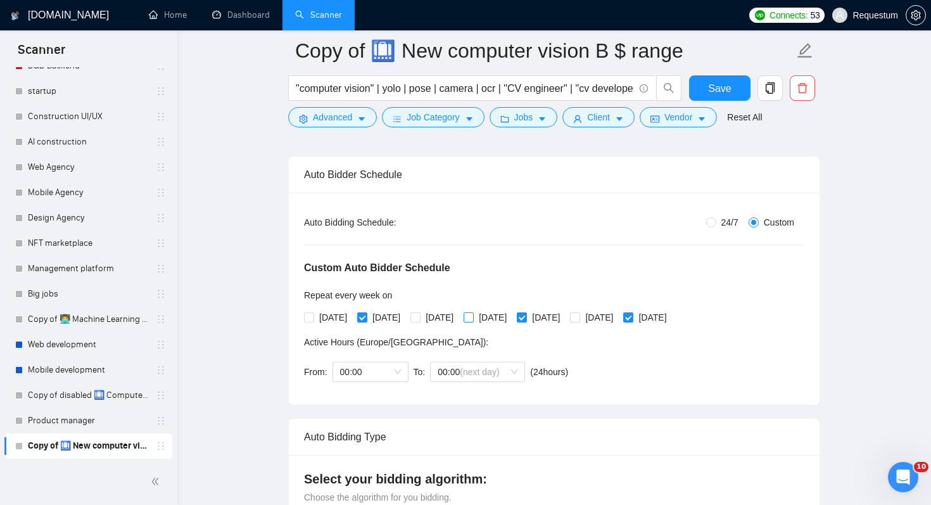
checkbox input "true"
click at [565, 317] on span "[DATE]" at bounding box center [546, 317] width 38 height 14
click at [526, 317] on input "[DATE]" at bounding box center [521, 316] width 9 height 9
checkbox input "false"
click at [618, 319] on span "[DATE]" at bounding box center [599, 317] width 38 height 14
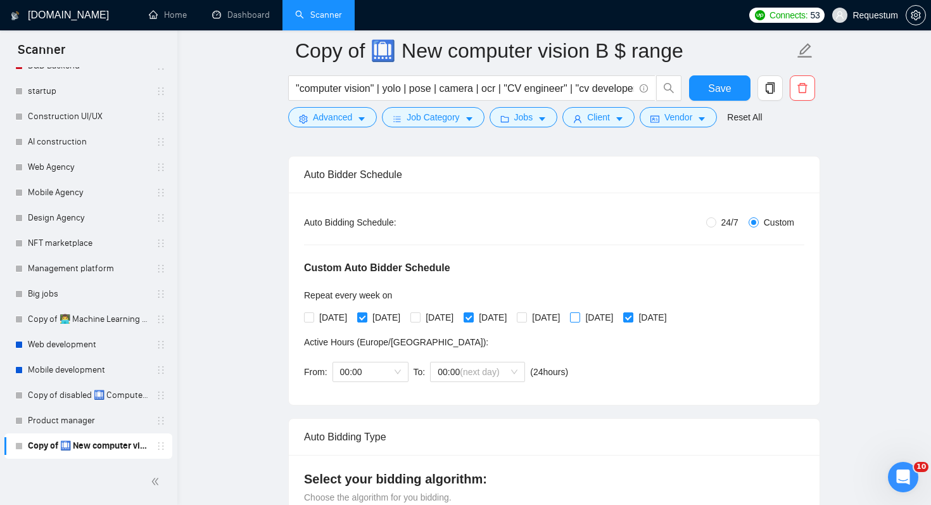
click at [579, 319] on input "[DATE]" at bounding box center [574, 316] width 9 height 9
checkbox input "true"
click at [632, 317] on input "[DATE]" at bounding box center [627, 316] width 9 height 9
checkbox input "false"
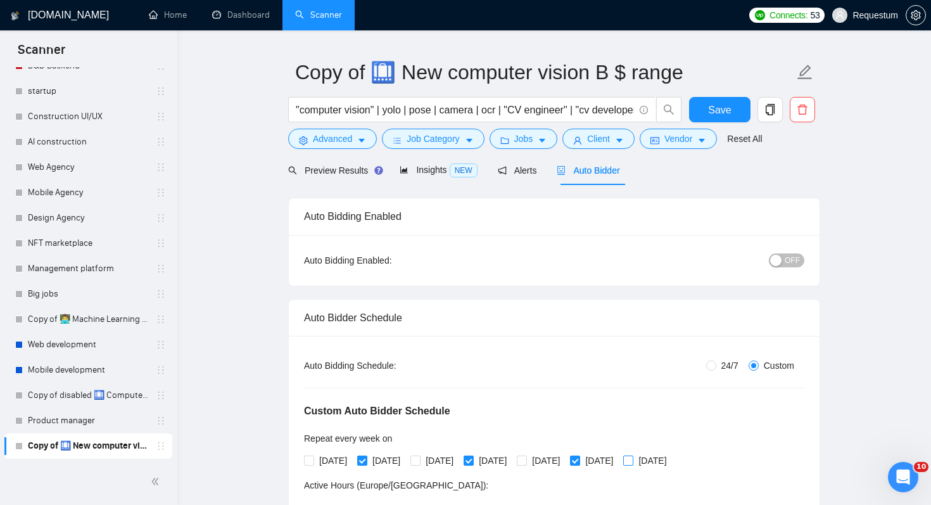
scroll to position [35, 0]
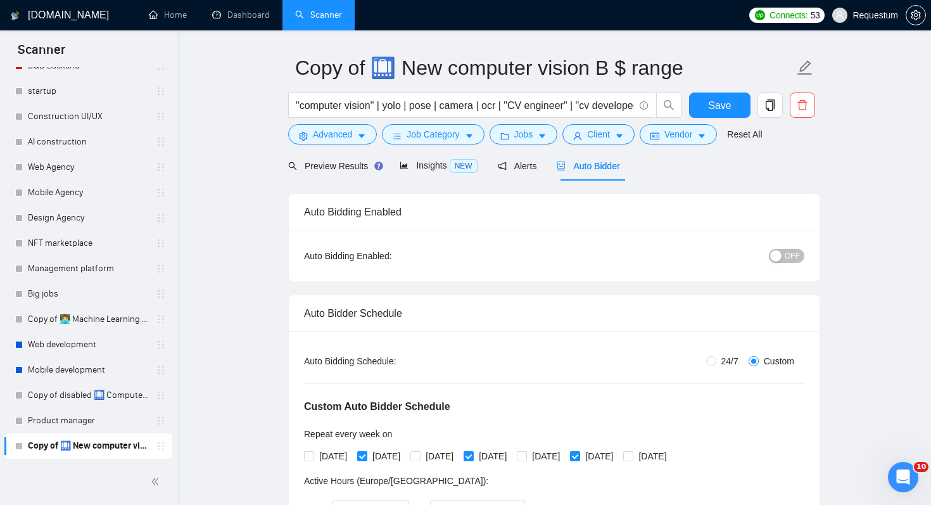
click at [794, 257] on span "OFF" at bounding box center [792, 256] width 15 height 14
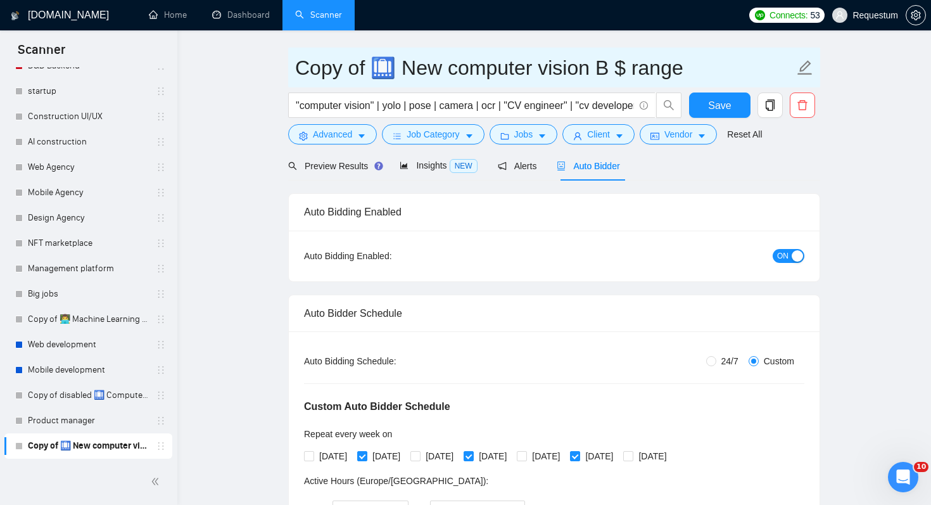
drag, startPoint x: 369, startPoint y: 65, endPoint x: 280, endPoint y: 74, distance: 89.8
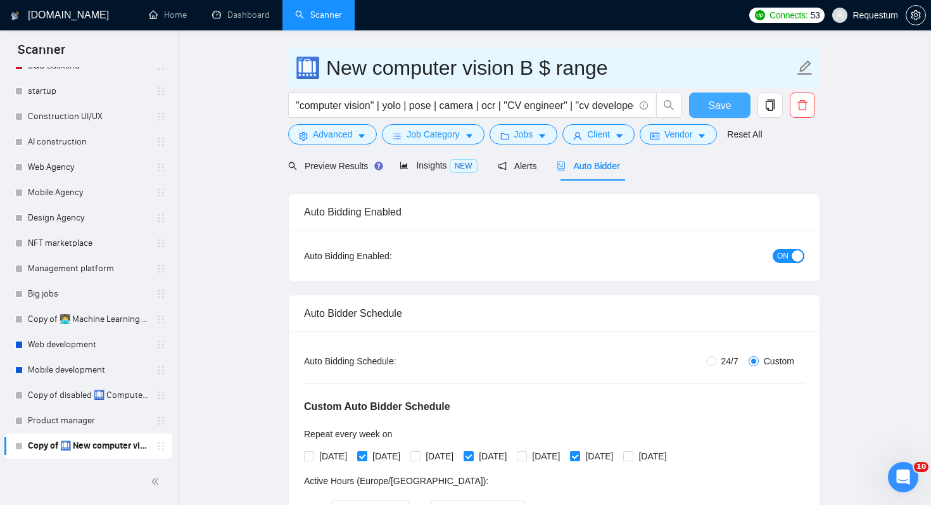
type input "🛄 New computer vision B $ range"
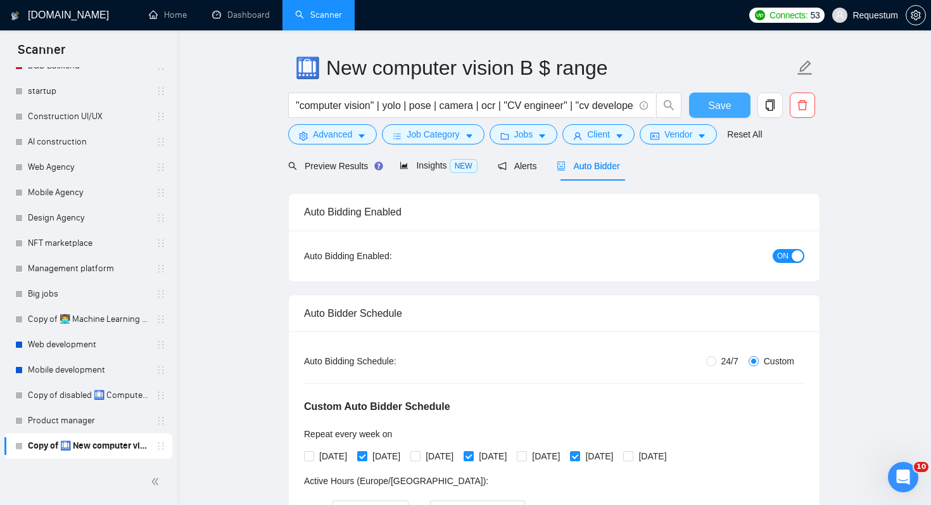
click at [734, 100] on button "Save" at bounding box center [719, 104] width 61 height 25
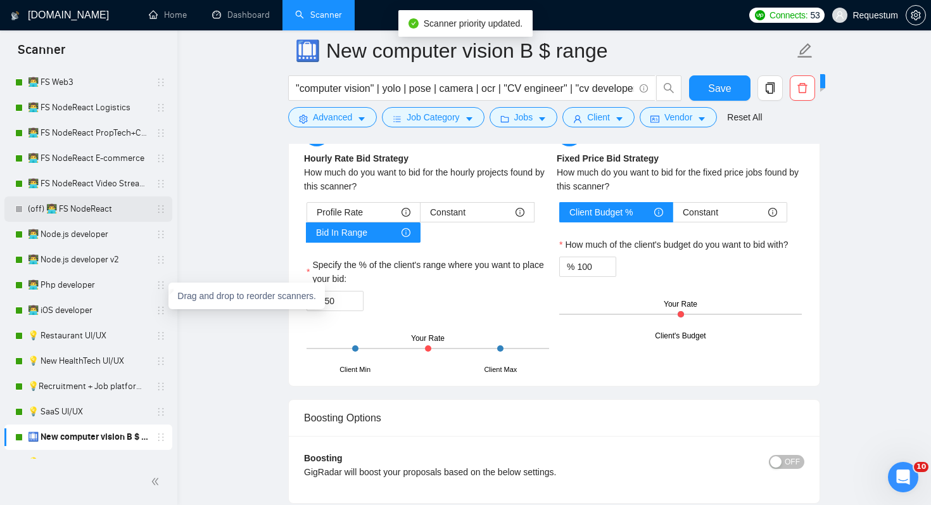
scroll to position [892, 0]
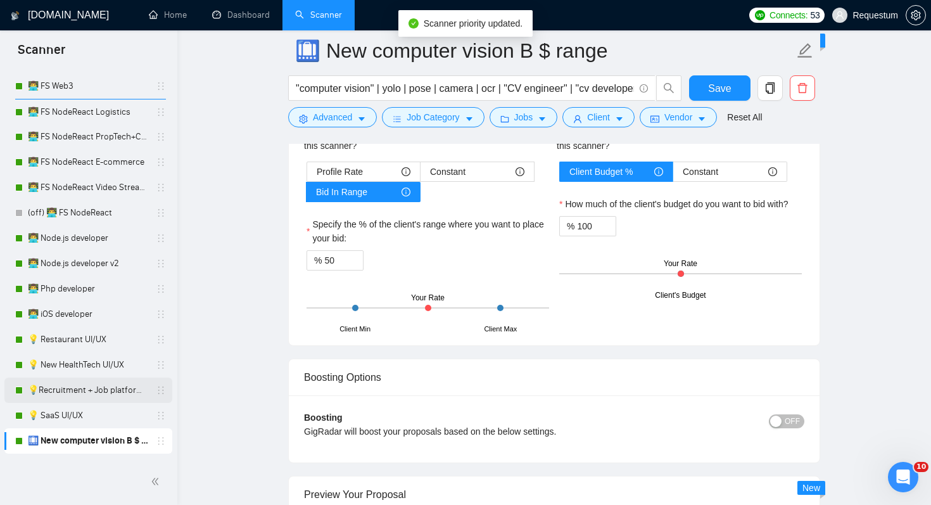
drag, startPoint x: 156, startPoint y: 441, endPoint x: 156, endPoint y: 384, distance: 56.4
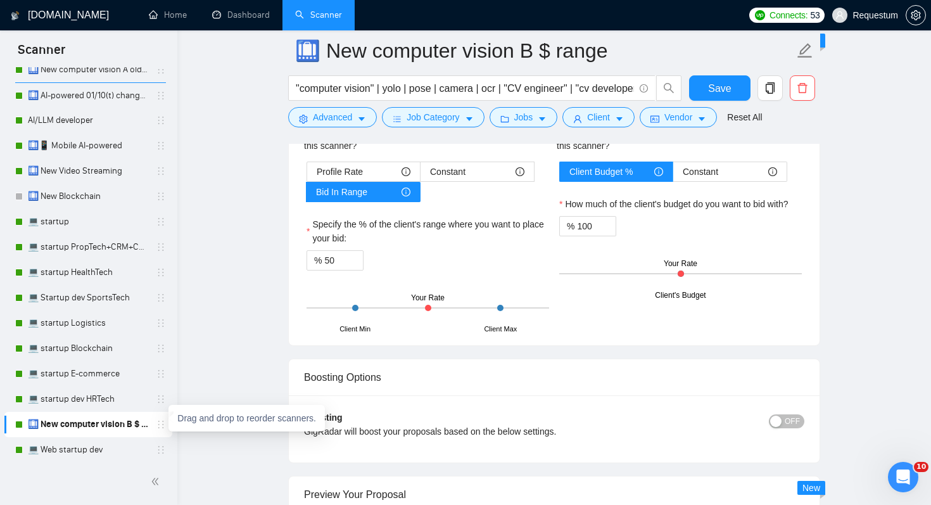
scroll to position [199, 0]
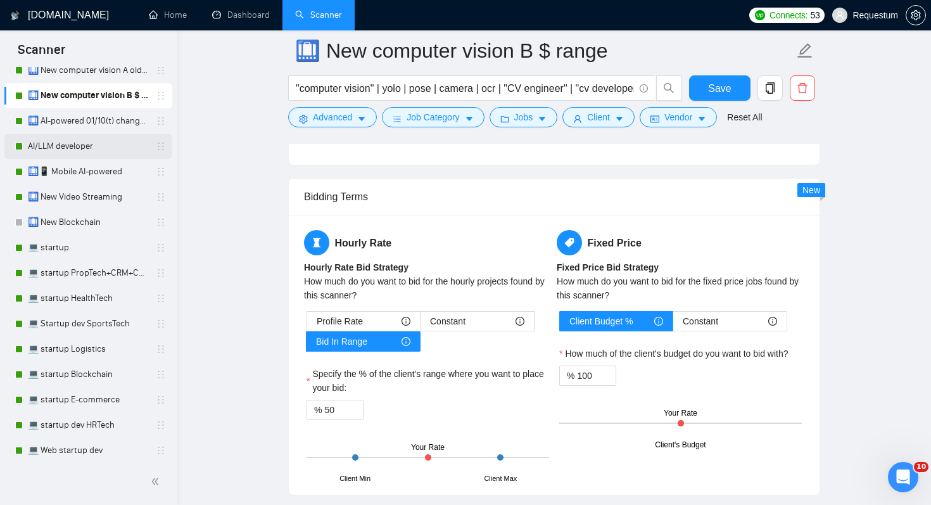
click at [91, 148] on link "AI/LLM developer" at bounding box center [88, 146] width 120 height 25
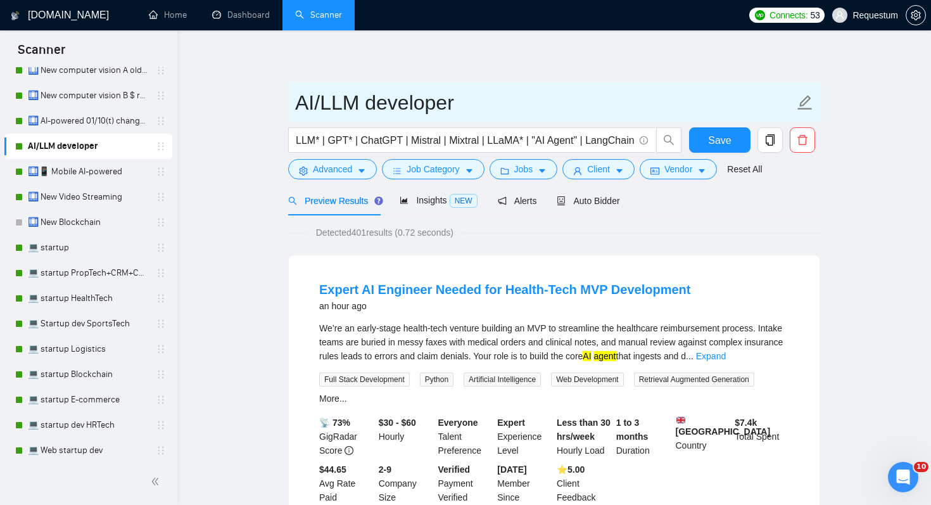
click at [517, 111] on input "AI/LLM developer" at bounding box center [544, 103] width 499 height 32
type input "AI/LLM developer A old rate"
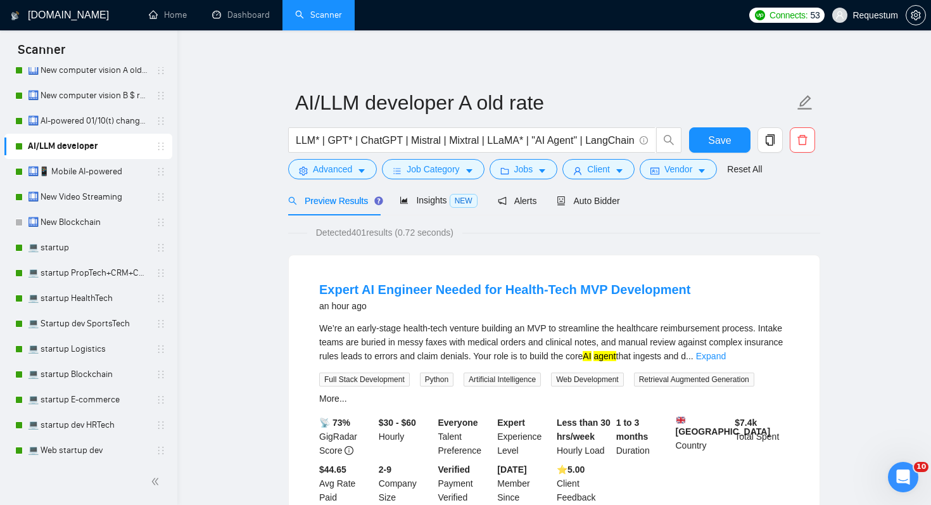
click at [670, 225] on div "Detected 401 results (0.72 seconds)" at bounding box center [554, 232] width 532 height 14
click at [607, 201] on span "Auto Bidder" at bounding box center [588, 201] width 63 height 10
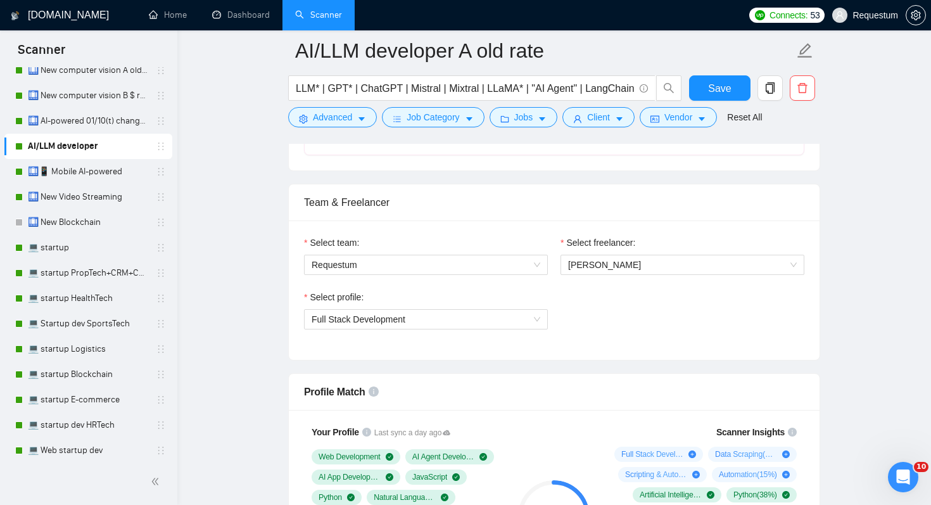
scroll to position [501, 0]
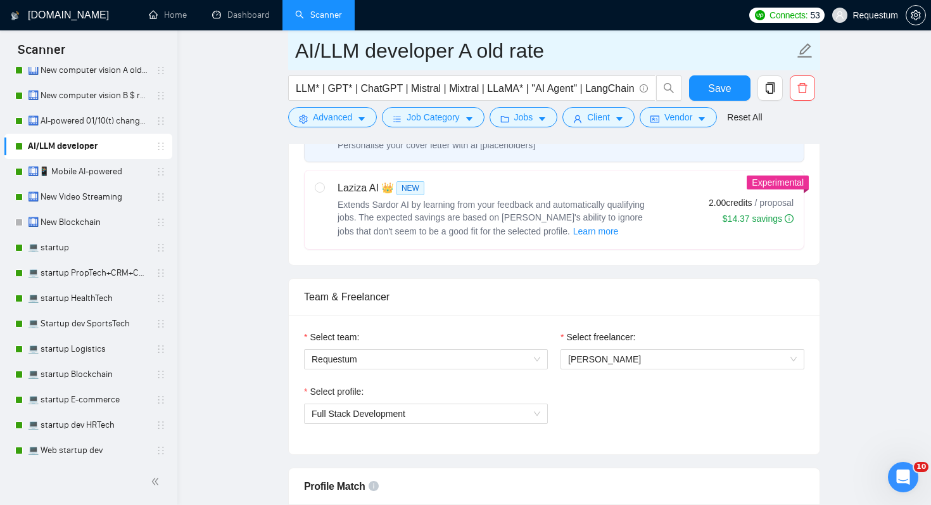
drag, startPoint x: 457, startPoint y: 52, endPoint x: 747, endPoint y: 63, distance: 289.7
click at [740, 60] on input "AI/LLM developer A old rate" at bounding box center [544, 51] width 499 height 32
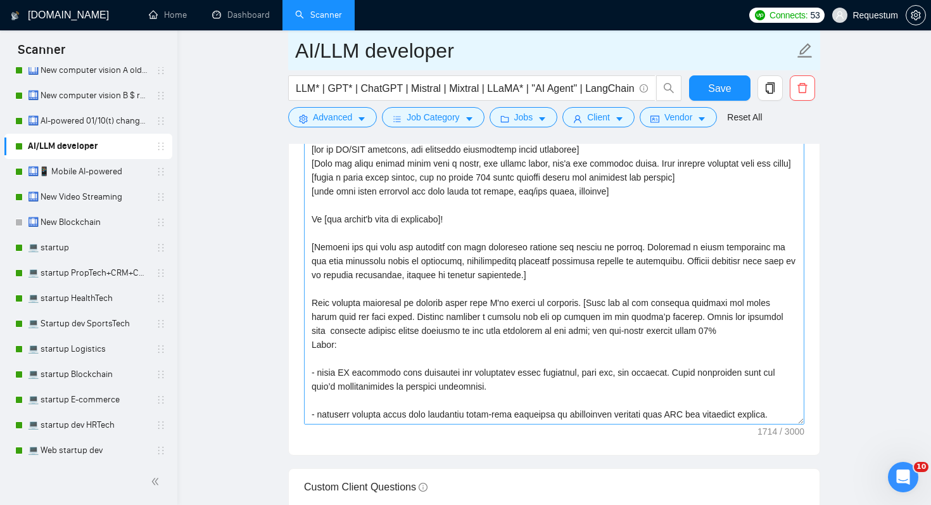
scroll to position [153, 0]
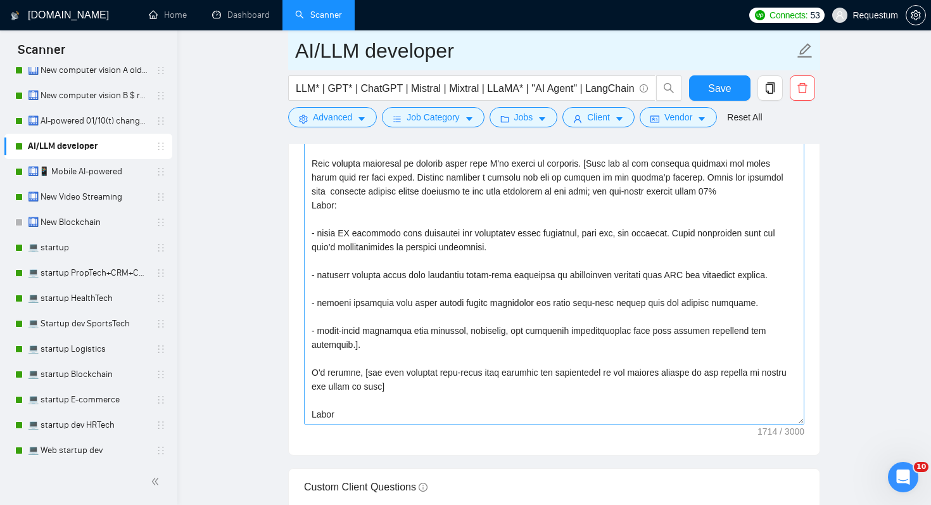
type input "AI/LLM developer"
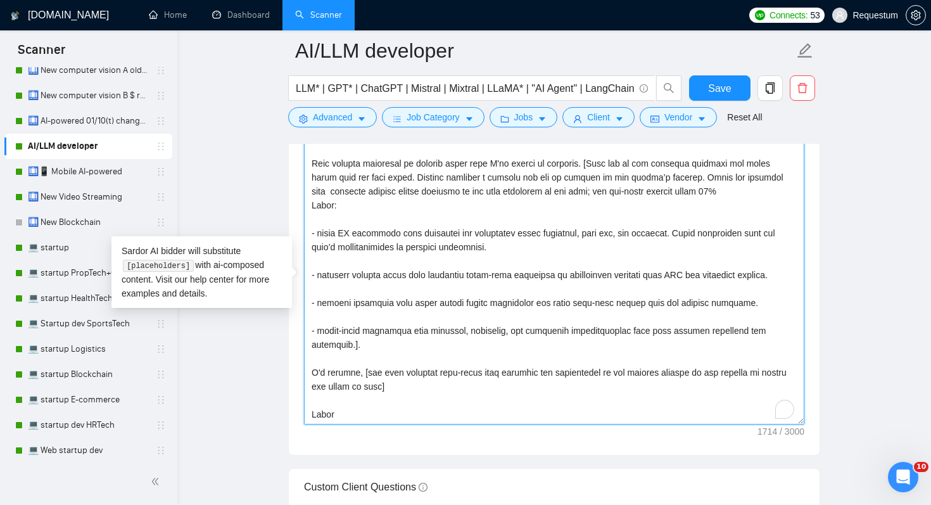
drag, startPoint x: 428, startPoint y: 385, endPoint x: 277, endPoint y: 374, distance: 151.2
click at [277, 374] on main "AI/LLM developer LLM* | GPT* | ChatGPT | Mistral | Mixtral | LLaMA* | "AI Agent…" at bounding box center [554, 454] width 713 height 3806
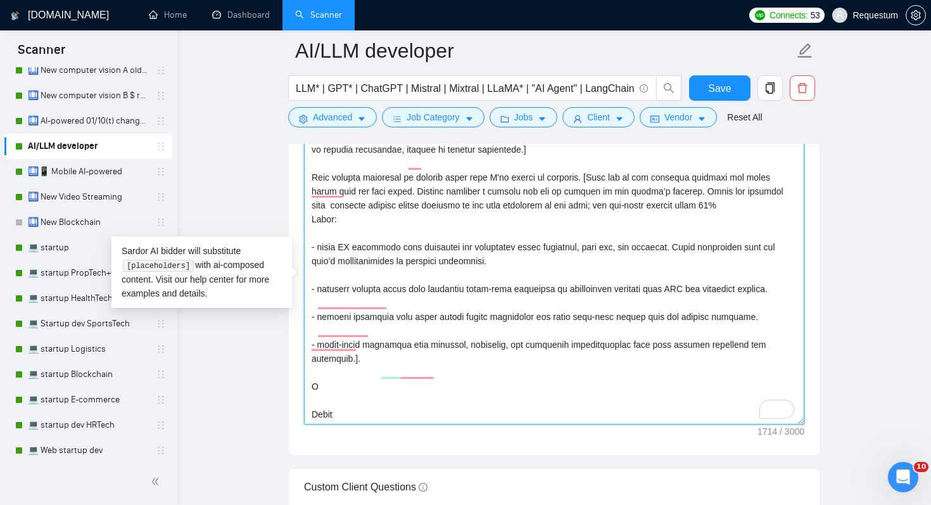
scroll to position [139, 0]
click at [376, 387] on textarea "Cover letter template:" at bounding box center [554, 281] width 500 height 285
drag, startPoint x: 440, startPoint y: 388, endPoint x: 597, endPoint y: 388, distance: 157.1
click at [597, 388] on textarea "Cover letter template:" at bounding box center [554, 281] width 500 height 285
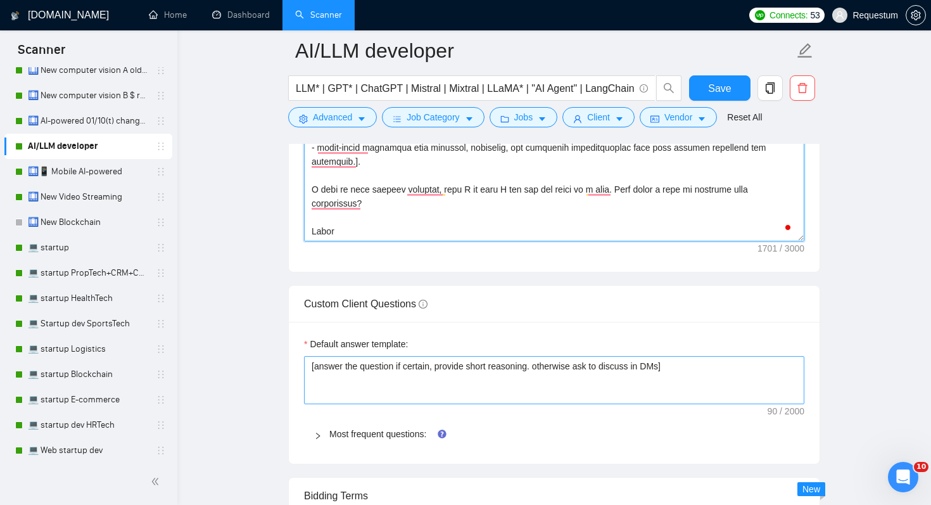
scroll to position [1681, 0]
click at [603, 213] on textarea "Cover letter template:" at bounding box center [554, 100] width 500 height 285
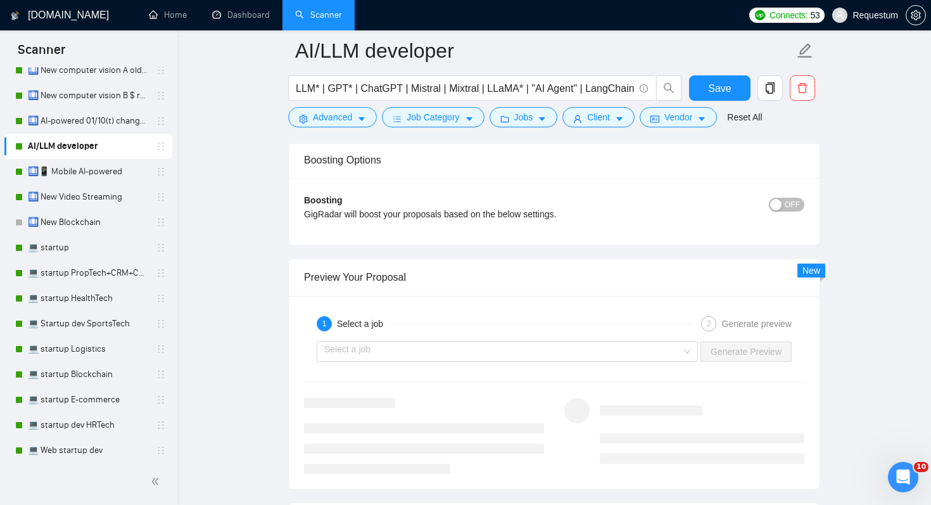
scroll to position [2341, 0]
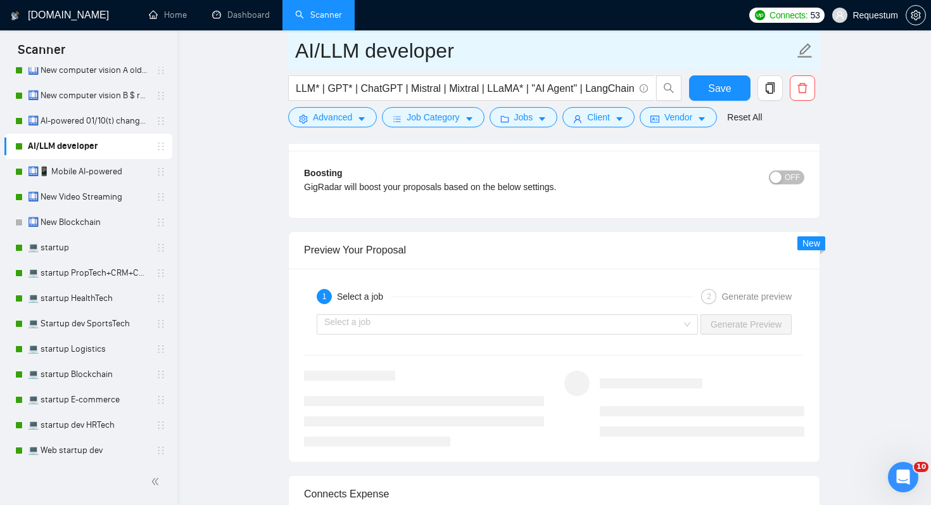
type textarea "[lor ip DO/SIT ametcons, adi elitseddo eiusmodtemp incid utlaboree] [Dolo mag a…"
click at [493, 49] on input "AI/LLM developer" at bounding box center [544, 51] width 499 height 32
type input "AI/LLM developer 01/10 changed end"
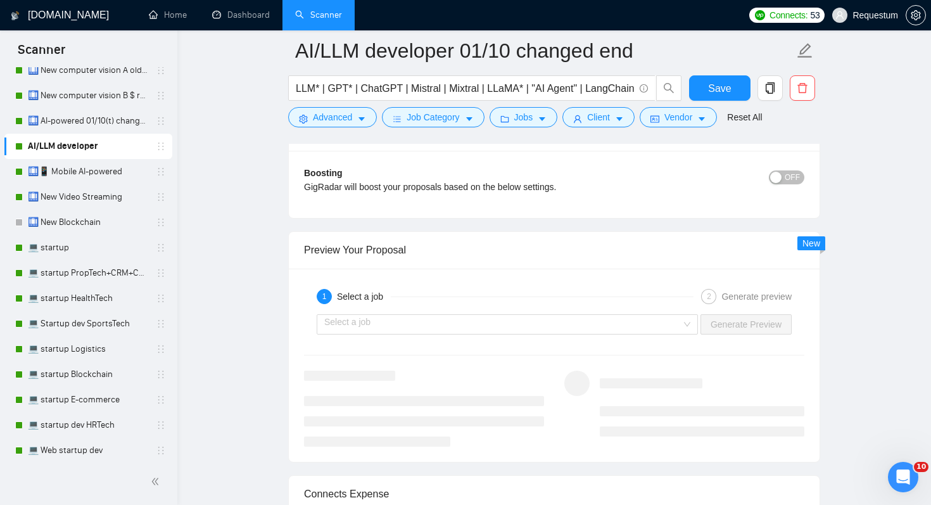
click at [725, 92] on span "Save" at bounding box center [719, 88] width 23 height 16
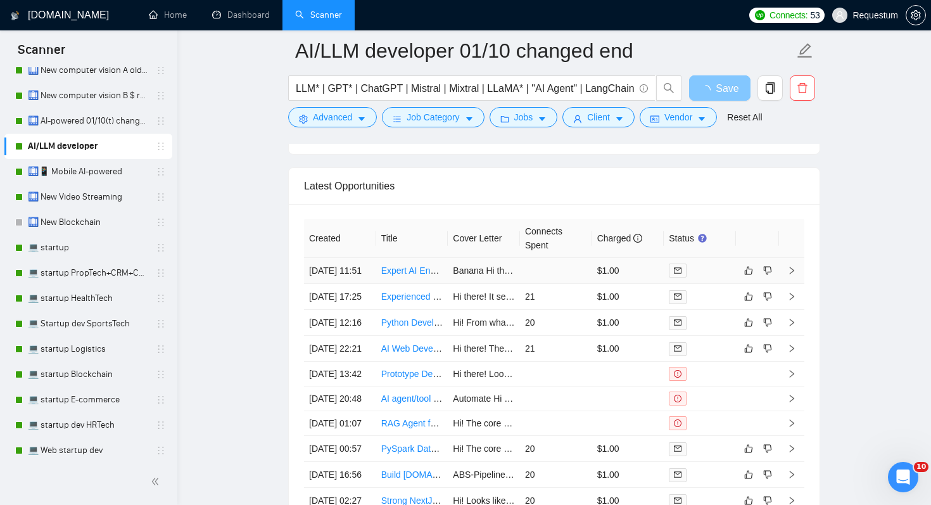
scroll to position [3302, 0]
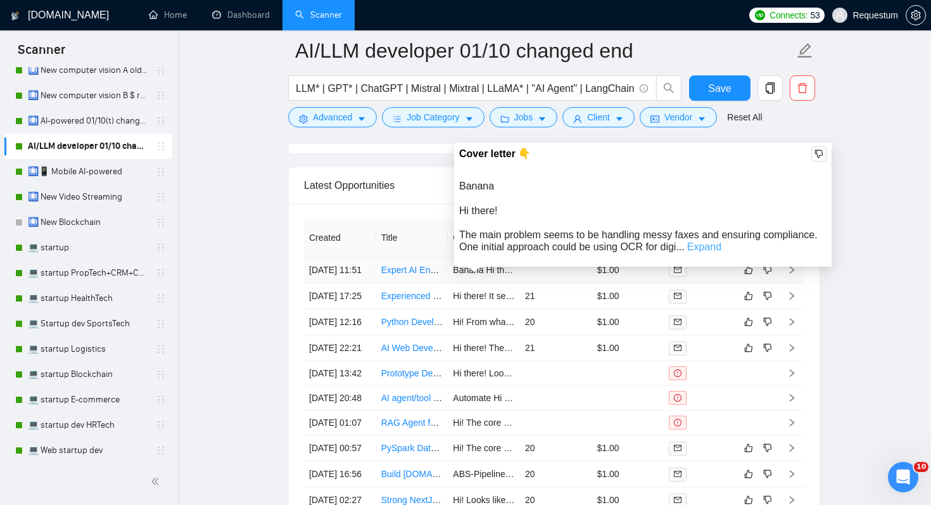
click at [711, 245] on link "Expand" at bounding box center [704, 246] width 34 height 11
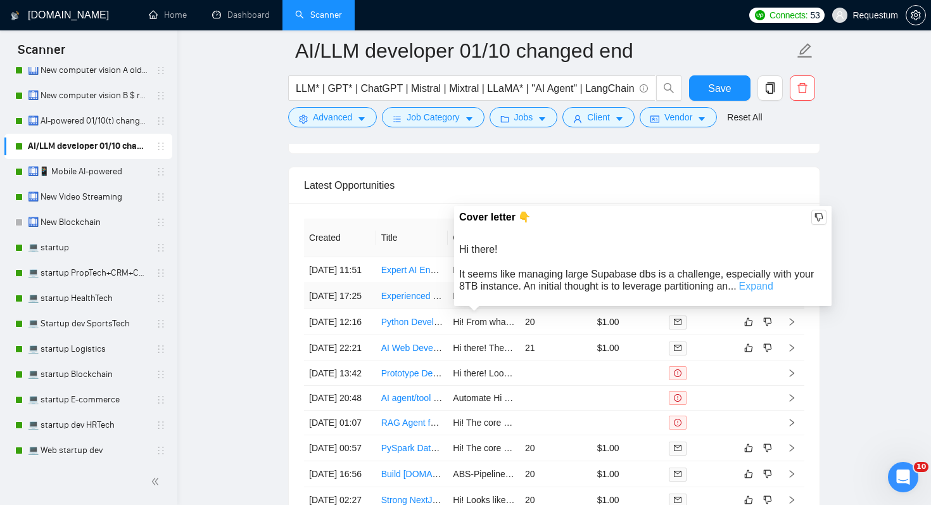
click at [749, 287] on link "Expand" at bounding box center [756, 286] width 34 height 11
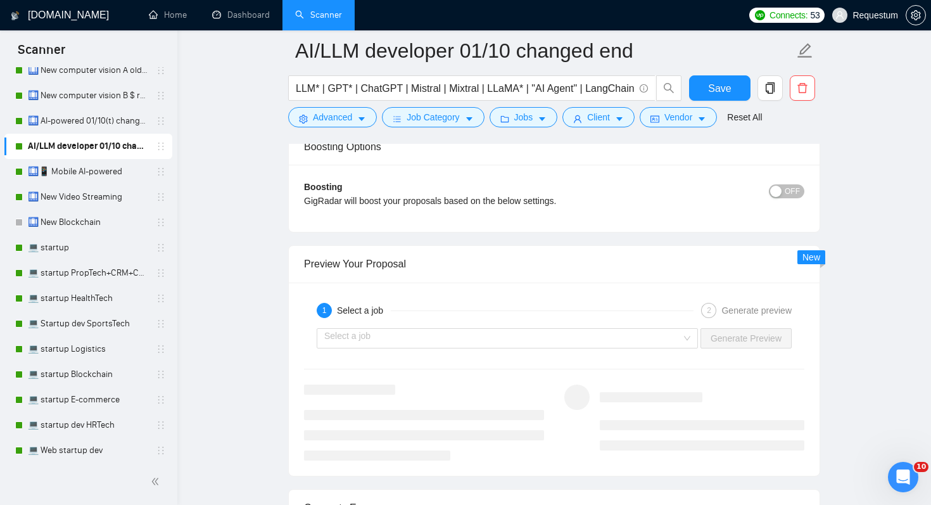
scroll to position [2320, 0]
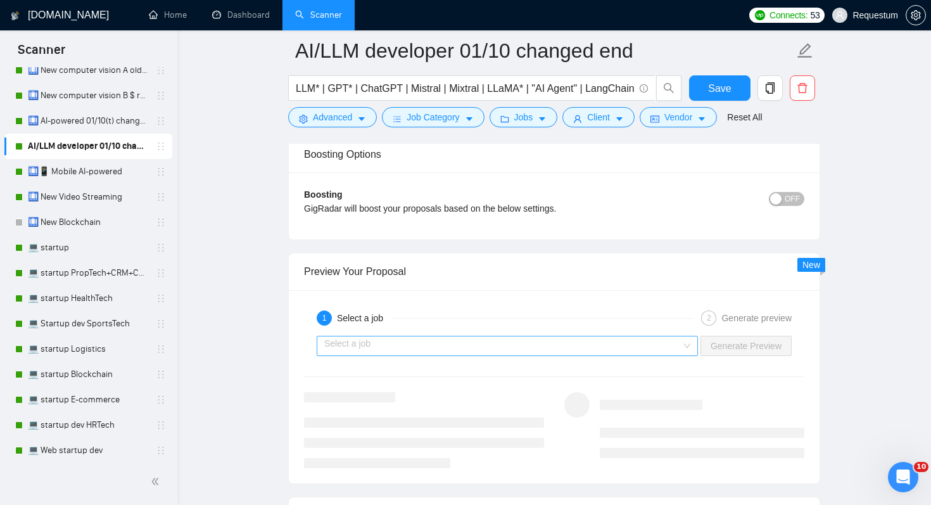
click at [607, 343] on input "search" at bounding box center [502, 345] width 357 height 19
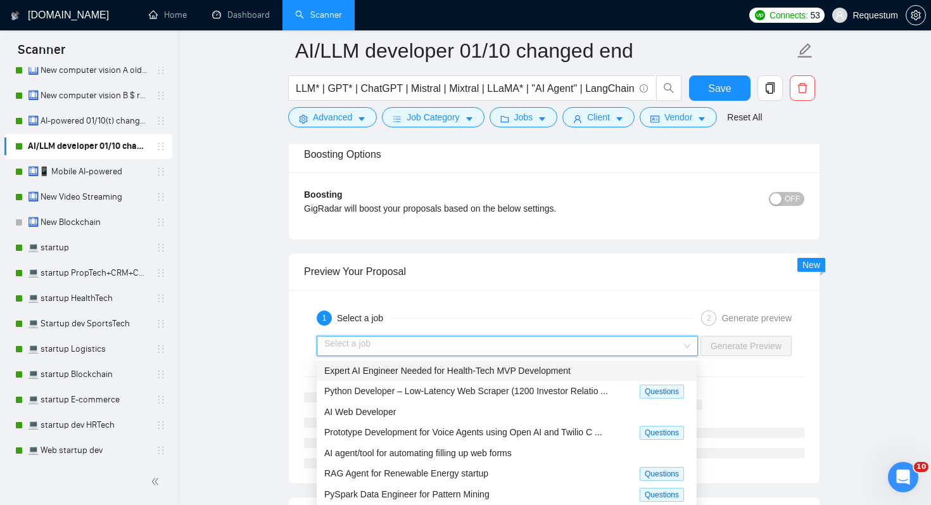
click at [585, 366] on div "Expert AI Engineer Needed for Health-Tech MVP Development" at bounding box center [506, 371] width 365 height 14
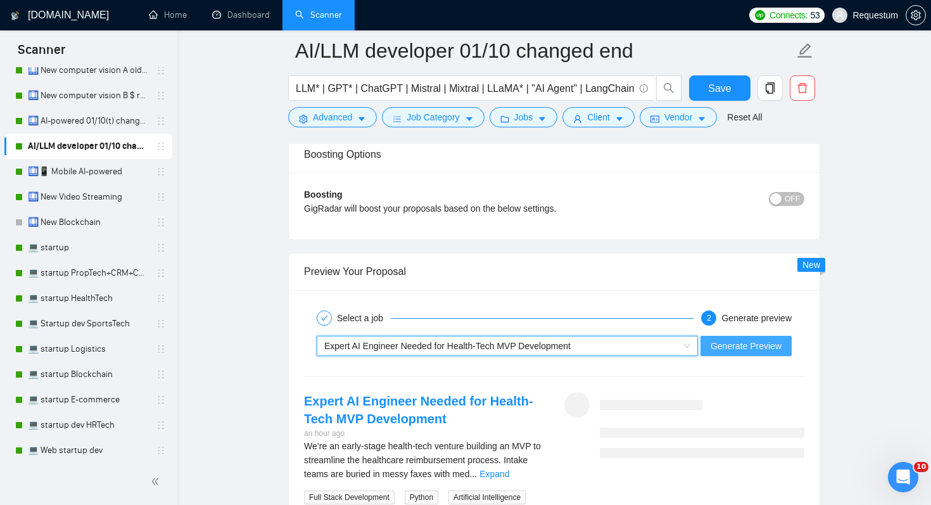
click at [761, 347] on span "Generate Preview" at bounding box center [746, 346] width 71 height 14
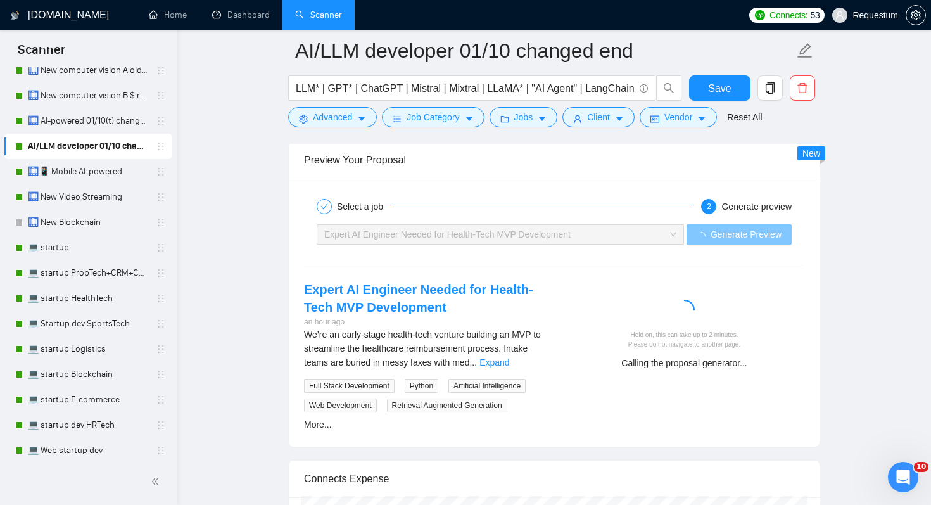
scroll to position [2477, 0]
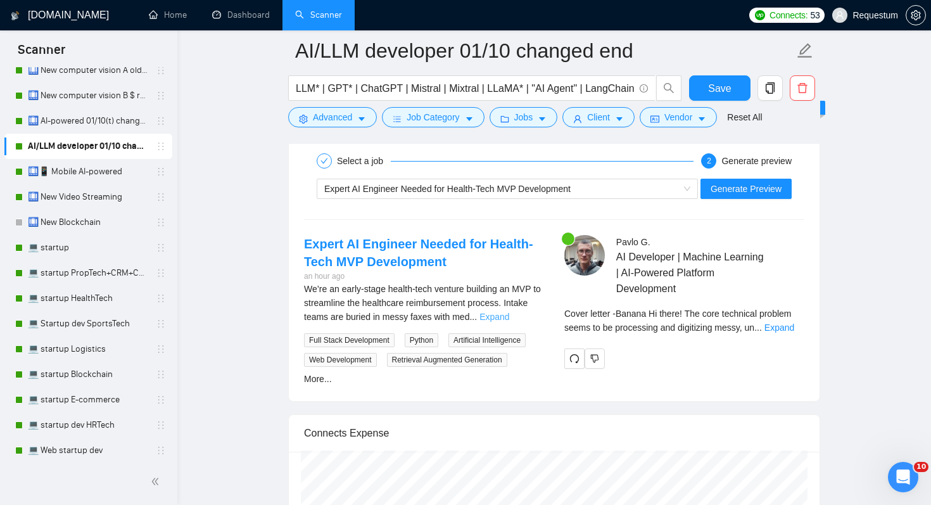
click at [509, 315] on link "Expand" at bounding box center [494, 317] width 30 height 10
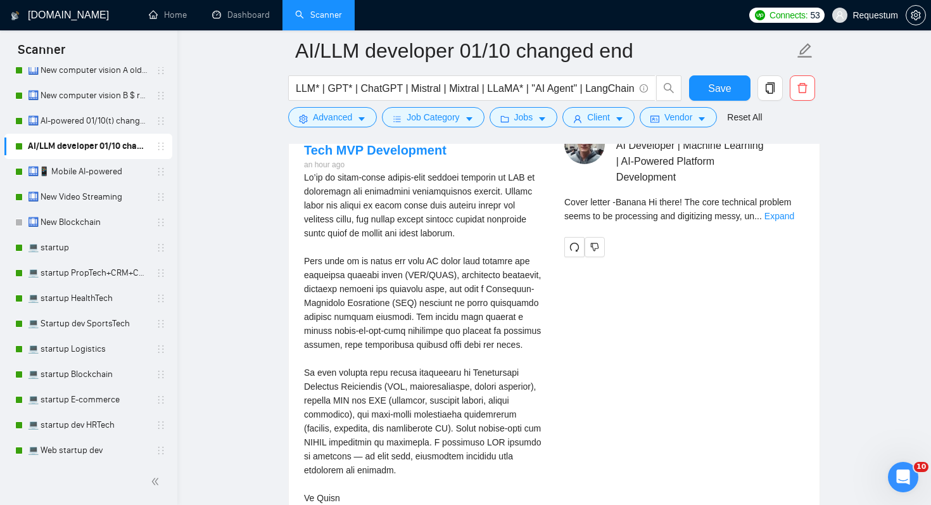
scroll to position [2574, 0]
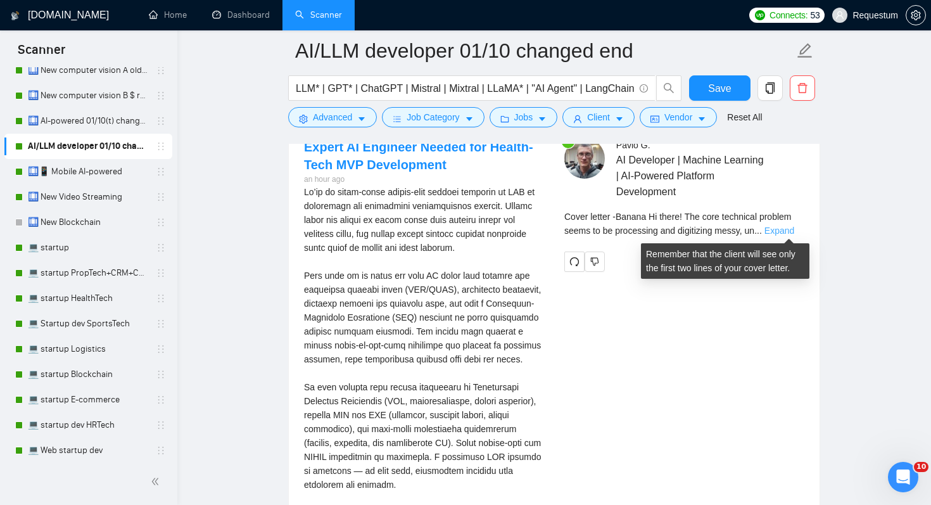
click at [787, 234] on link "Expand" at bounding box center [780, 230] width 30 height 10
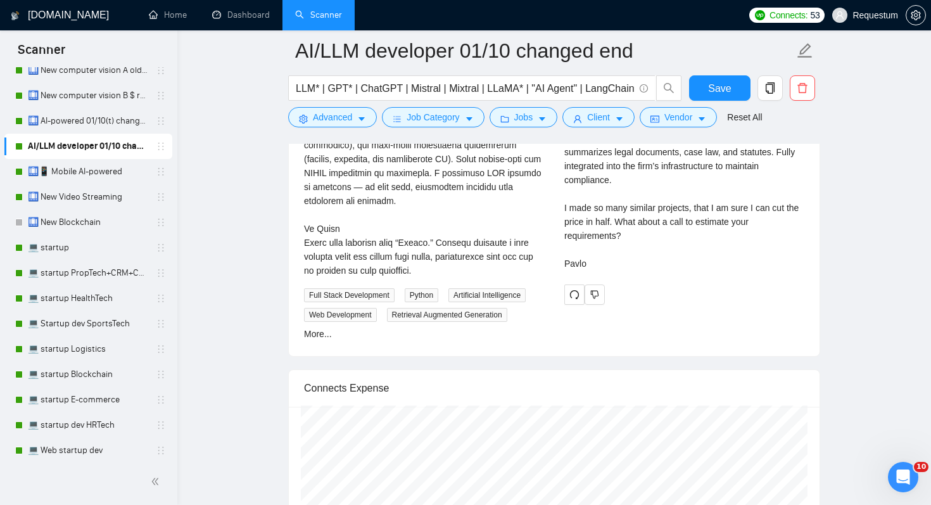
scroll to position [2866, 0]
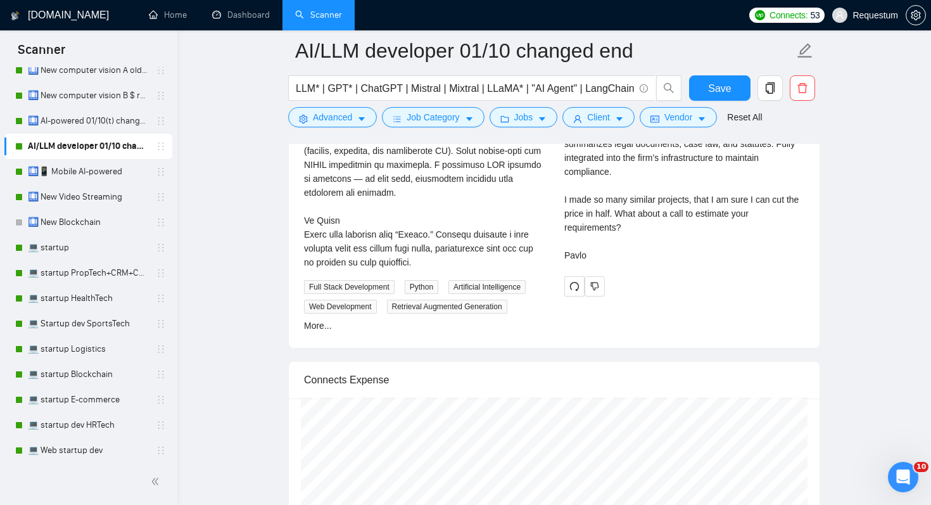
click at [718, 102] on div "Save" at bounding box center [720, 91] width 67 height 32
click at [718, 92] on span "Save" at bounding box center [719, 88] width 23 height 16
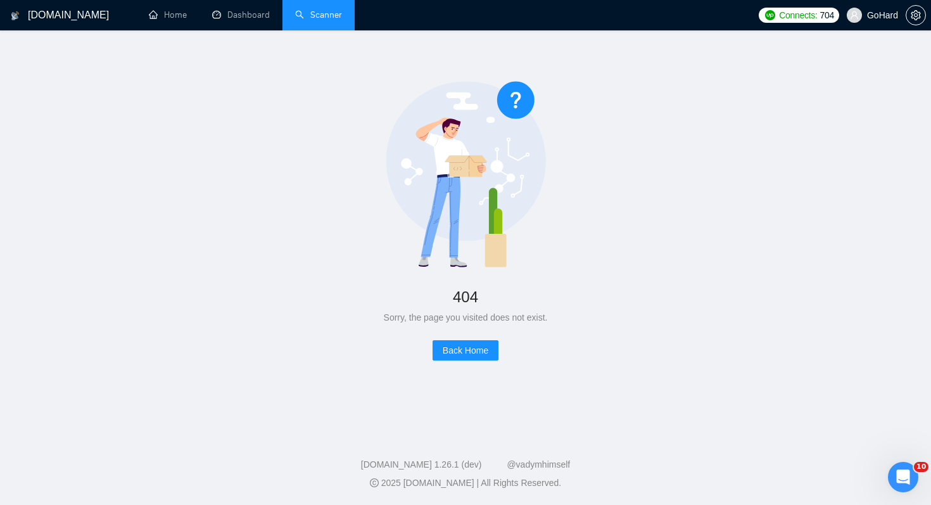
click at [342, 12] on link "Scanner" at bounding box center [318, 15] width 47 height 11
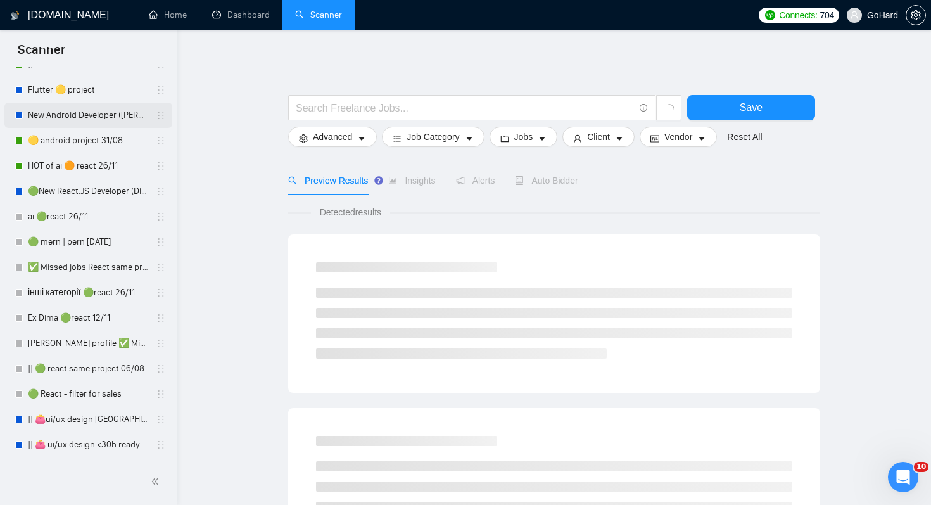
scroll to position [221, 0]
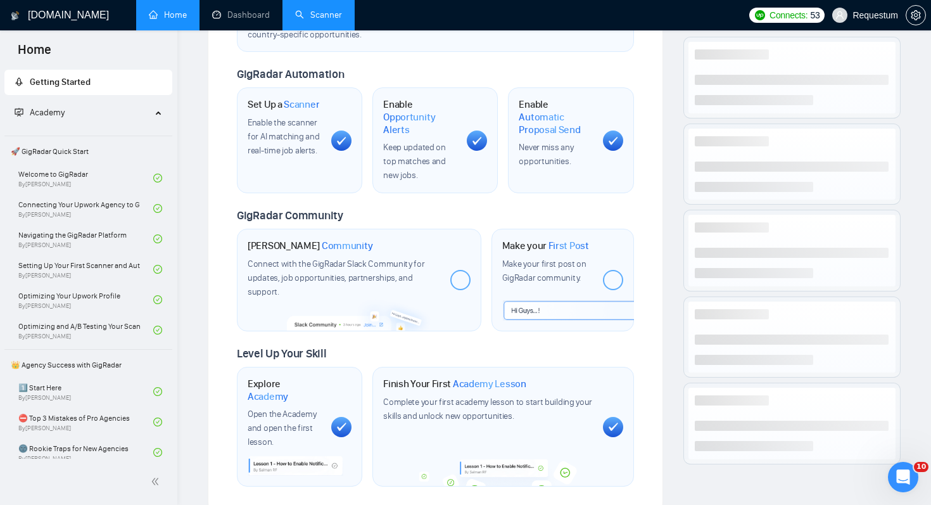
scroll to position [29, 0]
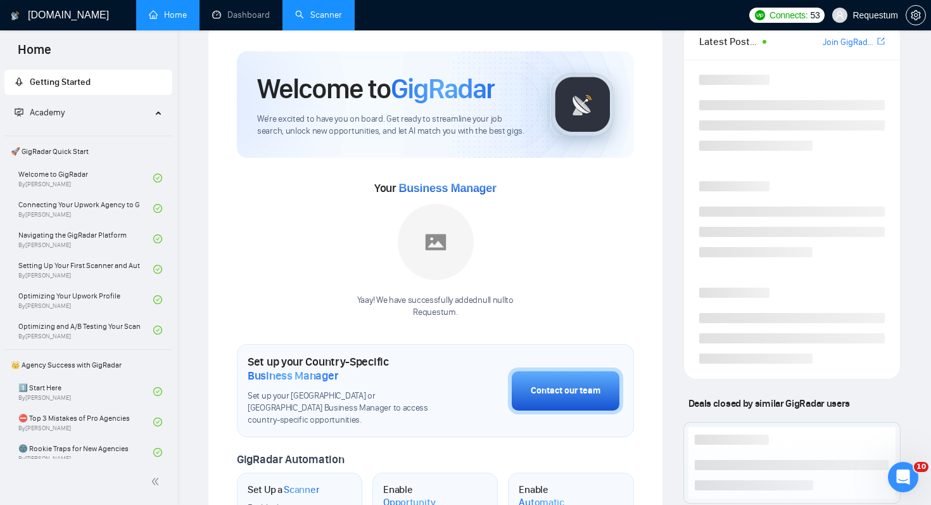
click at [329, 32] on div "Welcome to GigRadar We're excited to have you on board. Get ready to streamline…" at bounding box center [435, 461] width 455 height 879
click at [328, 18] on link "Scanner" at bounding box center [318, 15] width 47 height 11
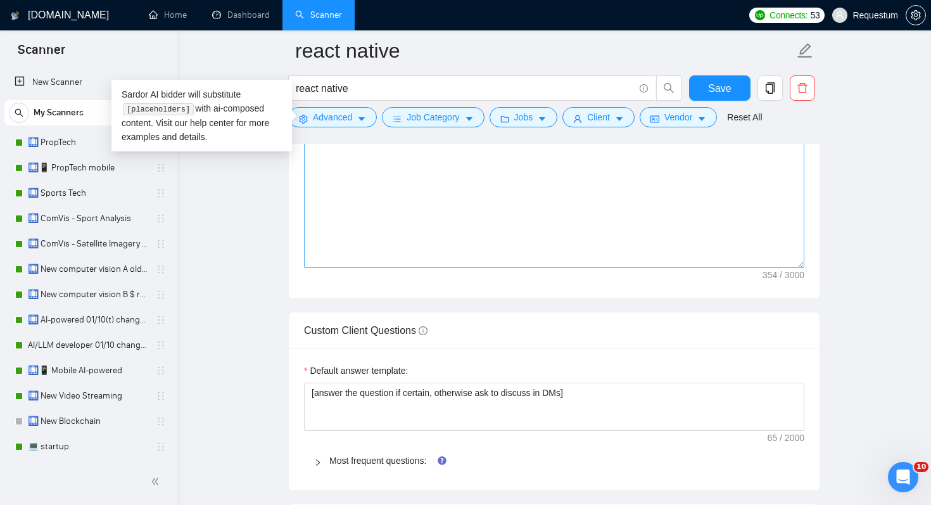
scroll to position [1759, 0]
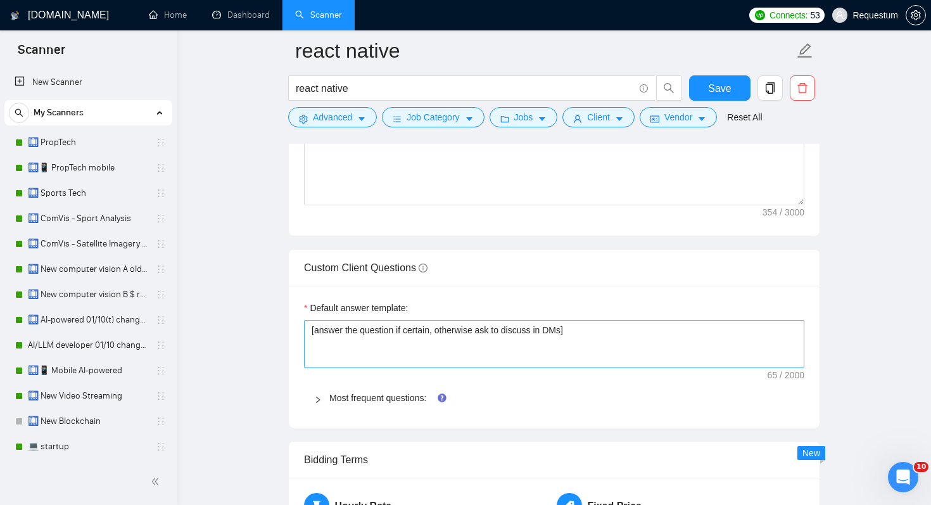
type textarea "Hi! Currently in your timezone and ready for the call. I invite you to my Upwor…"
click at [554, 329] on textarea "[answer the question if certain, otherwise ask to discuss in DMs]" at bounding box center [554, 344] width 500 height 48
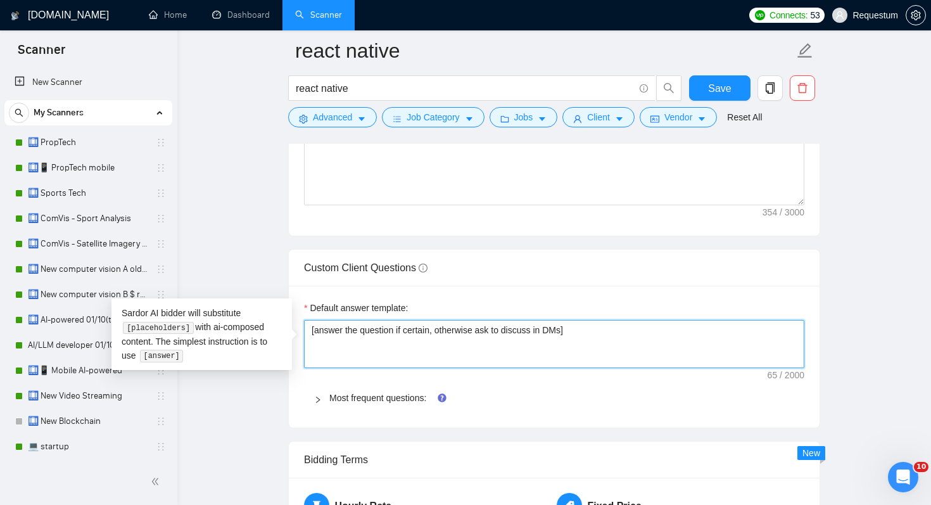
click at [554, 329] on textarea "[answer the question if certain, otherwise ask to discuss in DMs]" at bounding box center [554, 344] width 500 height 48
type textarea "["
type textarea "[]"
type textarea "[a]"
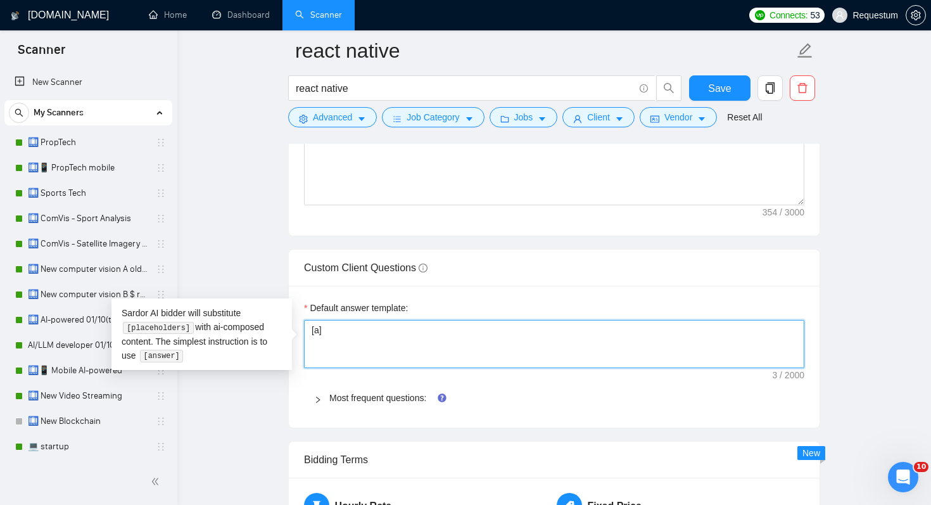
type textarea "[an]"
type textarea "[ans]"
type textarea "[answ]"
type textarea "[answe]"
type textarea "[answer]"
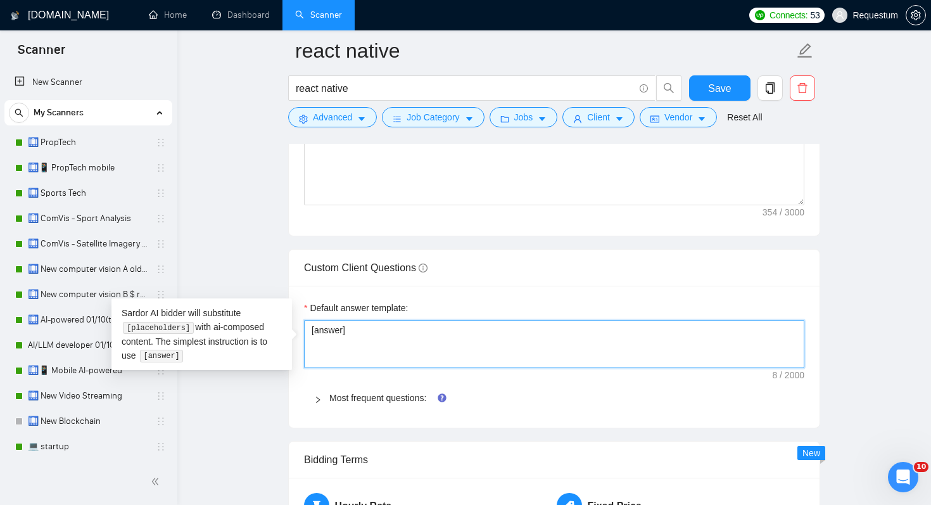
type textarea "[answer]"
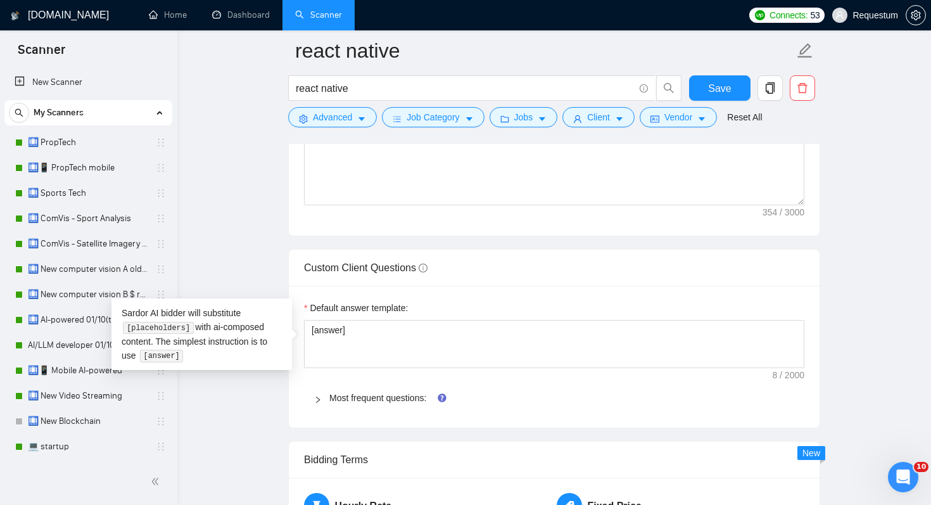
click at [656, 400] on span "Most frequent questions:" at bounding box center [561, 398] width 465 height 14
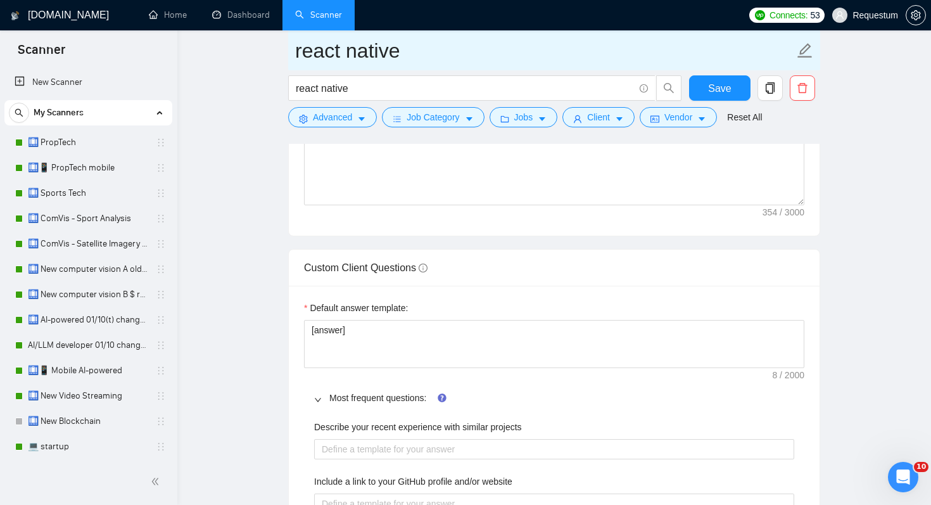
click at [512, 60] on input "react native" at bounding box center [544, 51] width 499 height 32
type input "react native test [PERSON_NAME] 01/10"
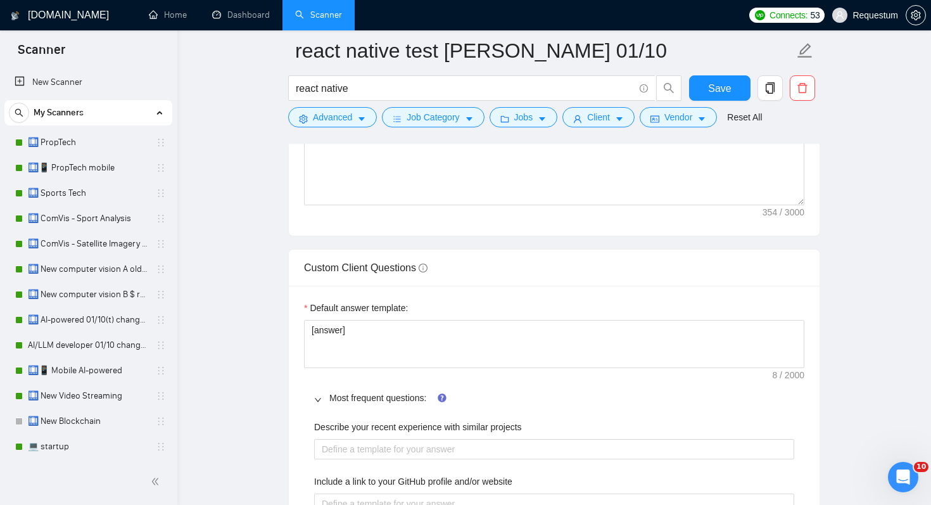
click at [856, 295] on main "react native test [PERSON_NAME] 01/10 react native Save Advanced Job Category J…" at bounding box center [554, 186] width 713 height 3788
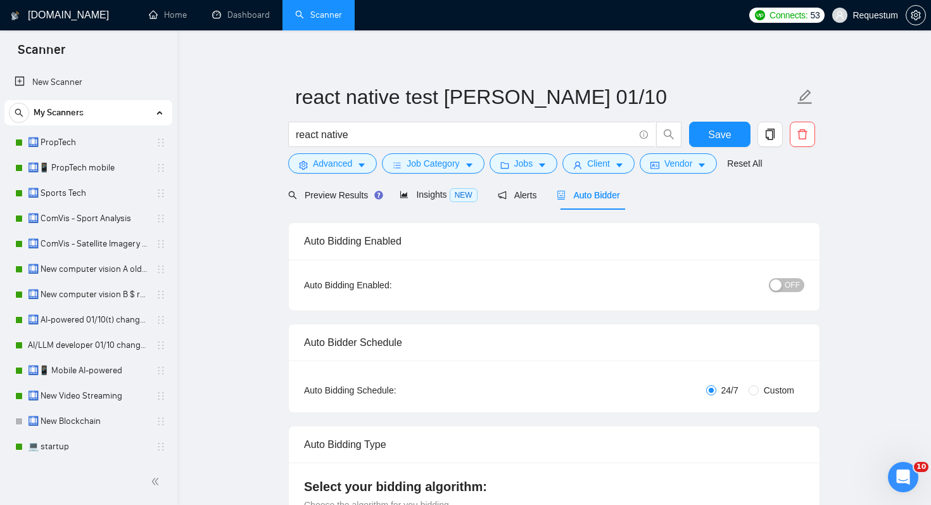
scroll to position [6, 0]
click at [792, 287] on span "OFF" at bounding box center [792, 284] width 15 height 14
click at [711, 141] on span "Save" at bounding box center [719, 134] width 23 height 16
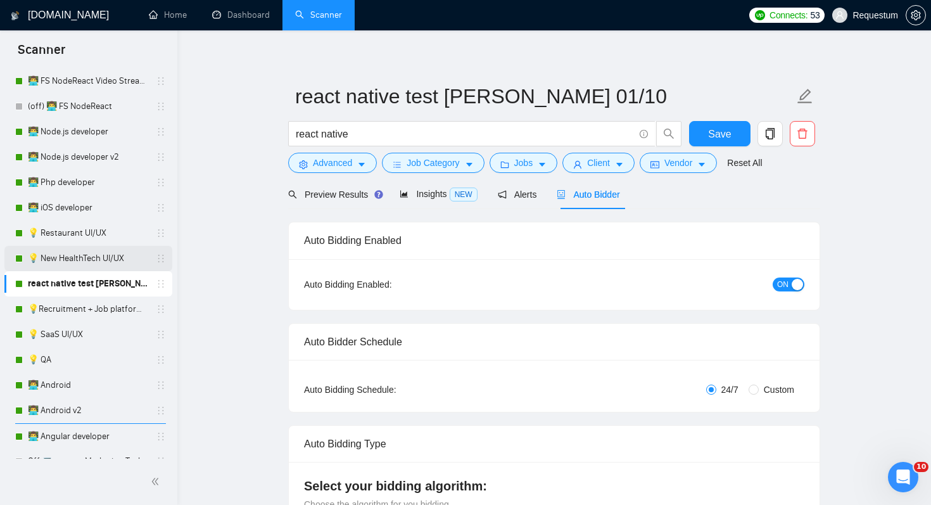
scroll to position [1006, 0]
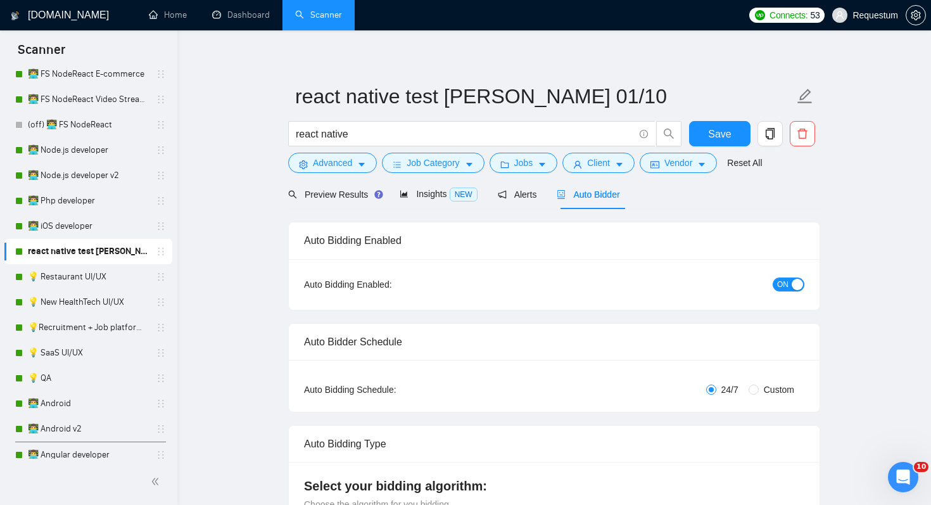
click at [723, 136] on span "Save" at bounding box center [719, 134] width 23 height 16
